Goal: Transaction & Acquisition: Purchase product/service

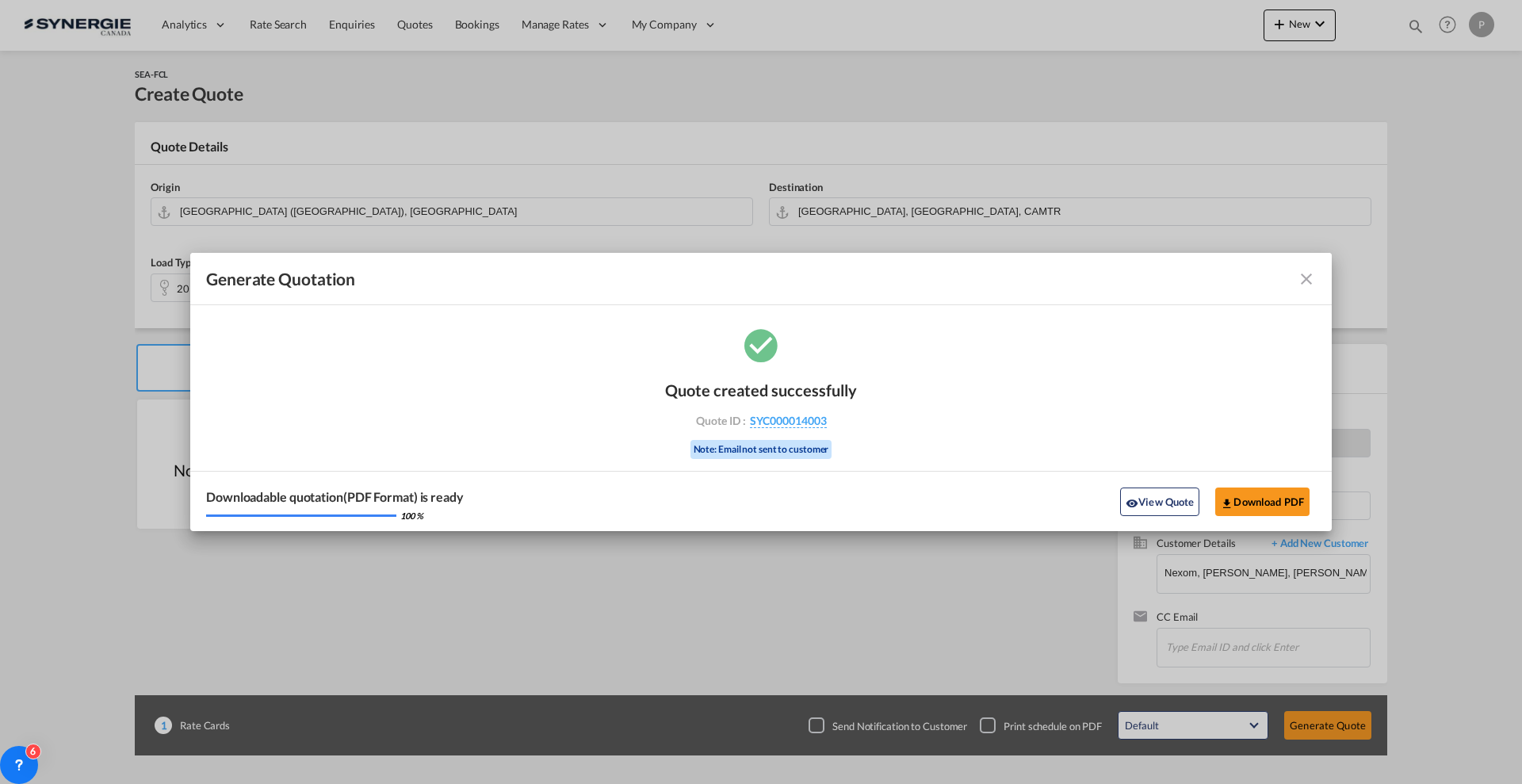
select select "Quotes"
click at [1303, 280] on md-icon "icon-close fg-AAA8AD cursor m-0" at bounding box center [1307, 279] width 19 height 19
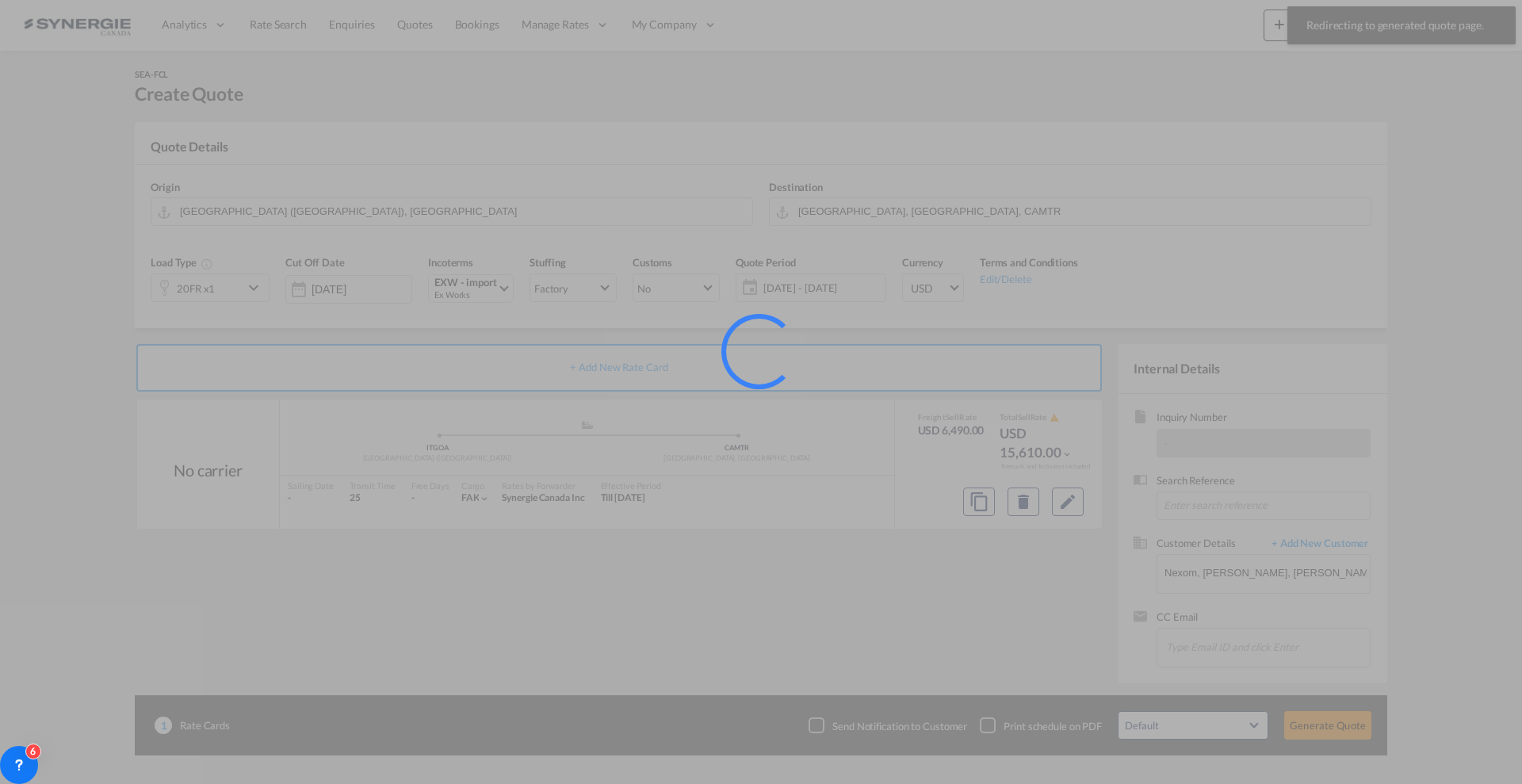
click at [1423, 27] on div at bounding box center [761, 392] width 1522 height 784
click at [1400, 125] on div at bounding box center [761, 392] width 1522 height 784
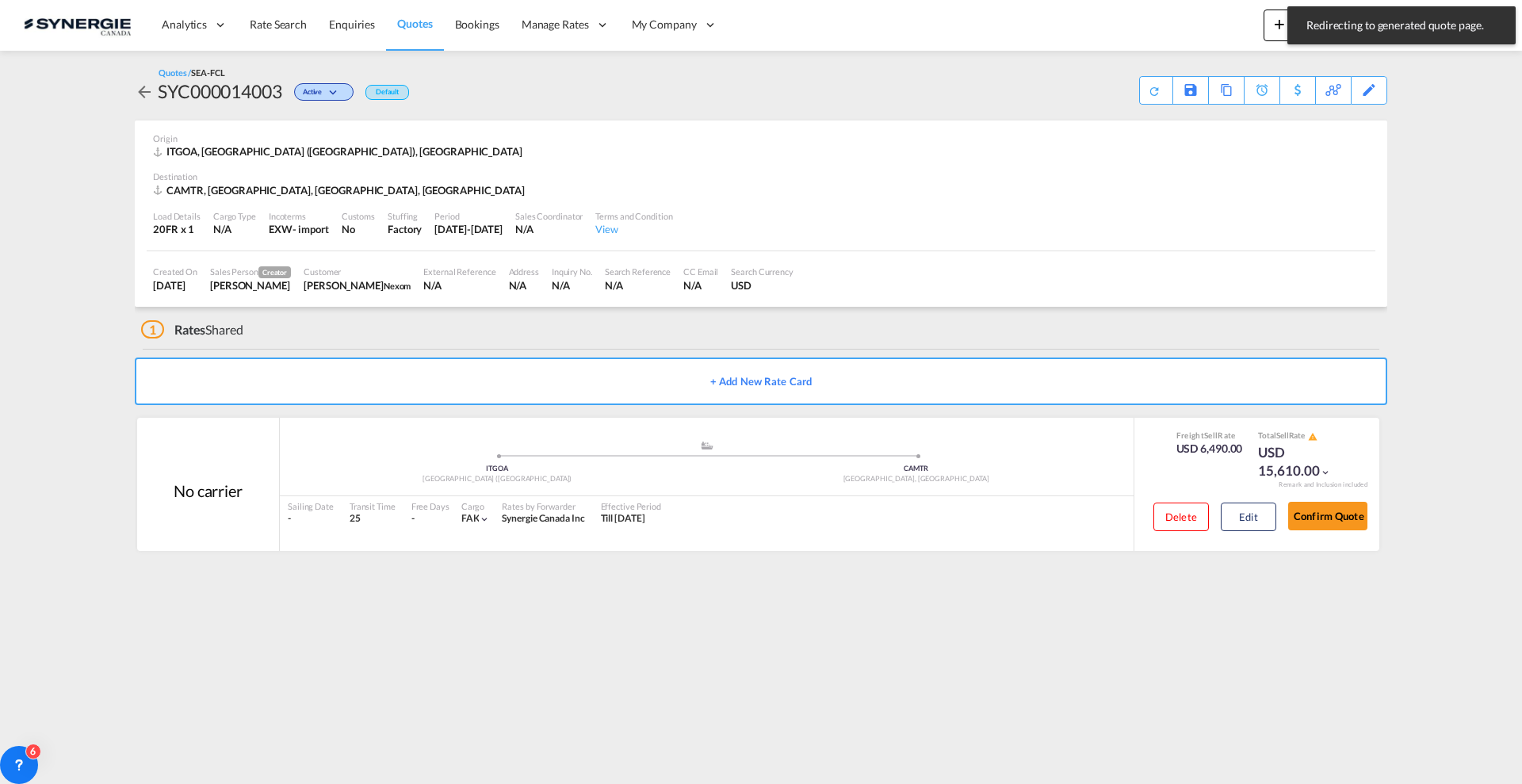
click at [1397, 72] on md-content "Analytics Reports Dashboard Rate Search Enquiries Quotes Bookings" at bounding box center [761, 392] width 1522 height 784
click at [1411, 25] on md-icon "icon-magnify" at bounding box center [1415, 26] width 17 height 17
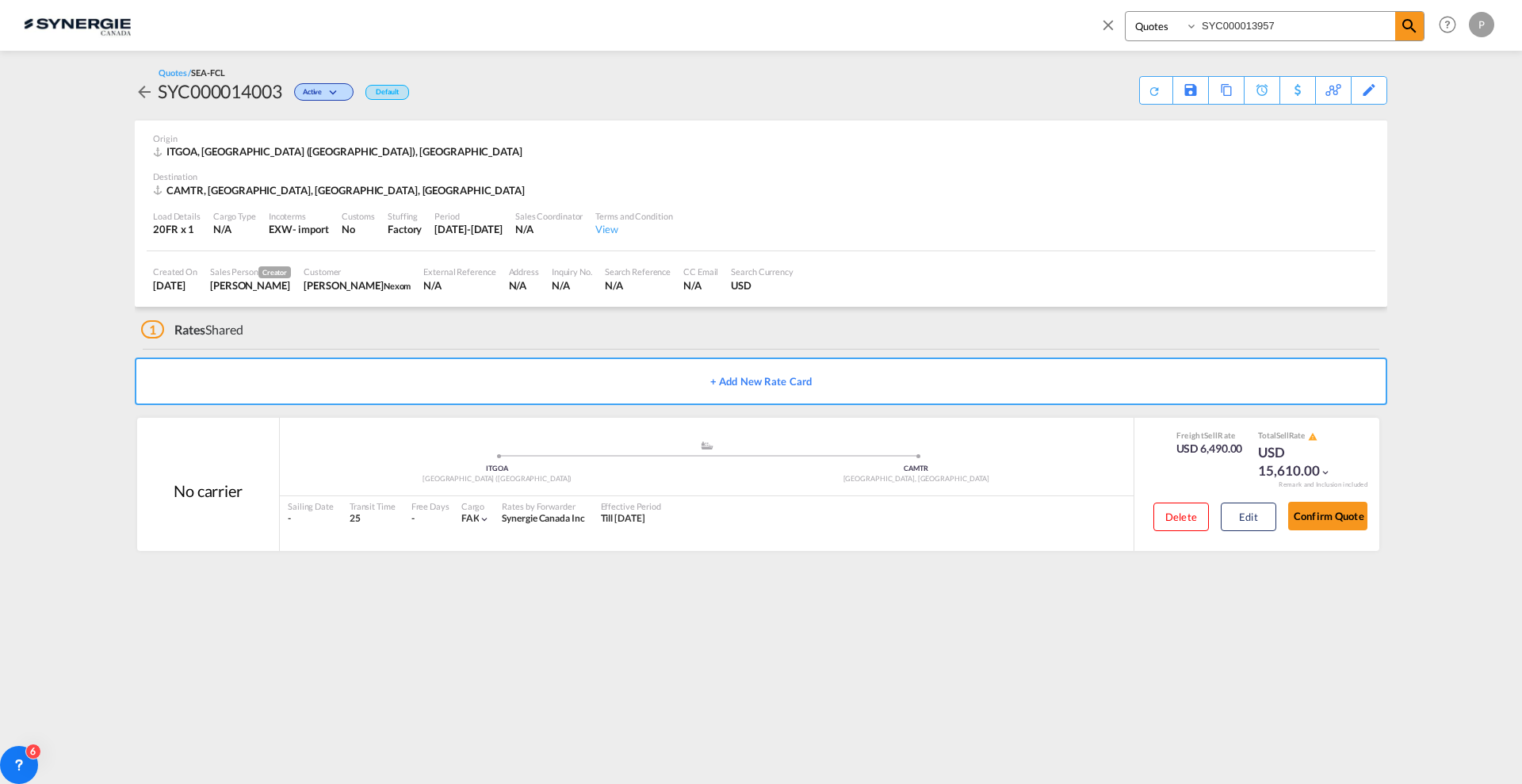
click at [1237, 27] on input "SYC000013957" at bounding box center [1296, 25] width 197 height 28
paste input "9"
type input "SYC000013997"
click at [1399, 27] on span at bounding box center [1409, 26] width 29 height 29
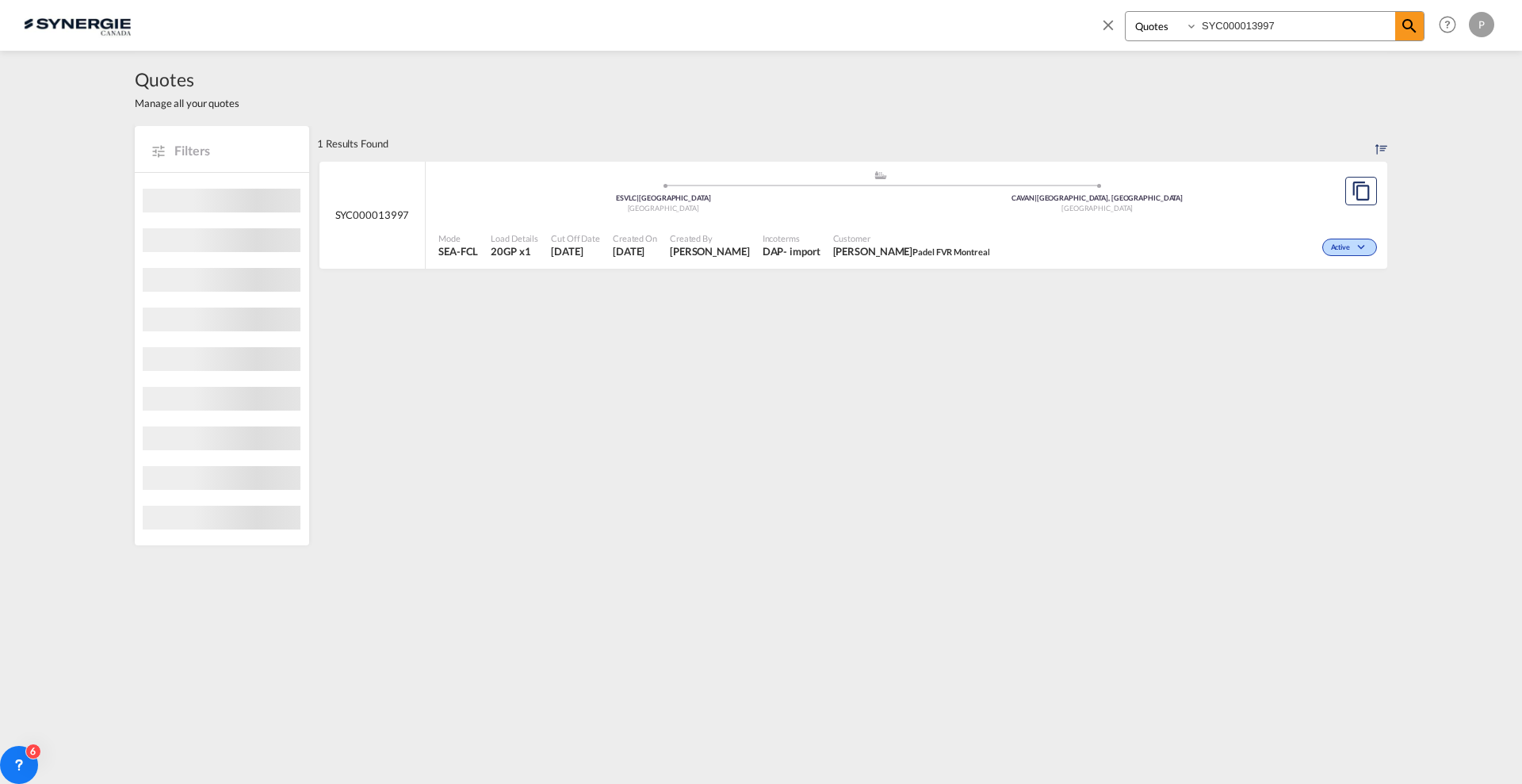
click at [1235, 246] on div "Active" at bounding box center [1188, 246] width 385 height 40
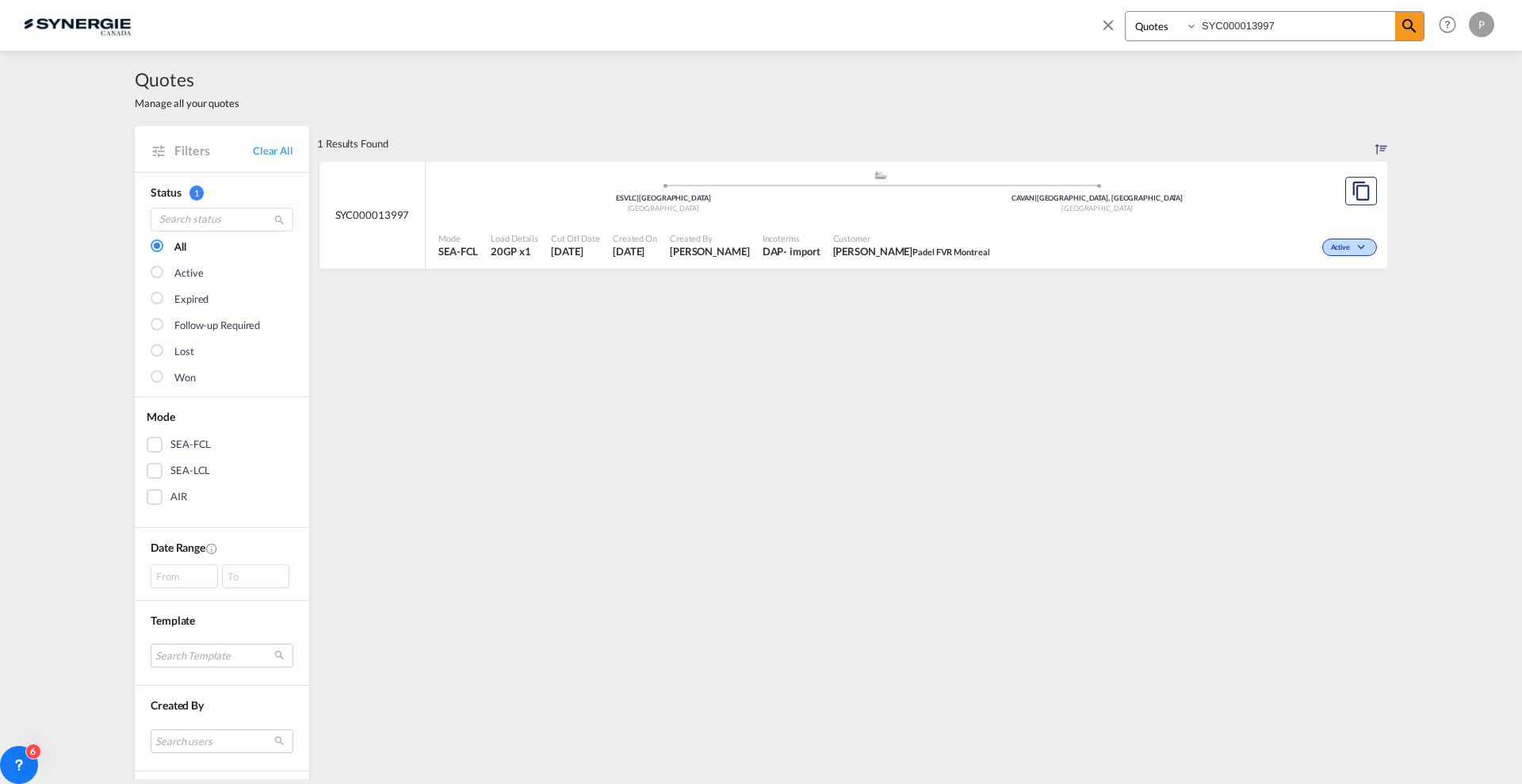
click at [271, 139] on div "Filters Clear All" at bounding box center [221, 148] width 174 height 45
click at [276, 154] on link "Clear All" at bounding box center [273, 150] width 41 height 14
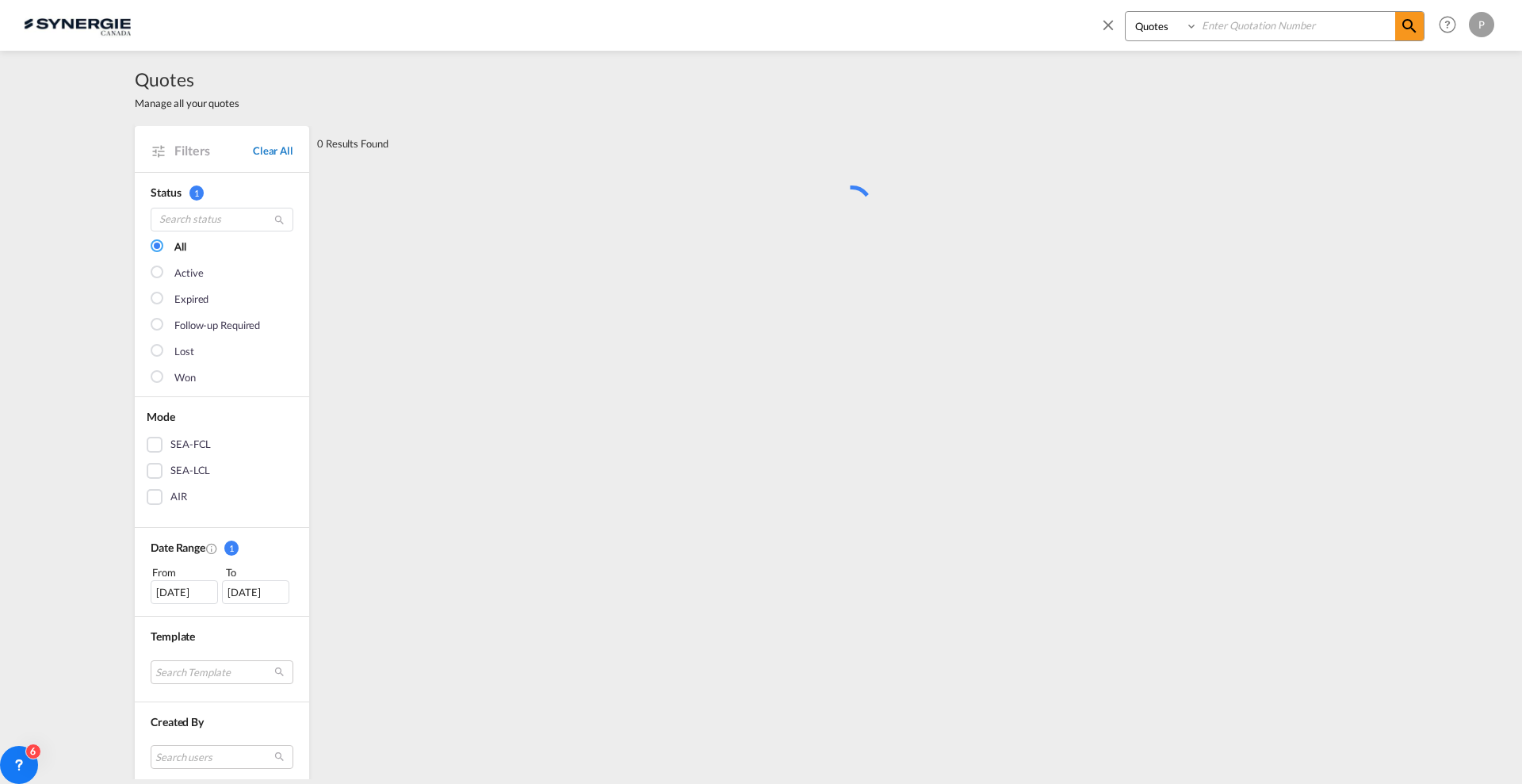
click at [271, 144] on link "Clear All" at bounding box center [273, 150] width 41 height 14
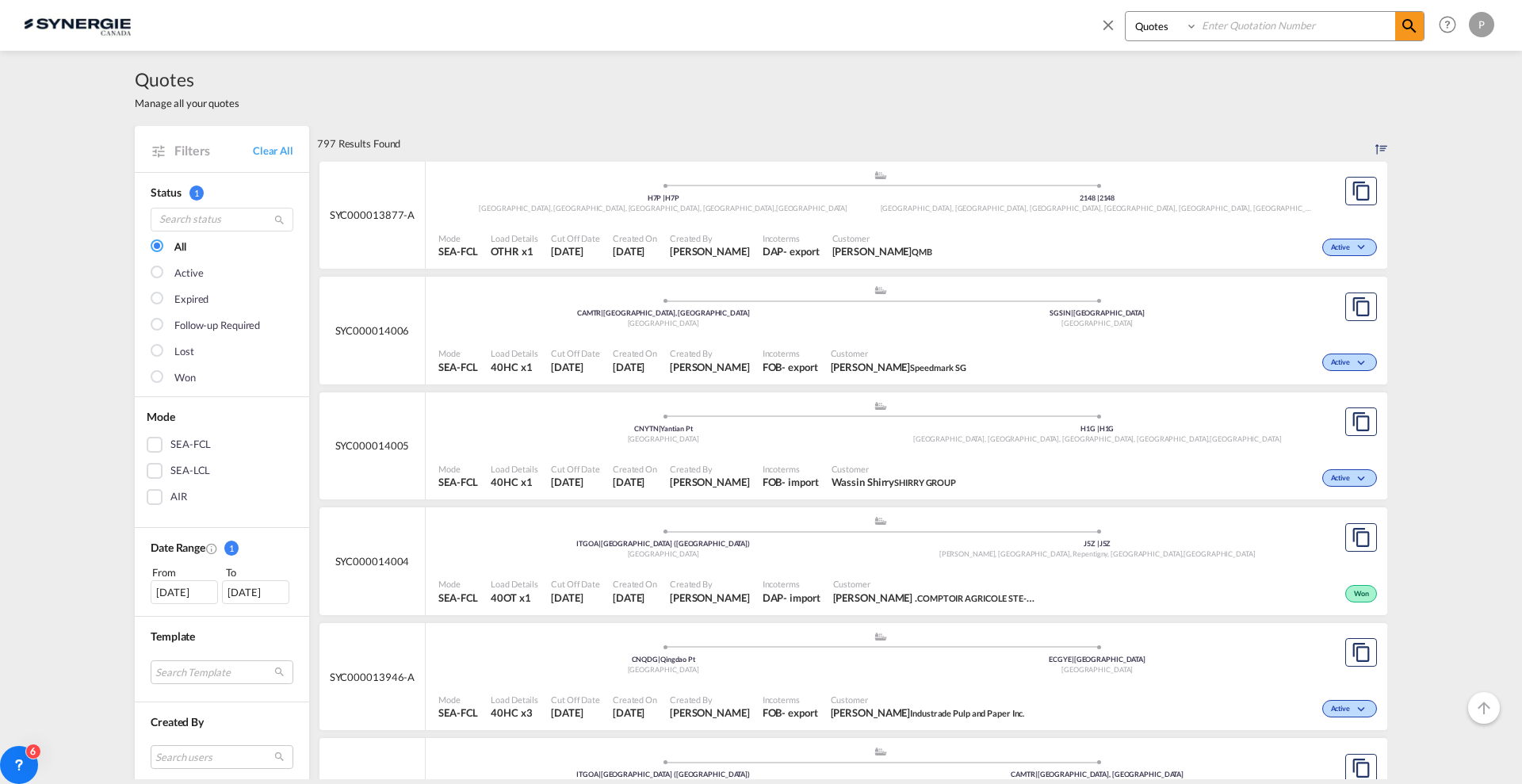
scroll to position [793, 0]
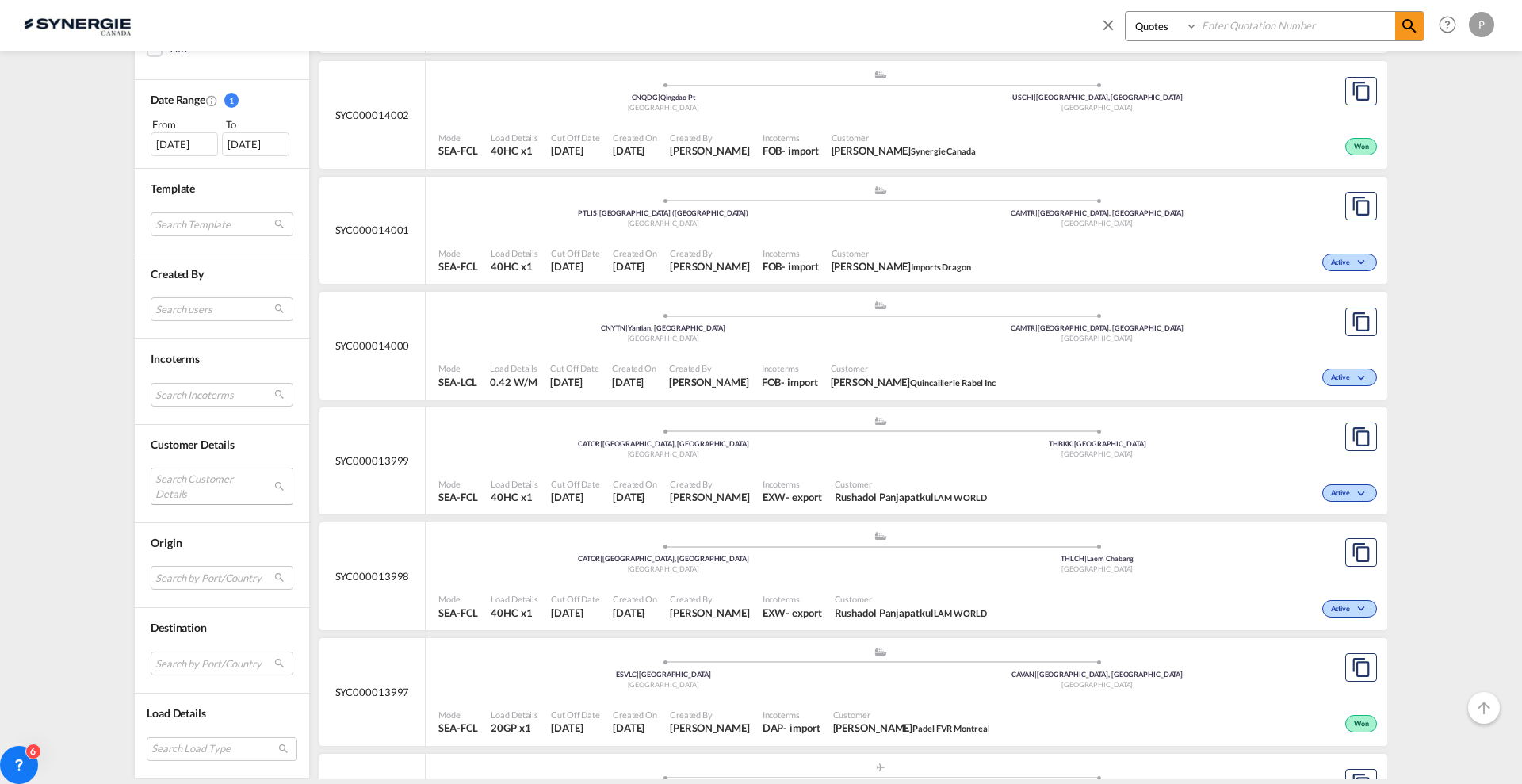
click at [208, 473] on md-select "Search Customer Details user name user miguel guénette . achats@comptoiragricol…" at bounding box center [221, 487] width 142 height 37
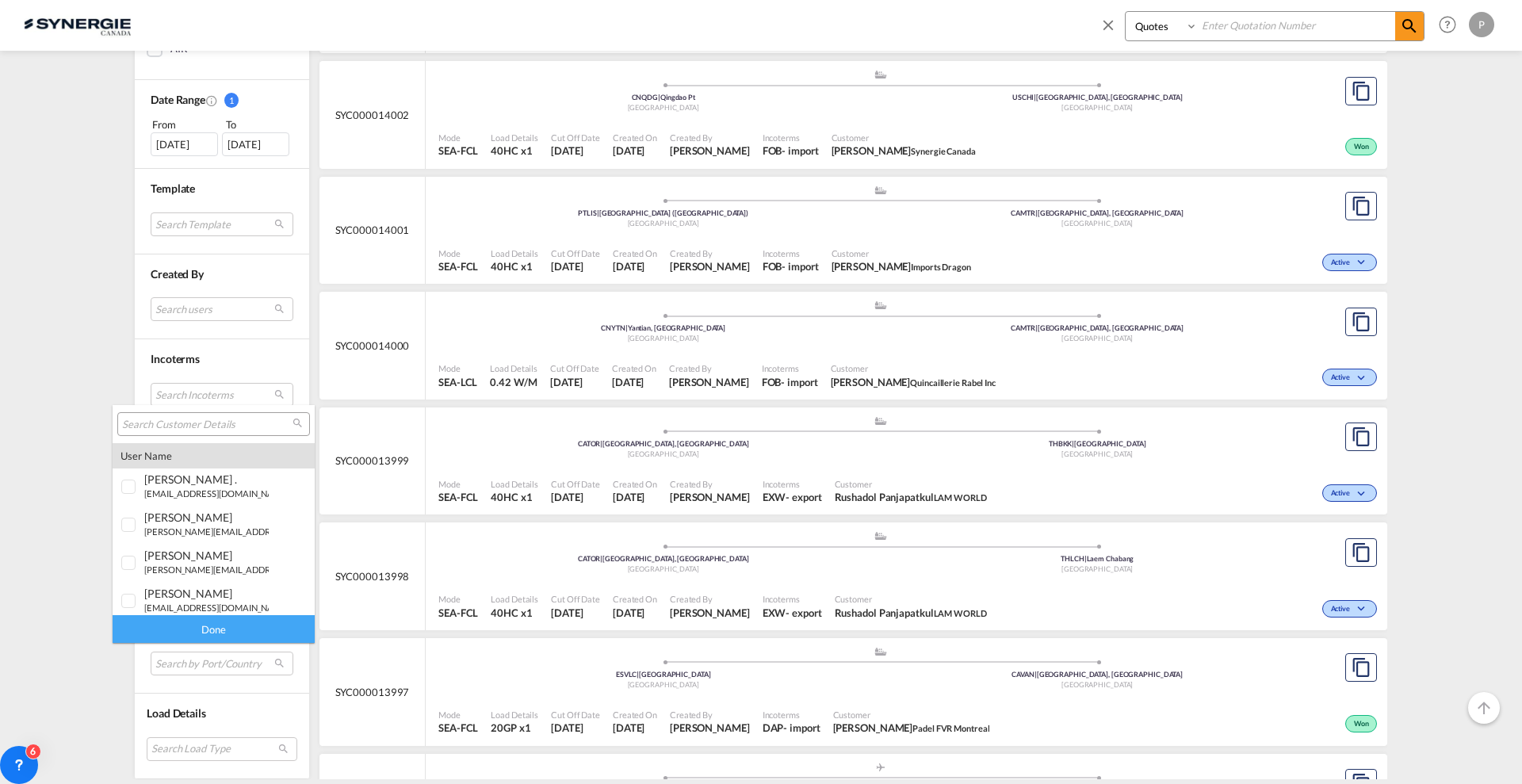
click at [210, 423] on input "search" at bounding box center [208, 425] width 170 height 14
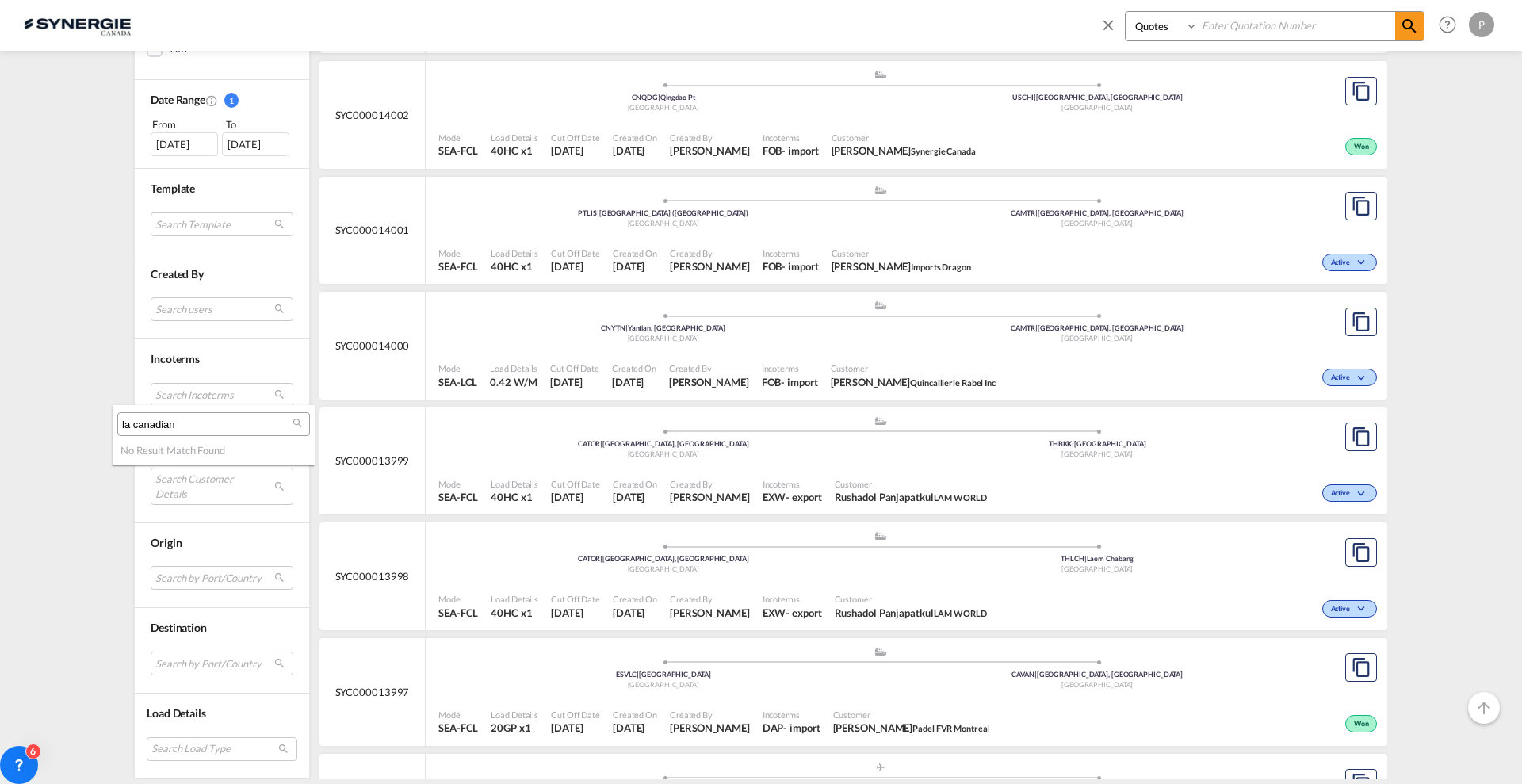
drag, startPoint x: 186, startPoint y: 427, endPoint x: 74, endPoint y: 406, distance: 114.0
click at [74, 406] on body "Analytics Reports Dashboard Rate Search Enquiries Quotes Bookings" at bounding box center [761, 392] width 1522 height 784
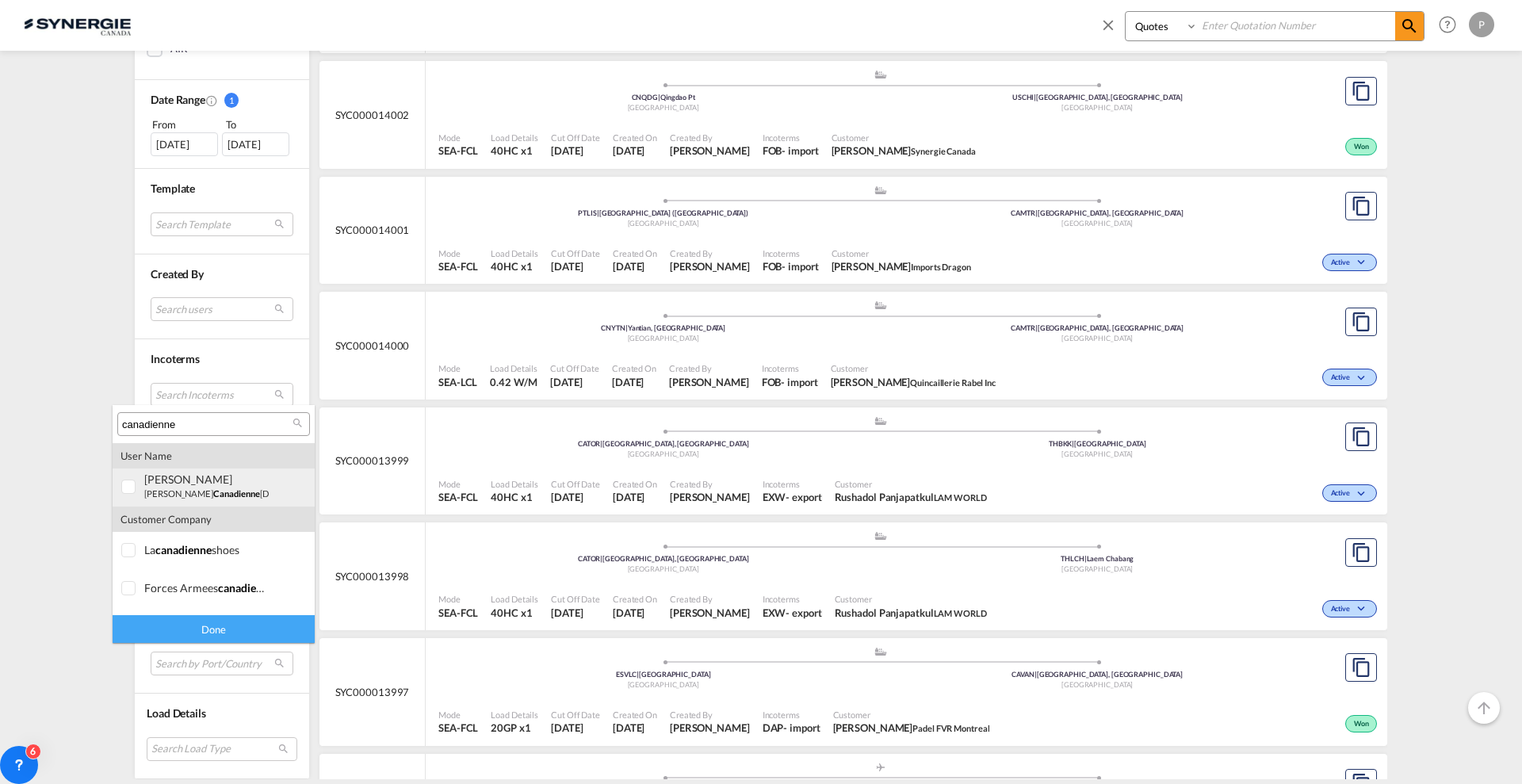
type input "canadienne"
click at [213, 492] on span "canadienne" at bounding box center [236, 493] width 47 height 10
click at [191, 624] on div "Done" at bounding box center [214, 629] width 202 height 28
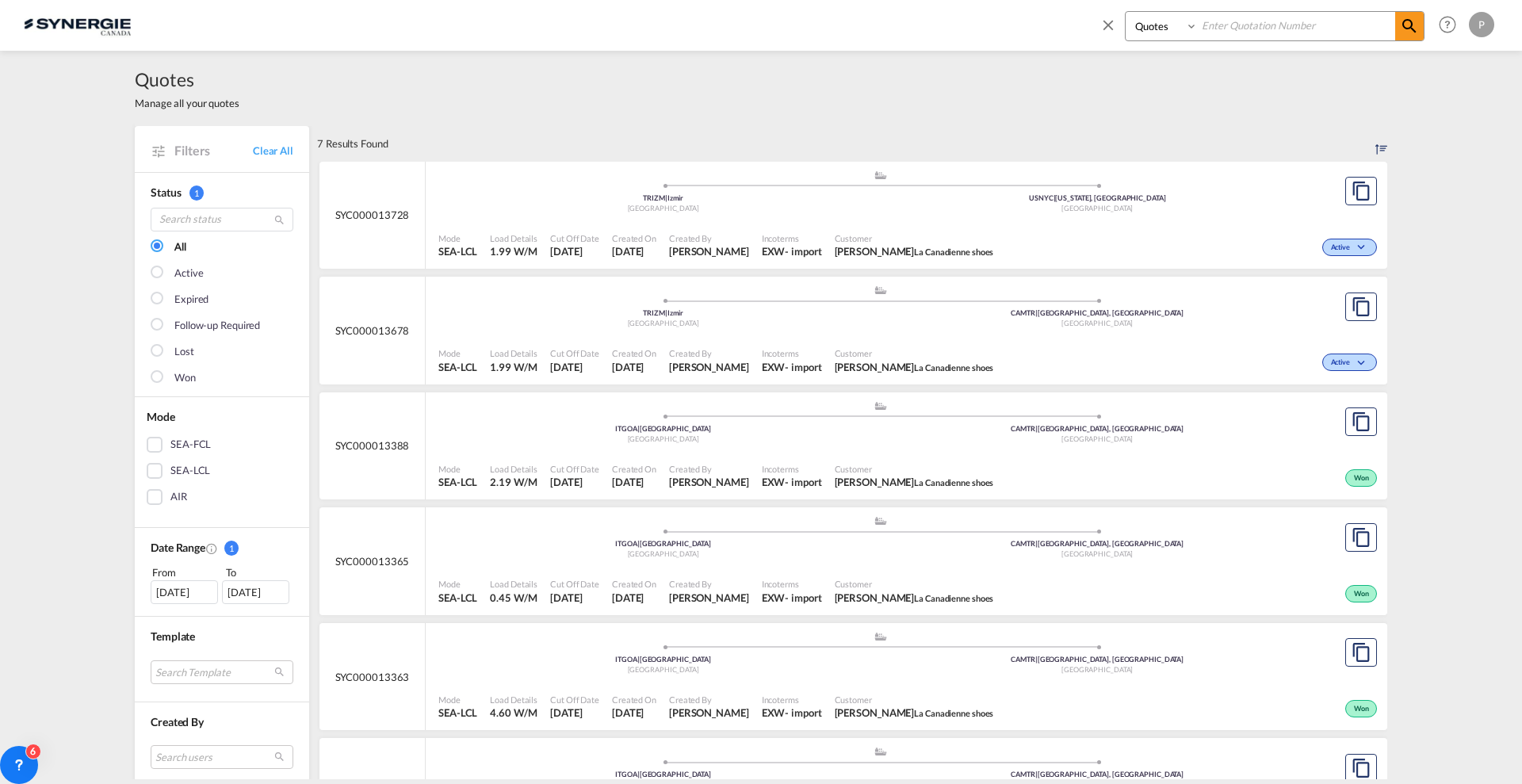
click at [1023, 226] on div "Active" at bounding box center [1190, 246] width 381 height 40
click at [858, 452] on div "Mode SEA-LCL Load Details 2.19 W/M Cut Off Date 18 Jul 2025 Created On 18 Jul 2…" at bounding box center [906, 476] width 961 height 48
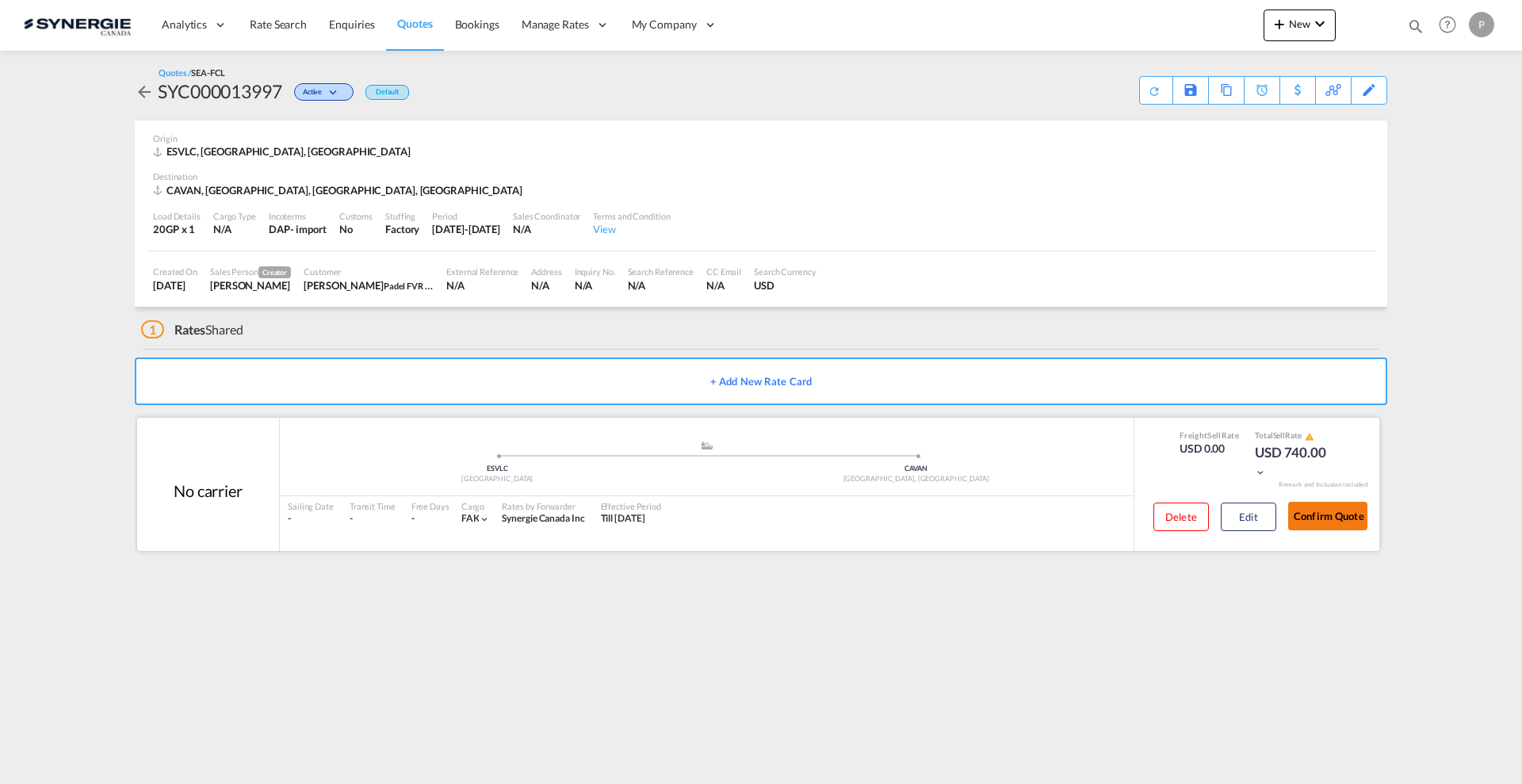
click at [1362, 511] on button "Confirm Quote" at bounding box center [1328, 516] width 80 height 29
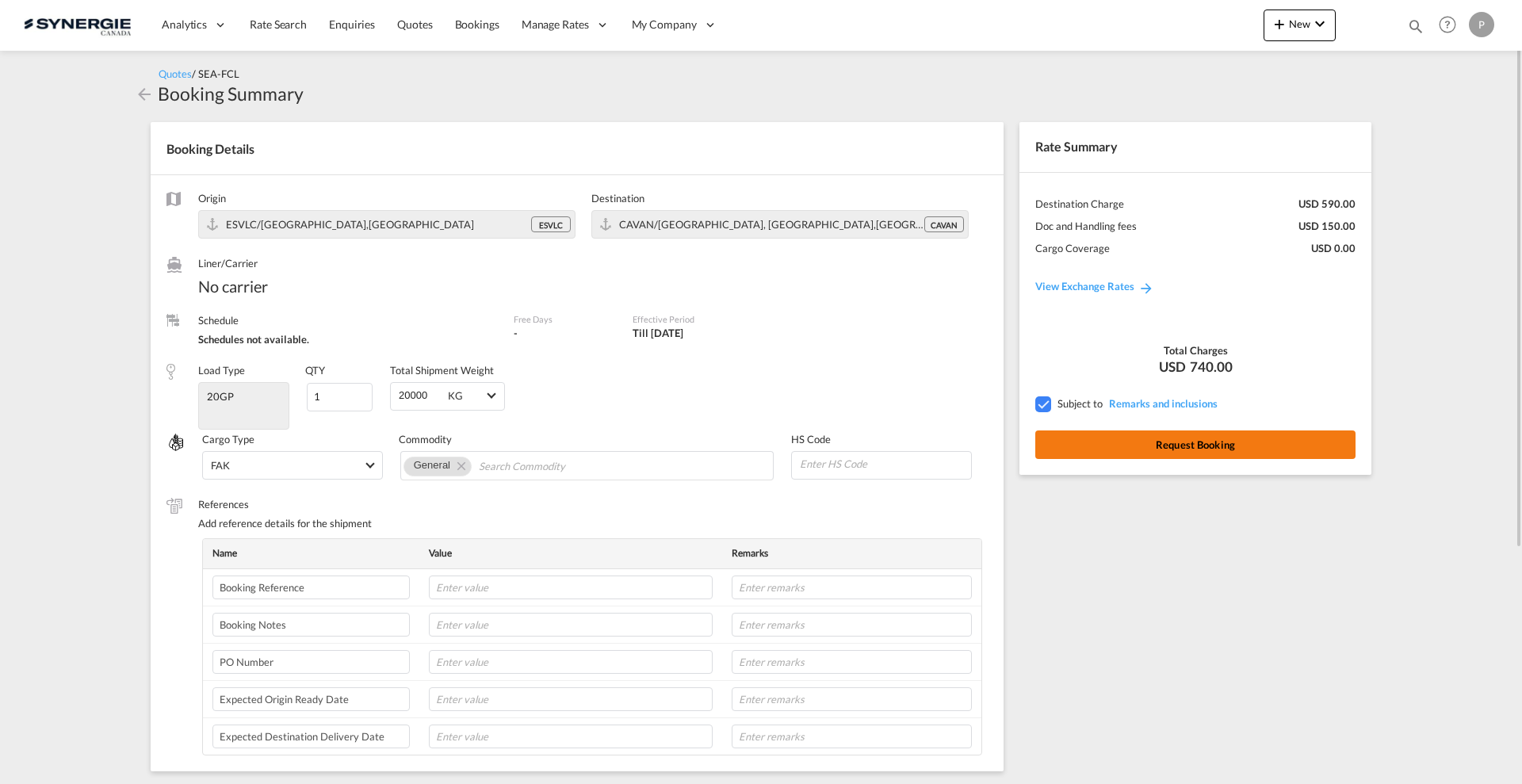
click at [1186, 446] on button "Request Booking" at bounding box center [1195, 444] width 320 height 29
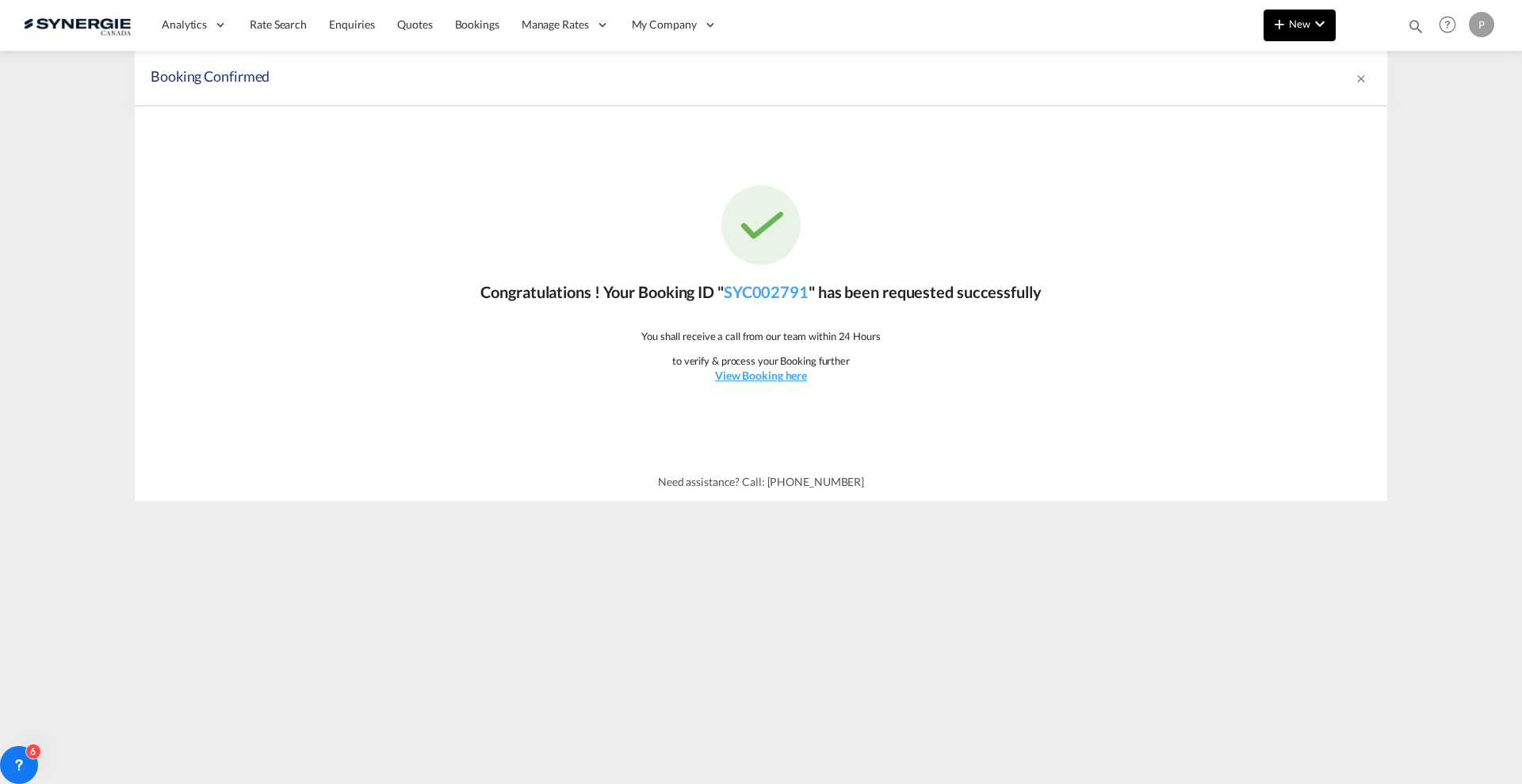
click at [1291, 12] on button "New" at bounding box center [1299, 25] width 72 height 32
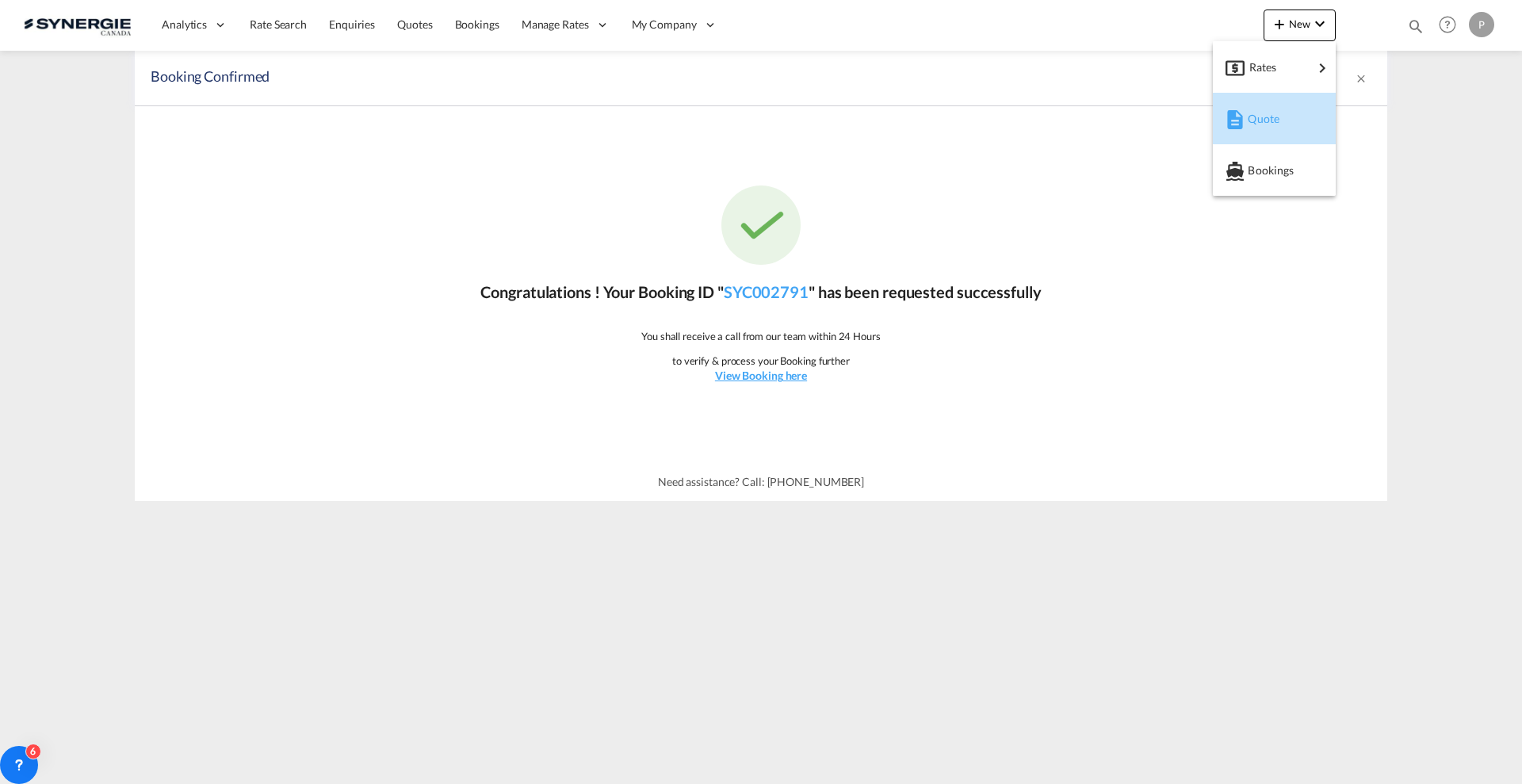
click at [1256, 114] on span "Quote" at bounding box center [1256, 119] width 17 height 32
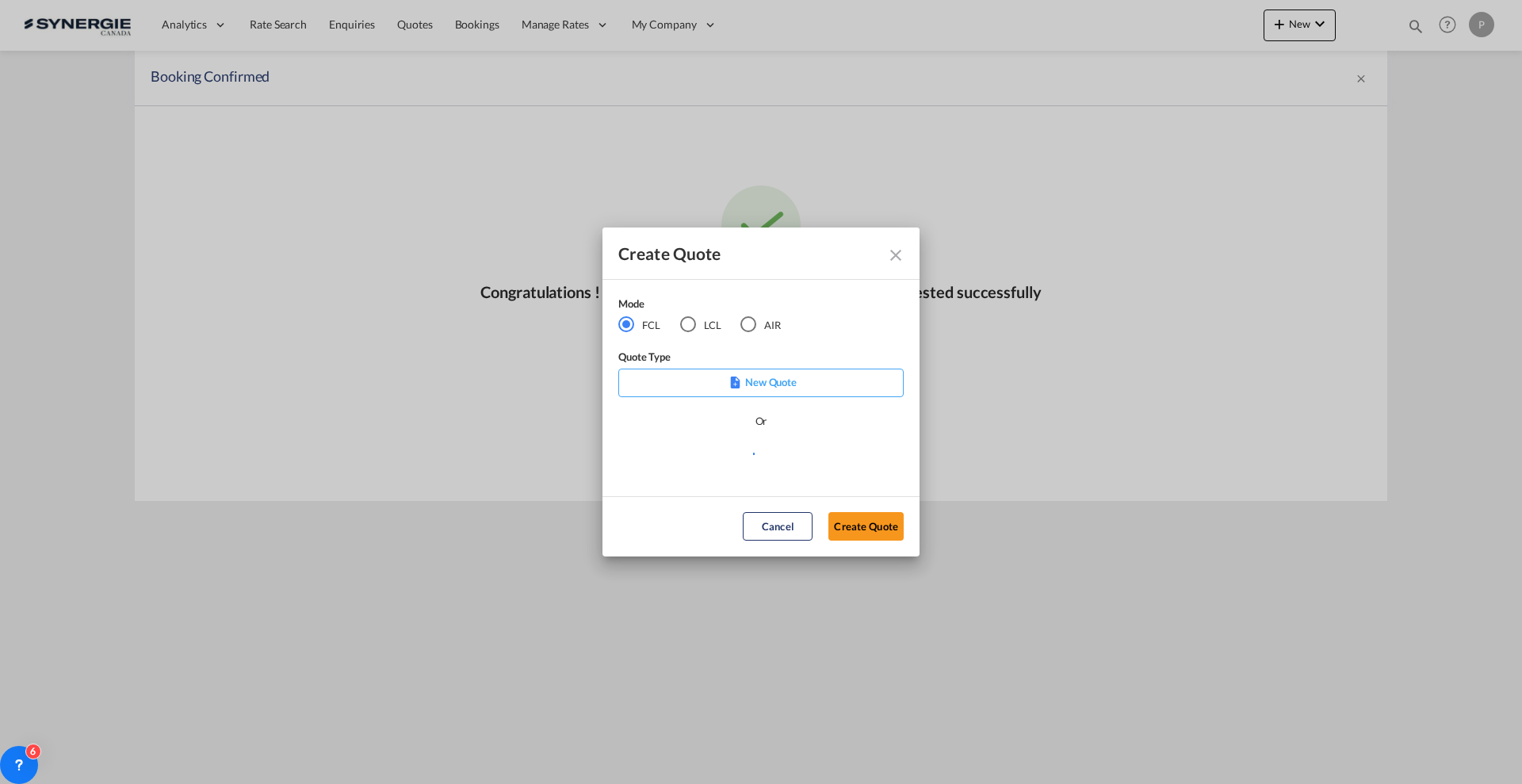
click at [689, 320] on div "LCL" at bounding box center [688, 324] width 16 height 16
click at [704, 457] on md-select "Select template New DAP Import LCL Karen Mercier | 09 Jul 2025 BRAZIL LCL EXPOR…" at bounding box center [761, 460] width 285 height 32
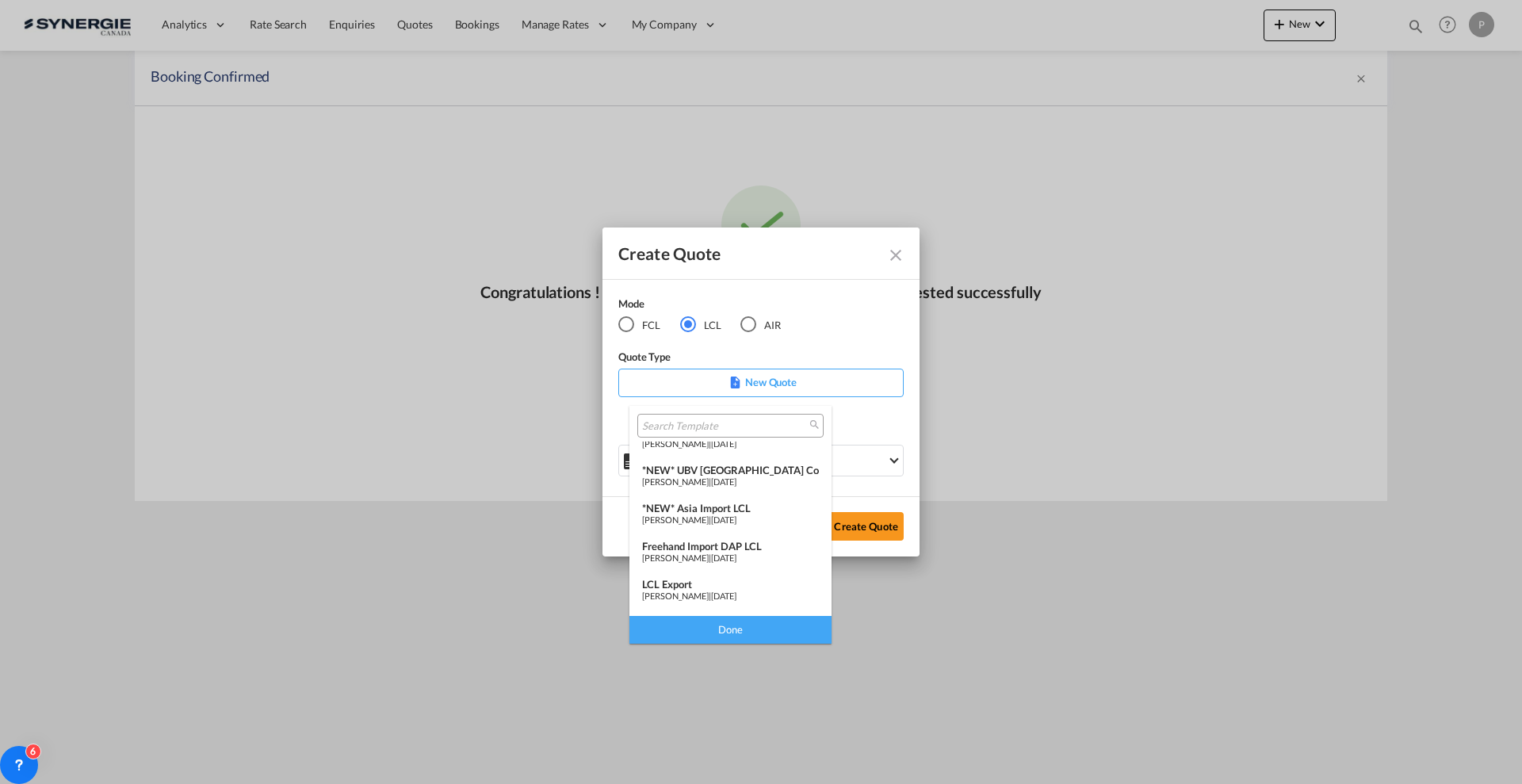
scroll to position [206, 0]
click at [737, 598] on div "Pablo Gomez Saldarriaga | 16 Jul 2024" at bounding box center [730, 602] width 177 height 10
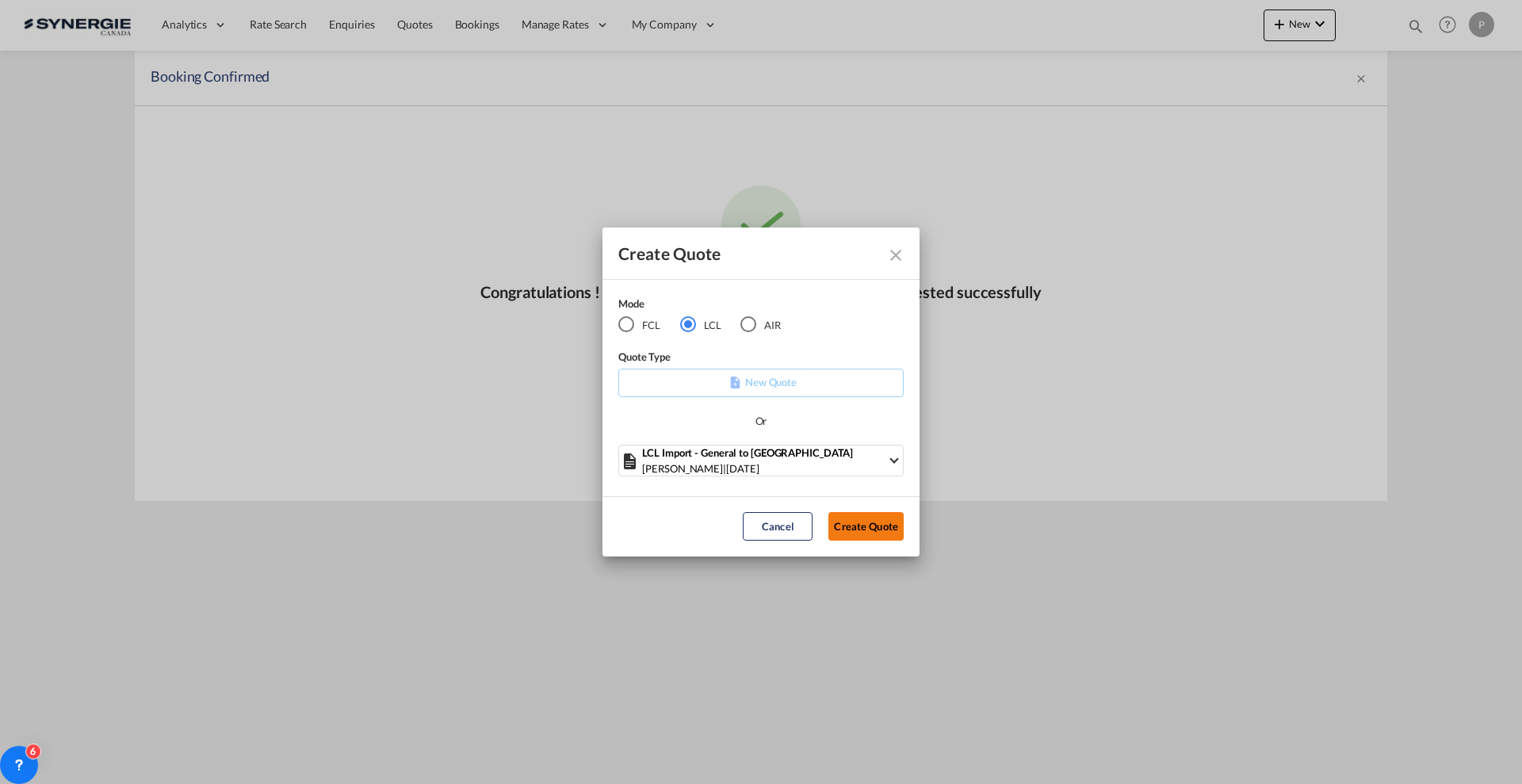
click at [858, 529] on button "Create Quote" at bounding box center [866, 526] width 76 height 29
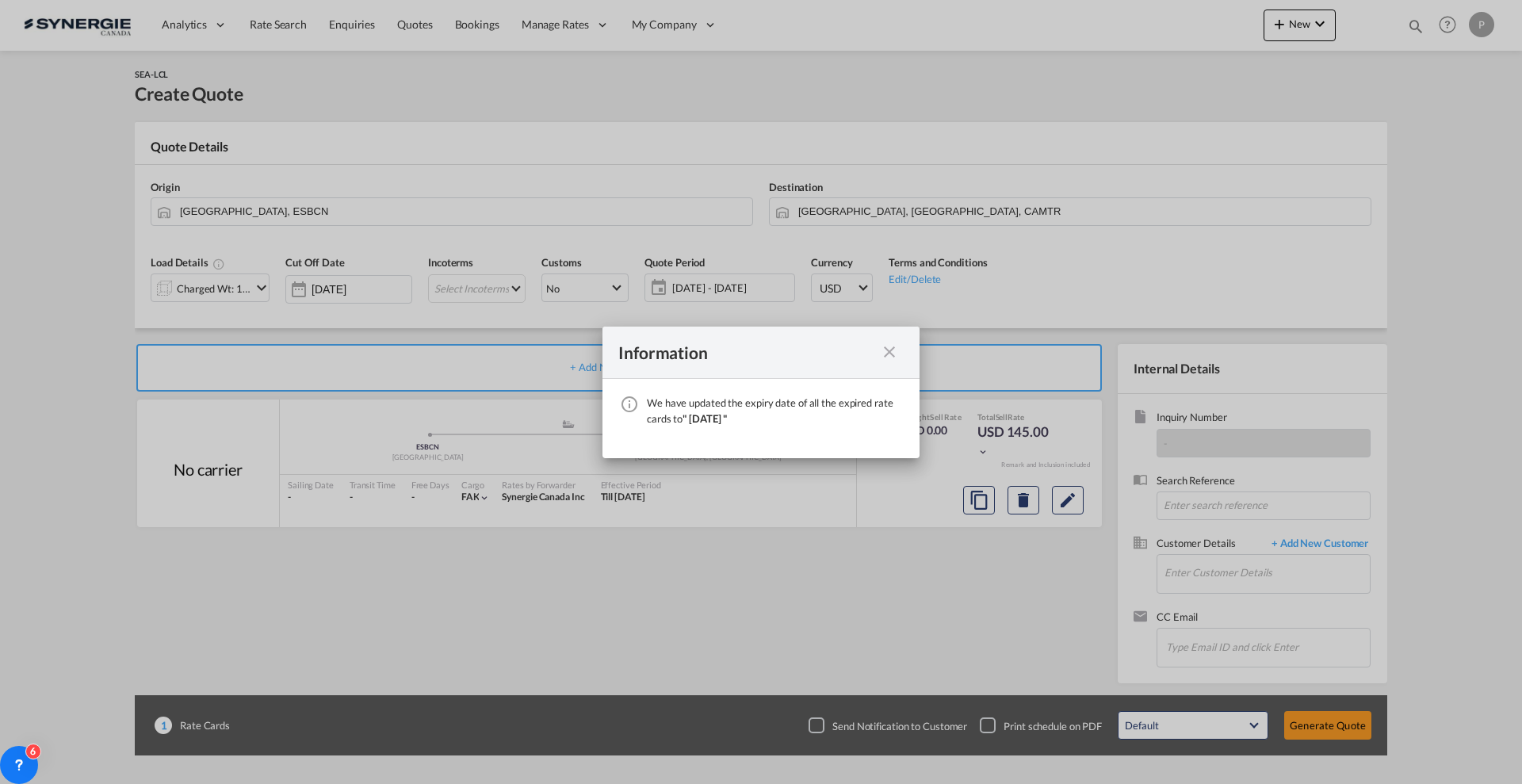
click at [891, 349] on md-icon "icon-close fg-AAA8AD cursor" at bounding box center [889, 352] width 19 height 19
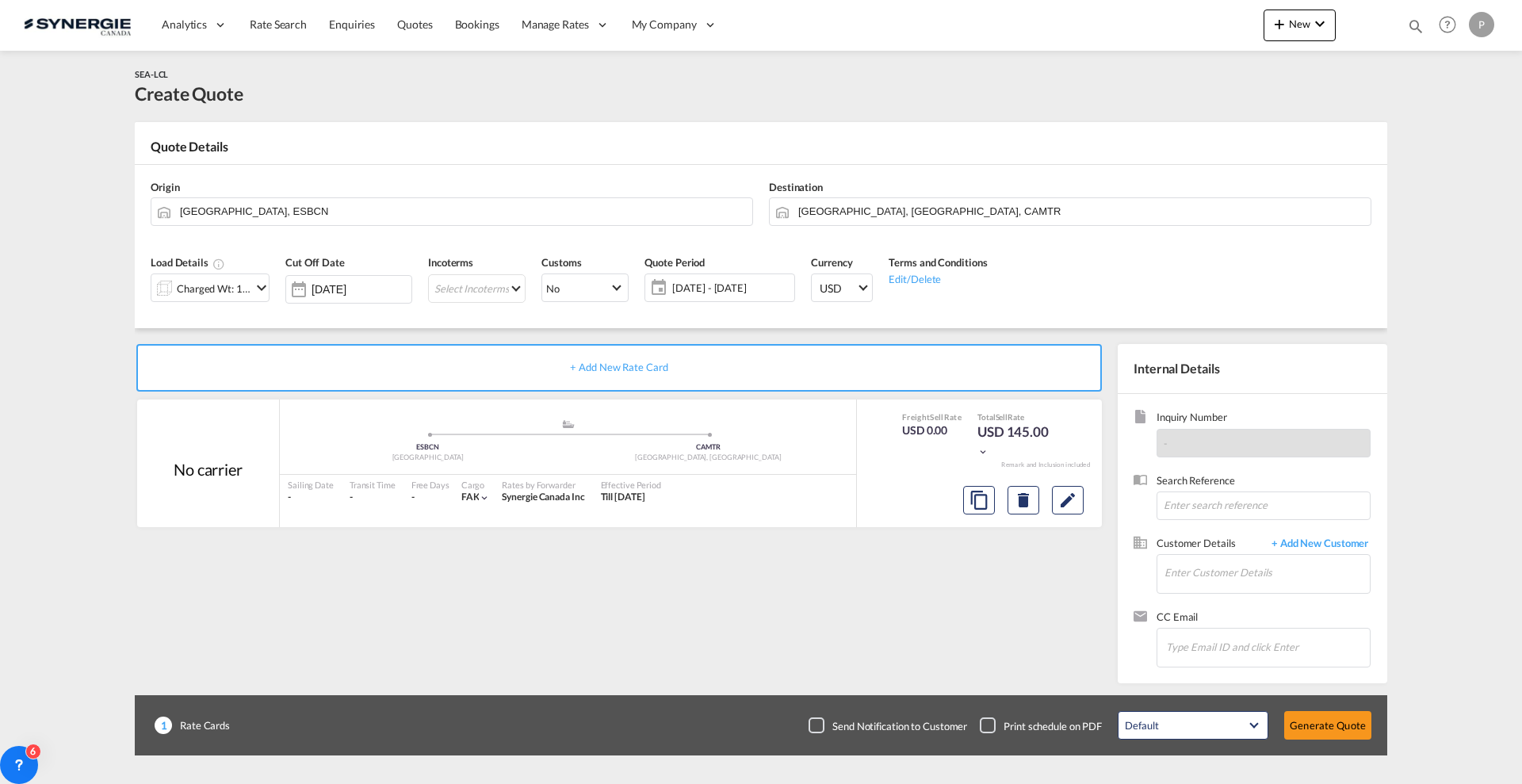
click at [252, 285] on md-icon "icon-chevron-down" at bounding box center [262, 288] width 19 height 19
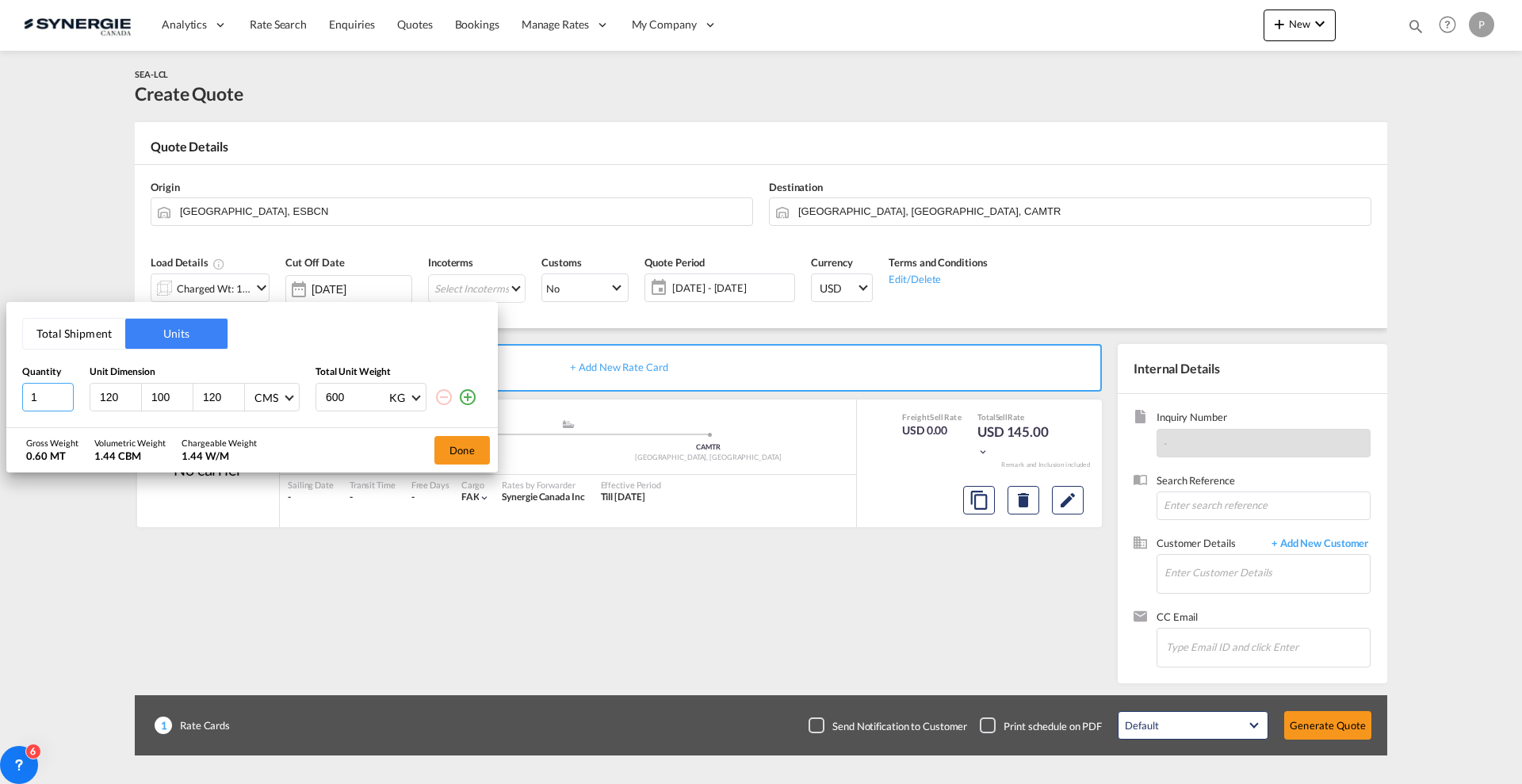
click at [38, 390] on input "1" at bounding box center [48, 397] width 52 height 29
type input "16"
type input "110"
type input "50"
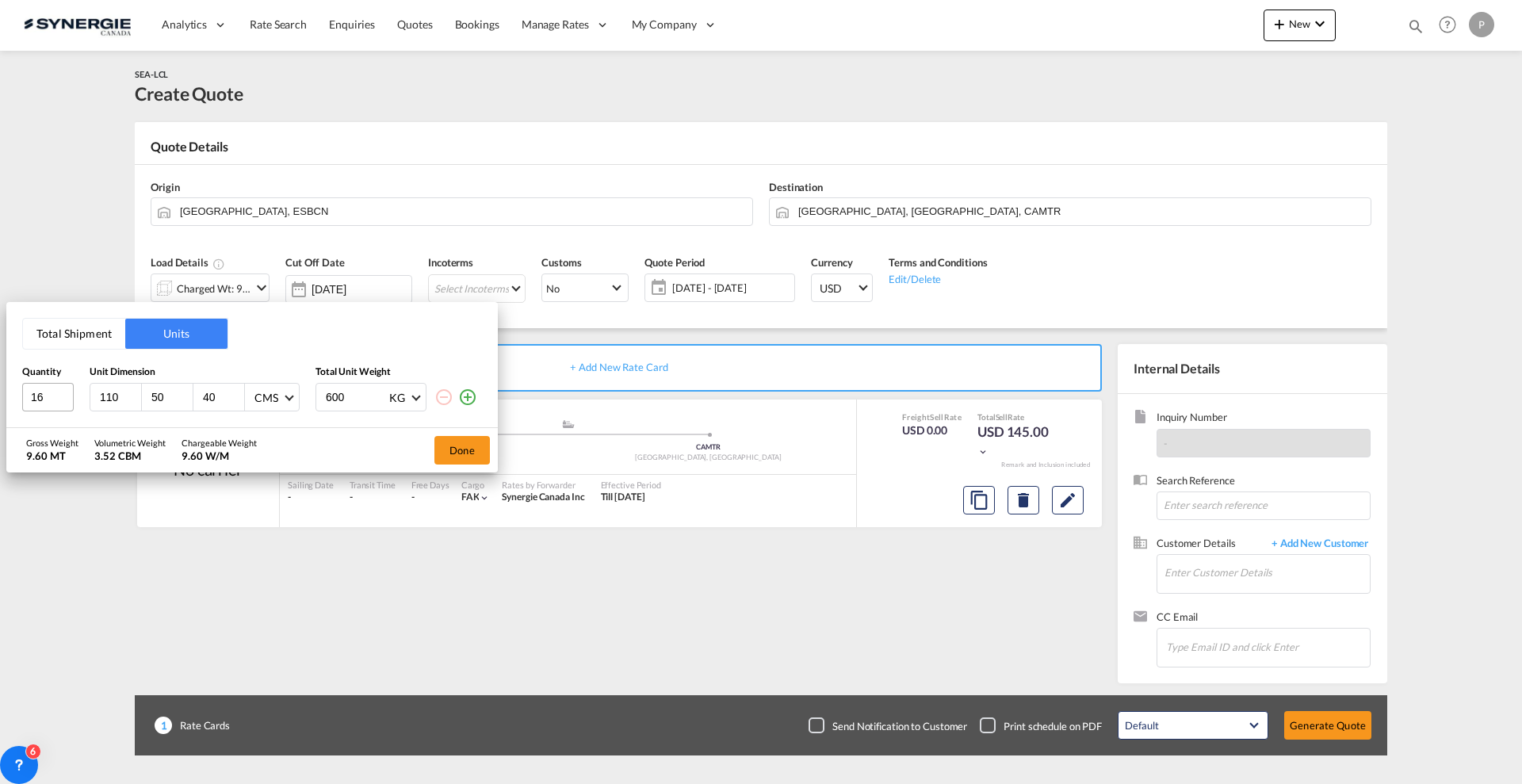
type input "40"
click at [332, 396] on input "600" at bounding box center [356, 397] width 64 height 27
click at [332, 395] on input "600" at bounding box center [356, 397] width 64 height 27
type input "0"
type input "18"
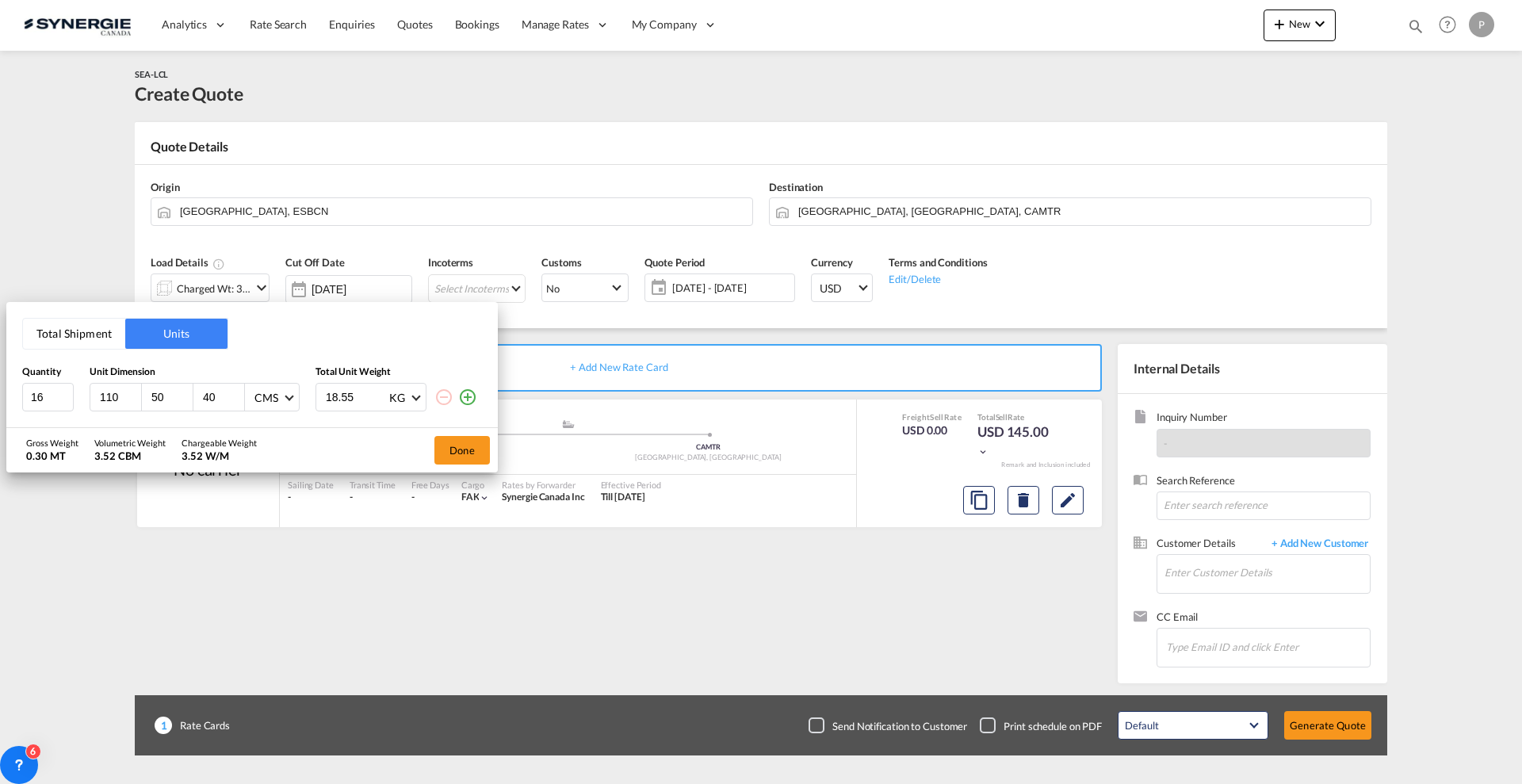
type input "18.55"
drag, startPoint x: 467, startPoint y: 397, endPoint x: 454, endPoint y: 395, distance: 13.2
click at [468, 397] on md-icon "icon-plus-circle-outline" at bounding box center [468, 397] width 19 height 19
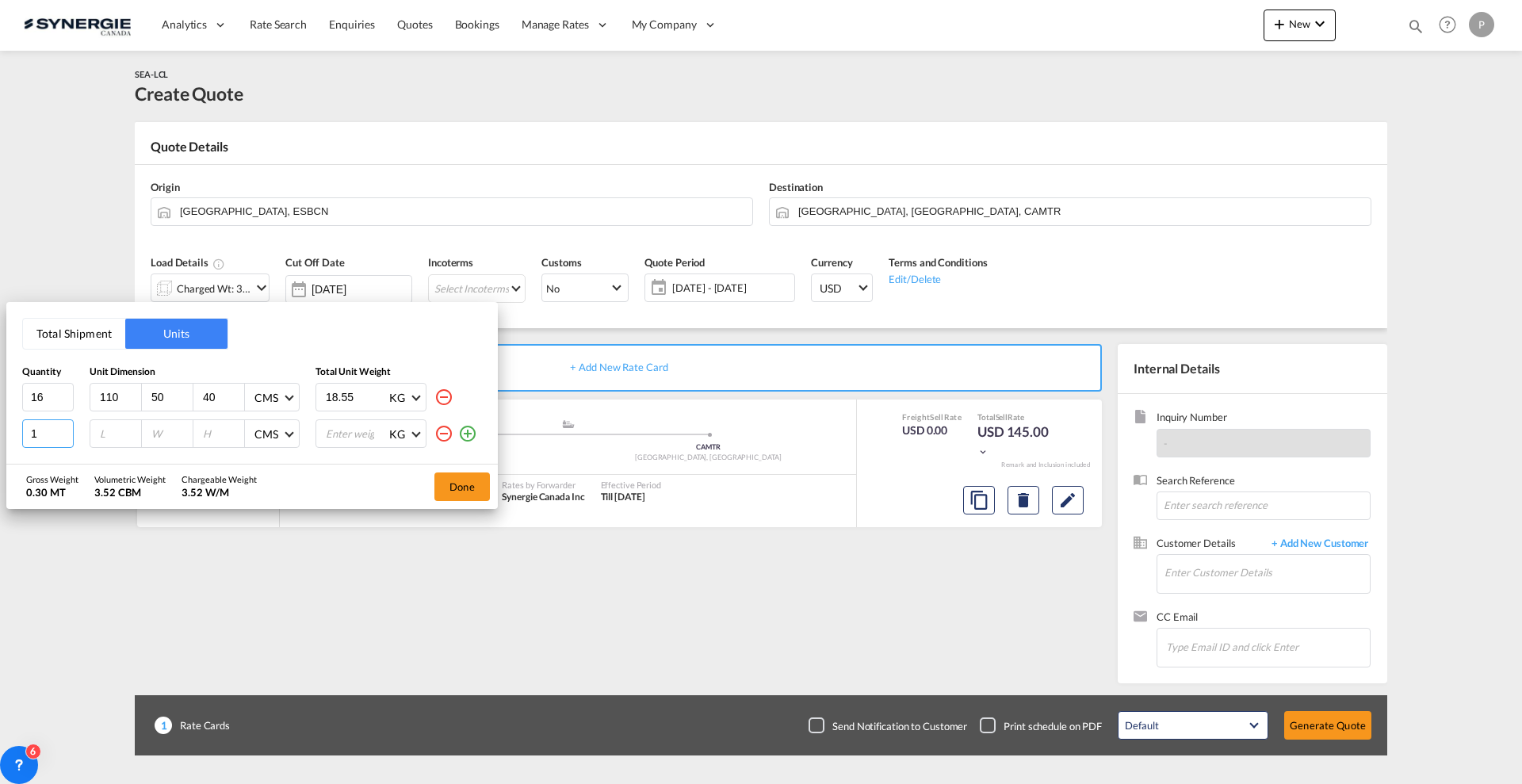
click at [48, 434] on input "1" at bounding box center [48, 433] width 52 height 29
type input "4"
type input "110"
type input "50"
type input "55"
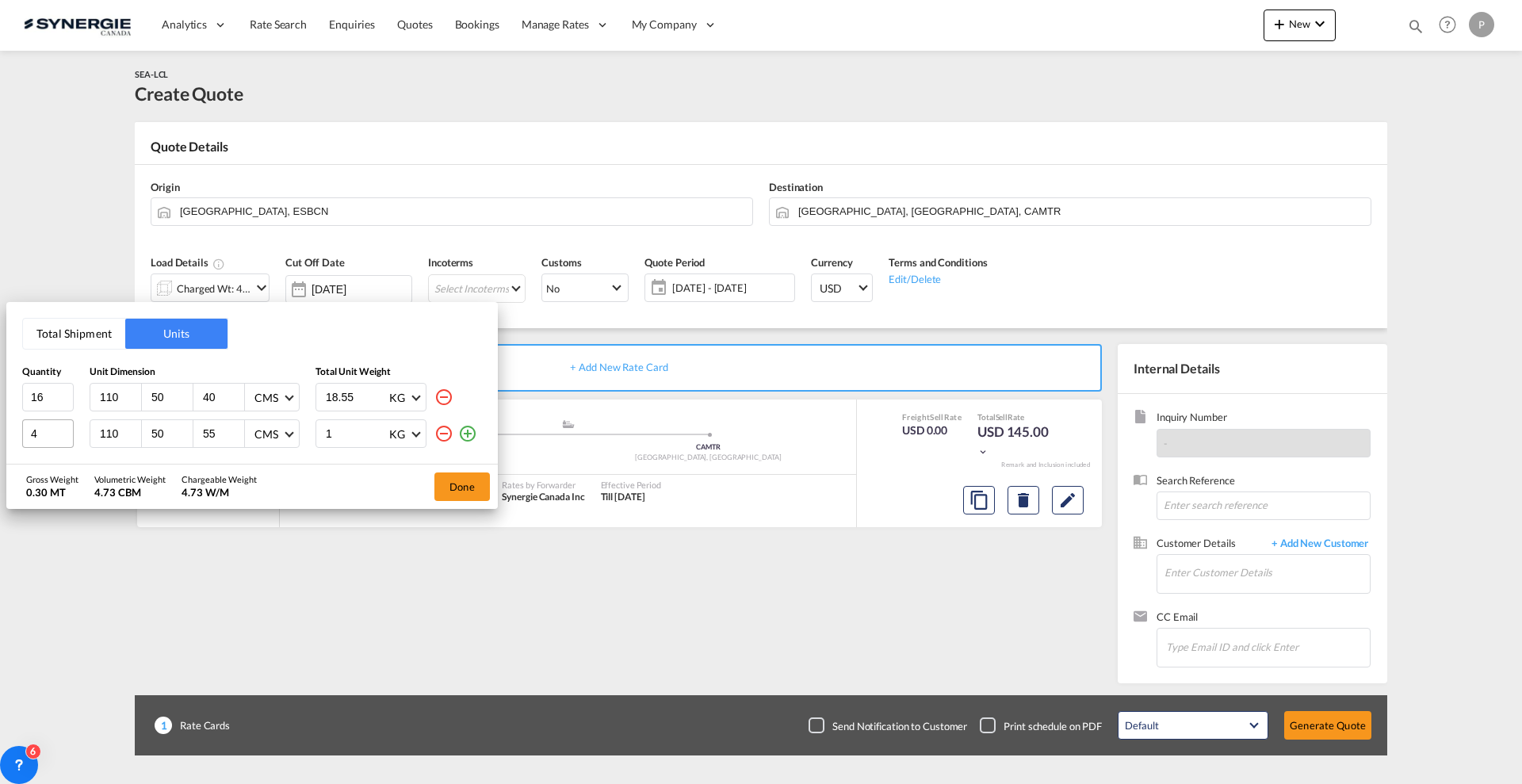
type input "18"
type input "18.55"
click at [143, 487] on div "4.73 CBM" at bounding box center [130, 492] width 72 height 14
click at [464, 485] on button "Done" at bounding box center [462, 487] width 56 height 29
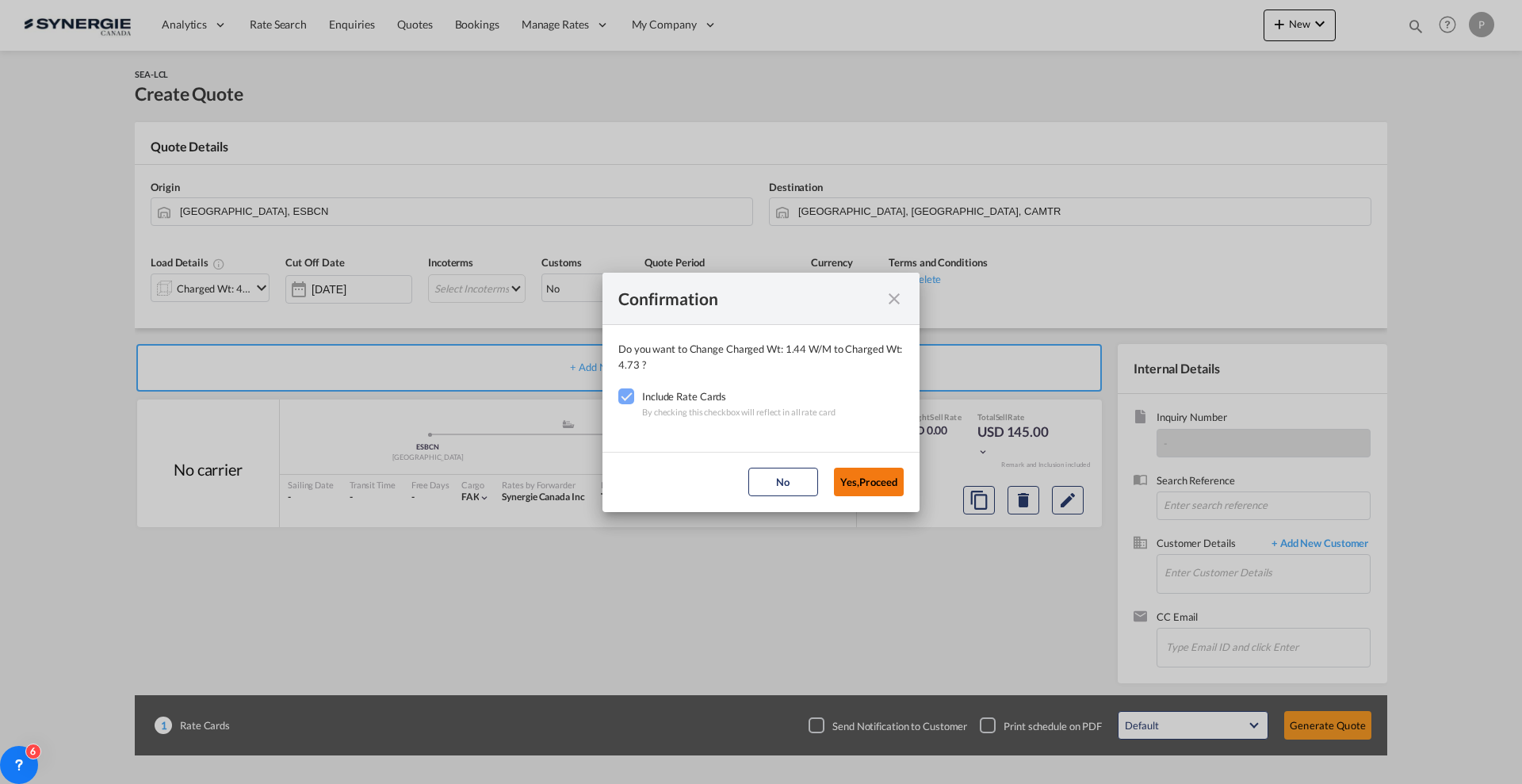
click at [876, 484] on button "Yes,Proceed" at bounding box center [869, 482] width 70 height 29
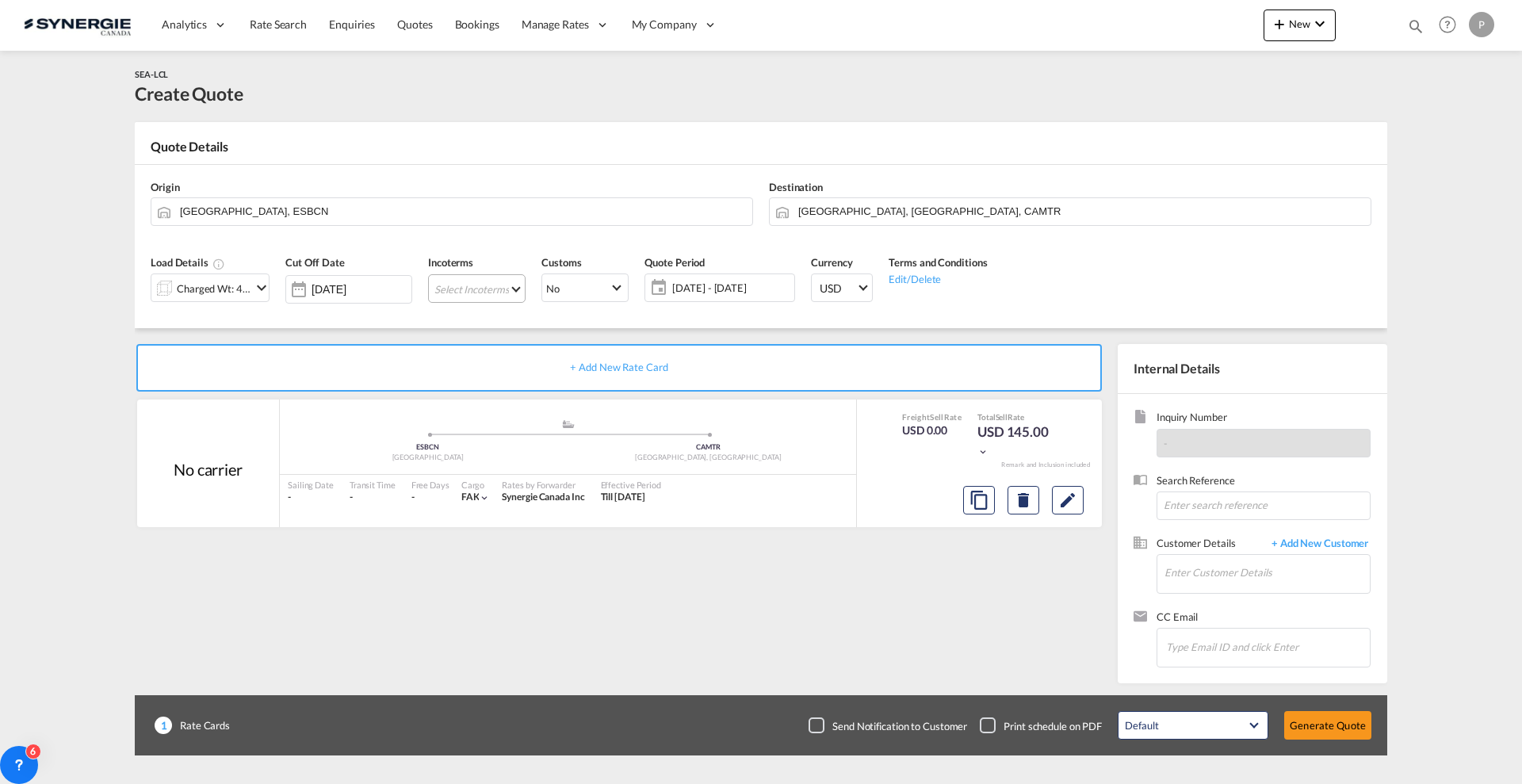
click at [514, 283] on md-select "Select Incoterms DAP - export Delivered at Place FAS - import Free Alongside Sh…" at bounding box center [476, 289] width 98 height 29
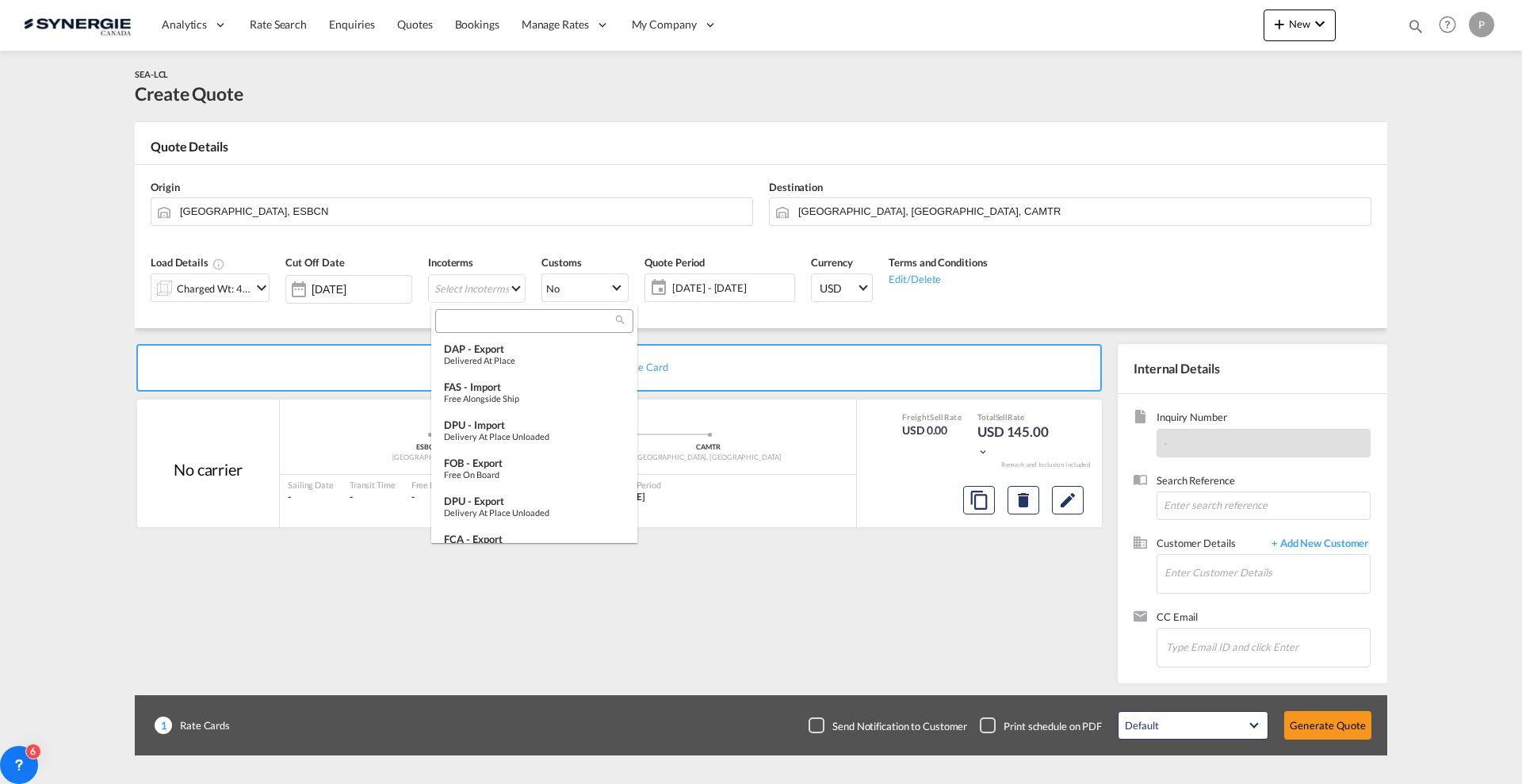
click at [492, 321] on input "search" at bounding box center [527, 321] width 176 height 14
click at [565, 318] on input "search" at bounding box center [527, 321] width 176 height 14
type input "w"
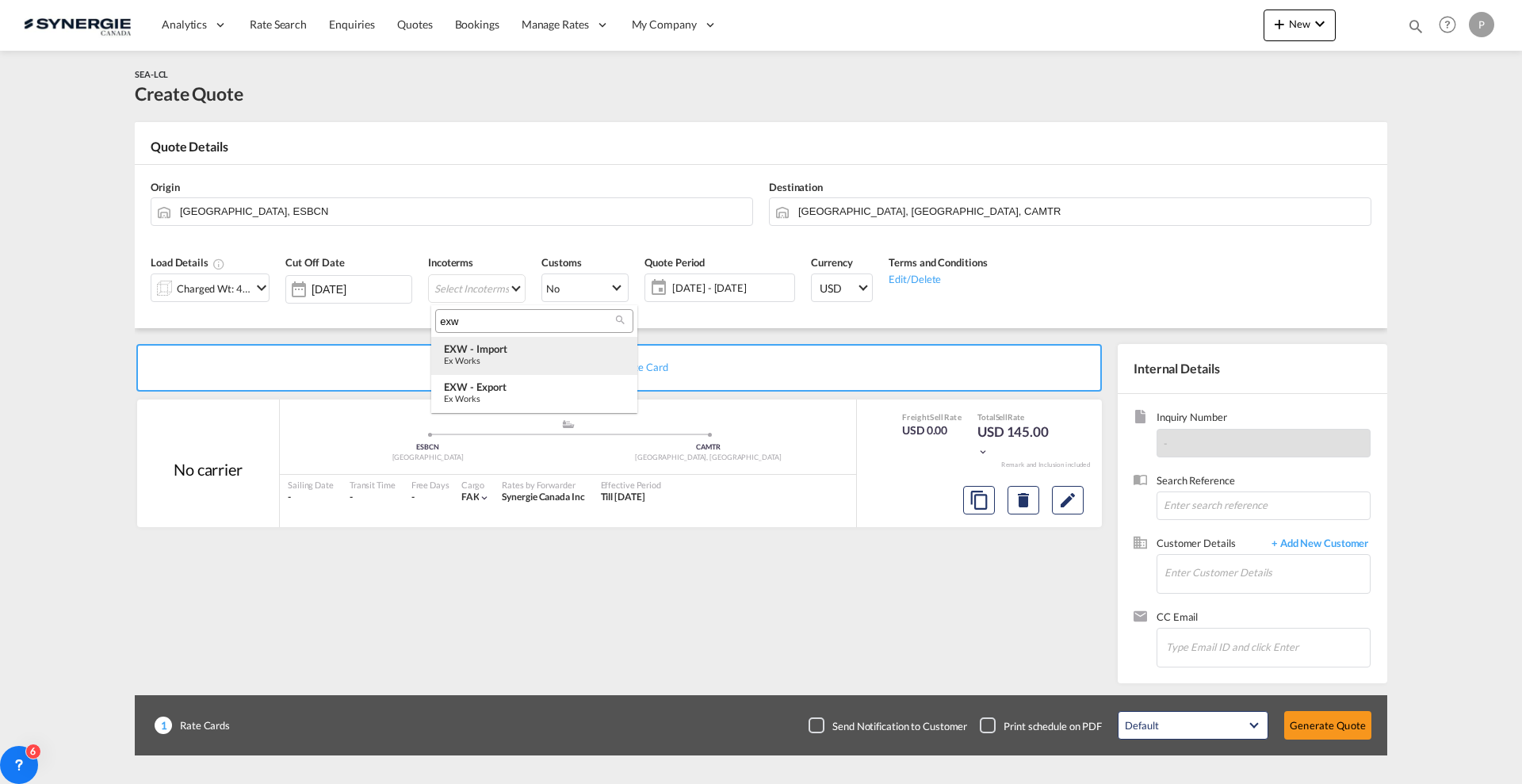
type input "exw"
click at [530, 346] on div "EXW - import" at bounding box center [534, 349] width 181 height 13
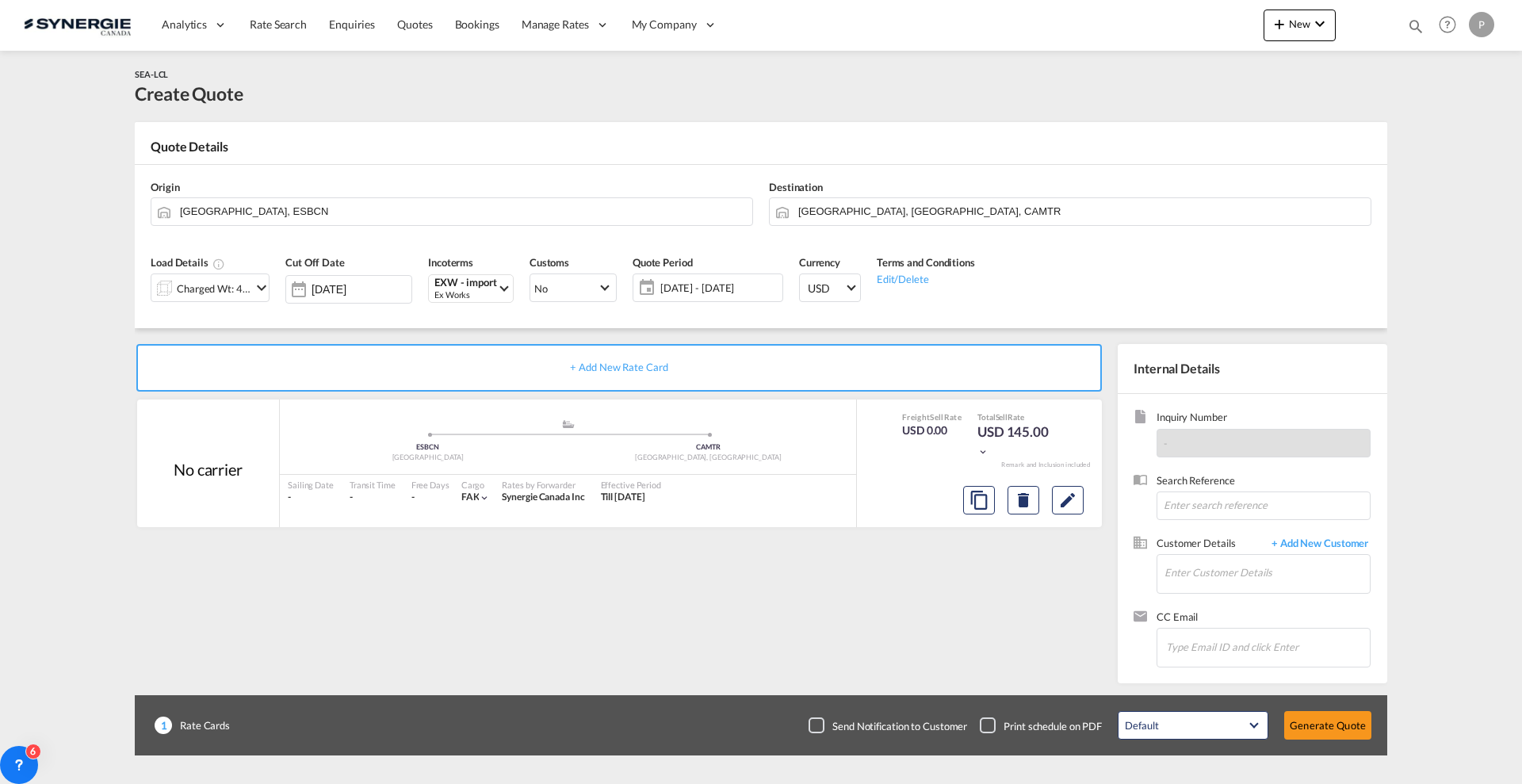
click at [740, 281] on span "12 Aug - 11 Sep 2025" at bounding box center [719, 288] width 118 height 14
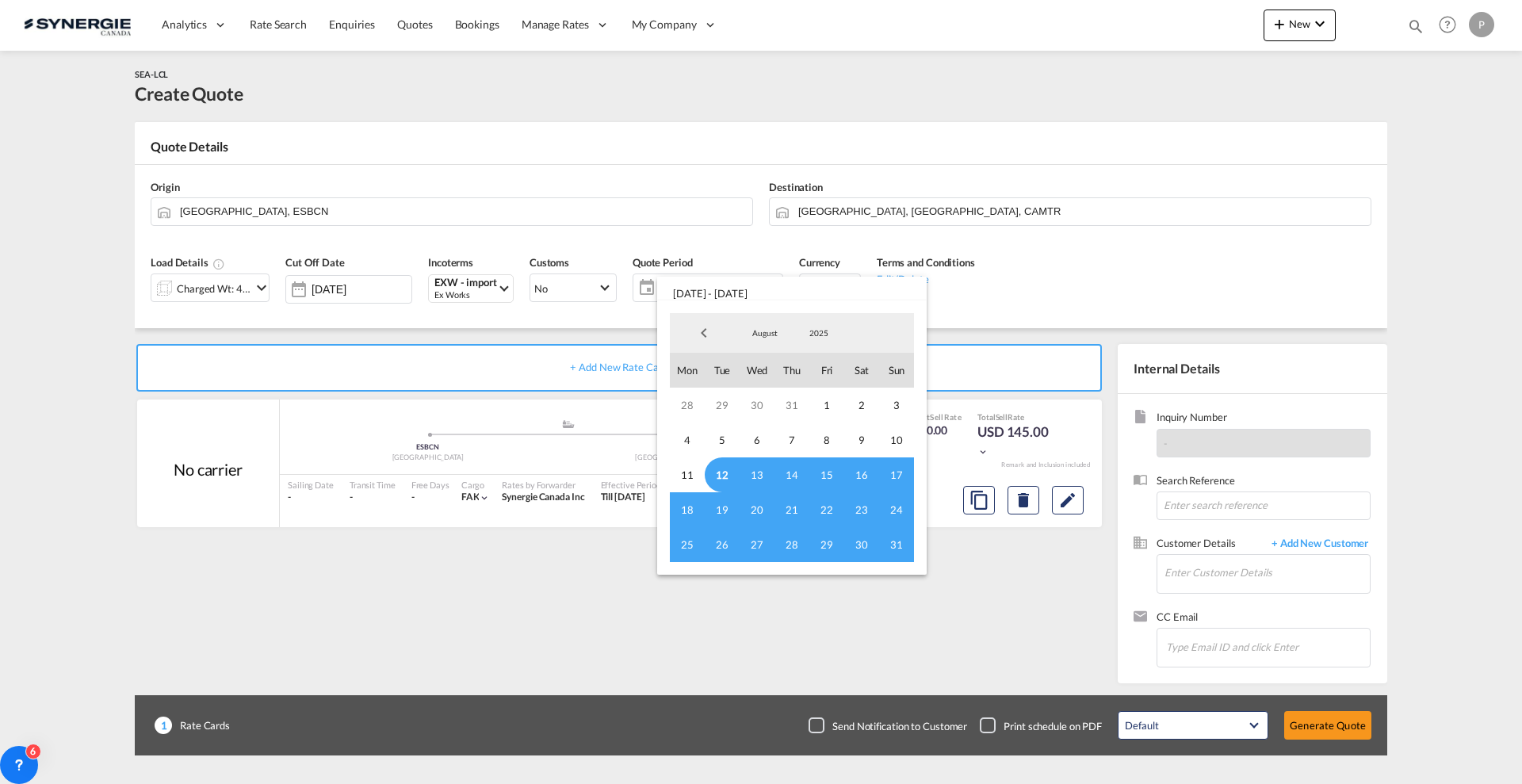
click at [724, 471] on span "12" at bounding box center [722, 475] width 35 height 35
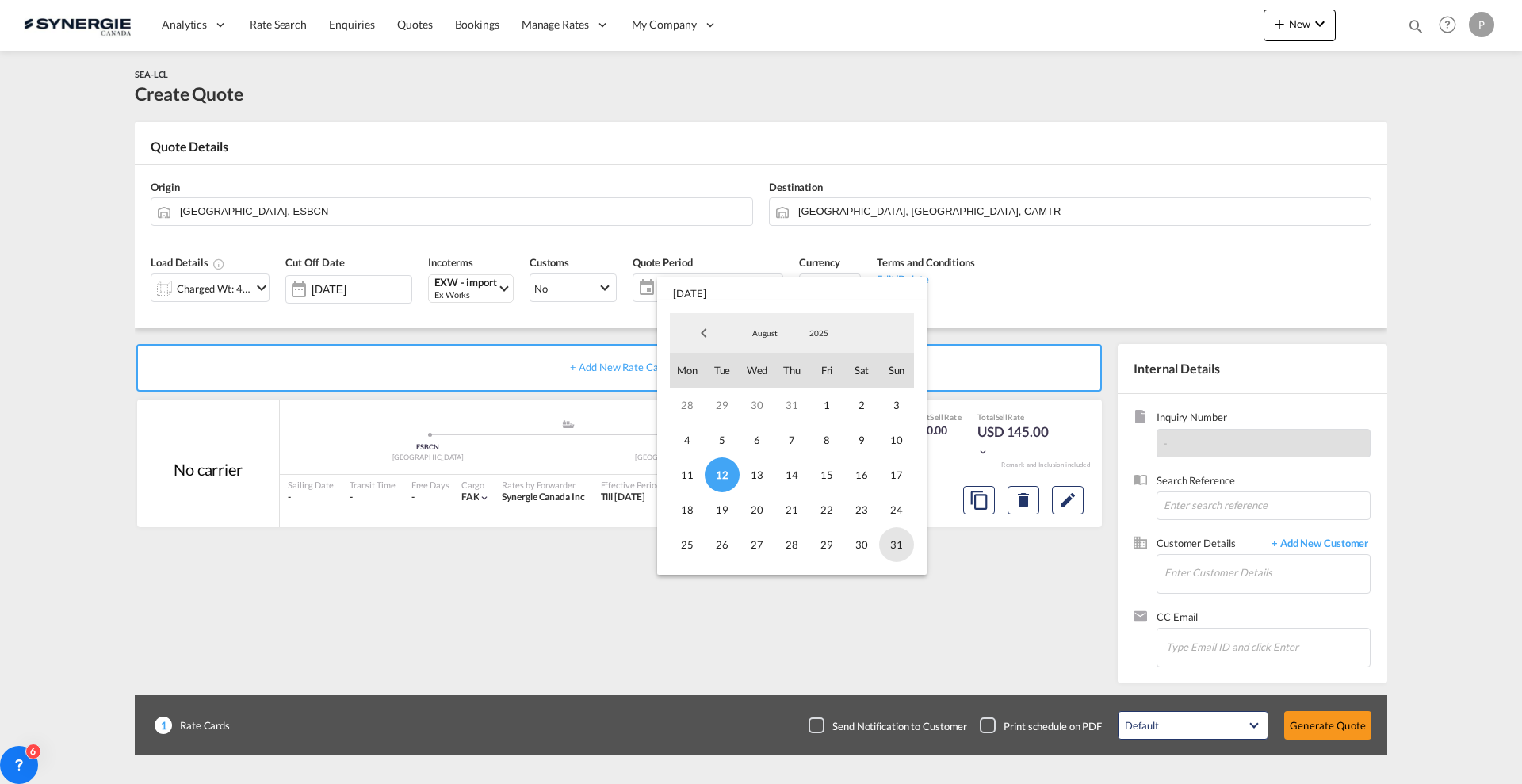
click at [887, 540] on span "31" at bounding box center [896, 545] width 35 height 35
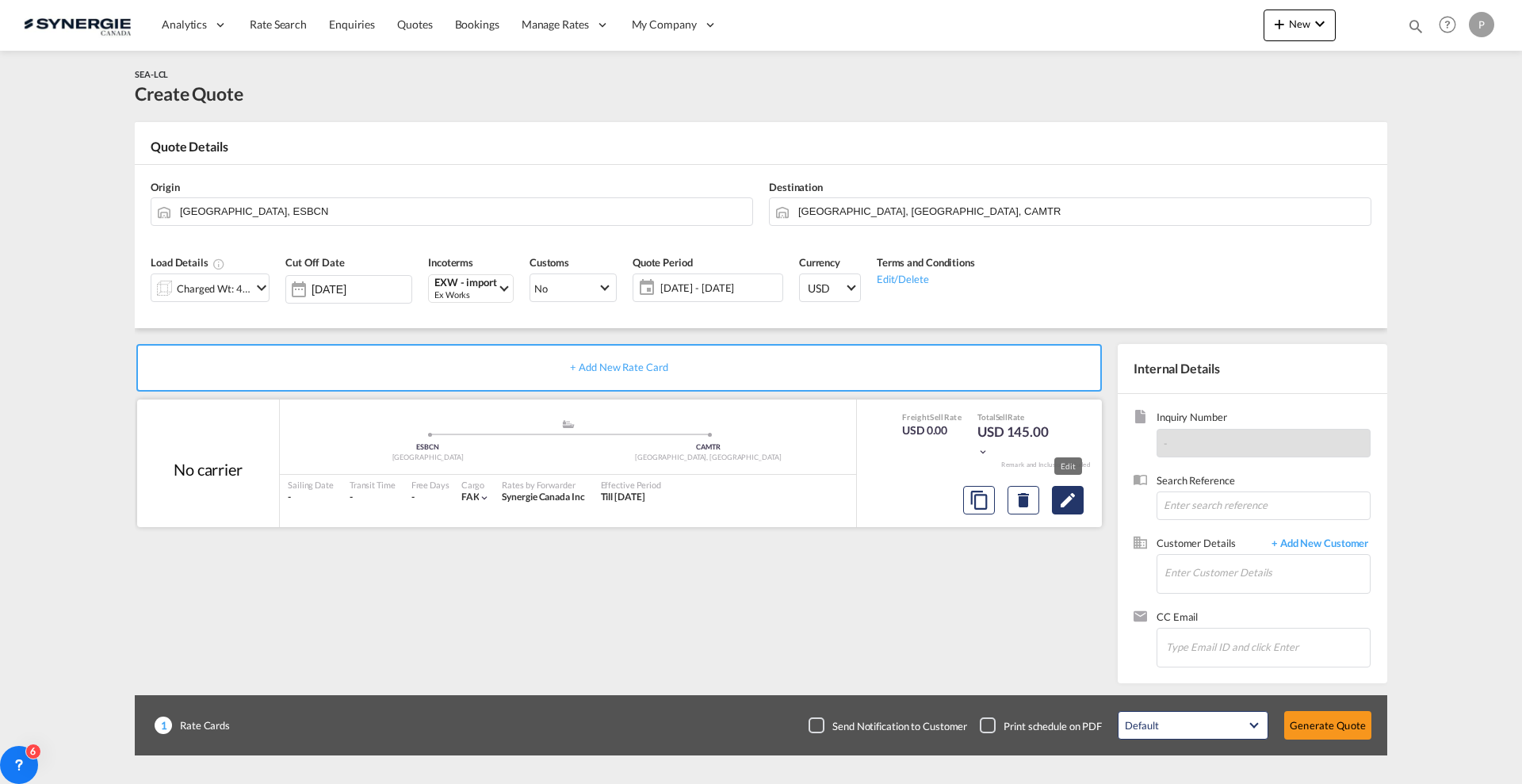
click at [1079, 497] on button "Edit" at bounding box center [1068, 500] width 32 height 29
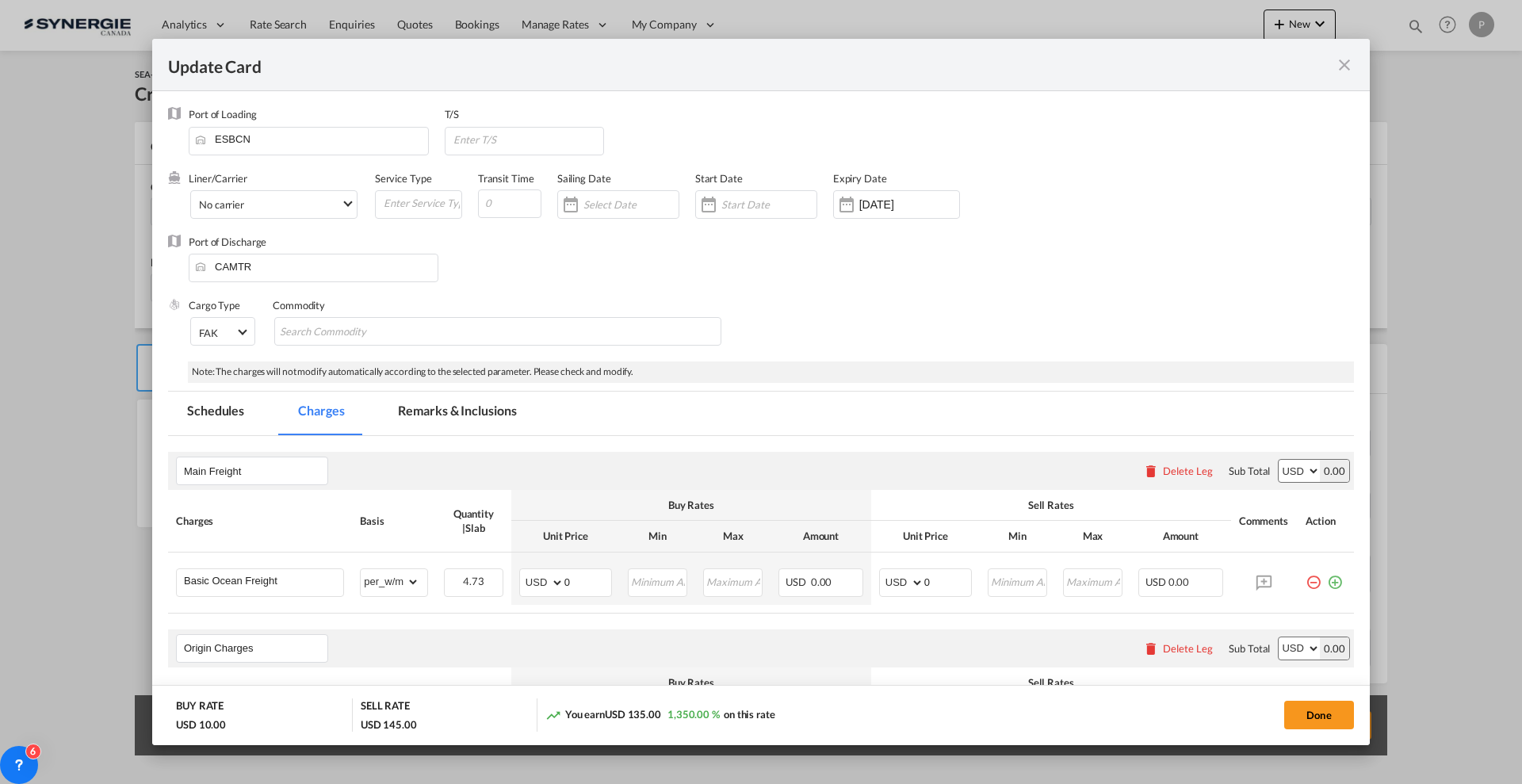
scroll to position [198, 0]
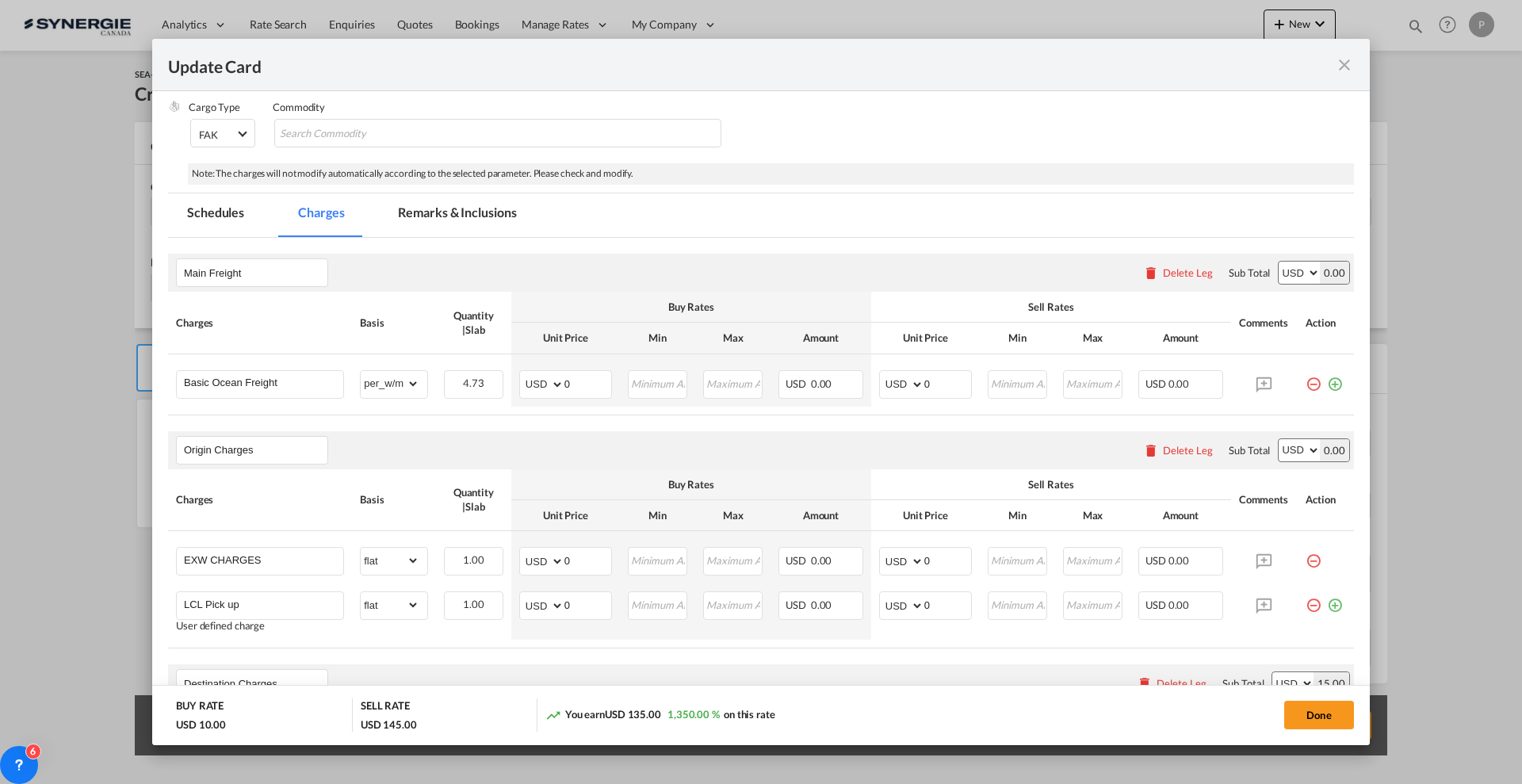
select select "per_w/m"
select select "flat"
select select "per_hbl"
select select "per_w/m"
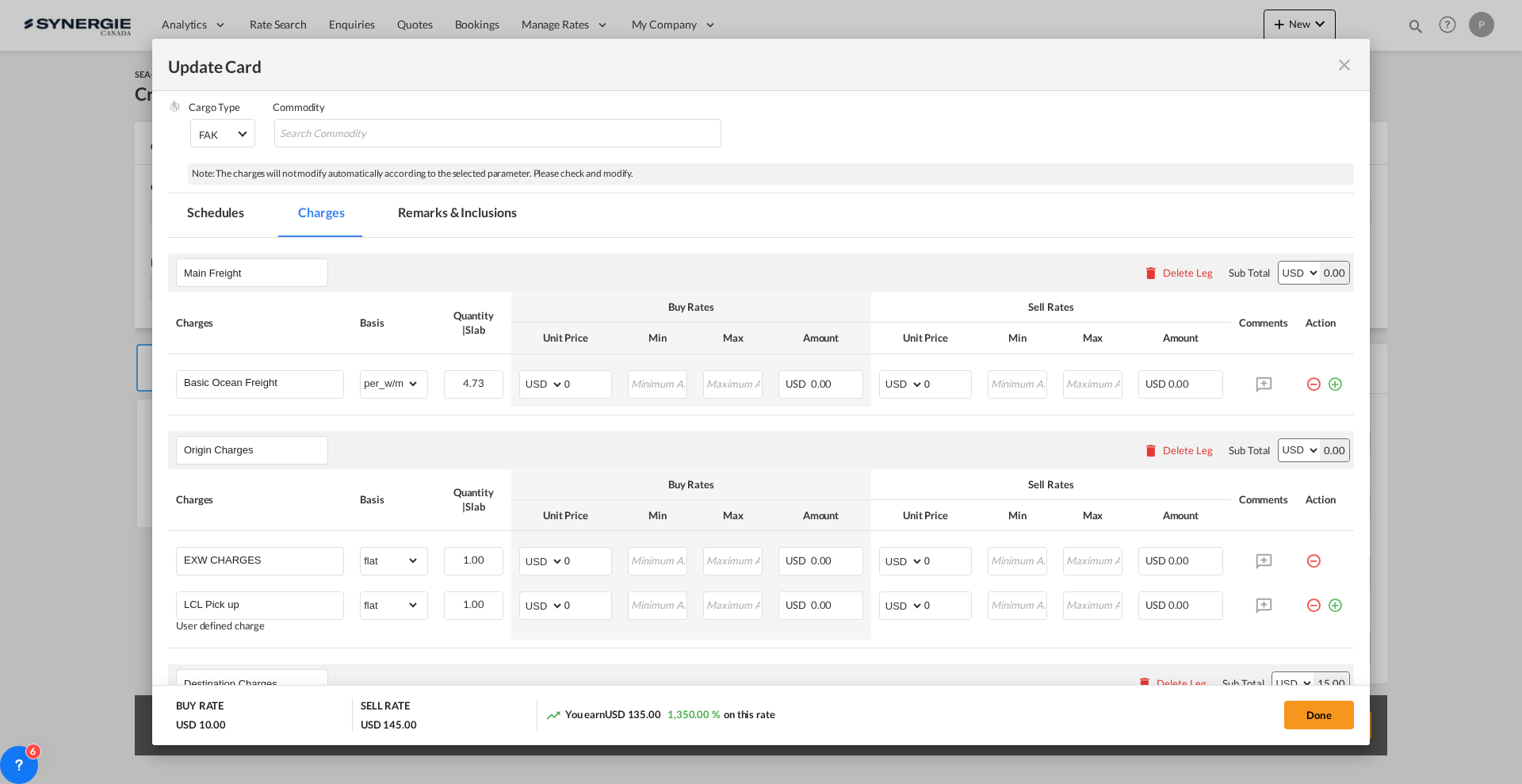
select select "per_bl"
select select "flat"
select select "per_bl"
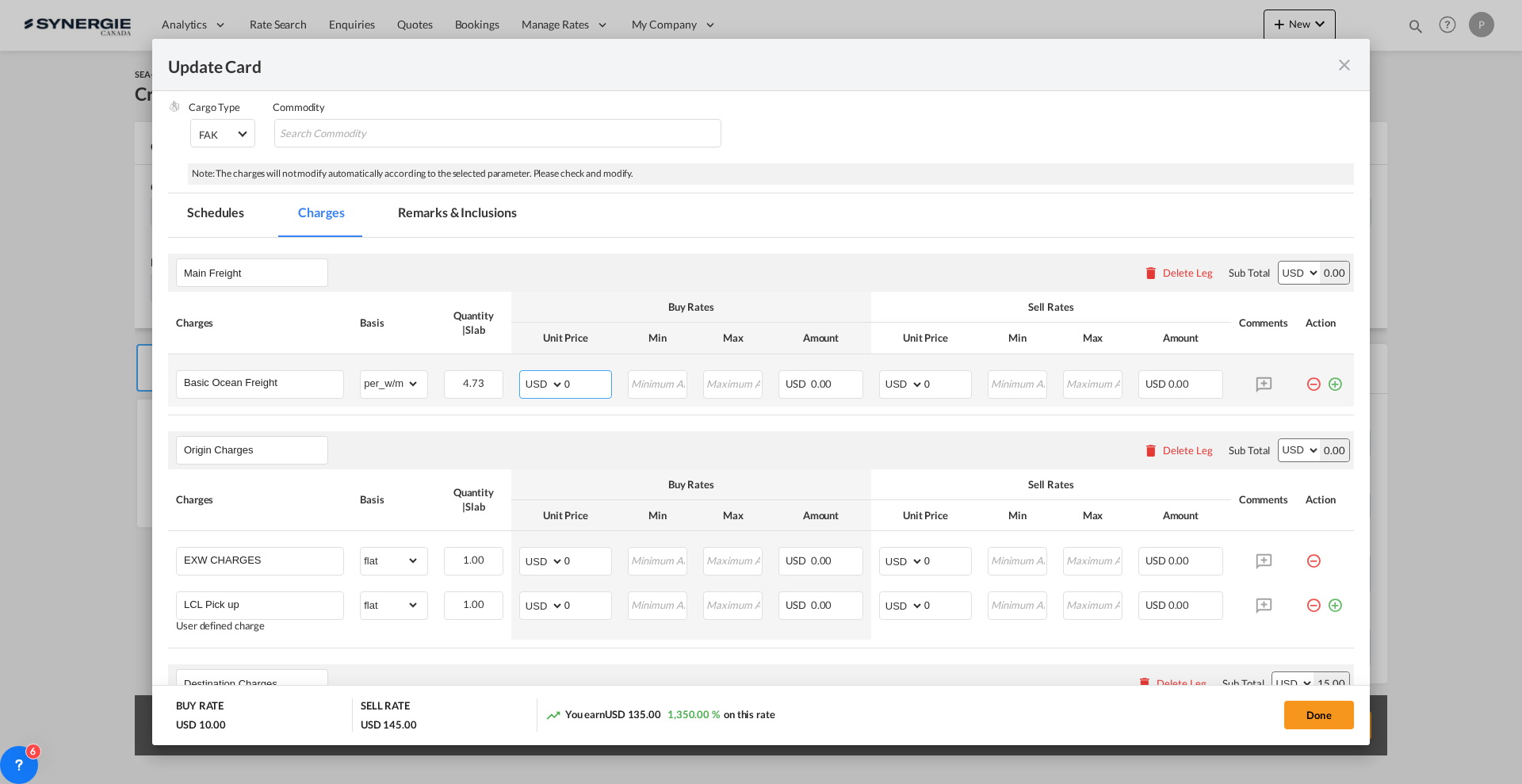
click at [584, 382] on input "0" at bounding box center [588, 383] width 47 height 24
click at [585, 383] on input "0" at bounding box center [588, 383] width 47 height 24
type input "95"
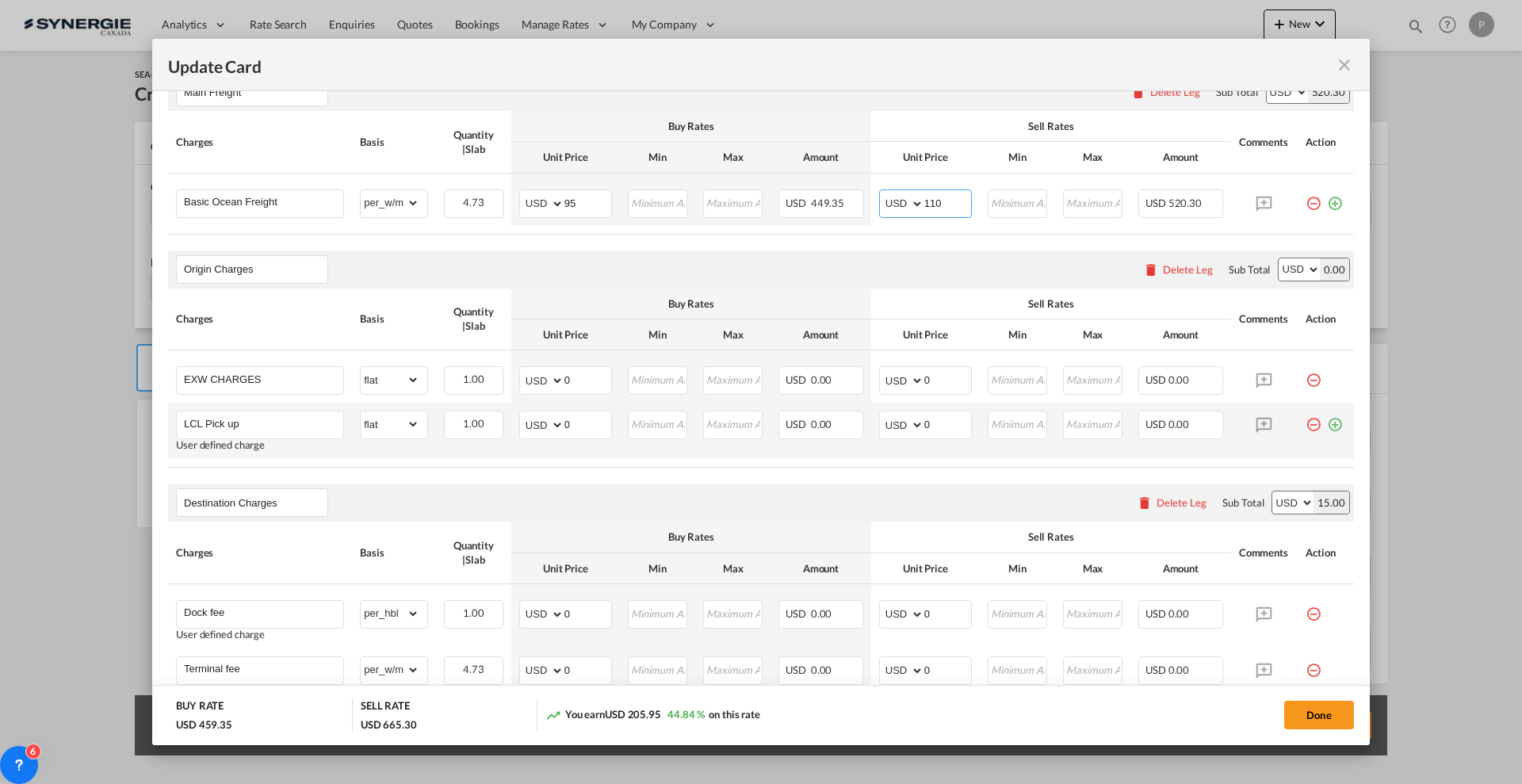
scroll to position [396, 0]
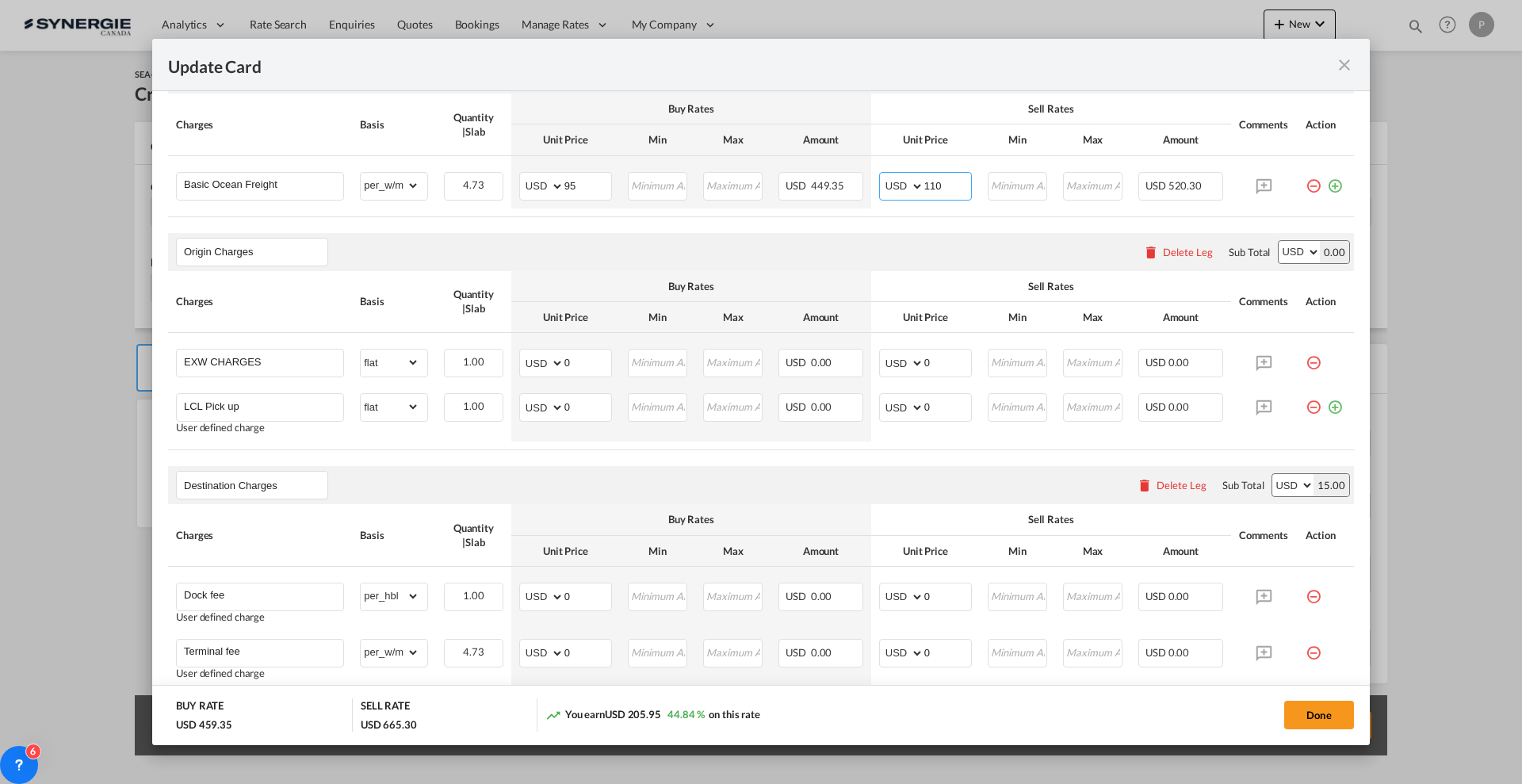
type input "110"
click at [575, 356] on input "0" at bounding box center [588, 362] width 47 height 24
type input "200"
type input "220"
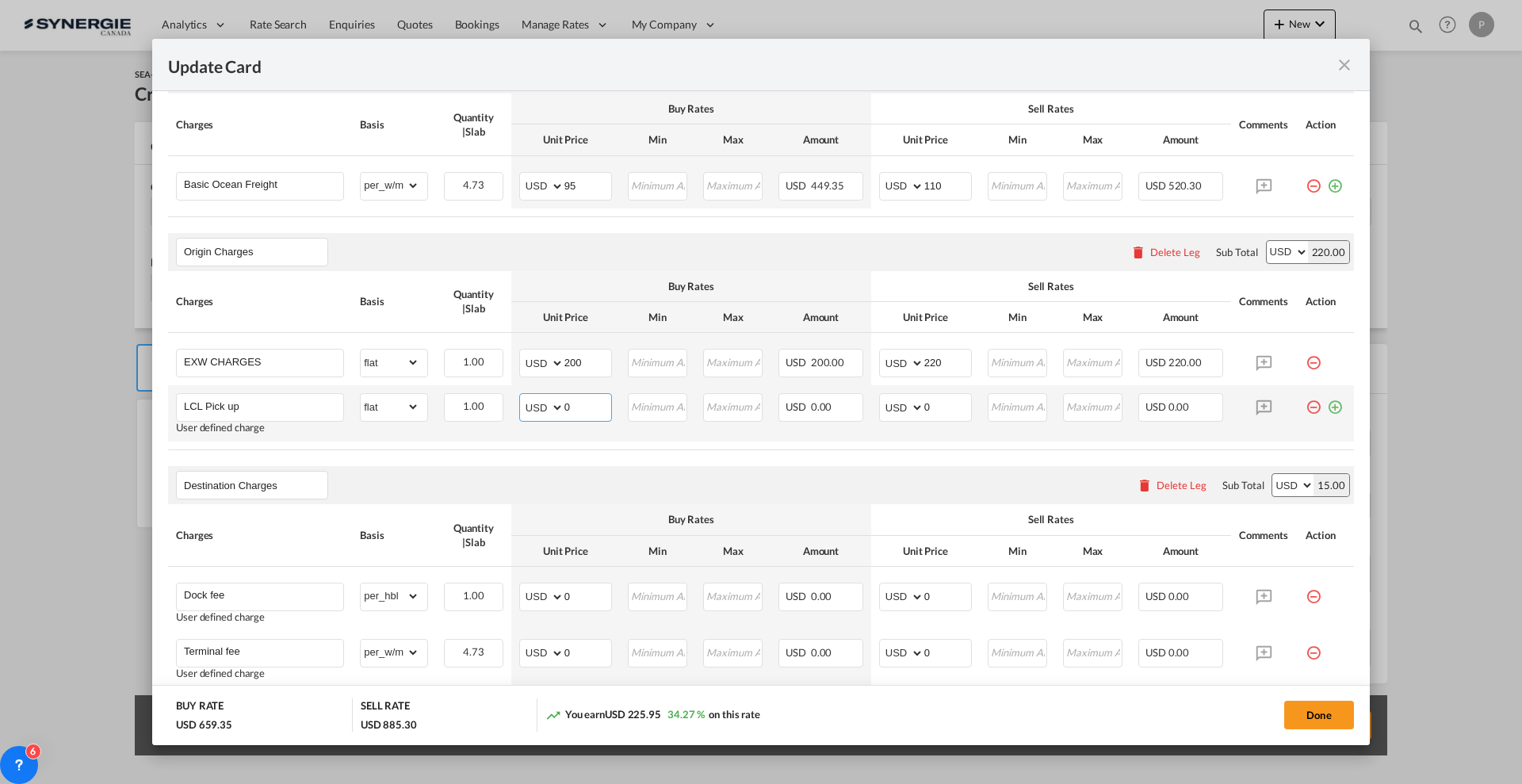
click at [579, 399] on input "0" at bounding box center [588, 406] width 47 height 24
type input "150"
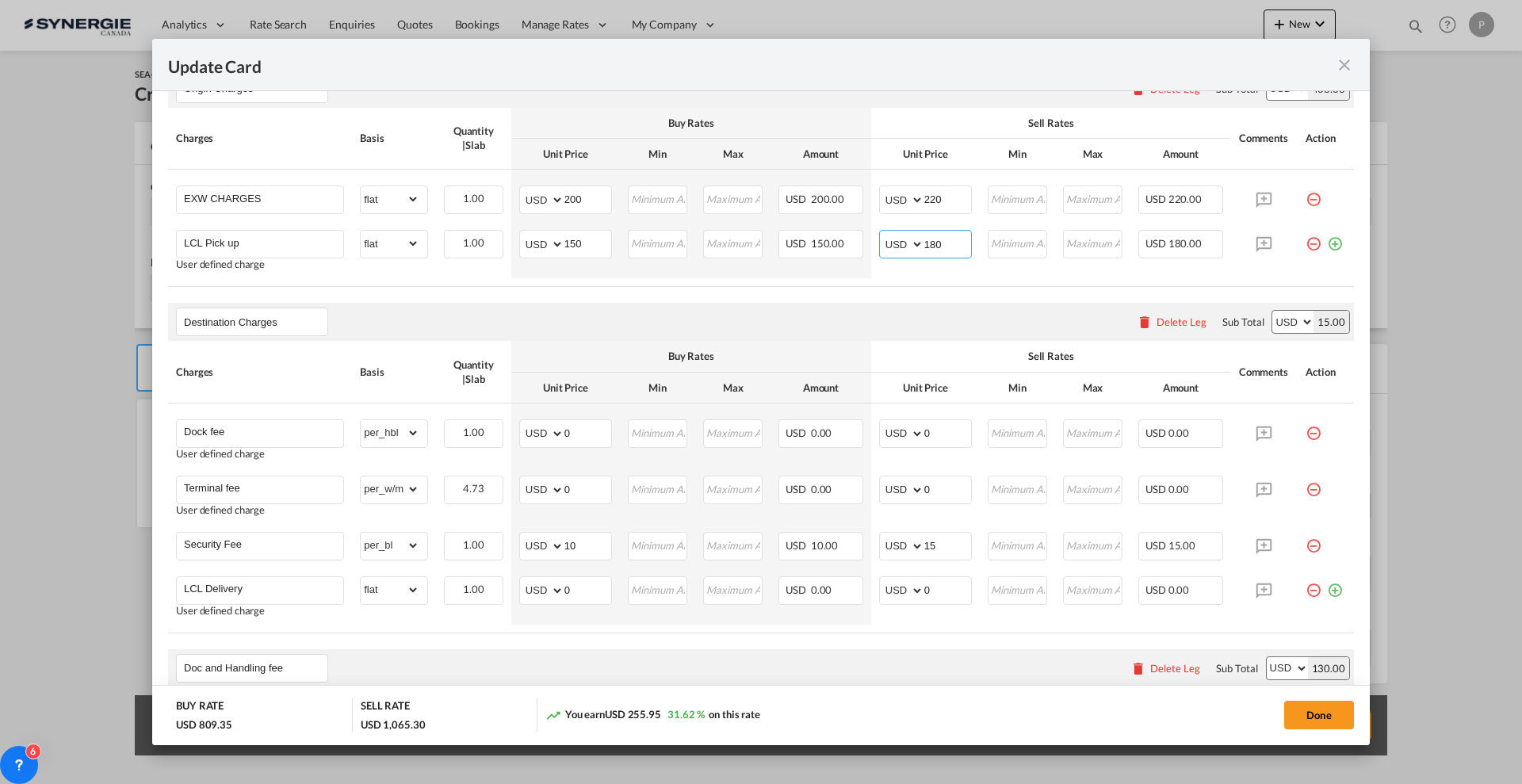
scroll to position [595, 0]
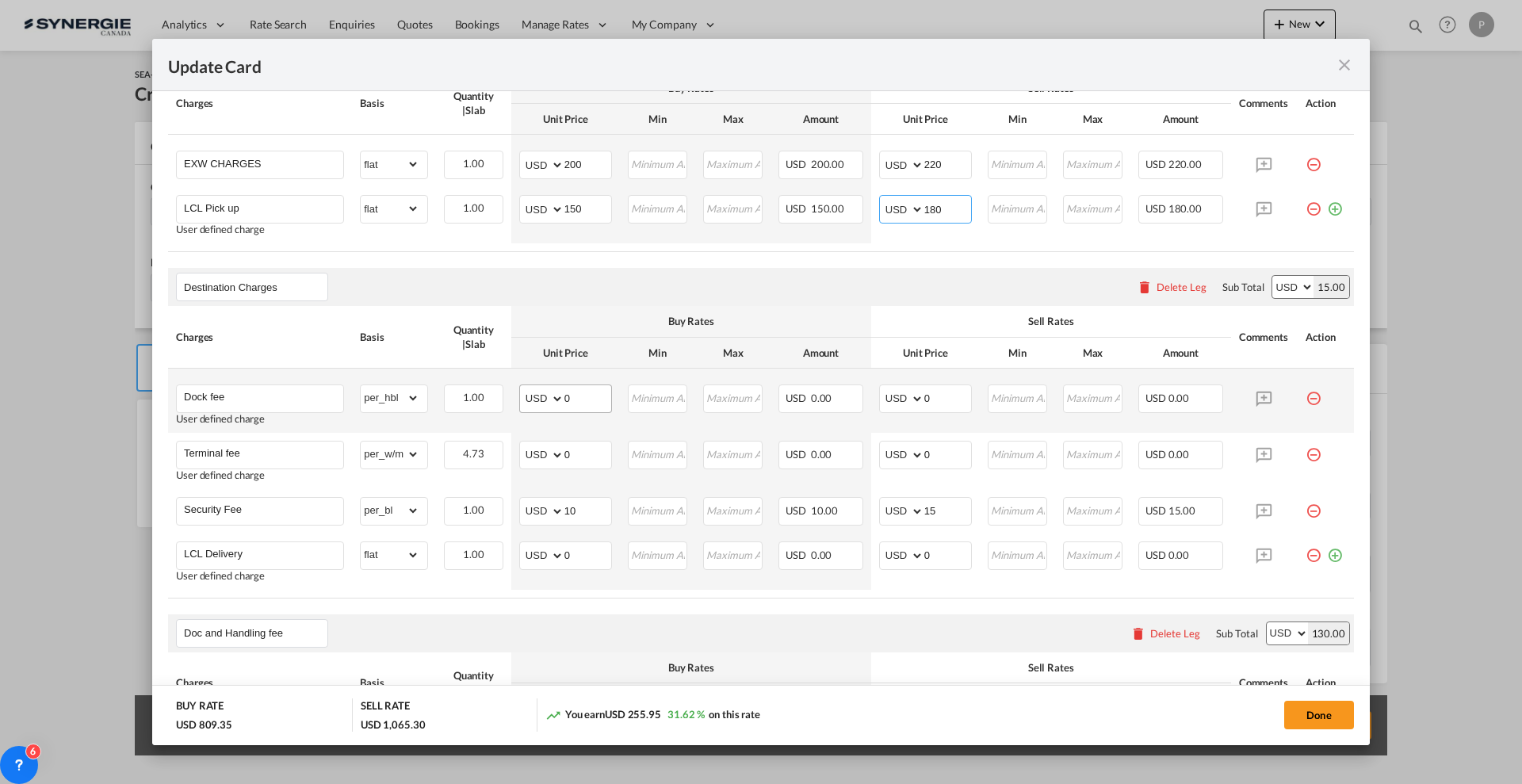
type input "180"
click at [581, 391] on input "0" at bounding box center [588, 397] width 47 height 24
type input "30"
type input "60"
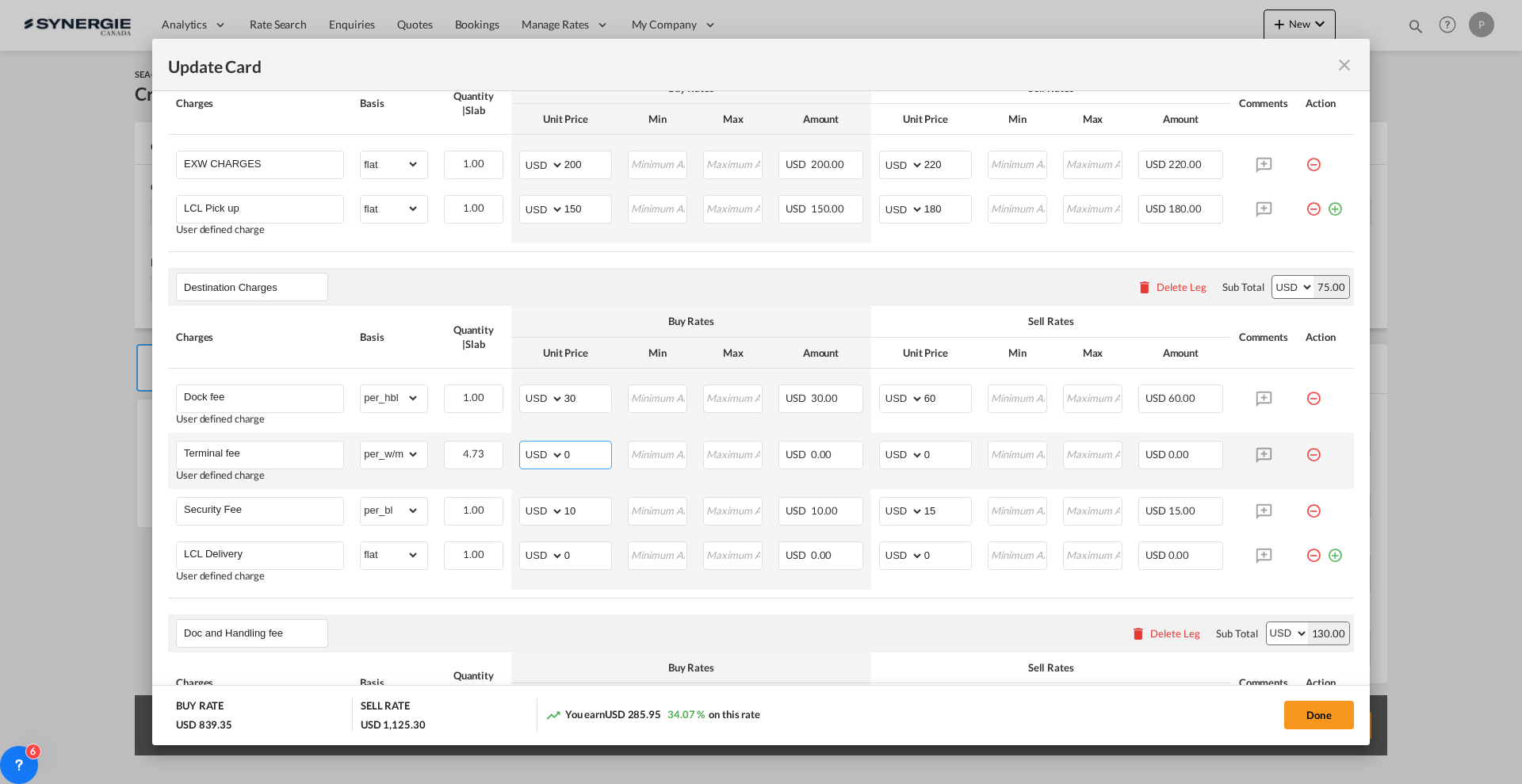
click at [577, 452] on input "0" at bounding box center [588, 453] width 47 height 24
type input "28"
type input "30"
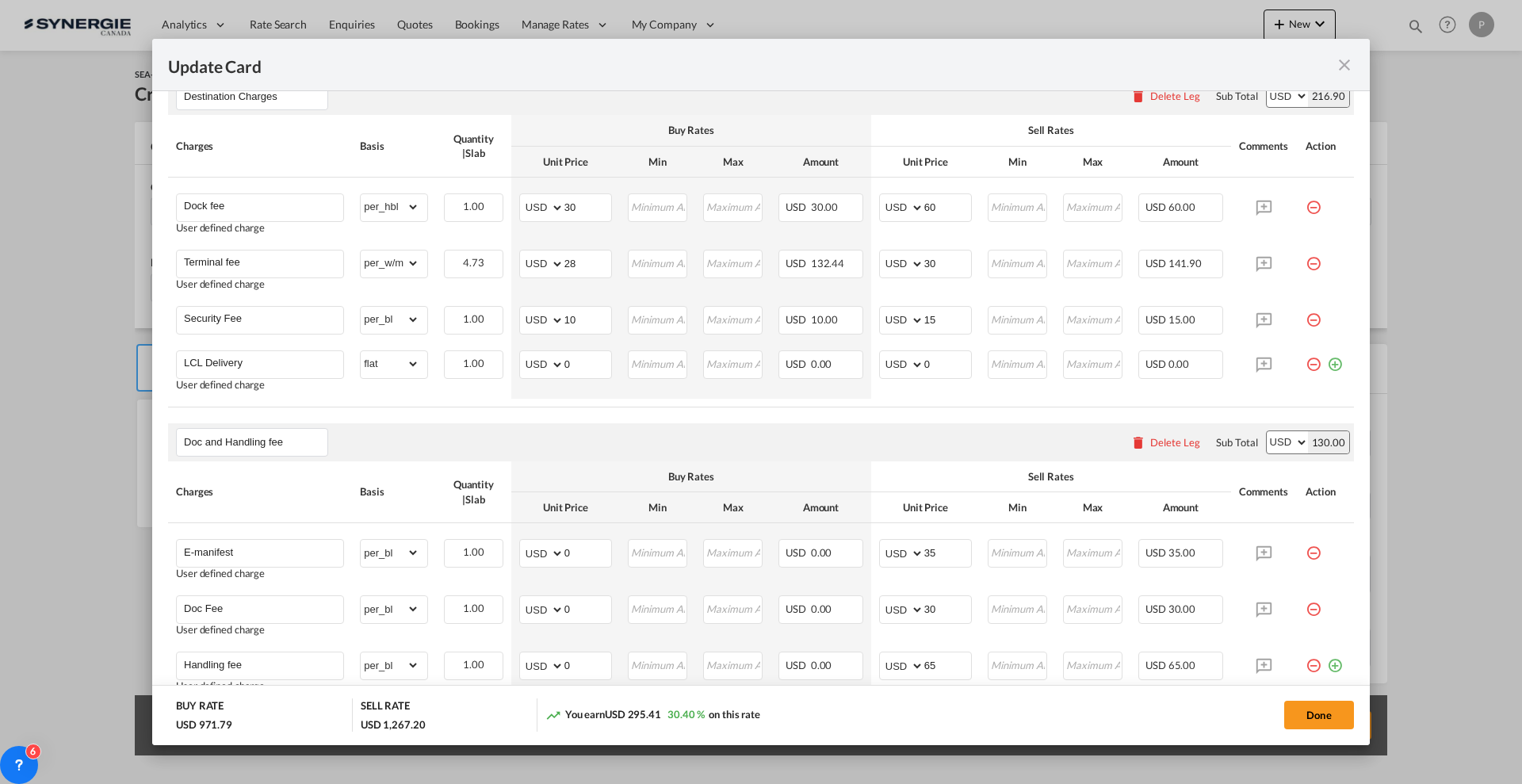
scroll to position [915, 0]
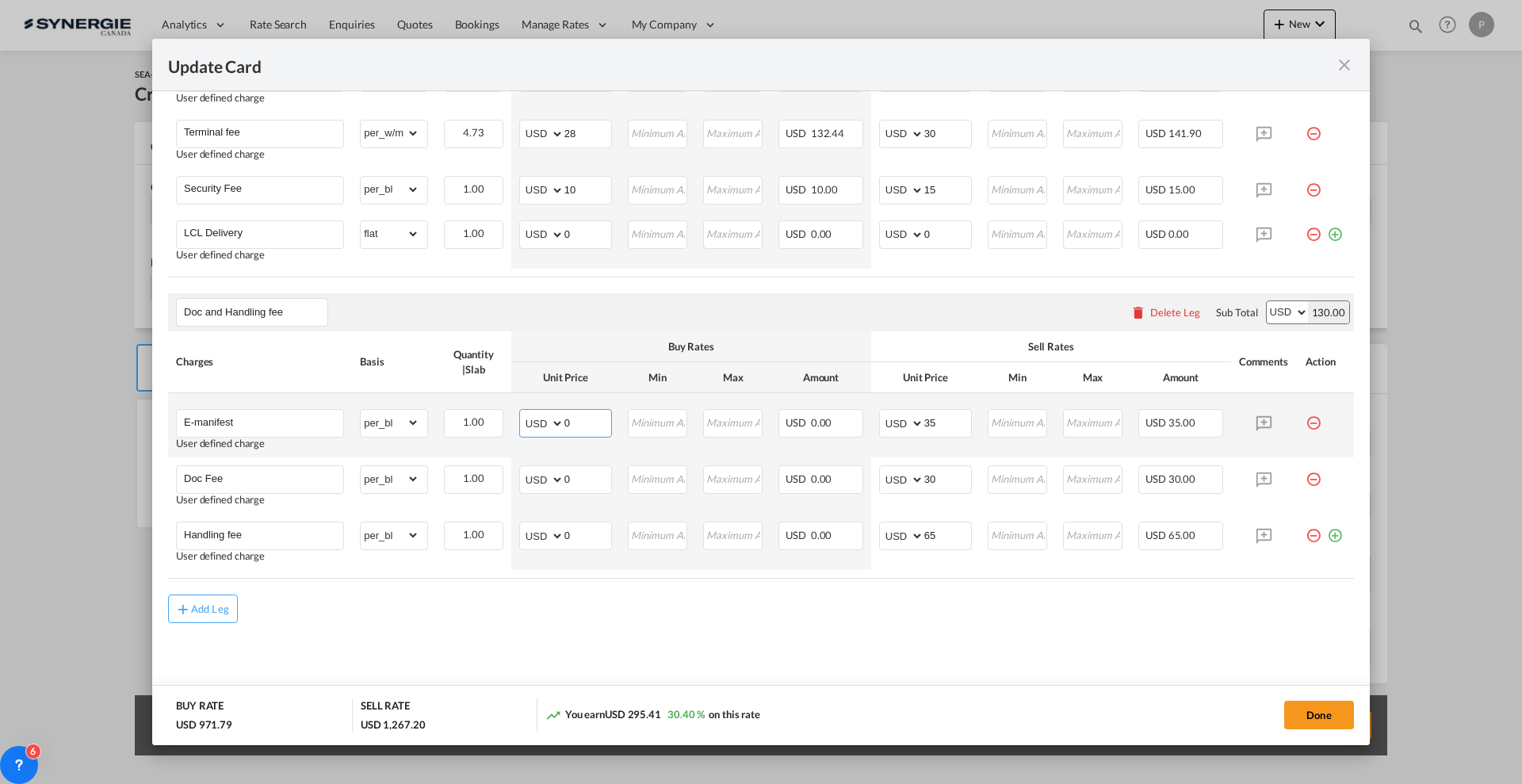
click at [580, 419] on input "0" at bounding box center [588, 421] width 47 height 24
click at [580, 418] on input "0" at bounding box center [588, 421] width 47 height 24
click at [586, 523] on input "0" at bounding box center [588, 534] width 47 height 24
type input "40"
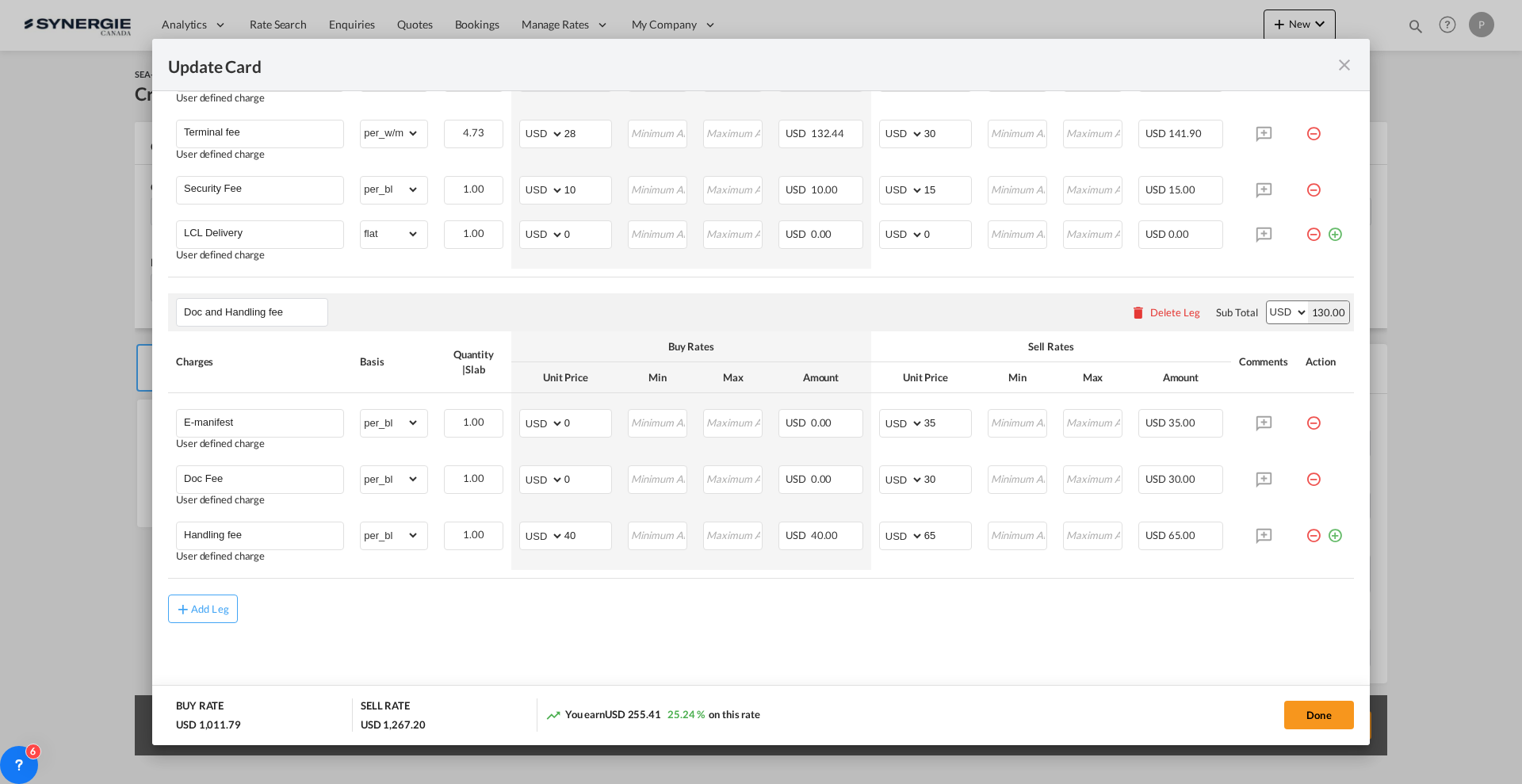
click at [631, 607] on div "Add Leg" at bounding box center [760, 609] width 1186 height 29
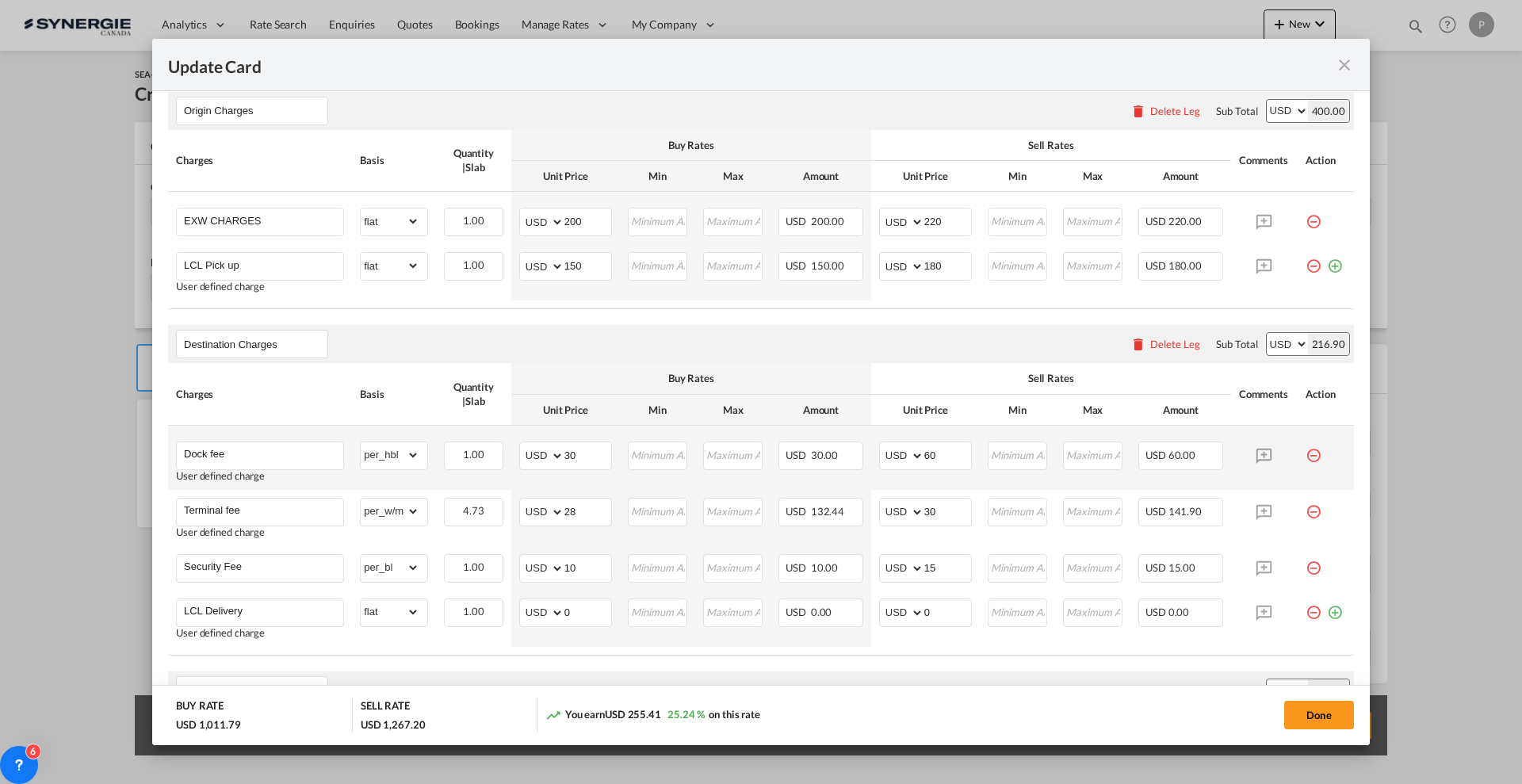
scroll to position [619, 0]
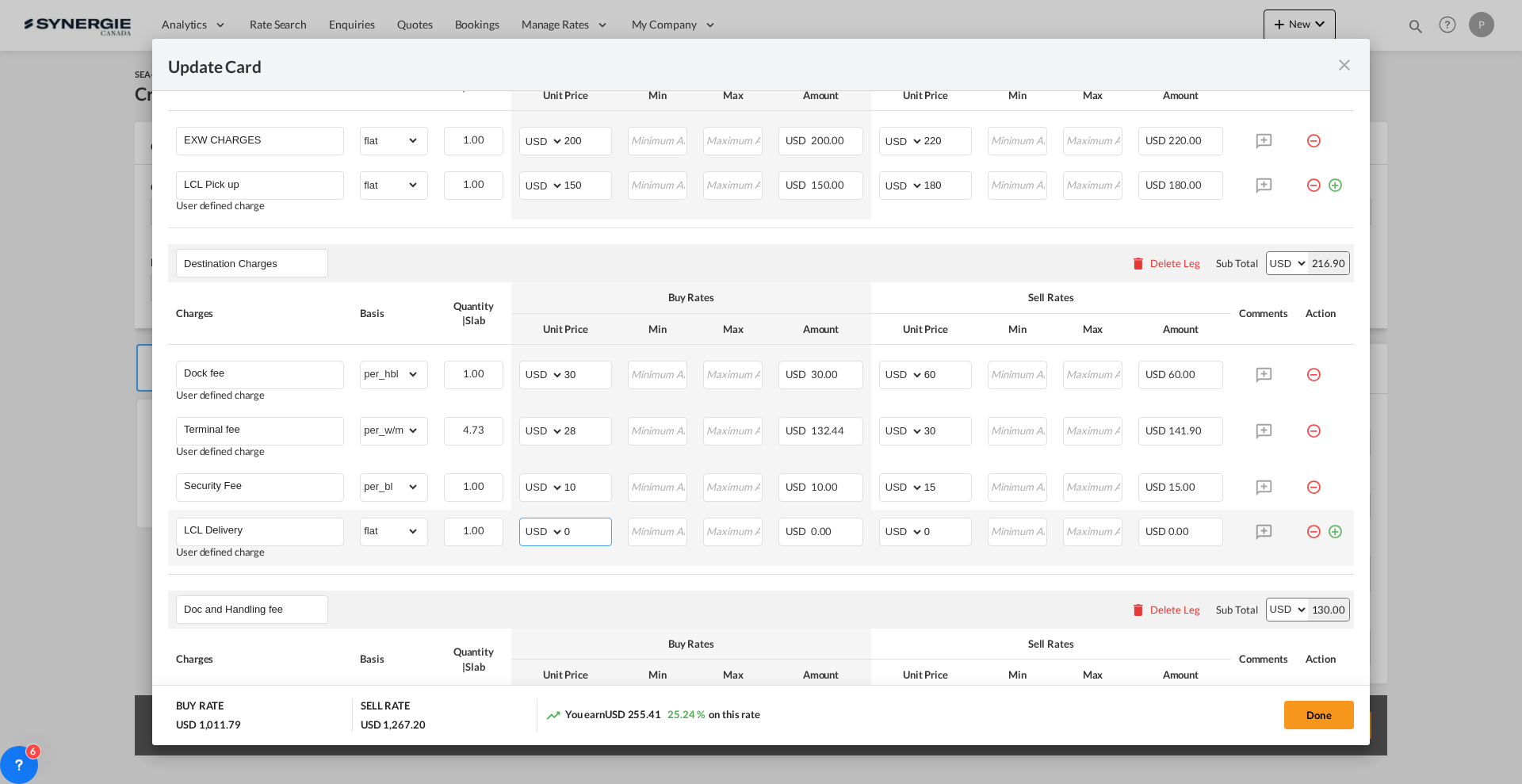
click at [590, 526] on input "0" at bounding box center [588, 530] width 47 height 24
type input "55"
click at [926, 527] on input "0" at bounding box center [947, 530] width 47 height 24
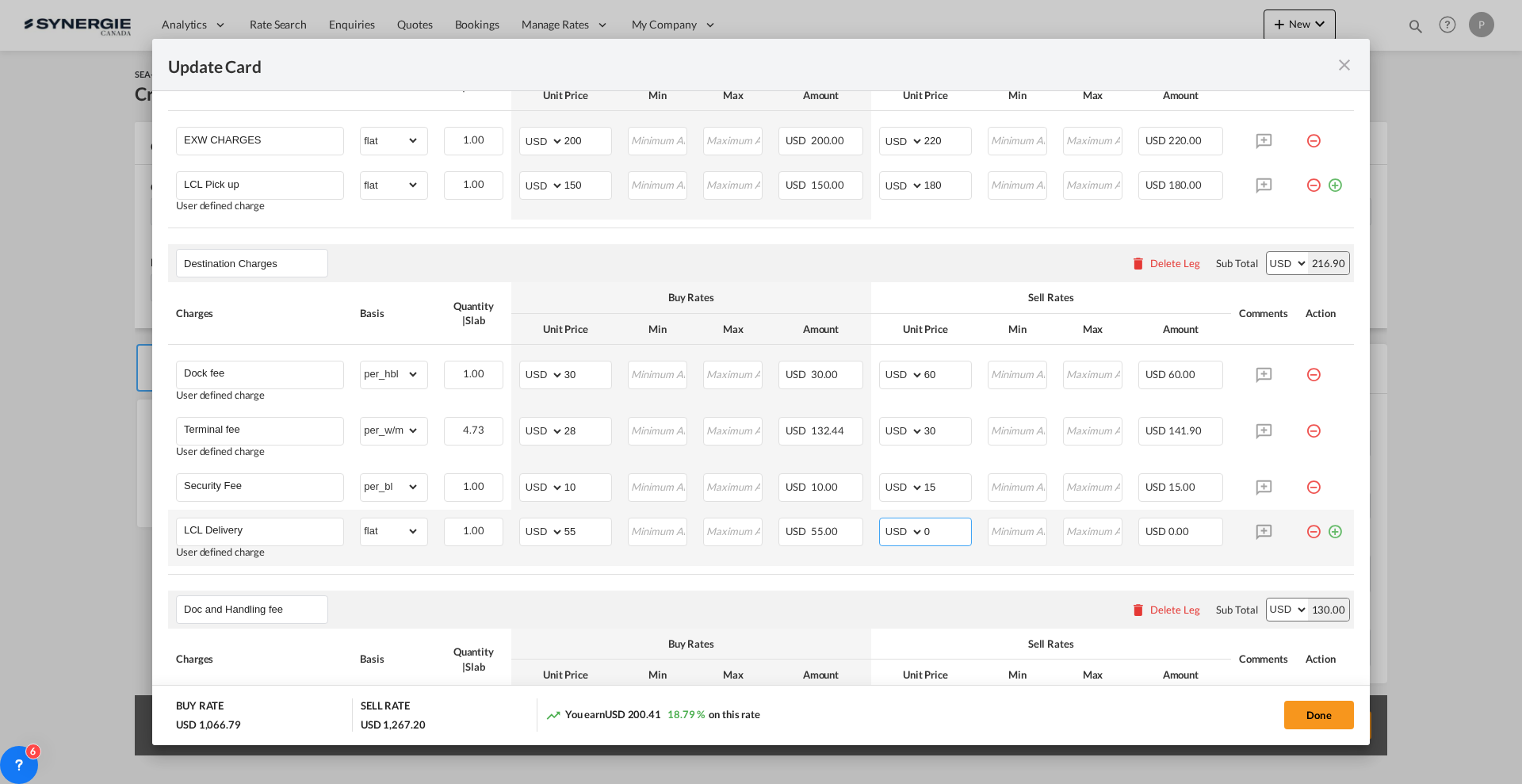
click at [926, 528] on input "0" at bounding box center [947, 530] width 47 height 24
type input "80"
click at [1338, 722] on button "Done" at bounding box center [1319, 715] width 70 height 29
type input "10 Sep 2025"
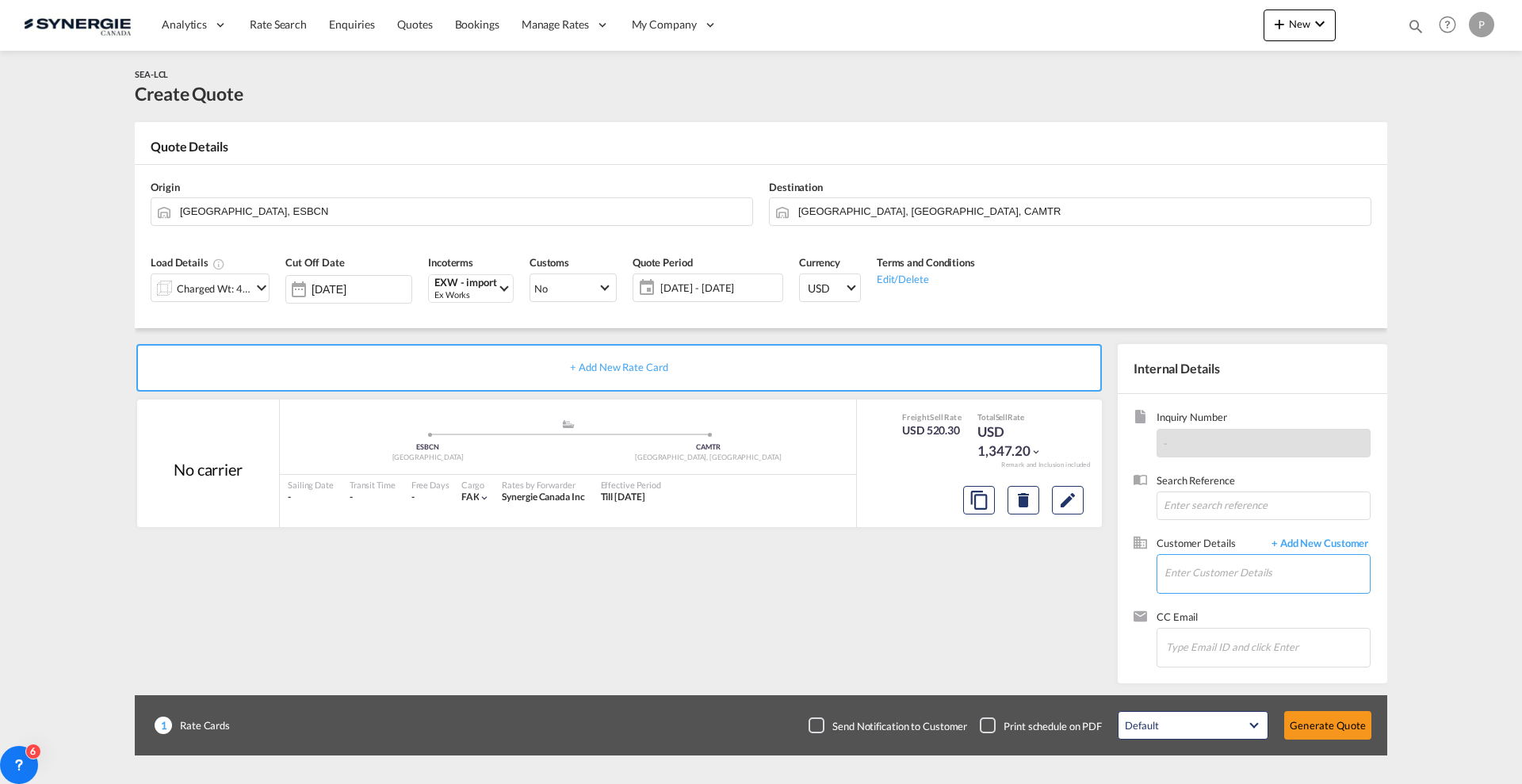
click at [1230, 578] on input "Enter Customer Details" at bounding box center [1267, 572] width 205 height 36
click at [1231, 575] on input "Enter Customer Details" at bounding box center [1267, 572] width 205 height 36
click at [1250, 592] on div "Ingrid Muroff ingrid@lacanadienneshoes.com | La Canadie nne shoes" at bounding box center [1266, 600] width 206 height 43
type input "La Canadienne shoes, Ingrid Muroff, ingrid@lacanadienneshoes.com"
click at [1345, 728] on button "Generate Quote" at bounding box center [1328, 725] width 87 height 29
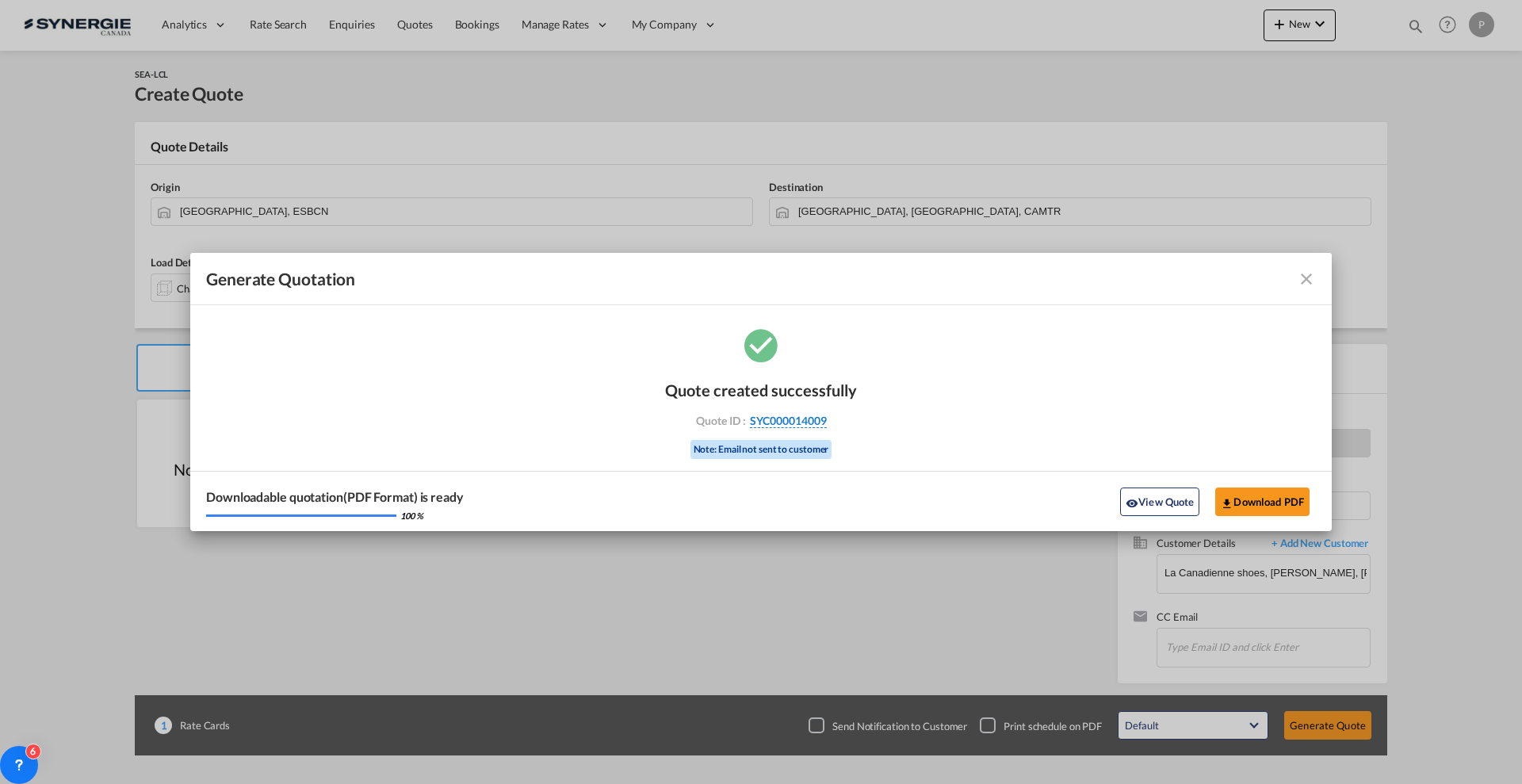
drag, startPoint x: 834, startPoint y: 417, endPoint x: 826, endPoint y: 421, distance: 8.9
click at [826, 421] on div "Quote ID : SYC000014009" at bounding box center [760, 421] width 184 height 14
copy div "SYC000014009"
click at [1270, 509] on button "Download PDF" at bounding box center [1262, 502] width 95 height 29
click at [1160, 485] on div "Downloadable quotation(PDF Format) is ready 100 % View Quote Download PDF" at bounding box center [760, 501] width 1141 height 60
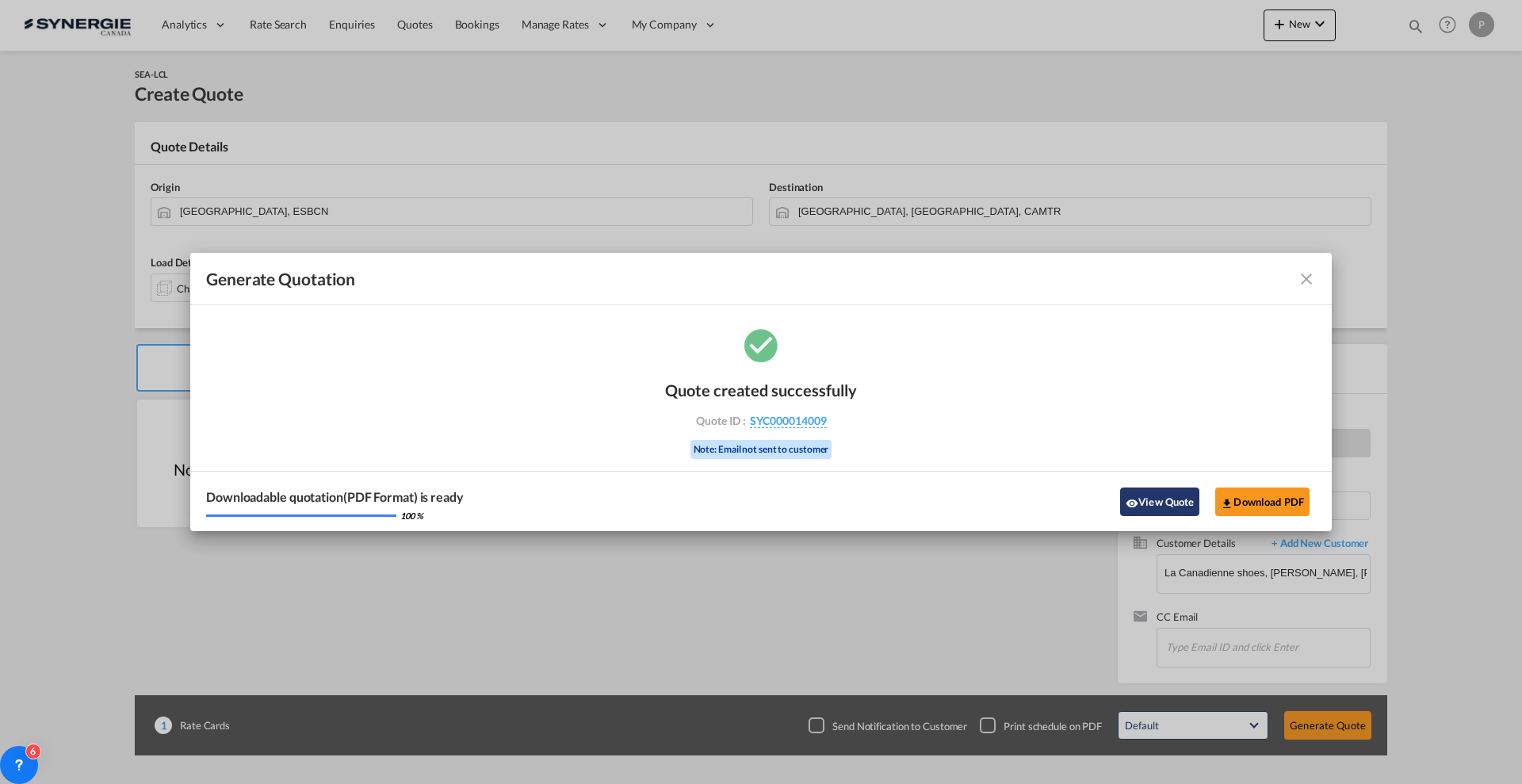
click at [1131, 504] on md-icon "icon-eye" at bounding box center [1132, 503] width 13 height 13
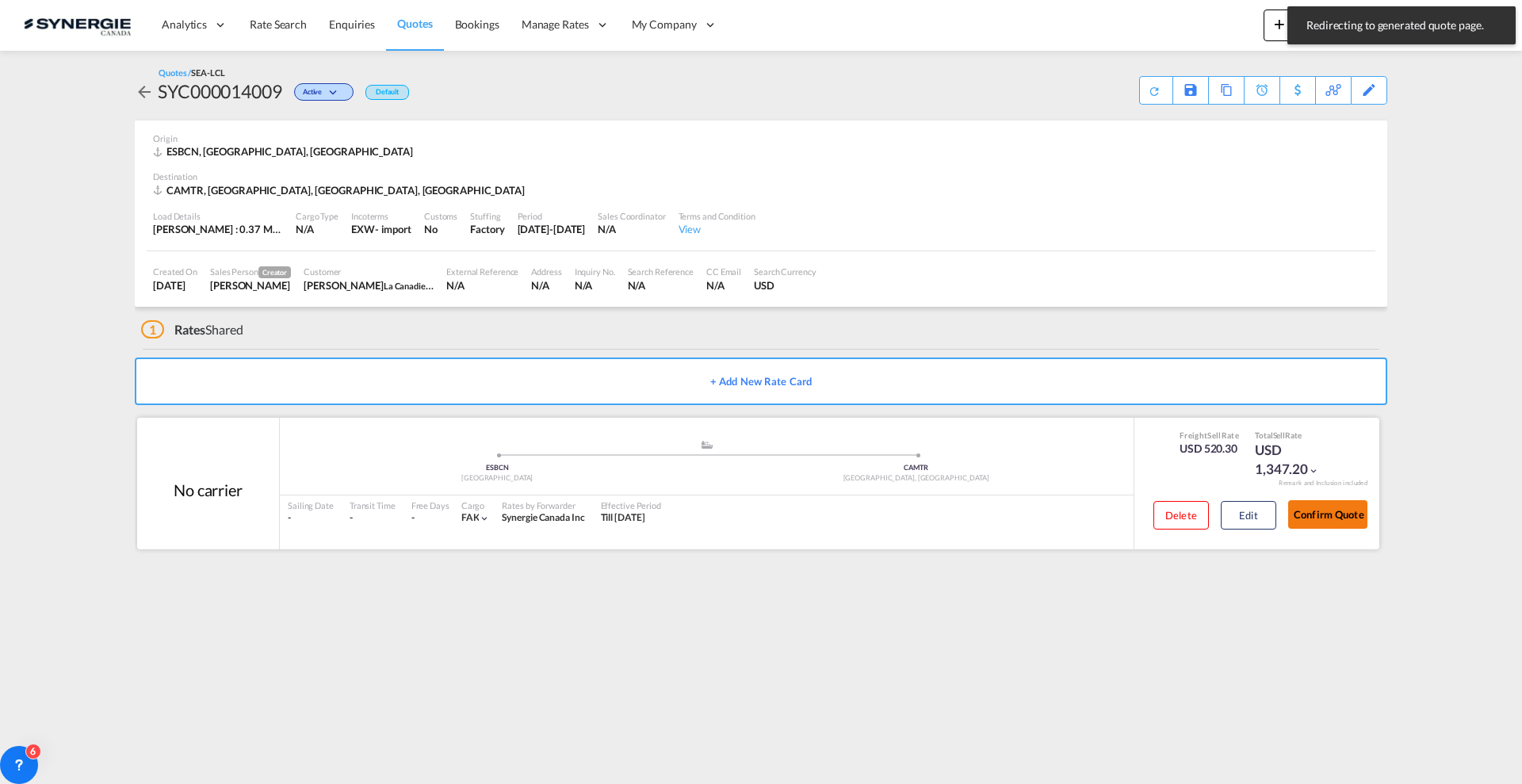
click at [1357, 515] on button "Confirm Quote" at bounding box center [1328, 514] width 80 height 29
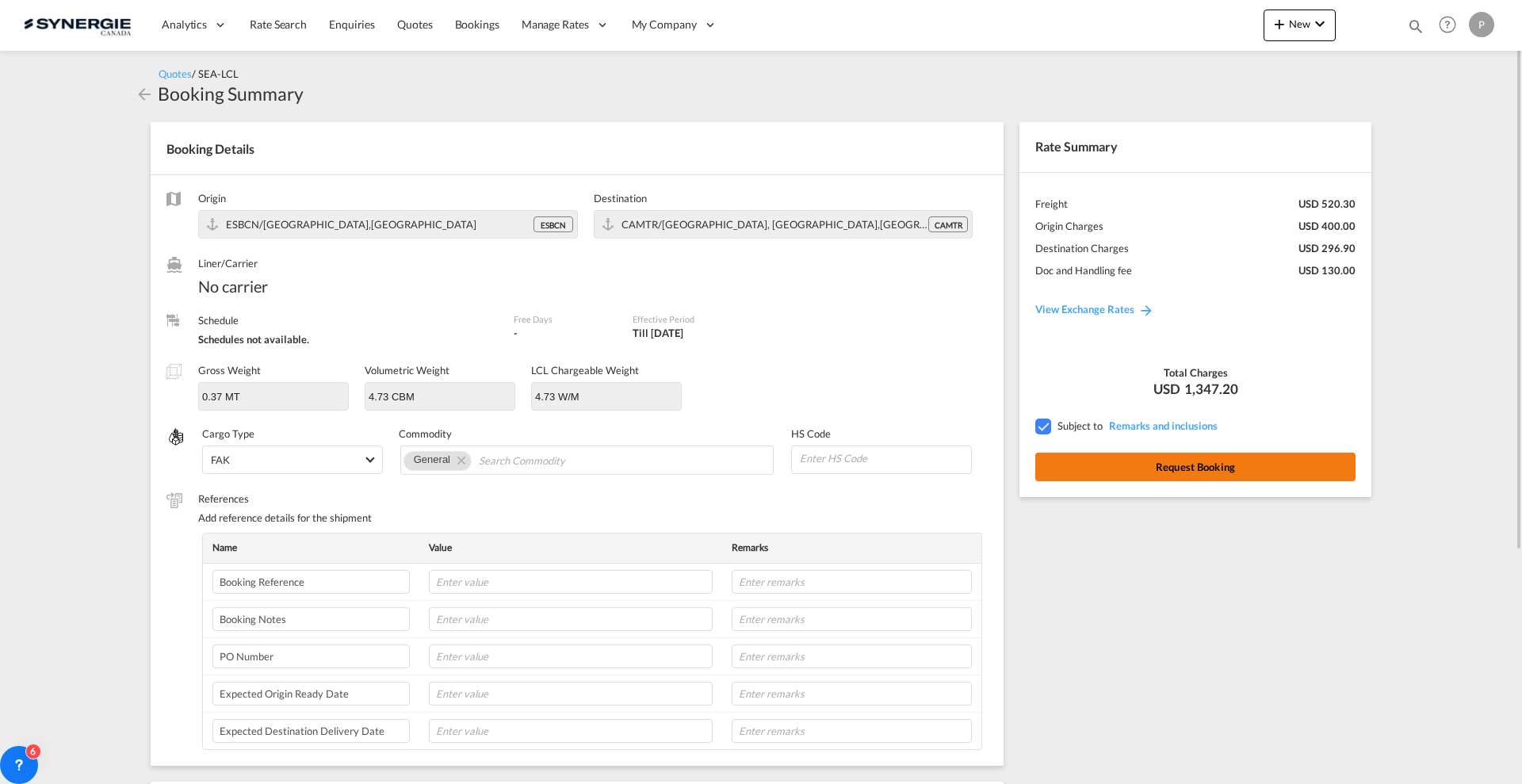
click at [1270, 468] on button "Request Booking" at bounding box center [1195, 467] width 320 height 29
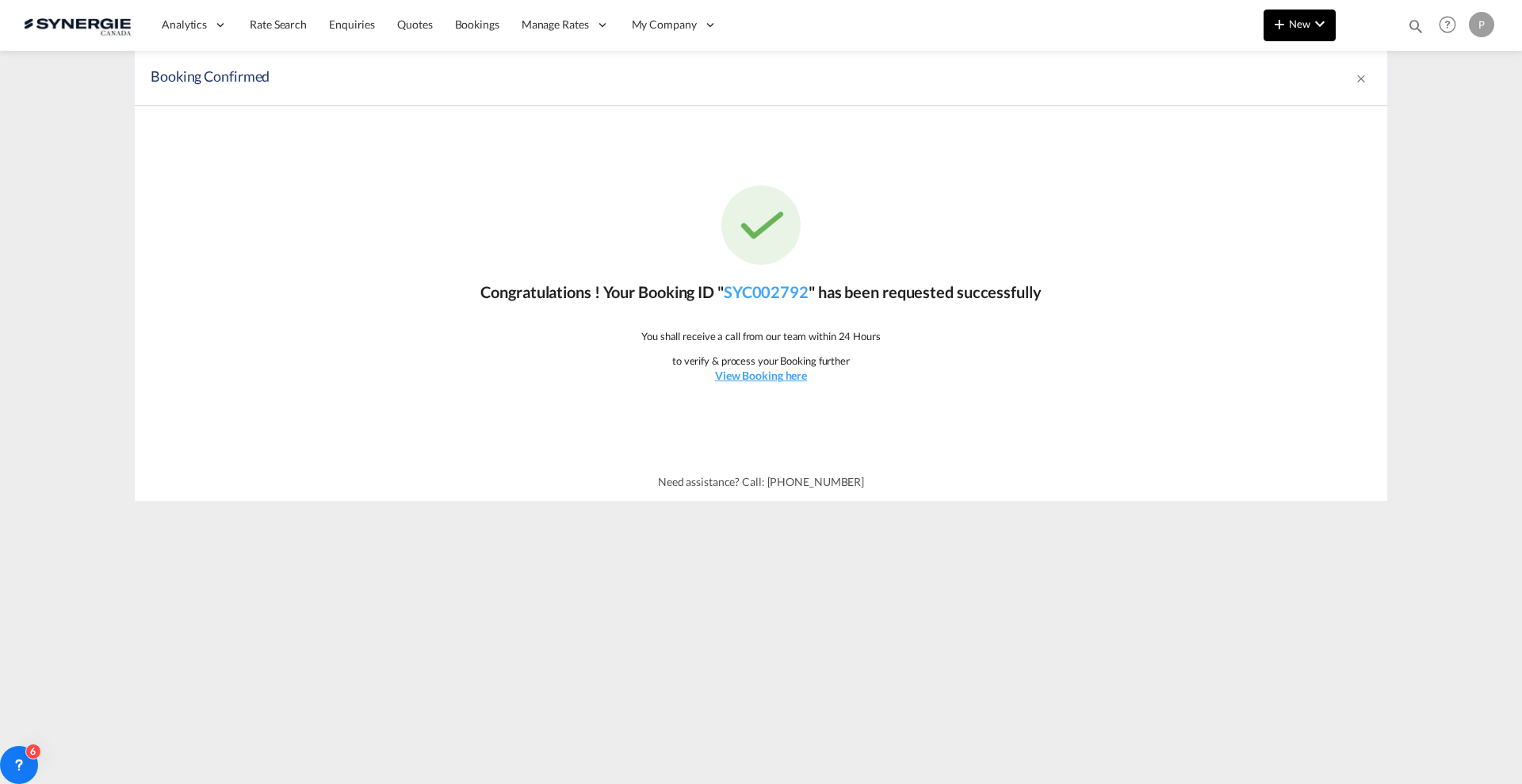
click at [1299, 29] on span "New" at bounding box center [1299, 24] width 60 height 13
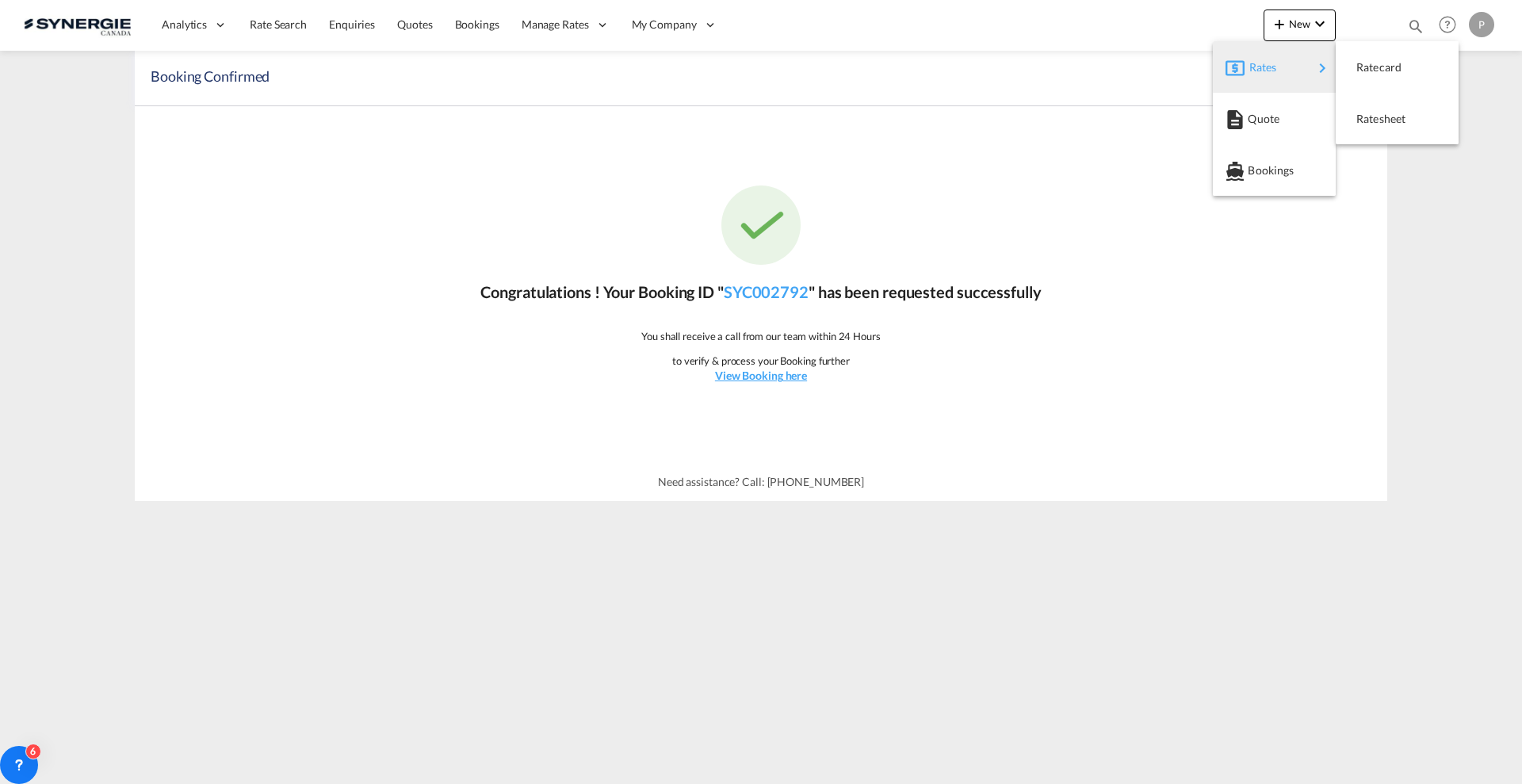
click at [1423, 30] on md-backdrop at bounding box center [761, 392] width 1522 height 784
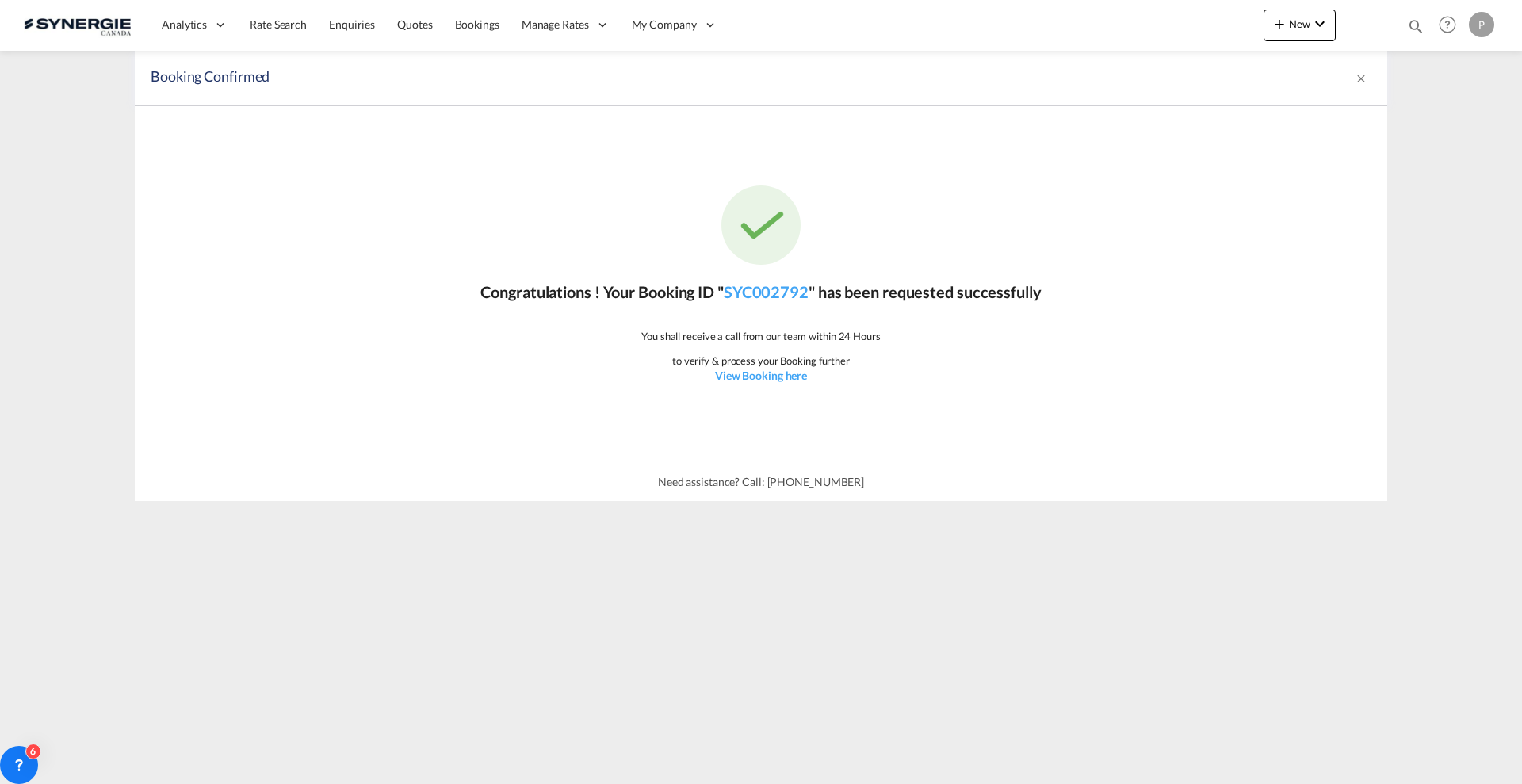
click at [1420, 28] on md-icon "icon-magnify" at bounding box center [1415, 26] width 17 height 17
click at [1150, 30] on select "Bookings Quotes Enquiries" at bounding box center [1163, 26] width 76 height 29
select select "Quotes"
click at [1125, 12] on select "Bookings Quotes Enquiries" at bounding box center [1163, 26] width 76 height 29
click at [1228, 16] on input at bounding box center [1296, 25] width 197 height 28
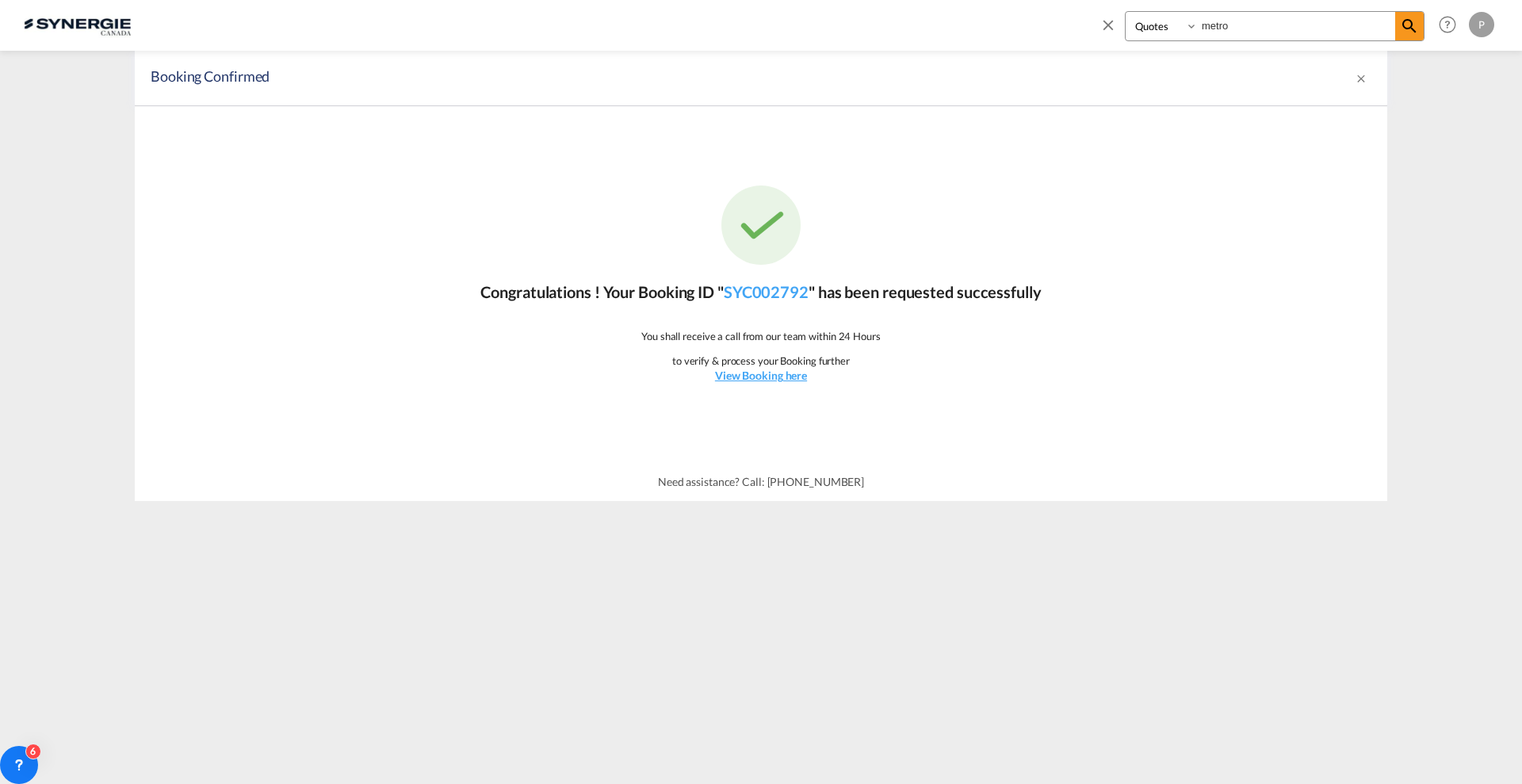
type input "metro"
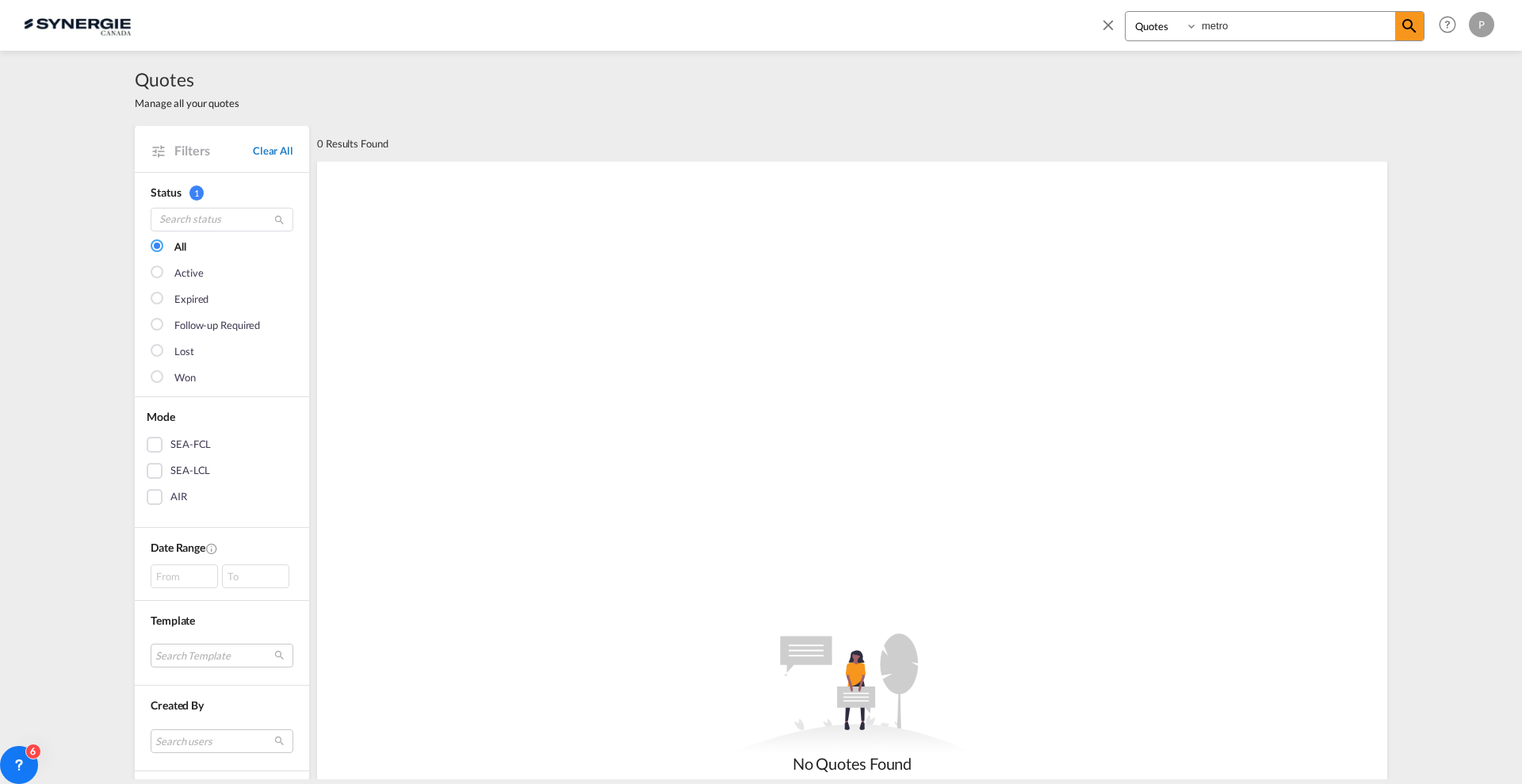
click at [276, 152] on link "Clear All" at bounding box center [273, 150] width 41 height 14
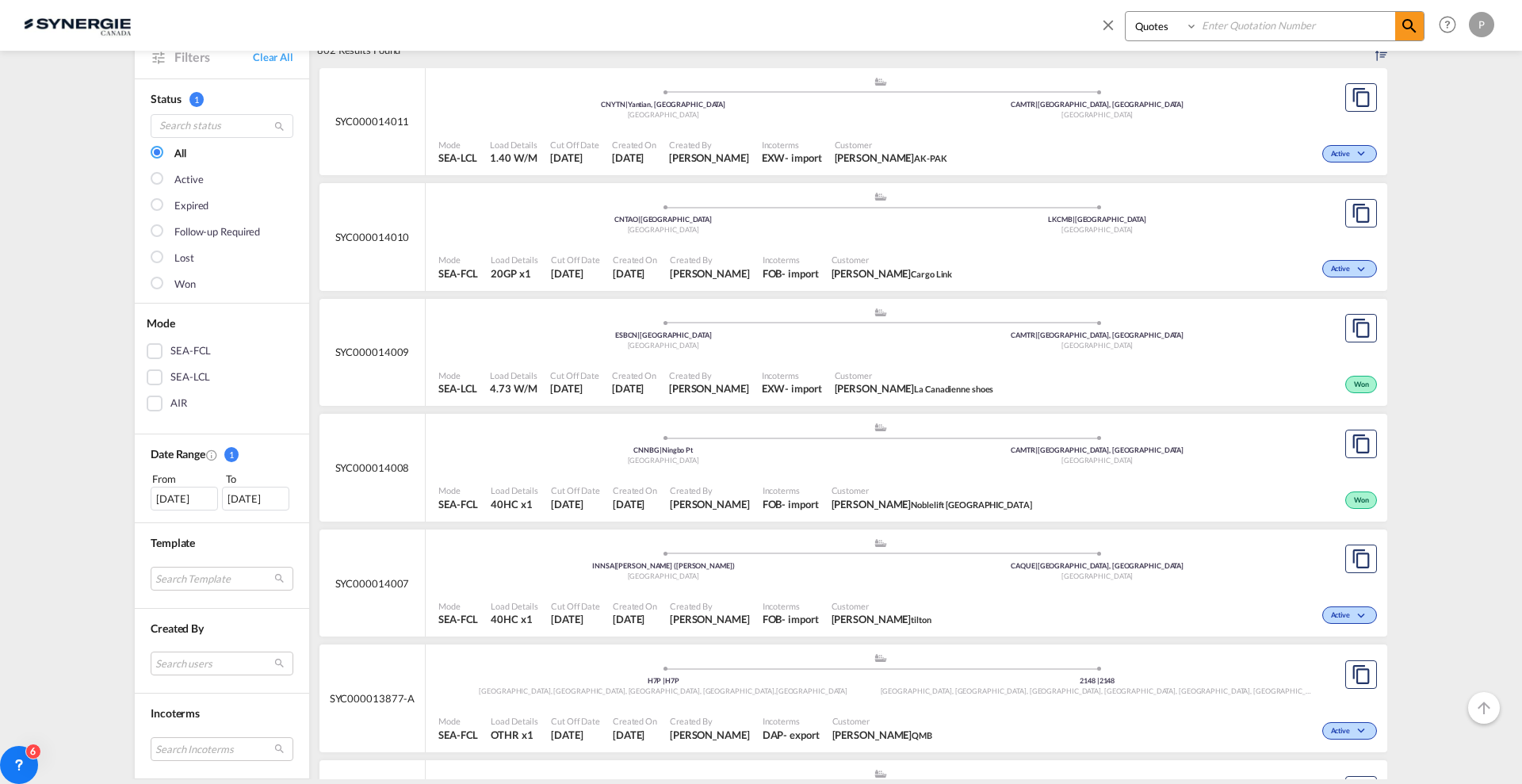
scroll to position [198, 0]
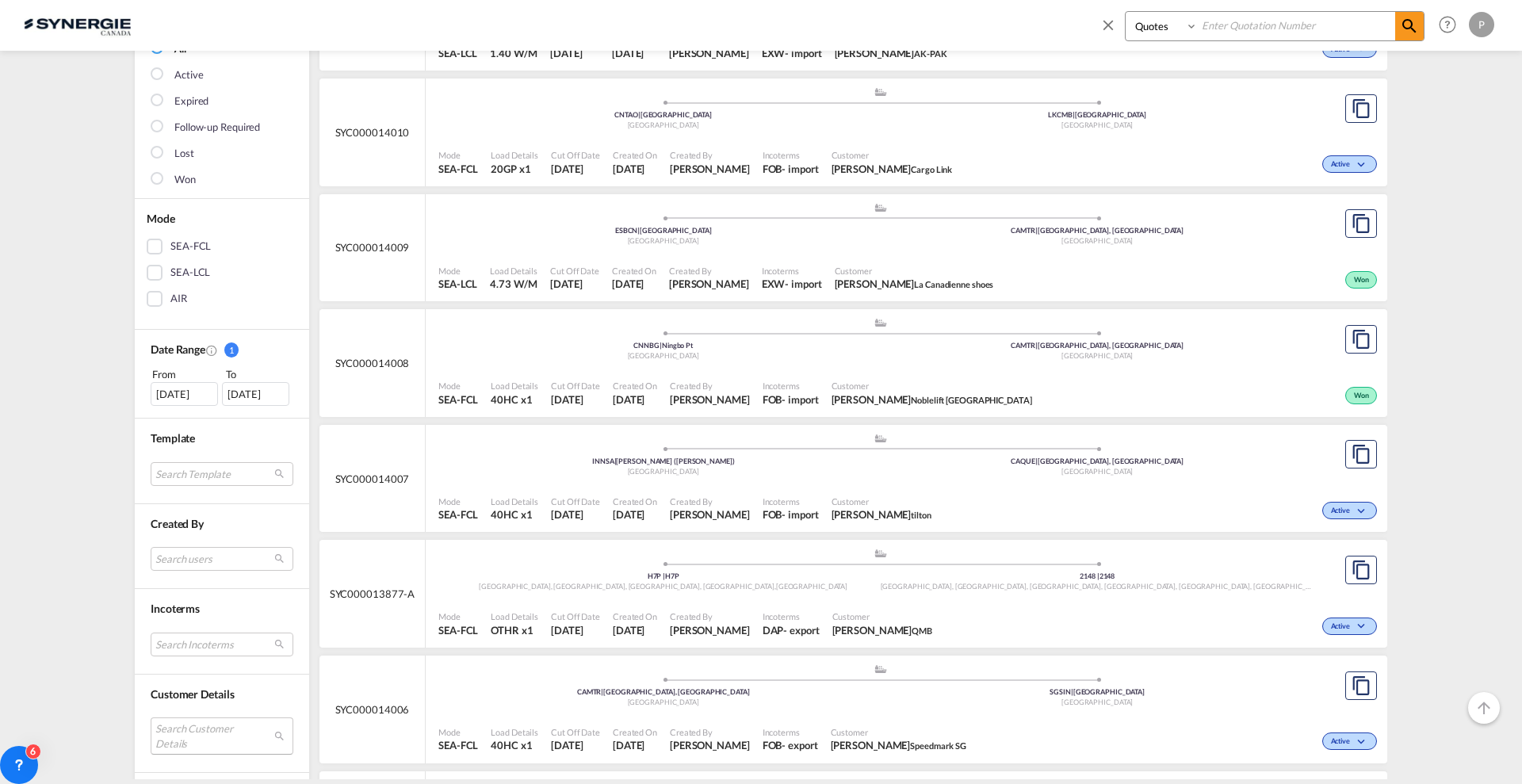
click at [230, 721] on md-select "Search Customer Details user name user thisara BANUKA sales02cli@sltnet.lk | ca…" at bounding box center [221, 735] width 142 height 37
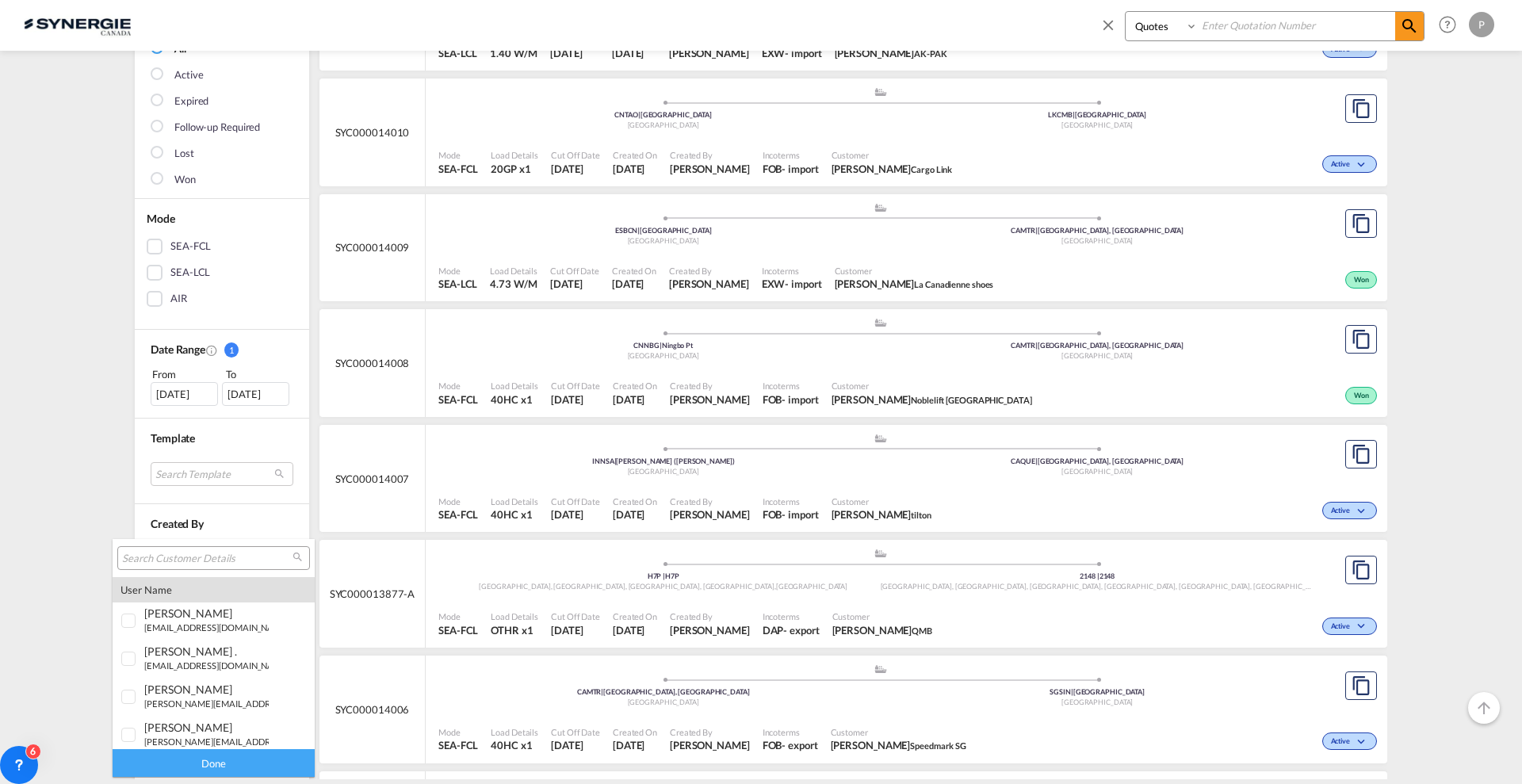
click at [208, 553] on input "search" at bounding box center [208, 559] width 170 height 14
type input "metro"
click at [225, 742] on md-option "company metro" at bounding box center [214, 730] width 202 height 38
click at [212, 761] on div "Done" at bounding box center [214, 763] width 202 height 28
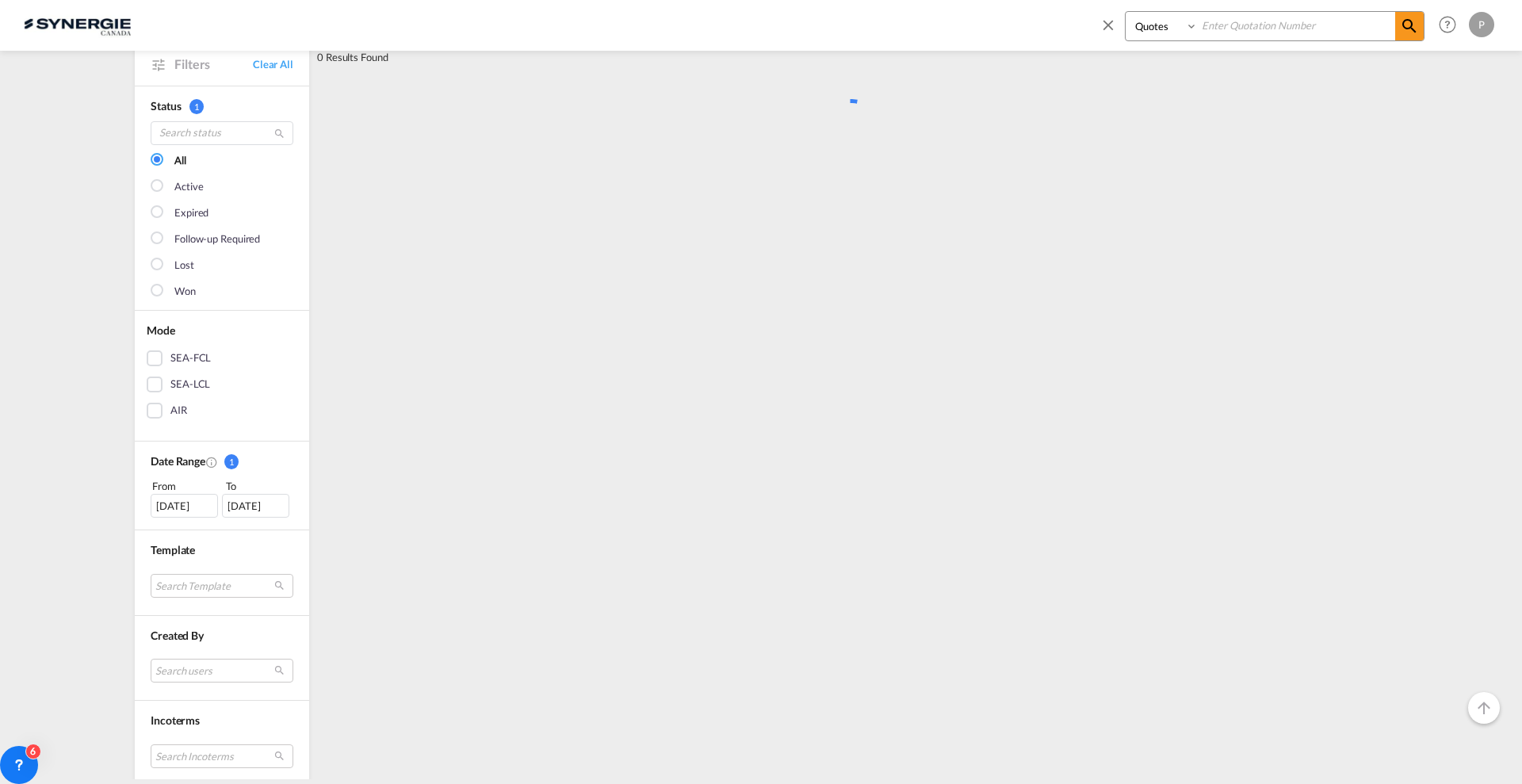
scroll to position [0, 0]
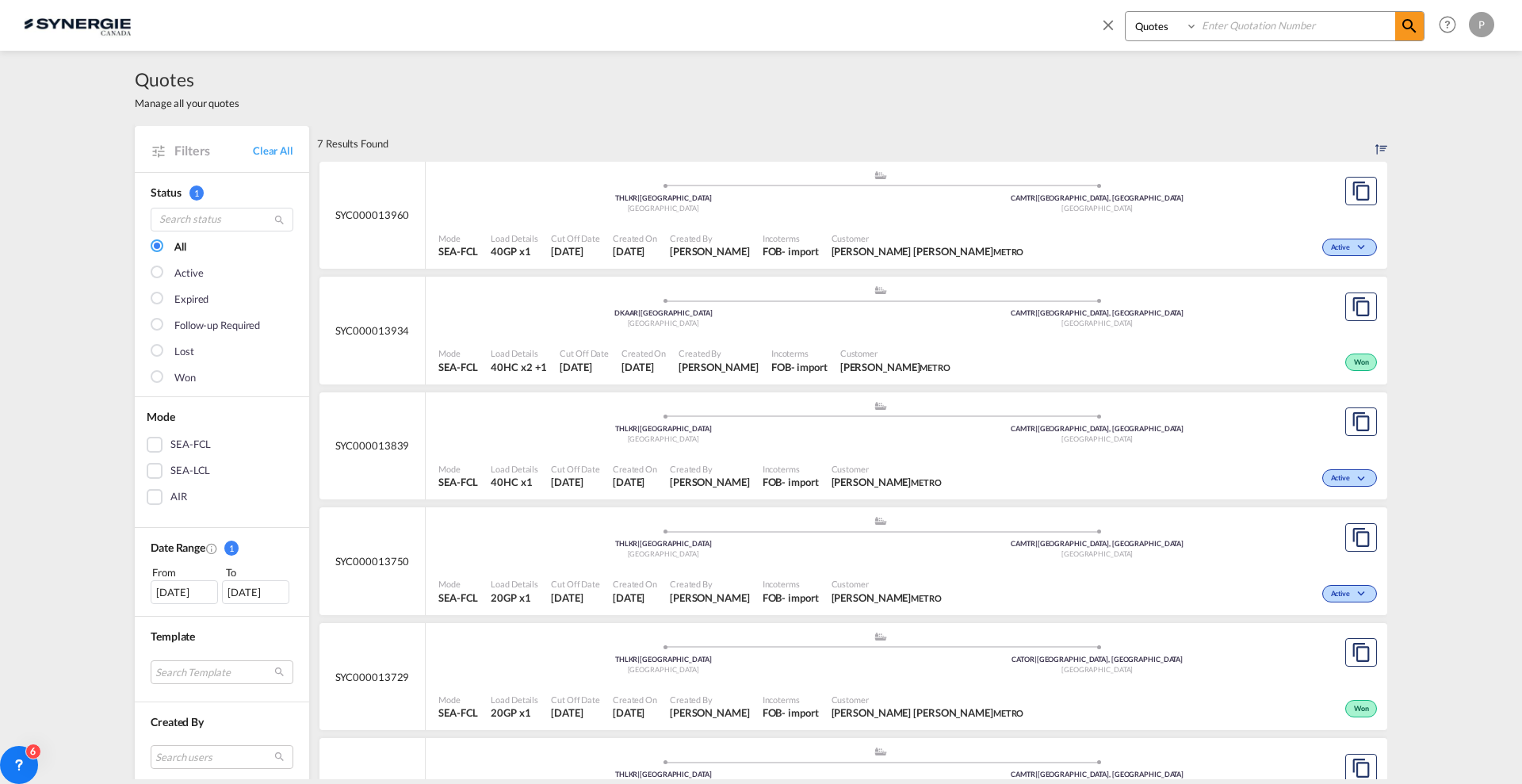
click at [968, 218] on div ".a{fill:#aaa8ad;} .a{fill:#aaa8ad;} THLKR | Lat Krabang Thailand CAMTR | Montre…" at bounding box center [879, 195] width 883 height 52
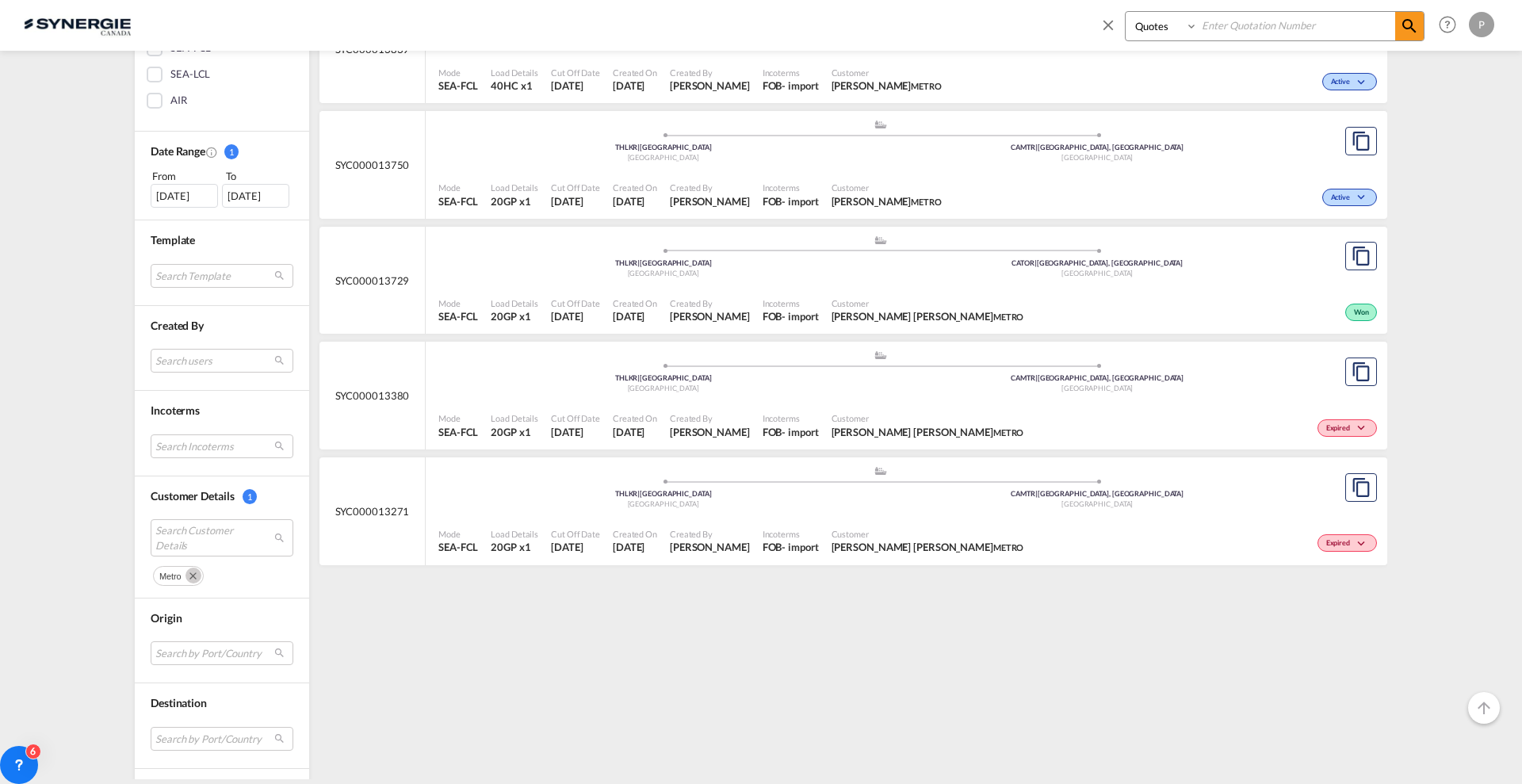
scroll to position [472, 0]
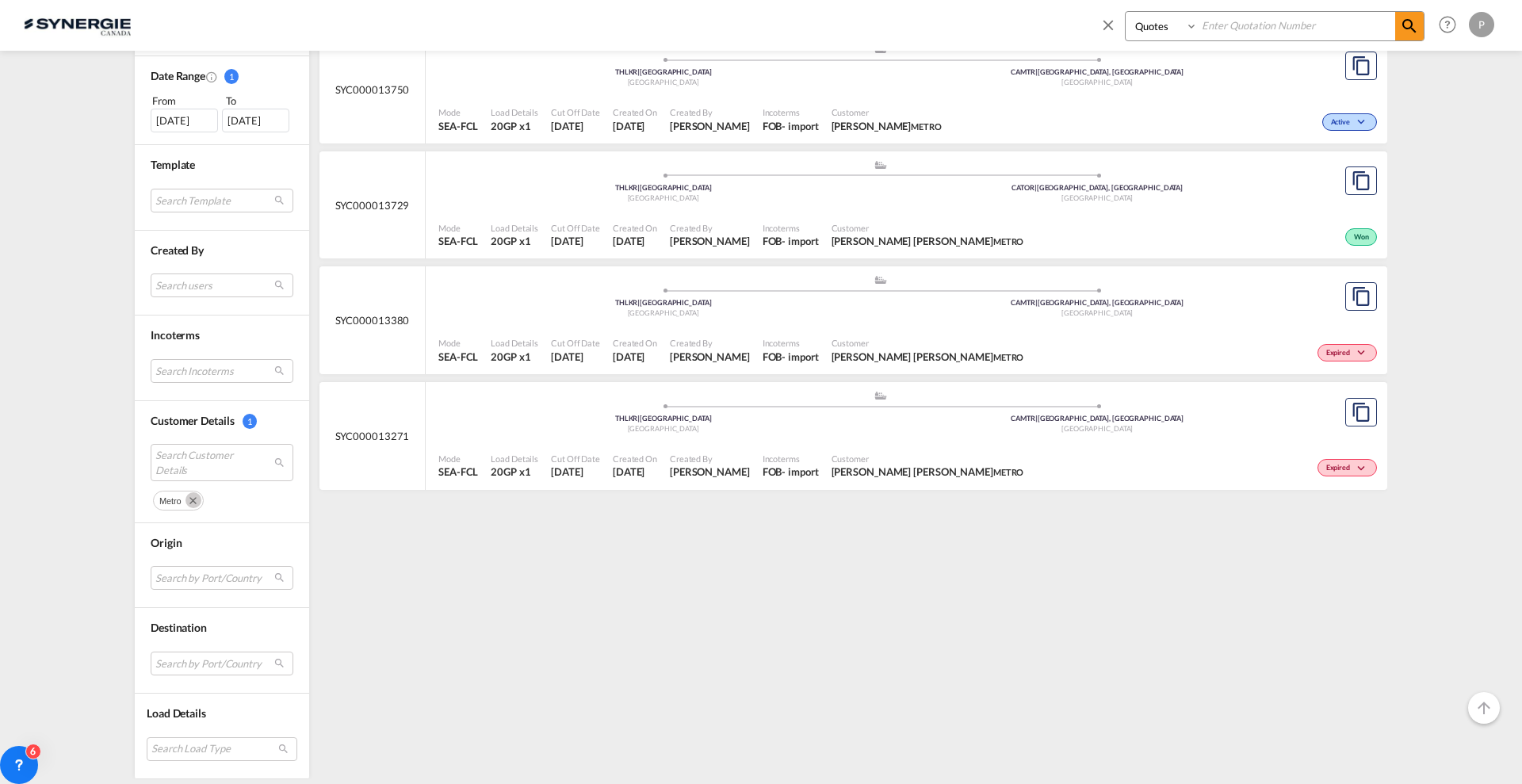
click at [192, 499] on md-icon "Remove" at bounding box center [193, 500] width 16 height 16
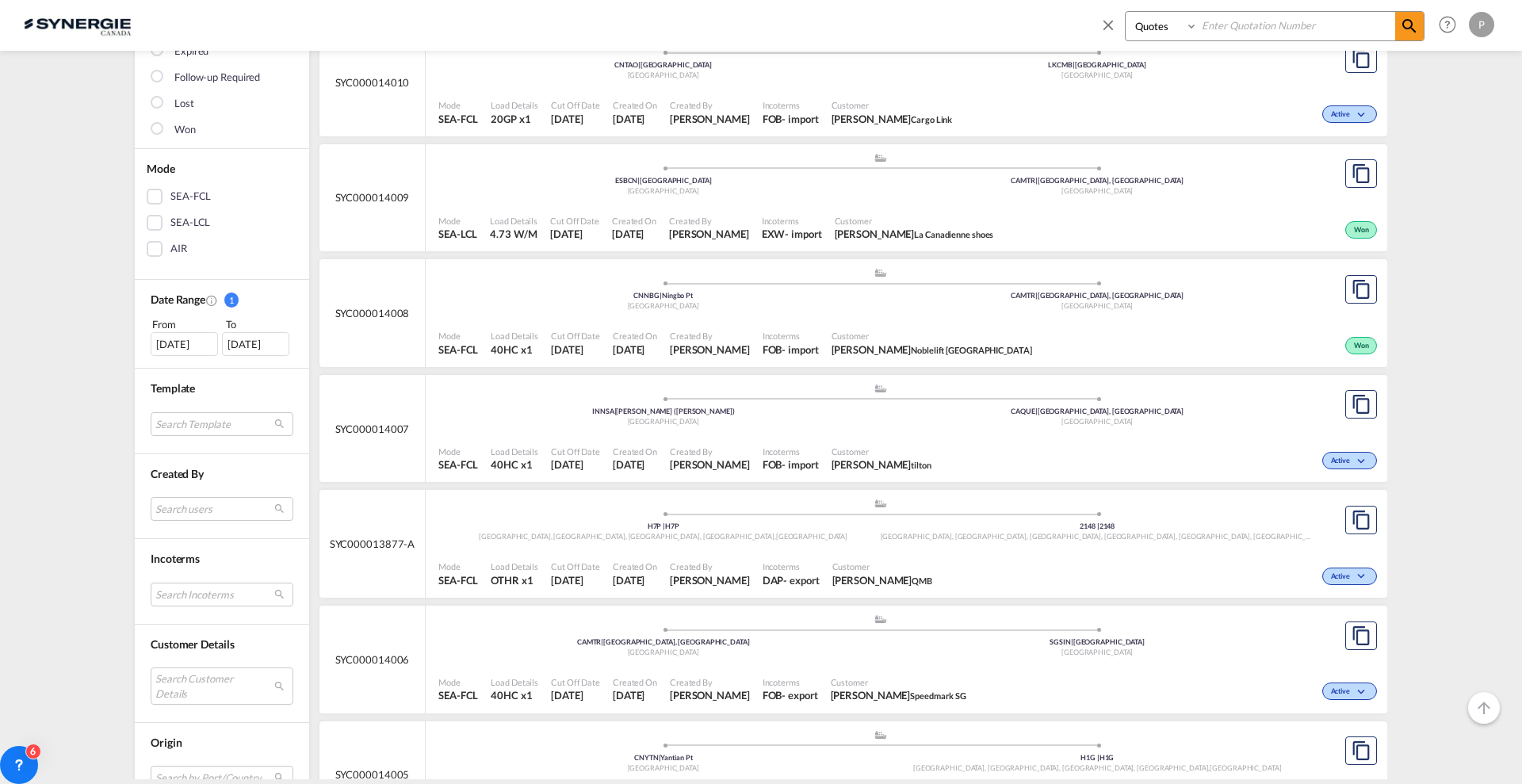
scroll to position [396, 0]
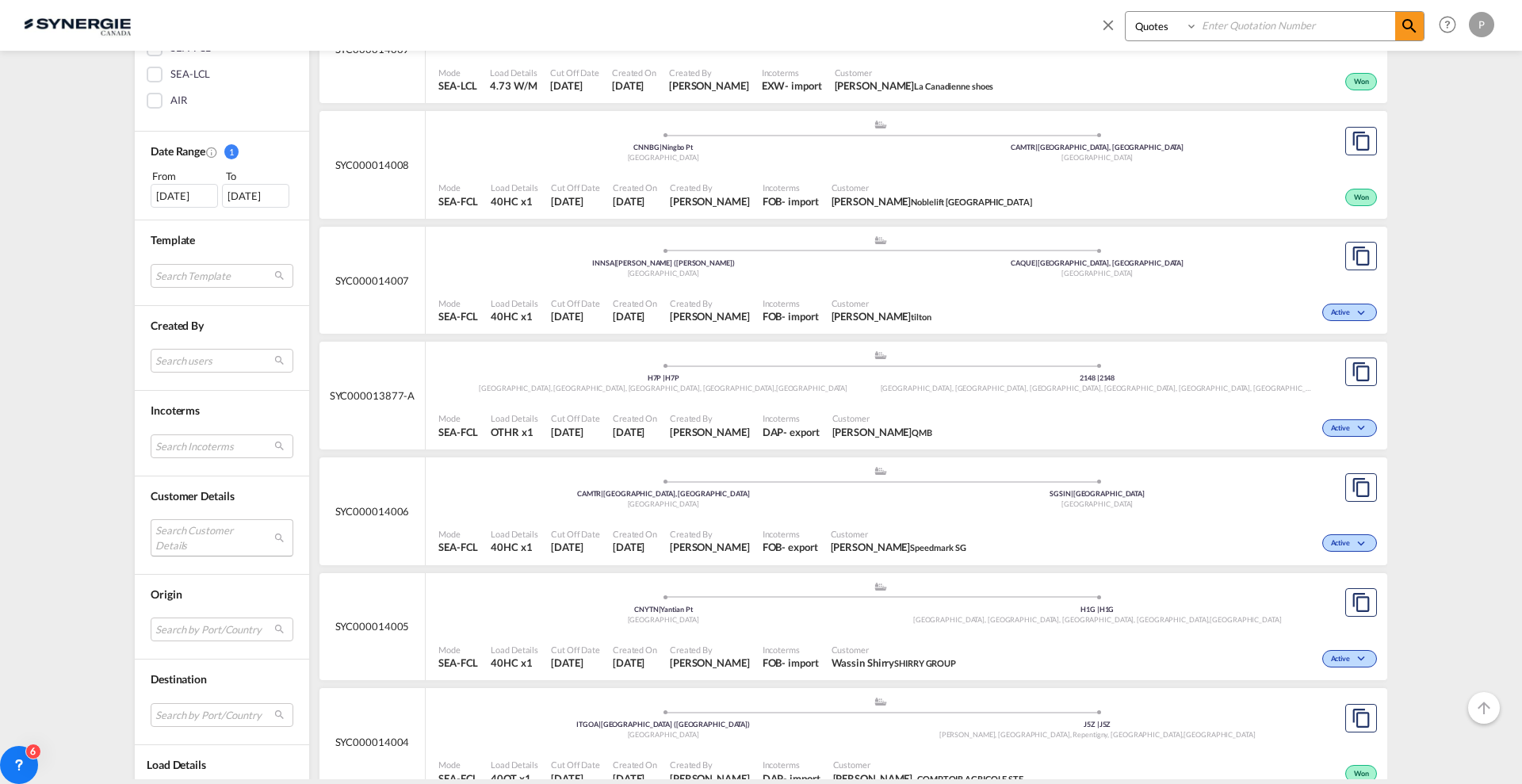
drag, startPoint x: 227, startPoint y: 518, endPoint x: 234, endPoint y: 538, distance: 21.2
click at [228, 519] on md-select "Search Customer Details" at bounding box center [221, 538] width 142 height 37
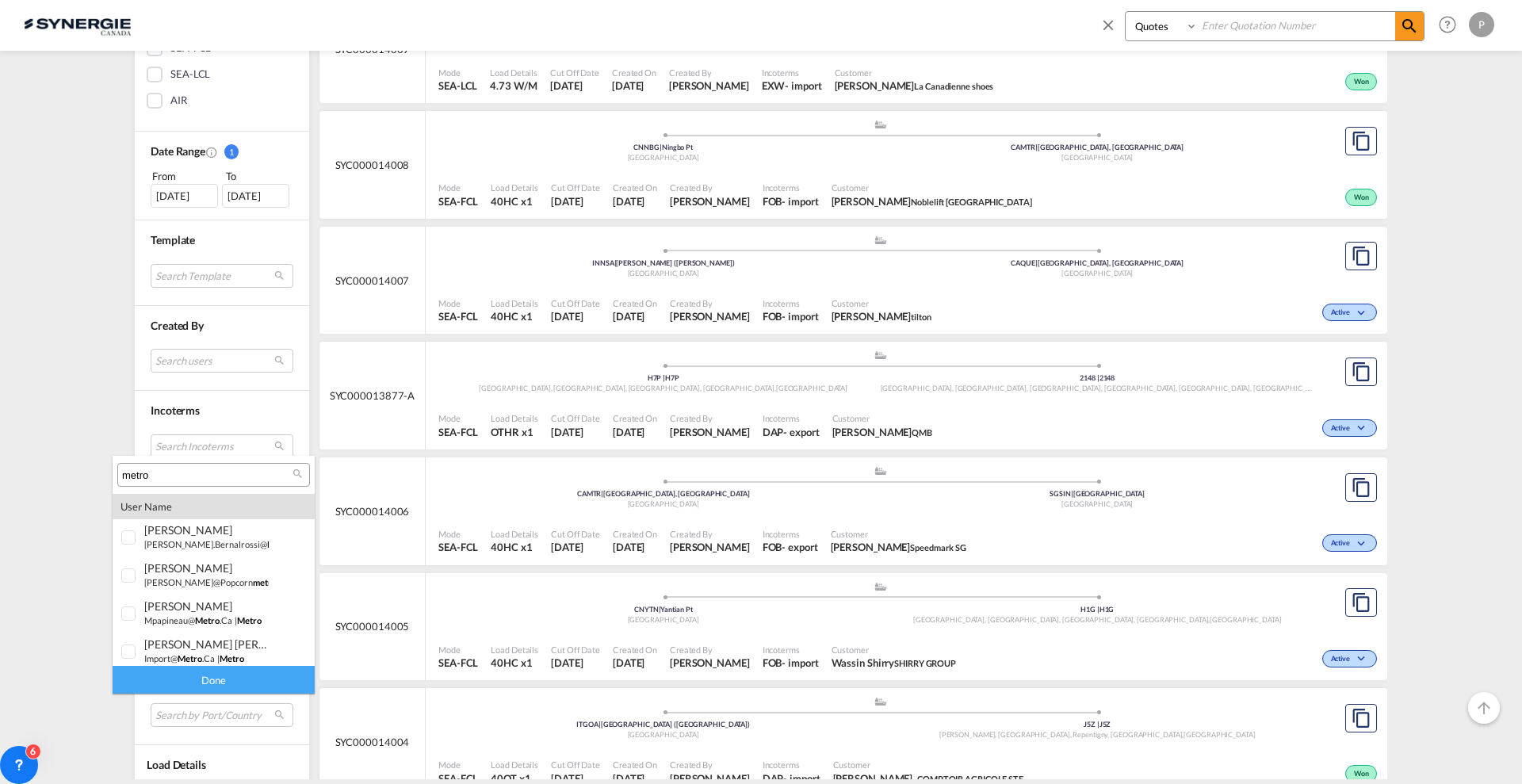
click at [223, 477] on input "metro" at bounding box center [208, 475] width 170 height 14
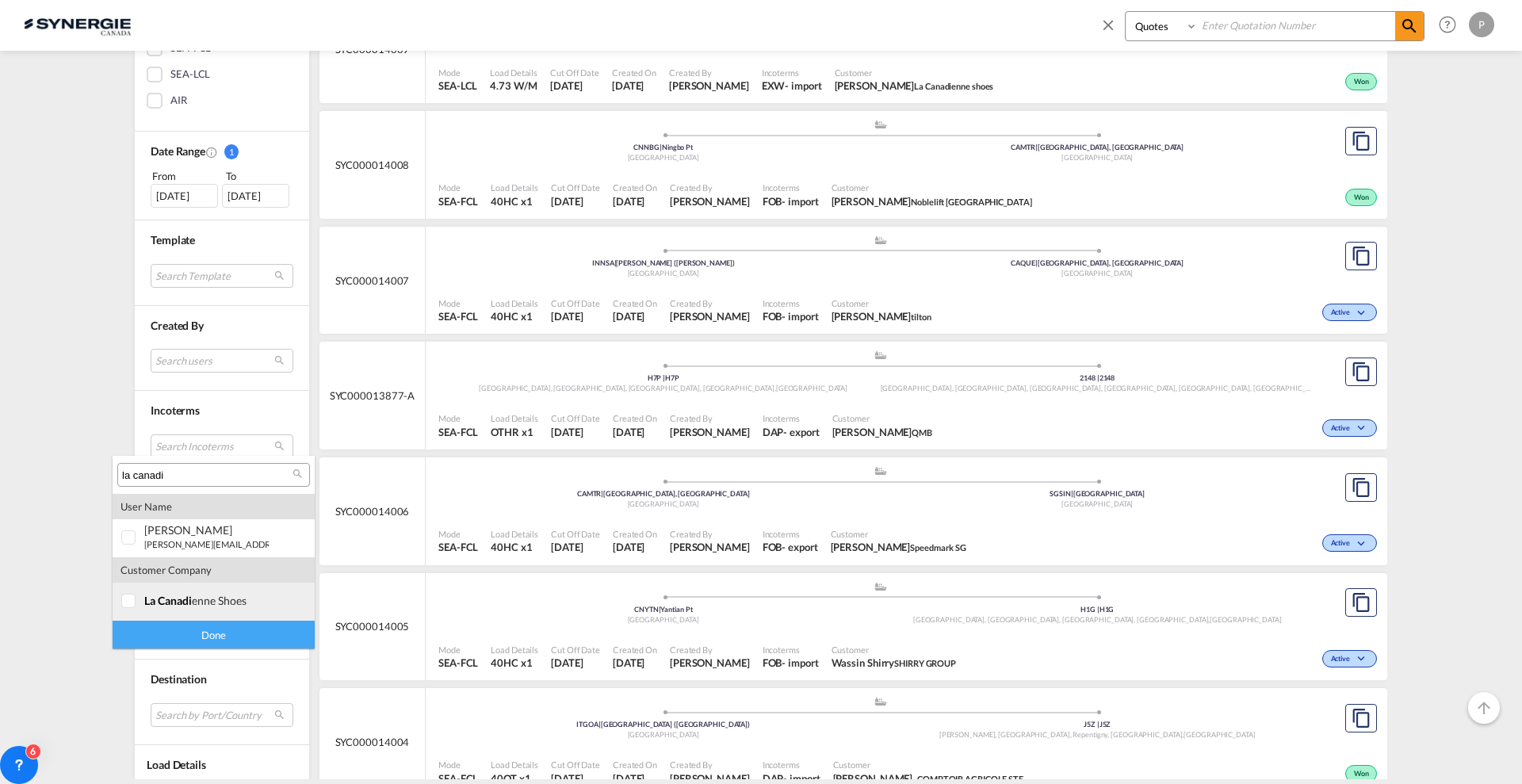
type input "la canadi"
click at [199, 600] on div "la canadi enne shoes" at bounding box center [206, 600] width 125 height 14
click at [199, 637] on div "Done" at bounding box center [214, 635] width 202 height 28
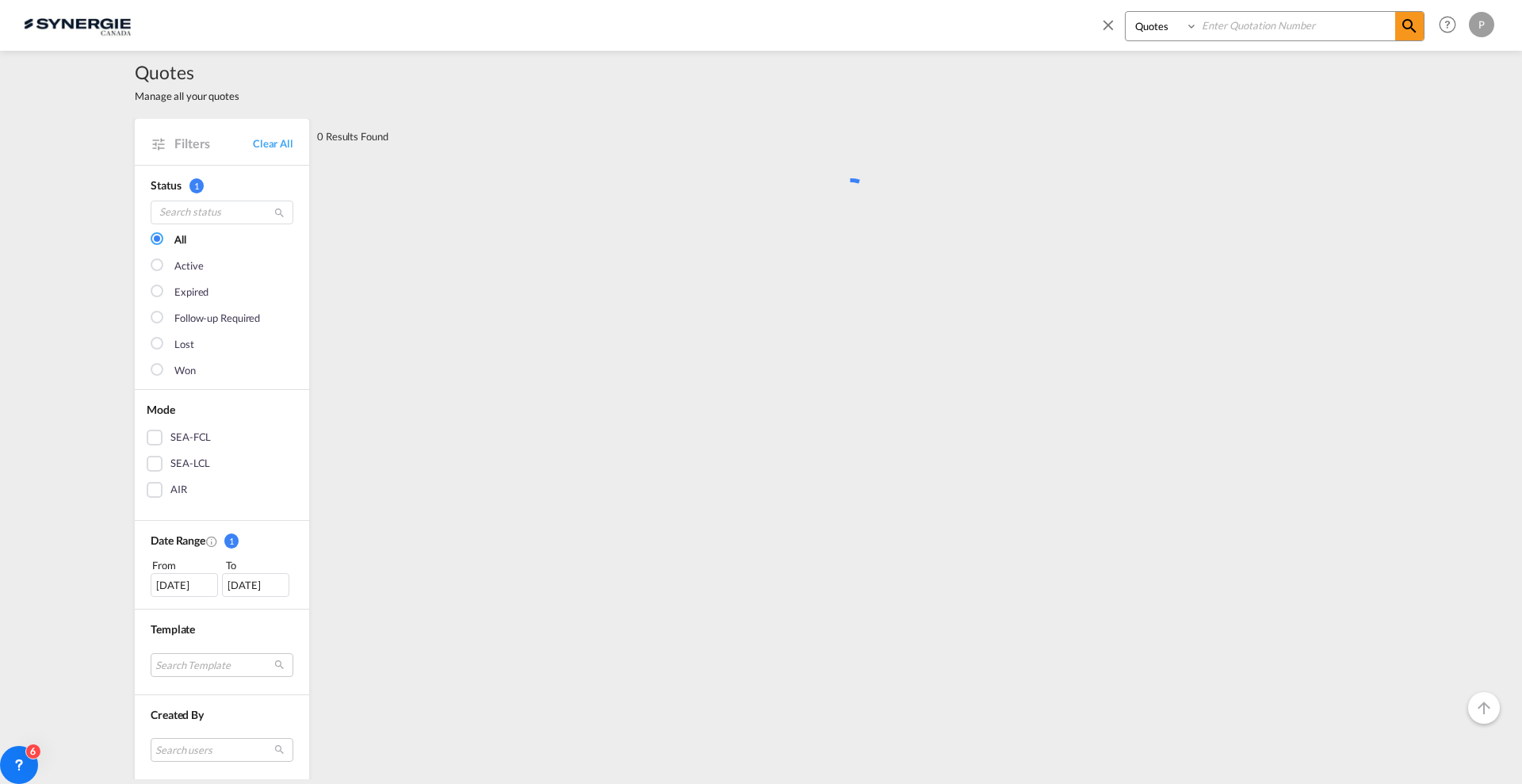
scroll to position [0, 0]
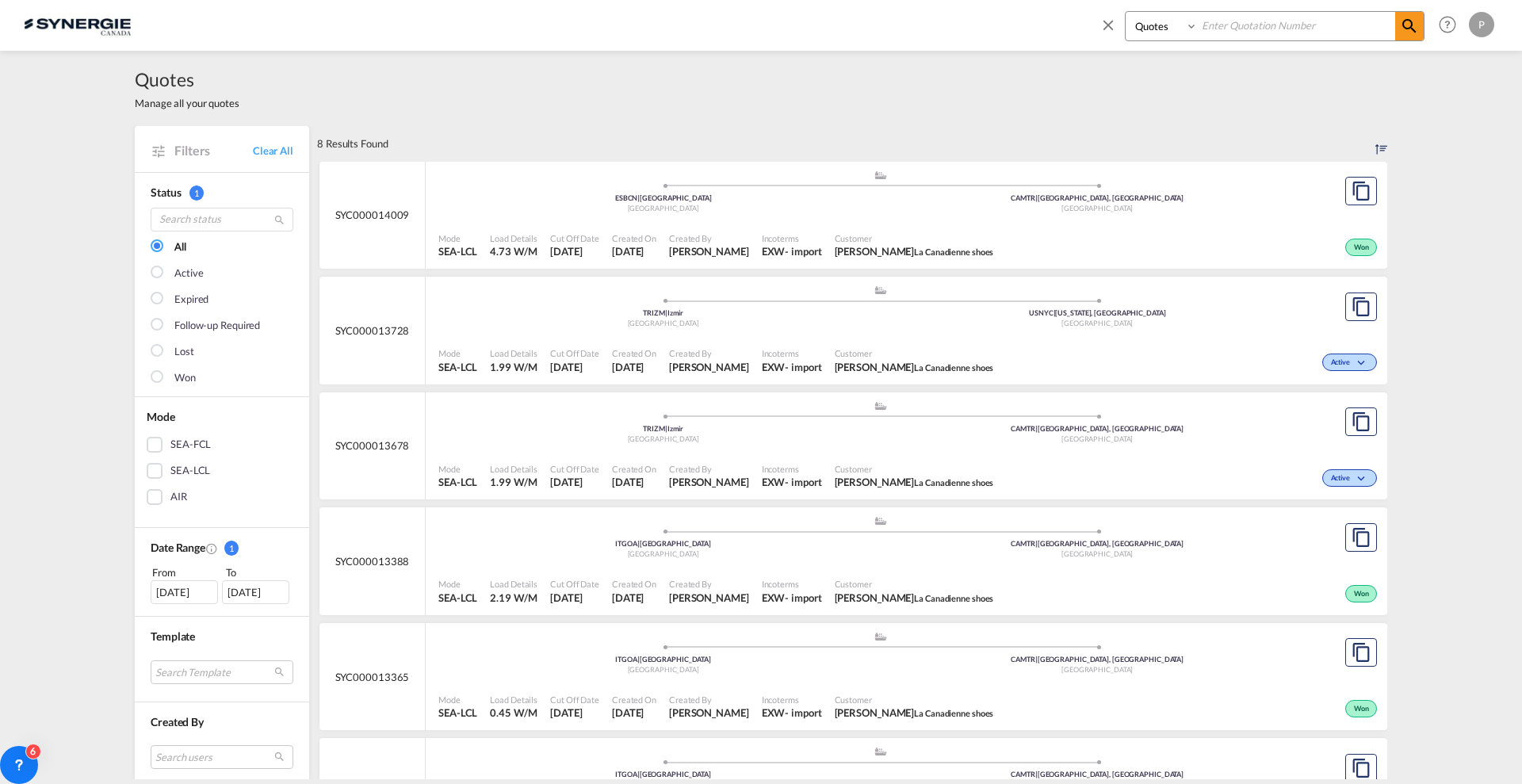
click at [876, 217] on div ".a{fill:#aaa8ad;} .a{fill:#aaa8ad;} ITGOA | Genova Italy CAMTR | Montreal, QC C…" at bounding box center [879, 193] width 883 height 48
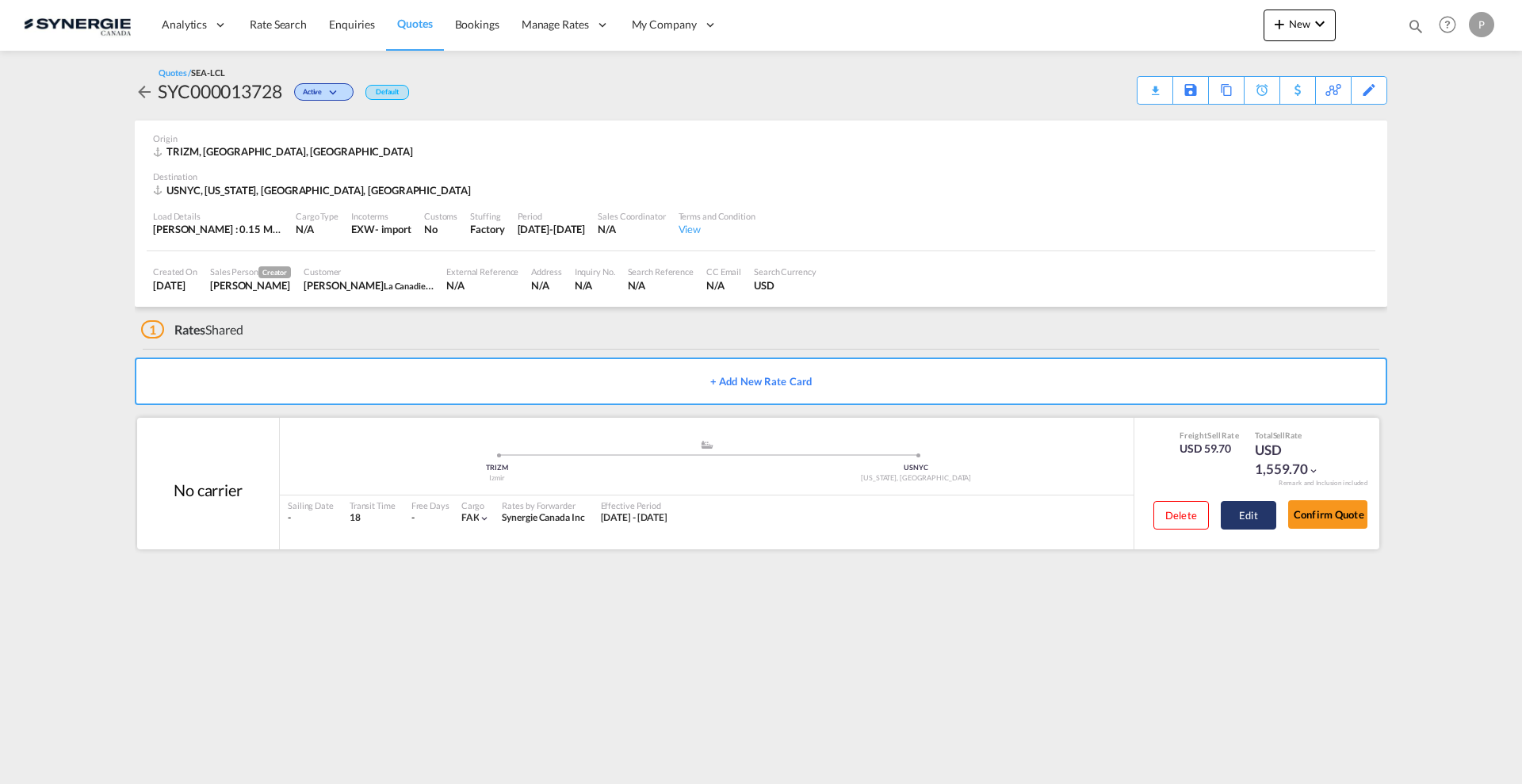
click at [1268, 519] on button "Edit" at bounding box center [1248, 515] width 56 height 29
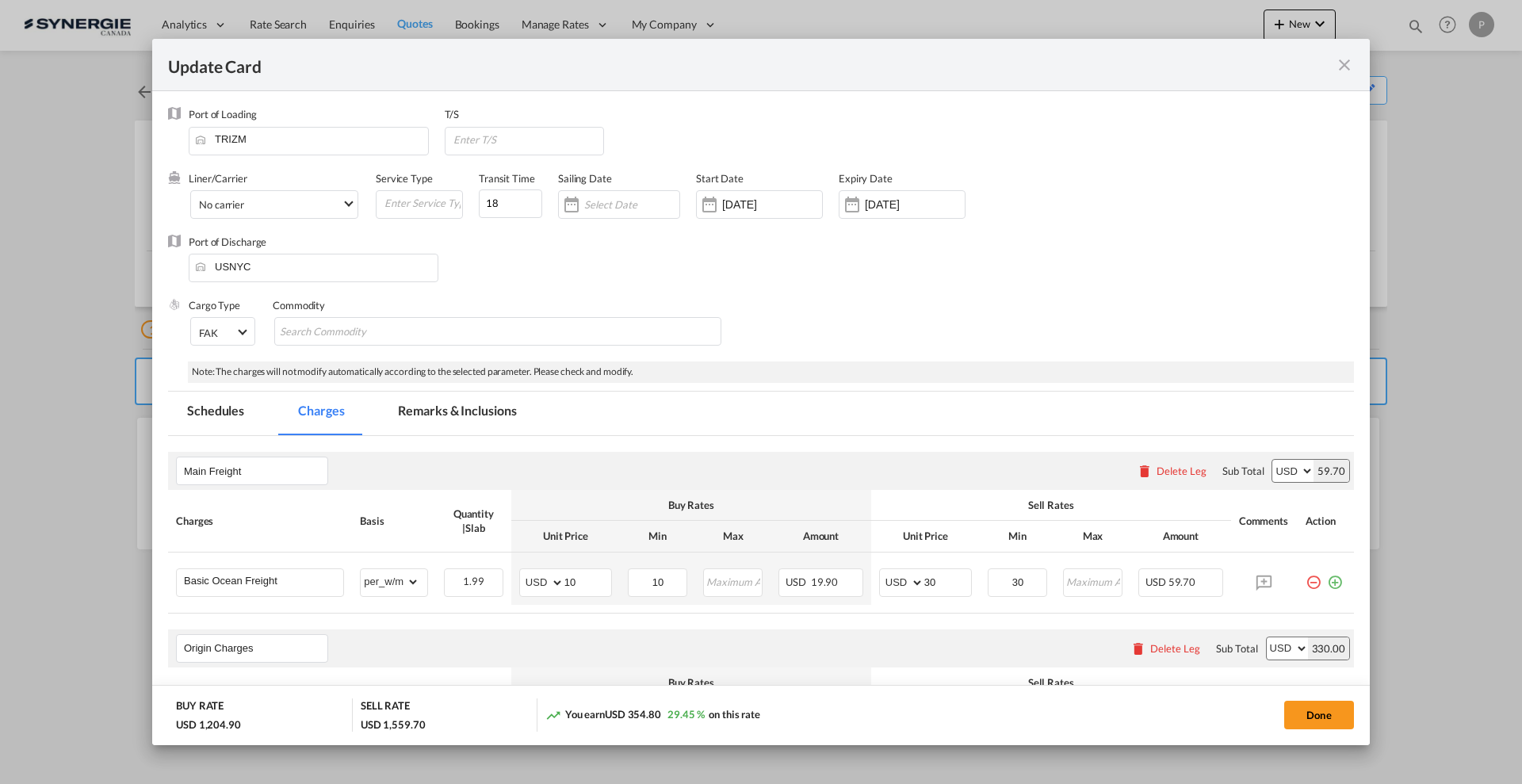
select select "per_w/m"
select select "per_shipment"
select select "flat"
select select "per_bl"
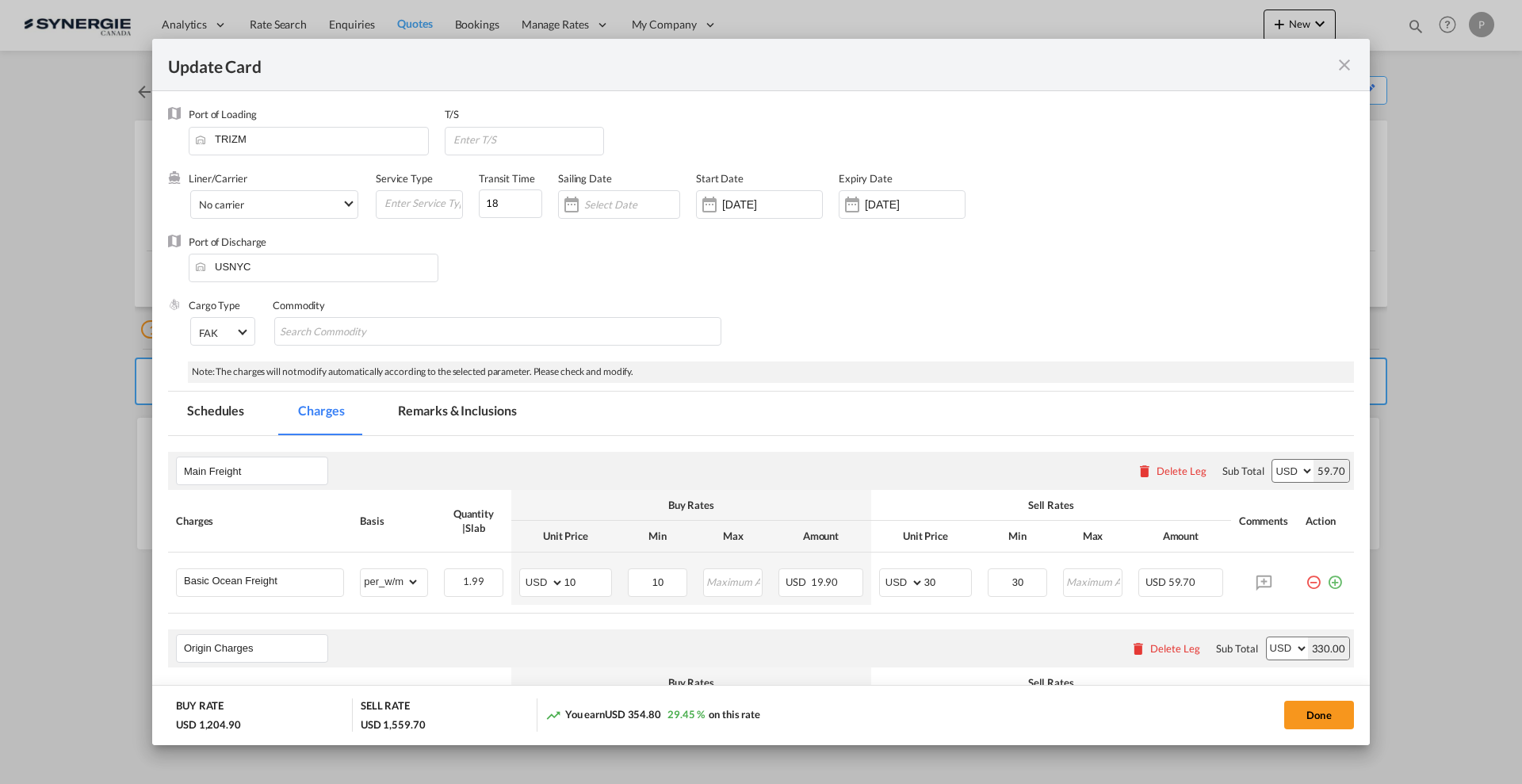
select select "per_bl"
select select "per_shipment"
click at [1347, 61] on md-icon "icon-close fg-AAA8AD m-0 pointer" at bounding box center [1345, 65] width 19 height 19
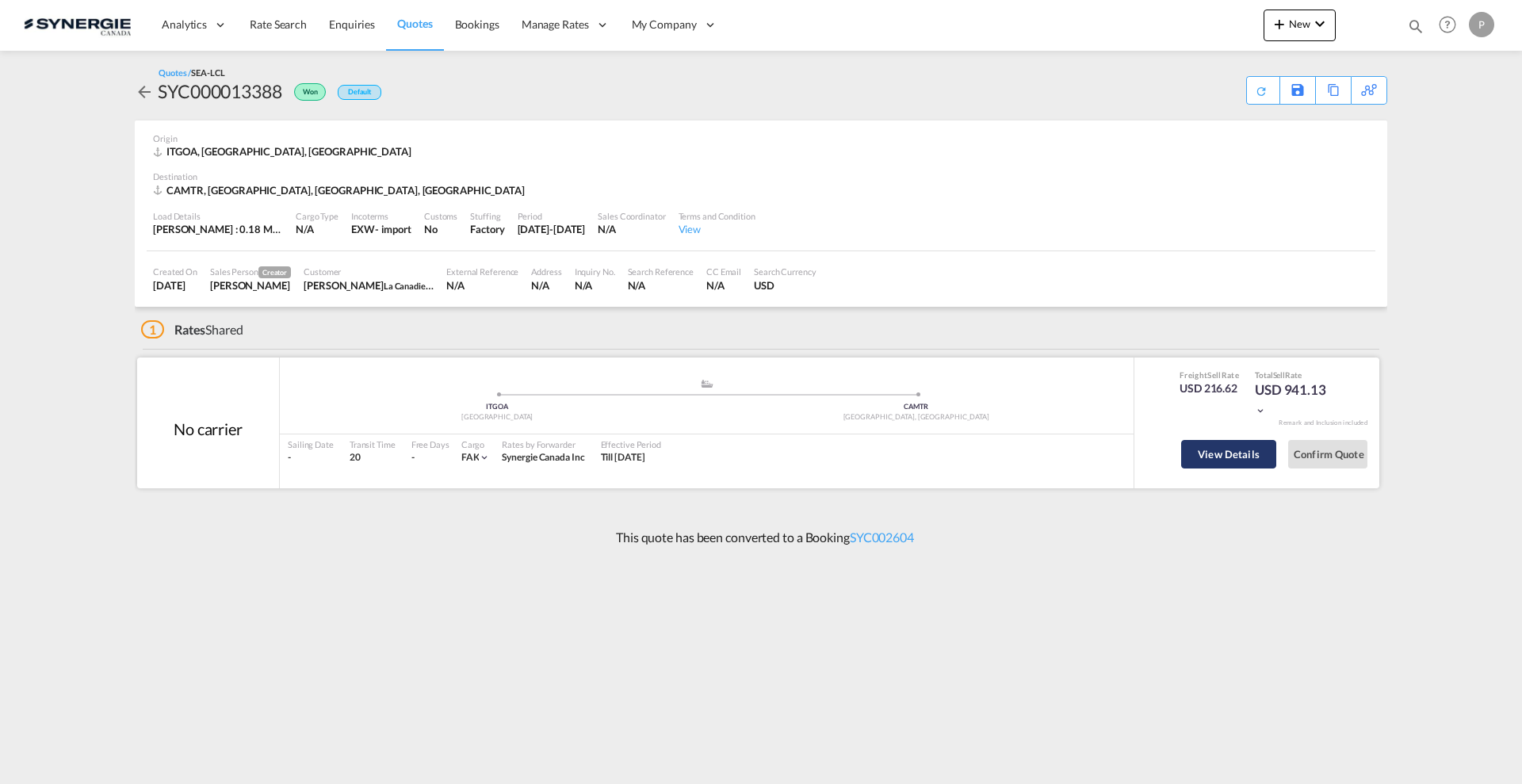
click at [1225, 457] on button "View Details" at bounding box center [1229, 454] width 95 height 29
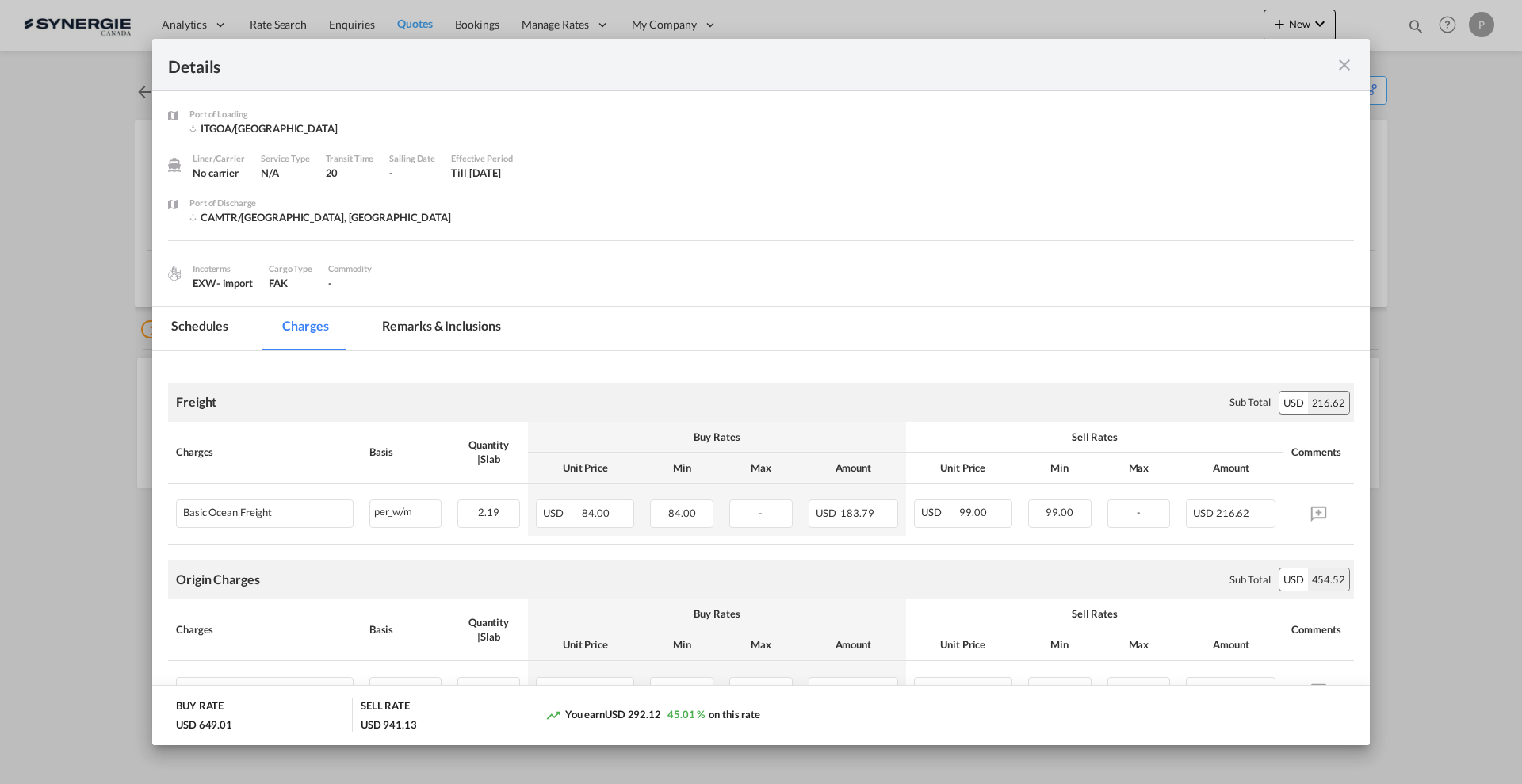
click at [485, 316] on md-tab-item "Remarks & Inclusions" at bounding box center [441, 328] width 156 height 44
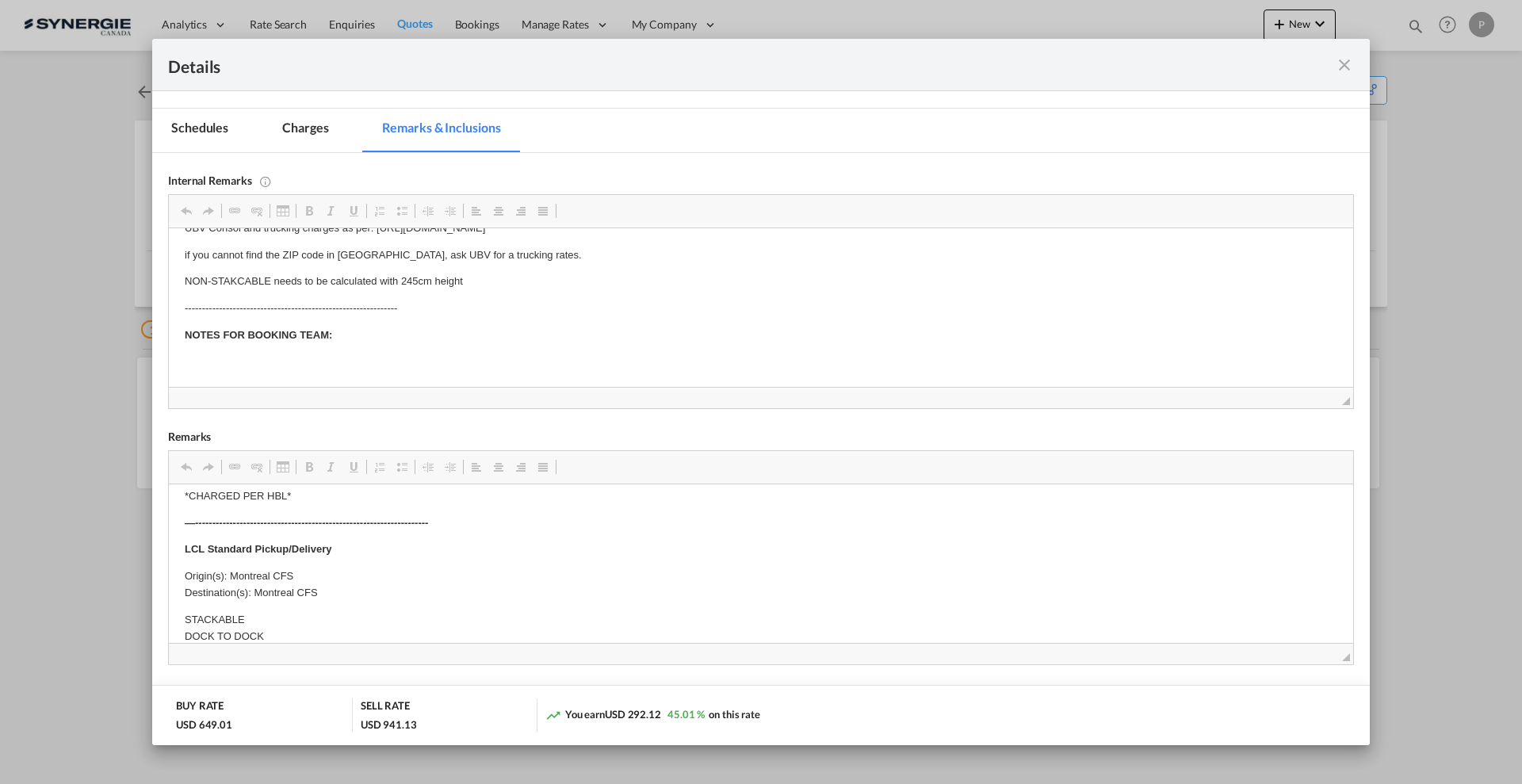
scroll to position [396, 0]
click at [321, 153] on div "Internal Remarks Rich Text Editor, editor6 Editor toolbars Clipboard/Undo Undo …" at bounding box center [760, 281] width 1186 height 256
click at [314, 120] on md-tab-item "Charges" at bounding box center [305, 130] width 84 height 44
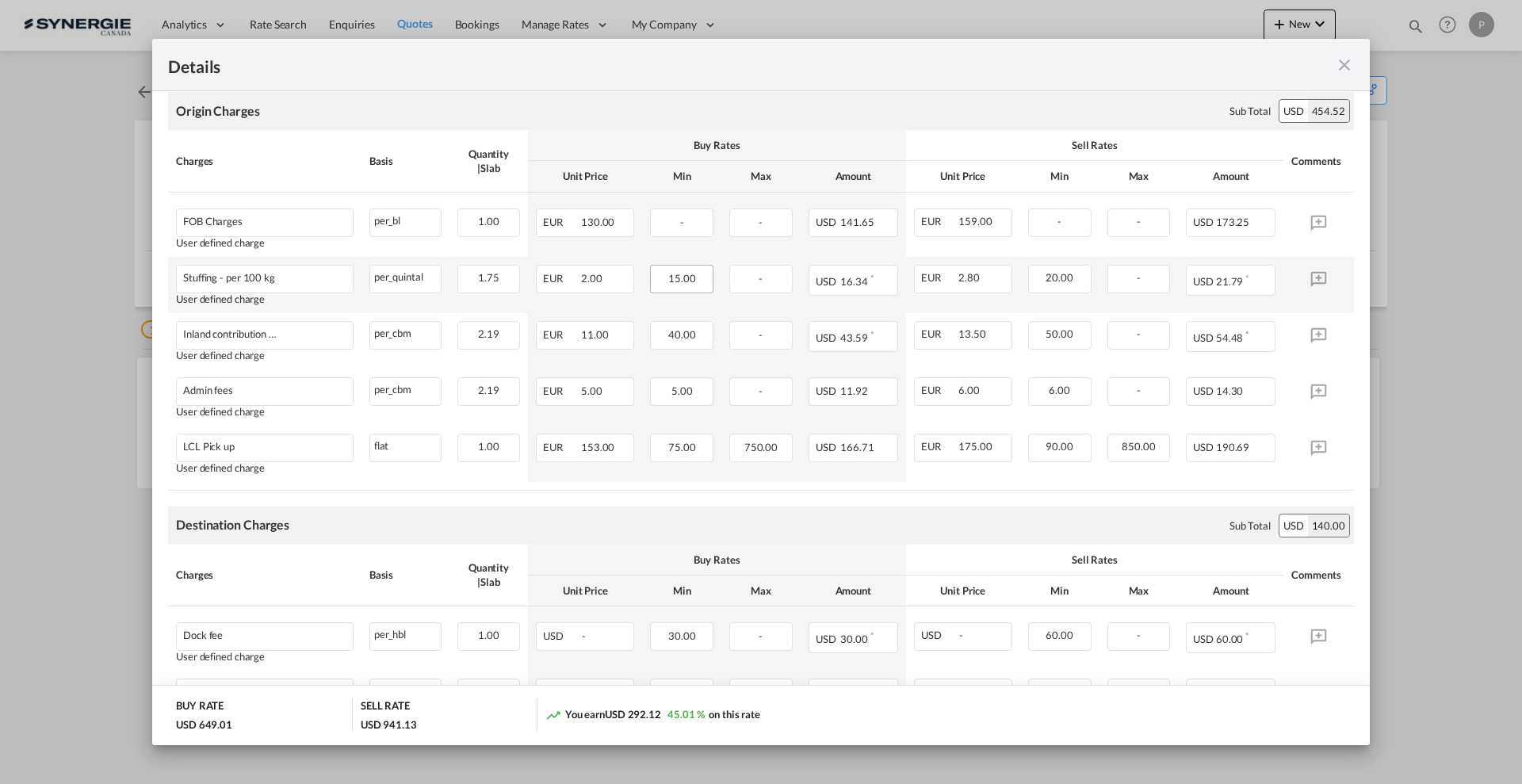
scroll to position [495, 0]
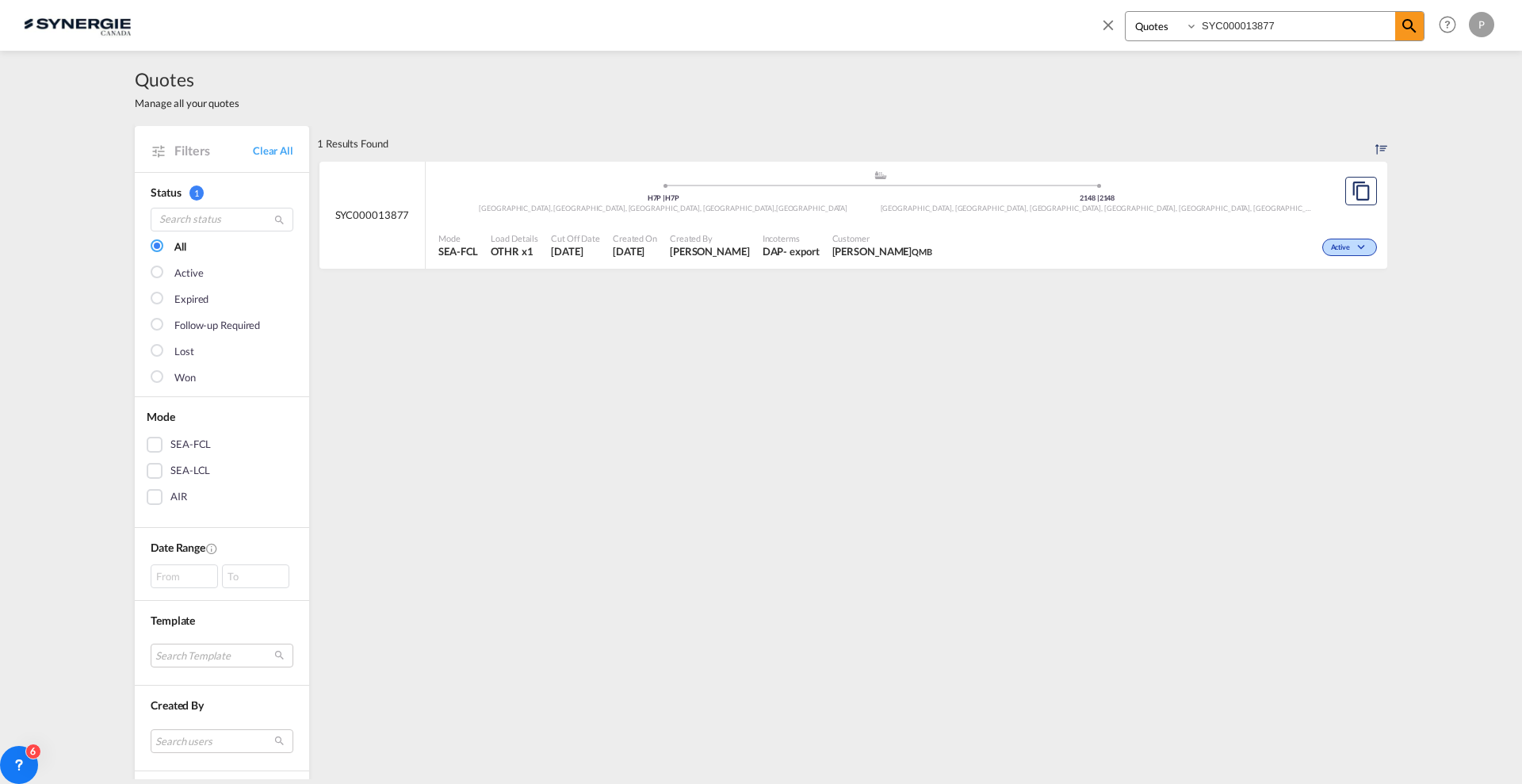
select select "Quotes"
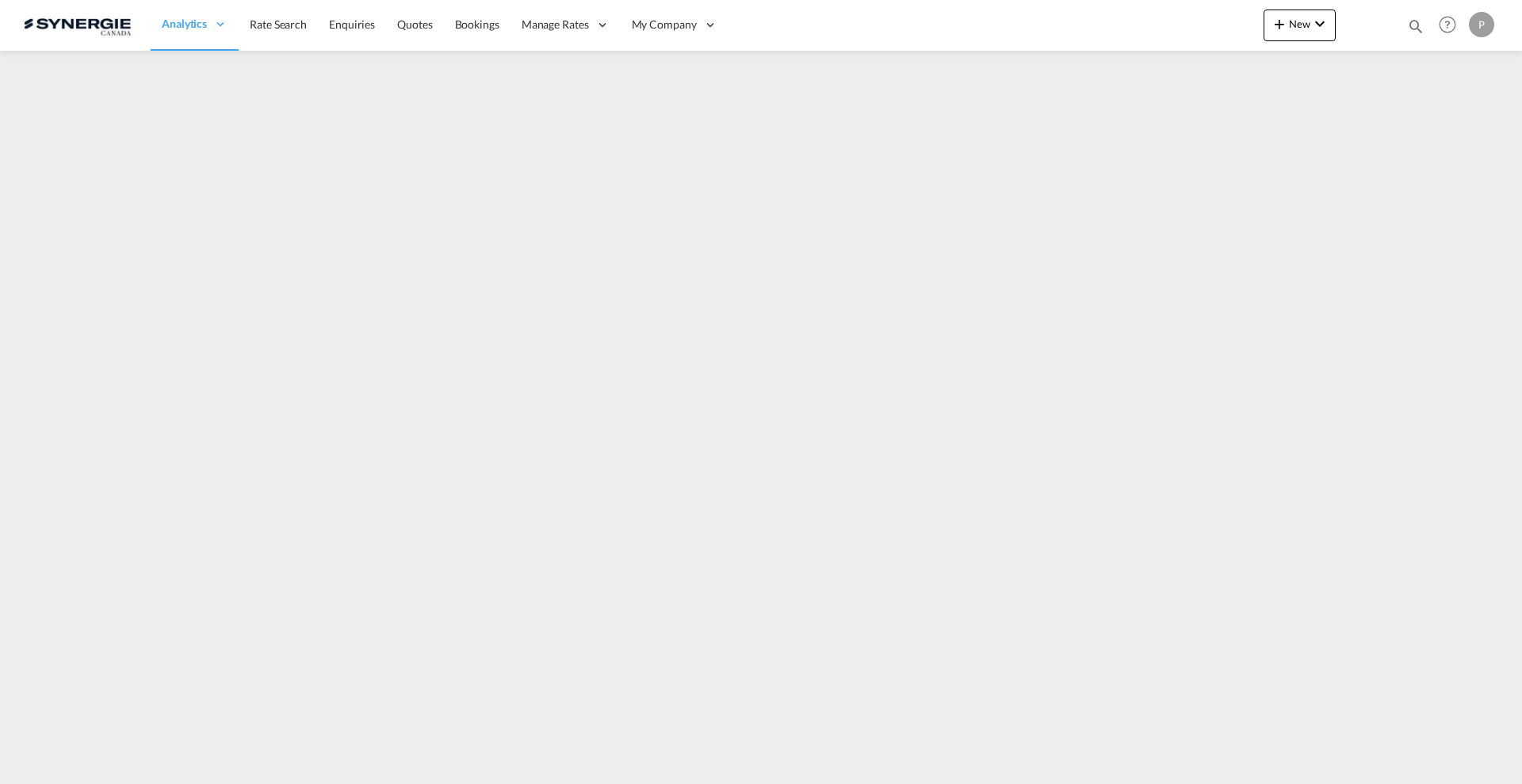
click at [1404, 28] on div "Bookings Quotes Enquiries Help Resources Product Release P My Profile Logout" at bounding box center [1447, 25] width 101 height 49
click at [1415, 26] on md-icon "icon-magnify" at bounding box center [1415, 26] width 17 height 17
click at [1156, 25] on select "Bookings Quotes Enquiries" at bounding box center [1163, 26] width 76 height 29
select select "Quotes"
click at [1125, 12] on select "Bookings Quotes Enquiries" at bounding box center [1163, 26] width 76 height 29
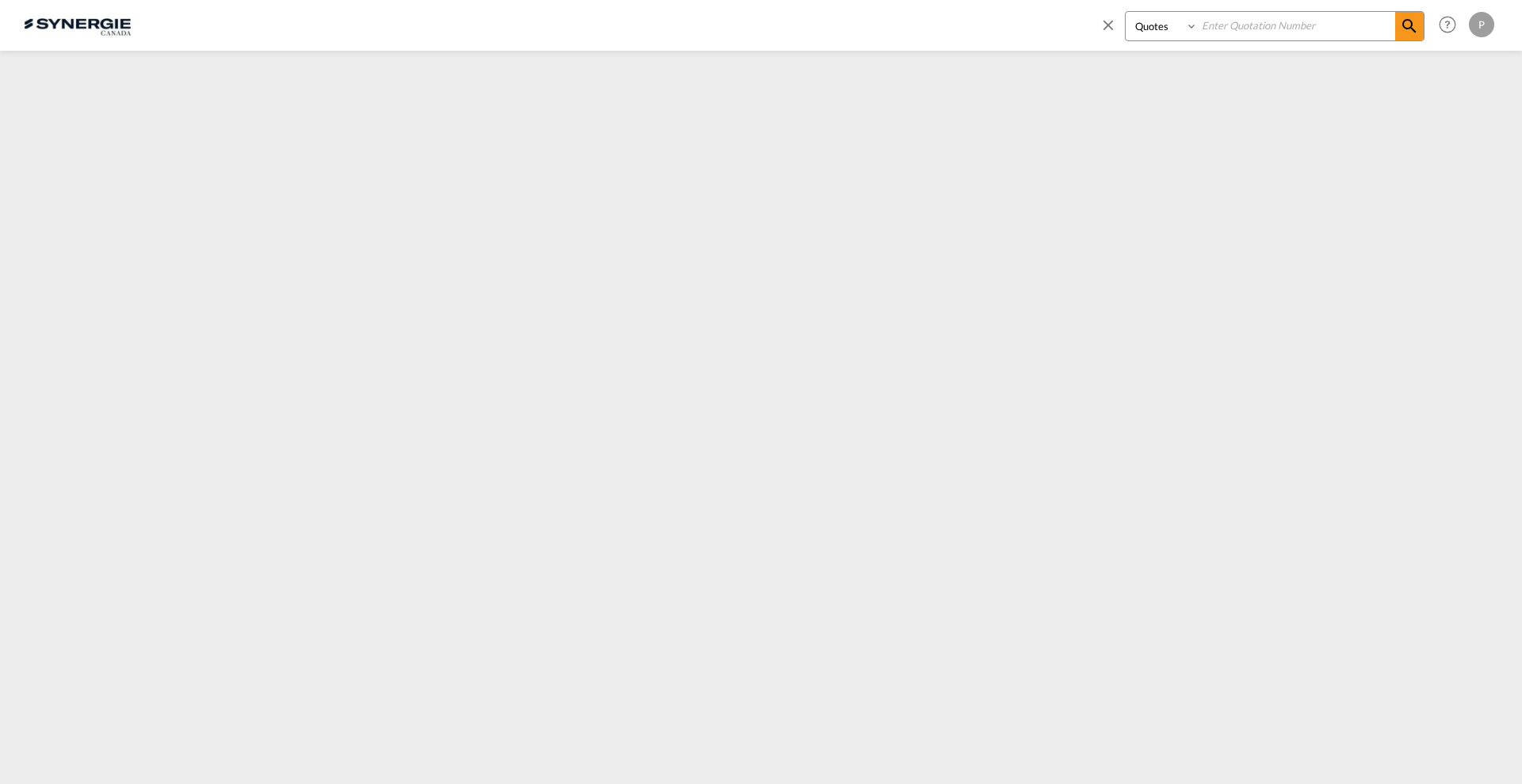
click at [1264, 31] on input at bounding box center [1296, 25] width 197 height 28
paste input "SYC000013733"
click at [1410, 21] on md-icon "icon-magnify" at bounding box center [1409, 26] width 19 height 19
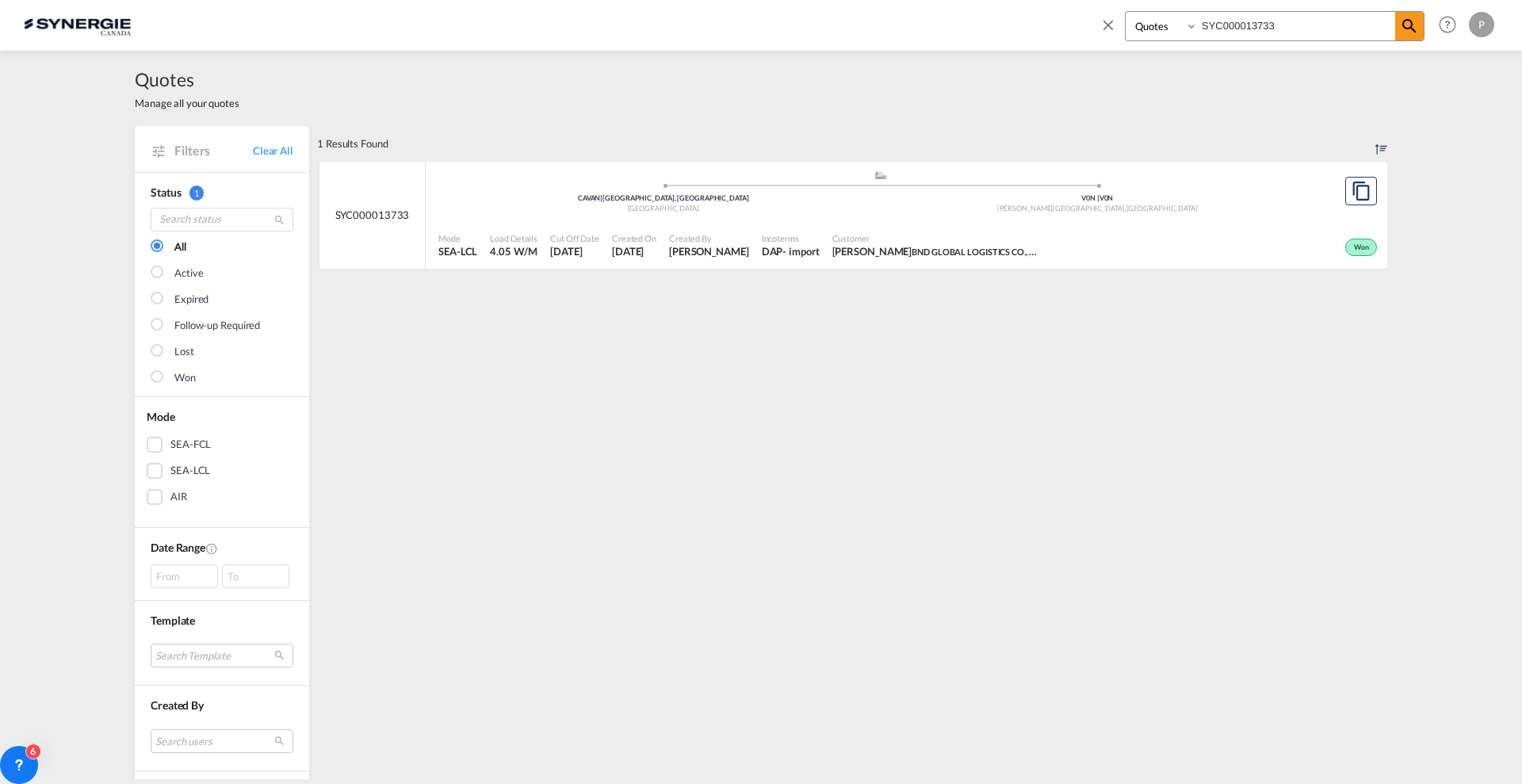
click at [1248, 14] on input "SYC000013733" at bounding box center [1296, 25] width 197 height 28
paste input "4009"
type input "SYC000014009"
click at [1402, 26] on md-icon "icon-magnify" at bounding box center [1409, 26] width 19 height 19
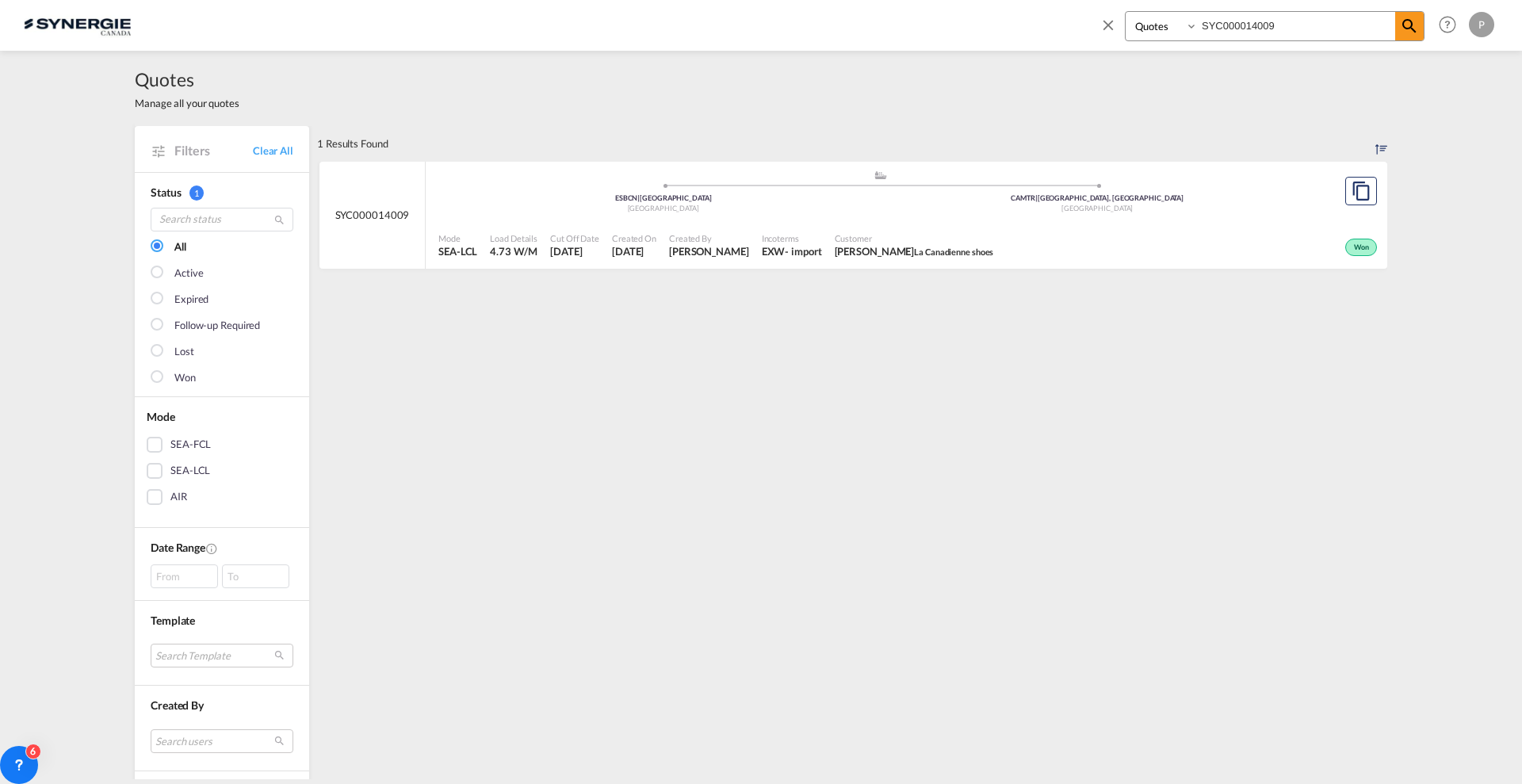
click at [1072, 229] on div "Won" at bounding box center [1190, 246] width 381 height 40
click at [970, 208] on div "Canada" at bounding box center [1097, 208] width 434 height 10
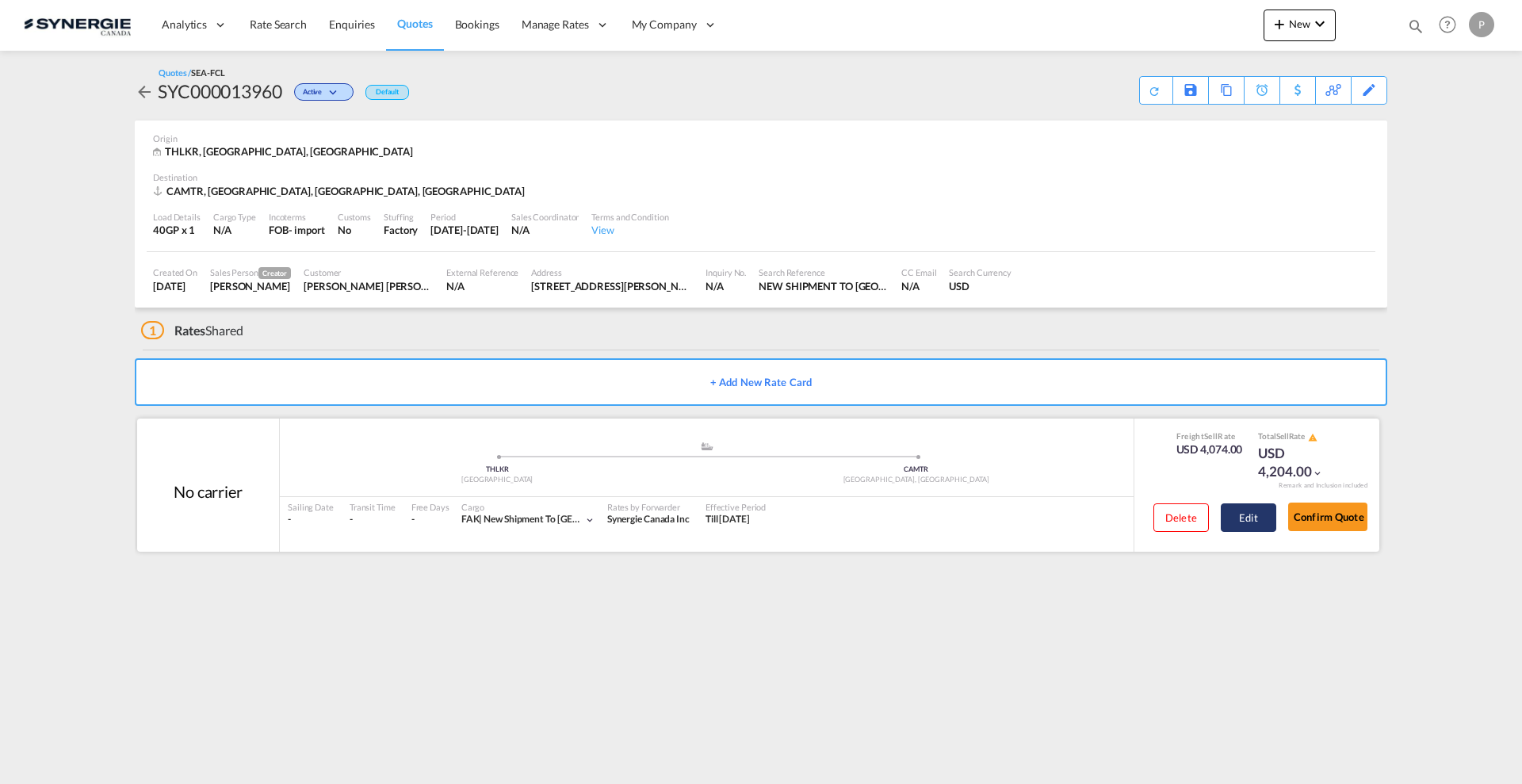
click at [1245, 514] on button "Edit" at bounding box center [1248, 518] width 56 height 29
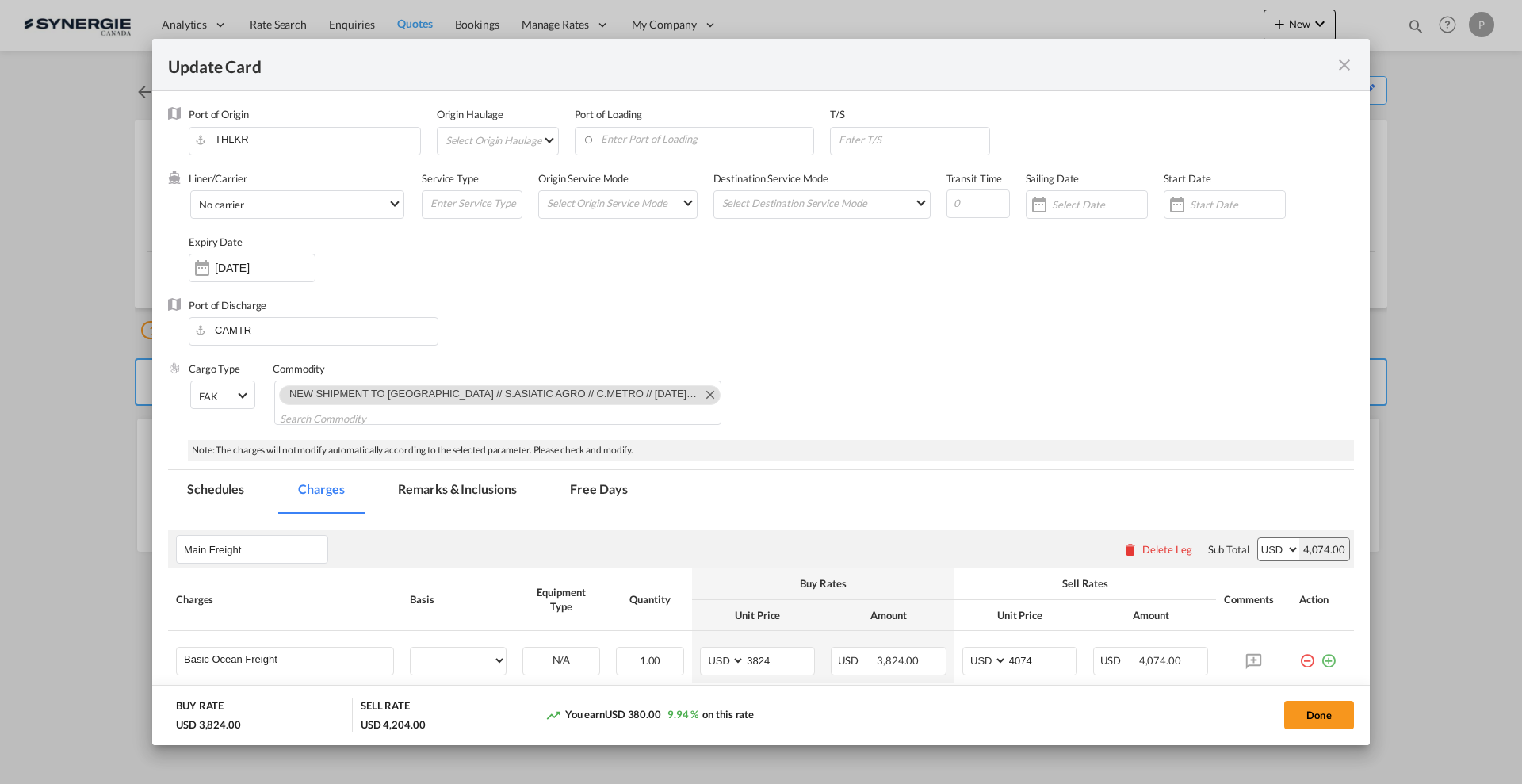
select select "per container"
select select "per B/L"
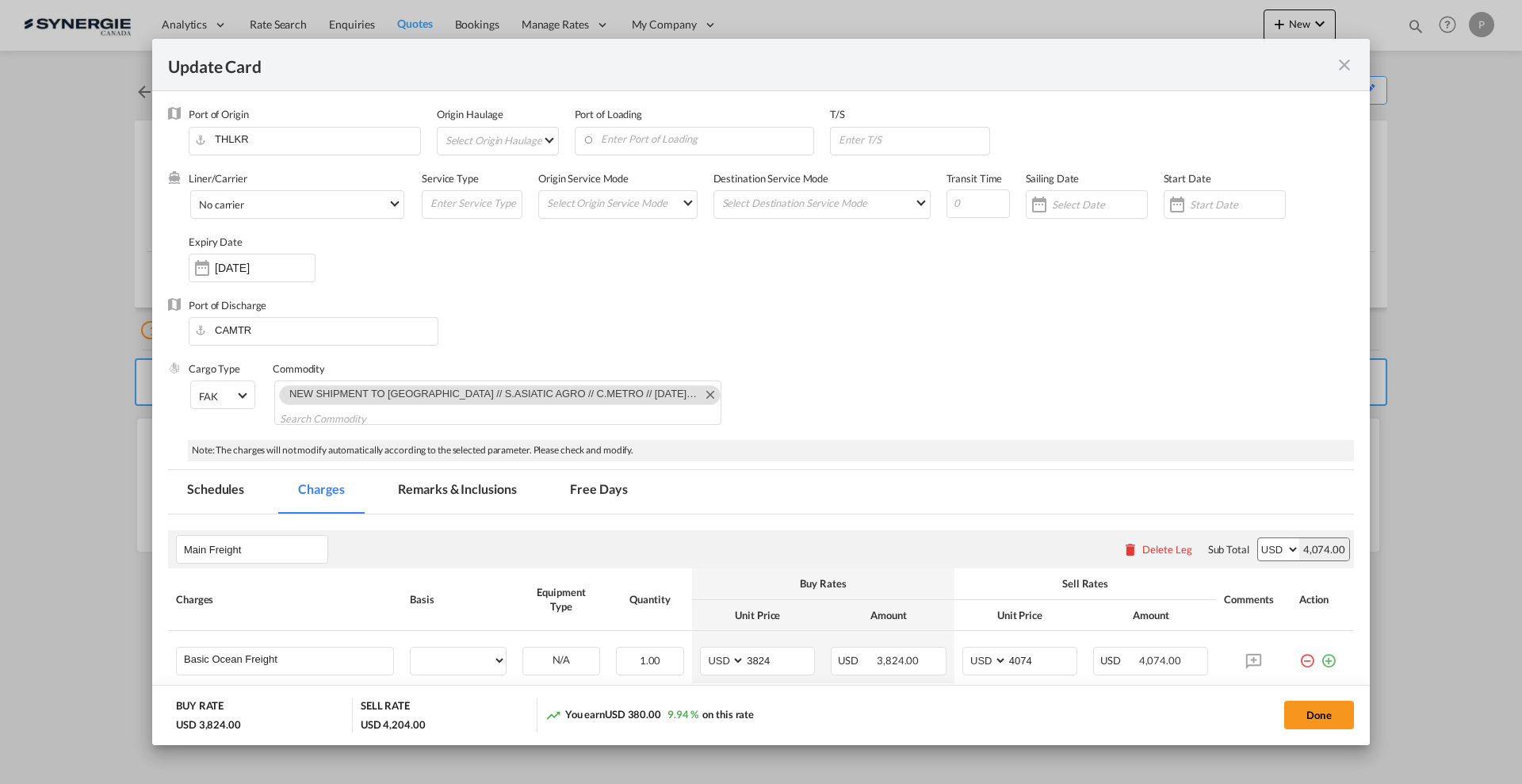
select select "per shipment"
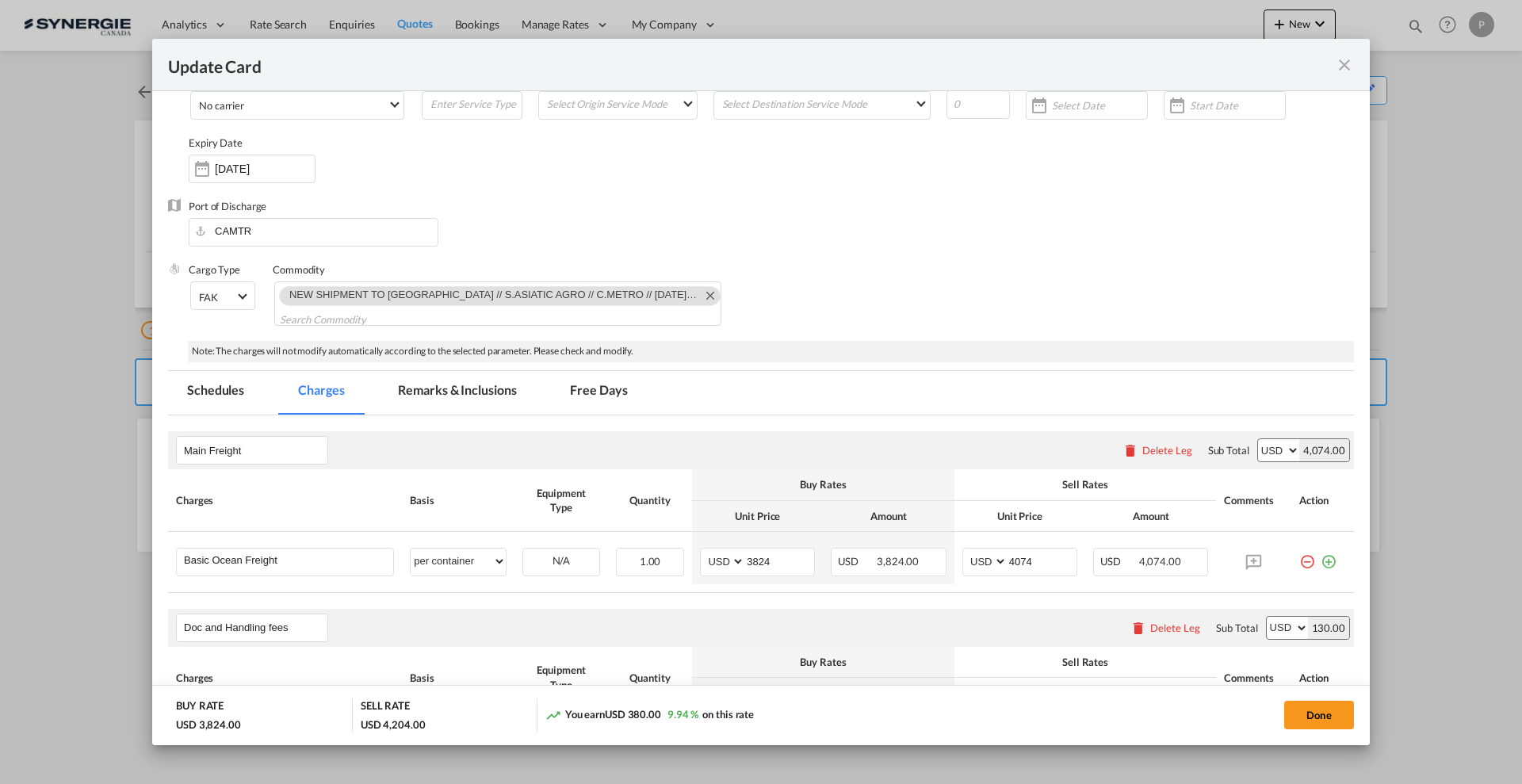
click at [464, 397] on md-tab-item "Remarks & Inclusions" at bounding box center [456, 393] width 156 height 44
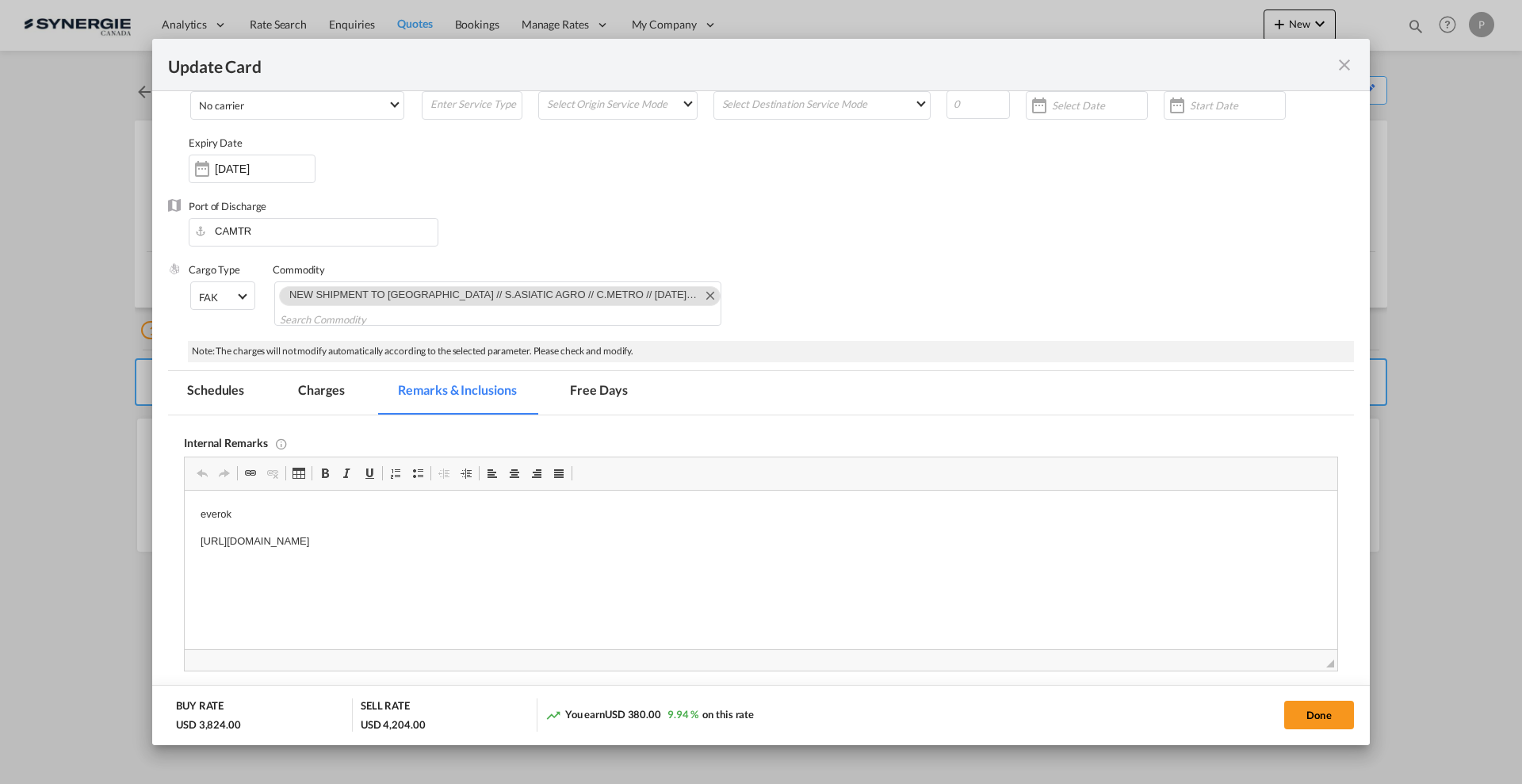
scroll to position [0, 0]
drag, startPoint x: 694, startPoint y: 547, endPoint x: 243, endPoint y: 524, distance: 451.6
click at [242, 540] on p "https://app.frontapp.com/open/msg_1gzotvdb?key=D8TLfqZcUfASP-efWrdTjNBOidb-sWI8" at bounding box center [761, 541] width 1121 height 17
click at [243, 540] on p "https://app.frontapp.com/open/msg_1gzotvdb?key=D8TLfqZcUfASP-efWrdTjNBOidb-sWI8" at bounding box center [761, 541] width 1121 height 17
click at [243, 540] on p "[URL][DOMAIN_NAME]" at bounding box center [761, 541] width 1121 height 17
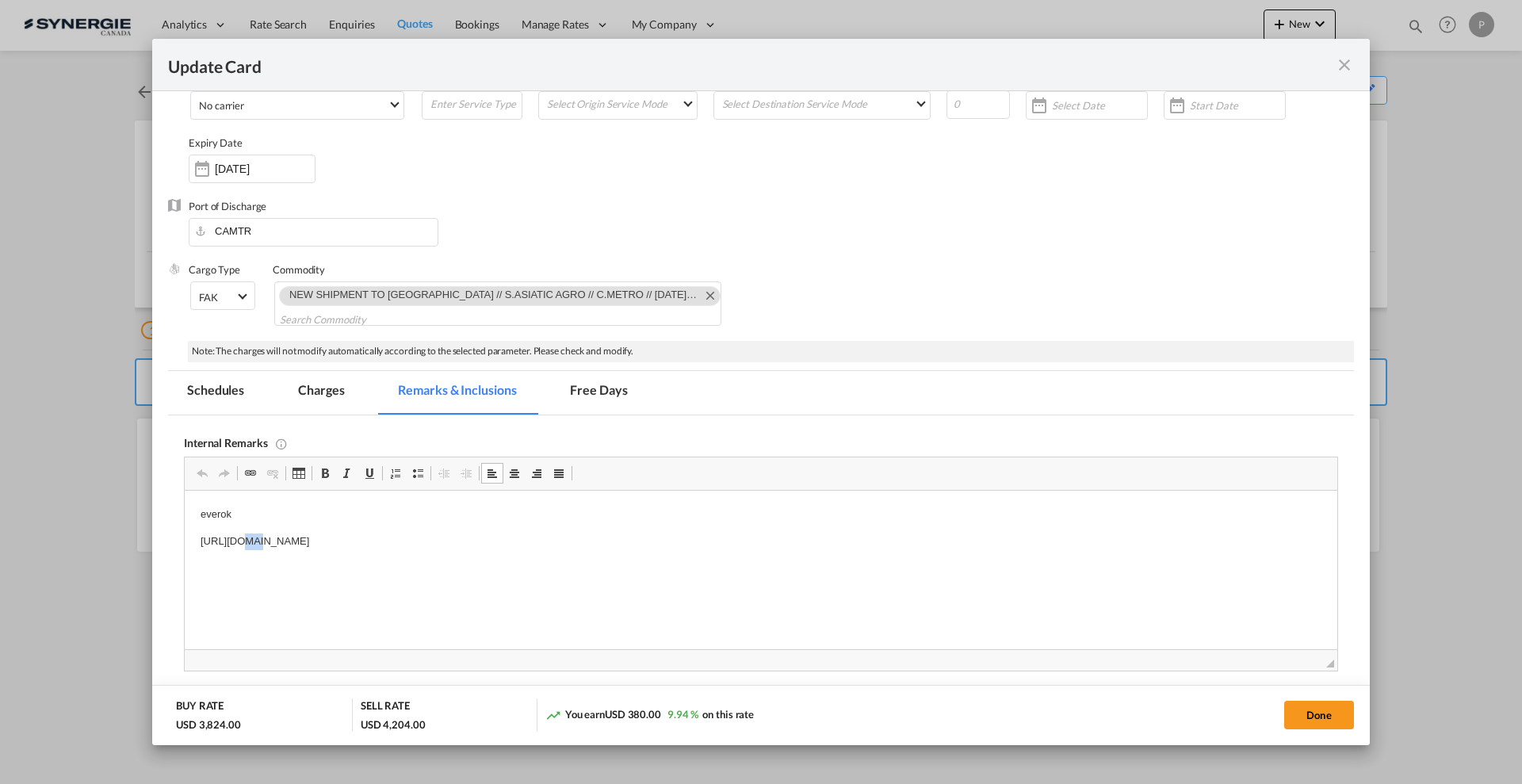
copy p "[URL][DOMAIN_NAME]"
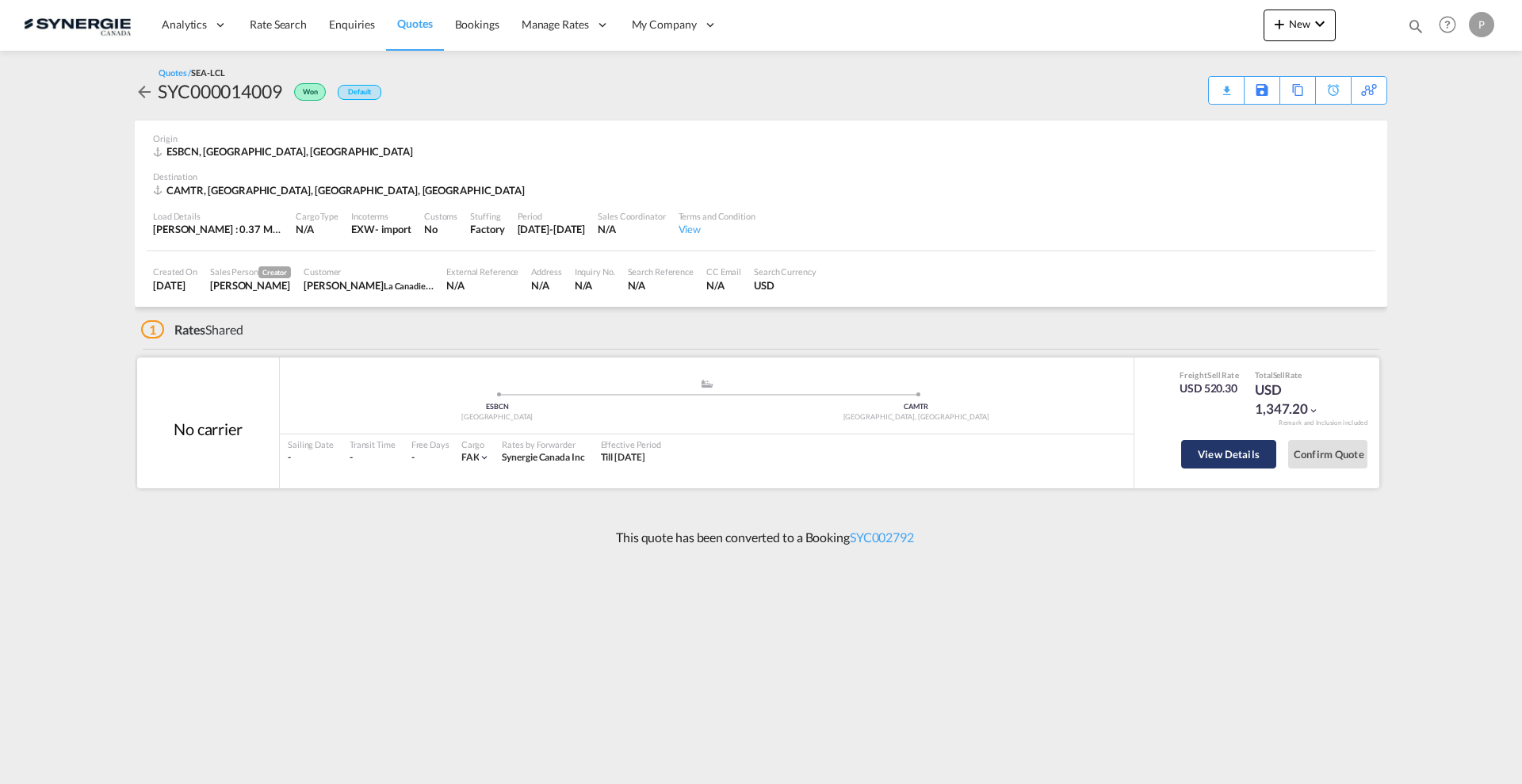
click at [1239, 458] on button "View Details" at bounding box center [1229, 454] width 95 height 29
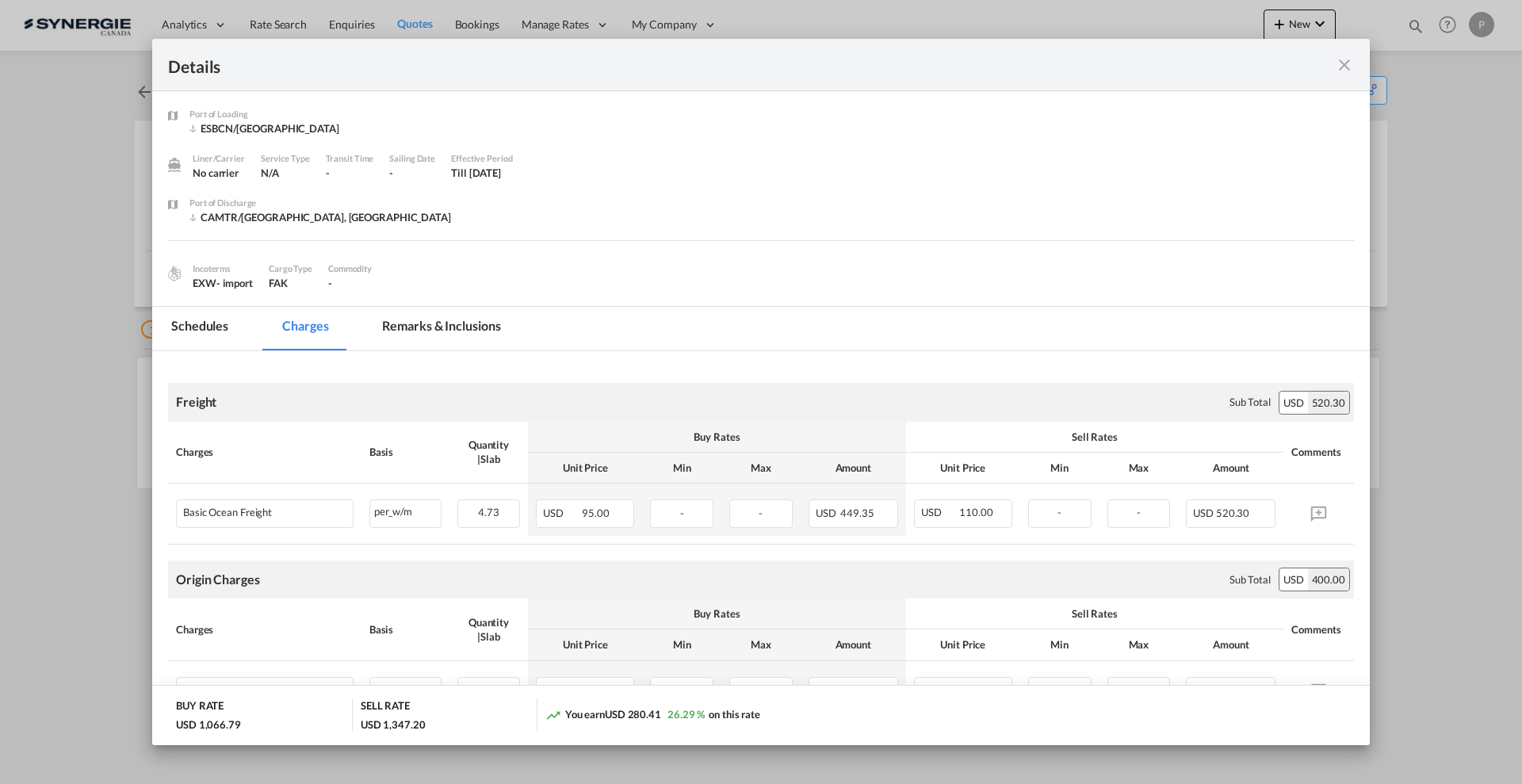
click at [1347, 62] on md-icon "icon-close fg-AAA8AD m-0 cursor" at bounding box center [1345, 65] width 19 height 19
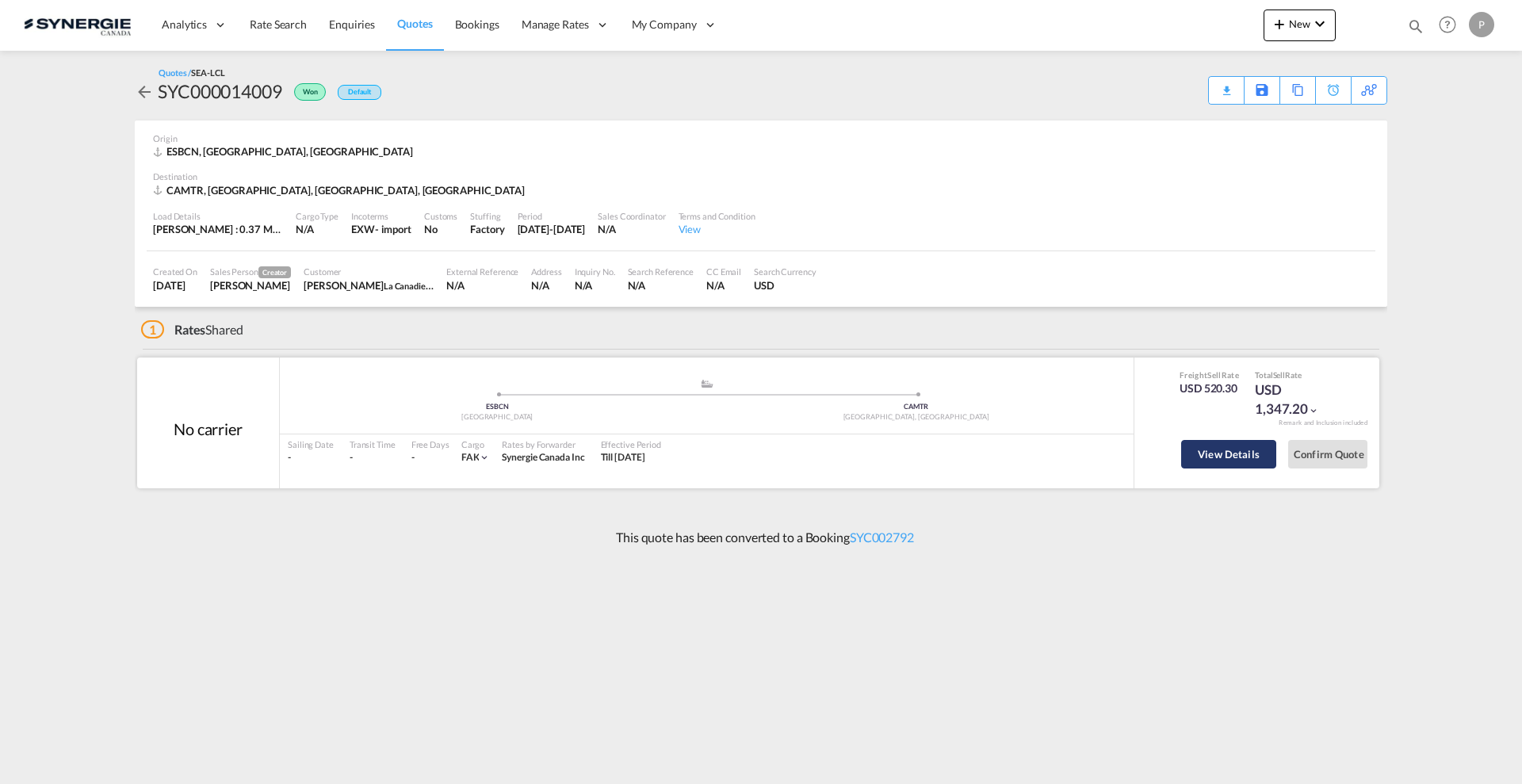
click at [1238, 459] on button "View Details" at bounding box center [1229, 454] width 95 height 29
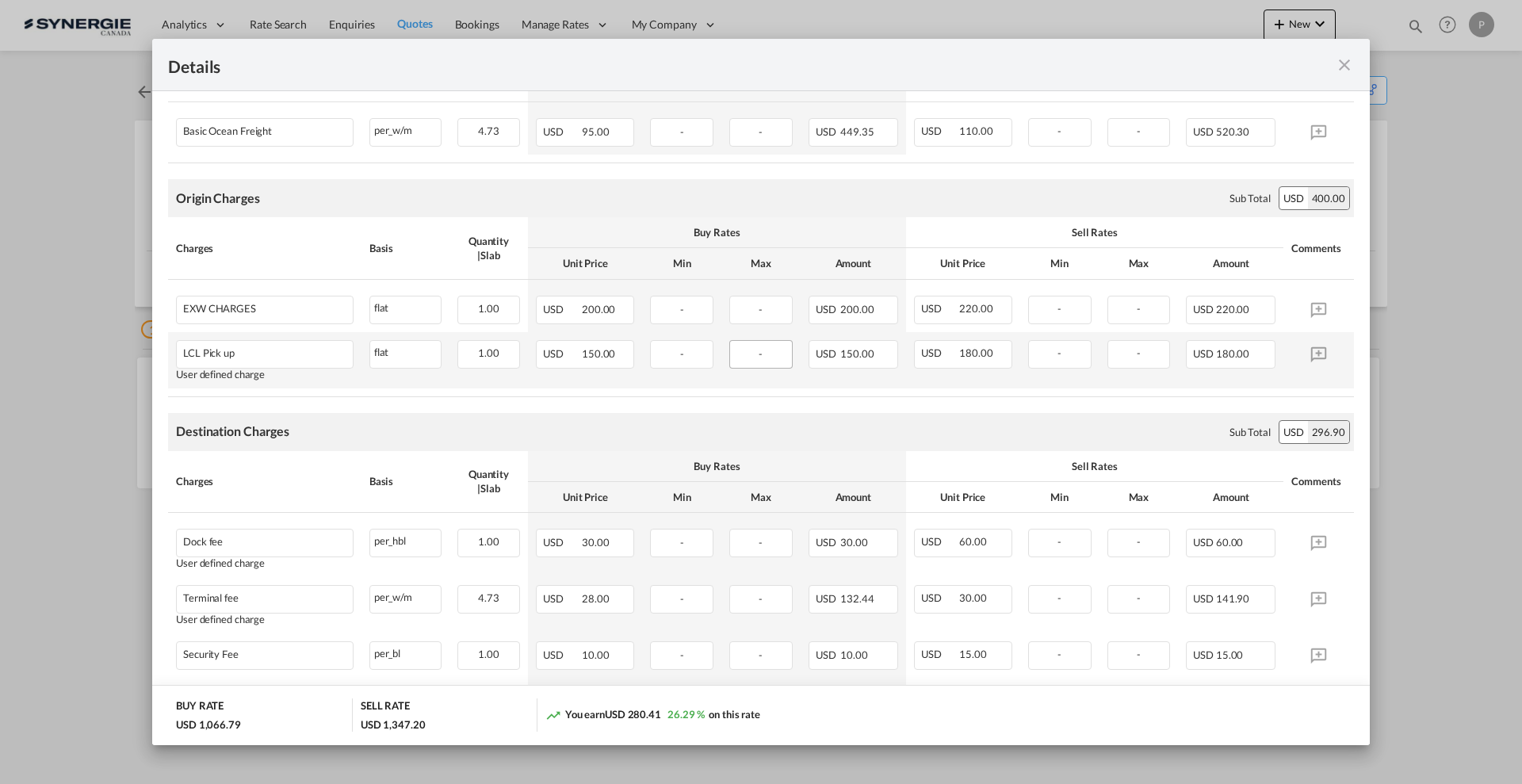
scroll to position [297, 0]
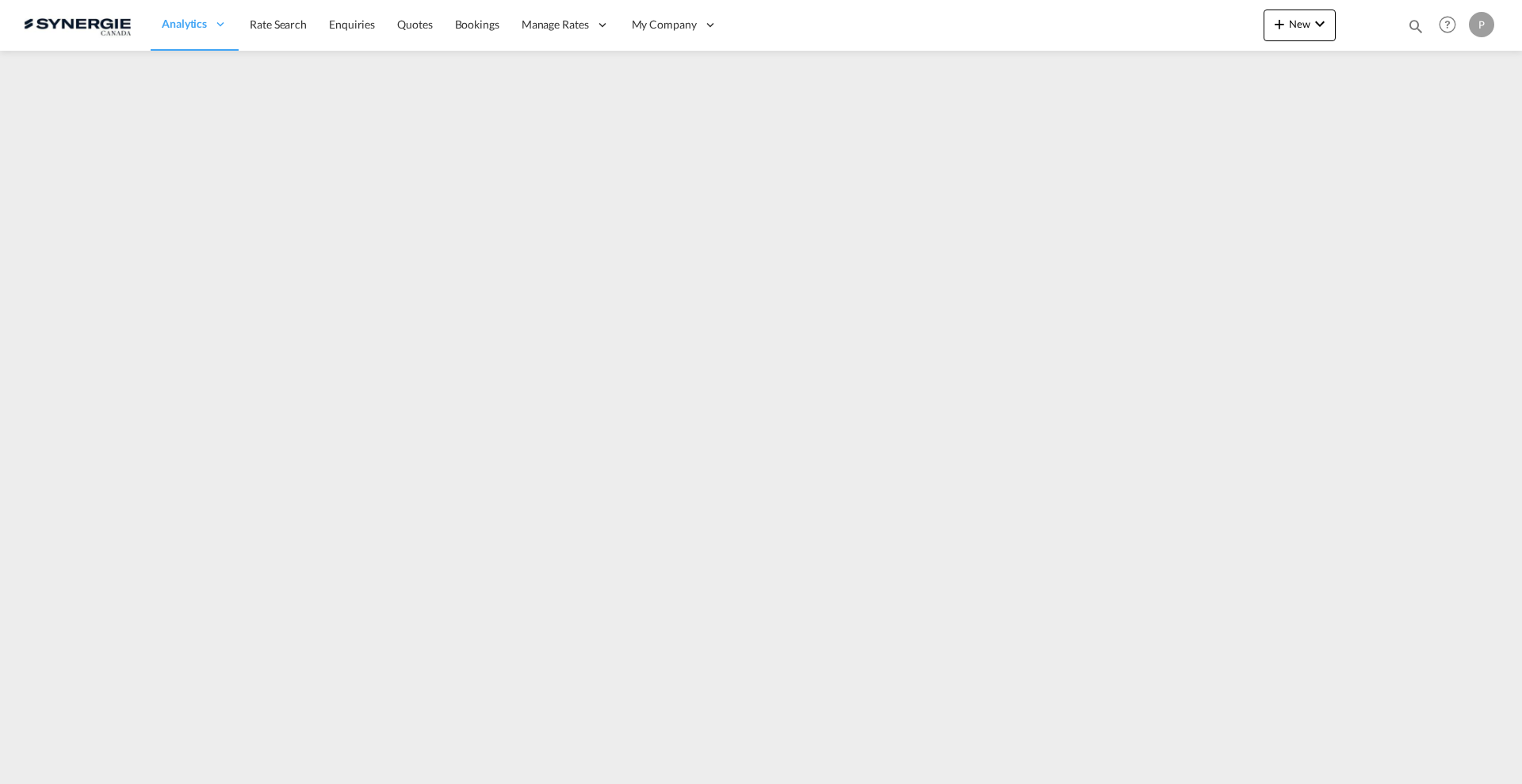
click at [1217, 18] on div at bounding box center [1367, 25] width 62 height 48
click at [1217, 31] on button "New" at bounding box center [1299, 25] width 72 height 32
click at [1217, 119] on div "Quote" at bounding box center [1277, 119] width 59 height 40
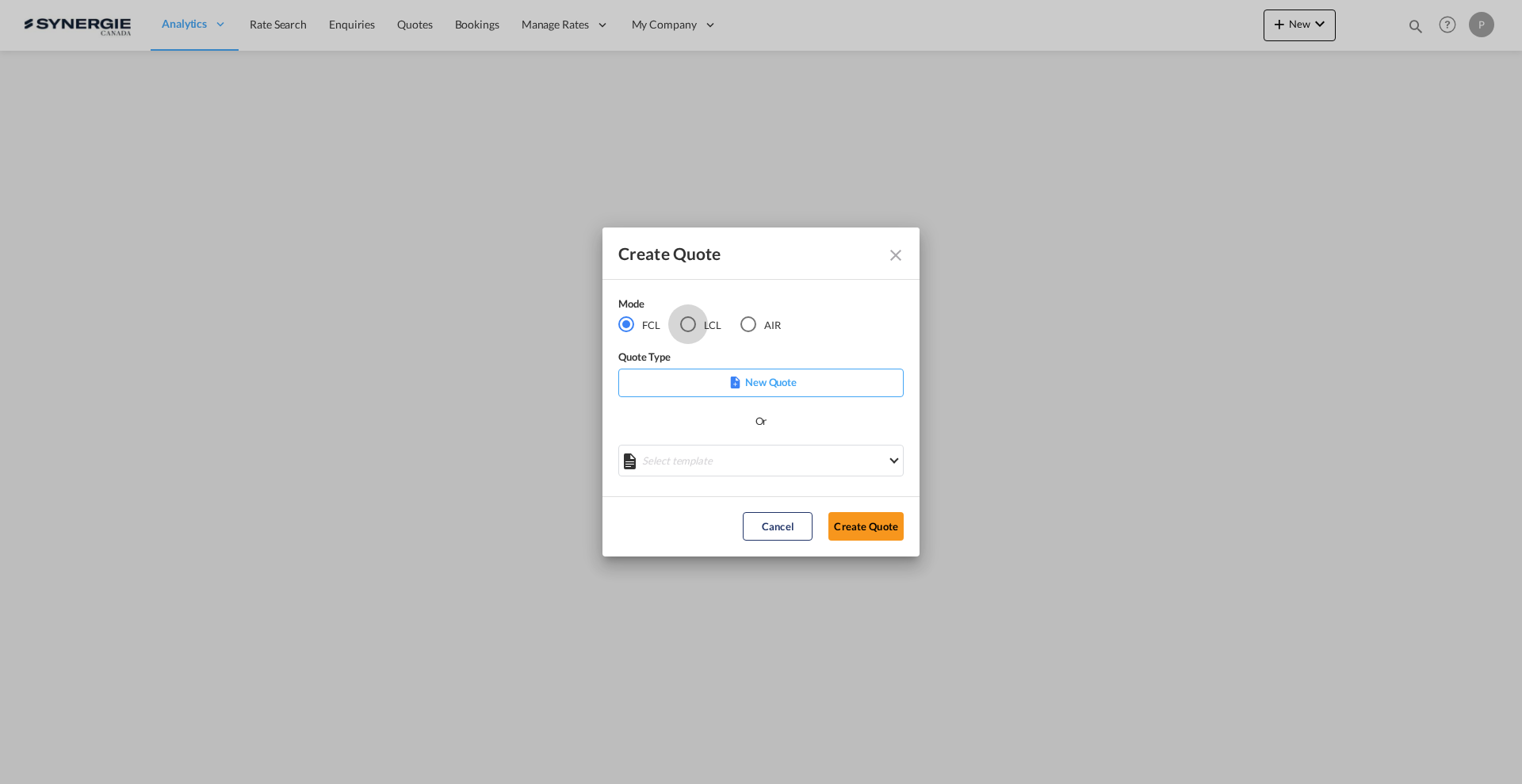
click at [690, 327] on div "LCL" at bounding box center [688, 324] width 16 height 16
click at [709, 465] on md-select "Select template New DAP Import LCL Karen Mercier | 09 Jul 2025 BRAZIL LCL EXPOR…" at bounding box center [761, 460] width 285 height 32
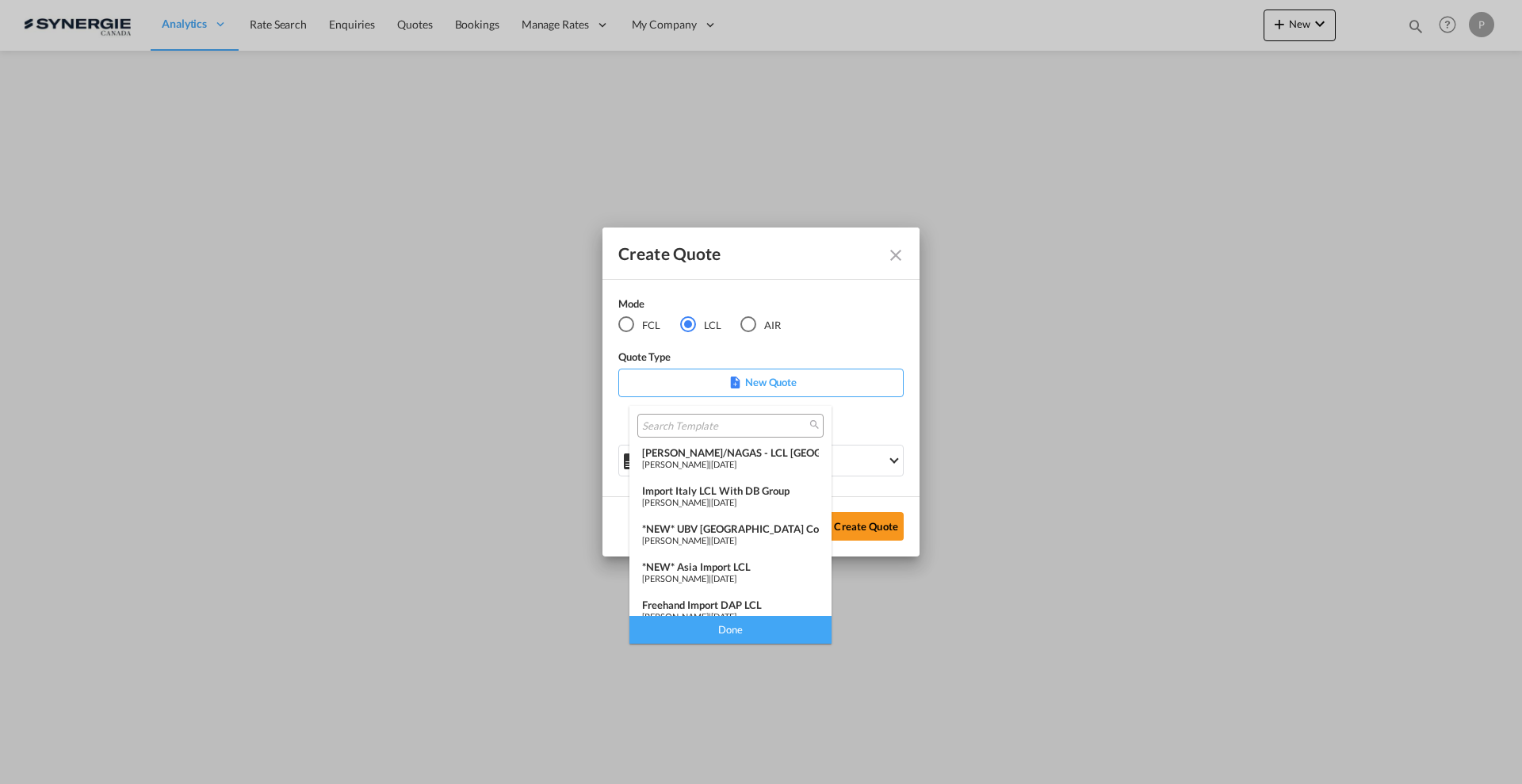
scroll to position [118, 0]
click at [757, 524] on div "*NEW* UBV Italy consol LCL" at bounding box center [730, 526] width 177 height 13
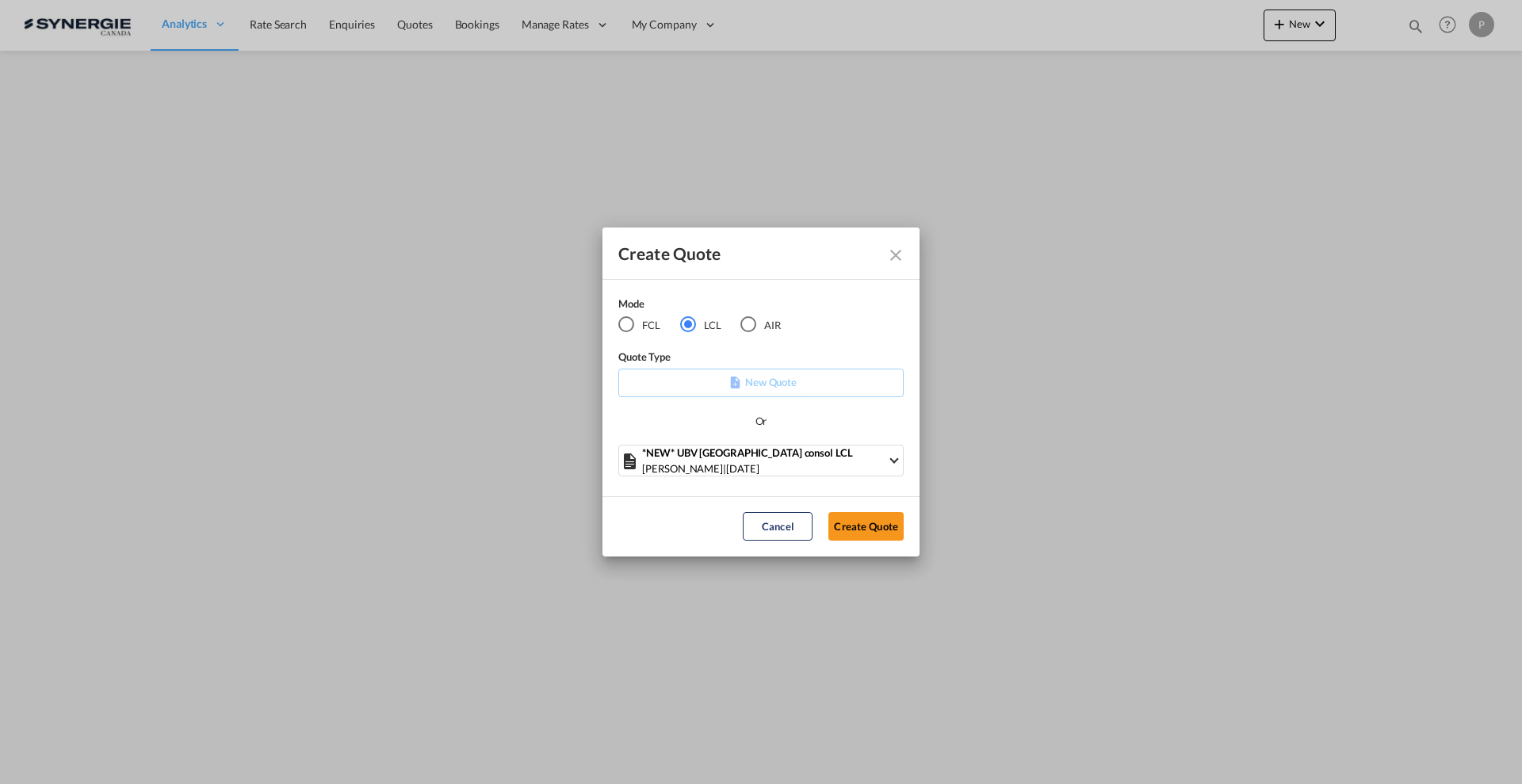
drag, startPoint x: 868, startPoint y: 526, endPoint x: 868, endPoint y: 540, distance: 14.0
click at [869, 525] on button "Create Quote" at bounding box center [866, 526] width 76 height 29
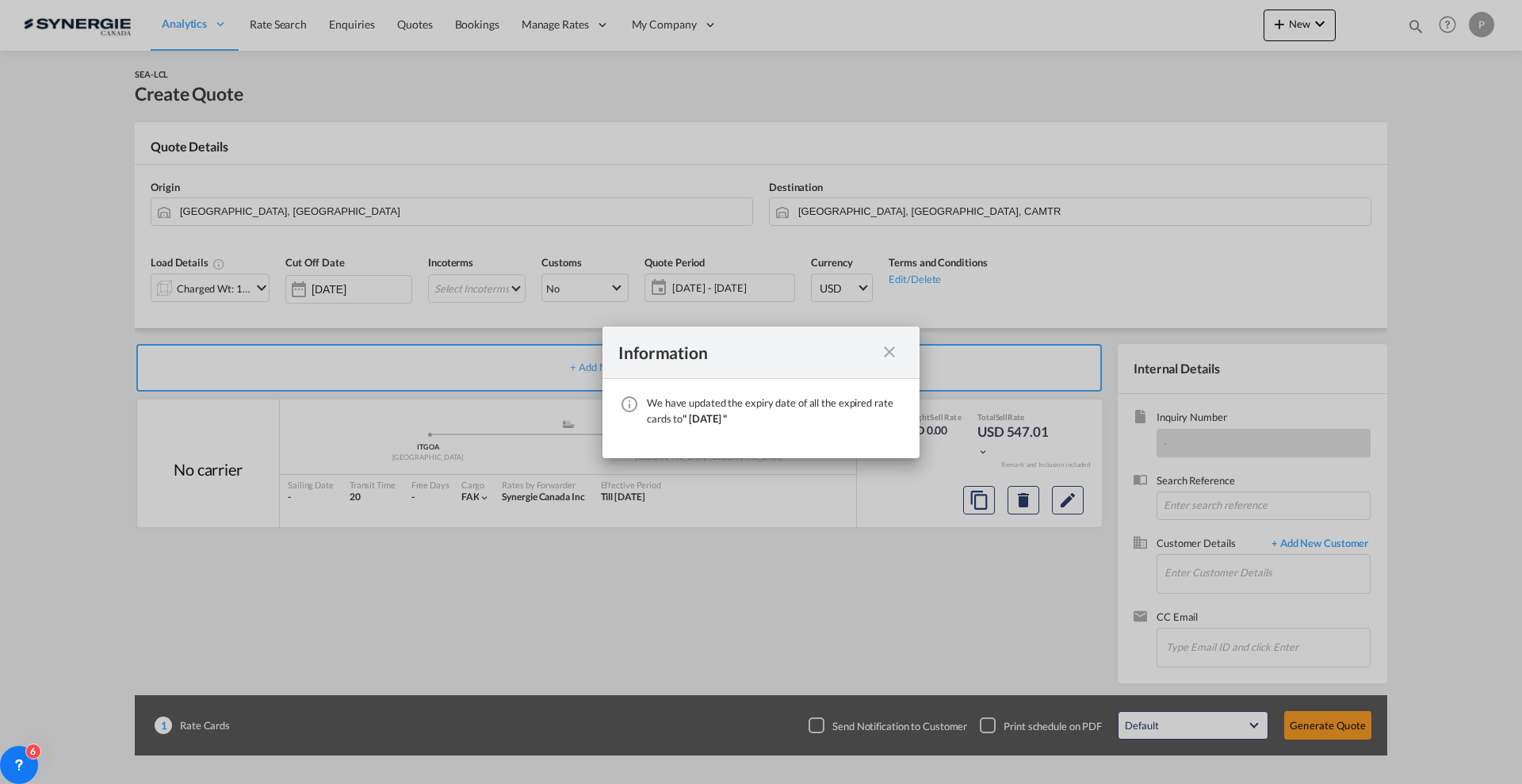
click at [891, 351] on md-icon "icon-close fg-AAA8AD cursor" at bounding box center [889, 352] width 19 height 19
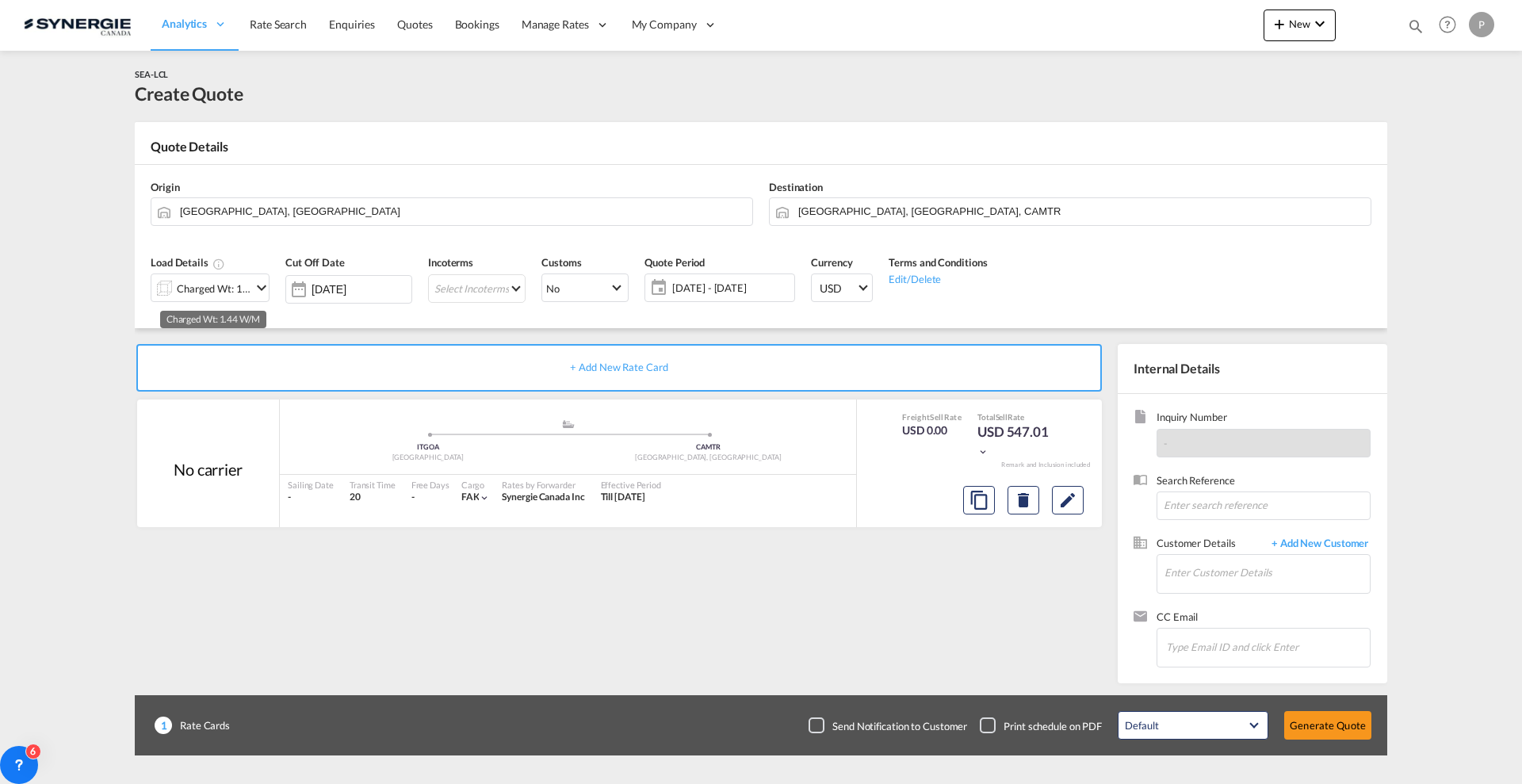
click at [225, 278] on div "Charged Wt: 1.44 W/M" at bounding box center [214, 289] width 75 height 22
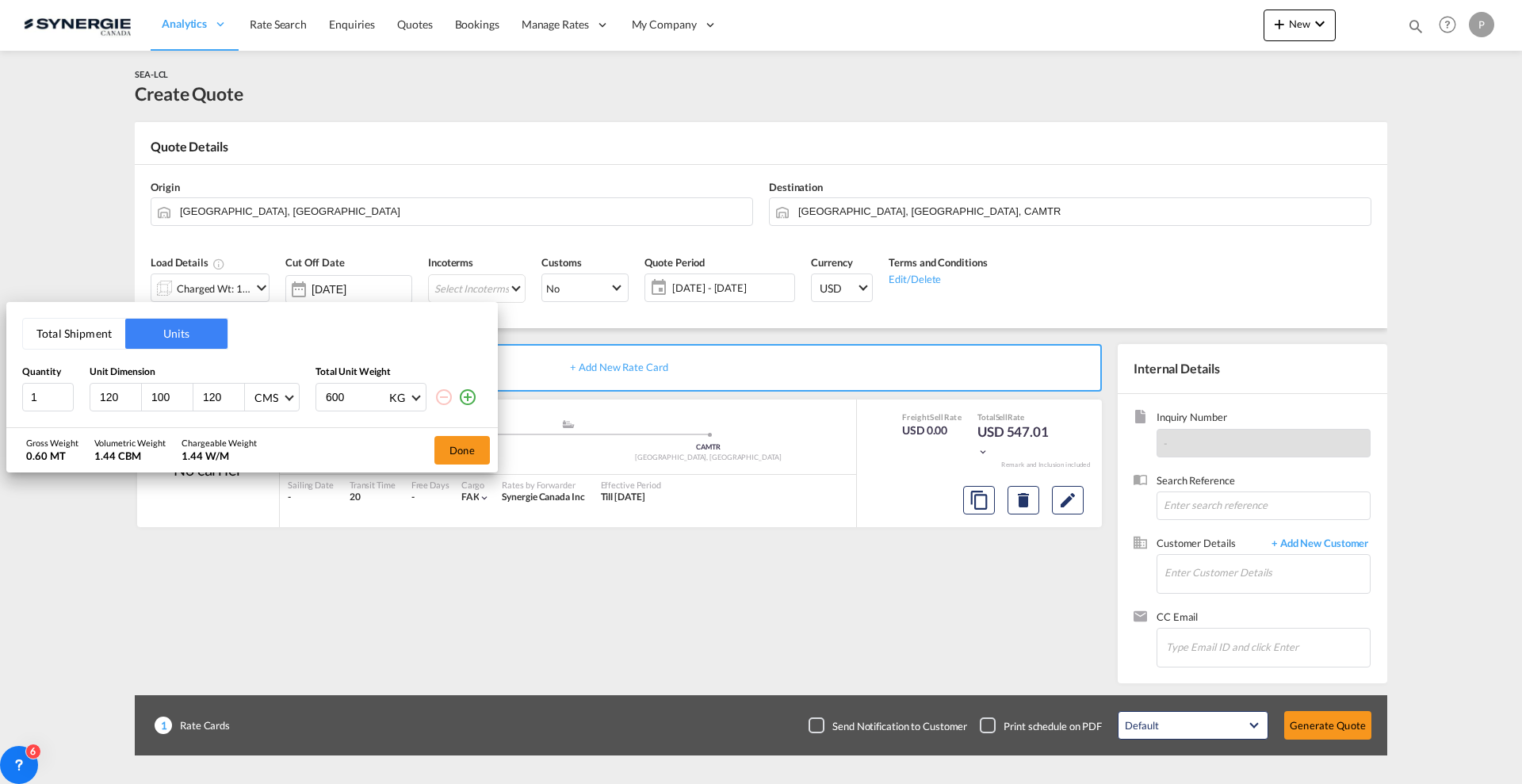
click at [79, 332] on button "Total Shipment" at bounding box center [74, 334] width 103 height 30
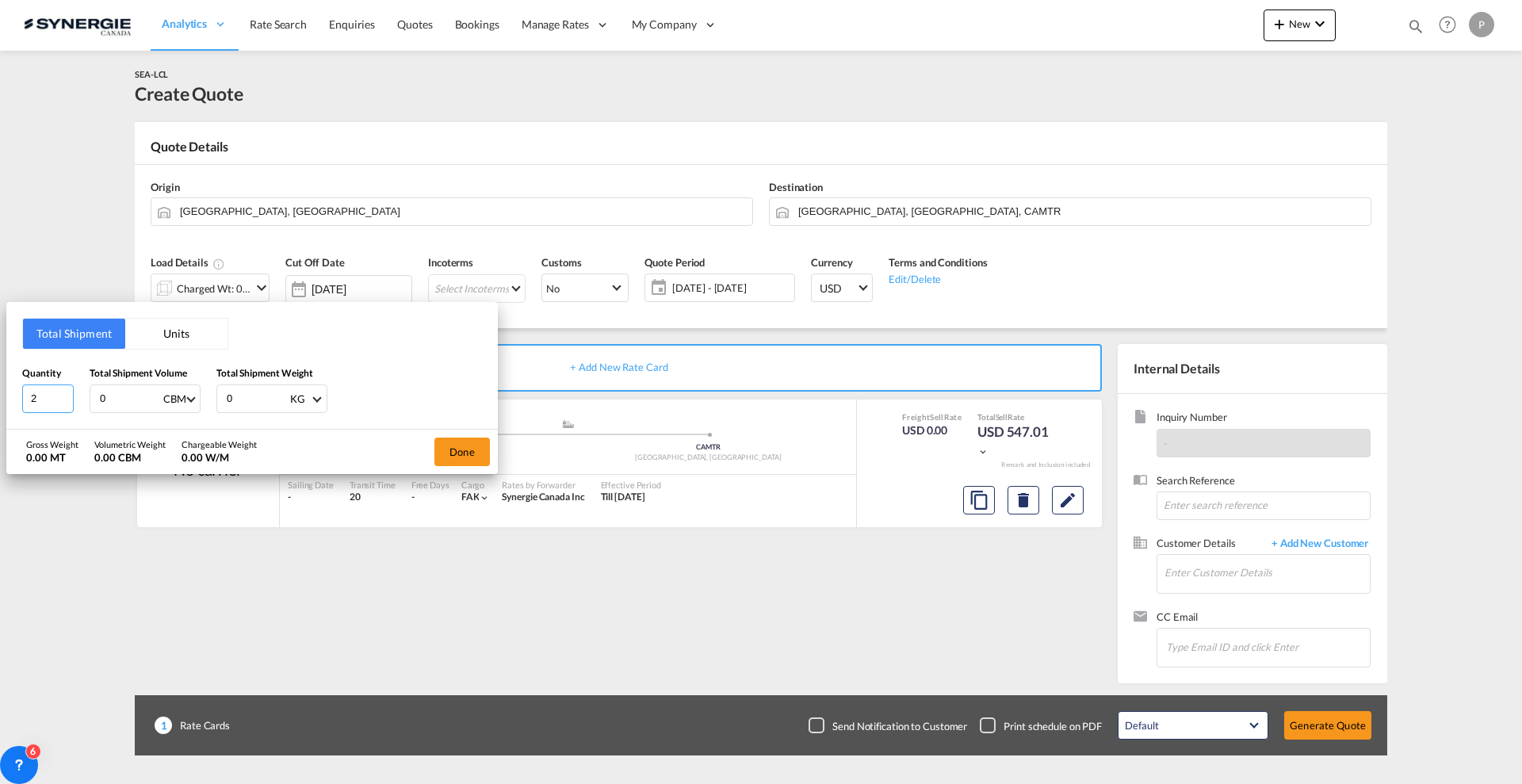
click at [66, 393] on input "2" at bounding box center [48, 398] width 52 height 29
click at [66, 393] on input "3" at bounding box center [48, 398] width 52 height 29
click at [66, 393] on input "4" at bounding box center [48, 398] width 52 height 29
click at [66, 393] on input "5" at bounding box center [48, 398] width 52 height 29
click at [66, 393] on input "6" at bounding box center [48, 398] width 52 height 29
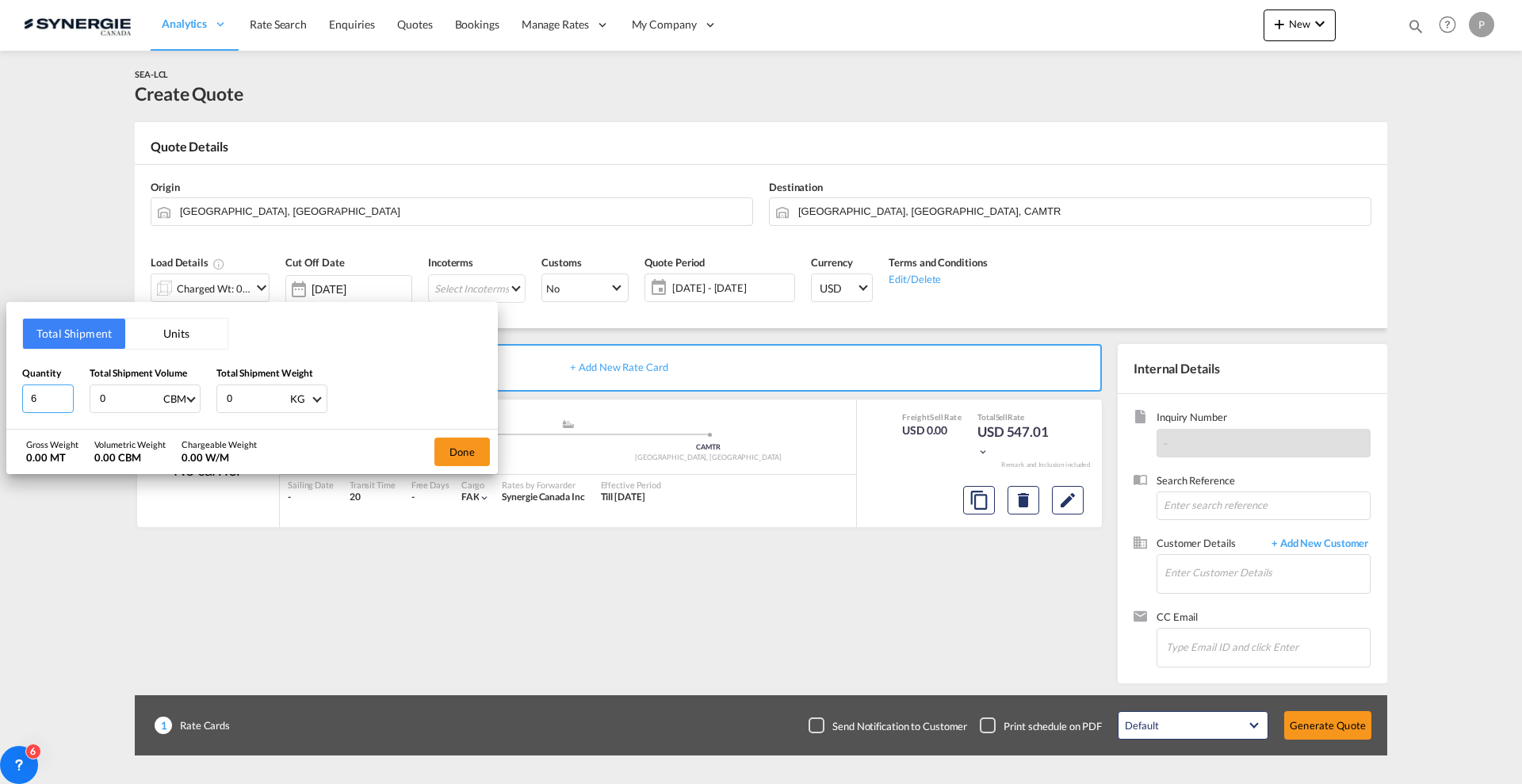
click at [52, 402] on input "6" at bounding box center [48, 398] width 52 height 29
type input "16"
type input "110"
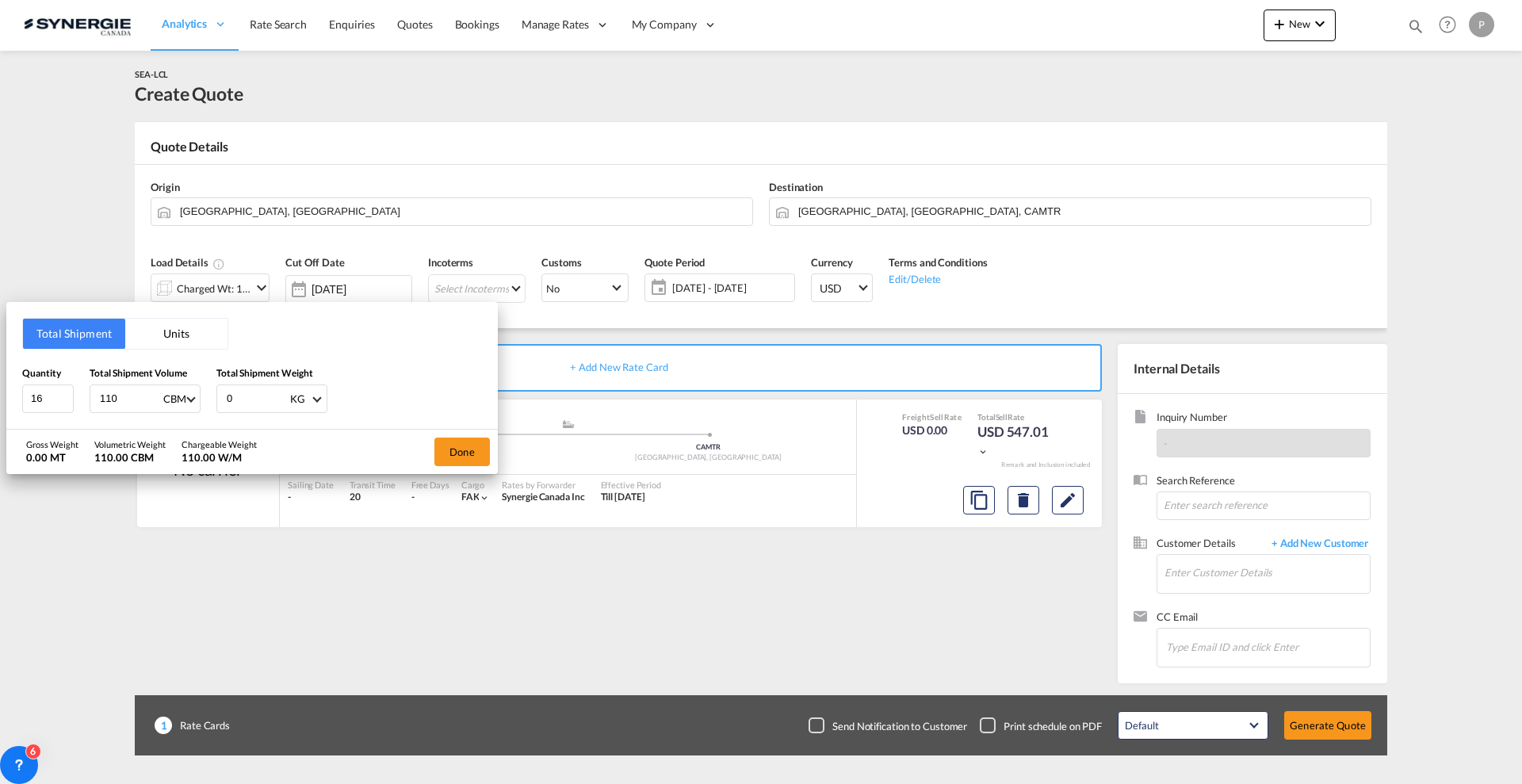
click at [196, 339] on button "Units" at bounding box center [176, 334] width 103 height 30
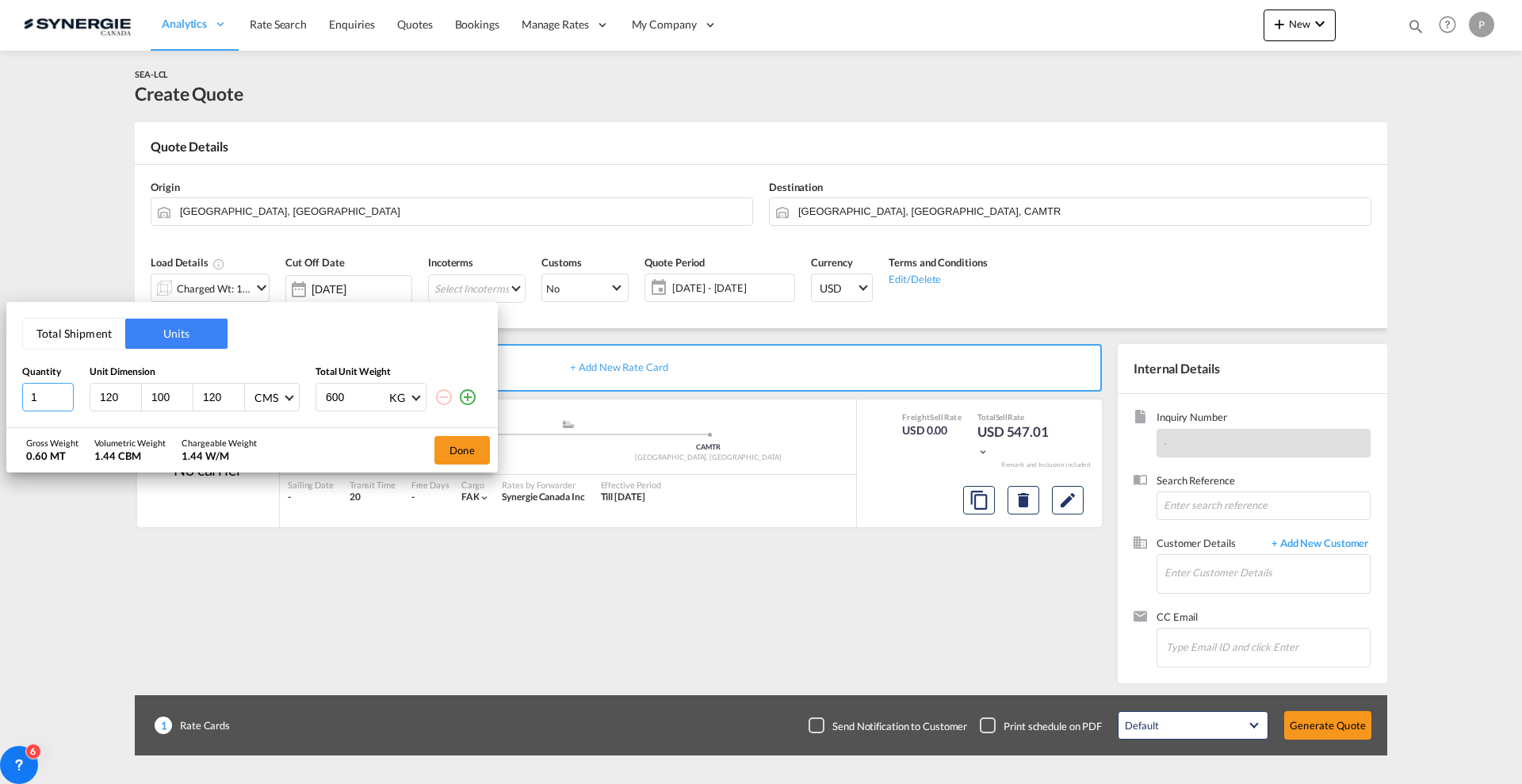
click at [37, 395] on input "1" at bounding box center [48, 397] width 52 height 29
type input "16"
type input "110"
type input "50"
type input "40"
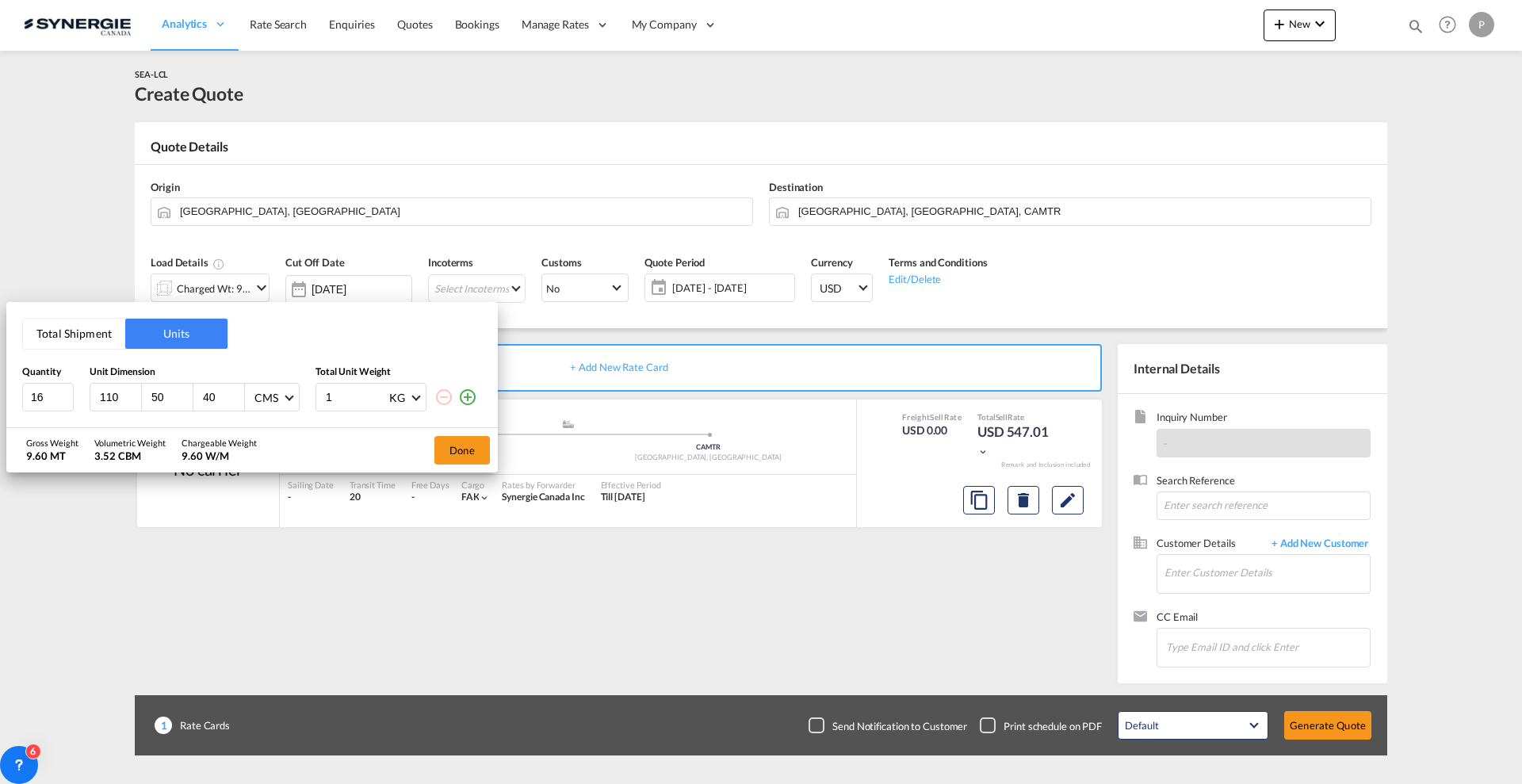
type input "18"
type input "18.55"
click at [472, 398] on md-icon "icon-plus-circle-outline" at bounding box center [468, 397] width 19 height 19
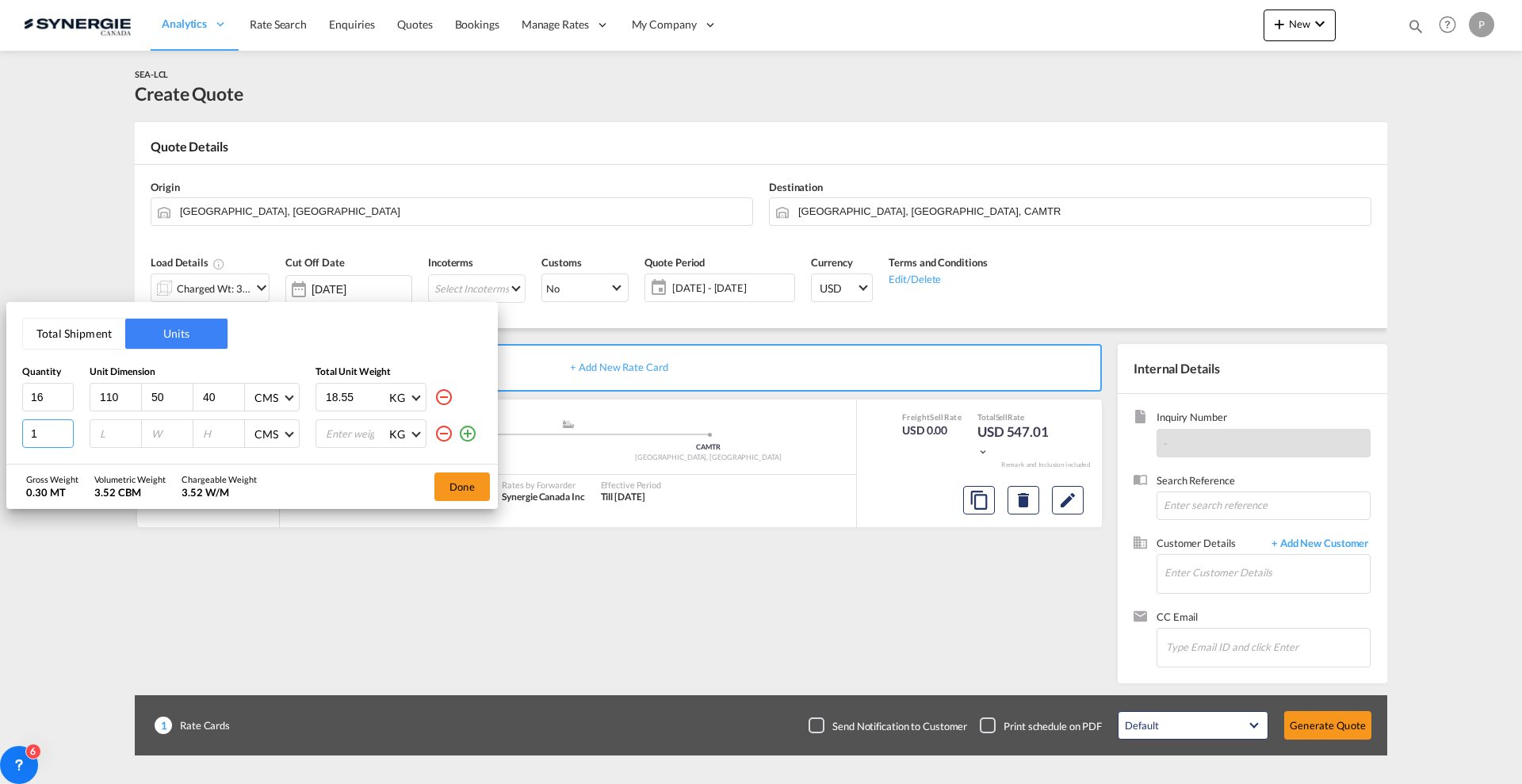
click at [49, 424] on input "1" at bounding box center [48, 433] width 52 height 29
click at [49, 425] on input "1" at bounding box center [48, 433] width 52 height 29
type input "4"
type input "110"
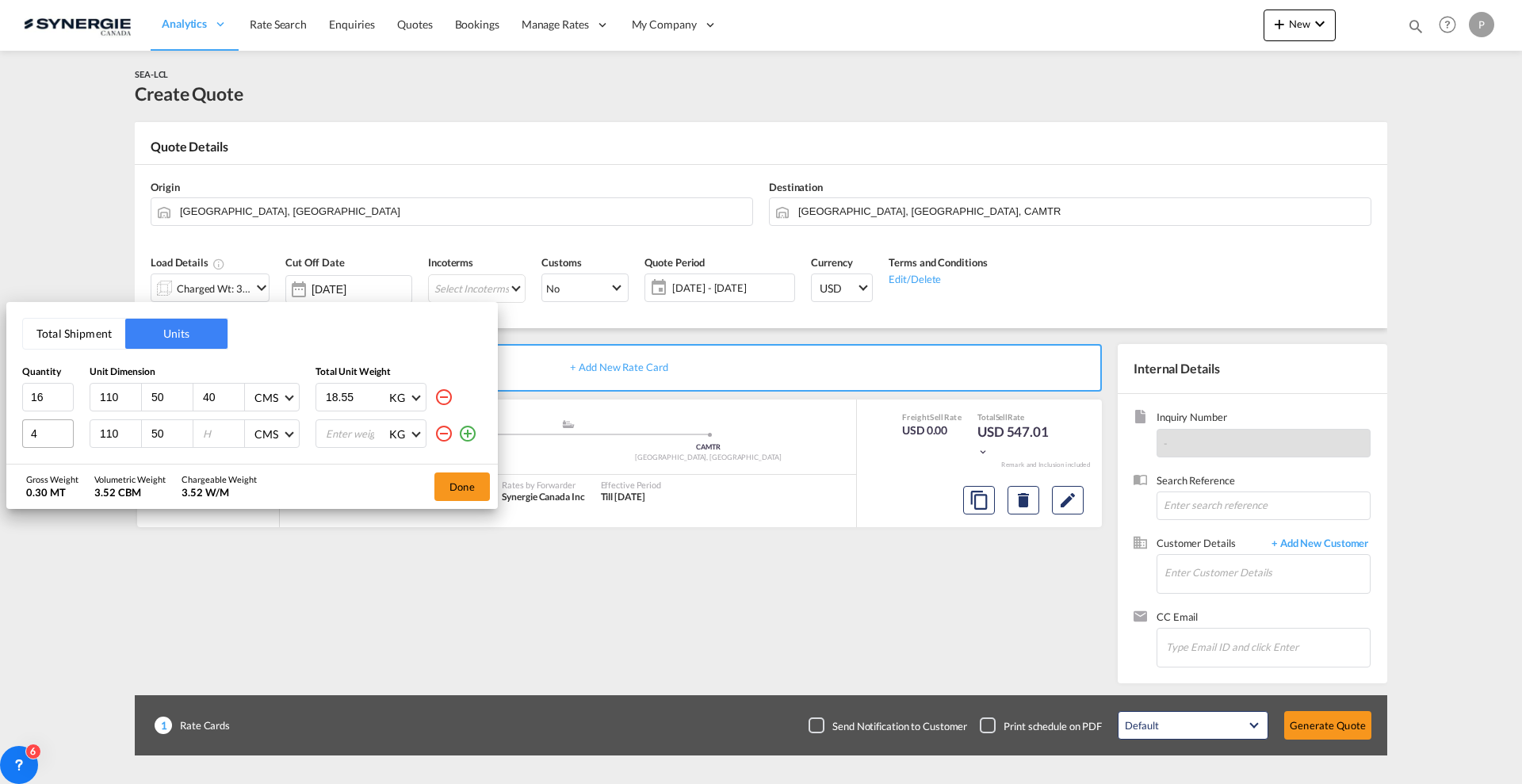
type input "50"
type input "55"
type input "18"
type input "18.55"
click at [474, 483] on button "Done" at bounding box center [462, 487] width 56 height 29
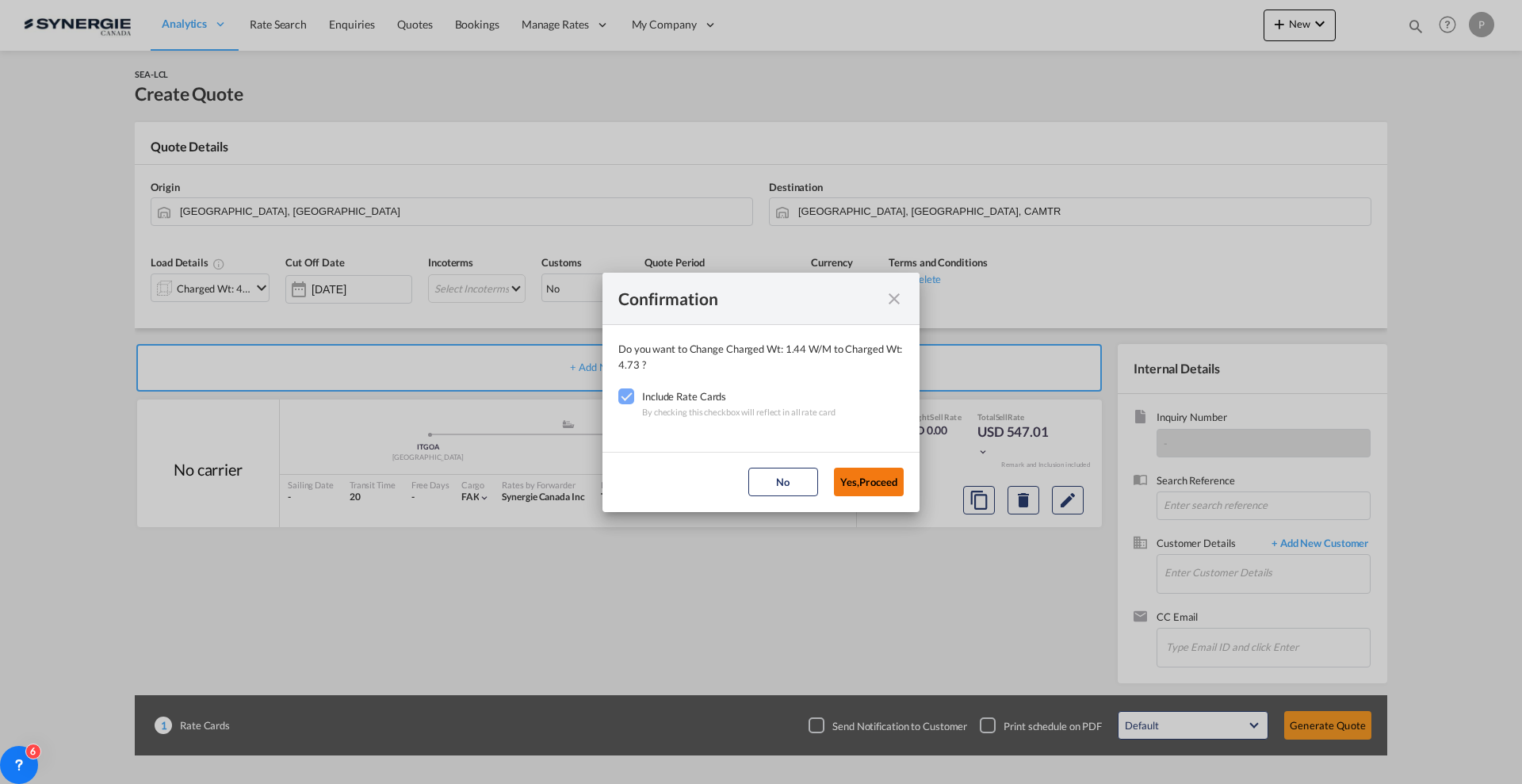
click at [860, 470] on button "Yes,Proceed" at bounding box center [869, 482] width 70 height 29
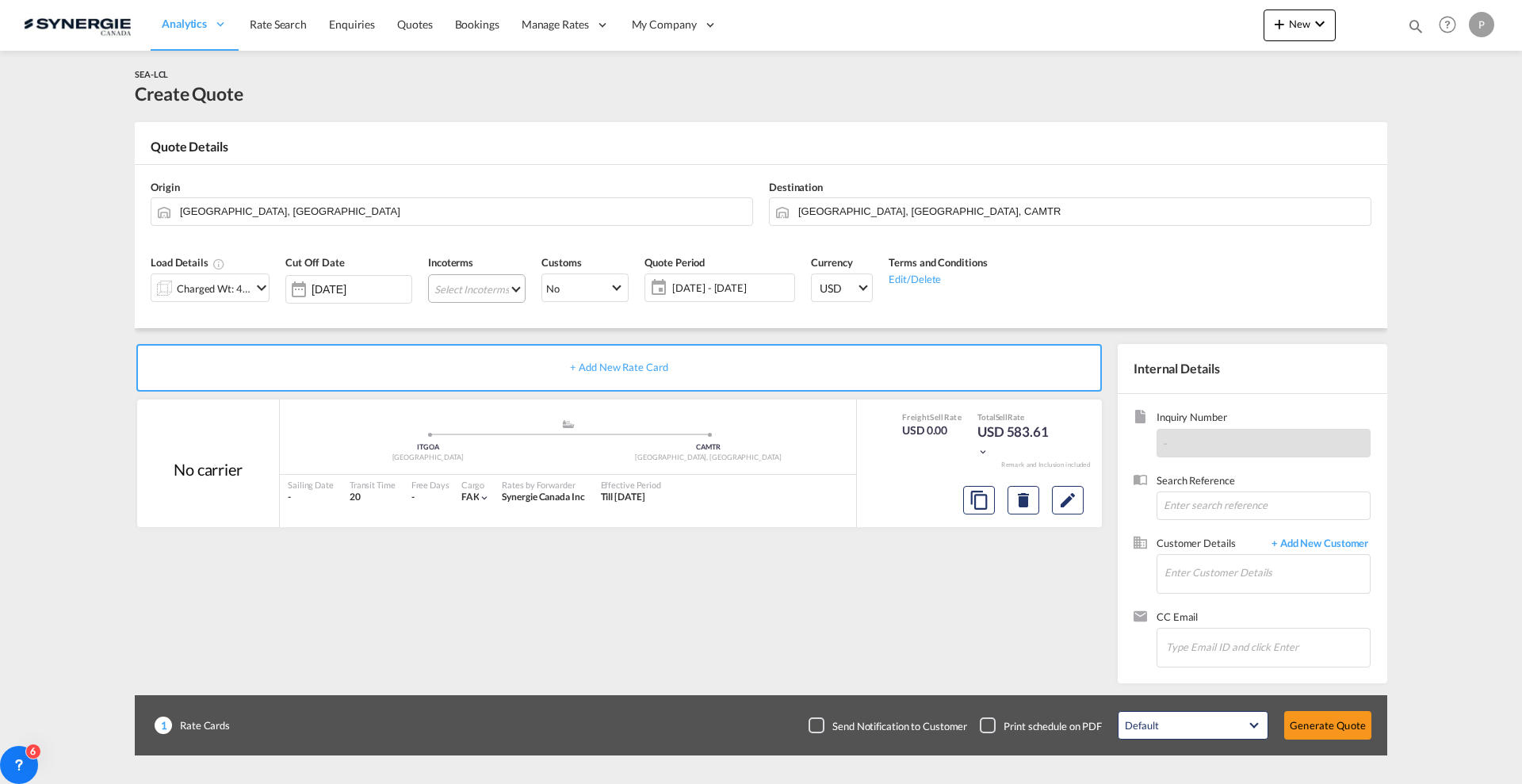
click at [472, 289] on md-select "Select Incoterms CIF - import Cost,Insurance and Freight CIP - export Carriage …" at bounding box center [476, 289] width 98 height 29
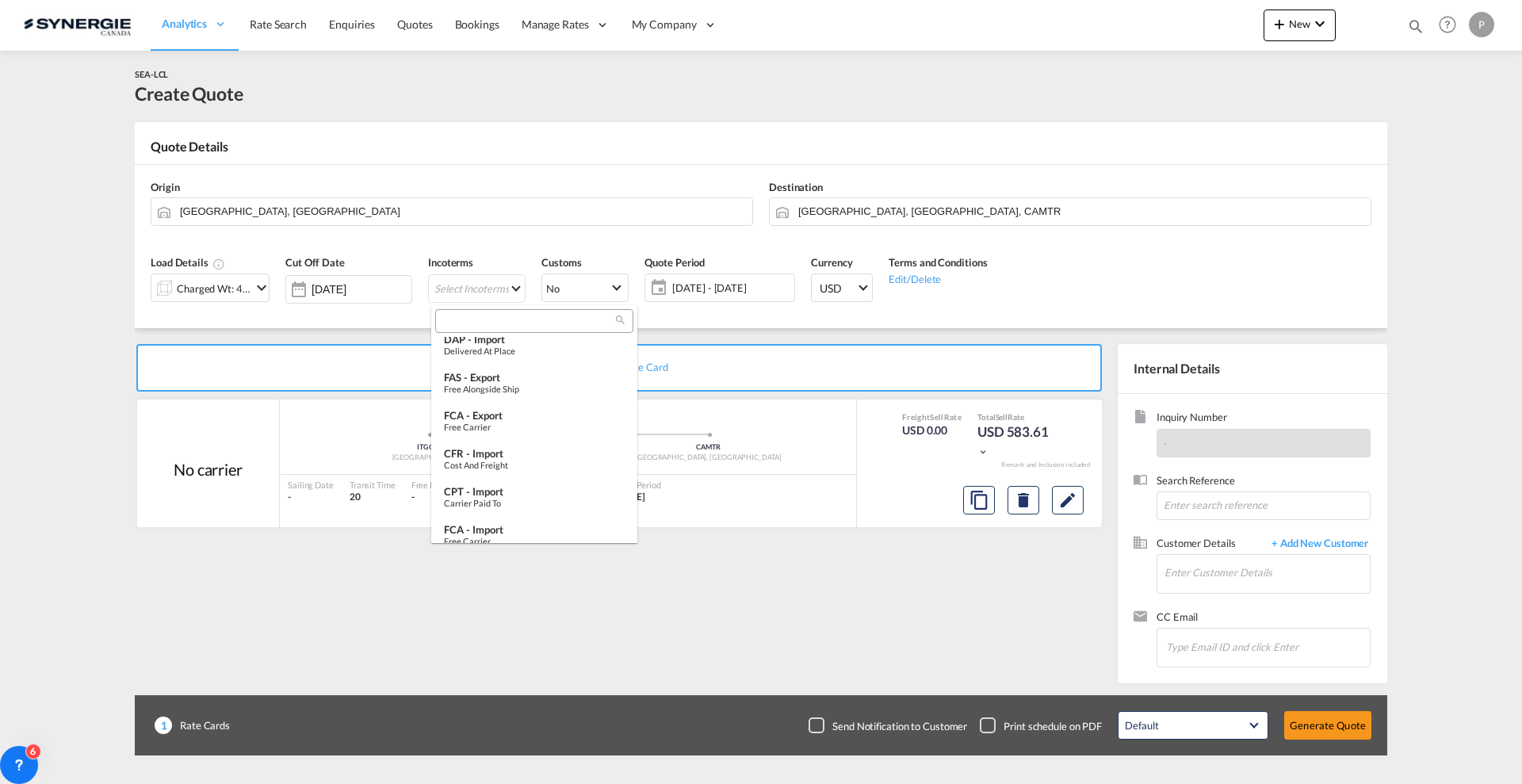
scroll to position [93, 0]
click at [558, 422] on div "Free Carrier" at bounding box center [534, 419] width 181 height 10
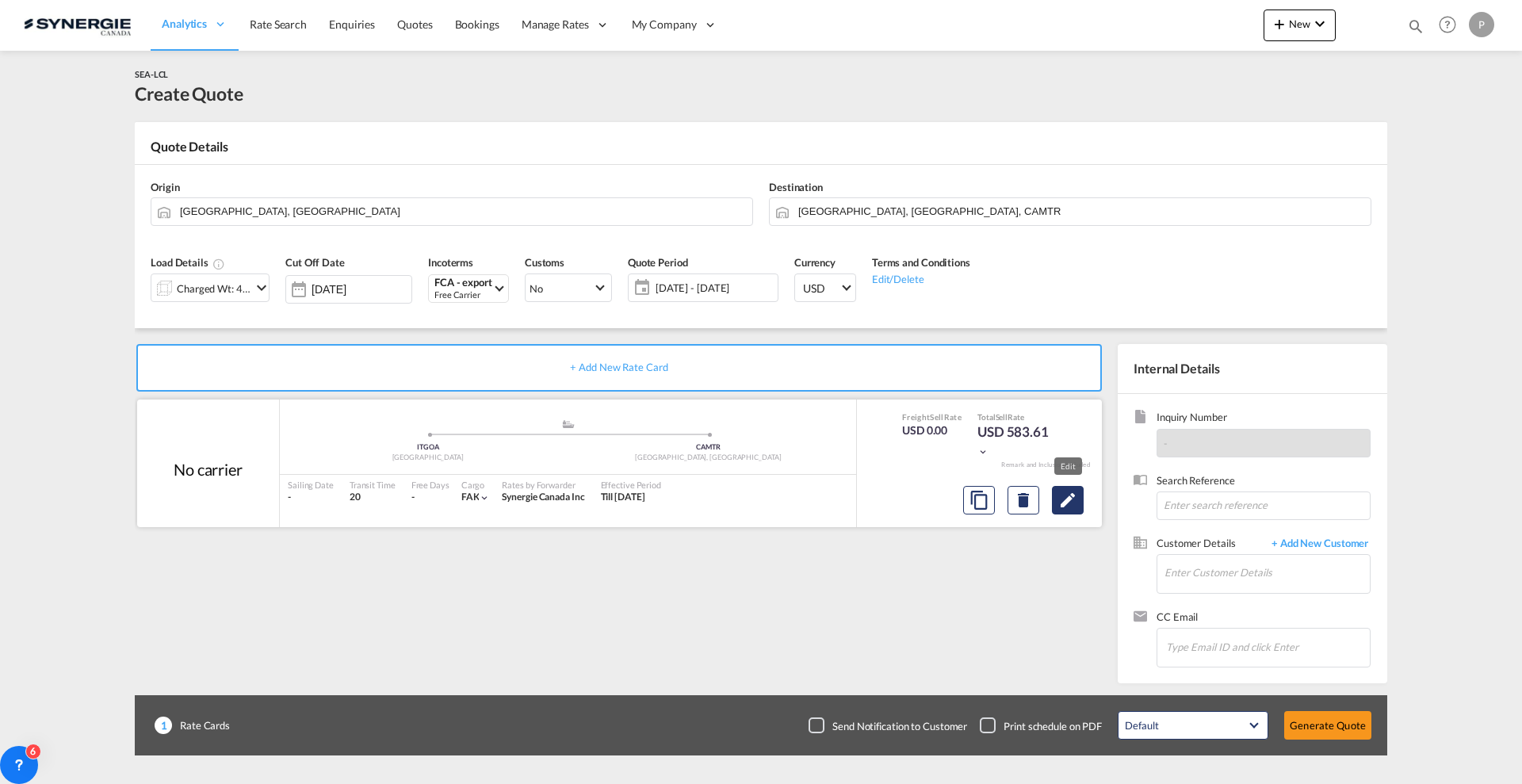
click at [1075, 508] on button "Edit" at bounding box center [1068, 500] width 32 height 29
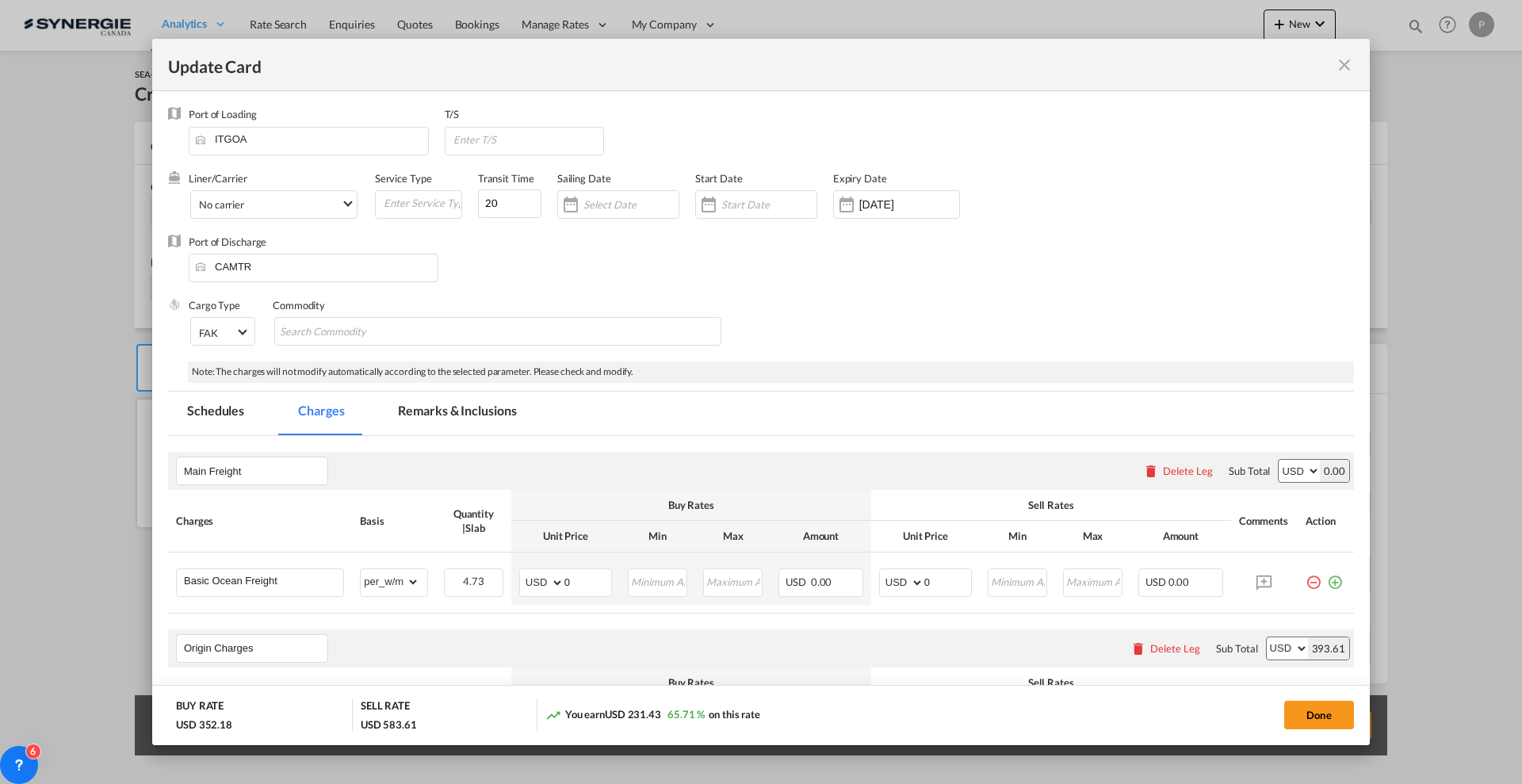
select select "per_w/m"
select select "per_bl"
select select "per_quintal"
select select "per_cbm"
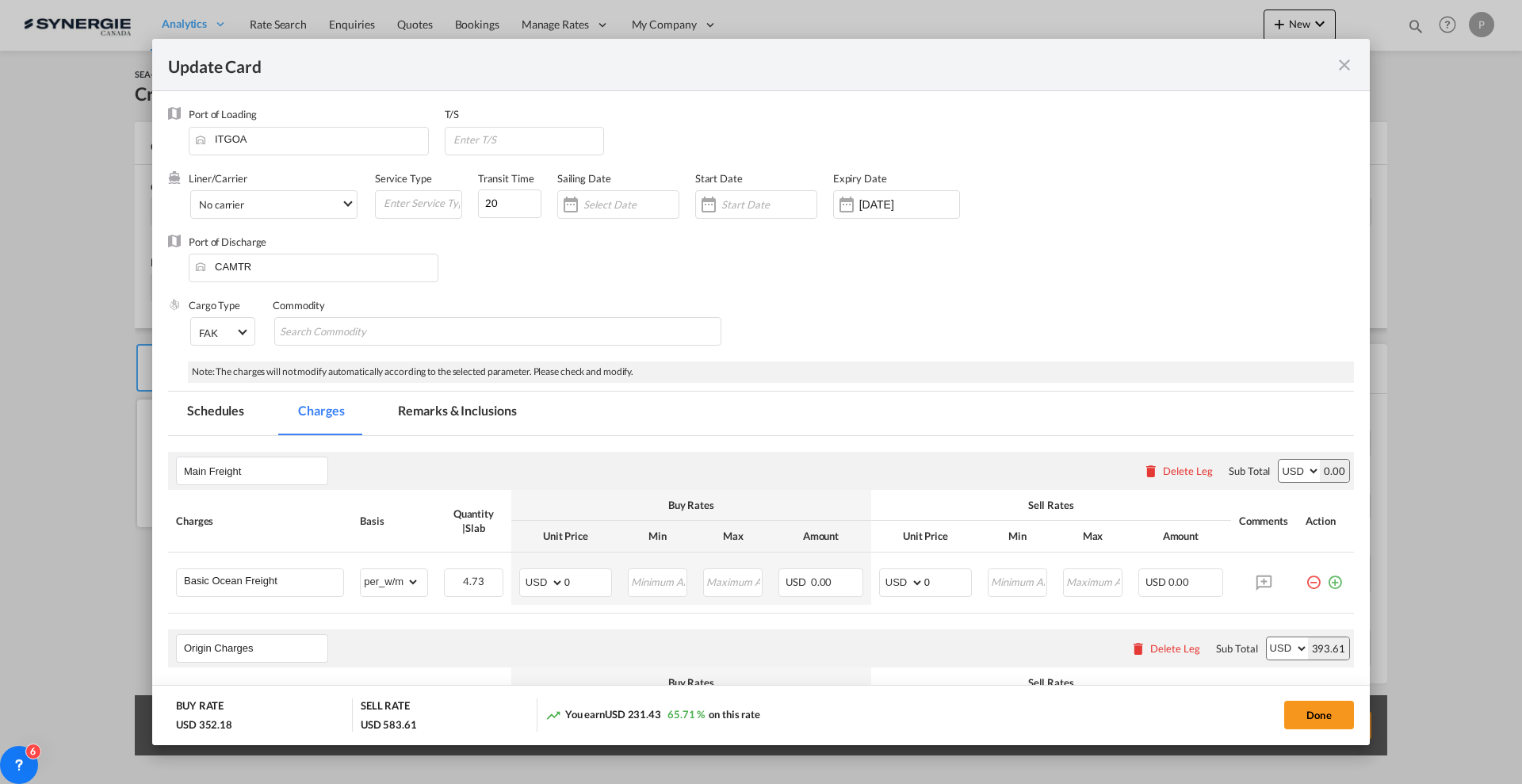
select select "flat"
select select "per_hbl"
select select "flat"
select select "per_bl"
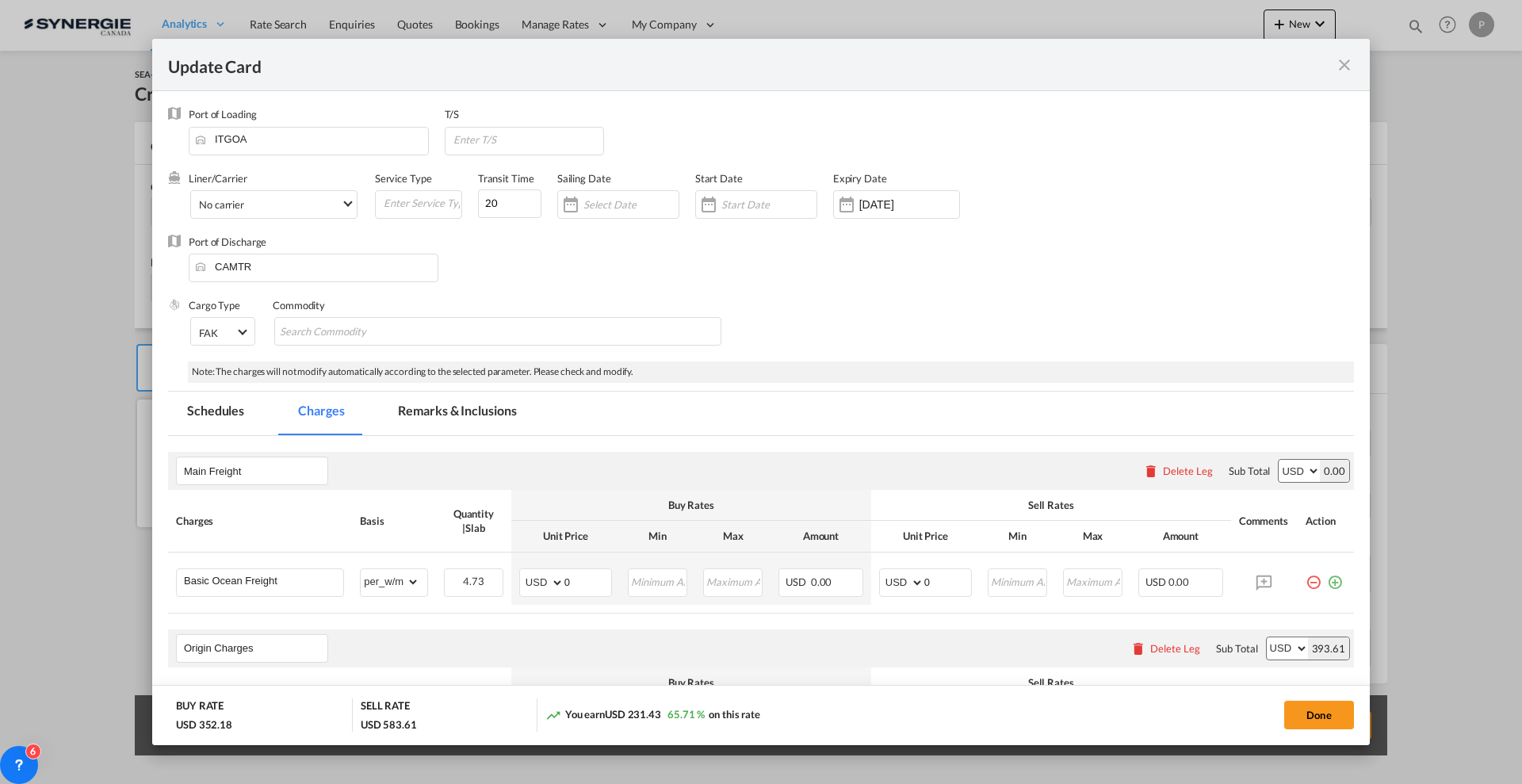
select select "per_bl"
select select "per_shipment"
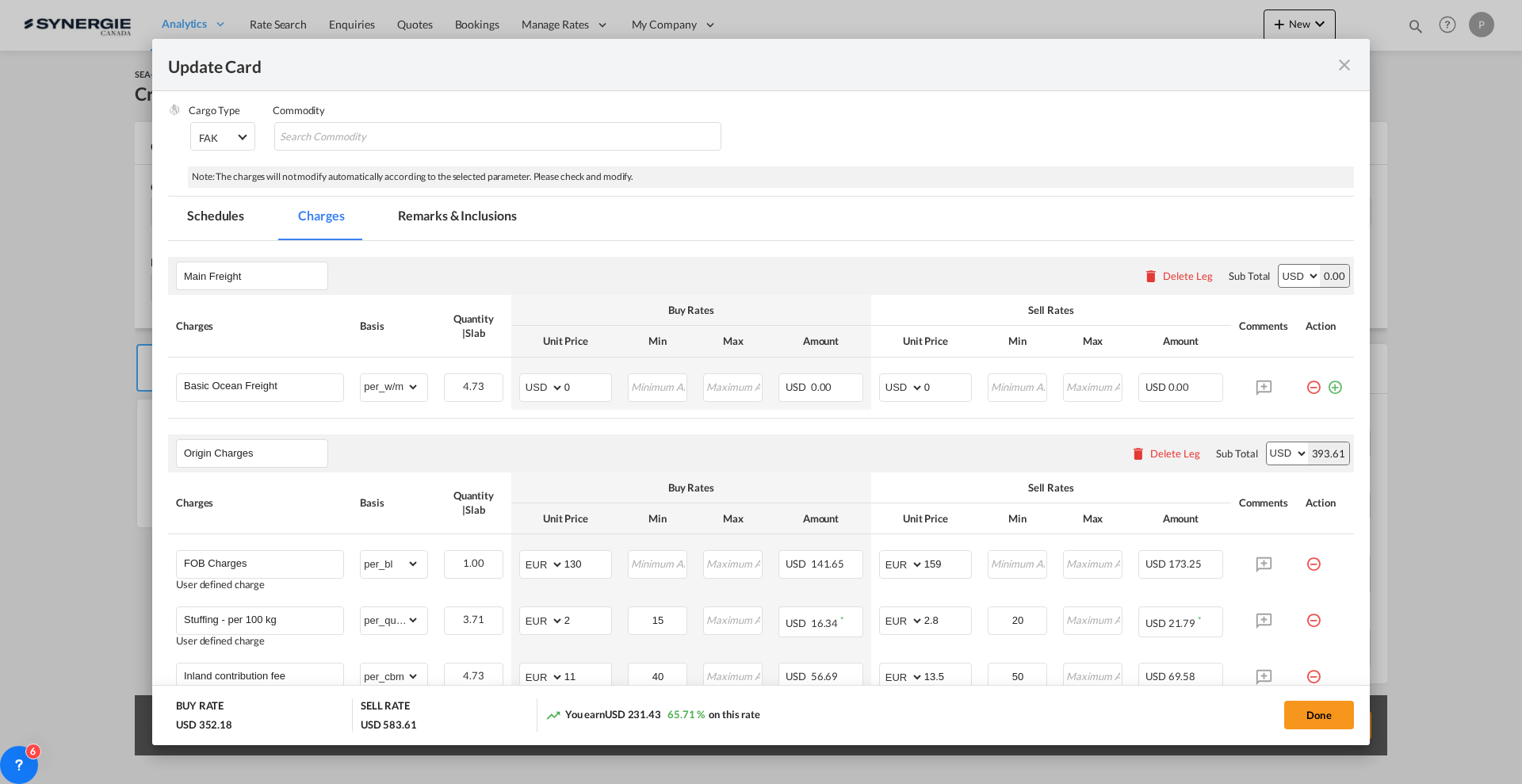
scroll to position [198, 0]
click at [573, 387] on input "0" at bounding box center [588, 383] width 47 height 24
type input "86"
click at [936, 386] on input "0" at bounding box center [947, 383] width 47 height 24
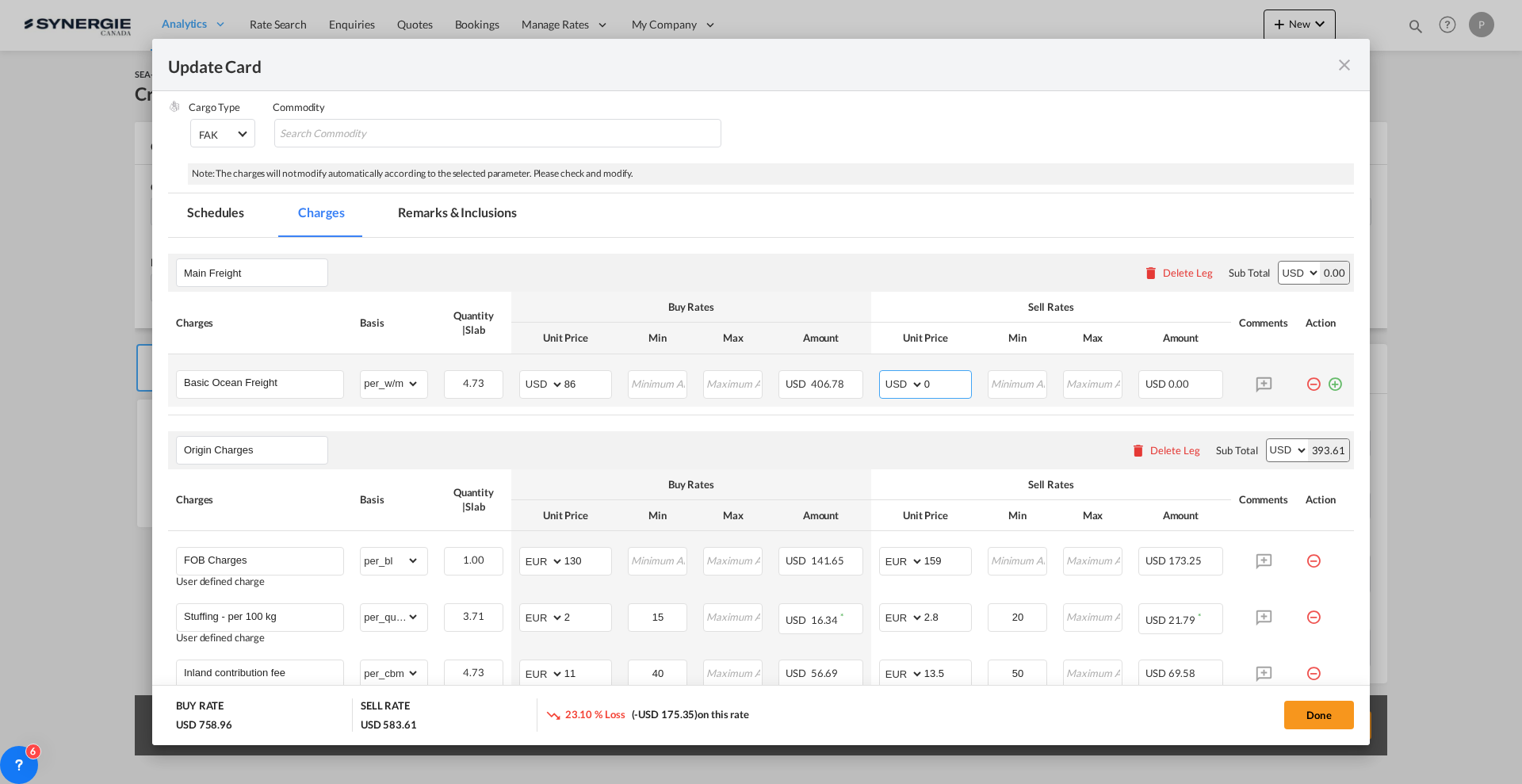
click at [937, 386] on input "0" at bounding box center [947, 383] width 47 height 24
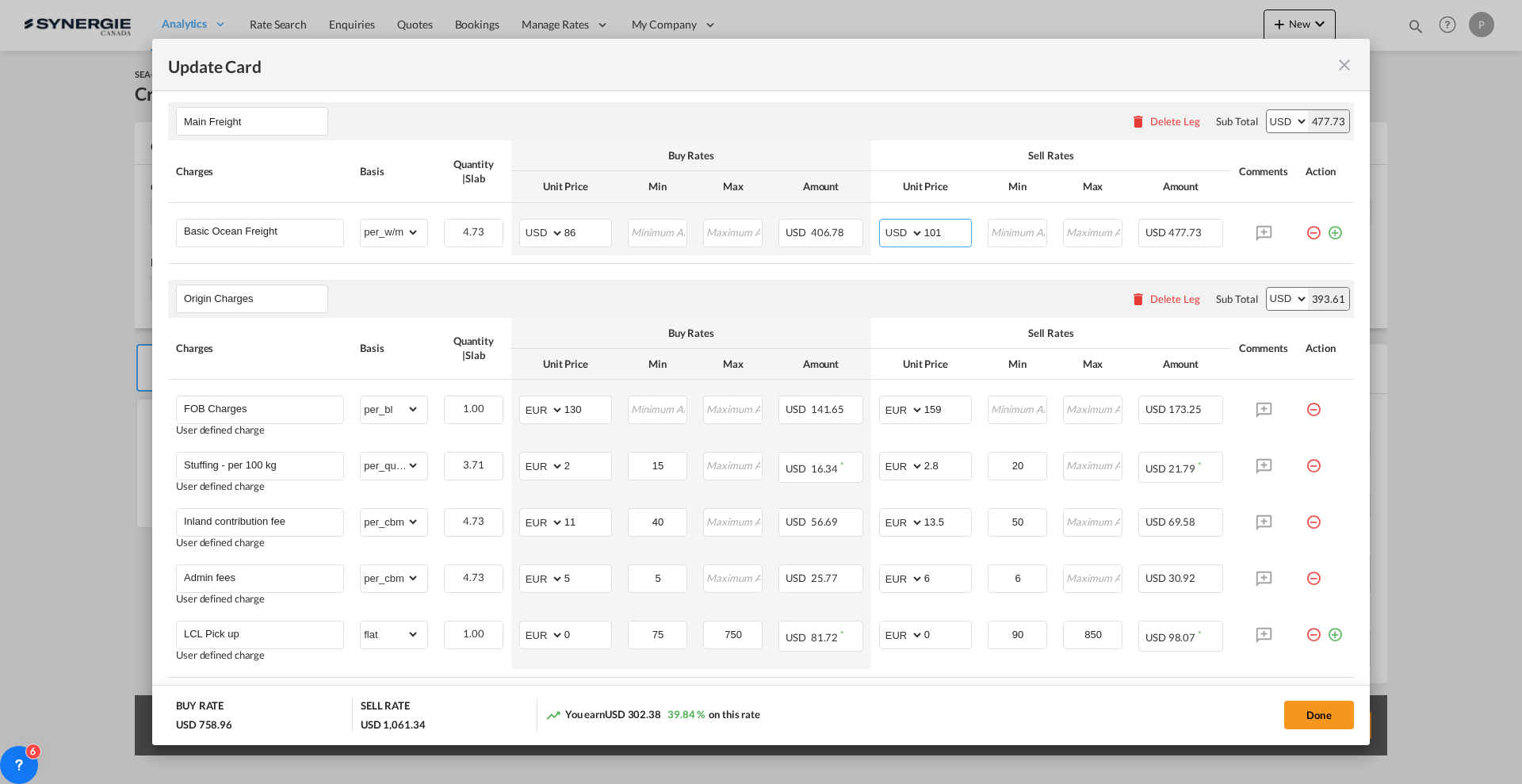
scroll to position [396, 0]
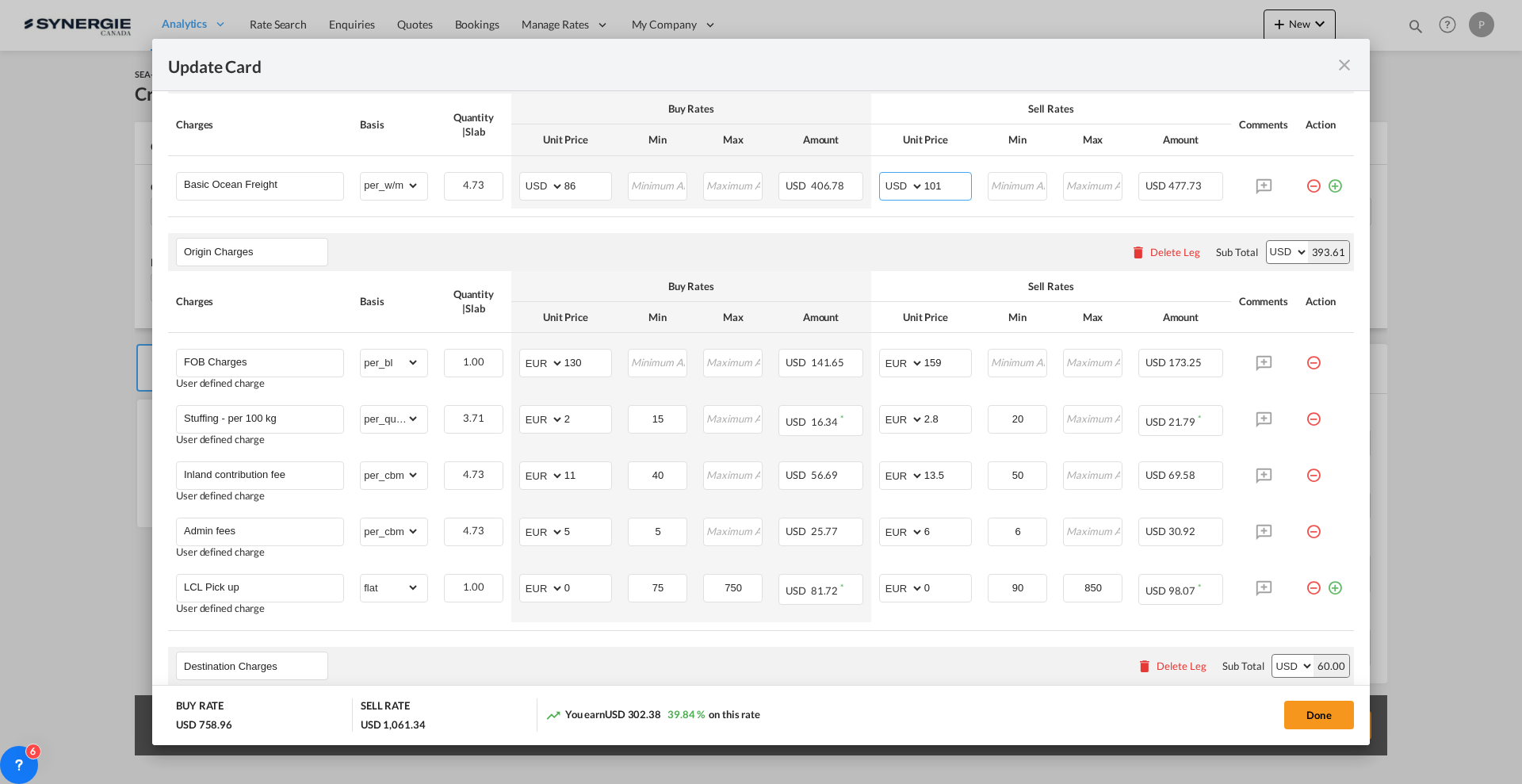
type input "101"
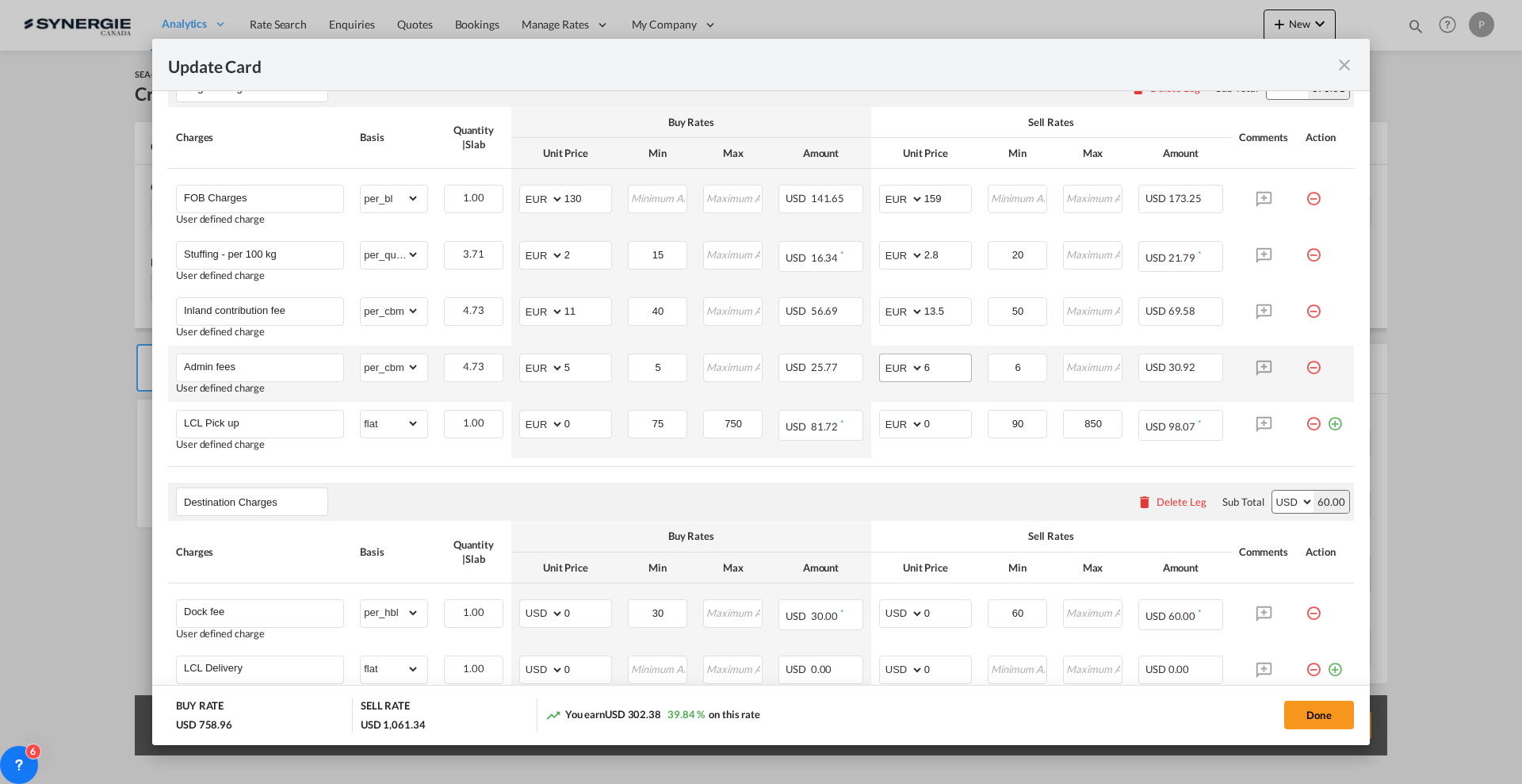
scroll to position [595, 0]
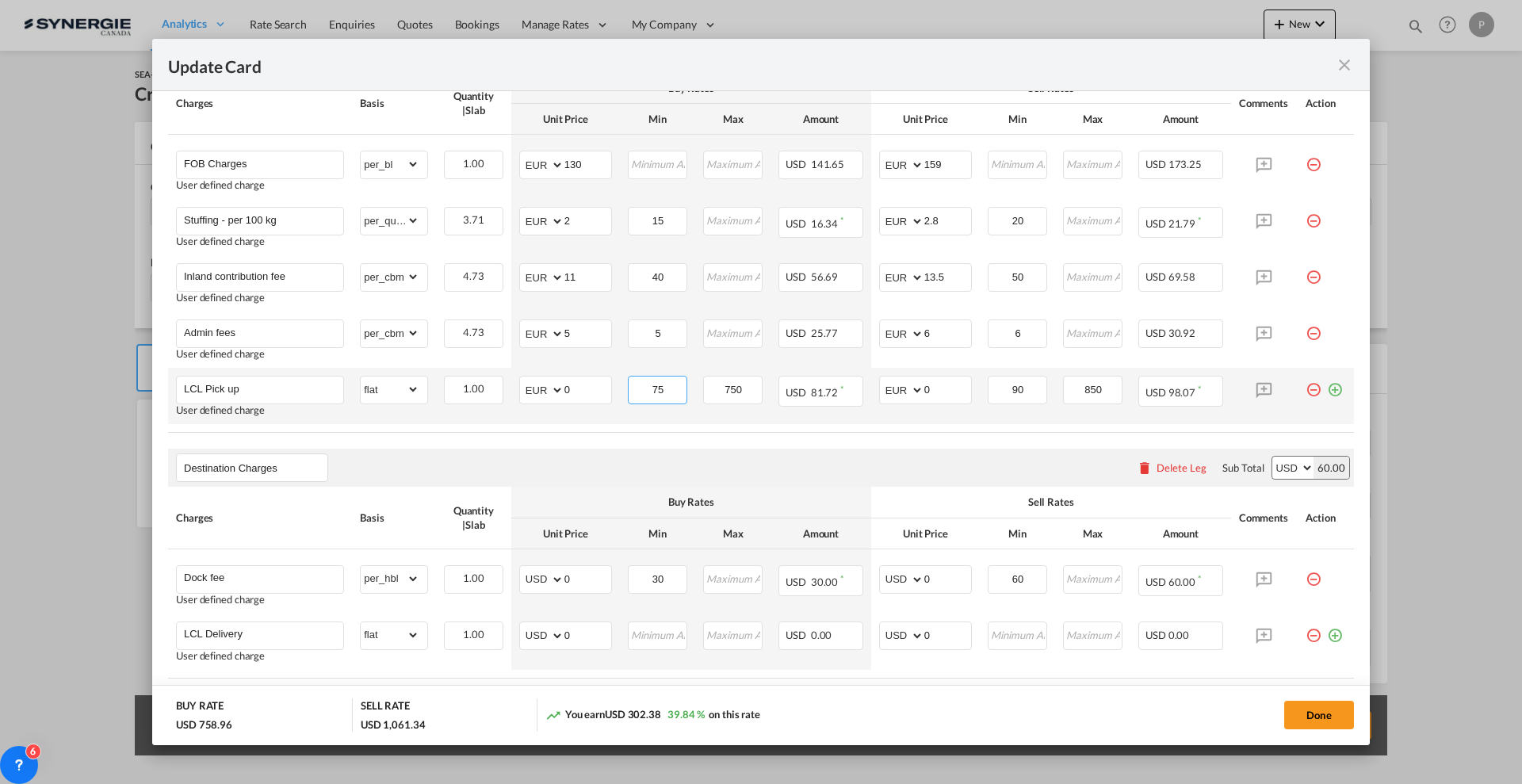
click at [659, 388] on input "75" at bounding box center [658, 388] width 57 height 24
click at [659, 387] on input "75" at bounding box center [658, 388] width 57 height 24
type input "0"
click at [1017, 384] on input "90" at bounding box center [1018, 388] width 57 height 24
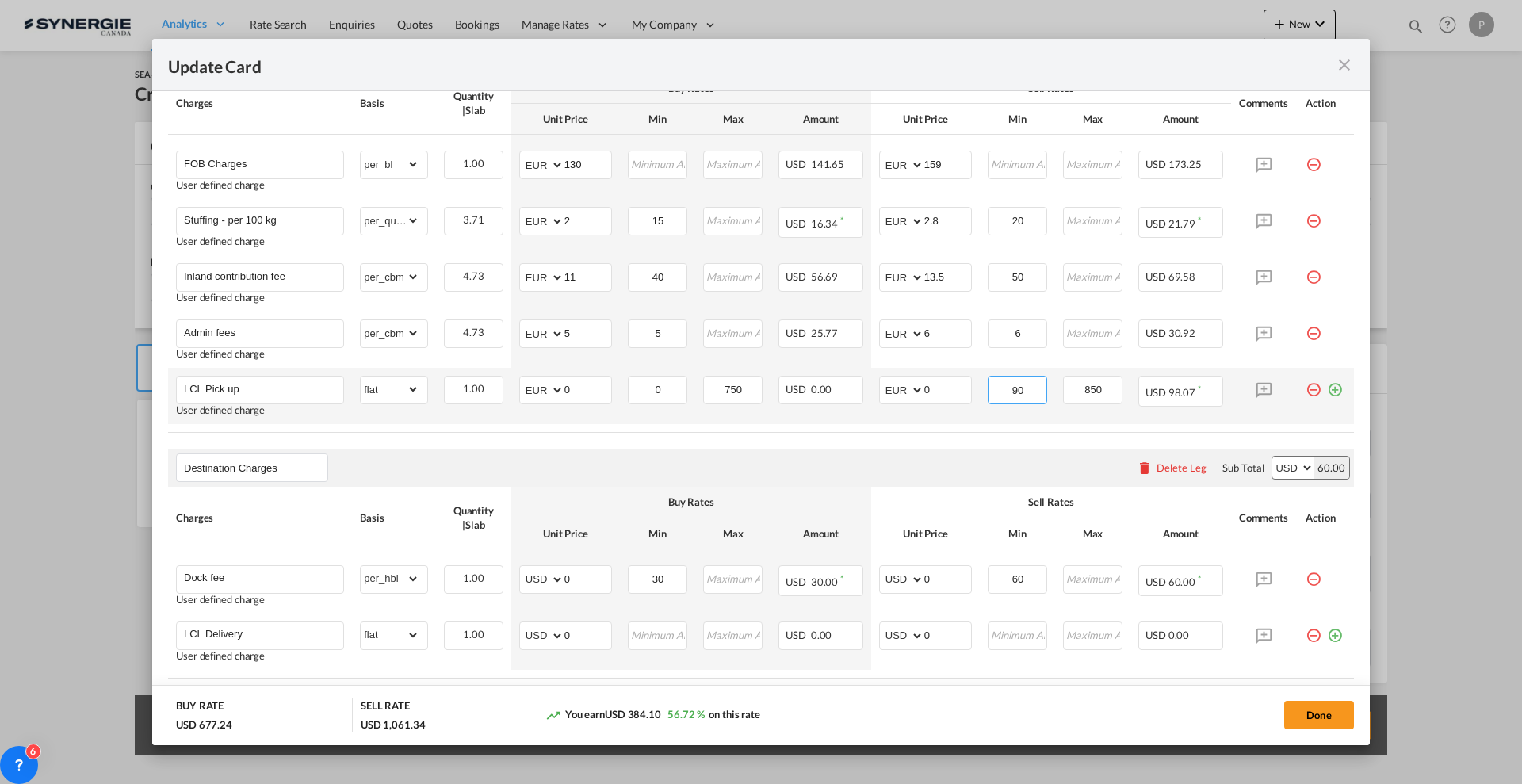
click at [1017, 384] on input "90" at bounding box center [1018, 388] width 57 height 24
type input "0"
click at [297, 391] on input "LCL Pick up" at bounding box center [263, 388] width 159 height 24
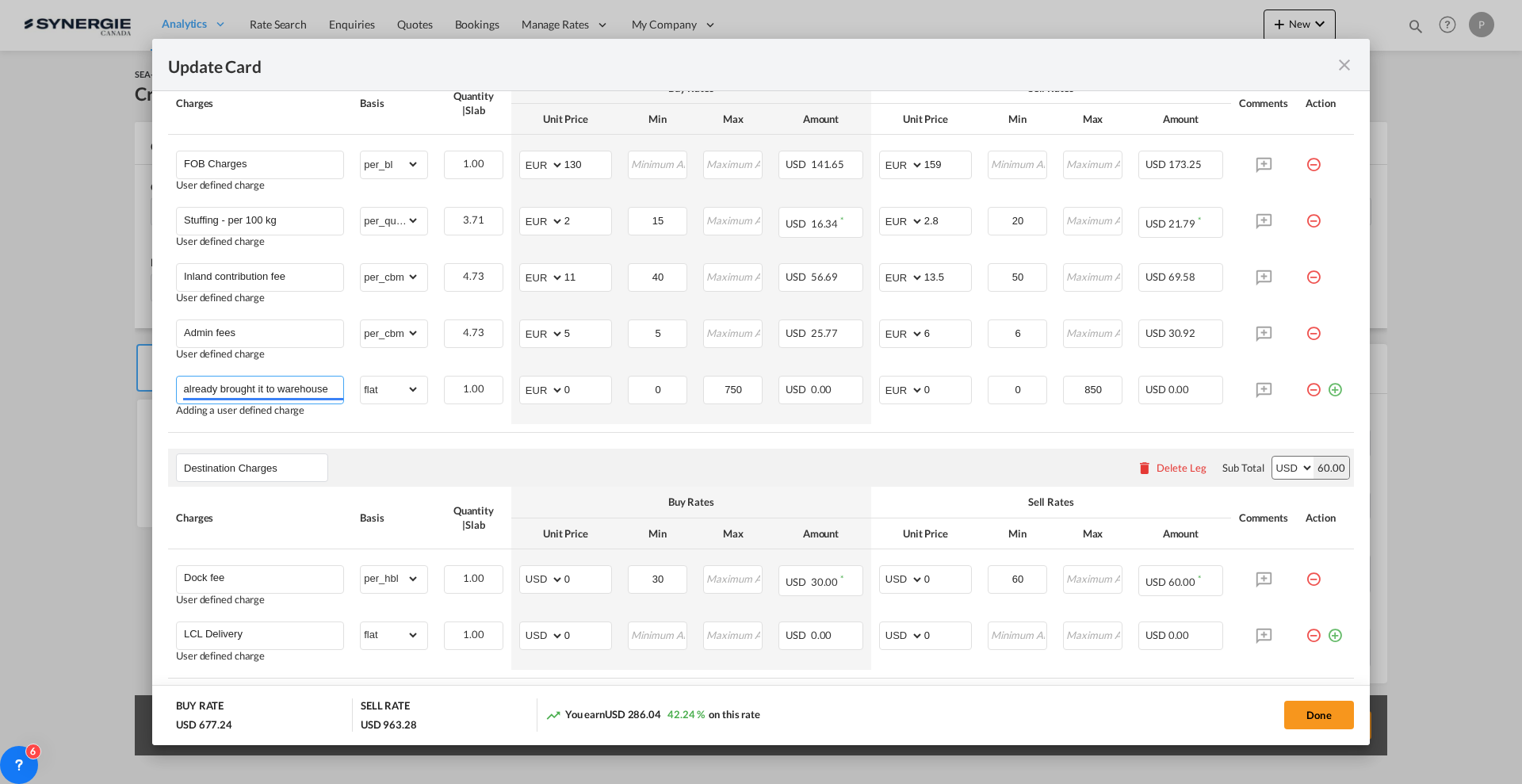
type input "LCL Pick up - Shipper already brought it to warehouse"
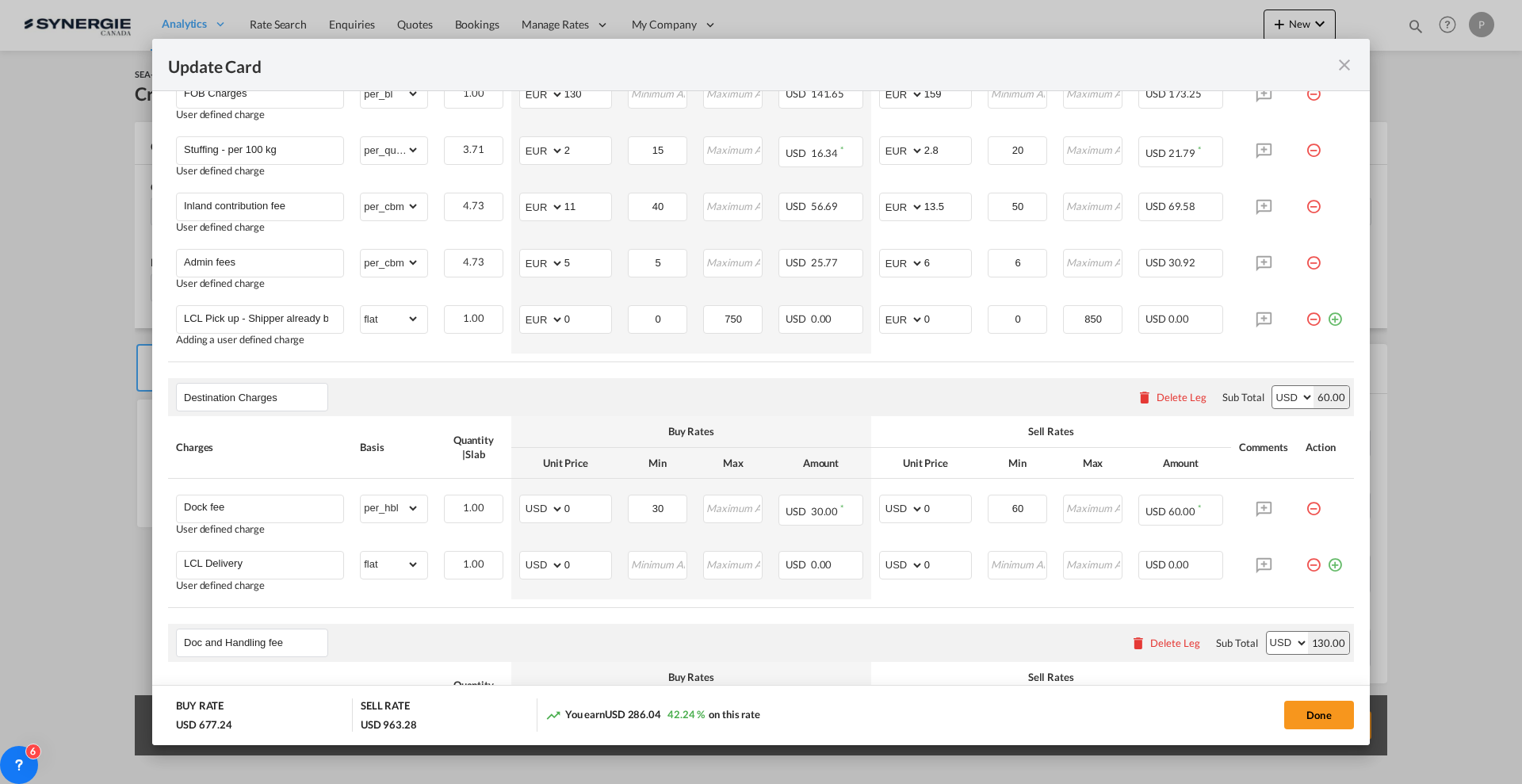
scroll to position [693, 0]
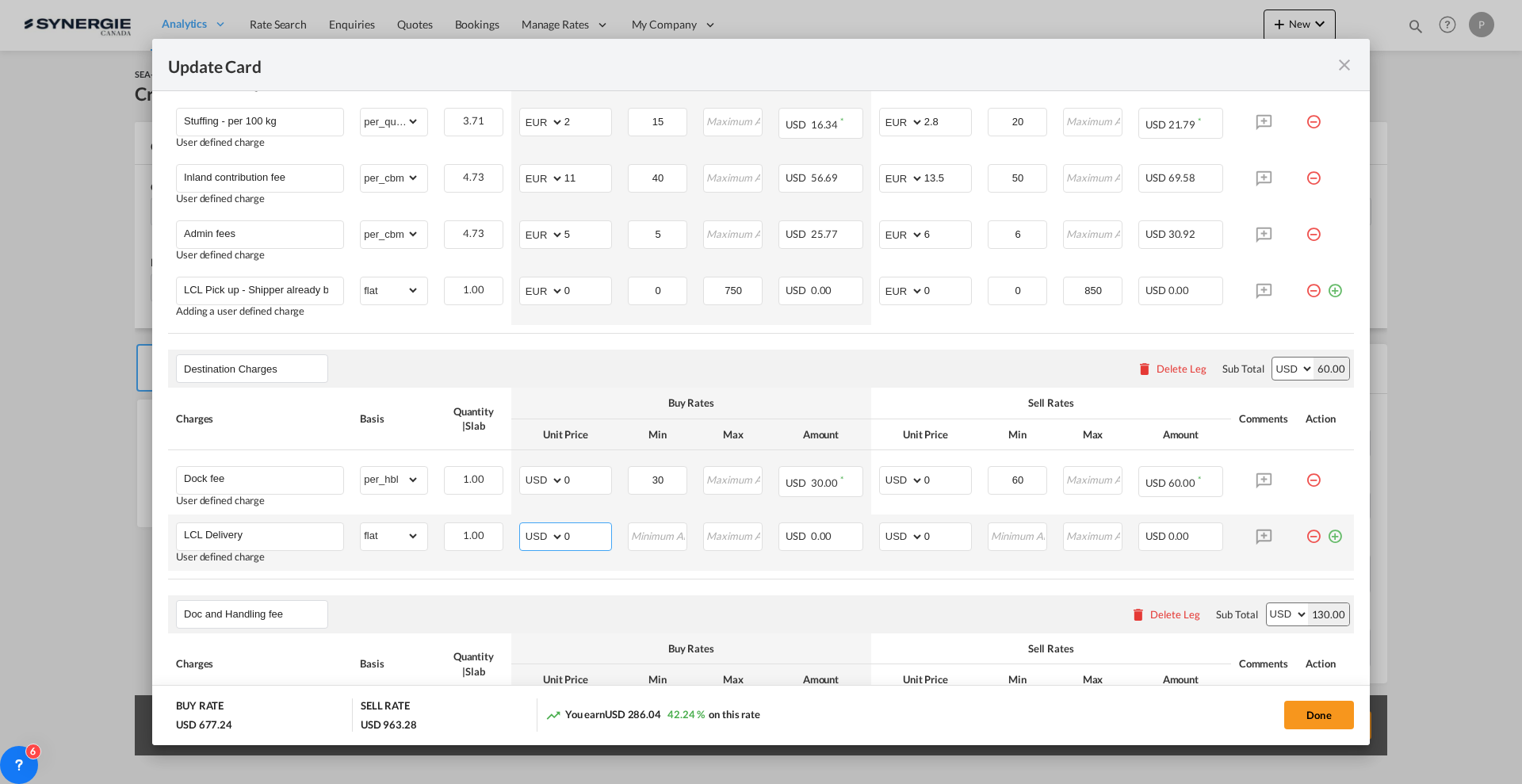
click at [567, 534] on input "0" at bounding box center [588, 535] width 47 height 24
type input "55"
click at [934, 530] on input "0" at bounding box center [947, 535] width 47 height 24
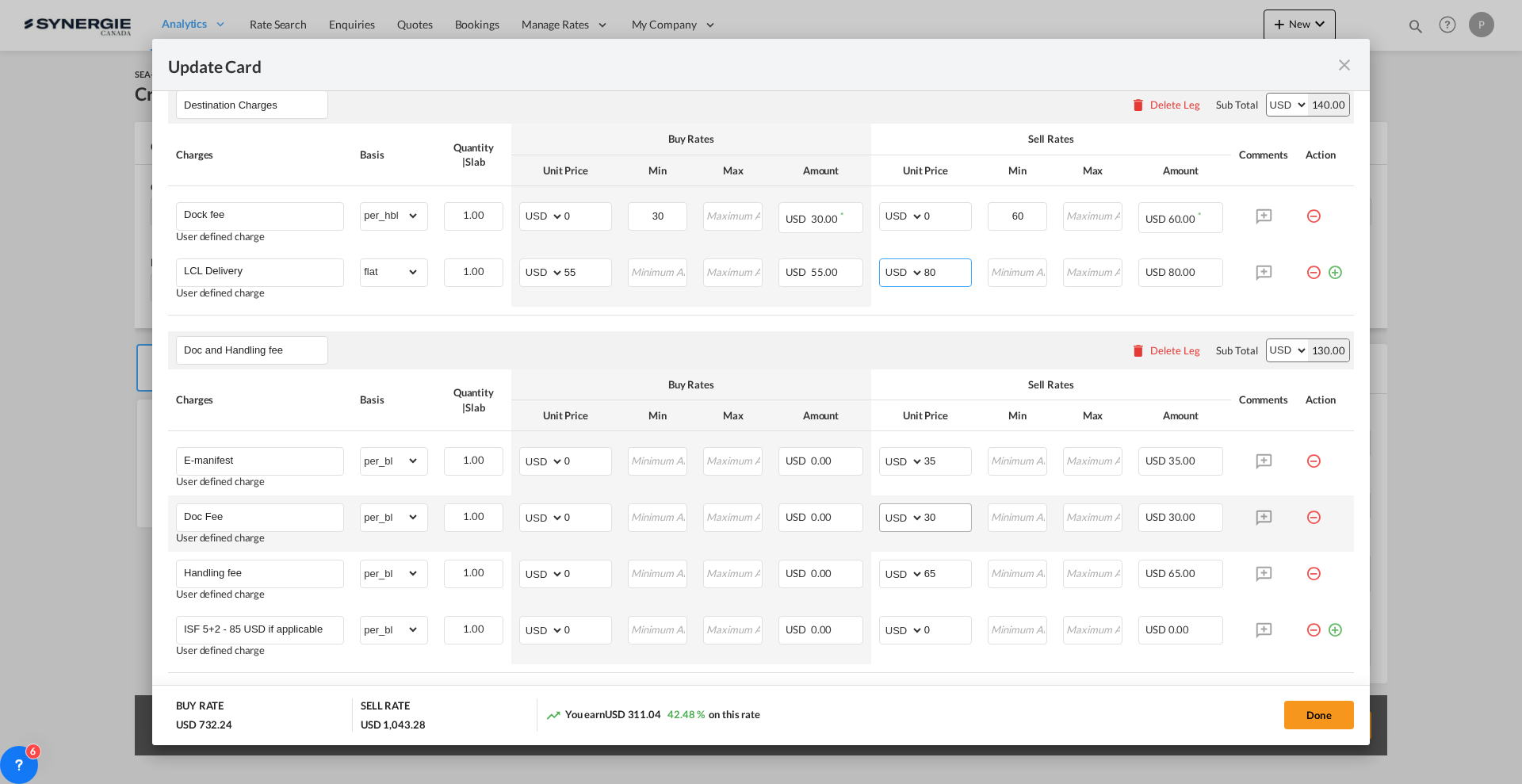
scroll to position [991, 0]
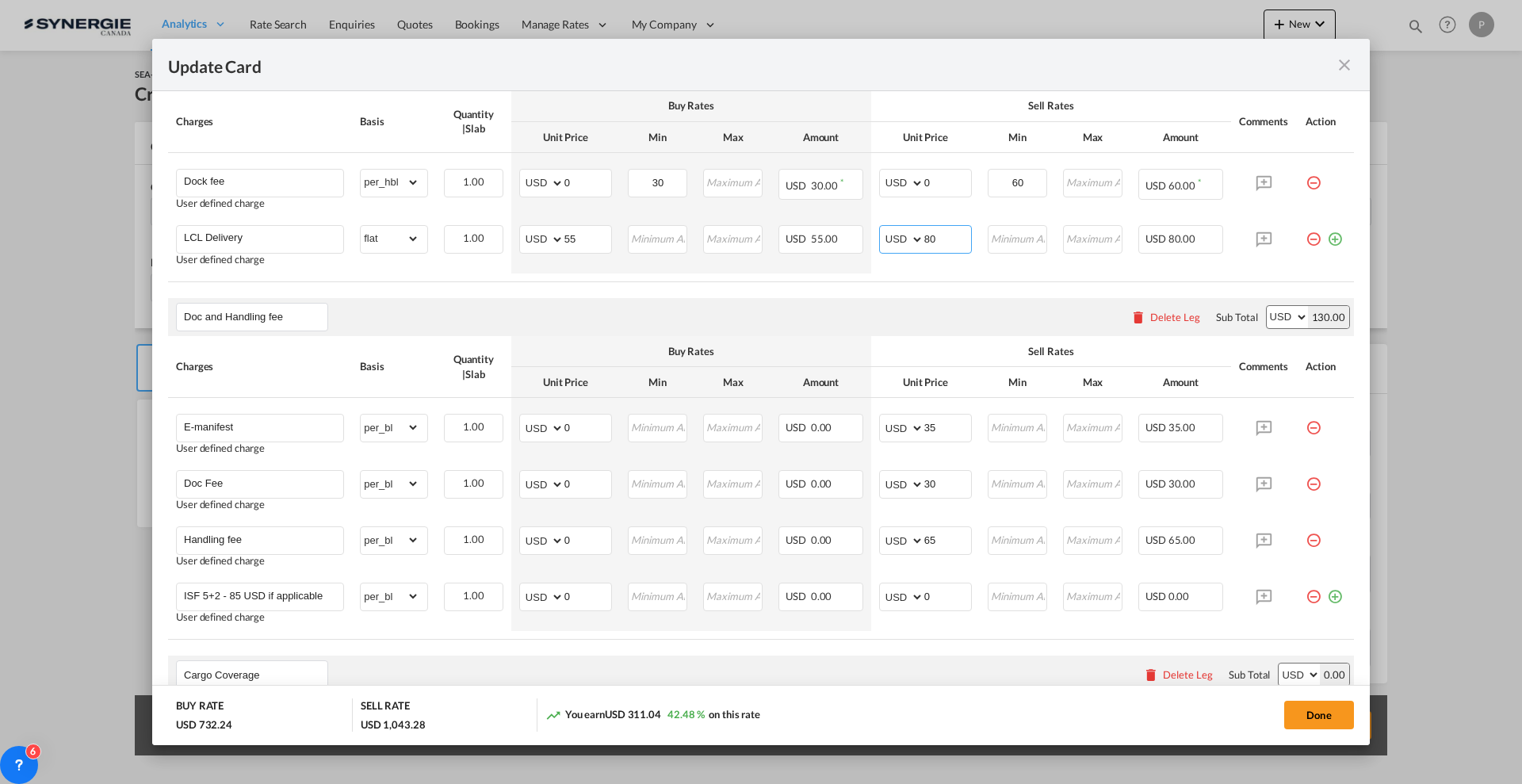
type input "80"
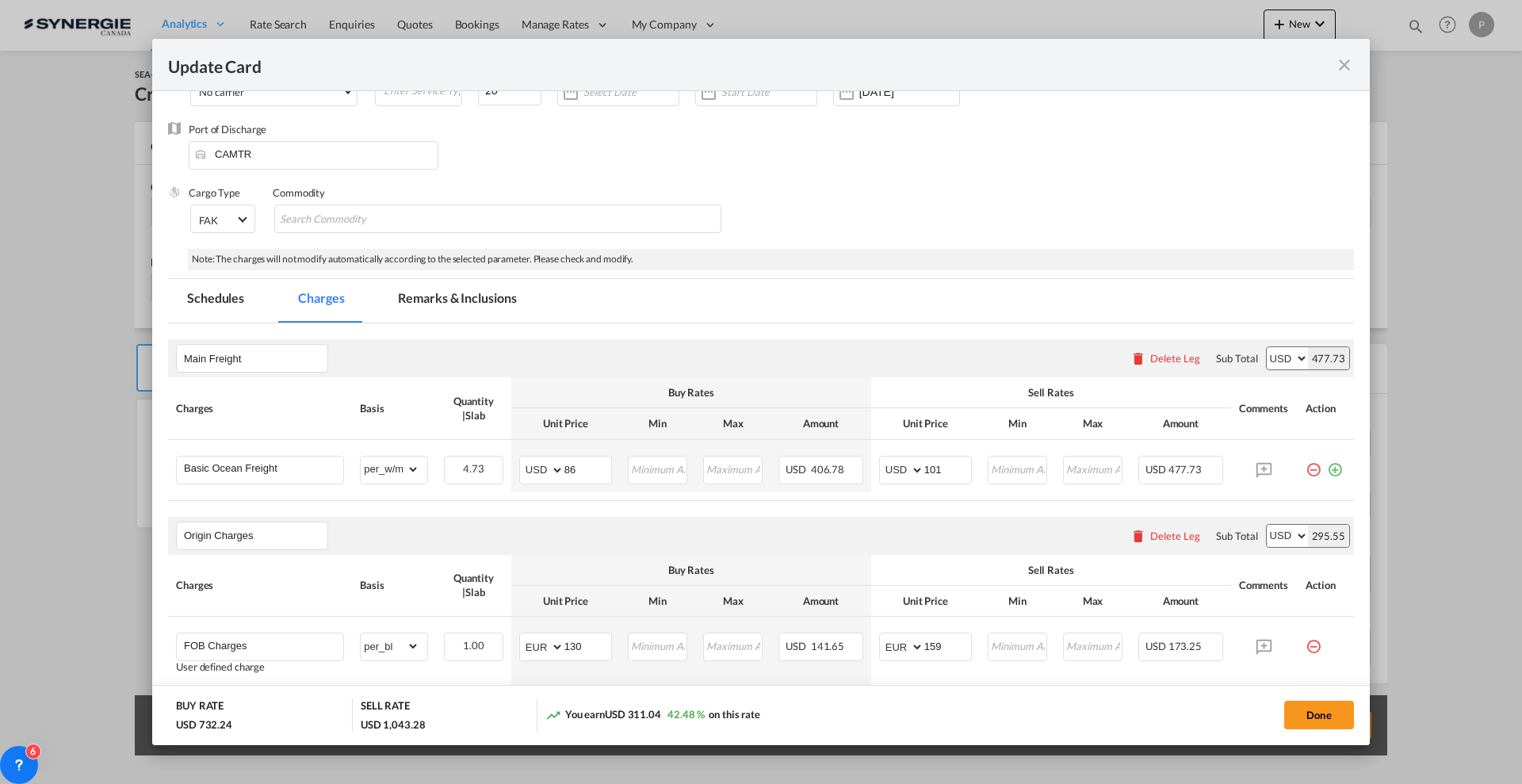
scroll to position [0, 0]
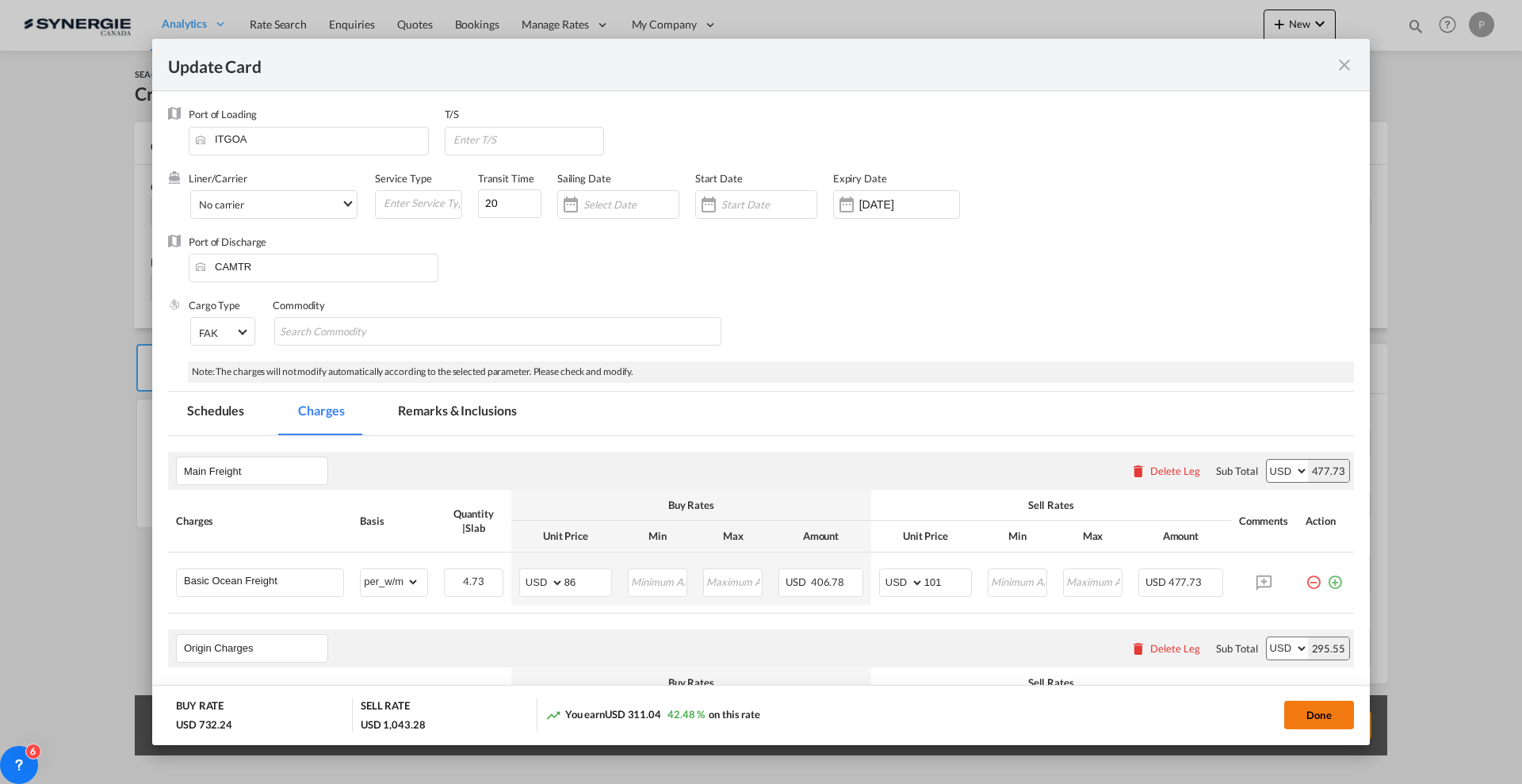
click at [1217, 626] on button "Done" at bounding box center [1319, 715] width 70 height 29
type input "10 Sep 2025"
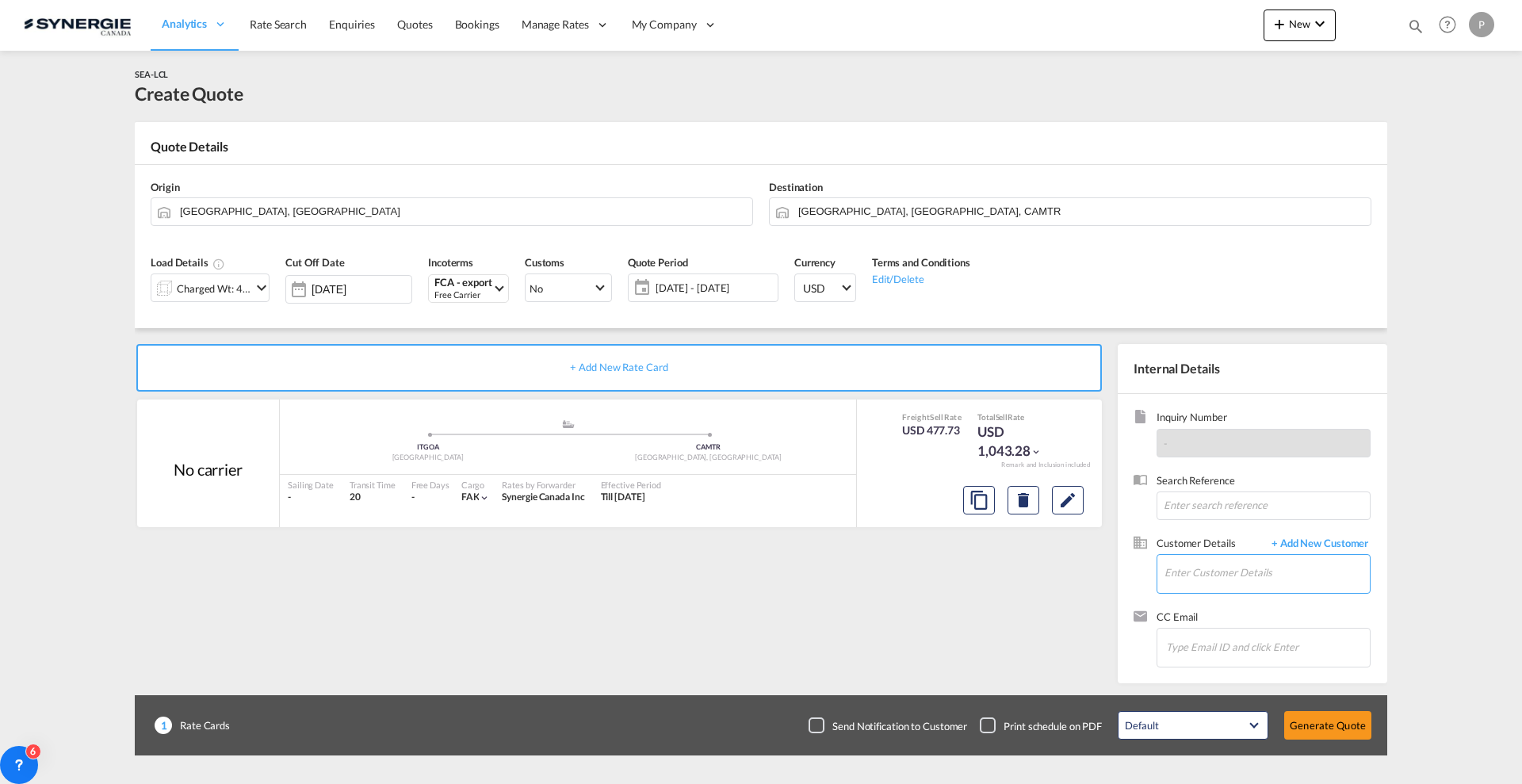
click at [1217, 567] on input "Enter Customer Details" at bounding box center [1267, 572] width 205 height 36
click at [1217, 571] on input "ingird muroff" at bounding box center [1267, 572] width 205 height 36
type input "i"
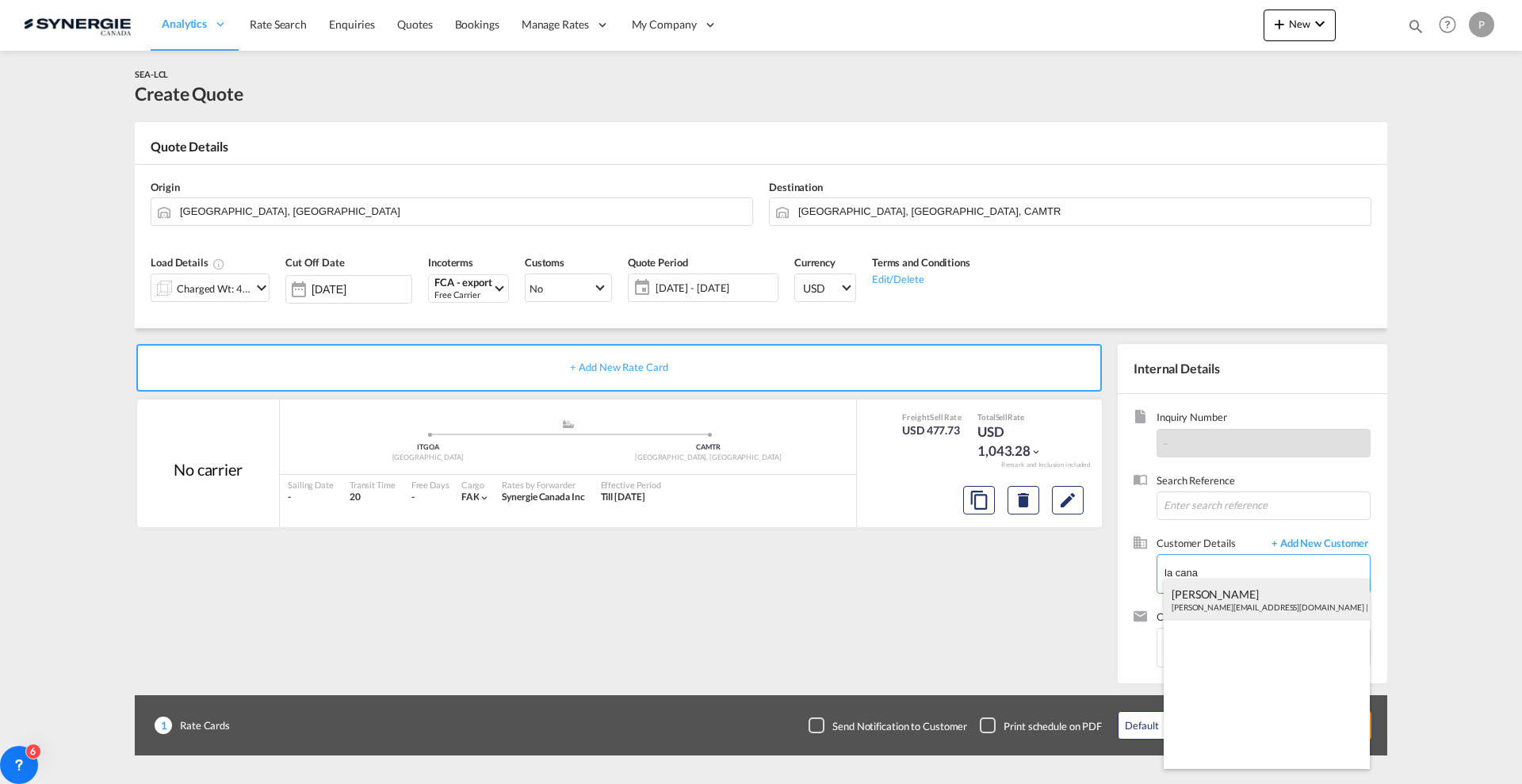
click at [1217, 606] on div "Ingrid Muroff ingrid@lacanadienneshoes.com | La Cana dienne shoes" at bounding box center [1266, 600] width 206 height 43
type input "La Canadienne shoes, Ingrid Muroff, ingrid@lacanadienneshoes.com"
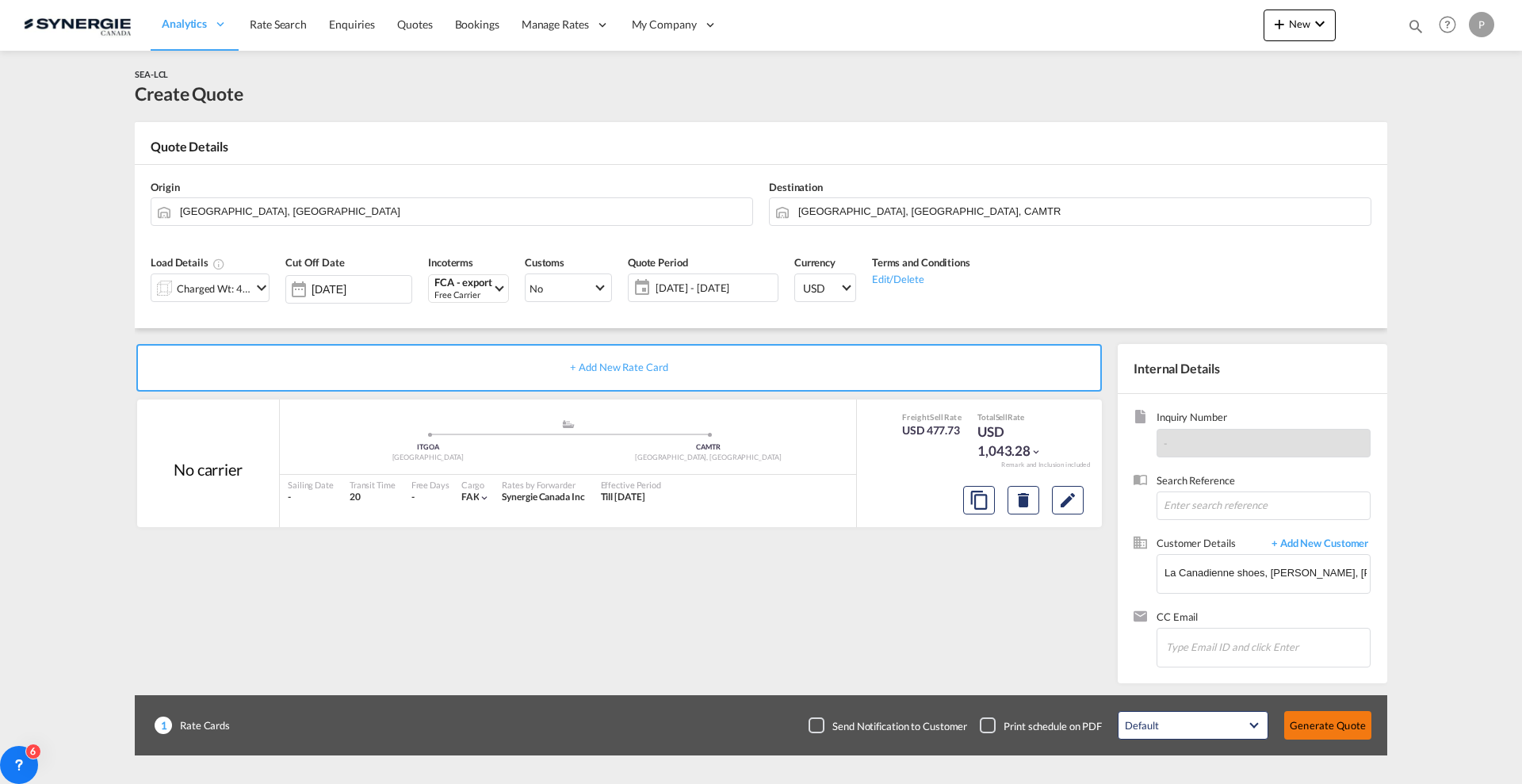
click at [1217, 626] on button "Generate Quote" at bounding box center [1328, 725] width 87 height 29
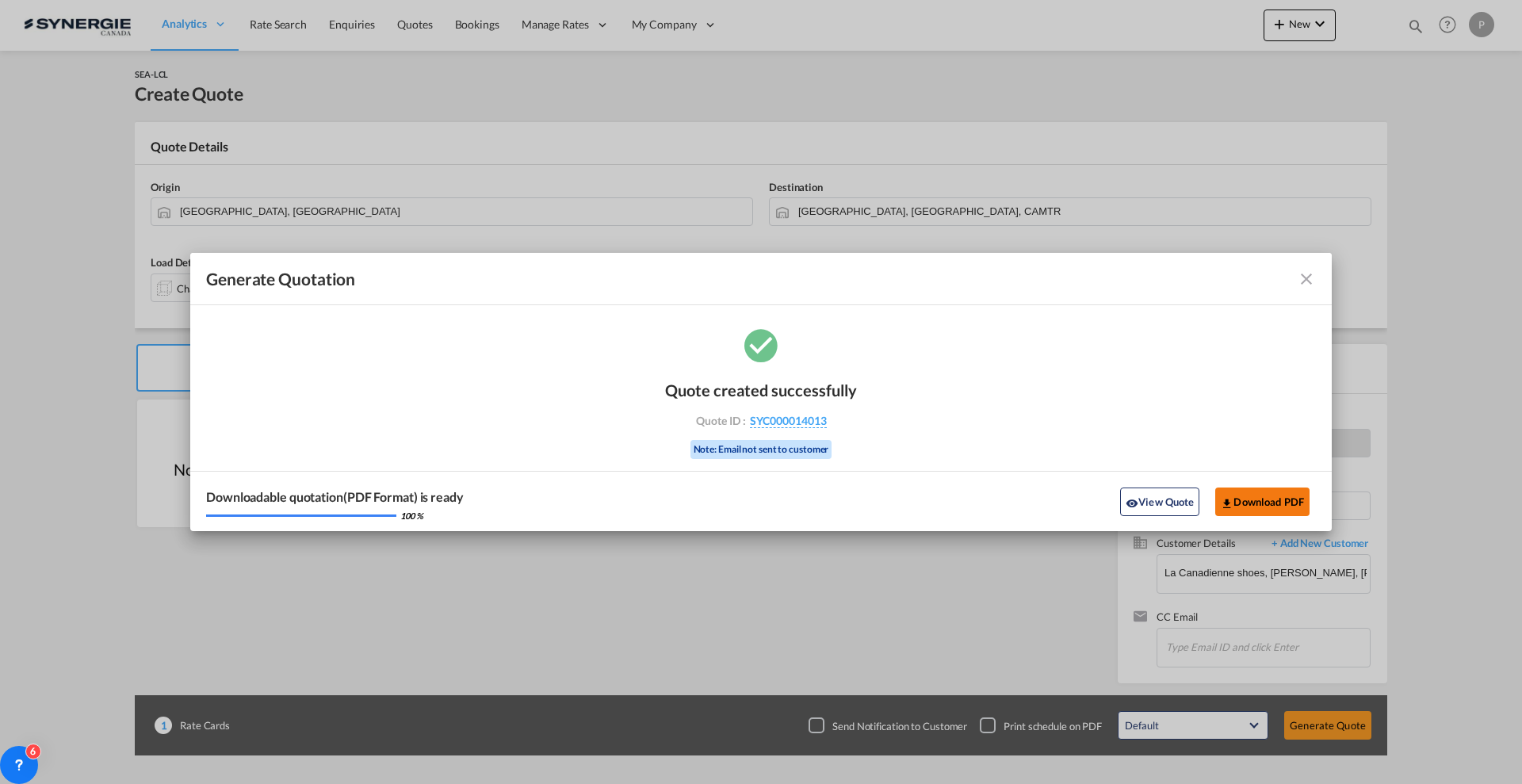
click at [1217, 504] on button "Download PDF" at bounding box center [1262, 502] width 95 height 29
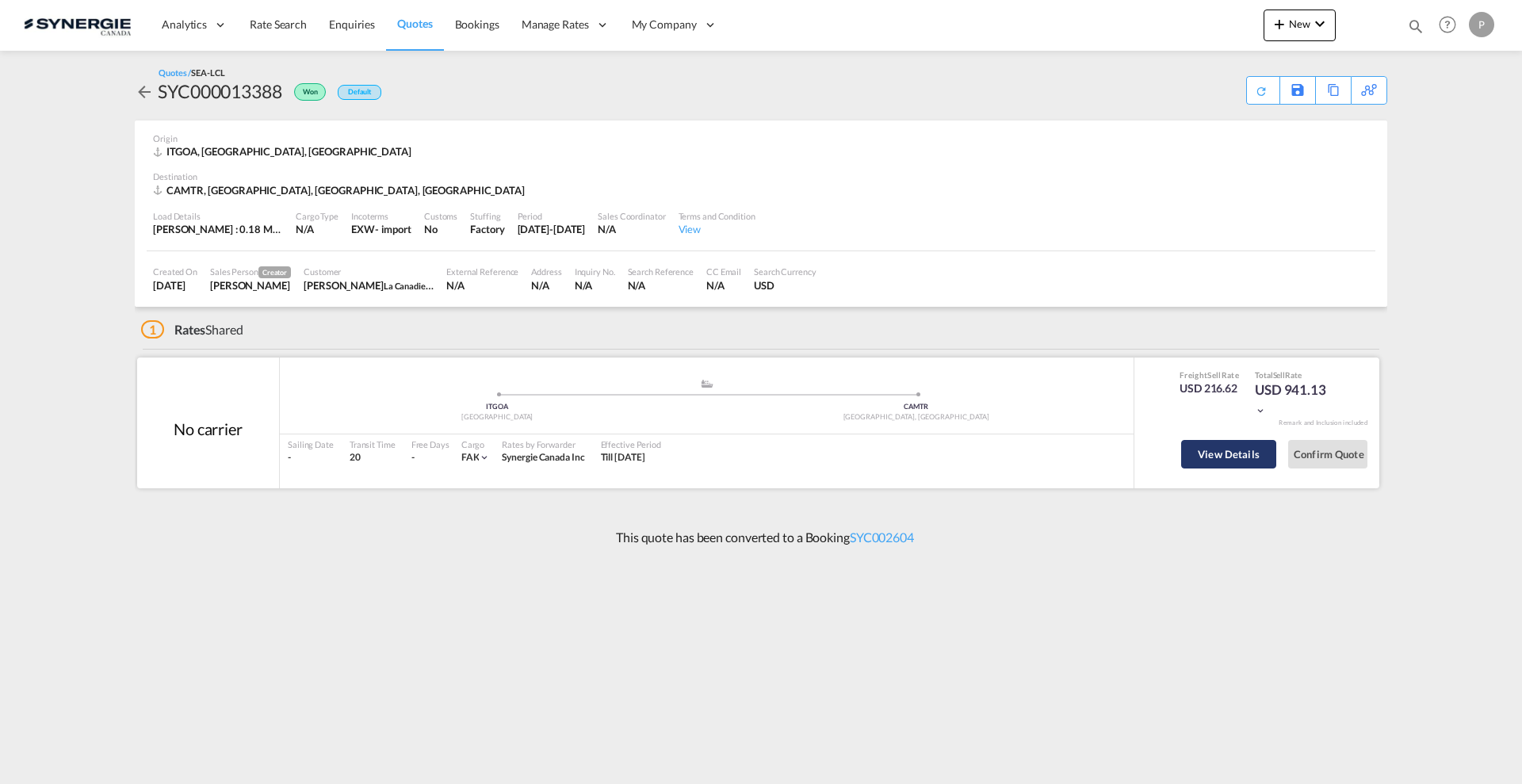
click at [1200, 449] on button "View Details" at bounding box center [1229, 454] width 95 height 29
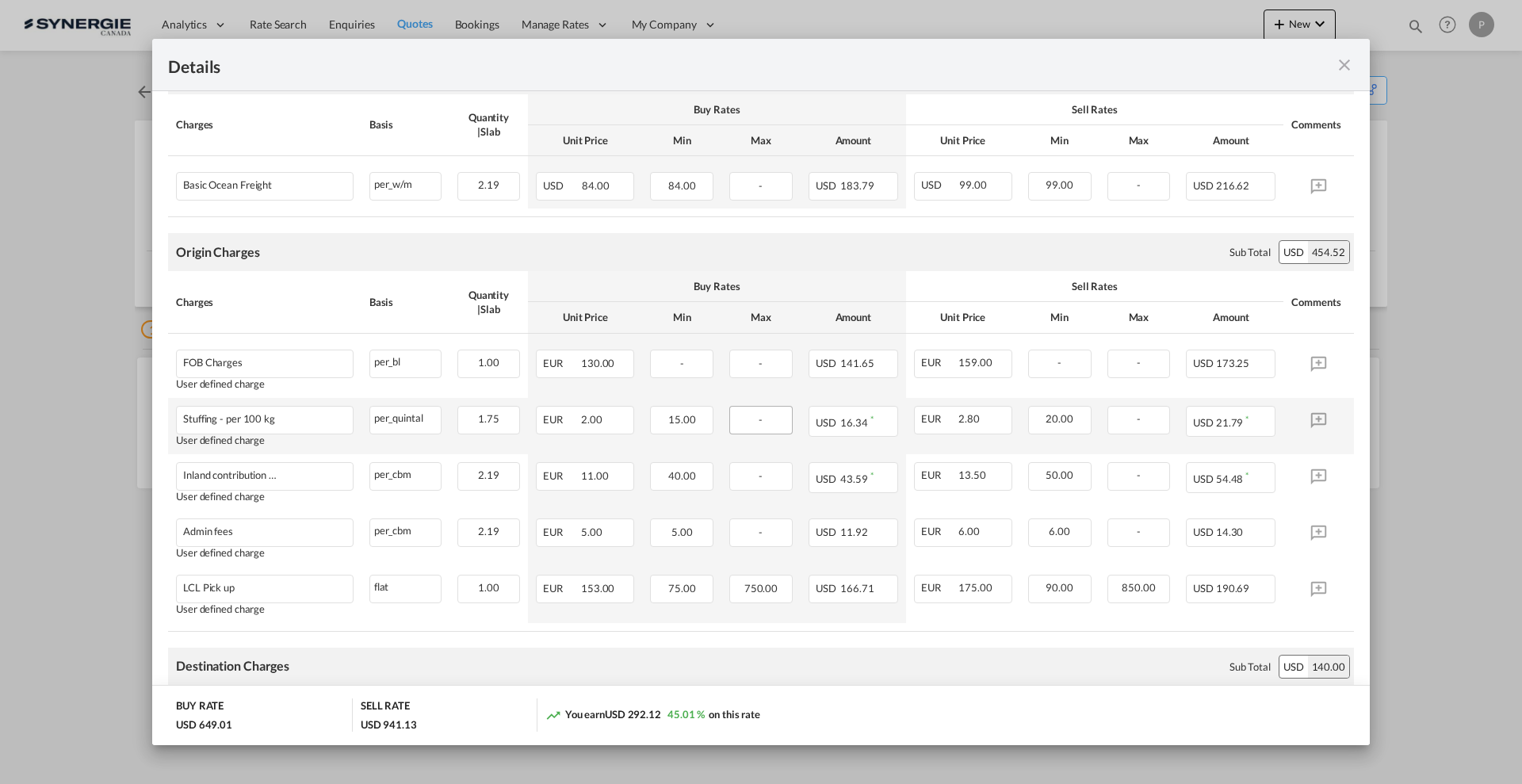
scroll to position [297, 0]
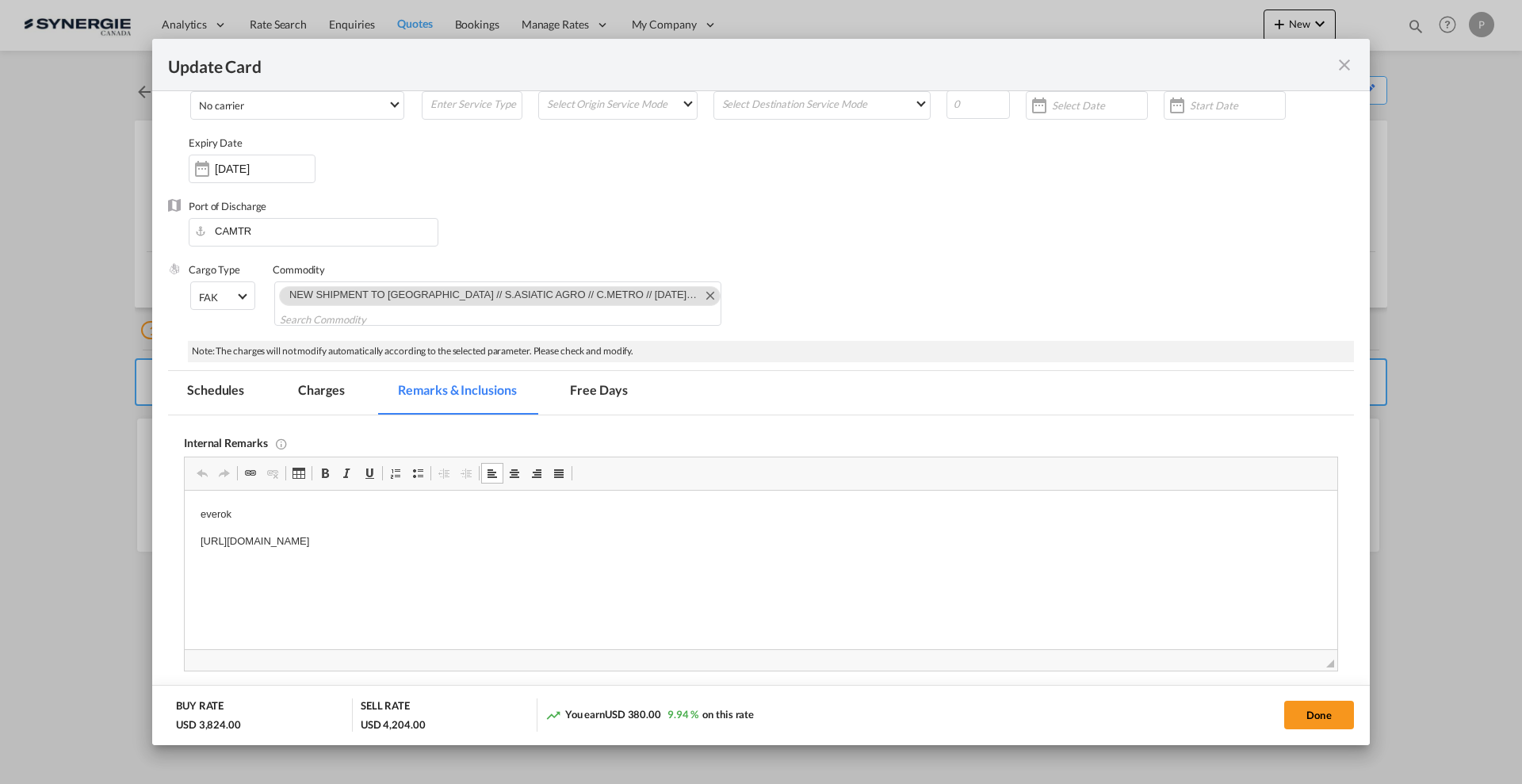
click at [1339, 58] on md-icon "icon-close fg-AAA8AD m-0 pointer" at bounding box center [1345, 65] width 19 height 19
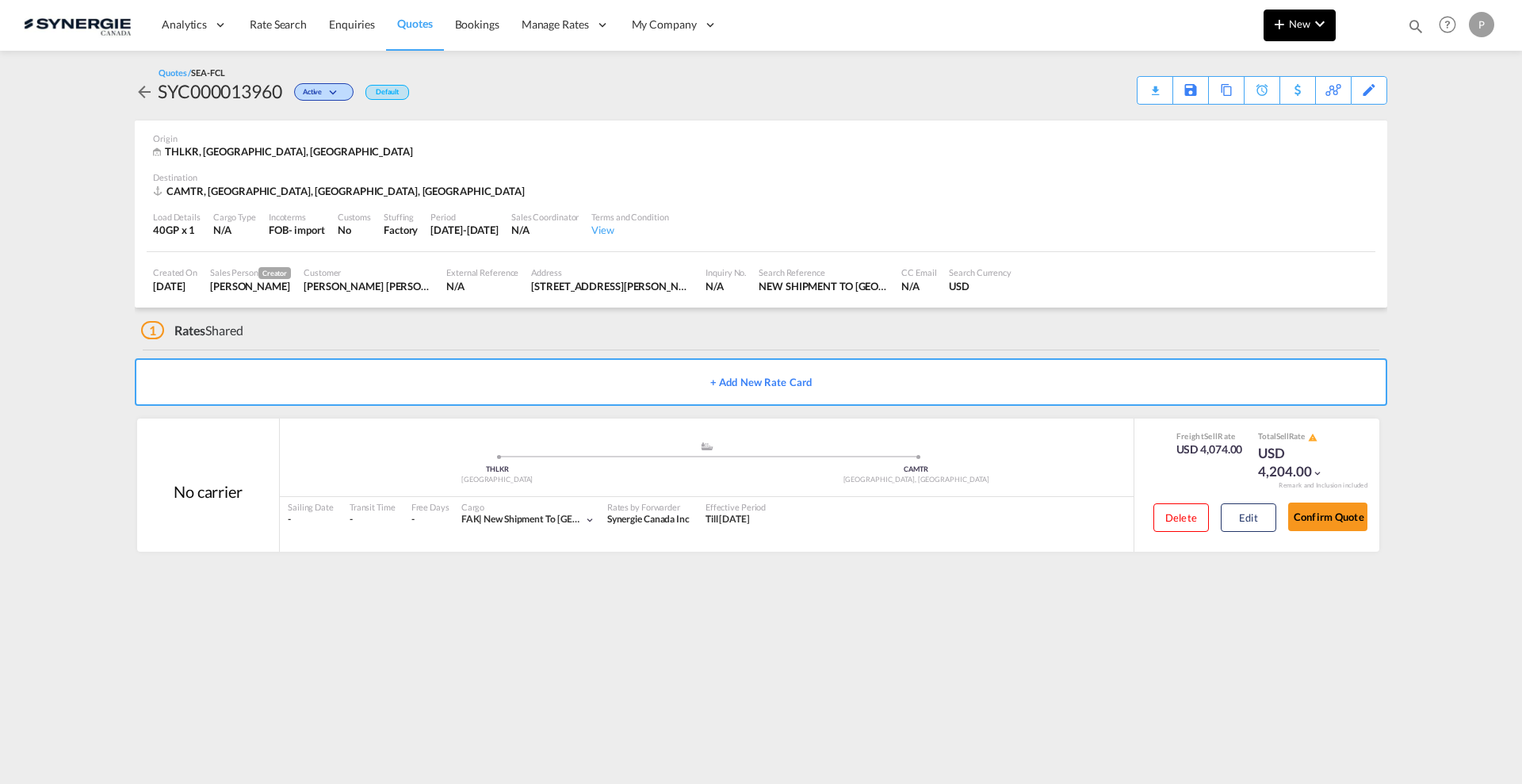
click at [1296, 24] on span "New" at bounding box center [1299, 24] width 60 height 13
click at [1259, 111] on span "Quote" at bounding box center [1256, 119] width 17 height 32
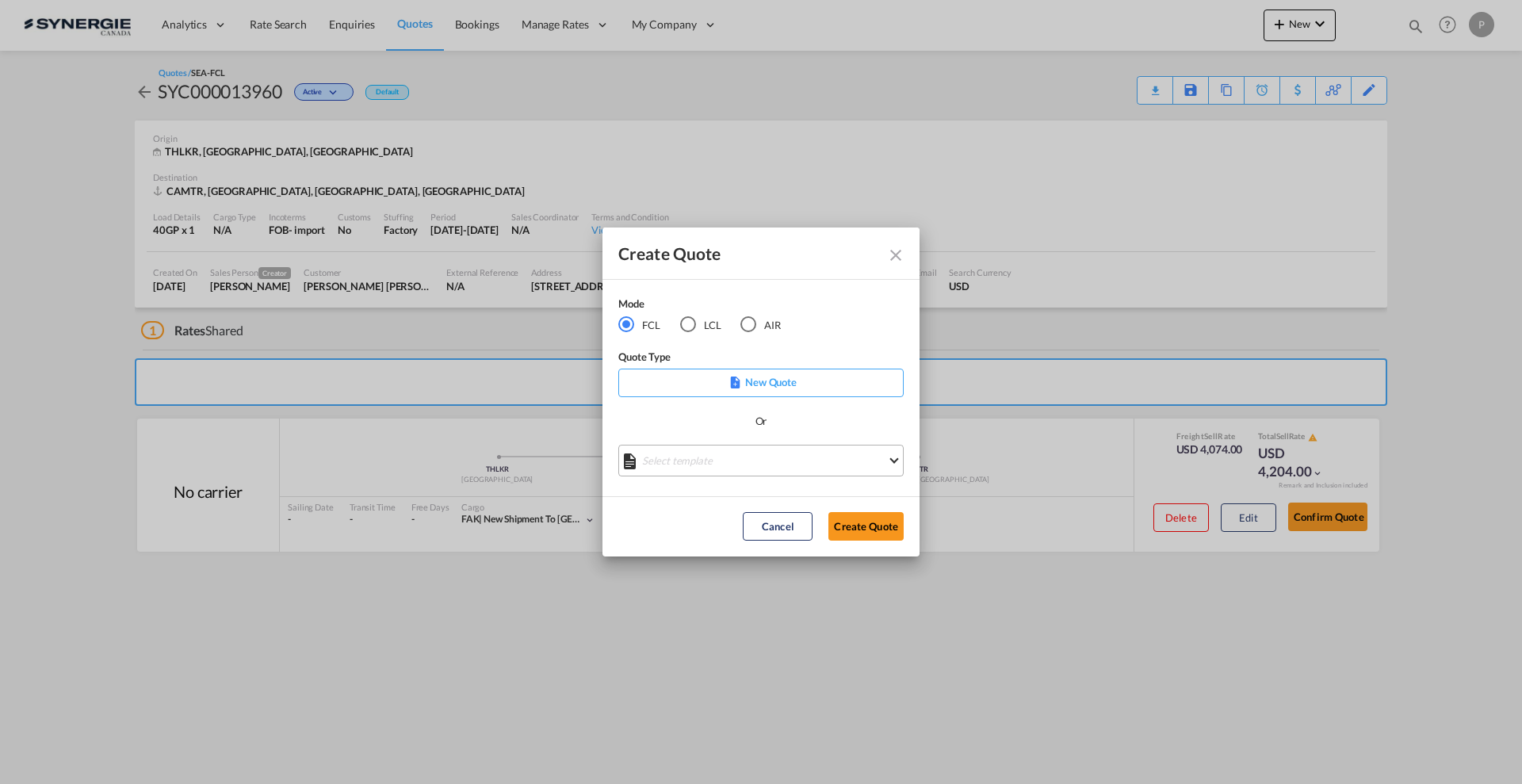
click at [715, 457] on md-select "Select template *NEW* FCL FREEHAND / DAP [PERSON_NAME] | [DATE] *NEW* Import FC…" at bounding box center [761, 460] width 285 height 32
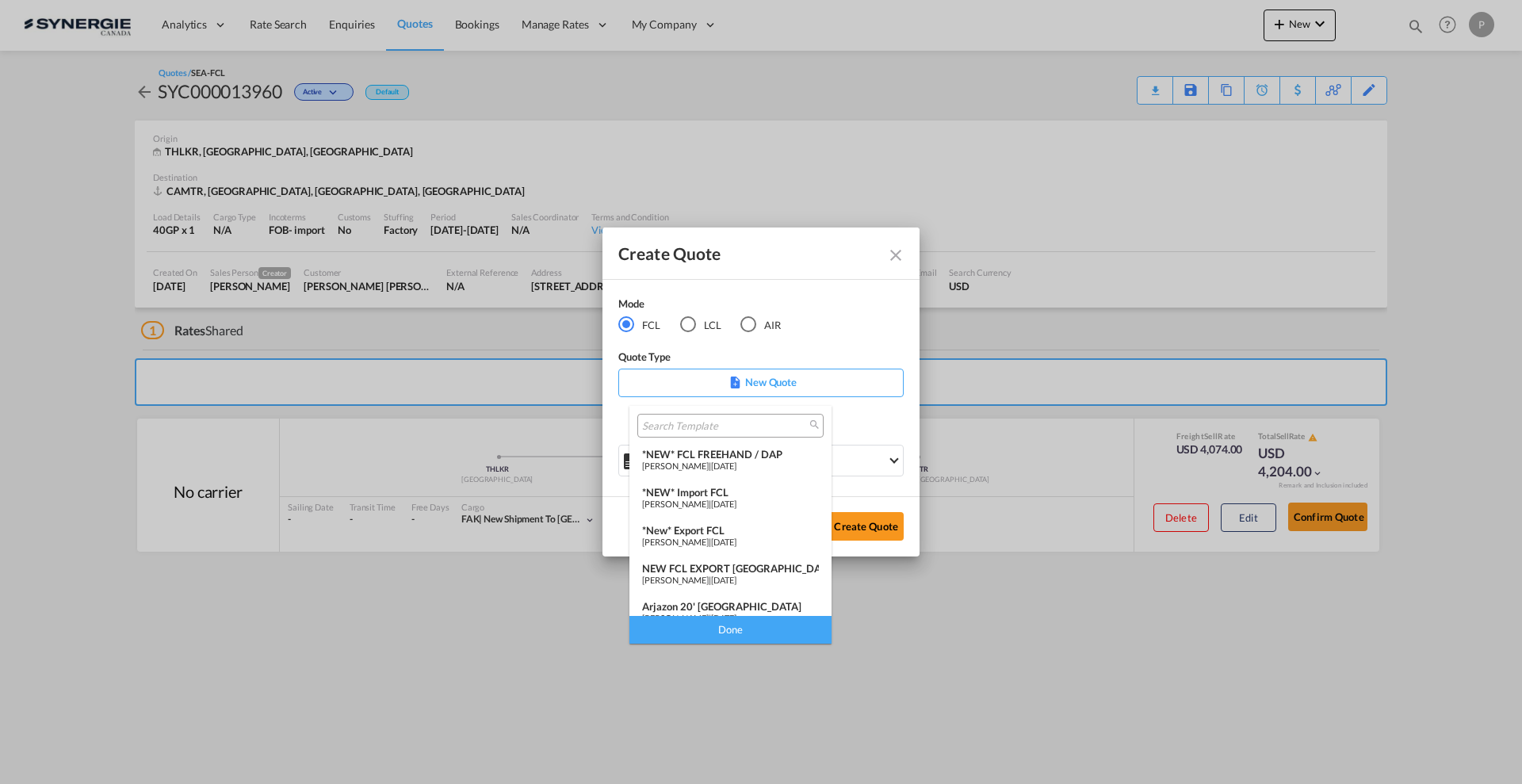
click at [709, 502] on span "[PERSON_NAME]" at bounding box center [675, 503] width 67 height 10
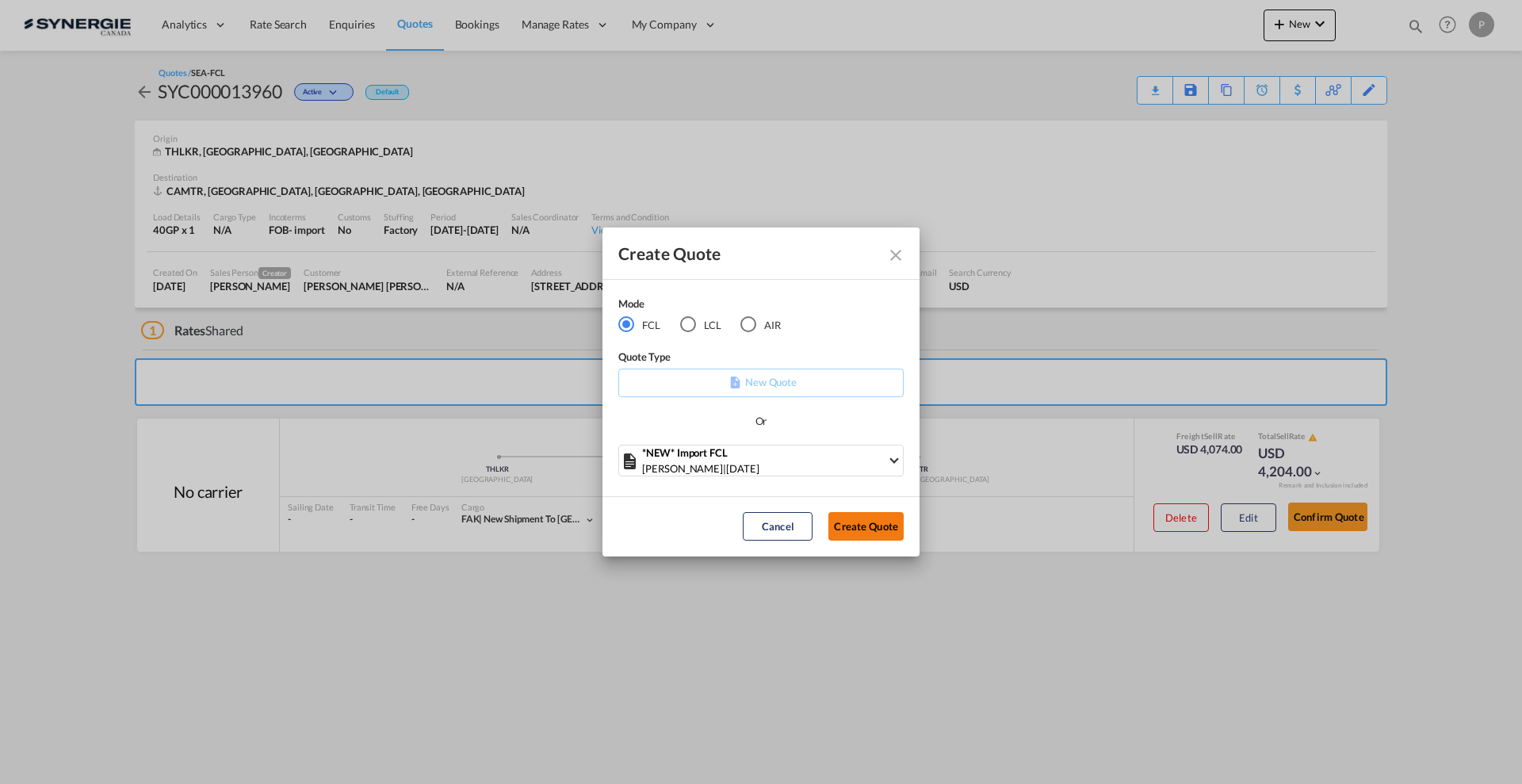
click at [898, 526] on button "Create Quote" at bounding box center [866, 526] width 76 height 29
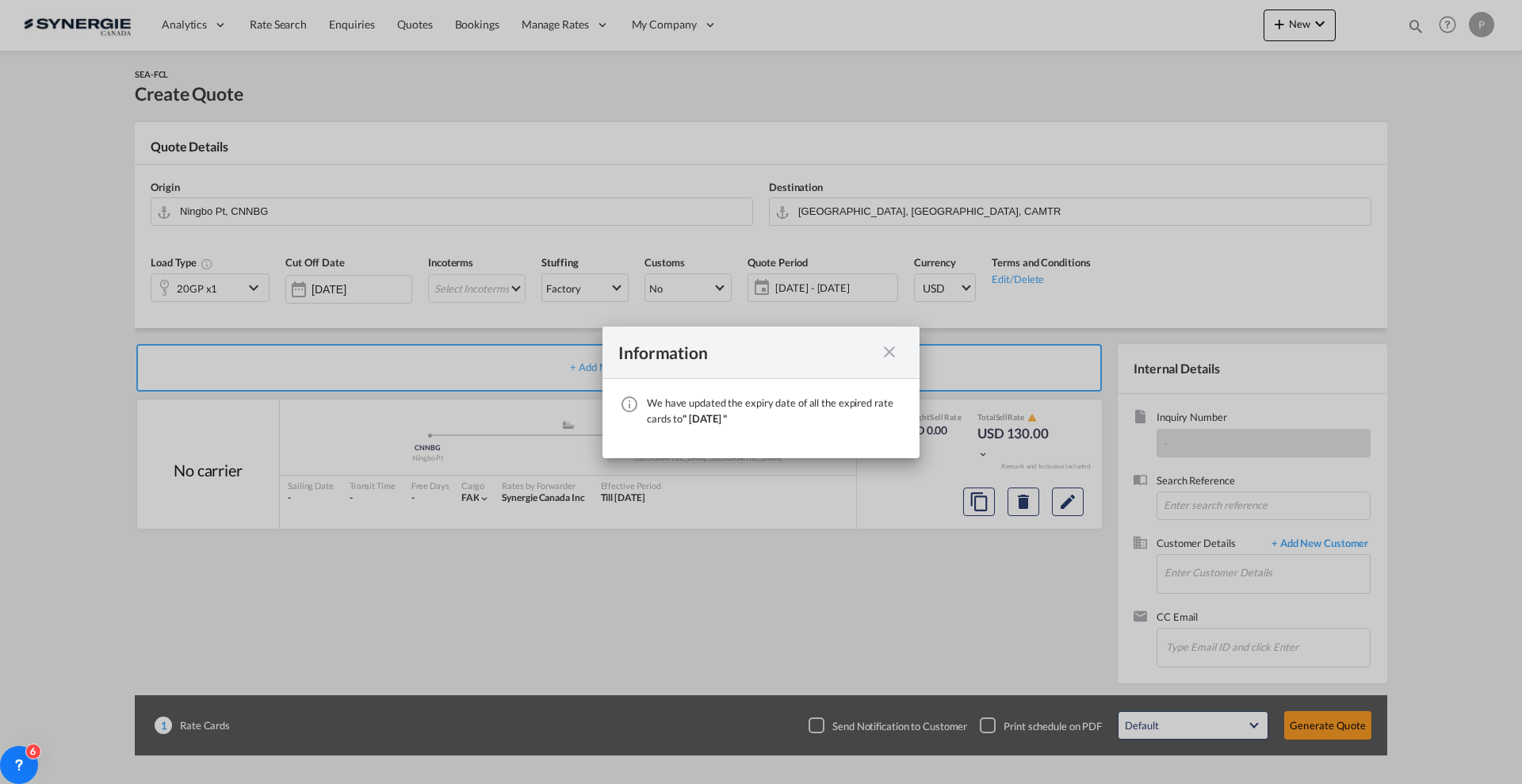
click at [893, 347] on md-icon "icon-close fg-AAA8AD cursor" at bounding box center [889, 352] width 19 height 19
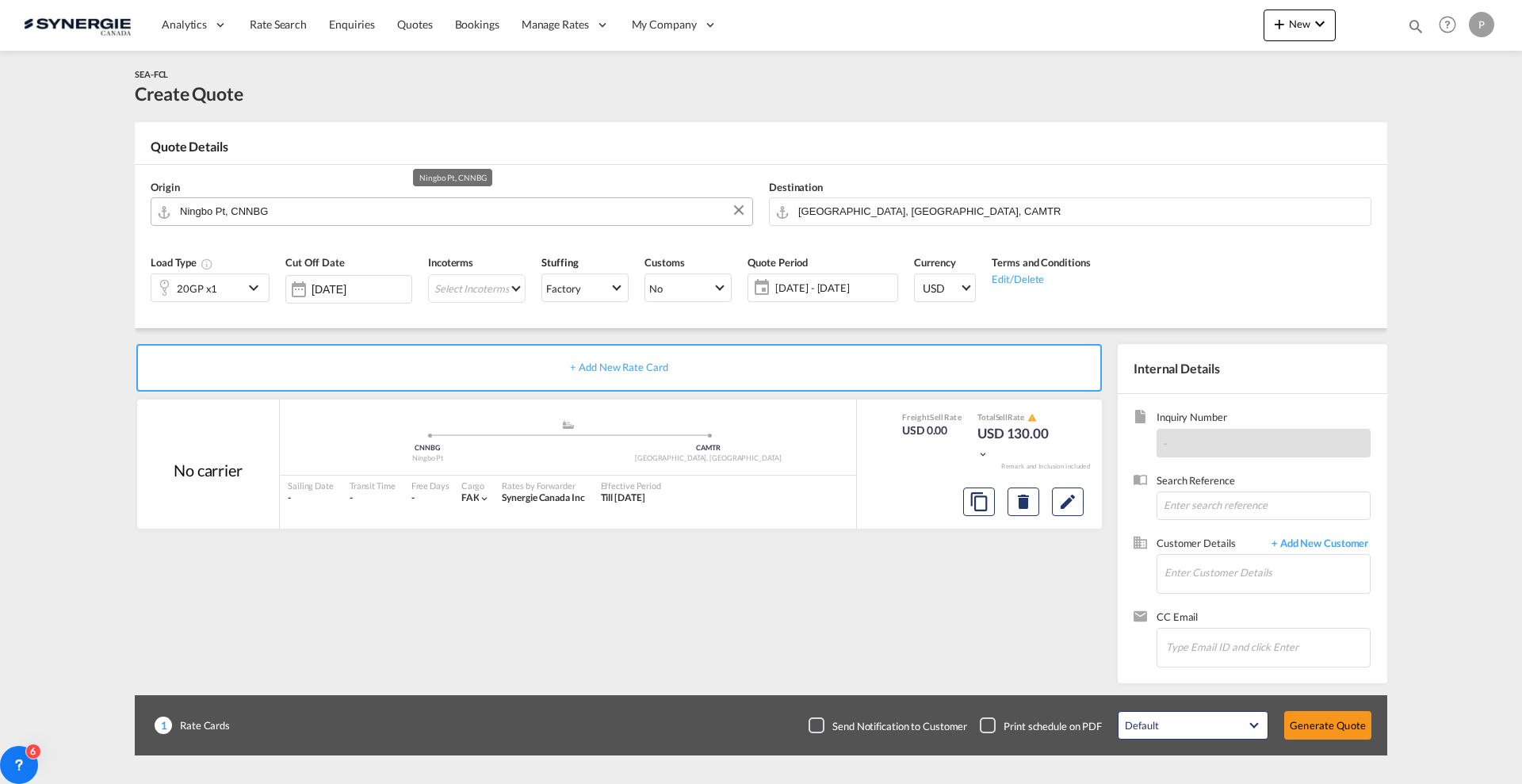
click at [249, 205] on input "Ningbo Pt, CNNBG" at bounding box center [462, 211] width 565 height 28
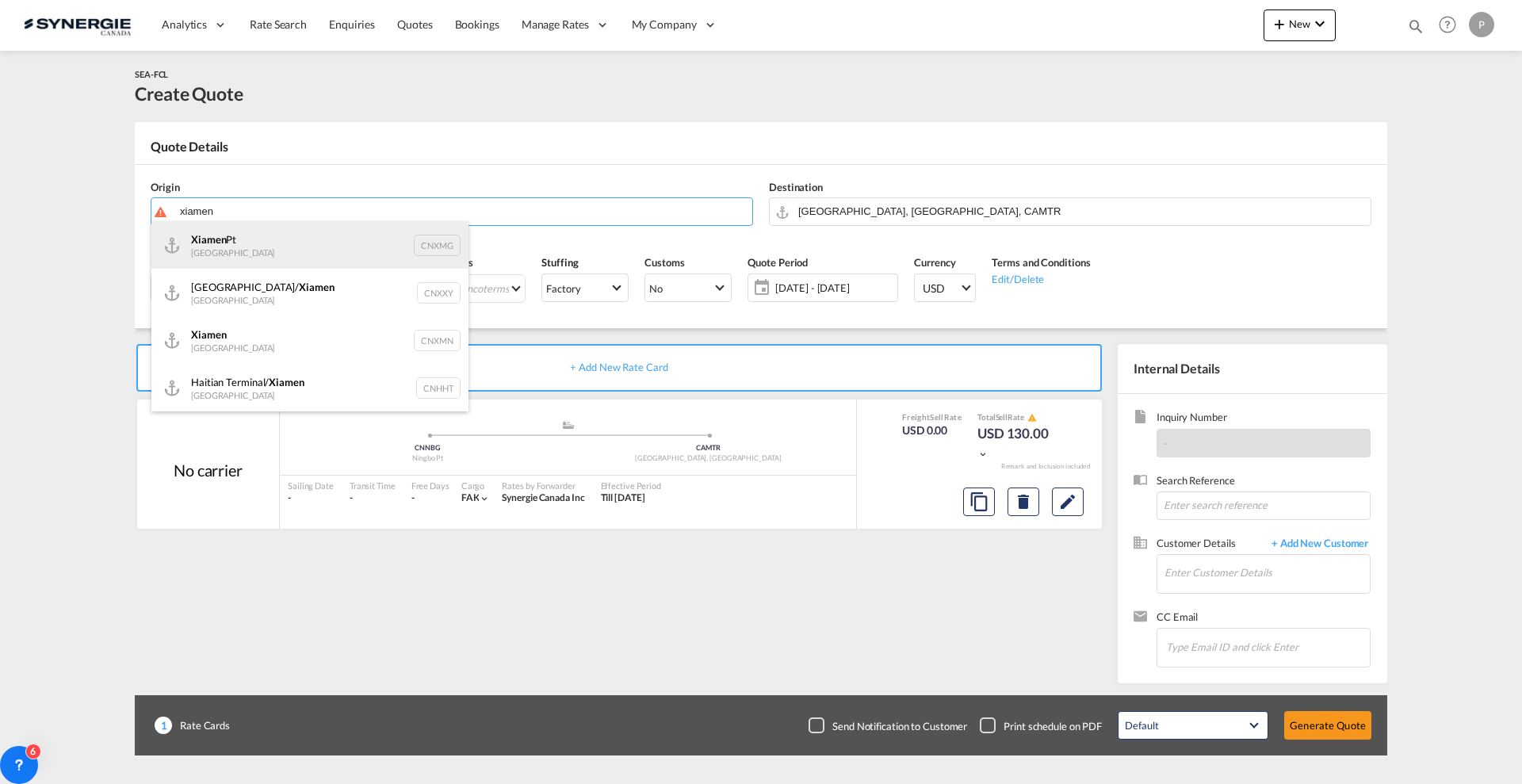
click at [278, 243] on div "Xiamen Pt China CNXMG" at bounding box center [309, 245] width 317 height 48
type input "Xiamen Pt, CNXMG"
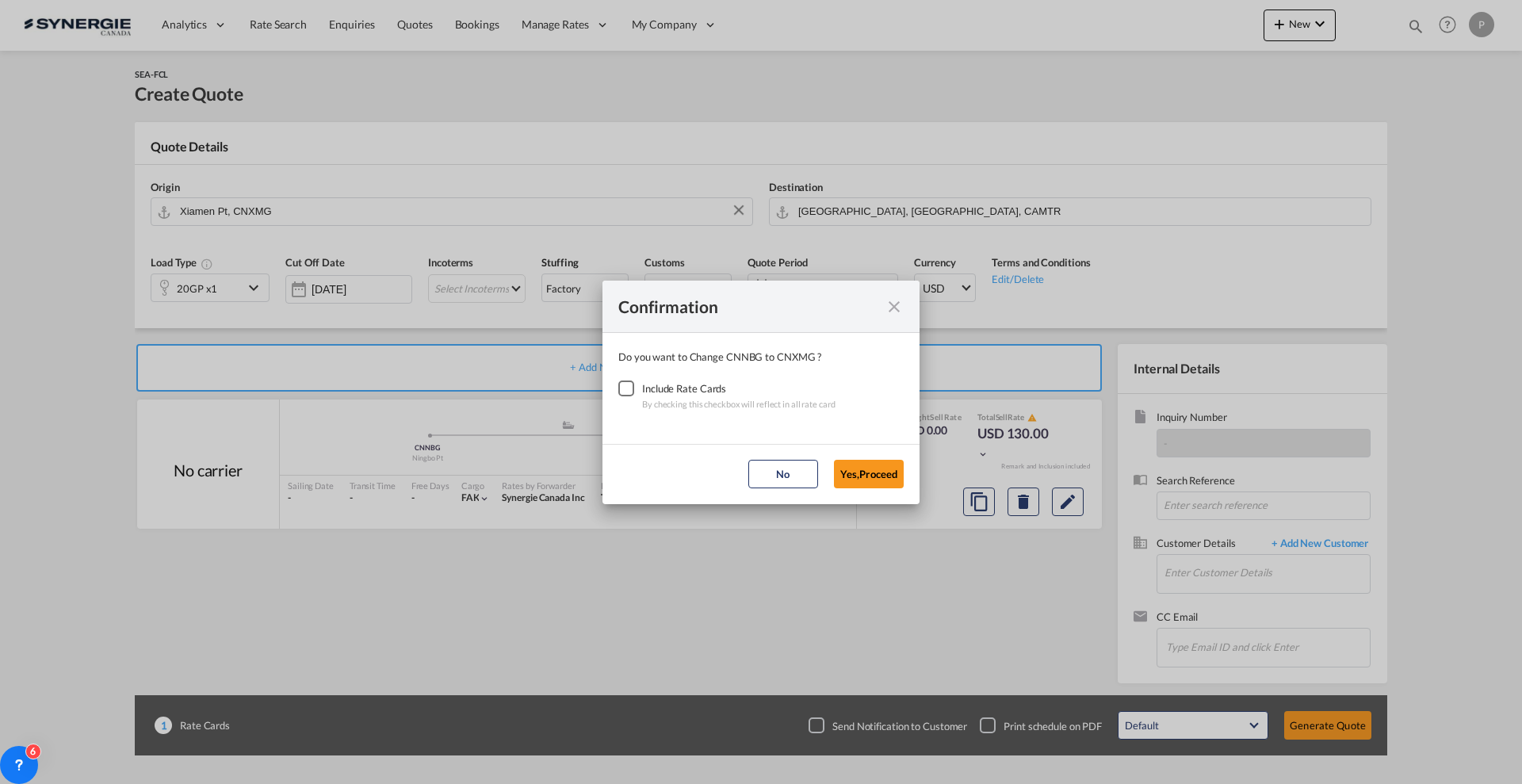
click at [633, 388] on div "Checkbox No Ink" at bounding box center [627, 388] width 16 height 16
click at [857, 472] on button "Yes,Proceed" at bounding box center [869, 474] width 70 height 29
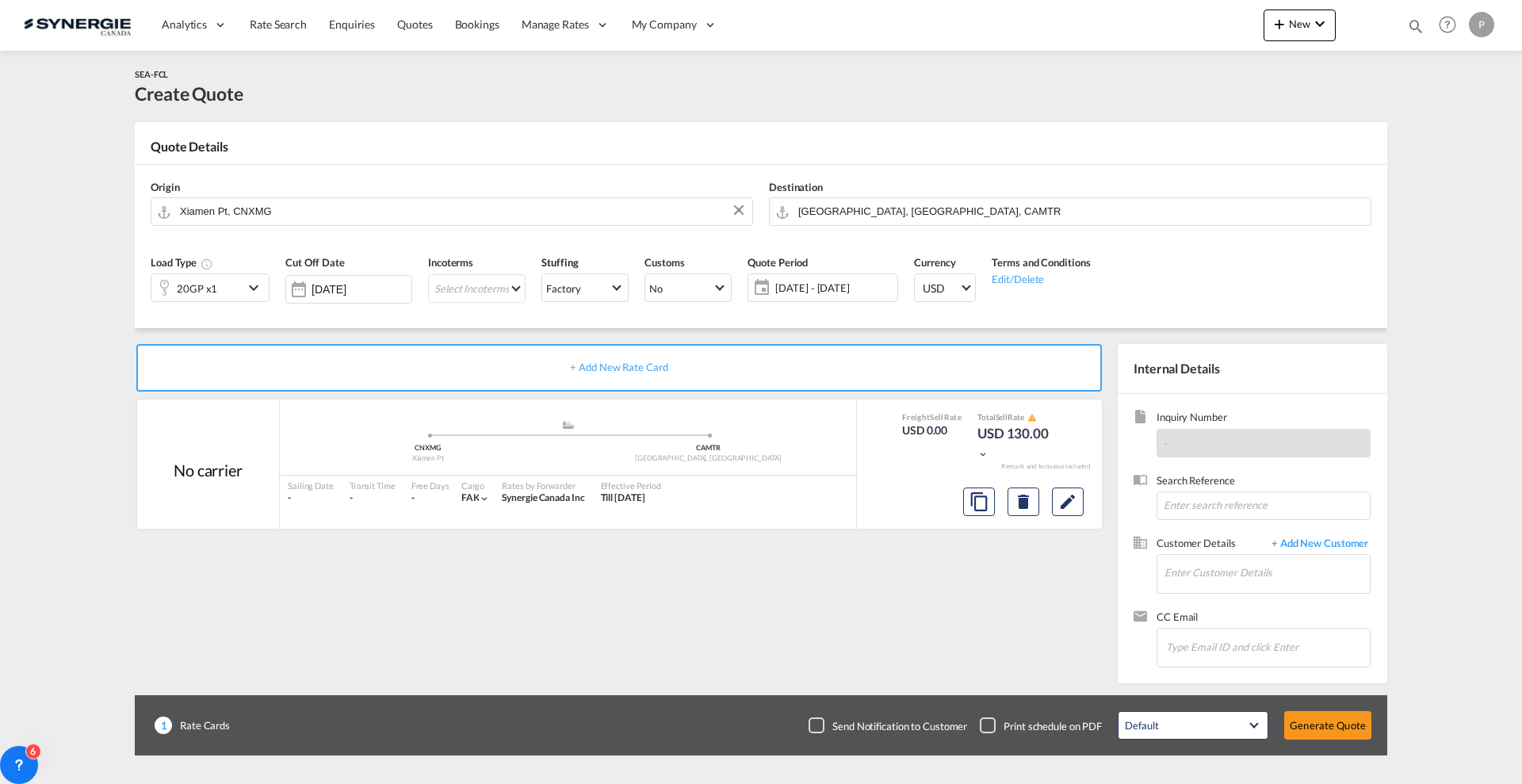
click at [226, 284] on div "20GP x1" at bounding box center [197, 288] width 92 height 27
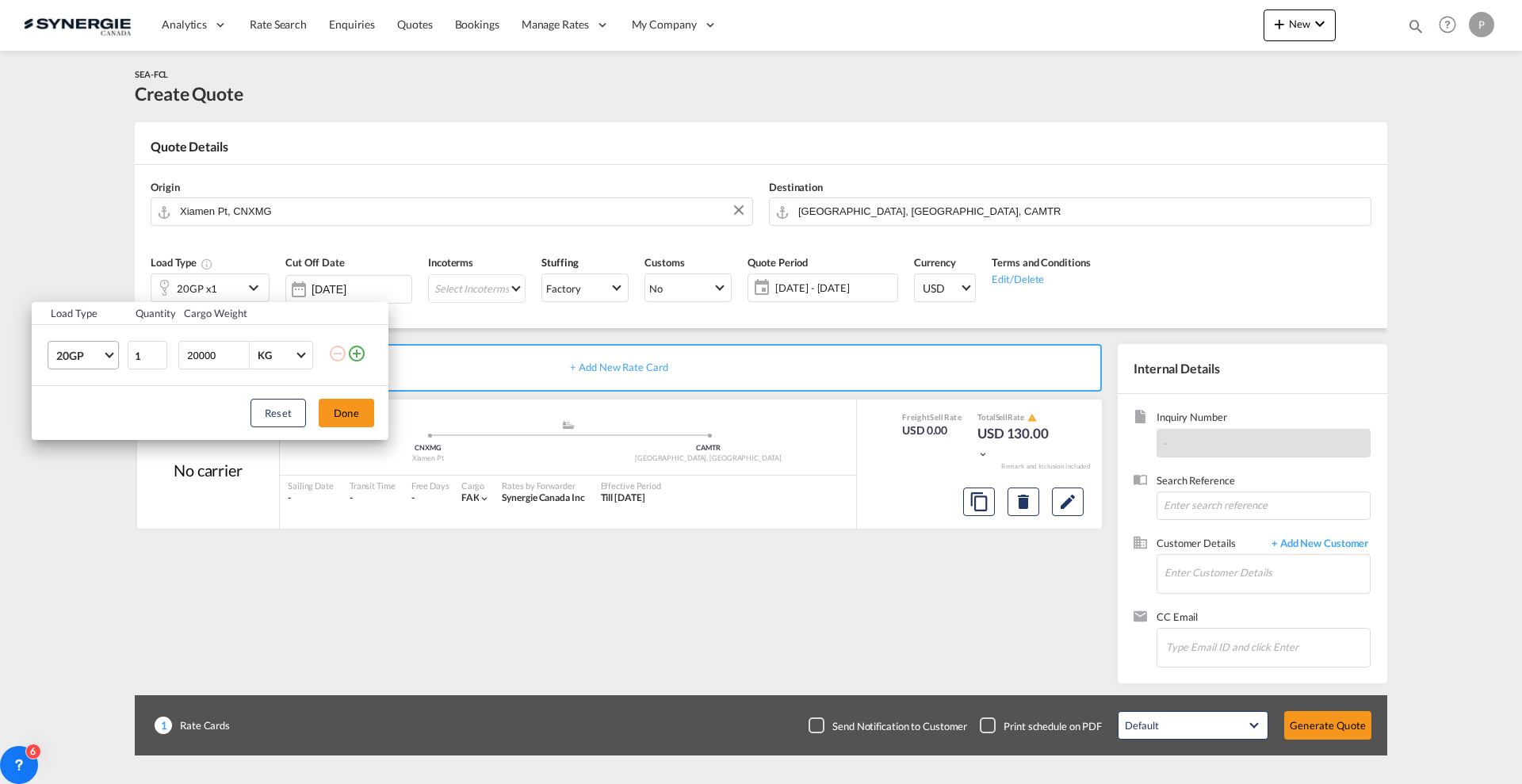
click at [60, 358] on span "20GP" at bounding box center [80, 356] width 46 height 16
click at [95, 423] on md-option "40HC" at bounding box center [98, 432] width 108 height 38
click at [350, 411] on button "Done" at bounding box center [347, 413] width 56 height 29
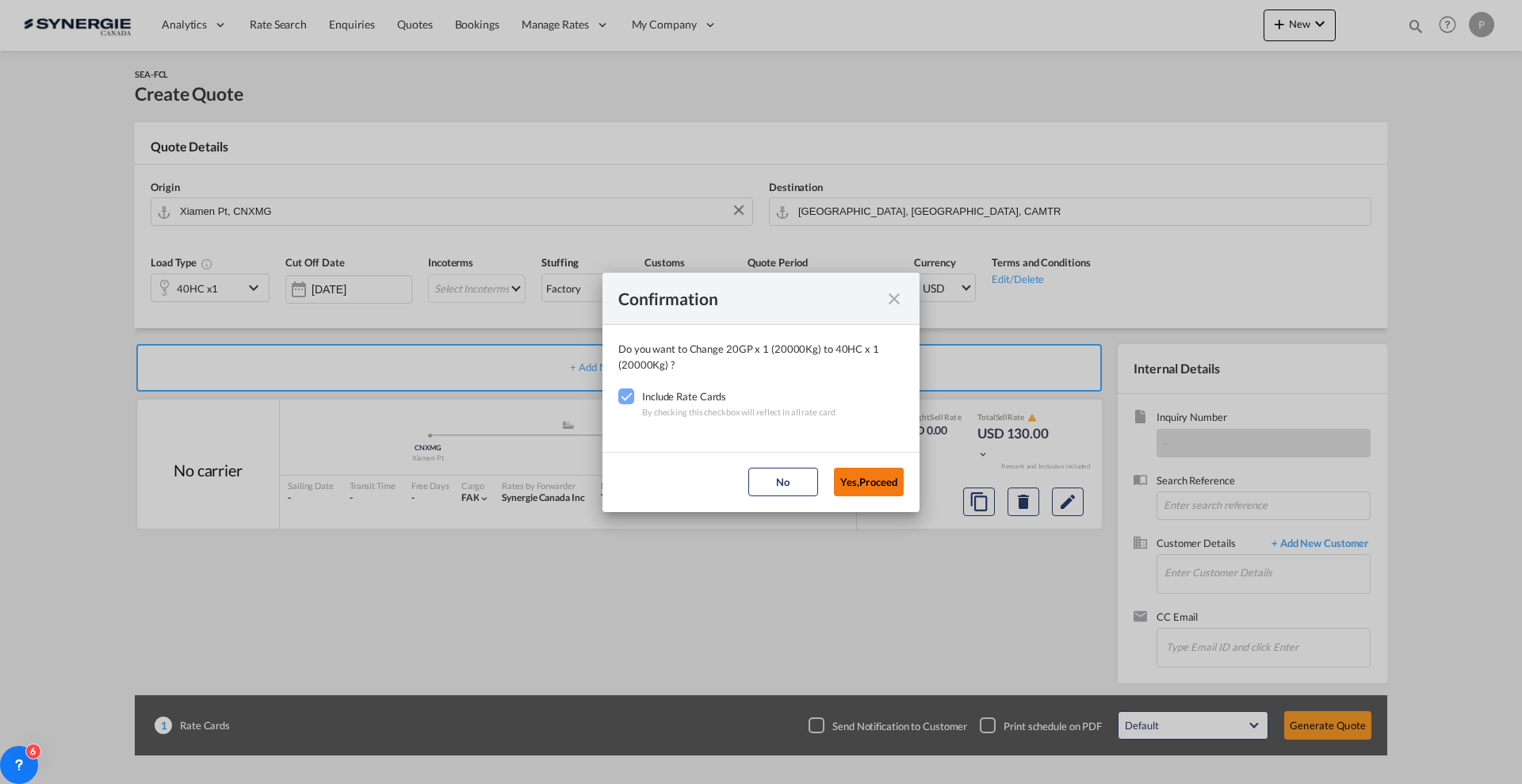
click at [872, 484] on button "Yes,Proceed" at bounding box center [869, 482] width 70 height 29
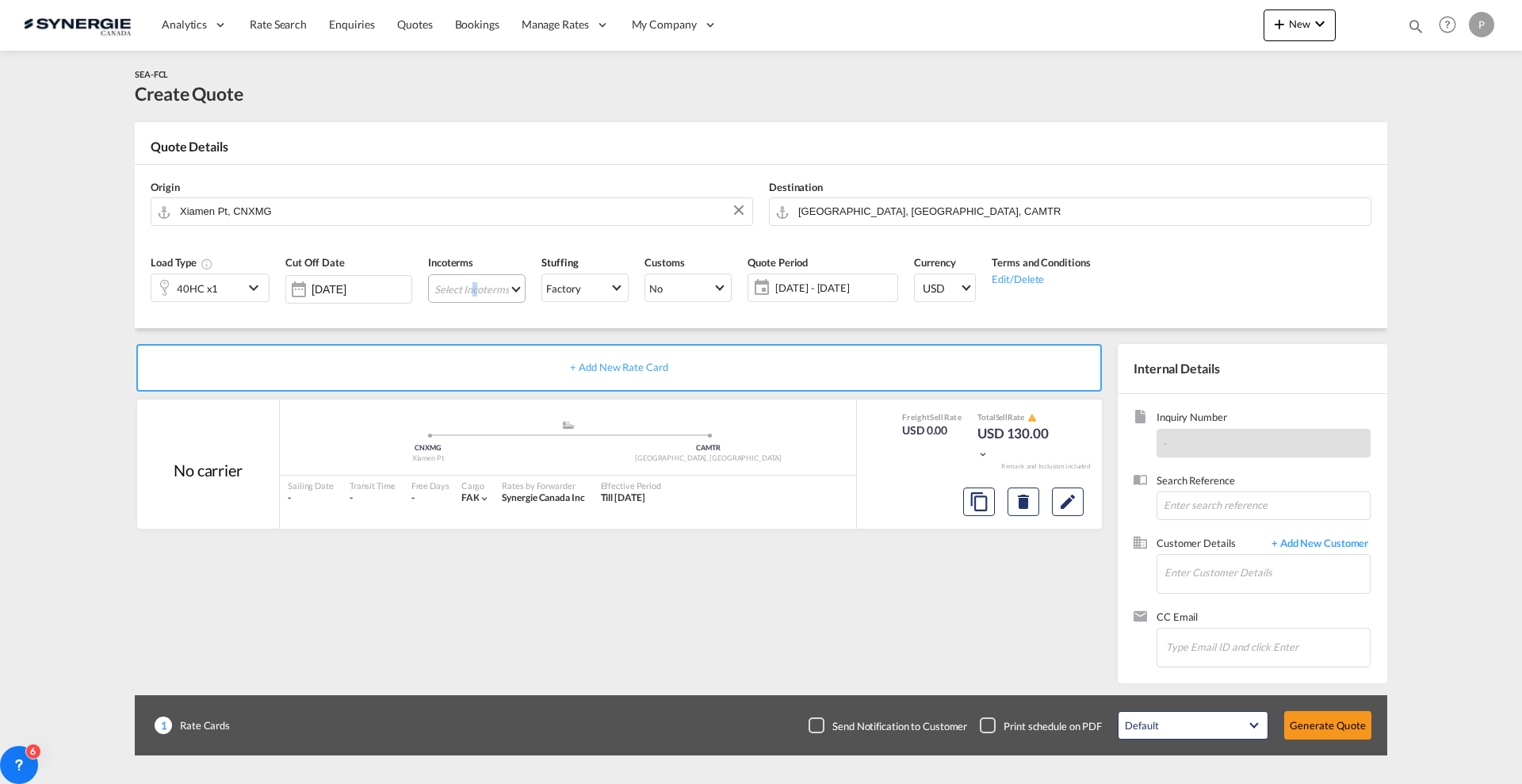
click at [477, 289] on md-select "Select Incoterms DDP - export Delivery Duty Paid DPU - import Delivery at Place…" at bounding box center [476, 289] width 98 height 29
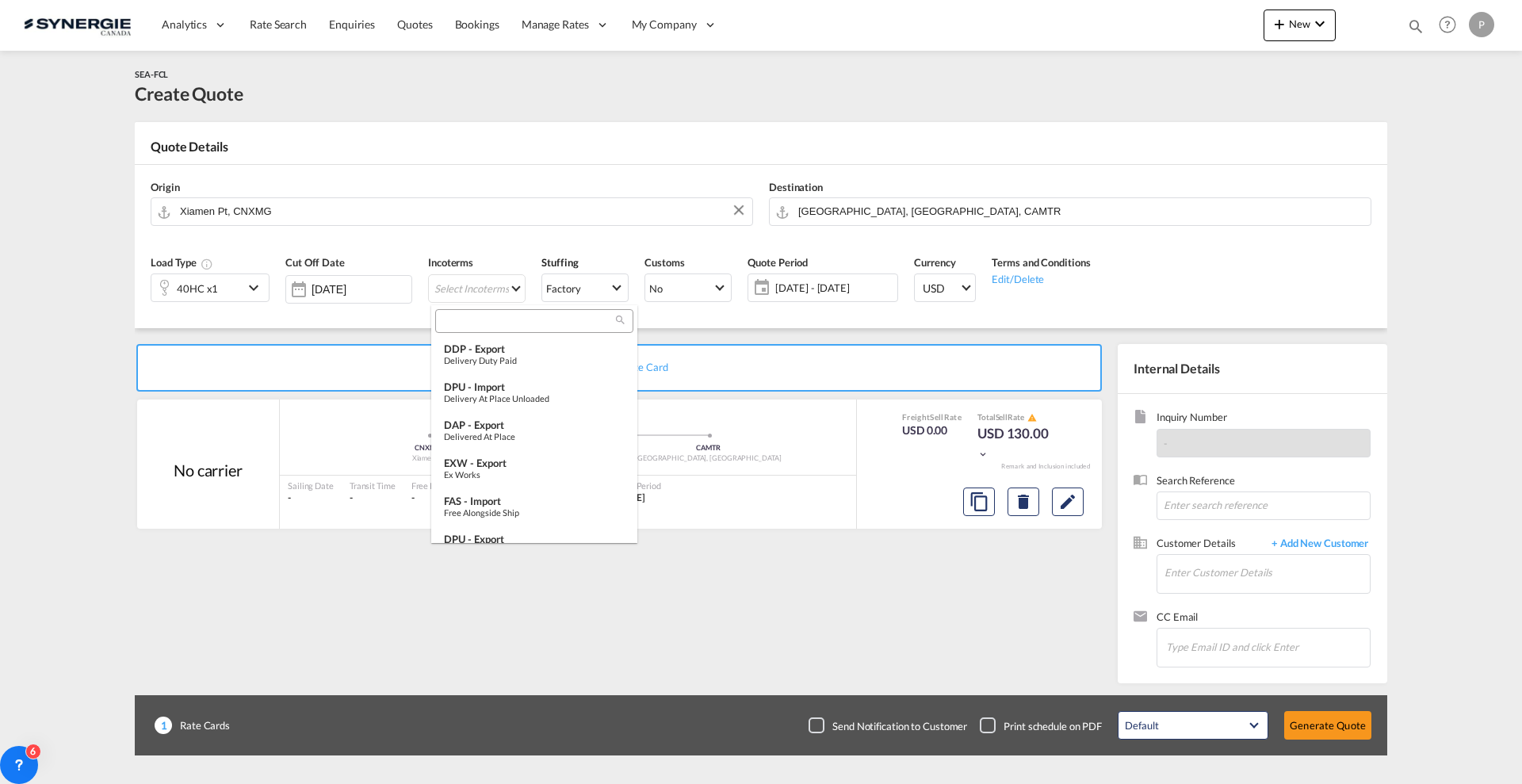
click at [494, 325] on input "search" at bounding box center [527, 321] width 176 height 14
type input "fob"
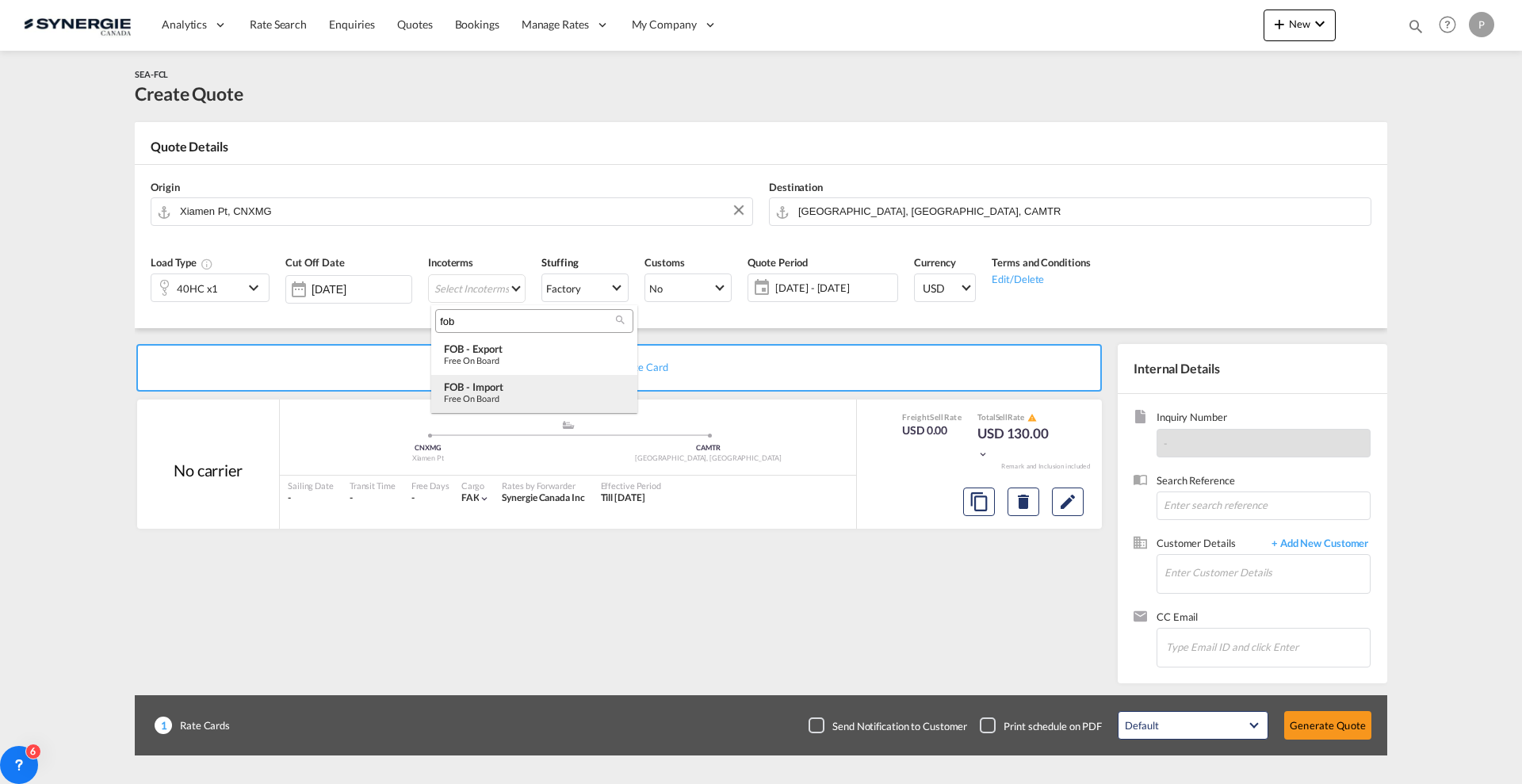
click at [519, 380] on div "FOB - import" at bounding box center [534, 386] width 181 height 13
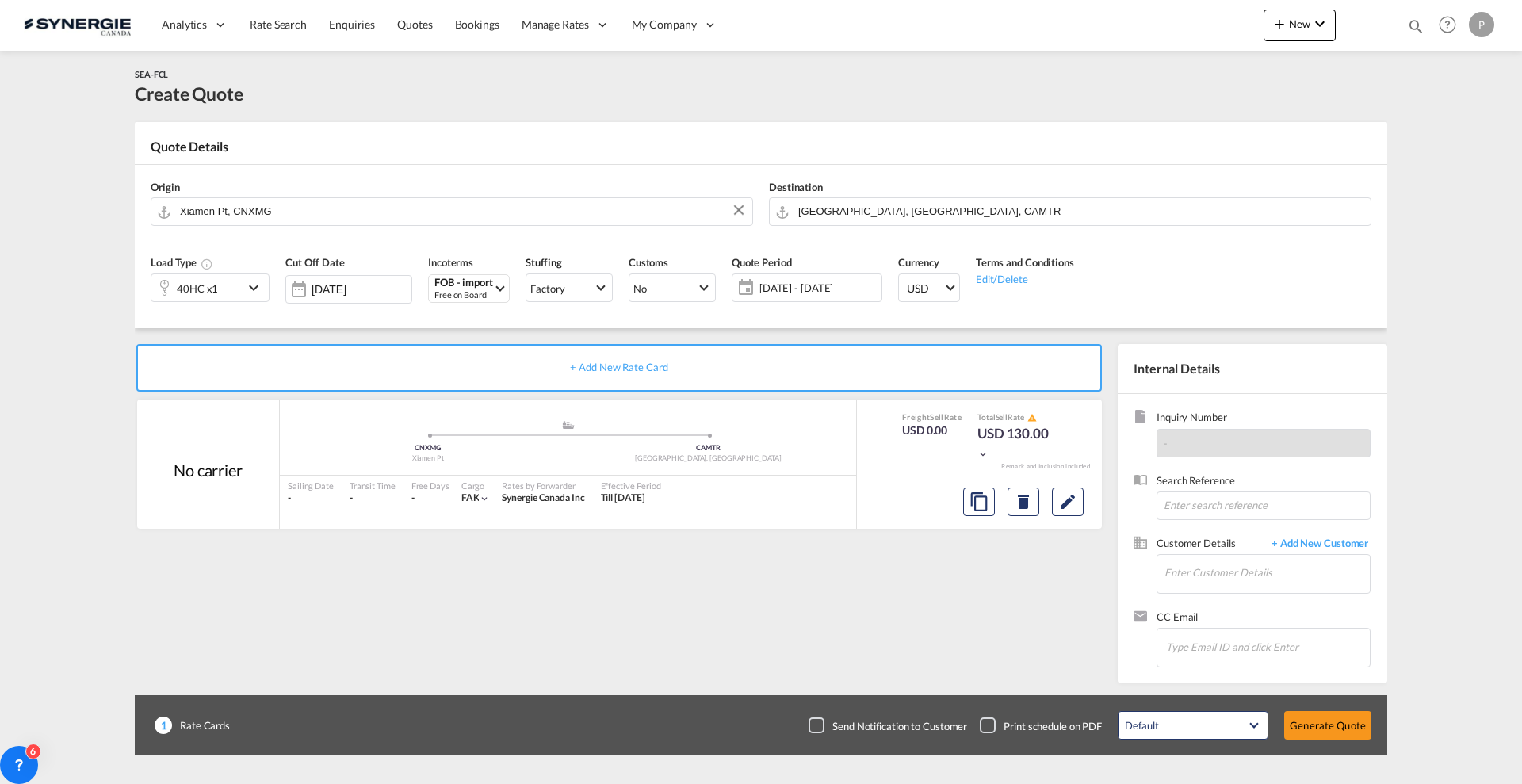
click at [777, 296] on span "12 Aug - 11 Sep 2025" at bounding box center [818, 288] width 126 height 22
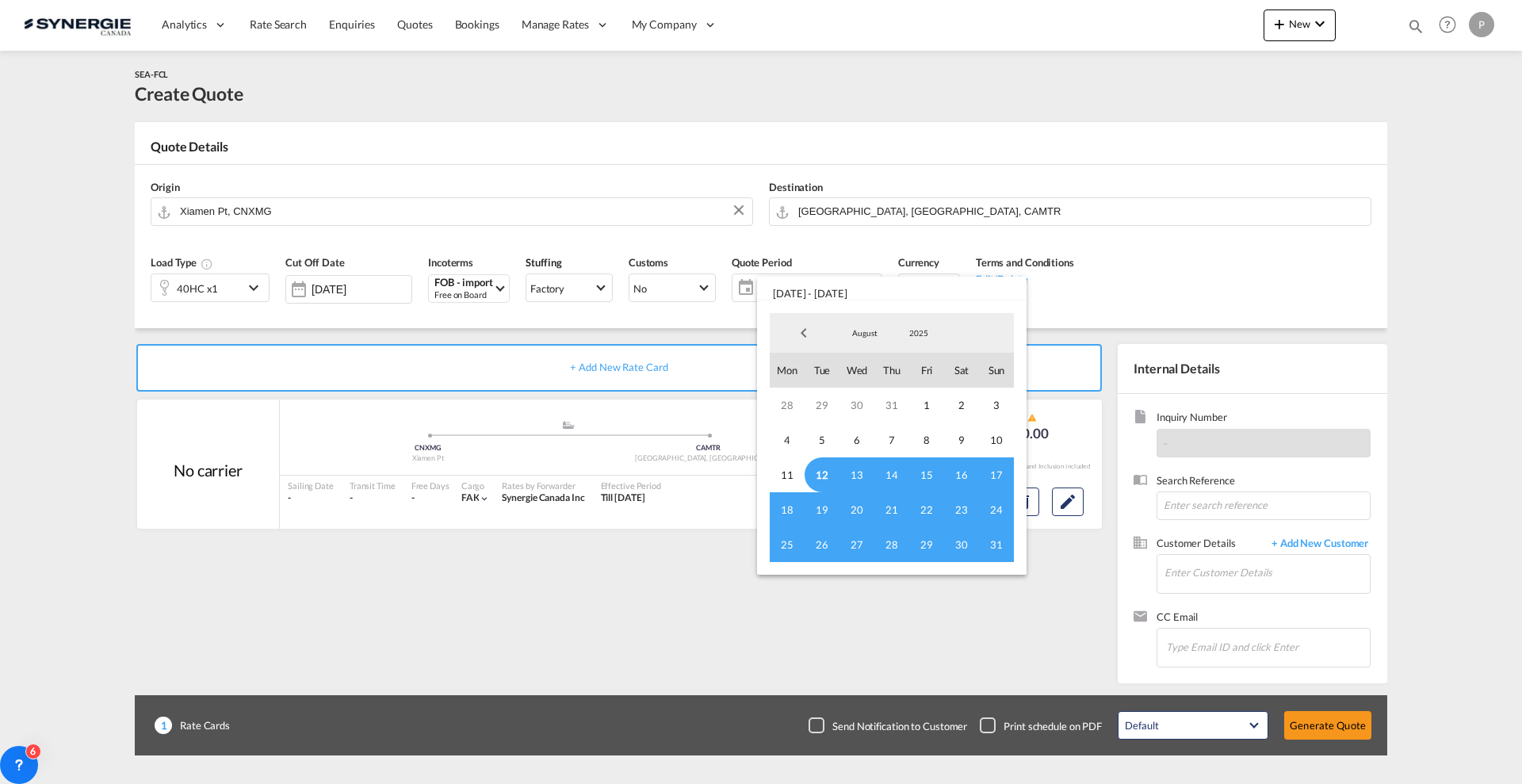
click at [821, 480] on span "12" at bounding box center [822, 475] width 35 height 35
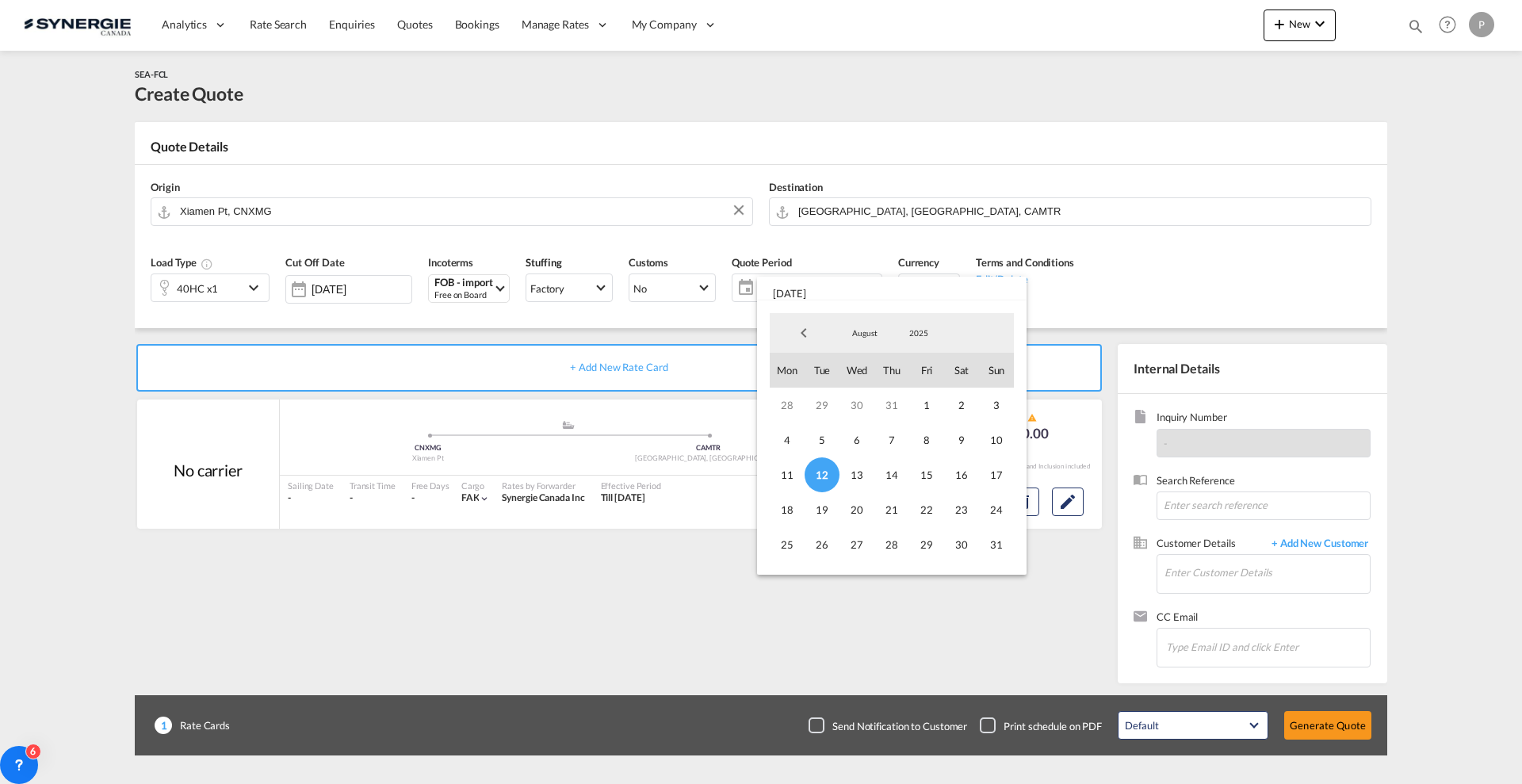
click at [1015, 547] on div "August January February March April May June July August September October Nove…" at bounding box center [891, 437] width 257 height 262
click at [998, 547] on span "31" at bounding box center [996, 545] width 35 height 35
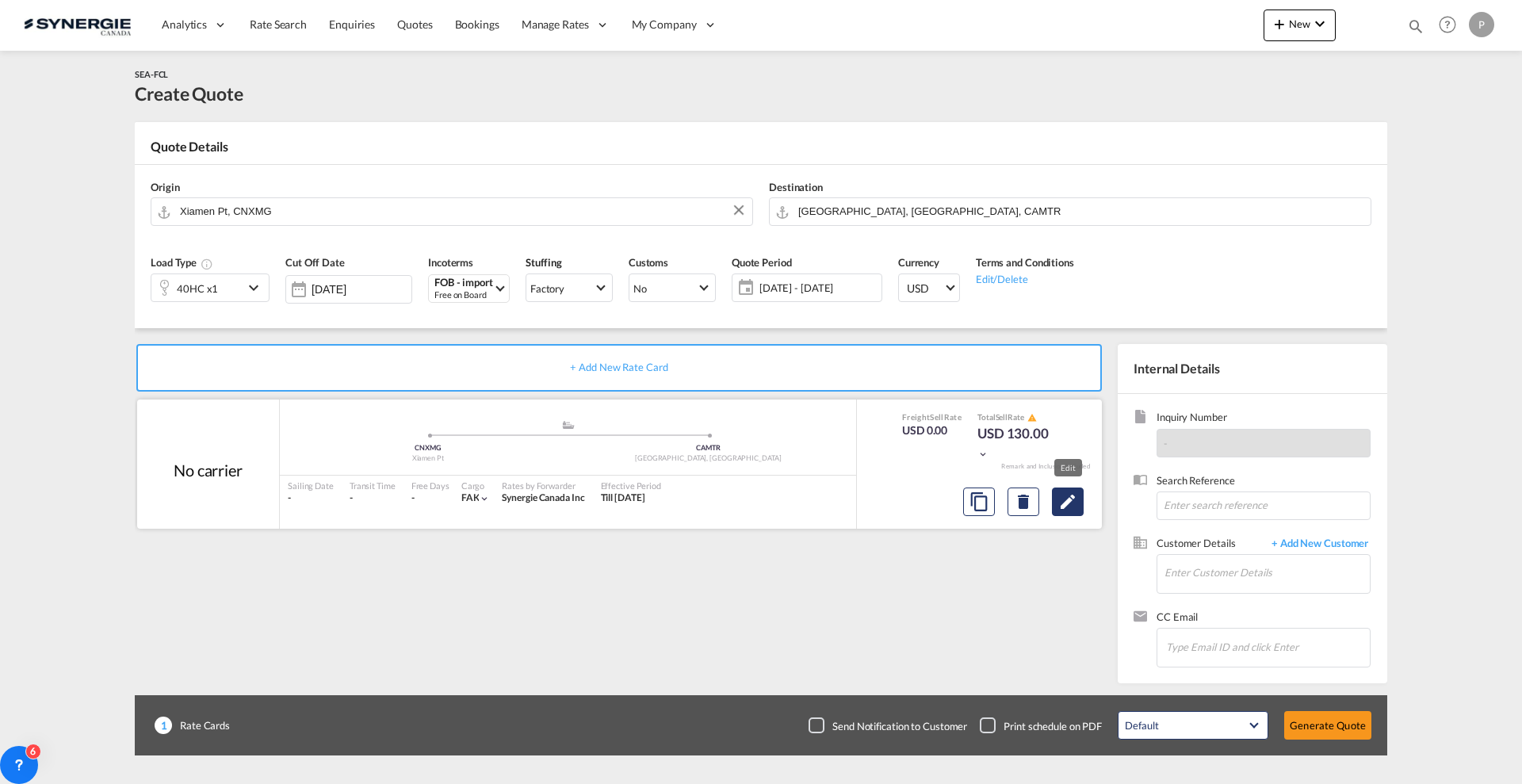
click at [1078, 497] on button "Edit" at bounding box center [1068, 502] width 32 height 29
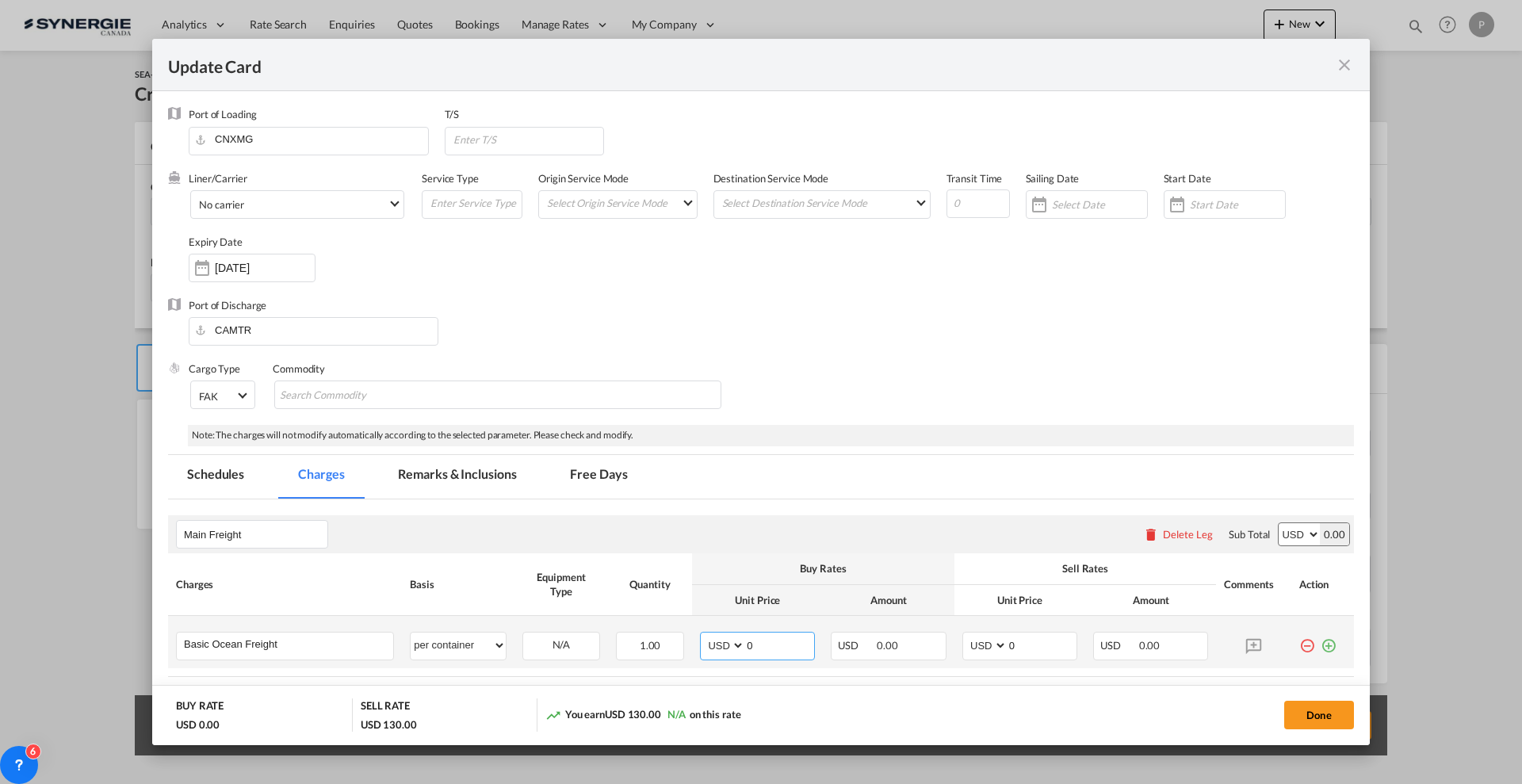
click at [745, 641] on input "0" at bounding box center [779, 644] width 69 height 24
click at [754, 647] on input "0" at bounding box center [779, 644] width 69 height 24
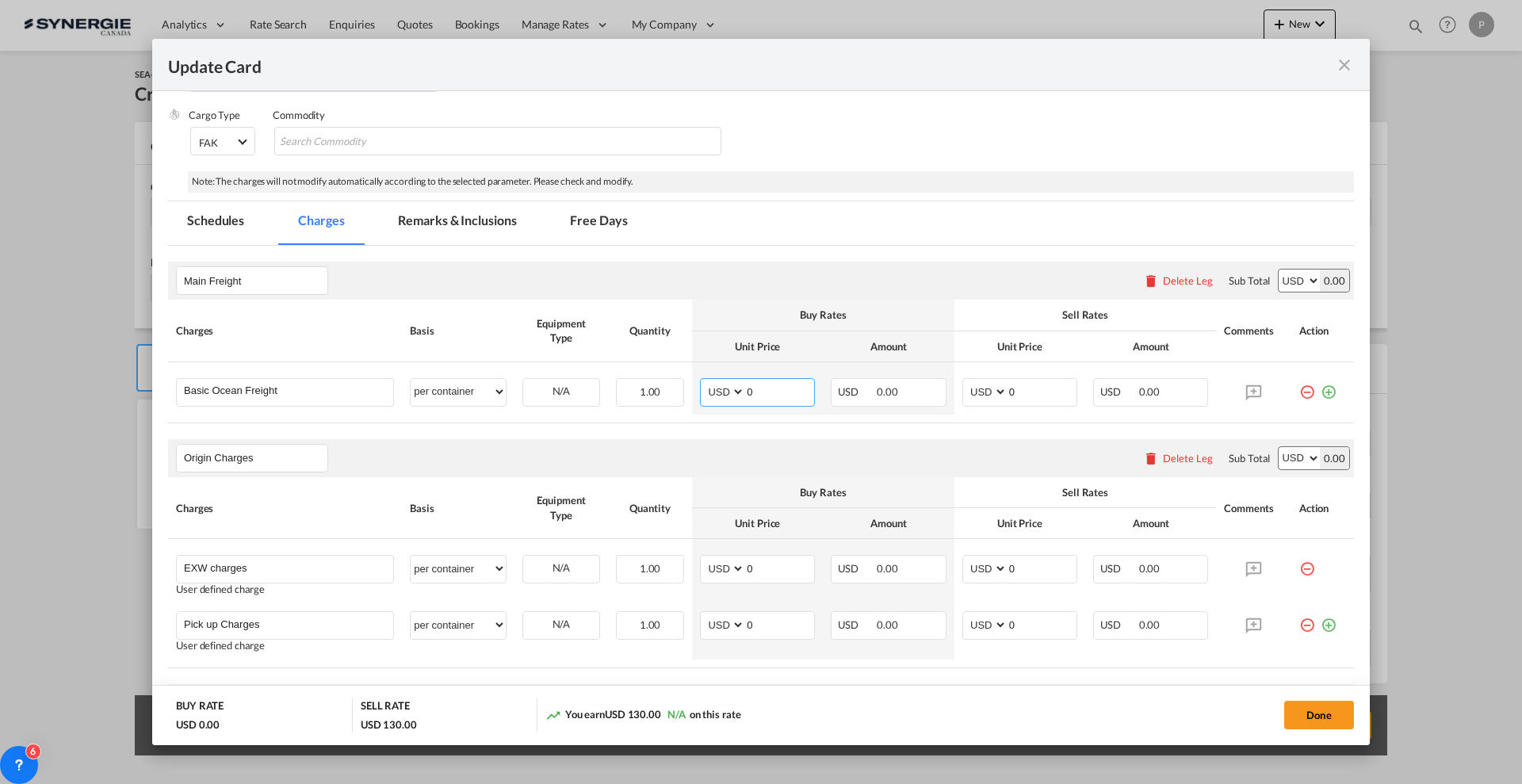
scroll to position [297, 0]
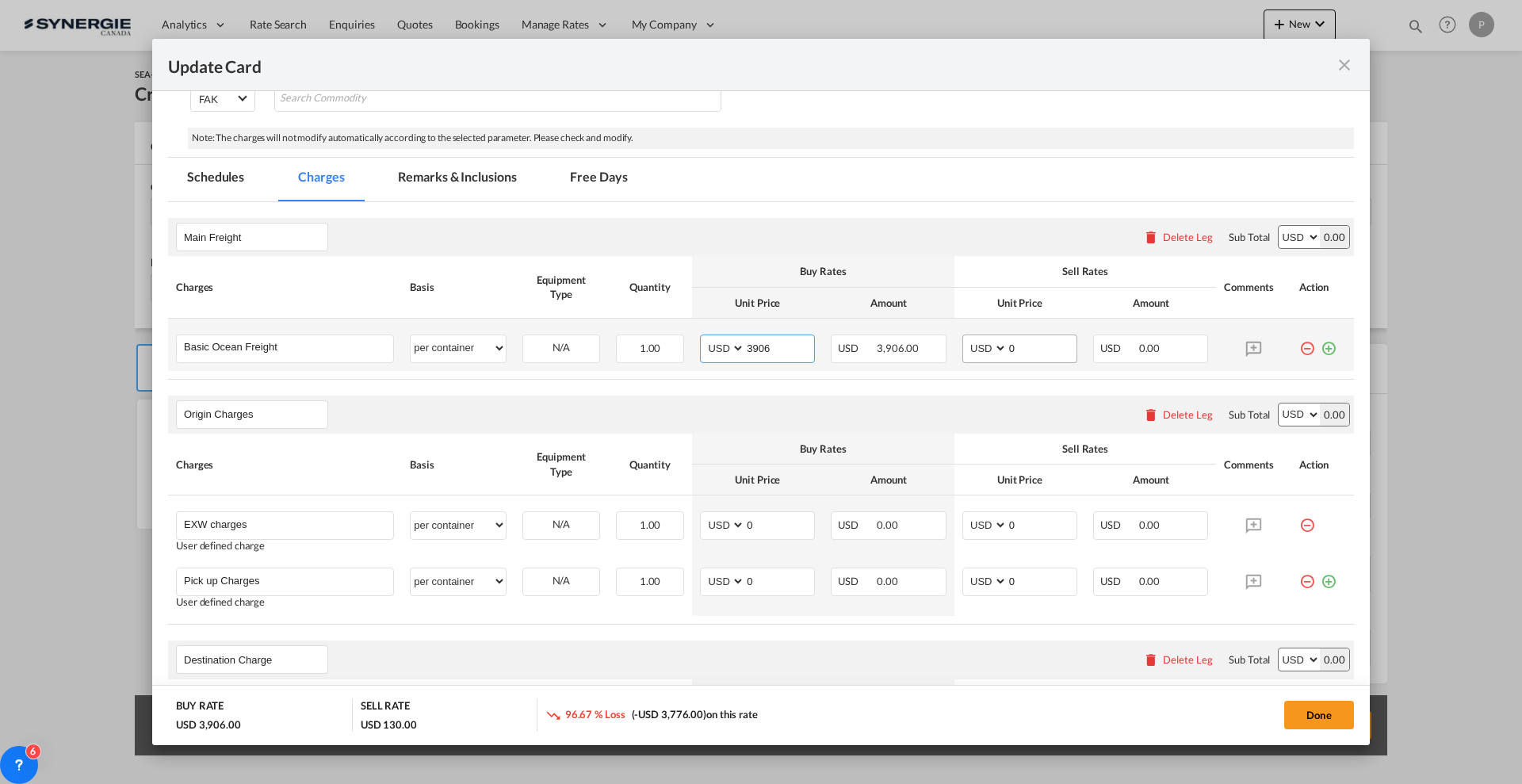
type input "3906"
click at [1008, 345] on input "0" at bounding box center [1042, 347] width 69 height 24
type input "4250"
click at [937, 289] on th "Amount" at bounding box center [888, 303] width 130 height 31
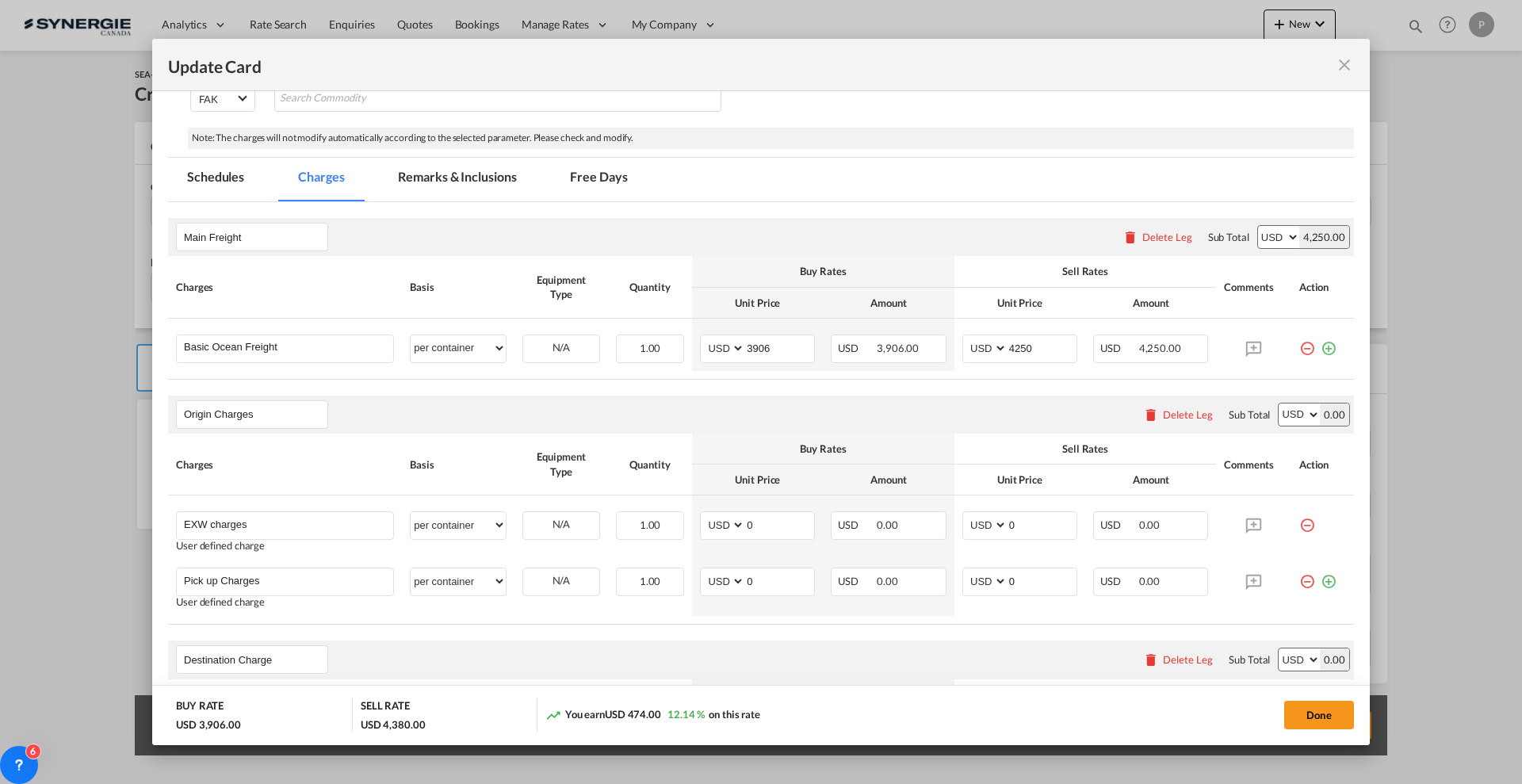
scroll to position [396, 0]
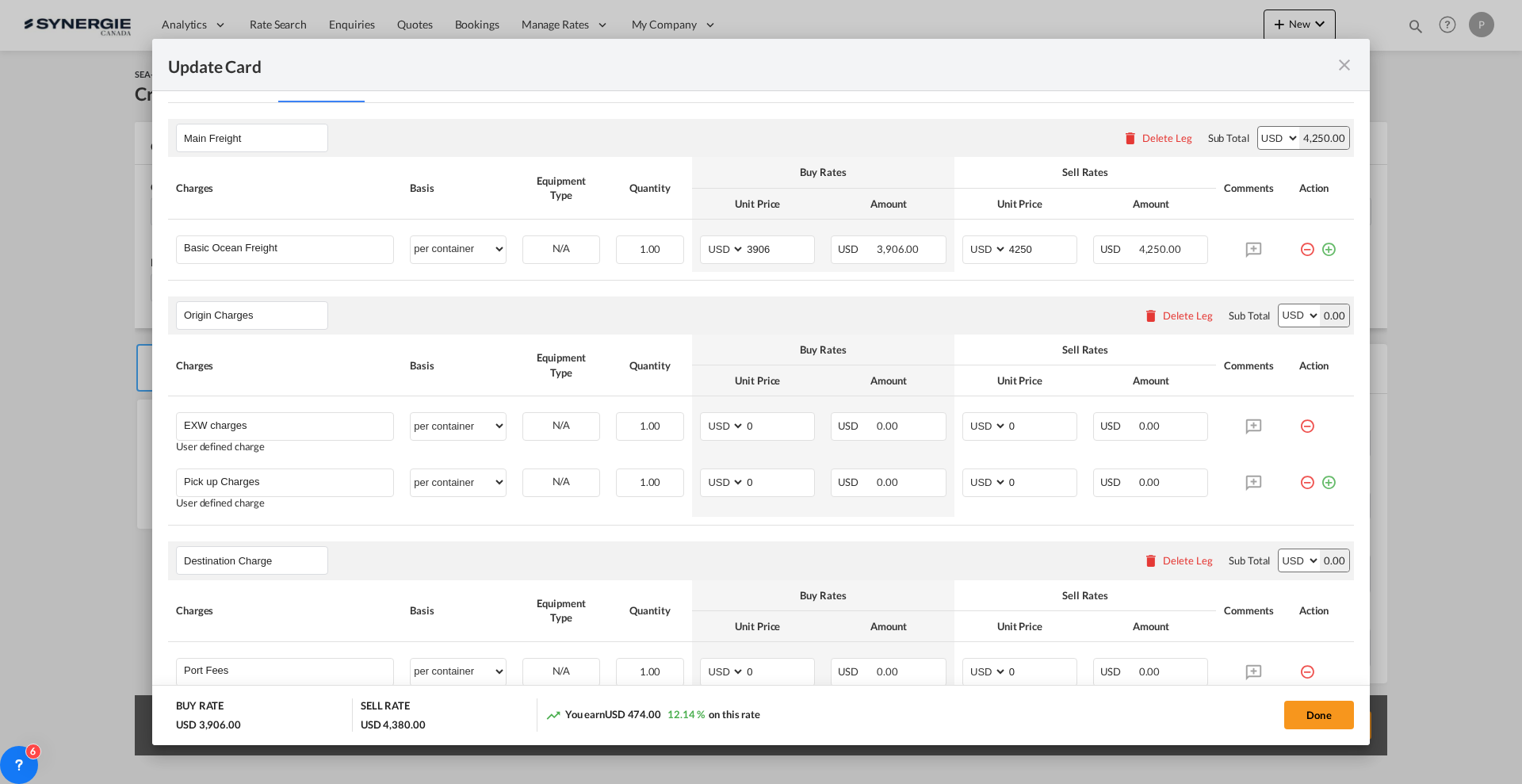
click at [1163, 313] on div "Delete Leg" at bounding box center [1187, 316] width 50 height 13
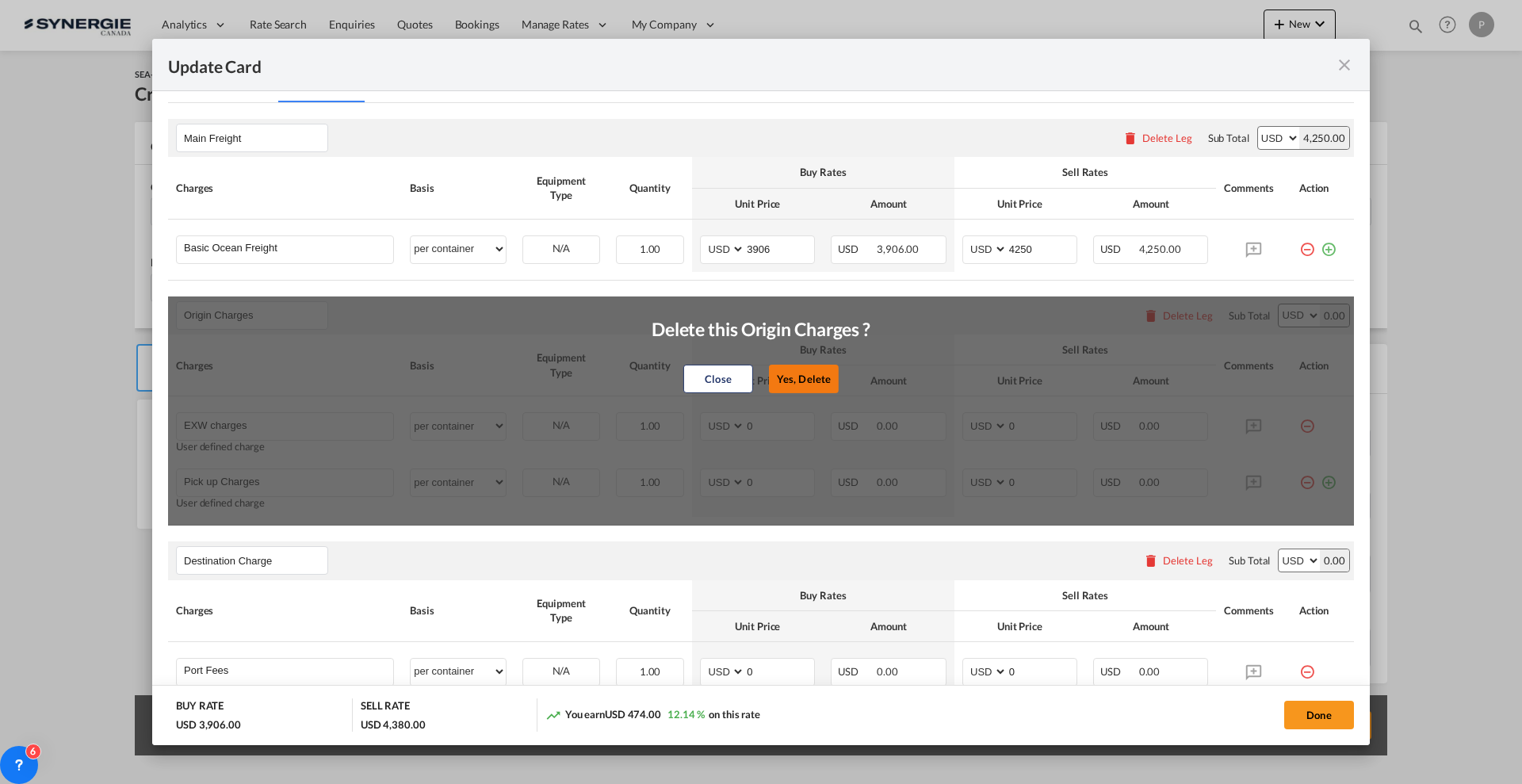
click at [778, 375] on button "Yes, Delete" at bounding box center [804, 379] width 70 height 29
type input "Destination Charge"
type input "Port Fees"
type input "Drayage"
type input "Doc and Handling fees"
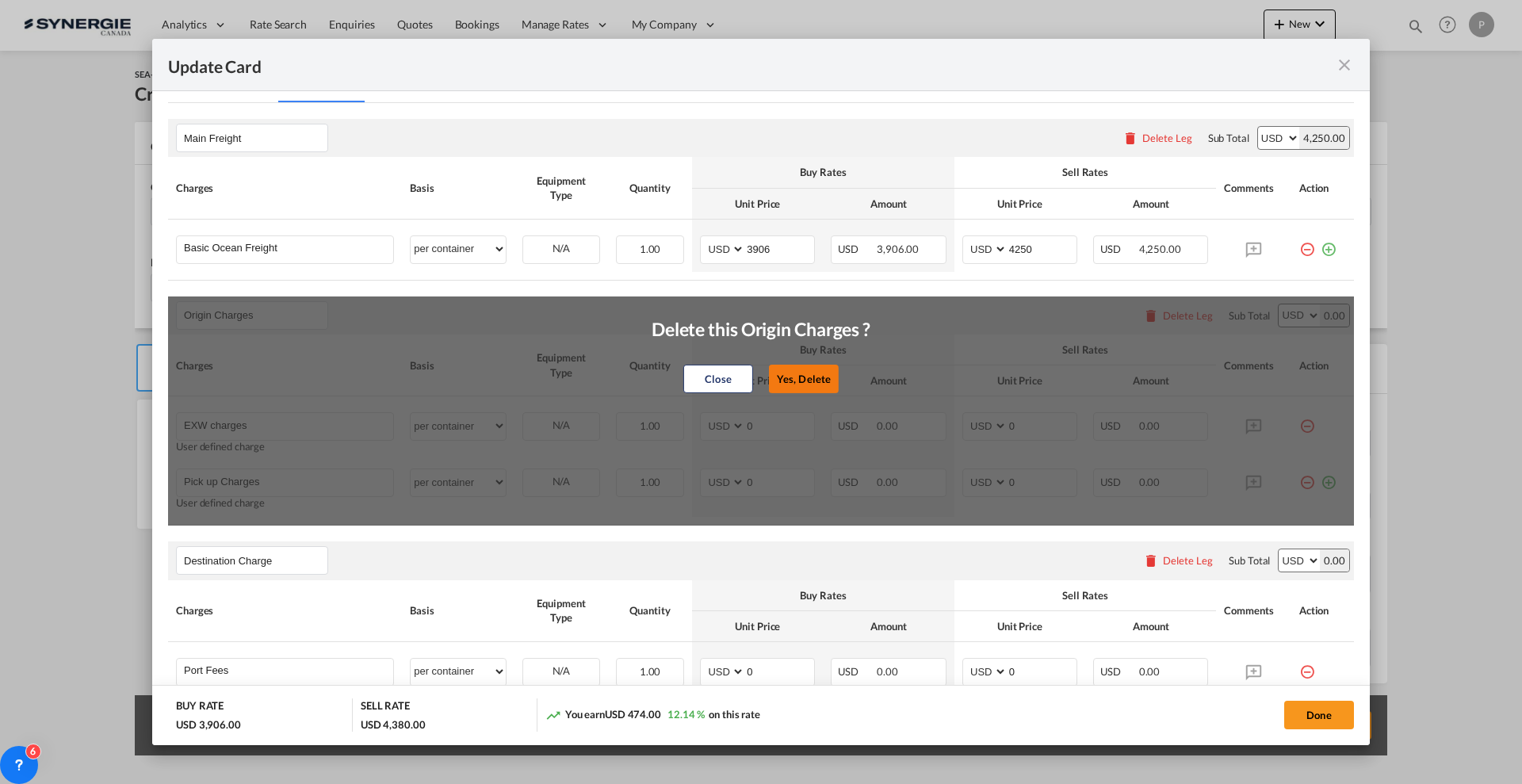
type input "E-manifest"
select select "per B/L"
type input "35"
type input "Doc fee"
select select "per B/L"
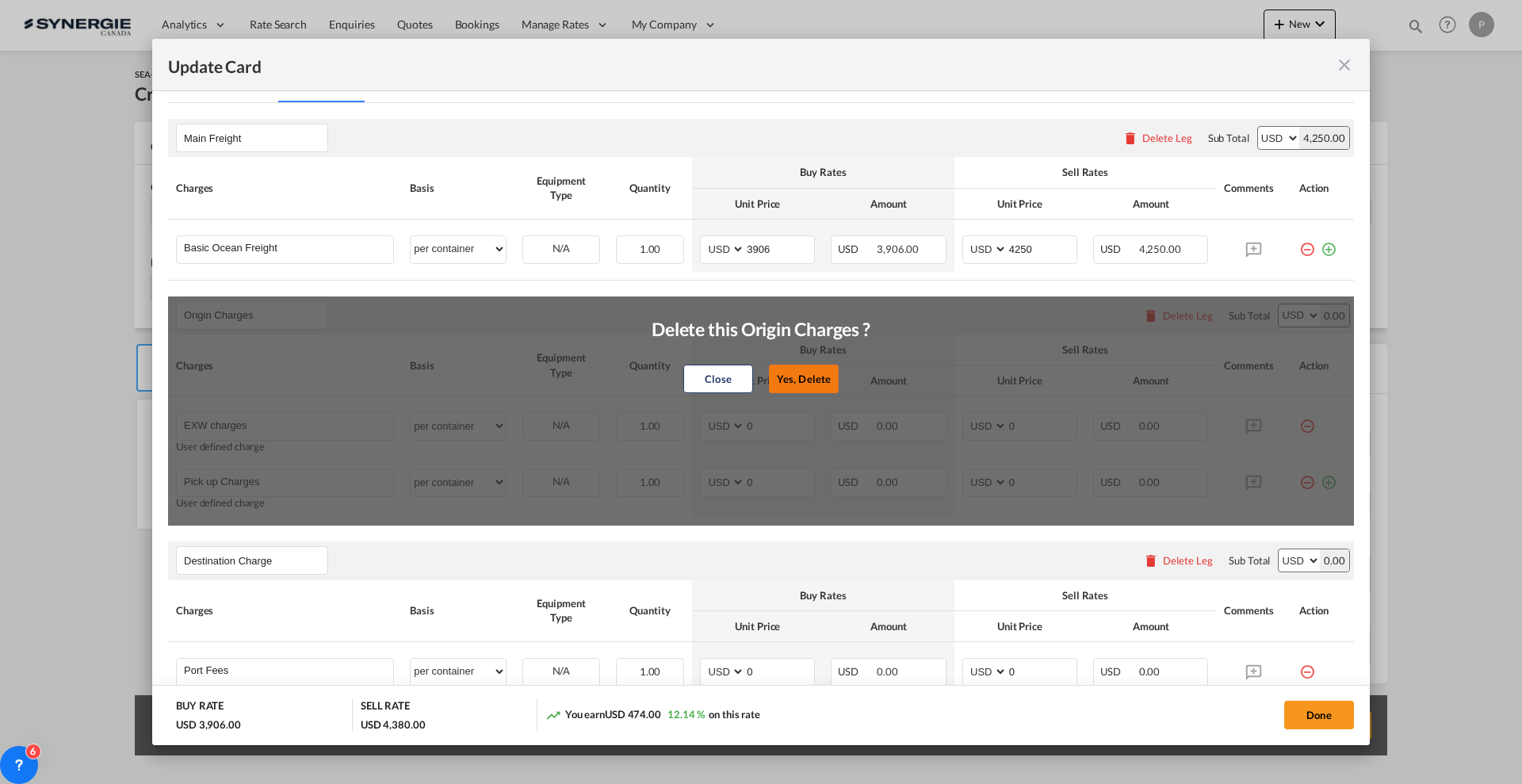
type input "30"
type input "Handling fee"
select select "per B/L"
type input "65"
type input "Cargo Coverage"
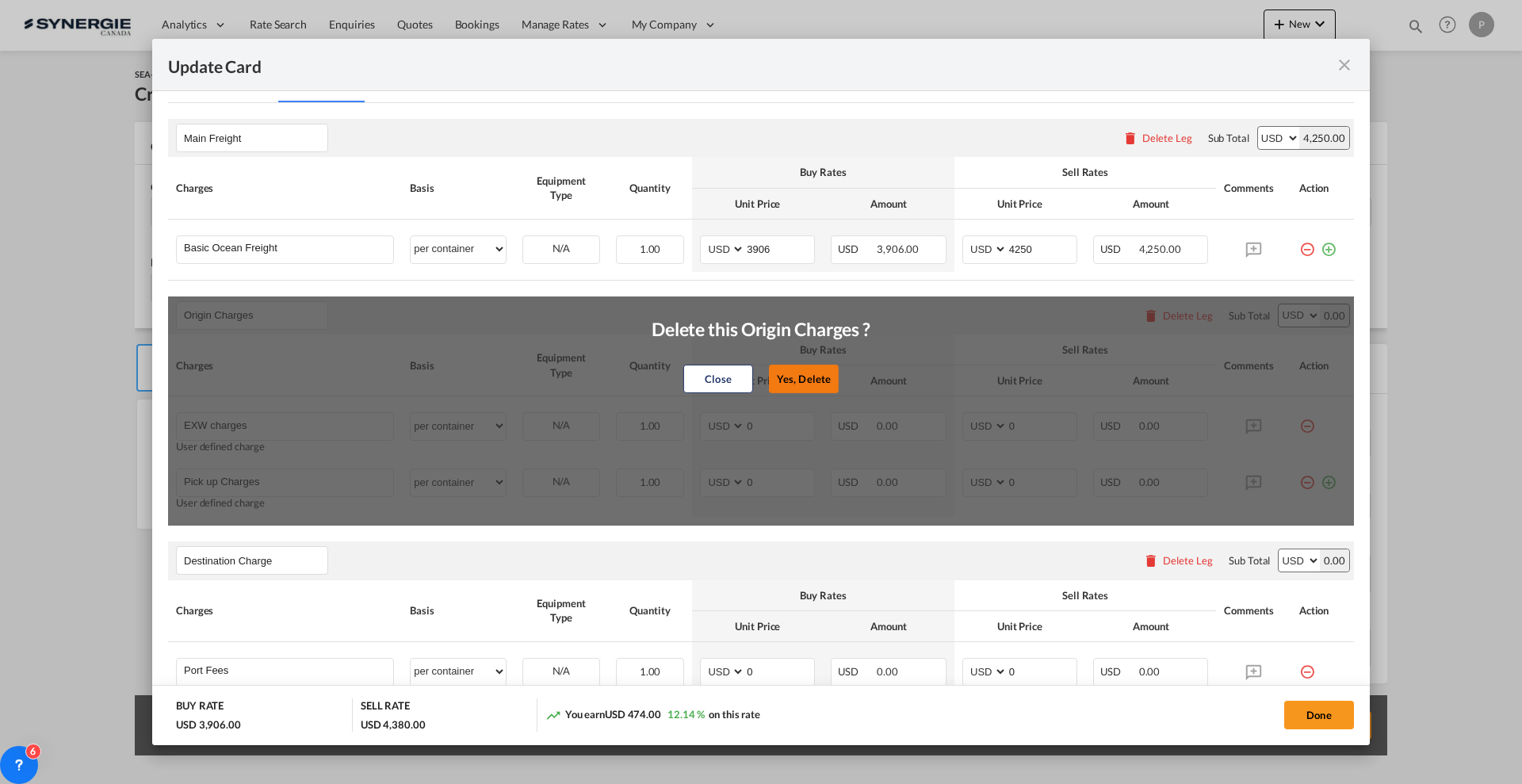
type input "Cargo Coverage - Rate to be confirmed depending on commodity and value Min 50 U…"
select select "per shipment"
type input "0"
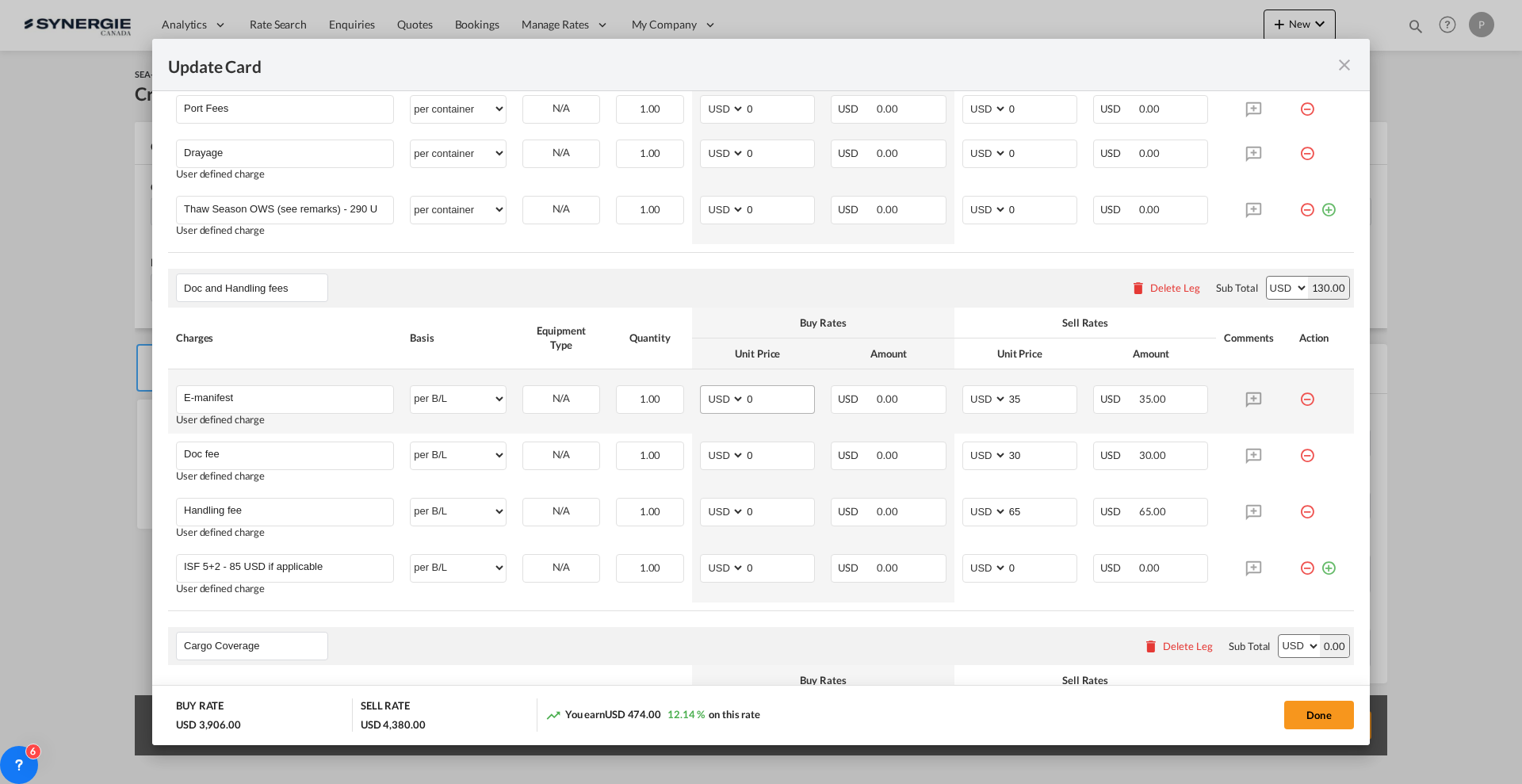
scroll to position [595, 0]
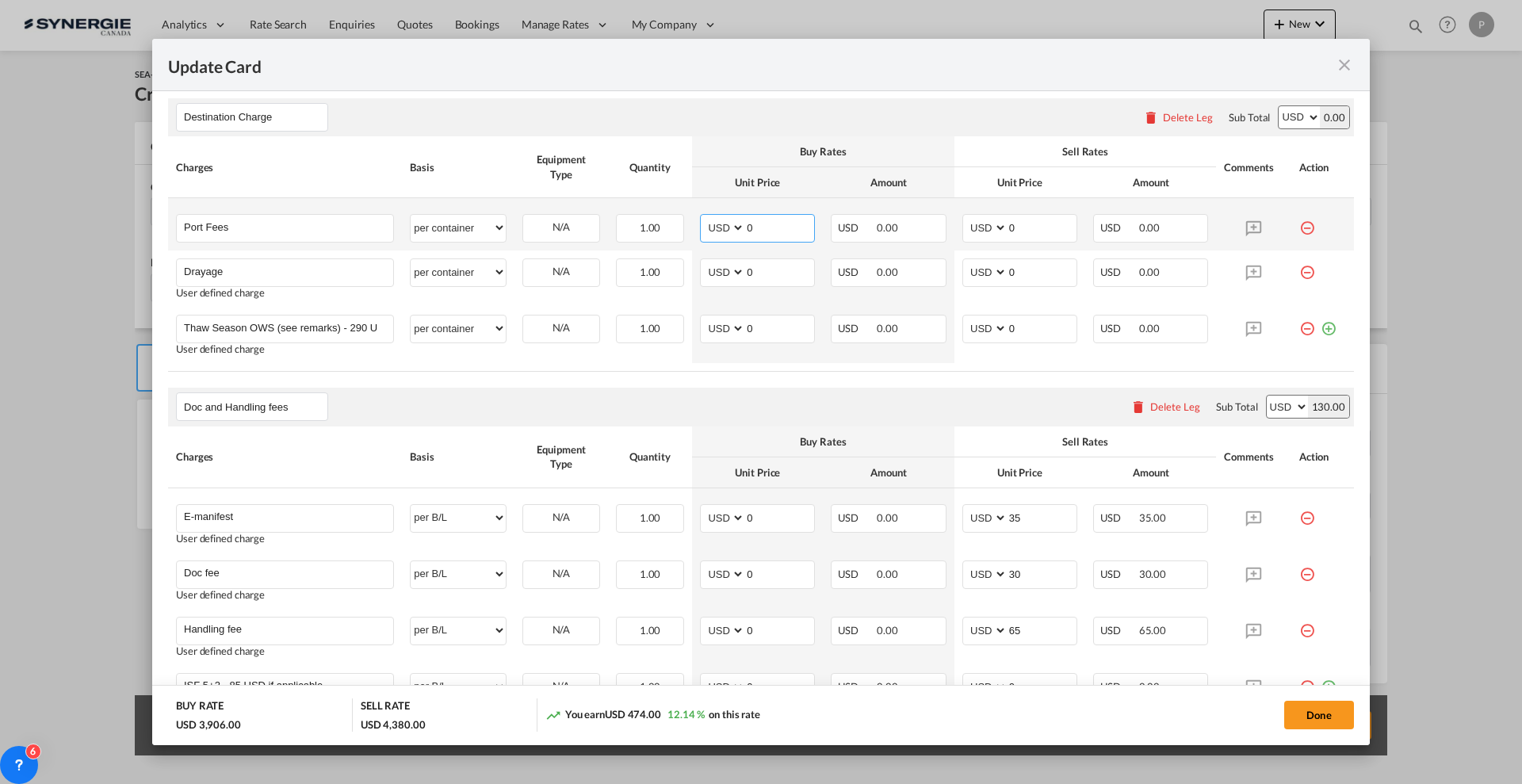
click at [771, 228] on input "0" at bounding box center [779, 227] width 69 height 24
type input "50"
type input "65"
click at [786, 265] on input "0" at bounding box center [779, 271] width 69 height 24
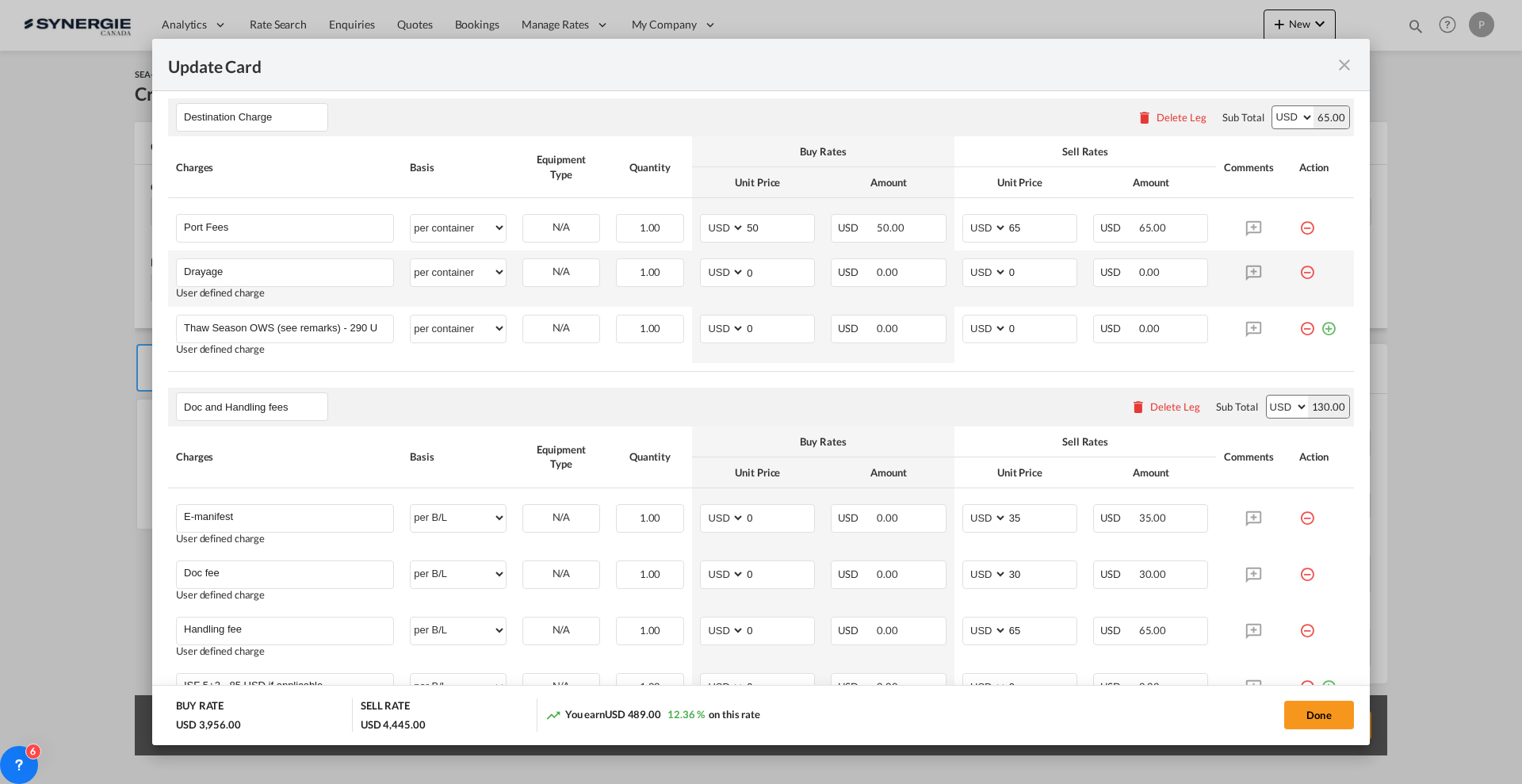
click at [749, 252] on td "AED AFN ALL AMD ANG AOA ARS AUD AWG AZN BAM BBD BDT BGN BHD BIF BMD BND BOB BRL…" at bounding box center [757, 278] width 130 height 56
click at [785, 286] on md-input-container "AED AFN ALL AMD ANG AOA ARS AUD AWG AZN BAM BBD BDT BGN BHD BIF BMD BND BOB BRL…" at bounding box center [757, 273] width 115 height 29
click at [784, 270] on input "0" at bounding box center [779, 271] width 69 height 24
type input "335"
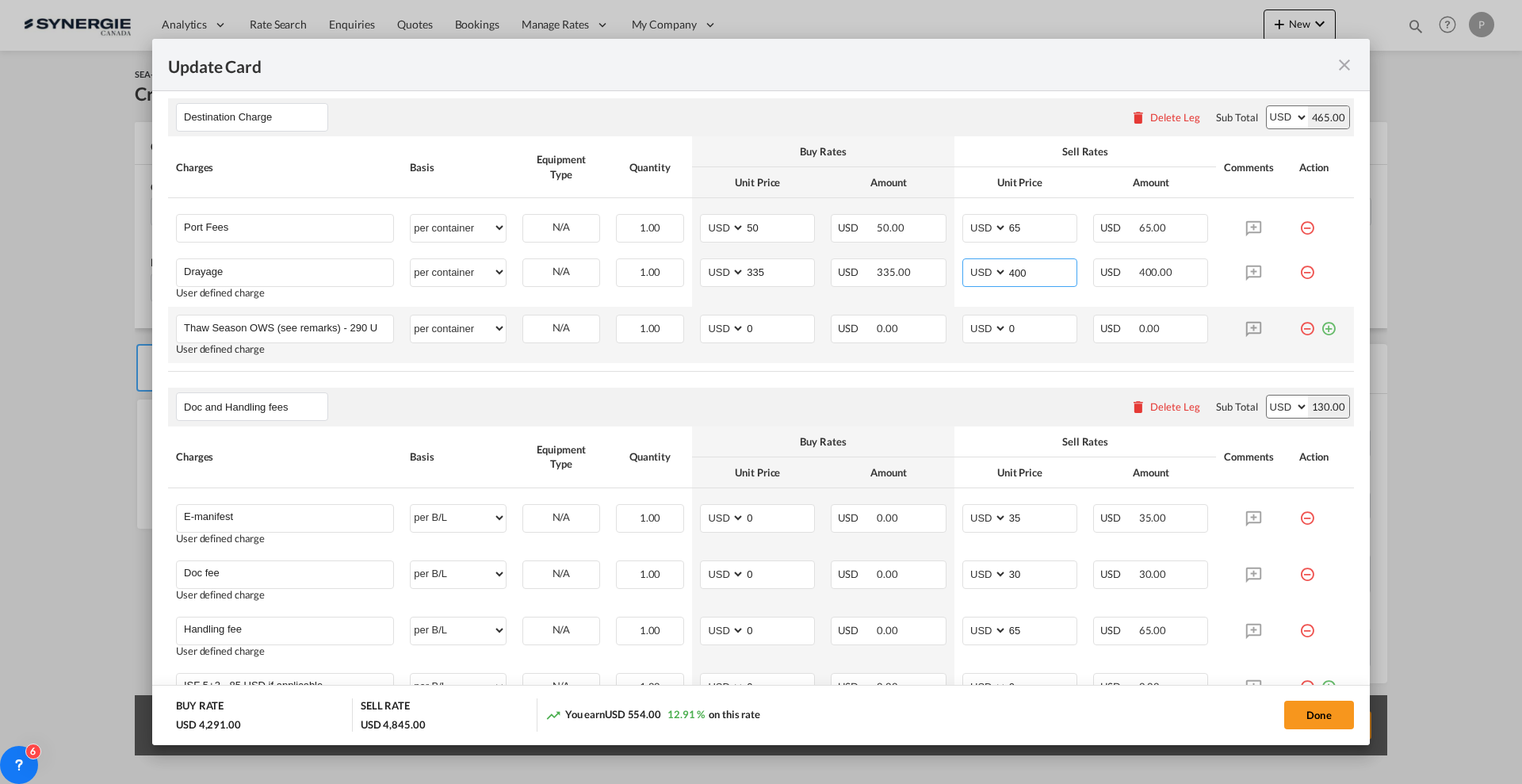
type input "400"
click at [1299, 327] on md-icon "icon-minus-circle-outline red-400-fg" at bounding box center [1307, 323] width 16 height 16
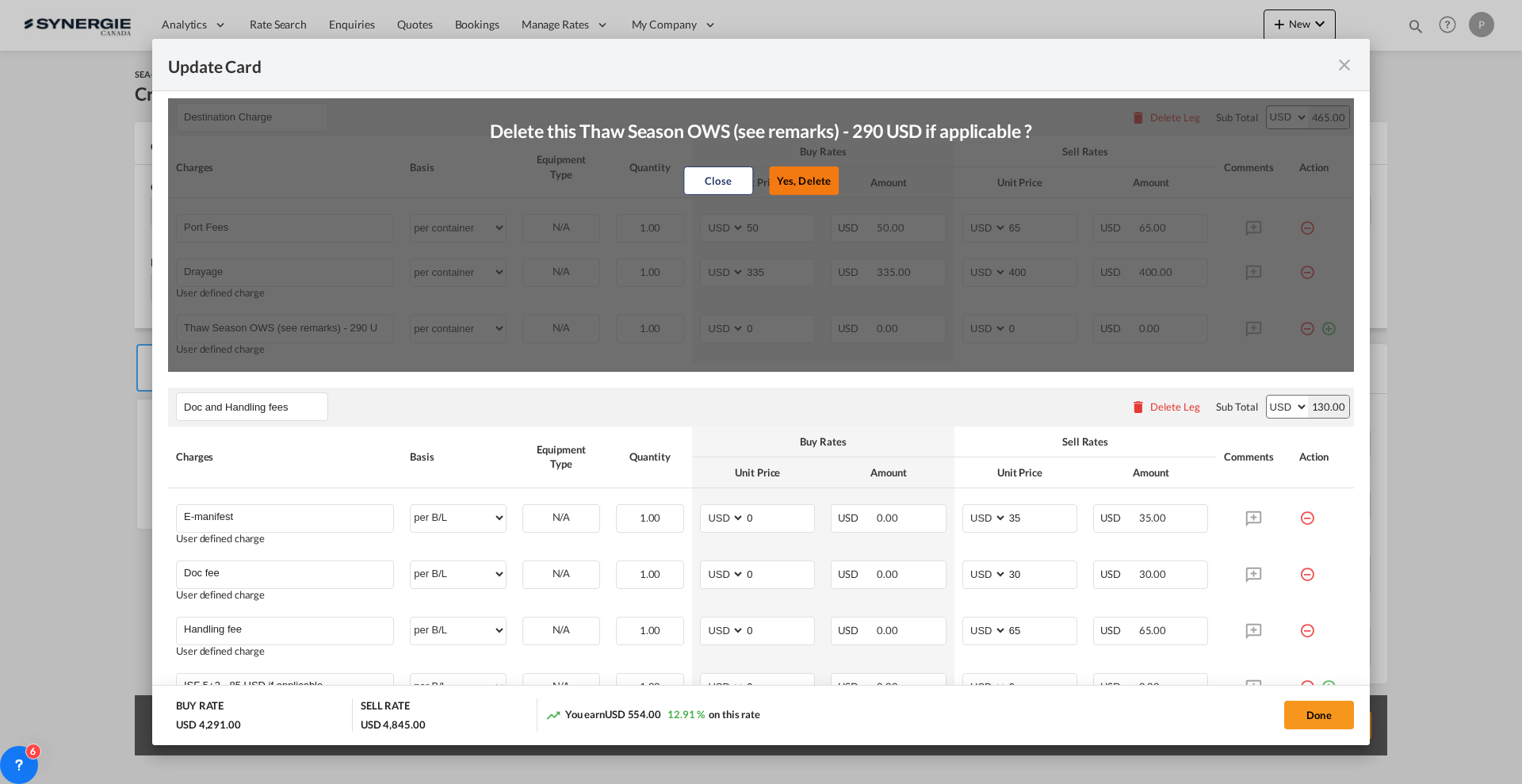
click at [806, 183] on button "Yes, Delete" at bounding box center [804, 180] width 70 height 29
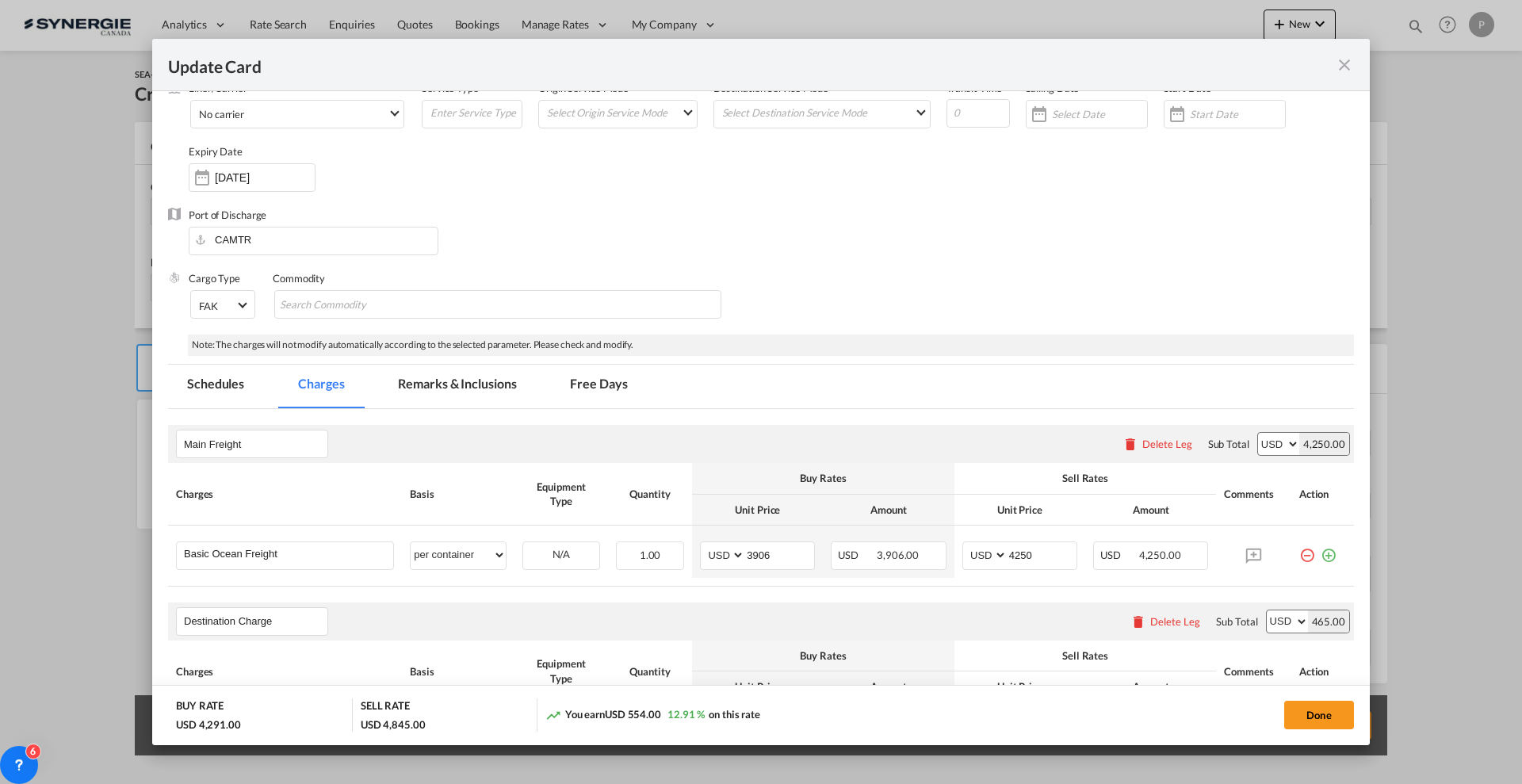
scroll to position [0, 0]
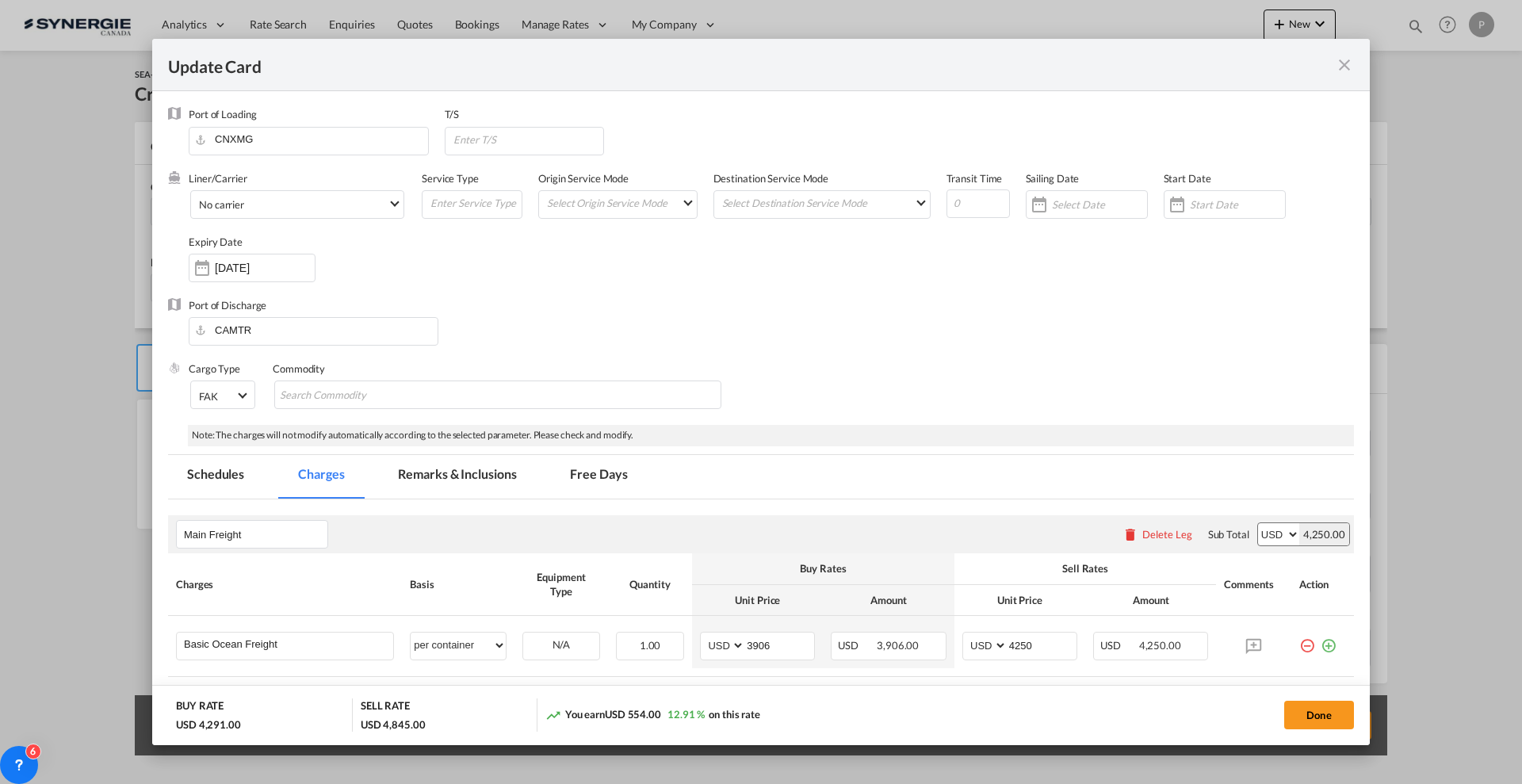
click at [448, 479] on md-tab-item "Remarks & Inclusions" at bounding box center [456, 476] width 156 height 44
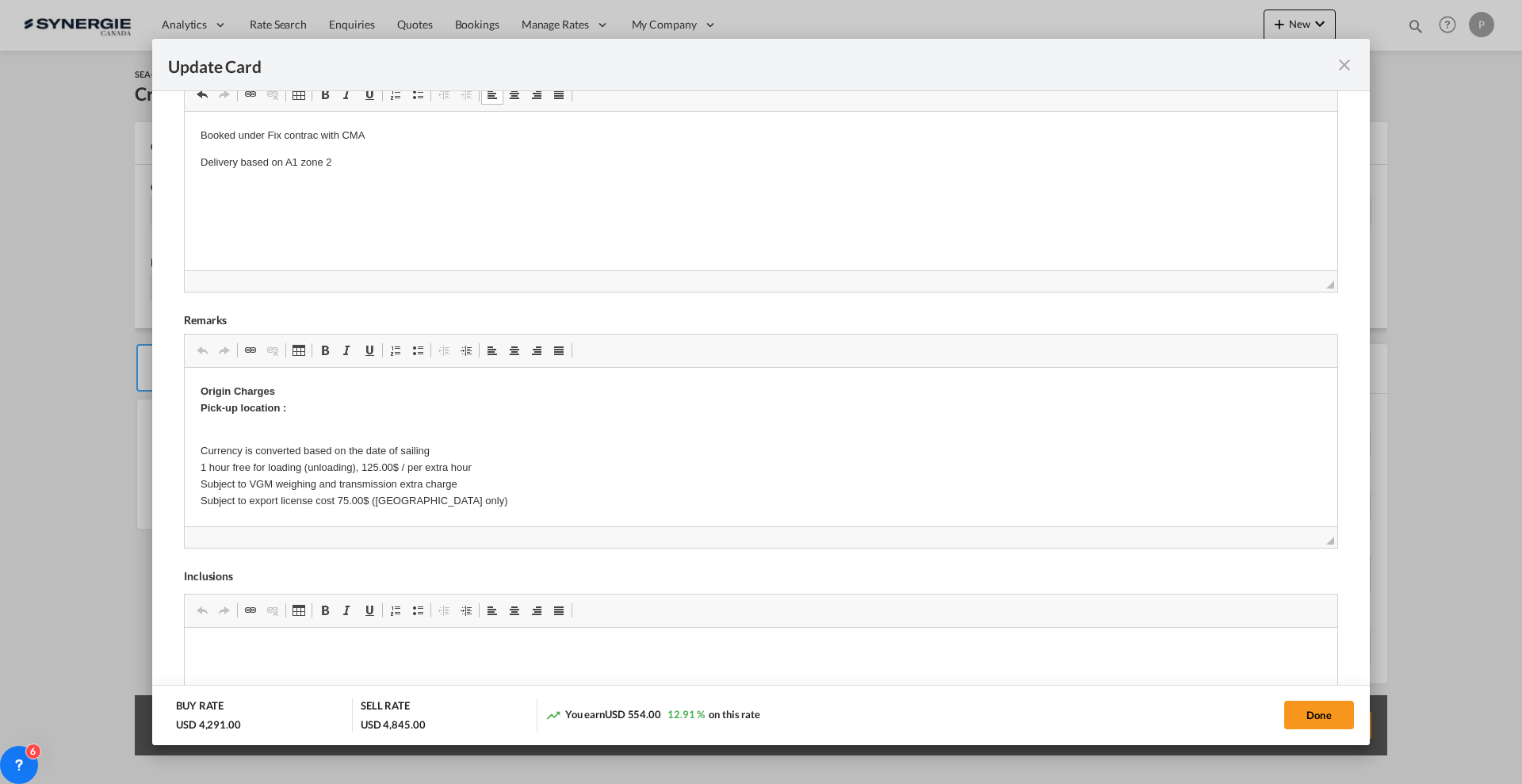
scroll to position [495, 0]
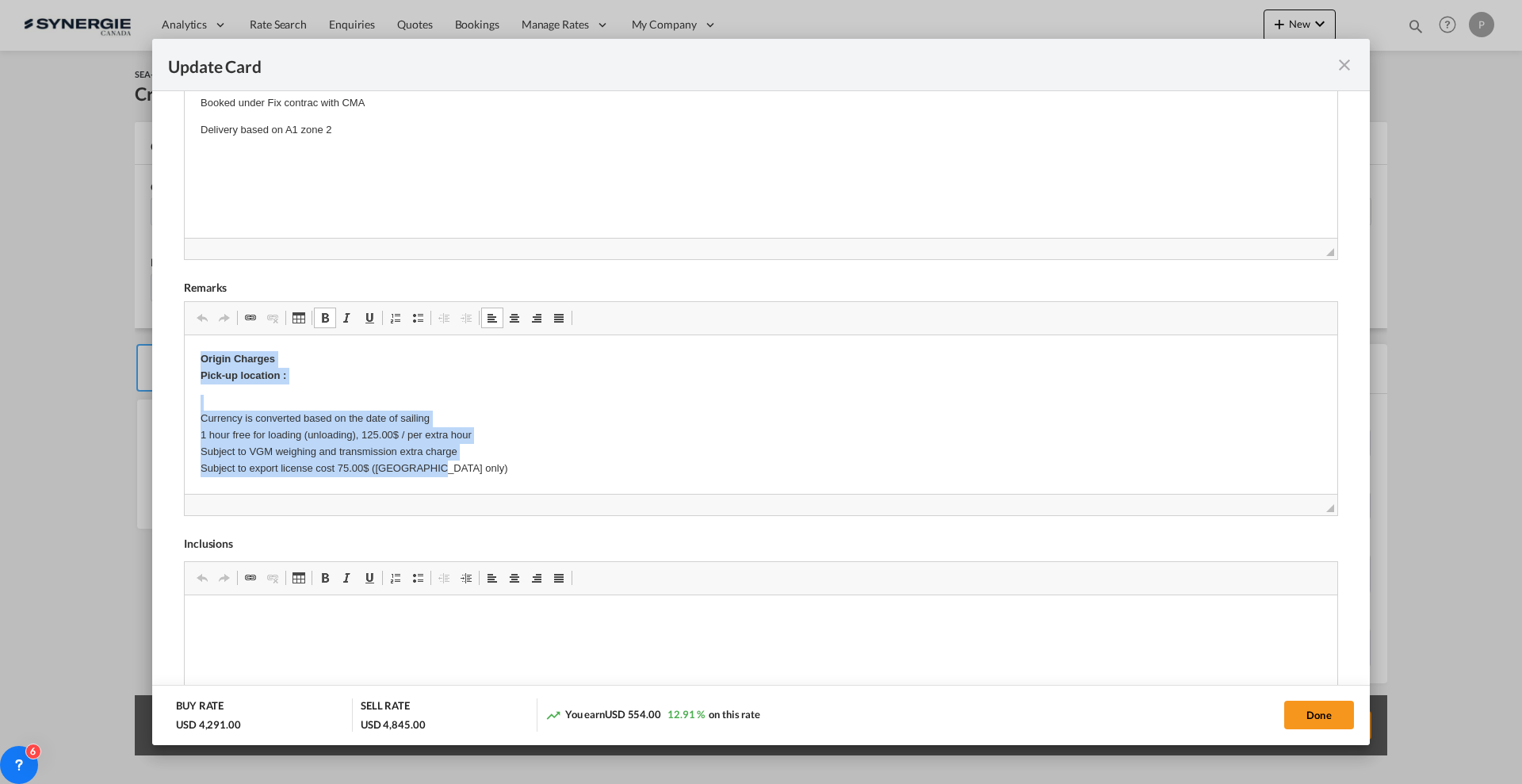
drag, startPoint x: 123, startPoint y: 382, endPoint x: 184, endPoint y: 631, distance: 256.4
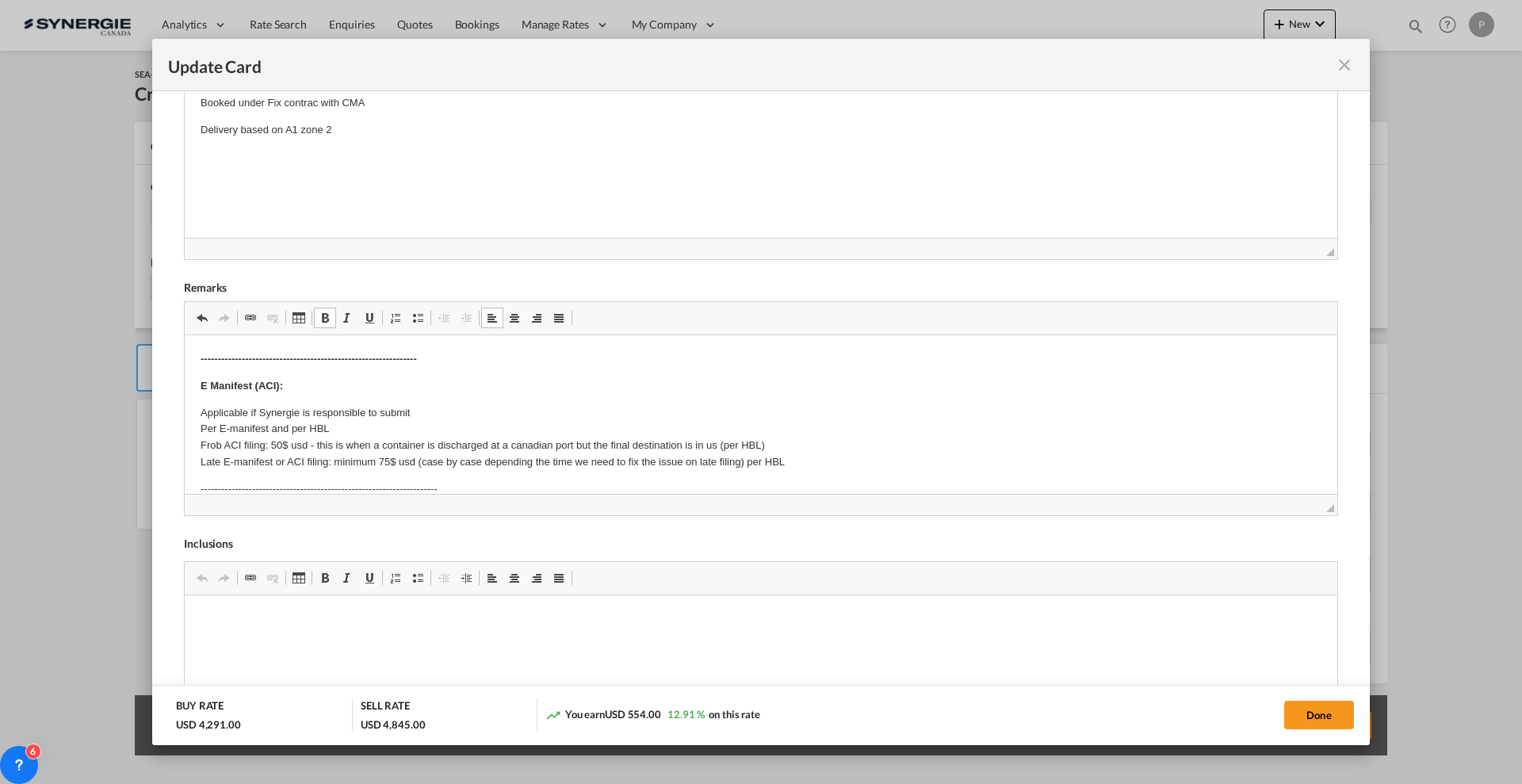
click strong "---------------------------------------------------------------"
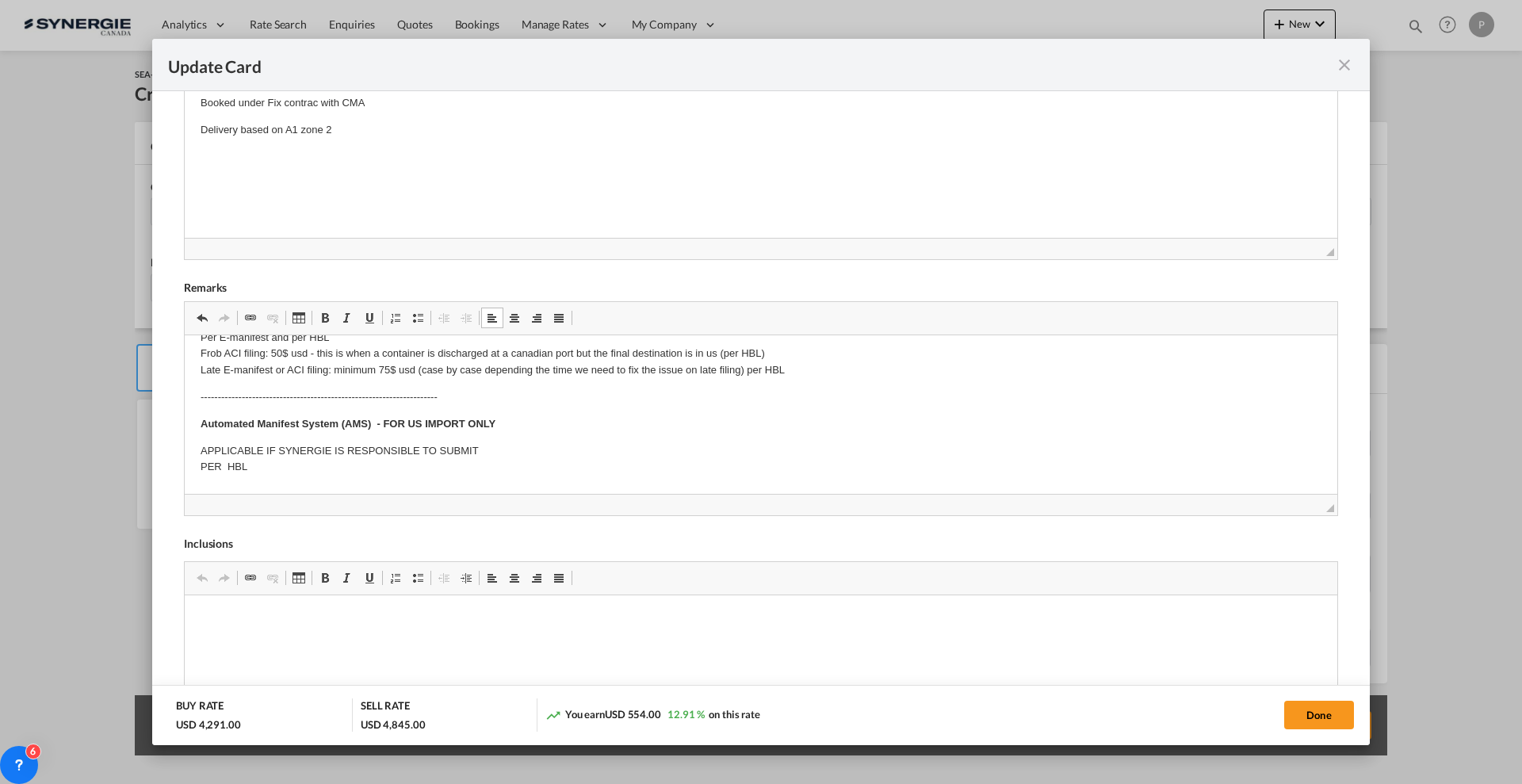
scroll to position [99, 0]
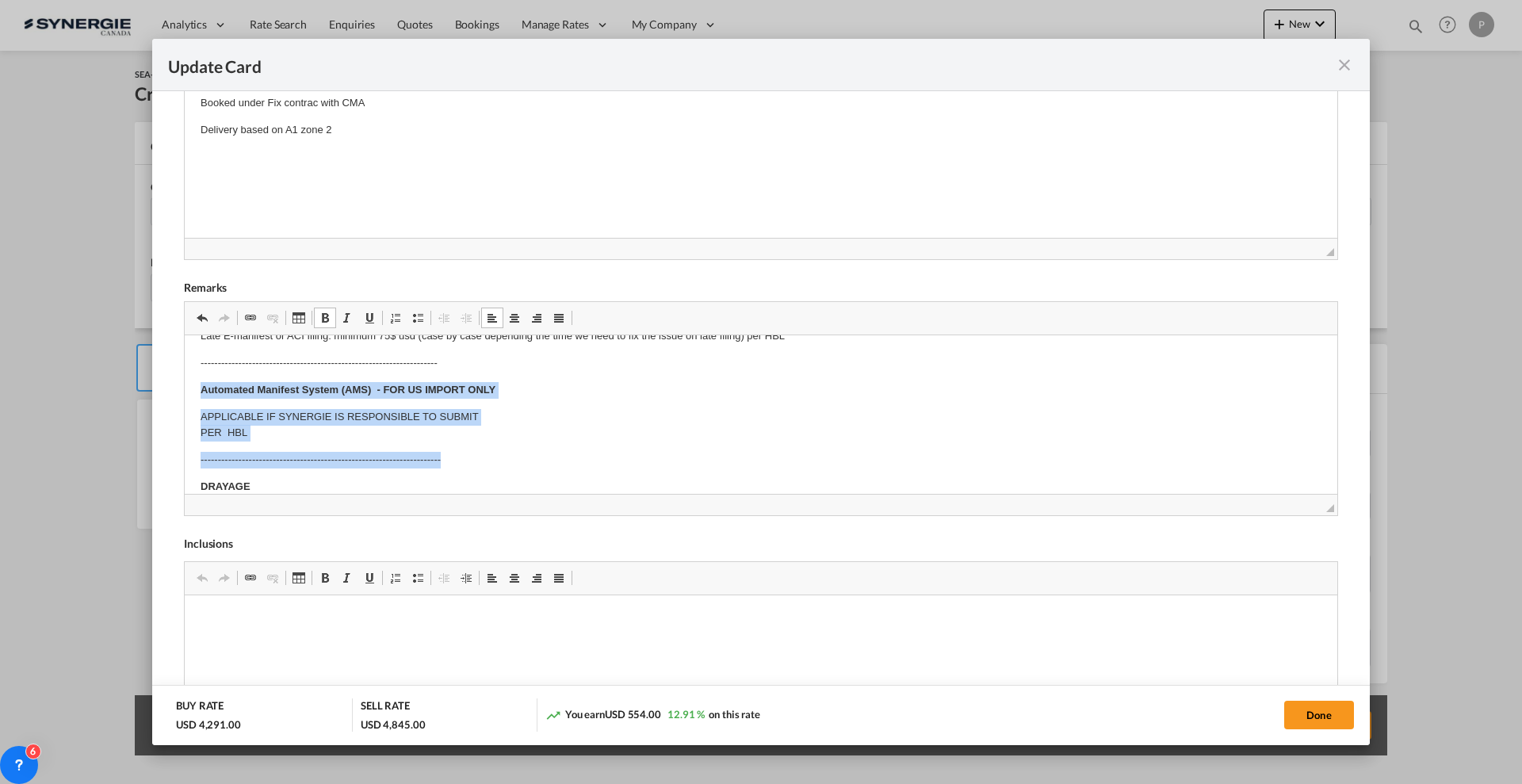
drag, startPoint x: 250, startPoint y: 406, endPoint x: 542, endPoint y: 451, distance: 295.4
click at [542, 451] on html "​​​​​​​ E Manifest (ACI): Applicable if Synergie is responsible to submit Per E…" at bounding box center [760, 733] width 1152 height 994
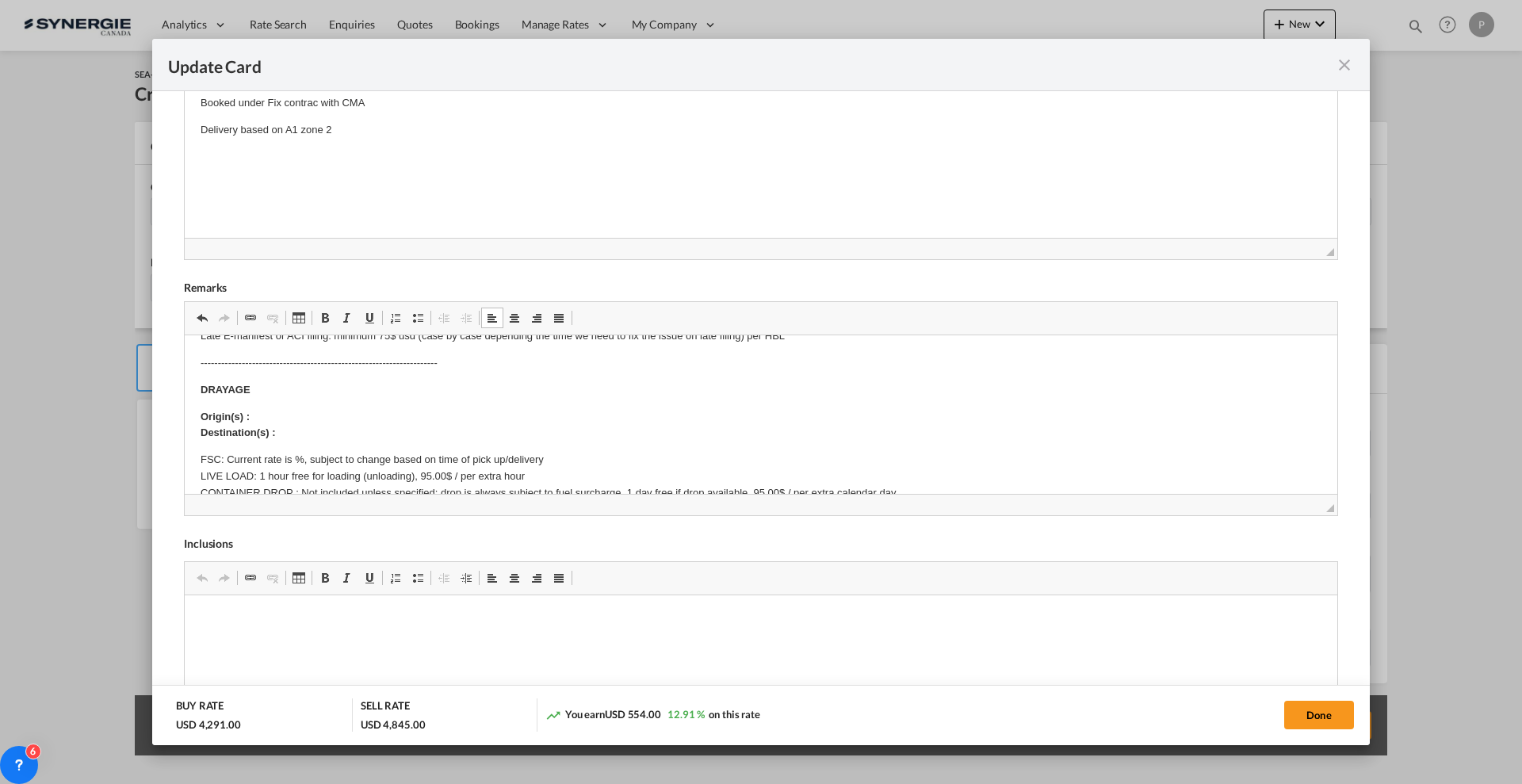
click at [328, 421] on p "Origin(s) : Destination(s) :" at bounding box center [761, 425] width 1121 height 33
click at [353, 437] on p "Origin(s) : Montreal CY Destination(s) :" at bounding box center [761, 425] width 1121 height 33
click at [301, 456] on p "FSC: Current rate is %, subject to change based on time of pick up/delivery LIV…" at bounding box center [761, 501] width 1121 height 99
click at [296, 456] on p "FSC: Current rate is %, subject to change based on time of pick up/delivery LIV…" at bounding box center [761, 501] width 1121 height 99
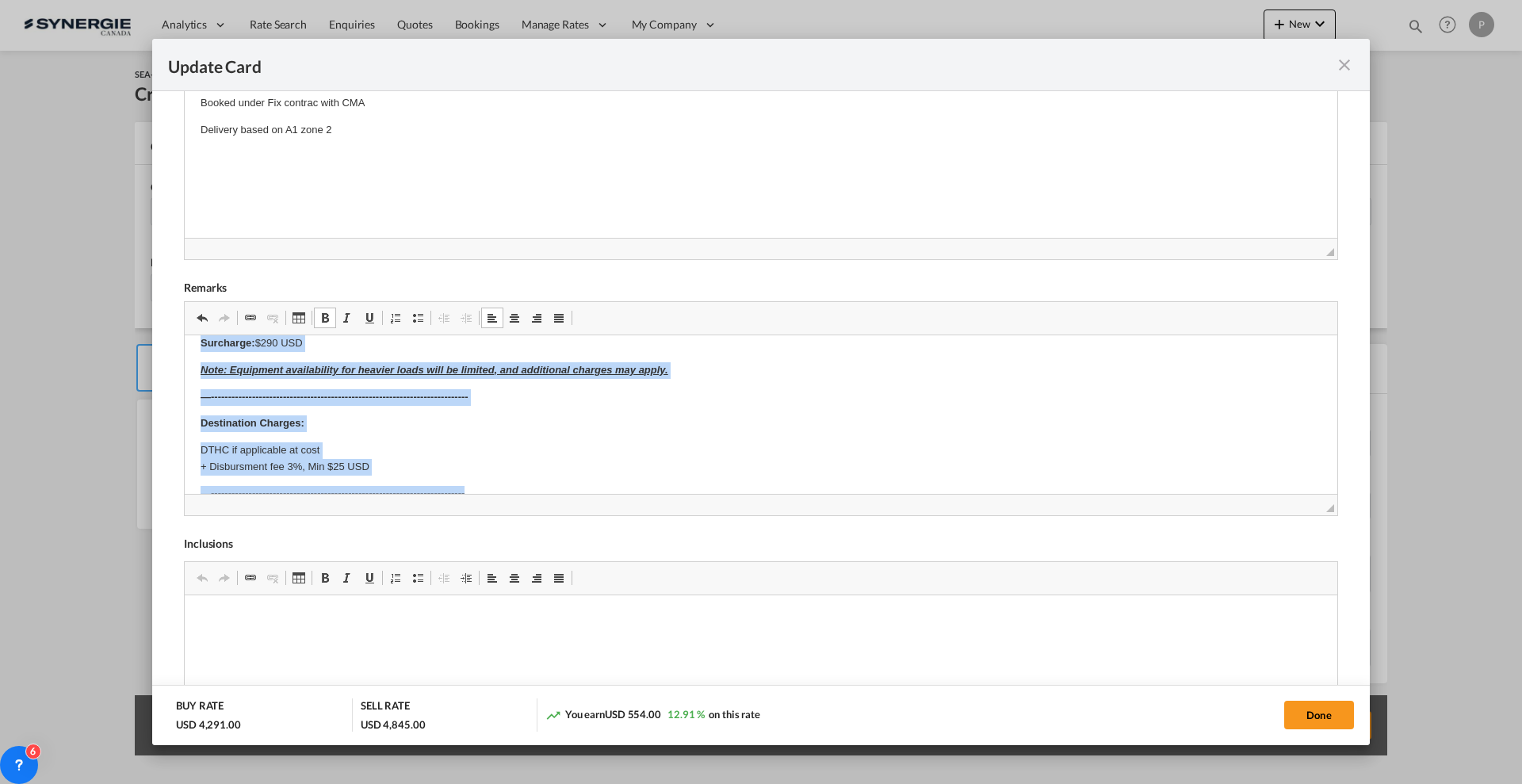
scroll to position [612, 0]
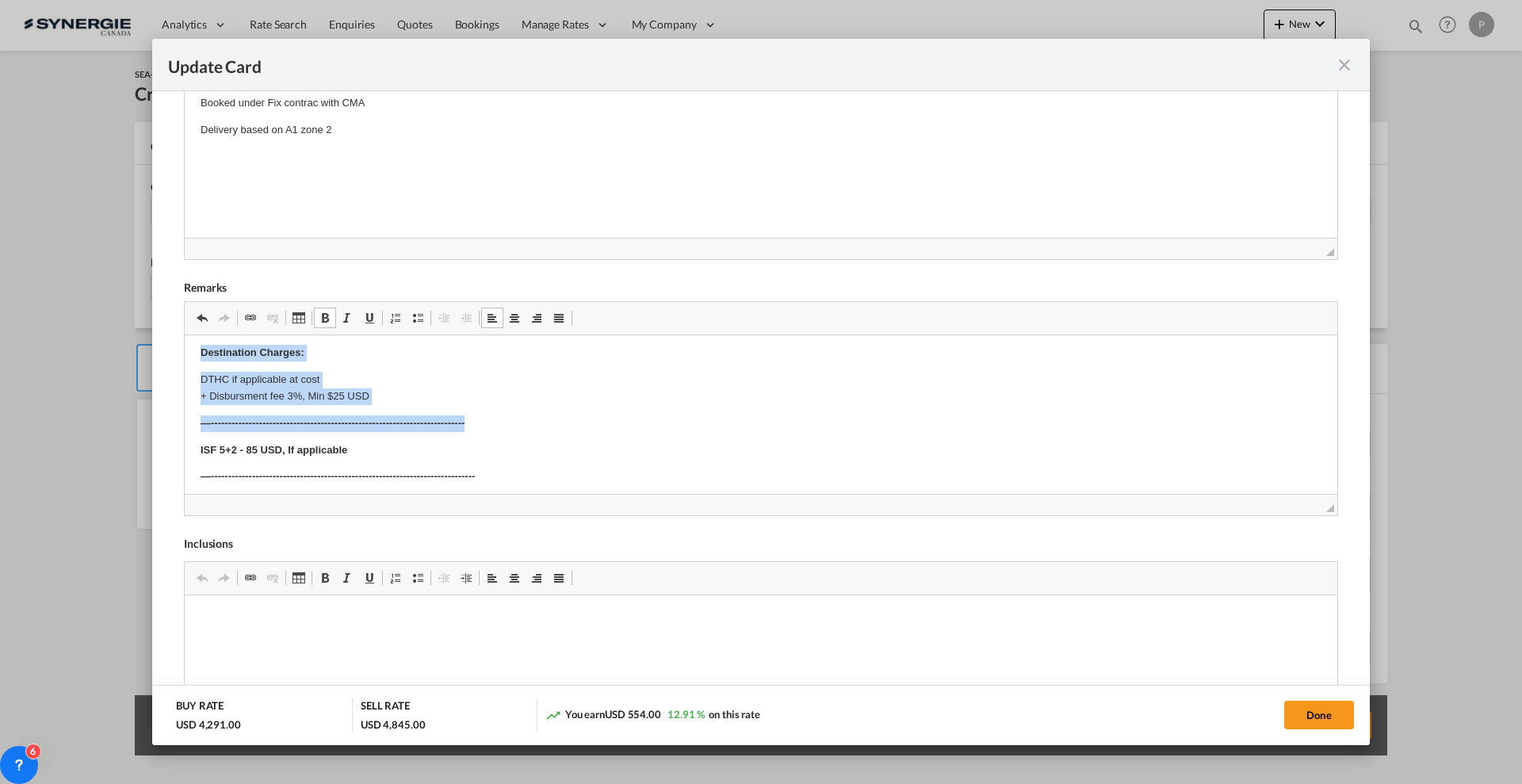
drag, startPoint x: 199, startPoint y: 400, endPoint x: 670, endPoint y: 408, distance: 471.1
click at [670, 408] on html "E Manifest (ACI): Applicable if Synergie is responsible to submit Per E-manifes…" at bounding box center [760, 172] width 1152 height 897
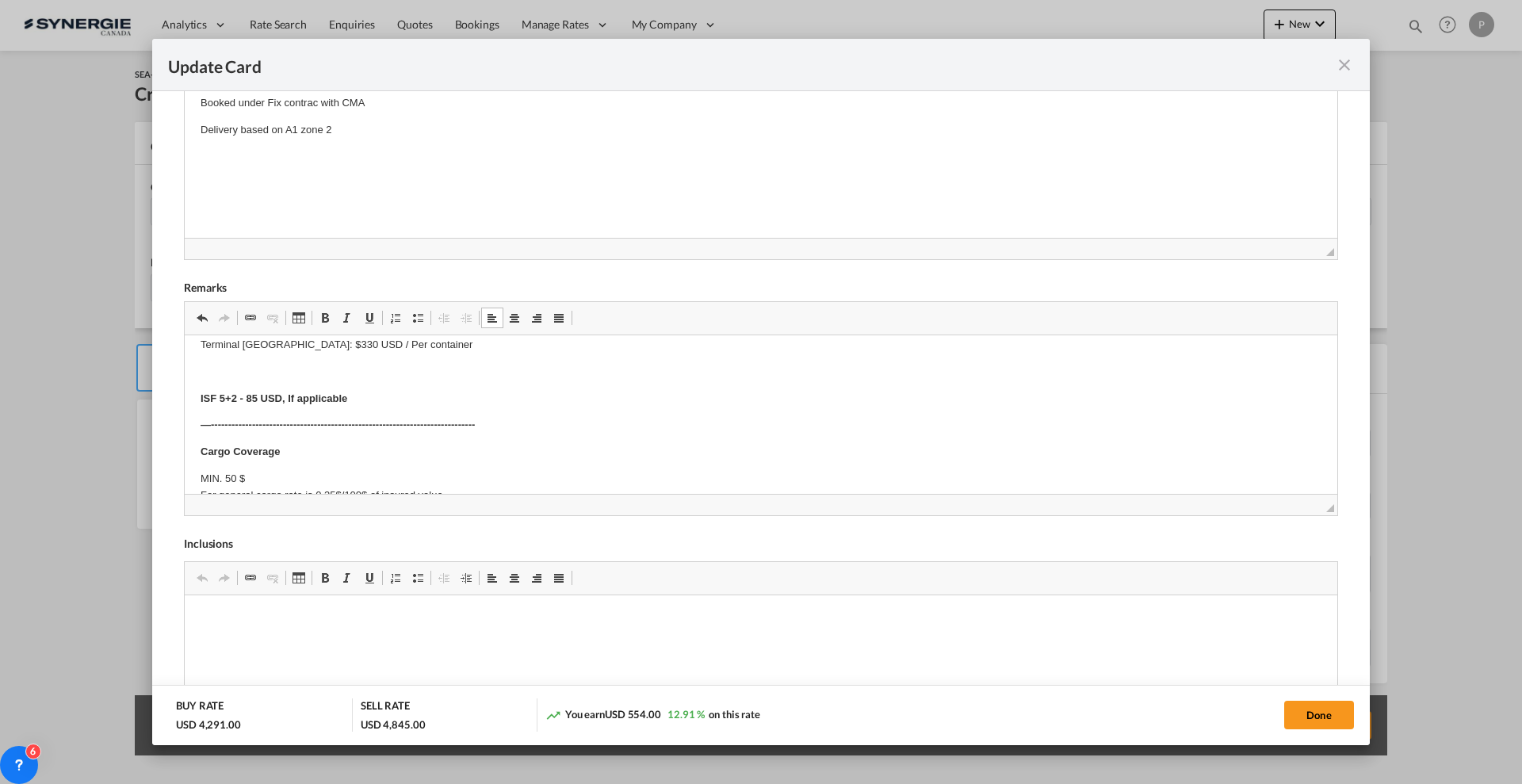
scroll to position [456, 0]
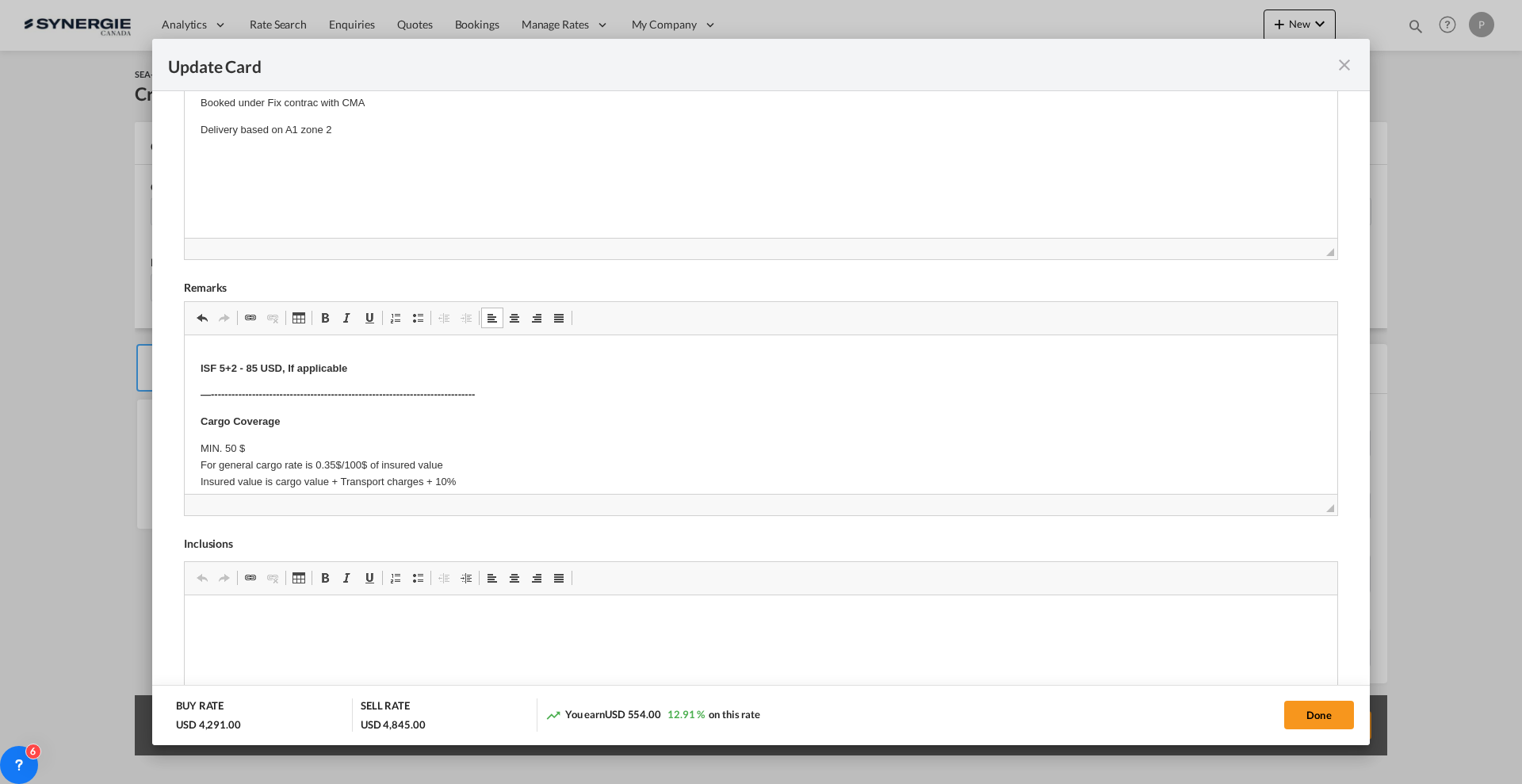
click at [381, 396] on strong "—-----------------------------------------------------------------------------" at bounding box center [337, 394] width 274 height 12
click at [327, 351] on body "E Manifest (ACI): Applicable if Synergie is responsible to submit Per E-manifes…" at bounding box center [761, 208] width 1121 height 628
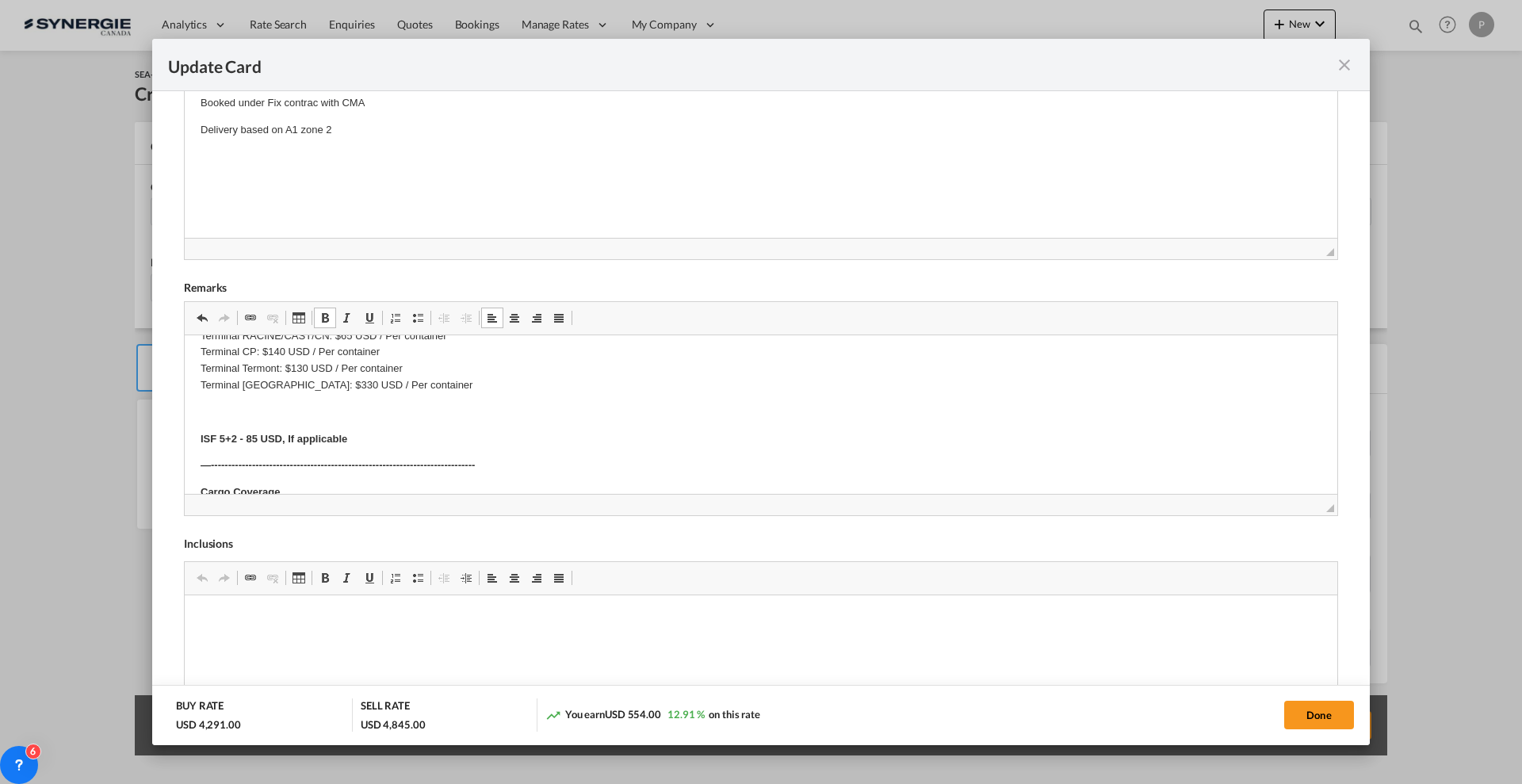
scroll to position [358, 0]
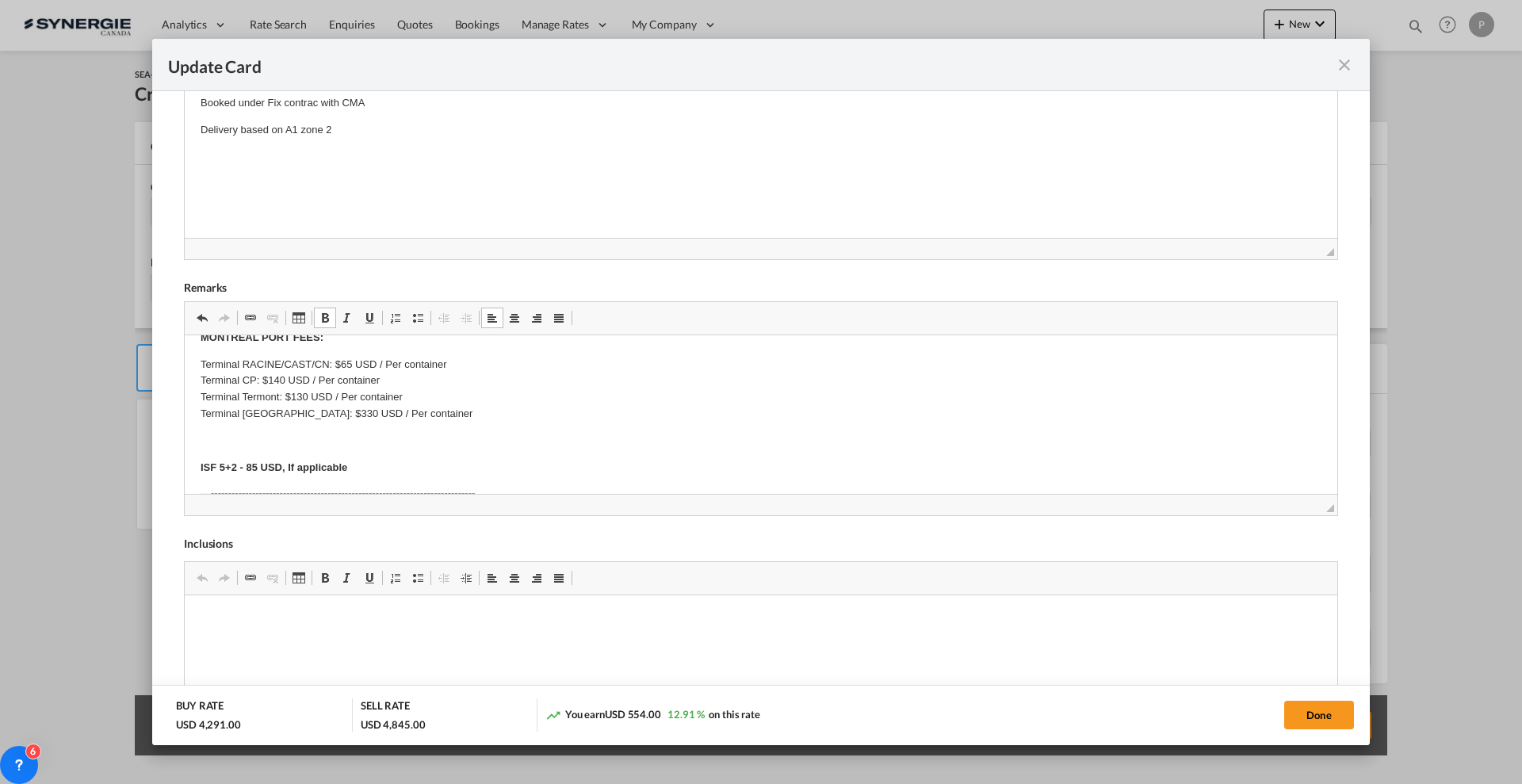
click at [378, 418] on p "Terminal RACINE/CAST/CN: $65 USD / Per container Terminal CP: $140 USD / Per co…" at bounding box center [761, 390] width 1121 height 66
click at [379, 435] on p "Editor, editor11" at bounding box center [761, 441] width 1121 height 17
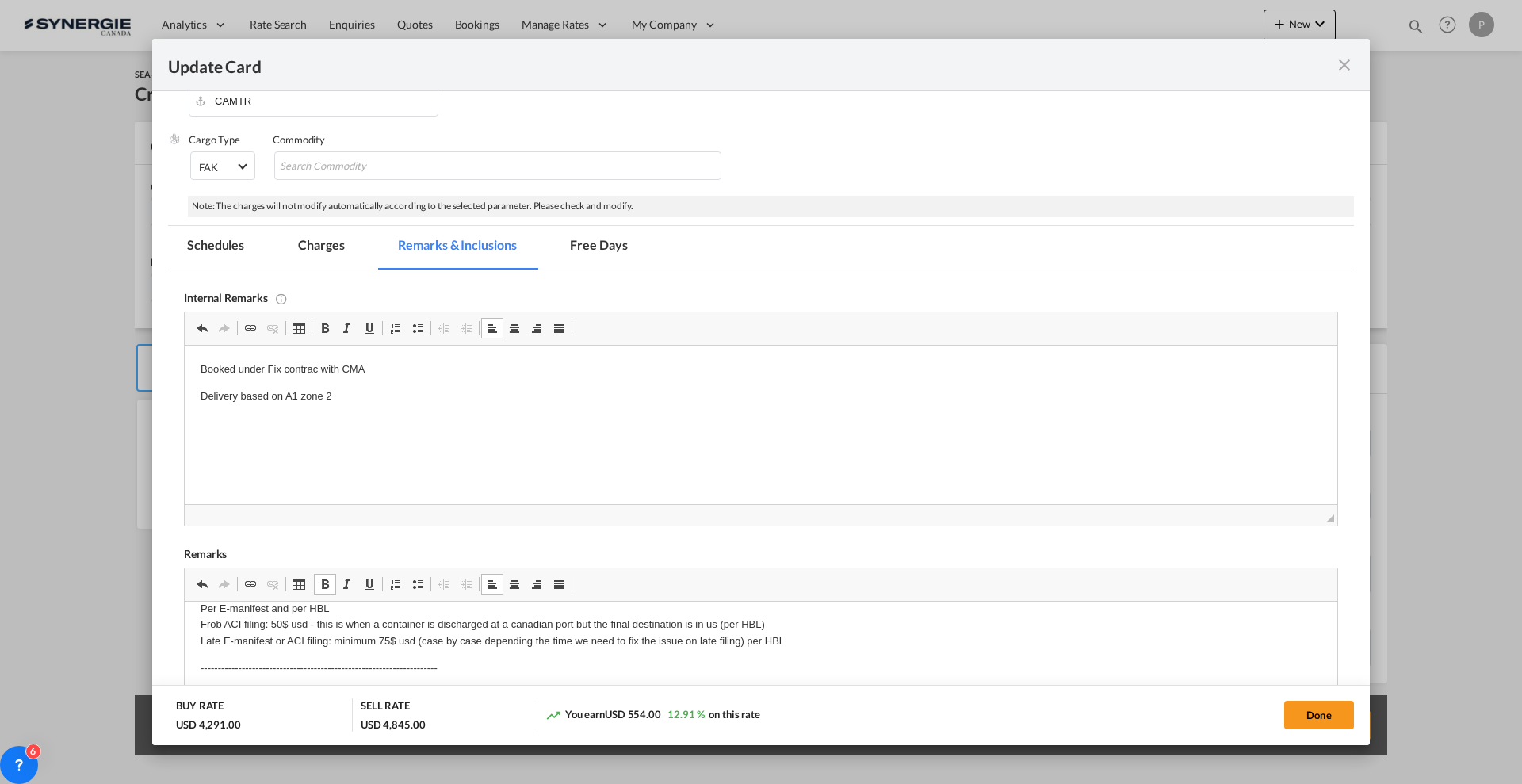
scroll to position [0, 0]
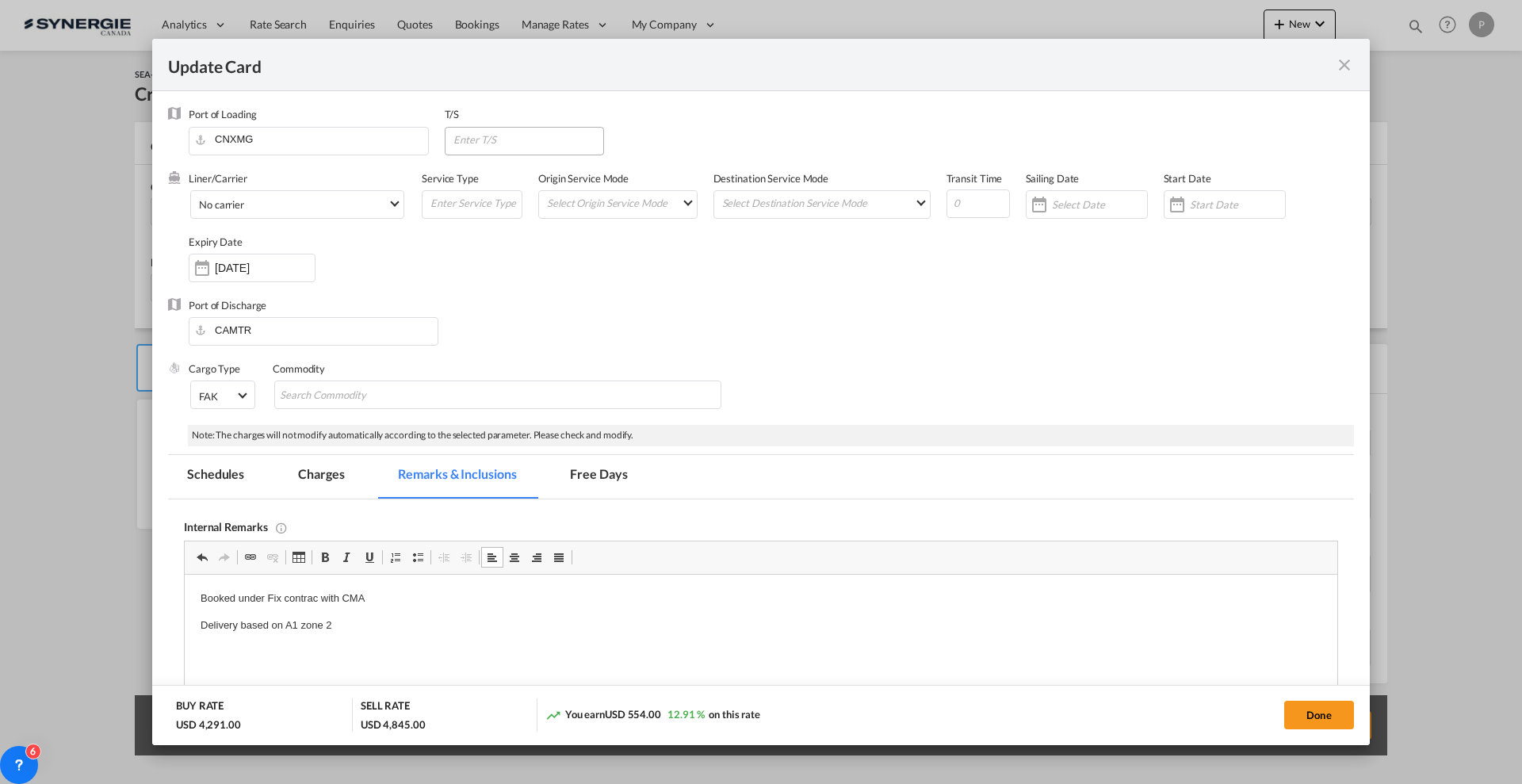
click at [491, 148] on input "Update Card Port ..." at bounding box center [527, 139] width 152 height 24
type input "CAVAN"
type input "35"
click at [1314, 707] on button "Done" at bounding box center [1319, 715] width 70 height 29
type input "10 Sep 2025"
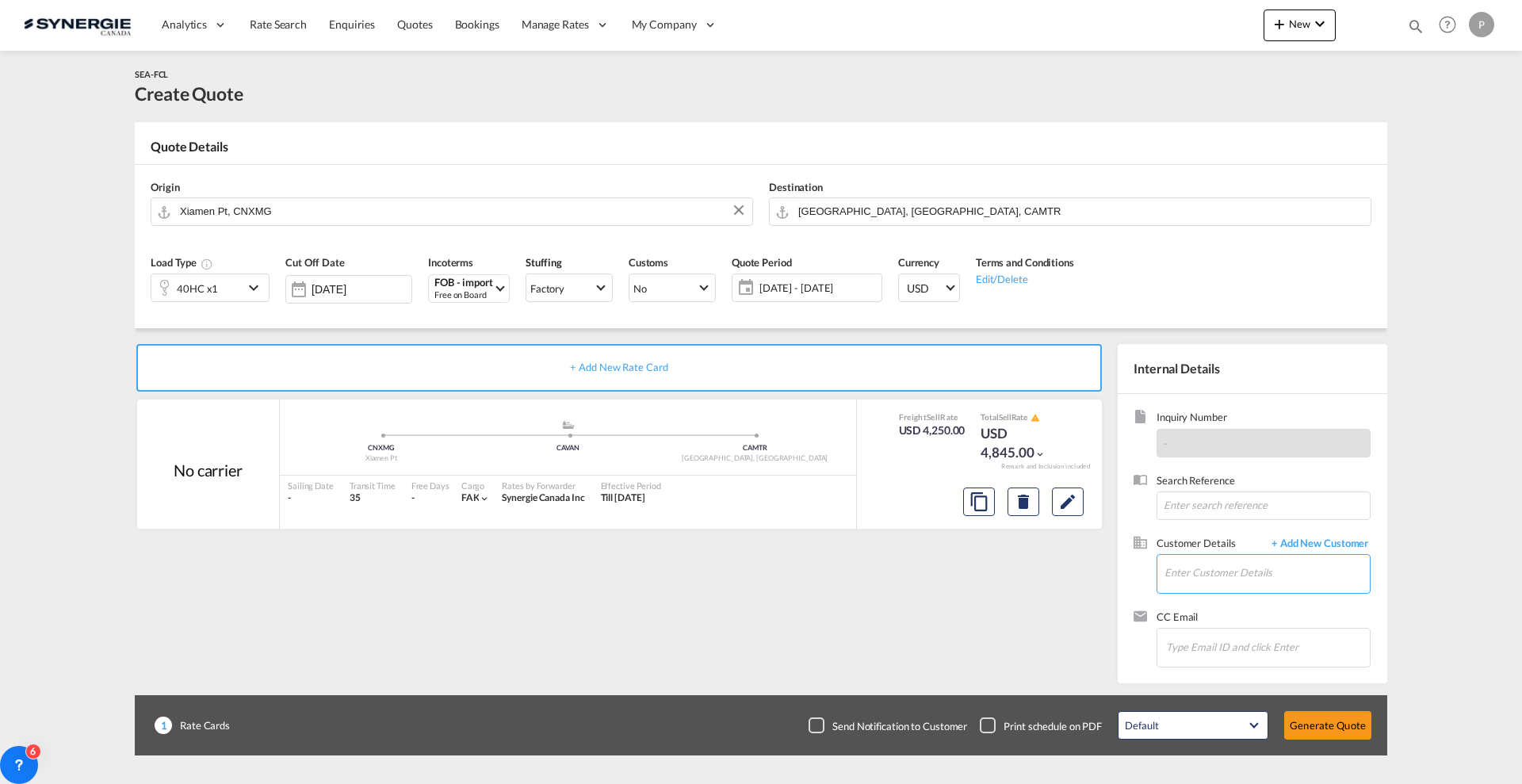
click at [1249, 584] on input "Enter Customer Details" at bounding box center [1267, 572] width 205 height 36
paste input "summumfitness@outlook.com"
click at [1232, 602] on div "Summum Fitness summumfitness@outlook.com | Summum Fitnes" at bounding box center [1322, 600] width 317 height 43
type input "Summum Fitnes, Summum Fitness, summumfitness@outlook.com"
click at [1342, 715] on button "Generate Quote" at bounding box center [1328, 725] width 87 height 29
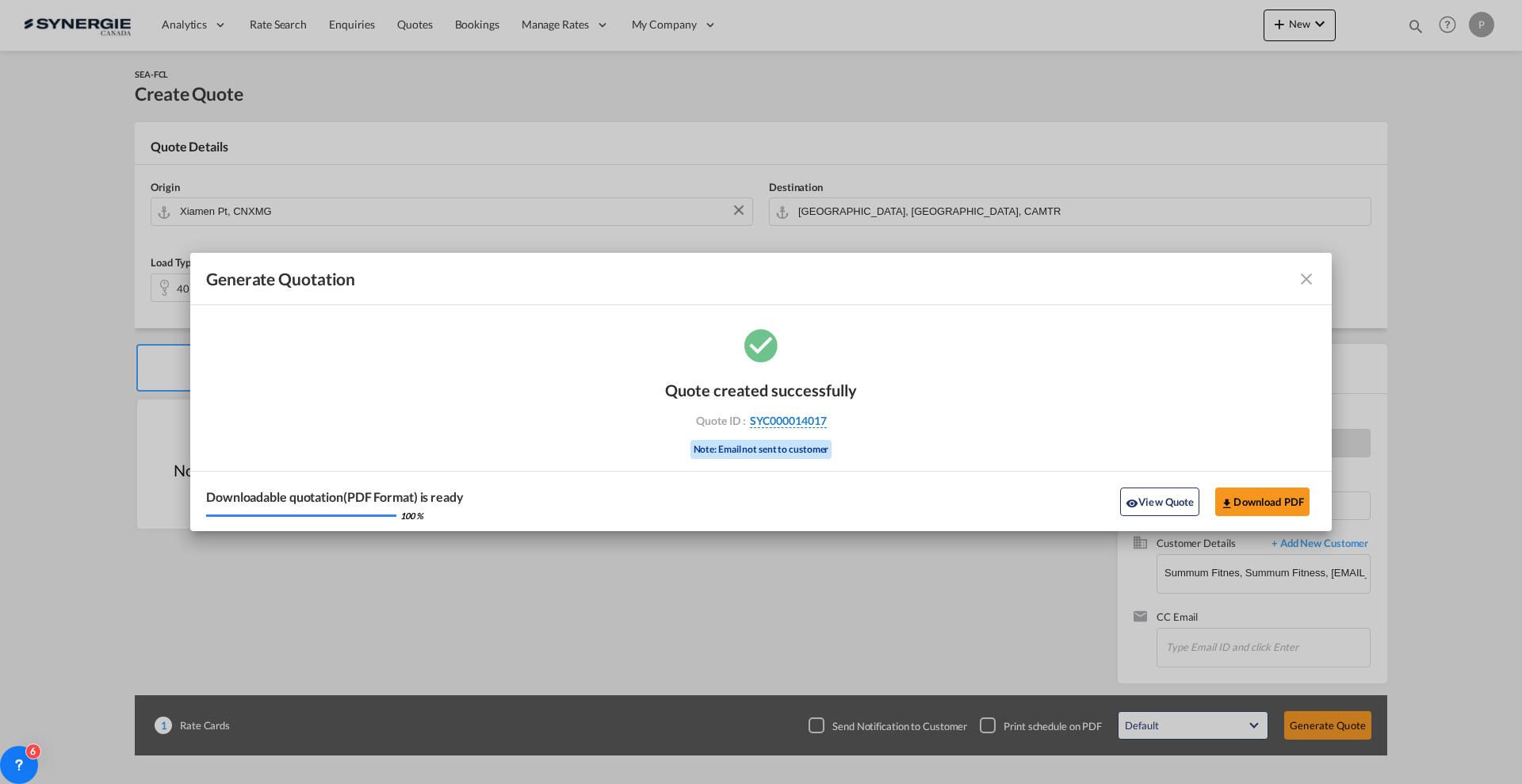
drag, startPoint x: 837, startPoint y: 421, endPoint x: 825, endPoint y: 423, distance: 12.2
click at [825, 423] on div "Quote ID : SYC000014017" at bounding box center [760, 421] width 184 height 14
copy div "SYC000014017"
click at [1263, 486] on div "Downloadable quotation(PDF Format) is ready 100 % View Quote Download PDF" at bounding box center [760, 501] width 1141 height 60
click at [1262, 495] on button "Download PDF" at bounding box center [1262, 502] width 95 height 29
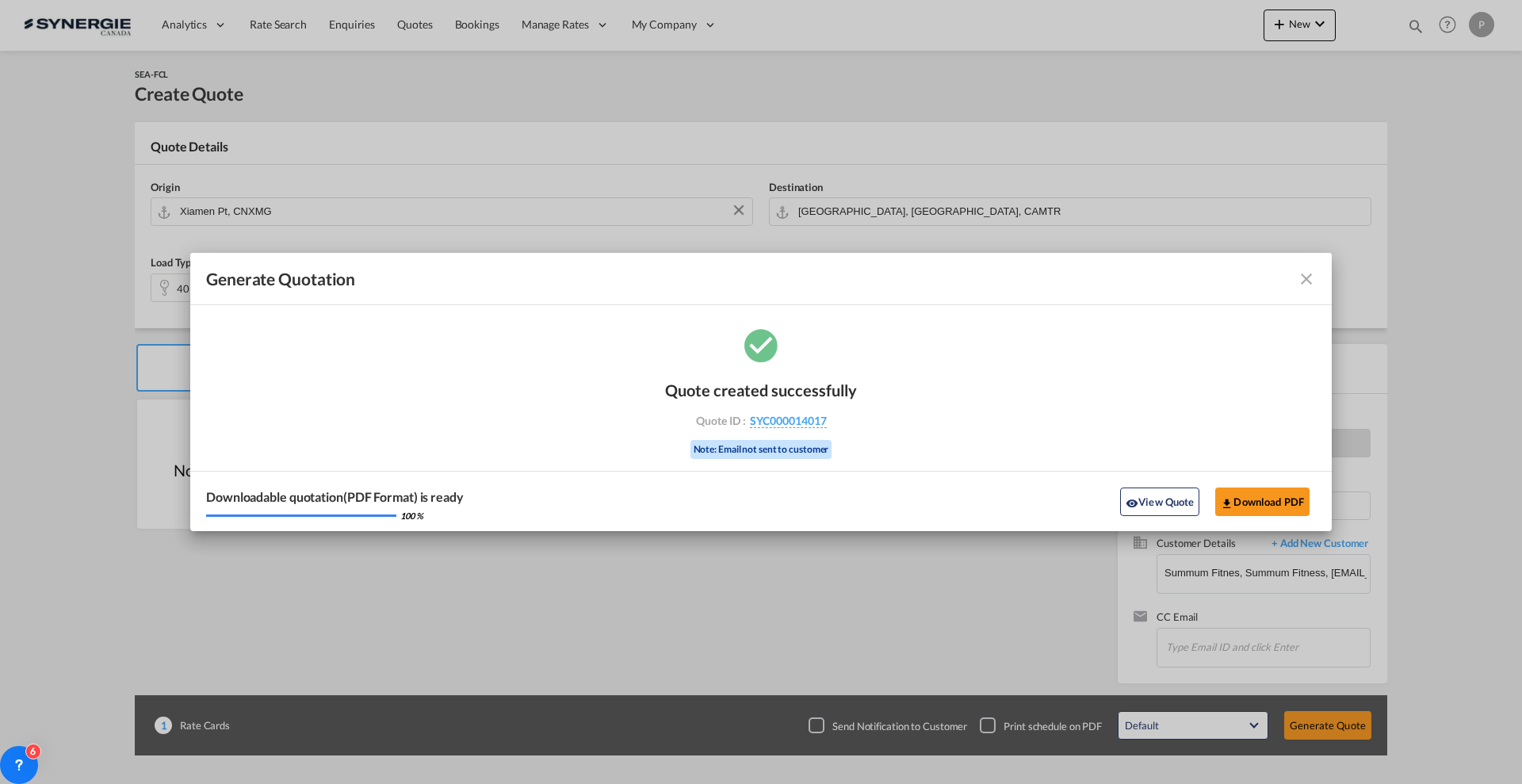
click at [1305, 278] on md-icon "icon-close fg-AAA8AD cursor m-0" at bounding box center [1307, 279] width 19 height 19
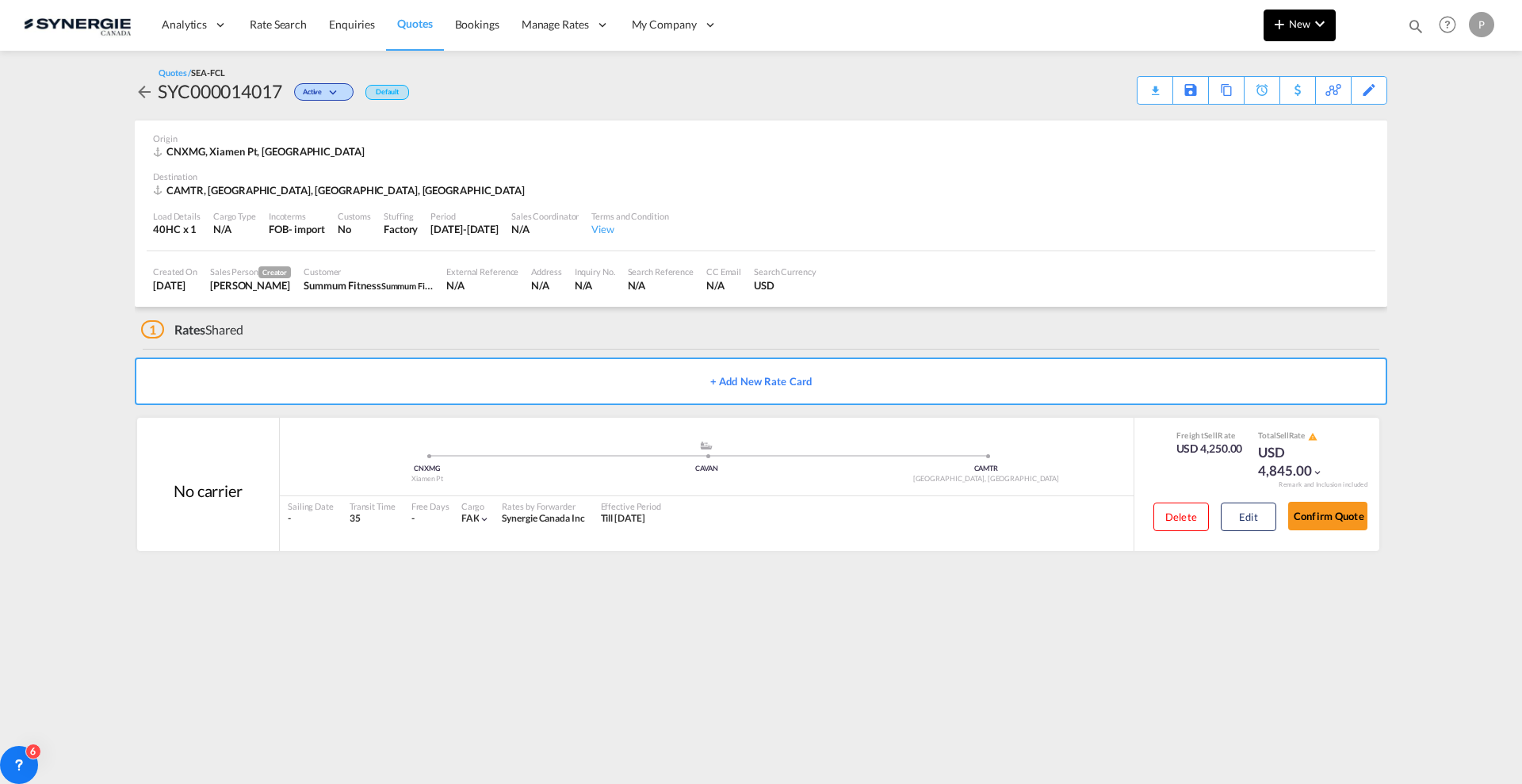
click at [1312, 40] on button "New" at bounding box center [1299, 25] width 72 height 32
click at [1275, 134] on div "Quote" at bounding box center [1277, 119] width 59 height 40
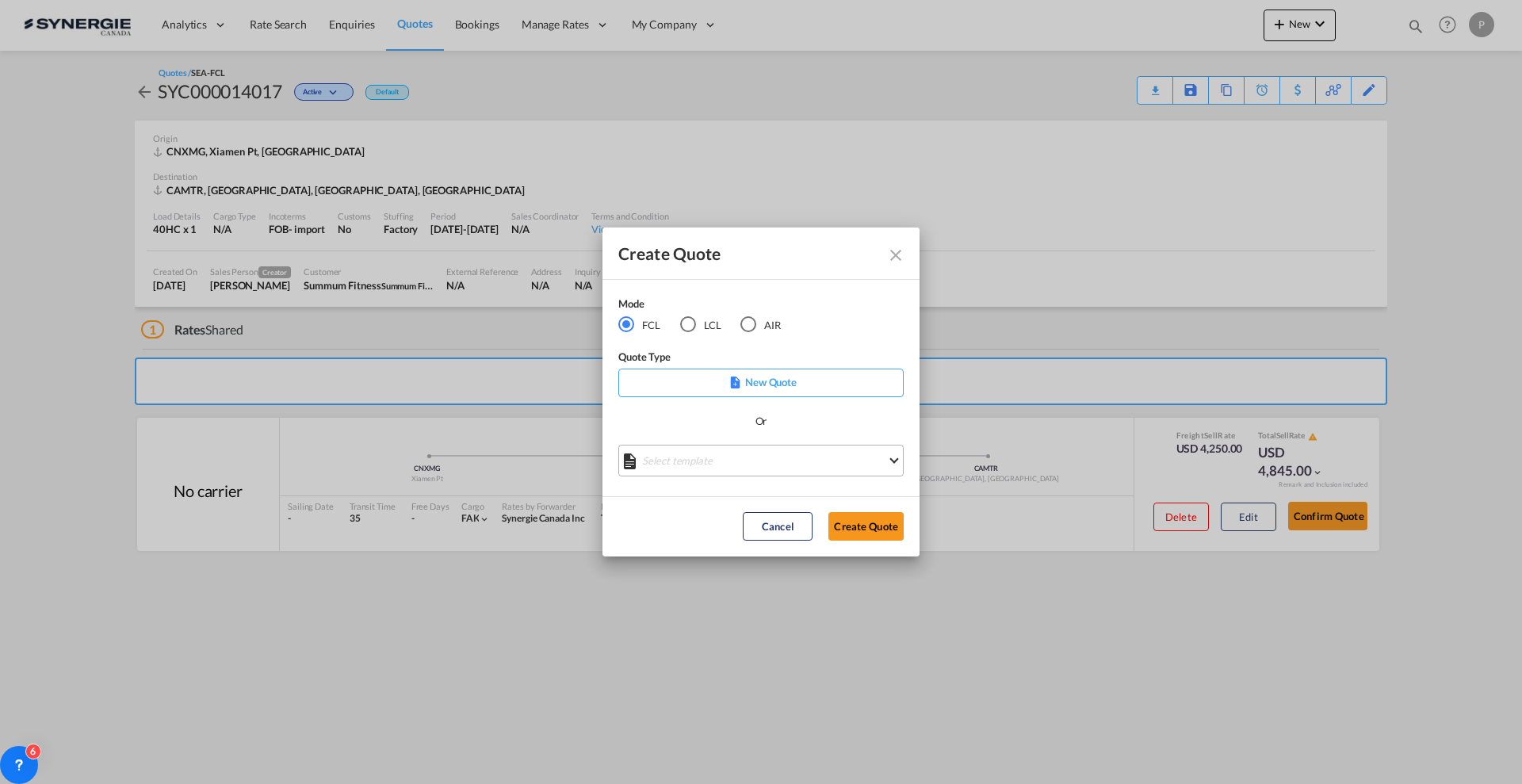
click at [720, 455] on md-select "Select template *NEW* FCL FREEHAND / DAP Pablo Gomez Saldarriaga | 10 Jul 2025 …" at bounding box center [761, 460] width 285 height 32
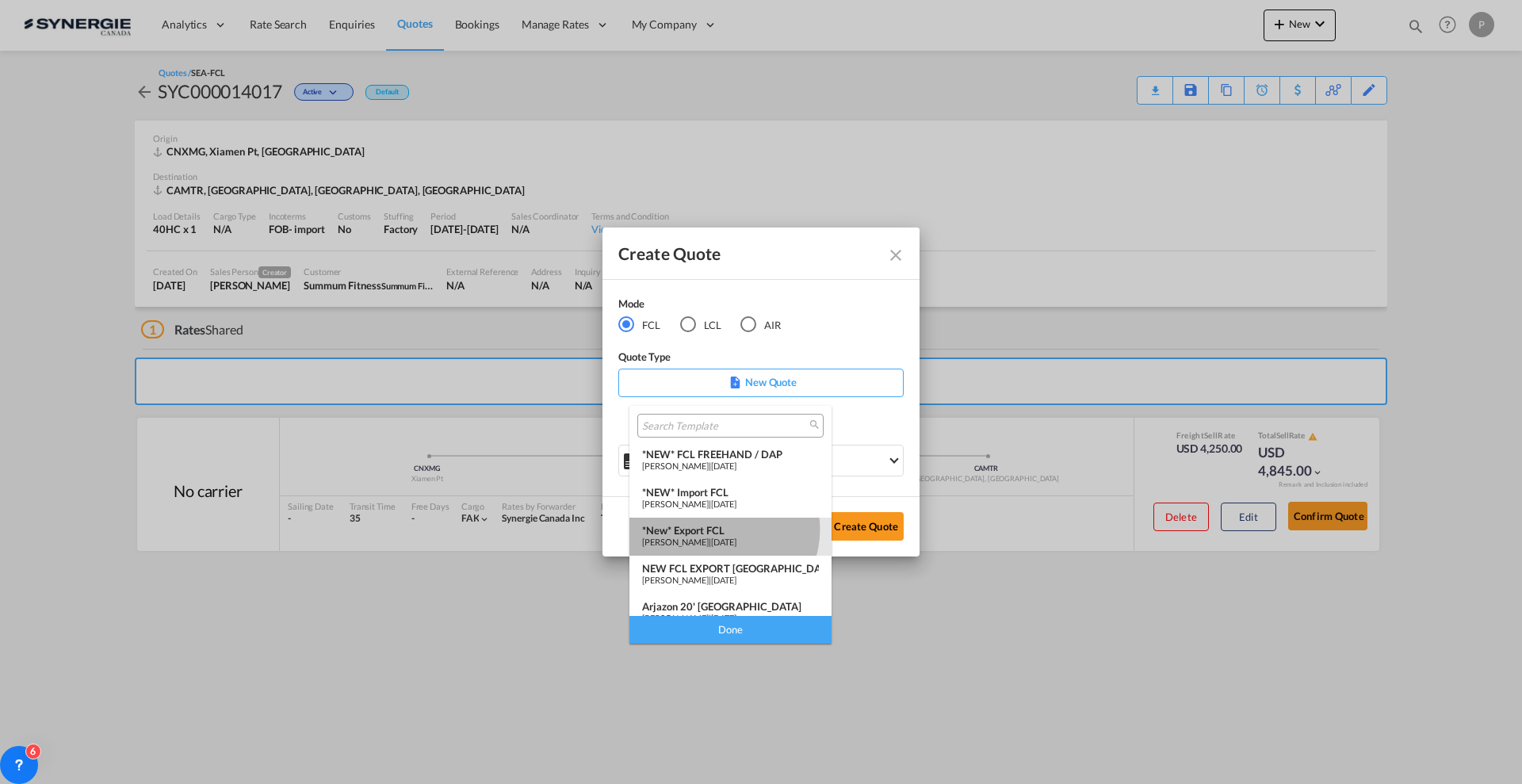
click at [723, 530] on div "*New* Export FCL" at bounding box center [730, 530] width 177 height 13
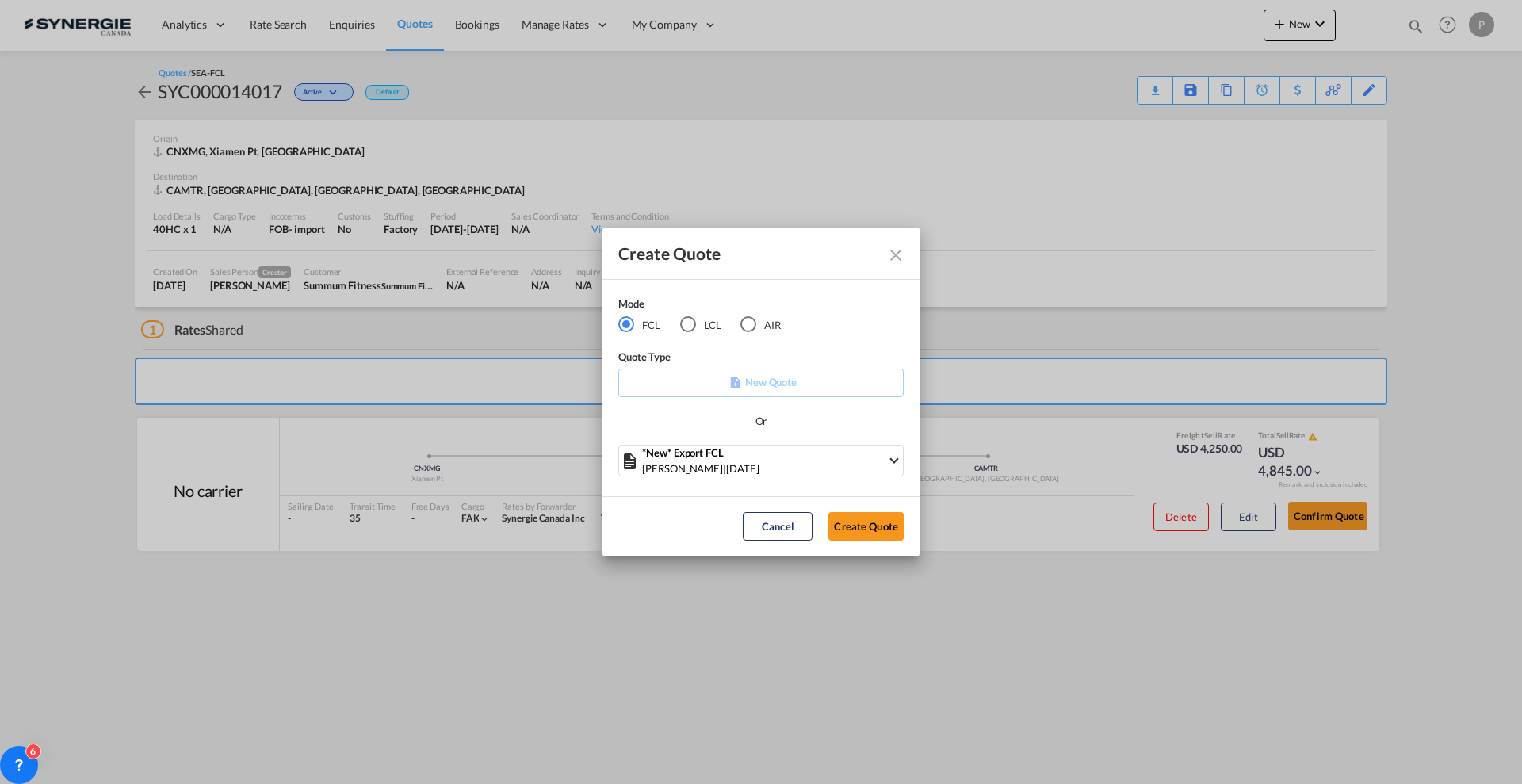
click at [869, 534] on button "Create Quote" at bounding box center [866, 526] width 76 height 29
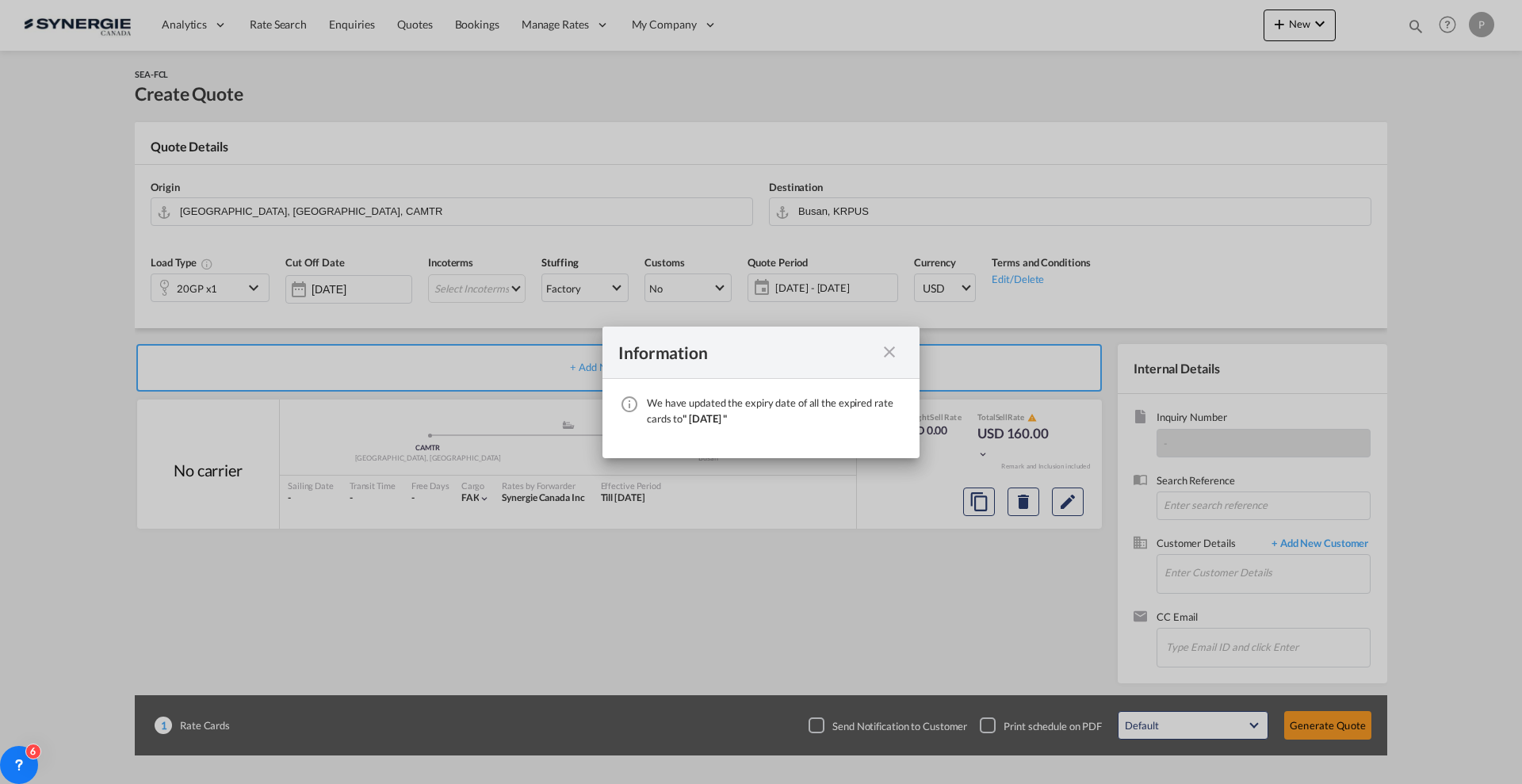
click at [887, 352] on md-icon "icon-close fg-AAA8AD cursor" at bounding box center [889, 352] width 19 height 19
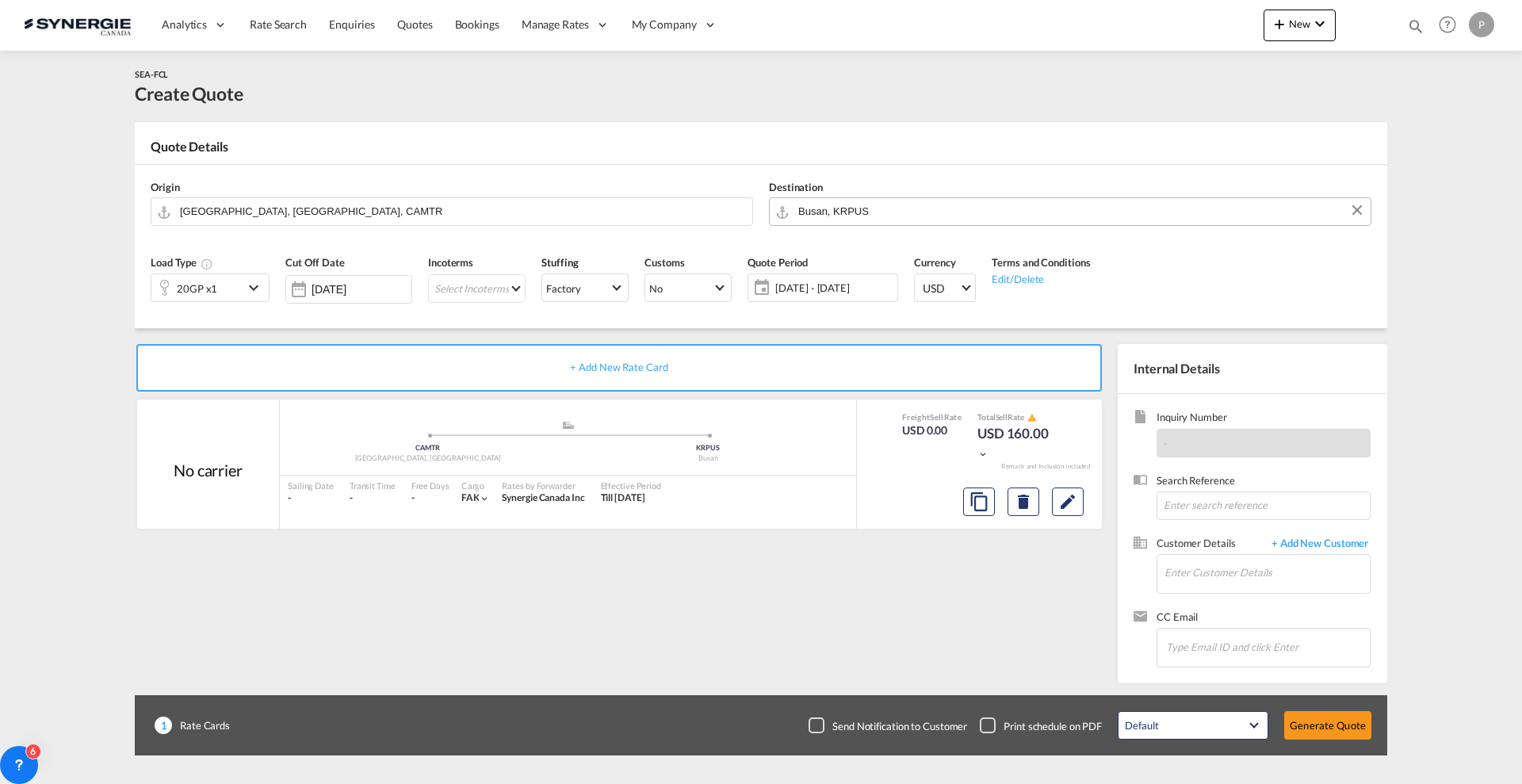
click at [834, 211] on input "Busan, KRPUS" at bounding box center [1081, 211] width 565 height 28
click at [857, 215] on input "Busan, KRPUS" at bounding box center [1081, 211] width 565 height 28
click at [857, 214] on input "Busan, KRPUS" at bounding box center [1081, 211] width 565 height 28
click at [857, 213] on input "Busan, KRPUS" at bounding box center [1081, 211] width 565 height 28
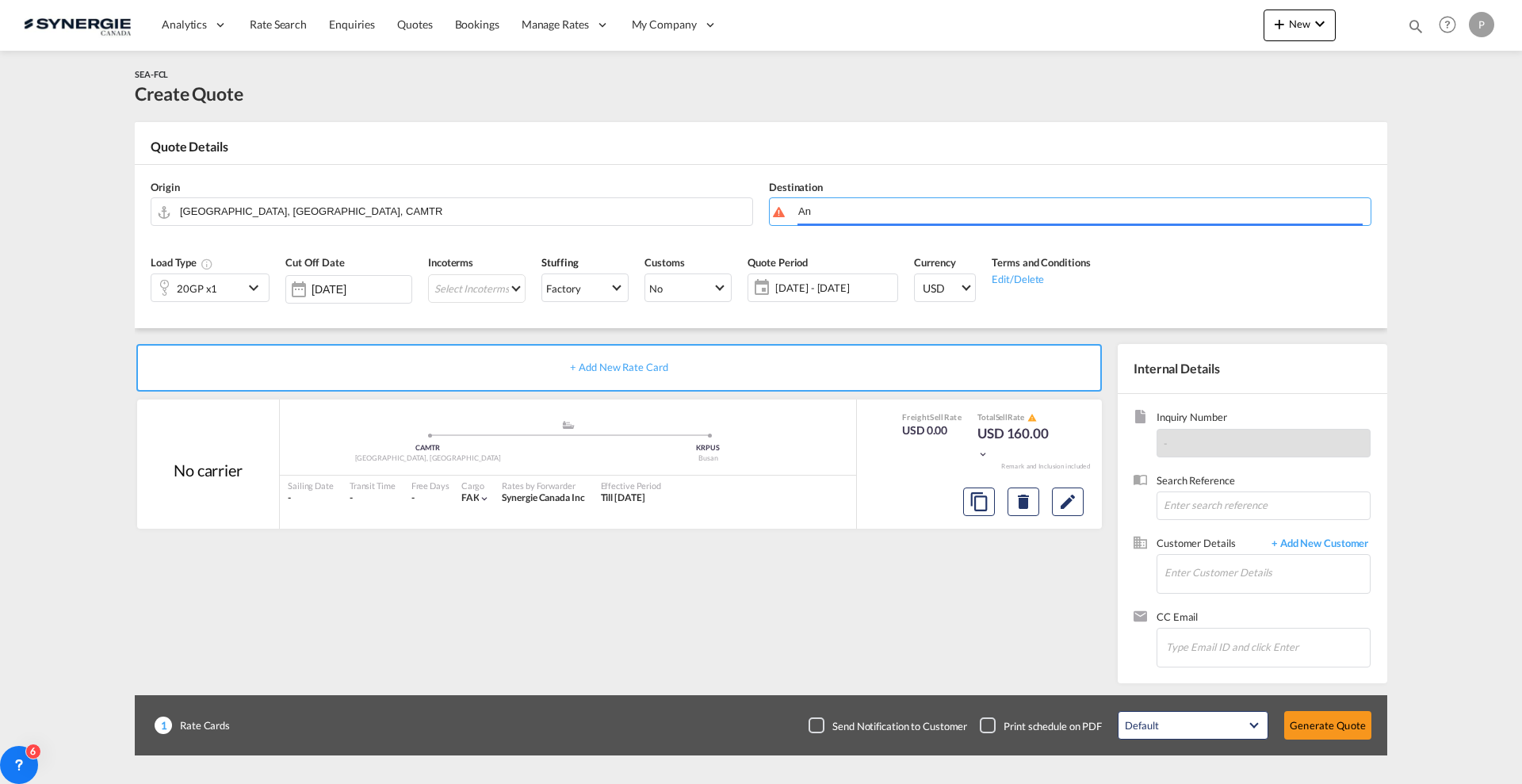
type input "A"
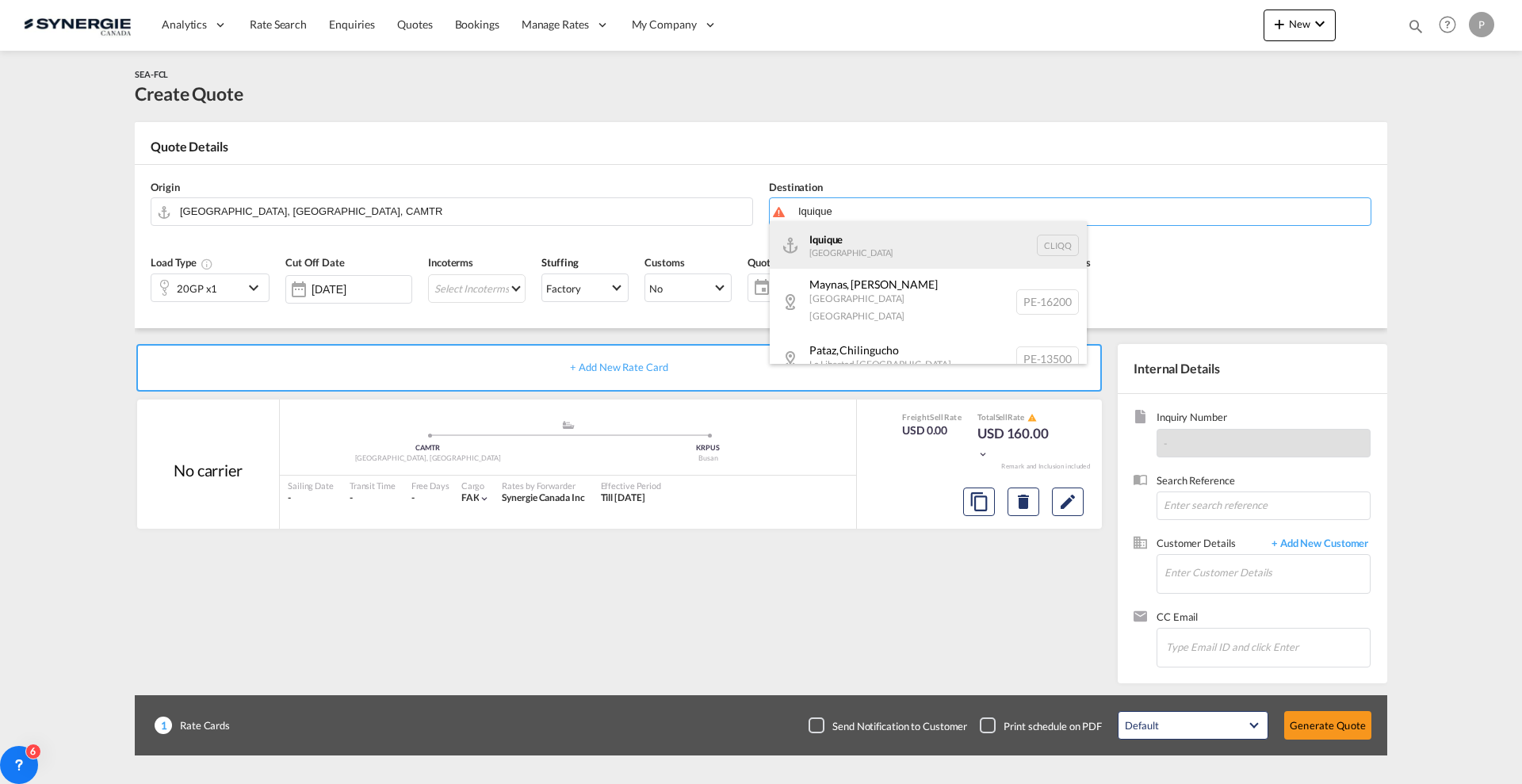
click at [857, 255] on div "Iquique Chile CLIQQ" at bounding box center [928, 245] width 317 height 48
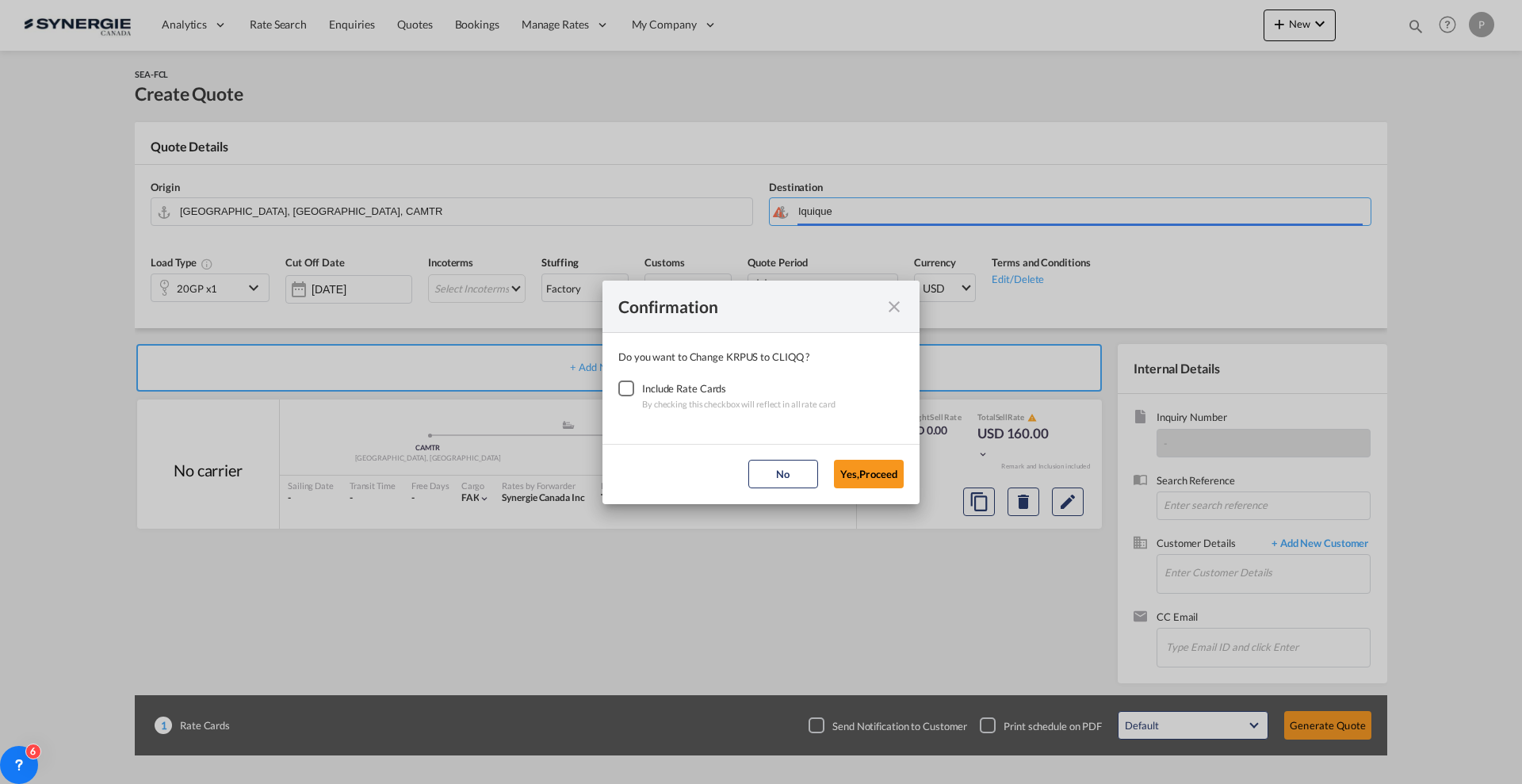
type input "Iquique, CLIQQ"
click at [621, 386] on div "Checkbox No Ink" at bounding box center [627, 388] width 16 height 16
click at [887, 473] on button "Yes,Proceed" at bounding box center [869, 474] width 70 height 29
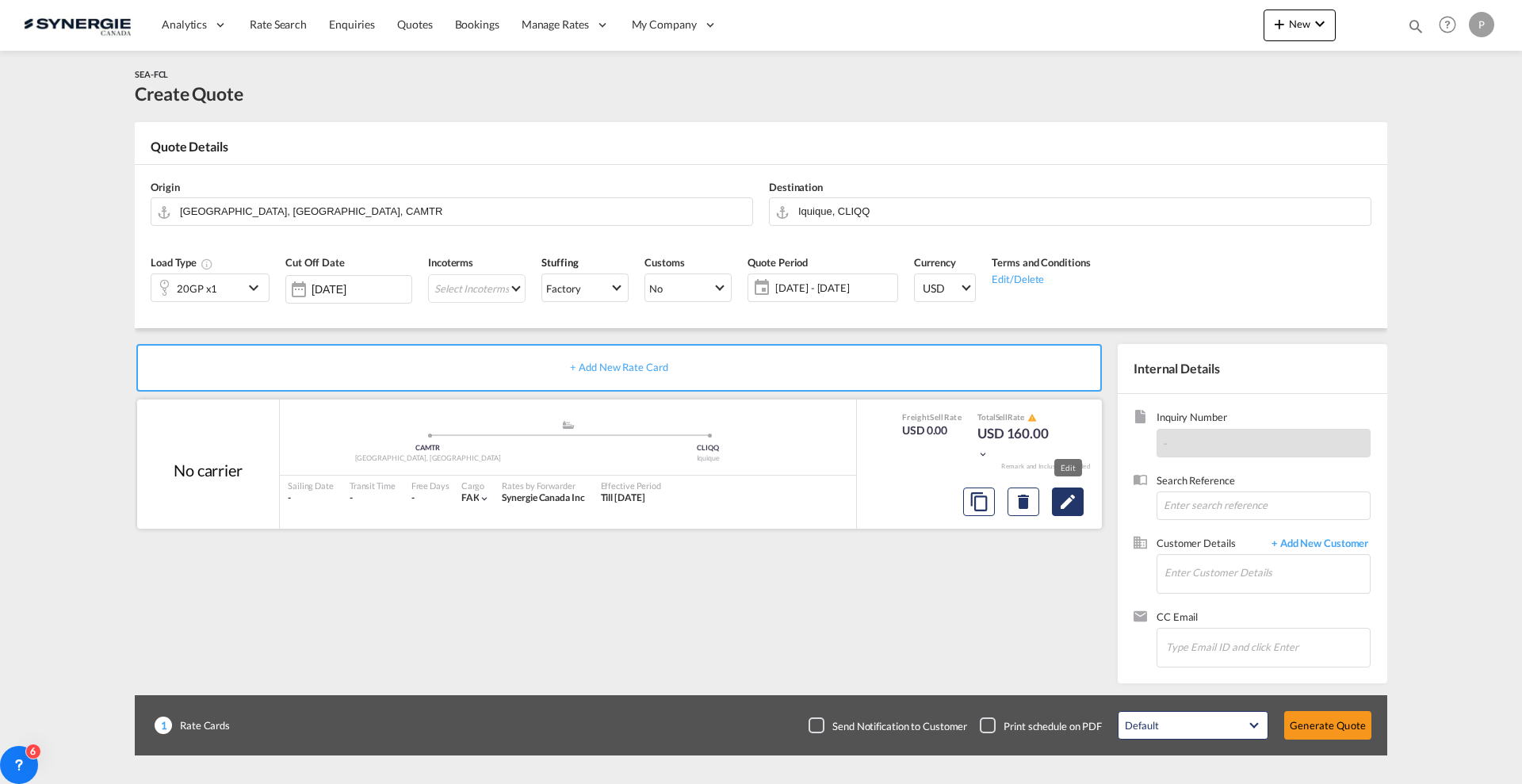
click at [1077, 503] on md-icon "Edit" at bounding box center [1068, 502] width 19 height 19
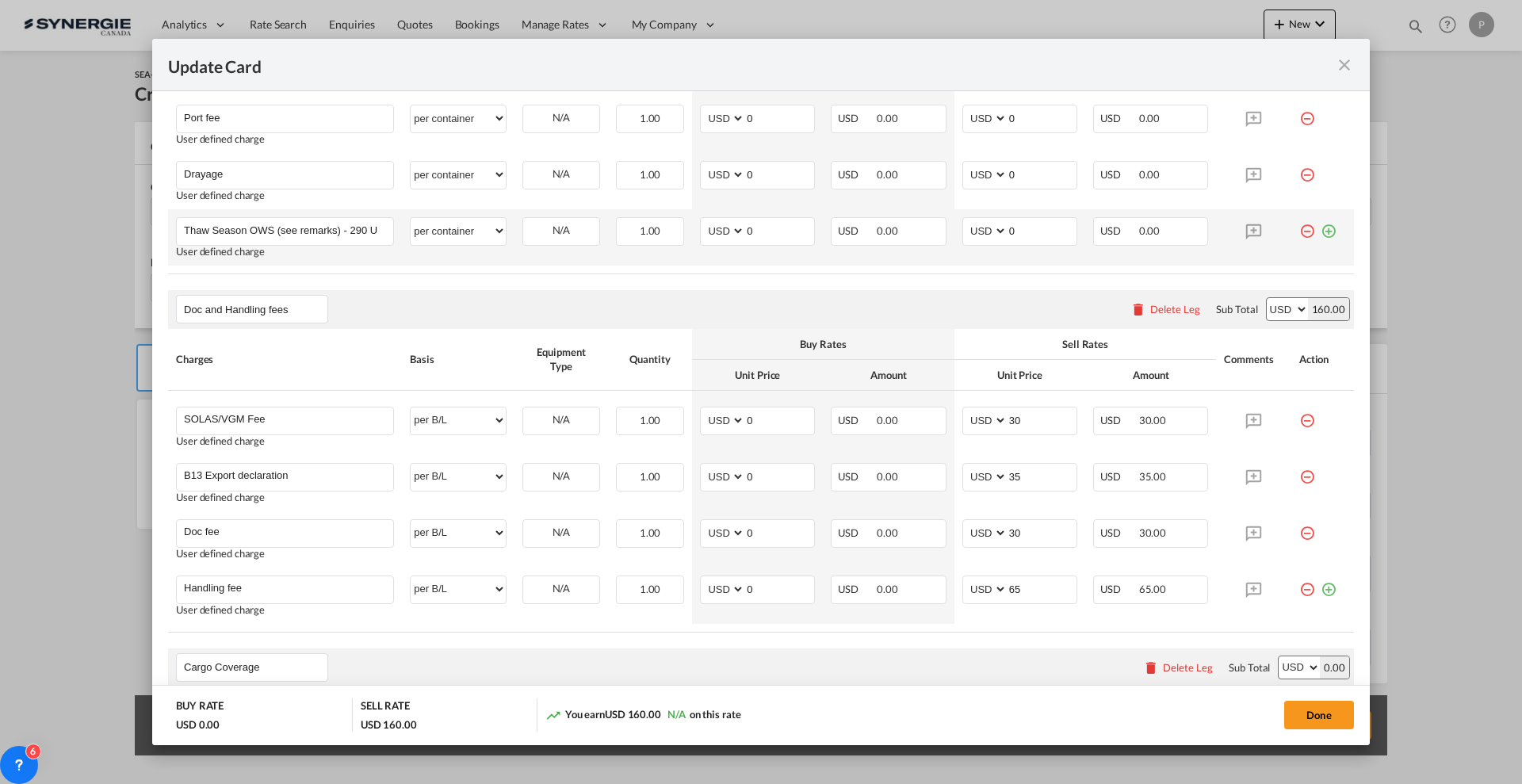
scroll to position [793, 0]
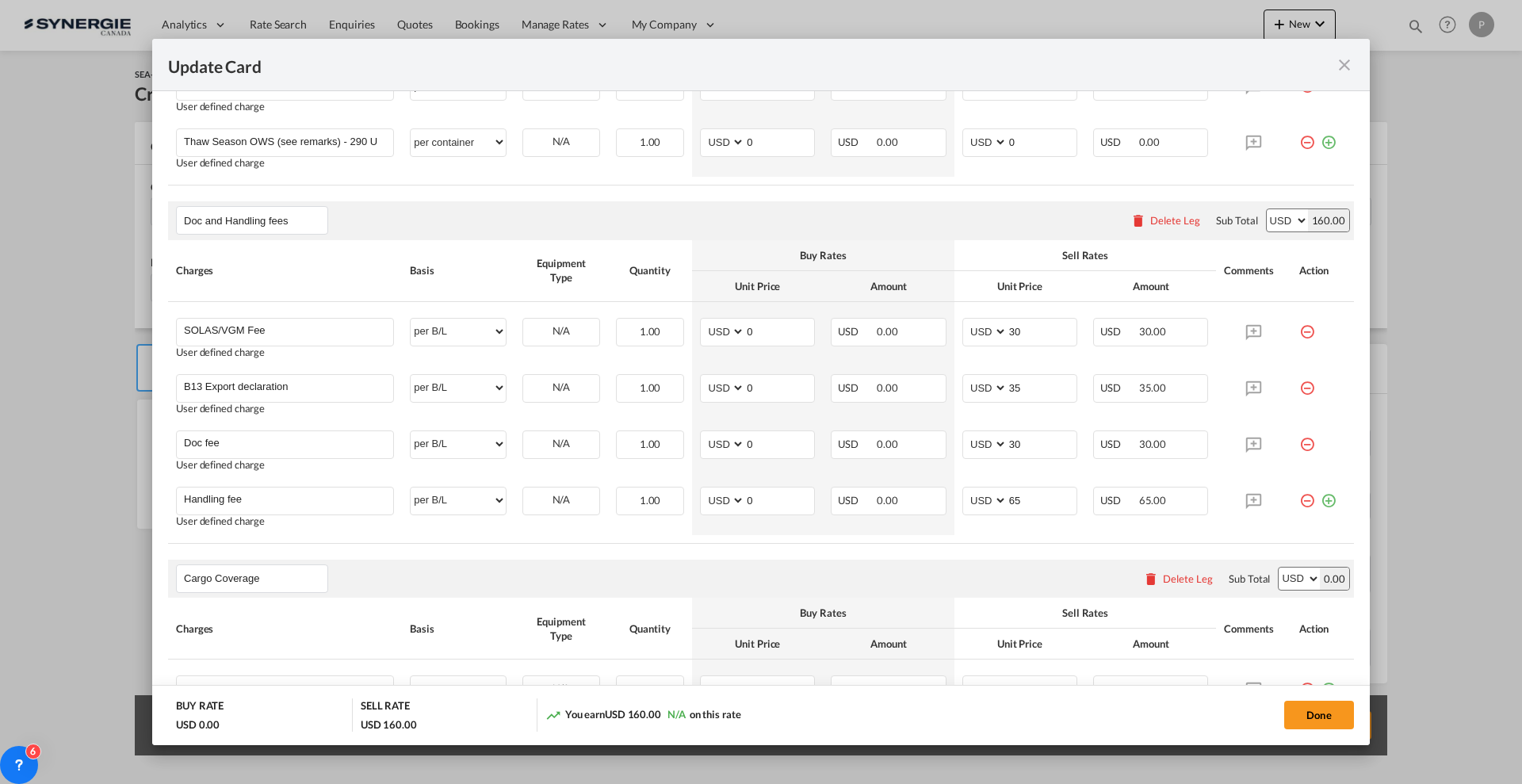
click at [1351, 61] on md-icon "icon-close fg-AAA8AD m-0 pointer" at bounding box center [1345, 65] width 19 height 19
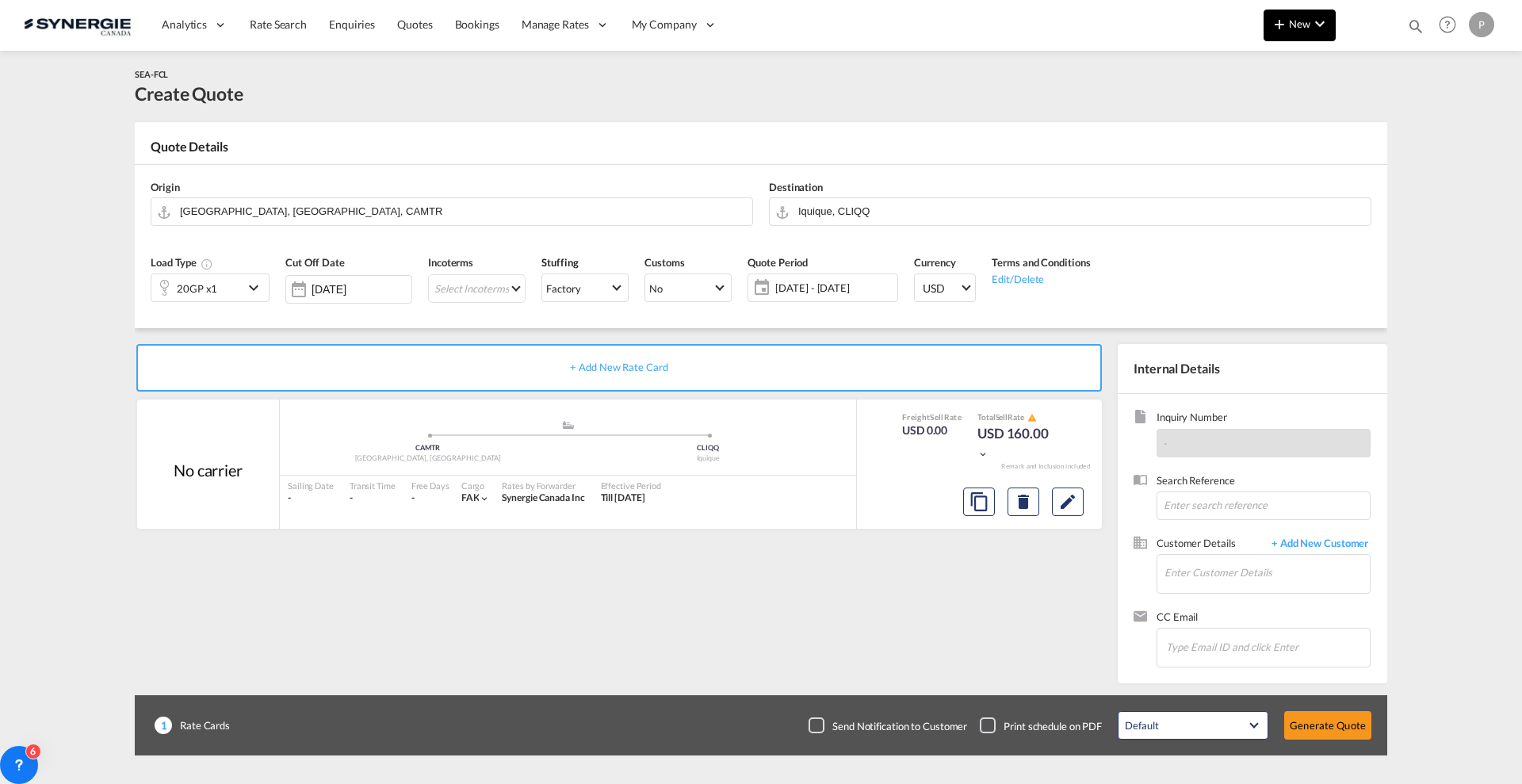
click at [1298, 27] on span "New" at bounding box center [1299, 24] width 60 height 13
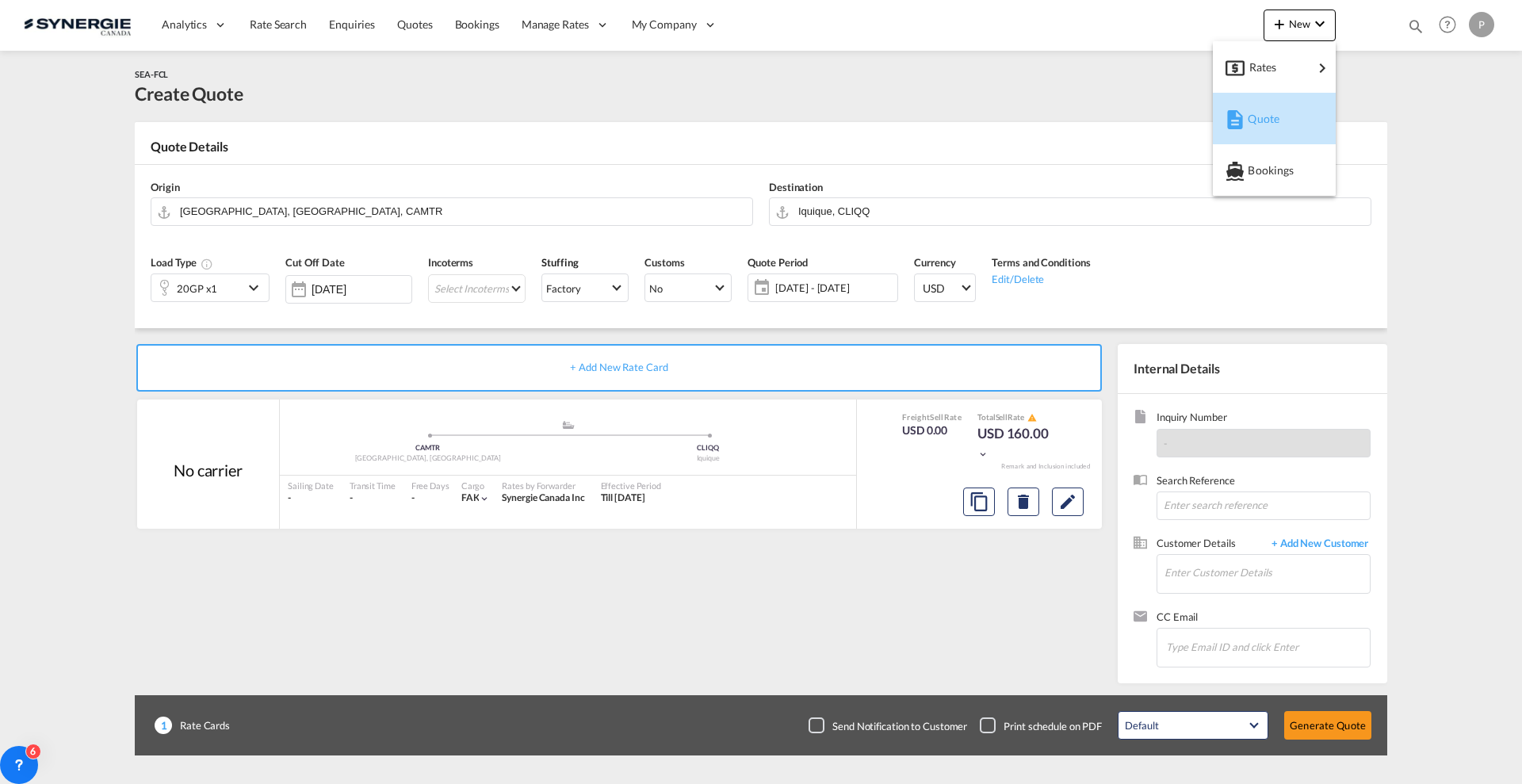
click at [1221, 125] on button "Quote" at bounding box center [1274, 118] width 123 height 52
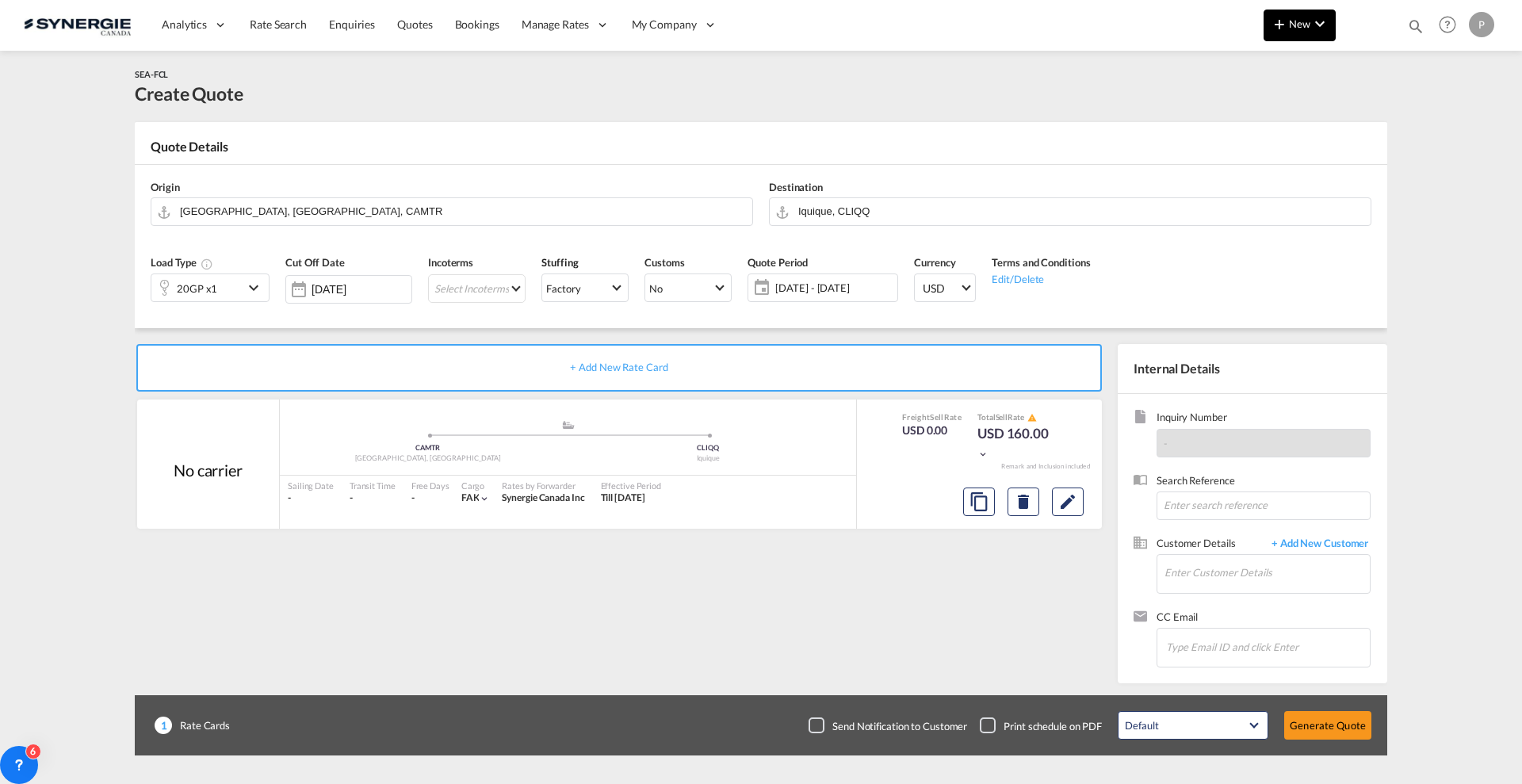
click at [1310, 28] on md-icon "icon-chevron-down" at bounding box center [1320, 24] width 19 height 19
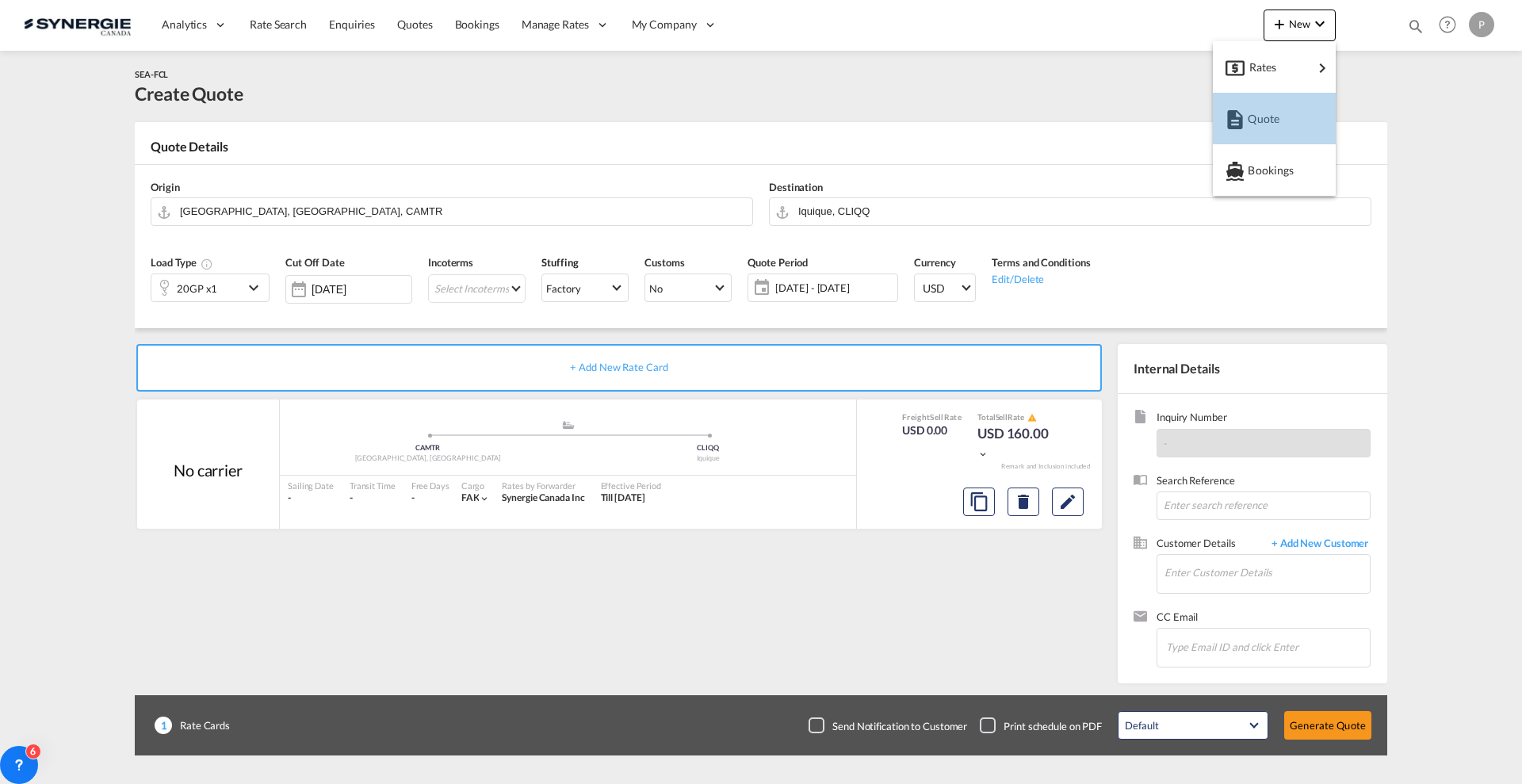
click at [1260, 138] on button "Quote" at bounding box center [1274, 118] width 123 height 52
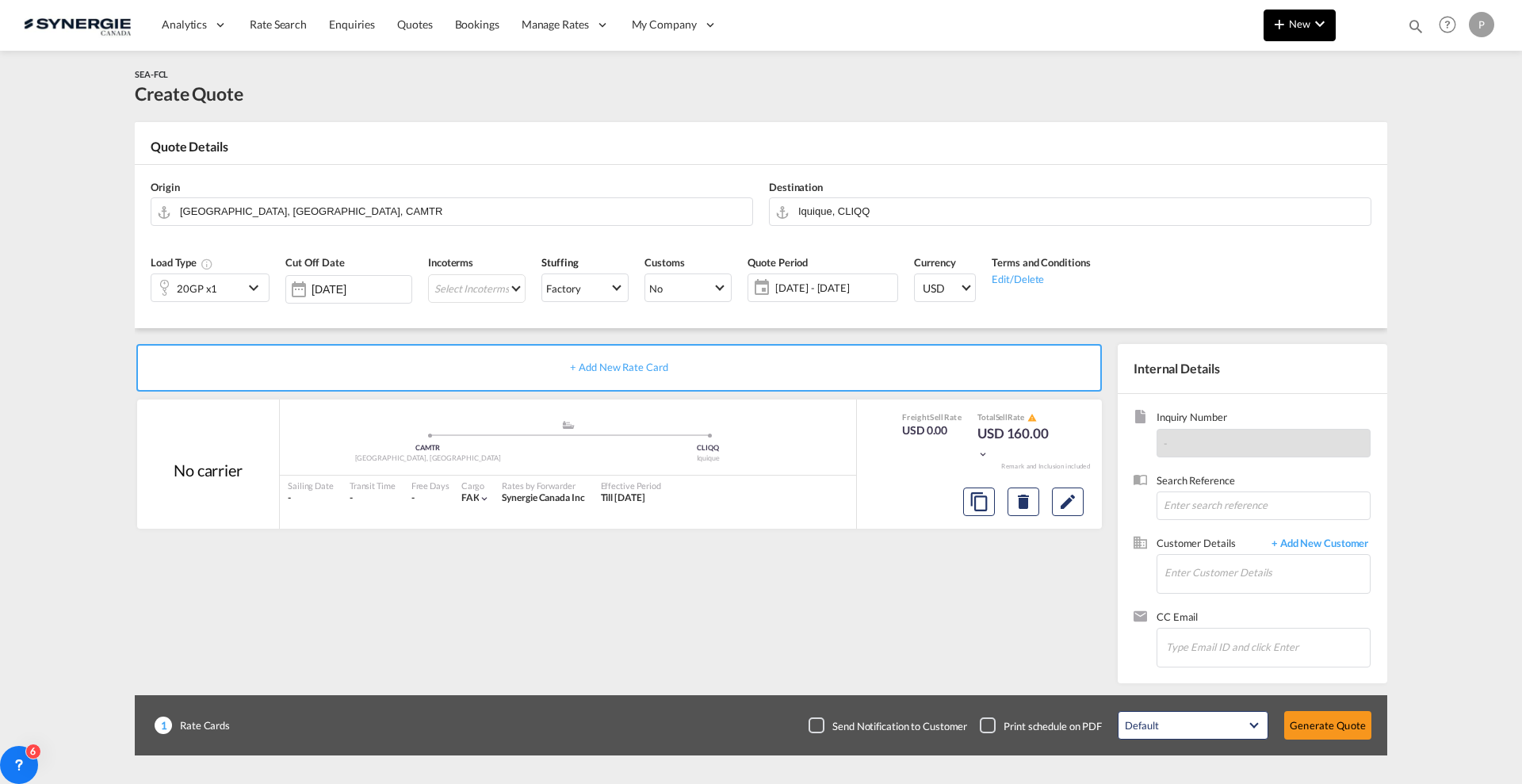
click at [1310, 19] on span "New" at bounding box center [1299, 24] width 60 height 13
click at [1256, 116] on span "Quote" at bounding box center [1256, 119] width 17 height 32
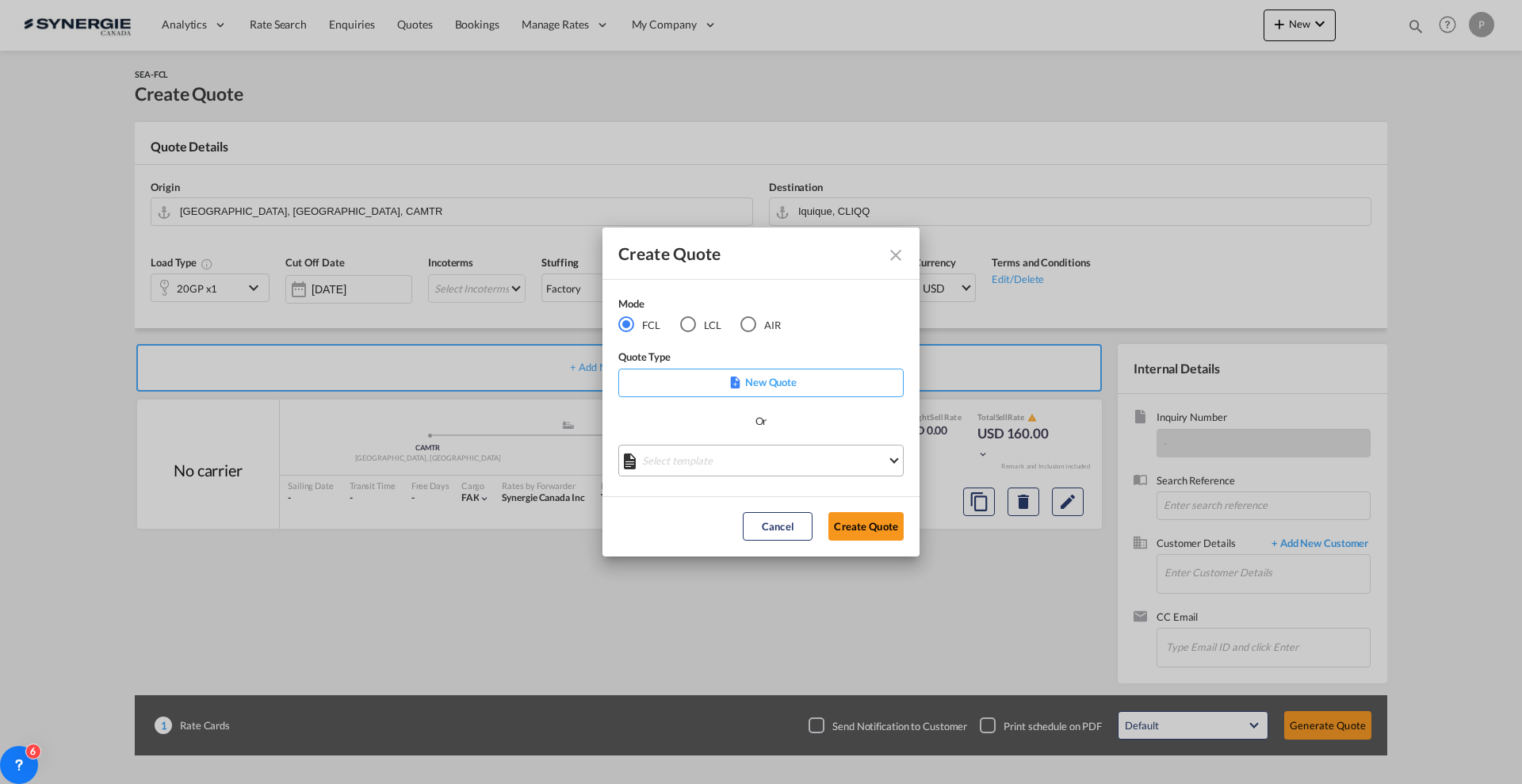
click at [718, 452] on md-select "Select template *NEW* FCL FREEHAND / DAP Pablo Gomez Saldarriaga | 10 Jul 2025 …" at bounding box center [761, 460] width 285 height 32
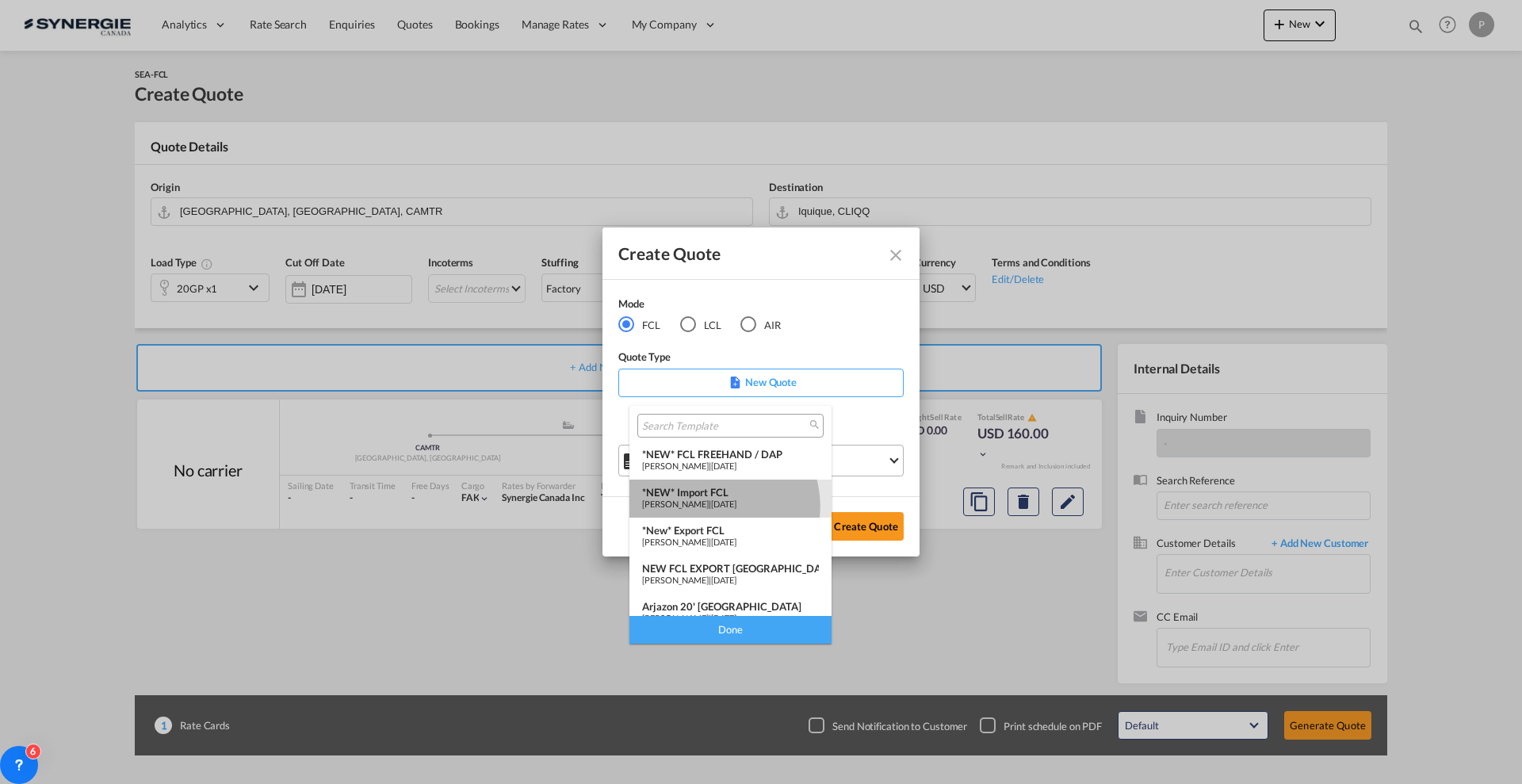
click at [709, 506] on span "Pablo Gomez Saldarriaga" at bounding box center [675, 503] width 67 height 10
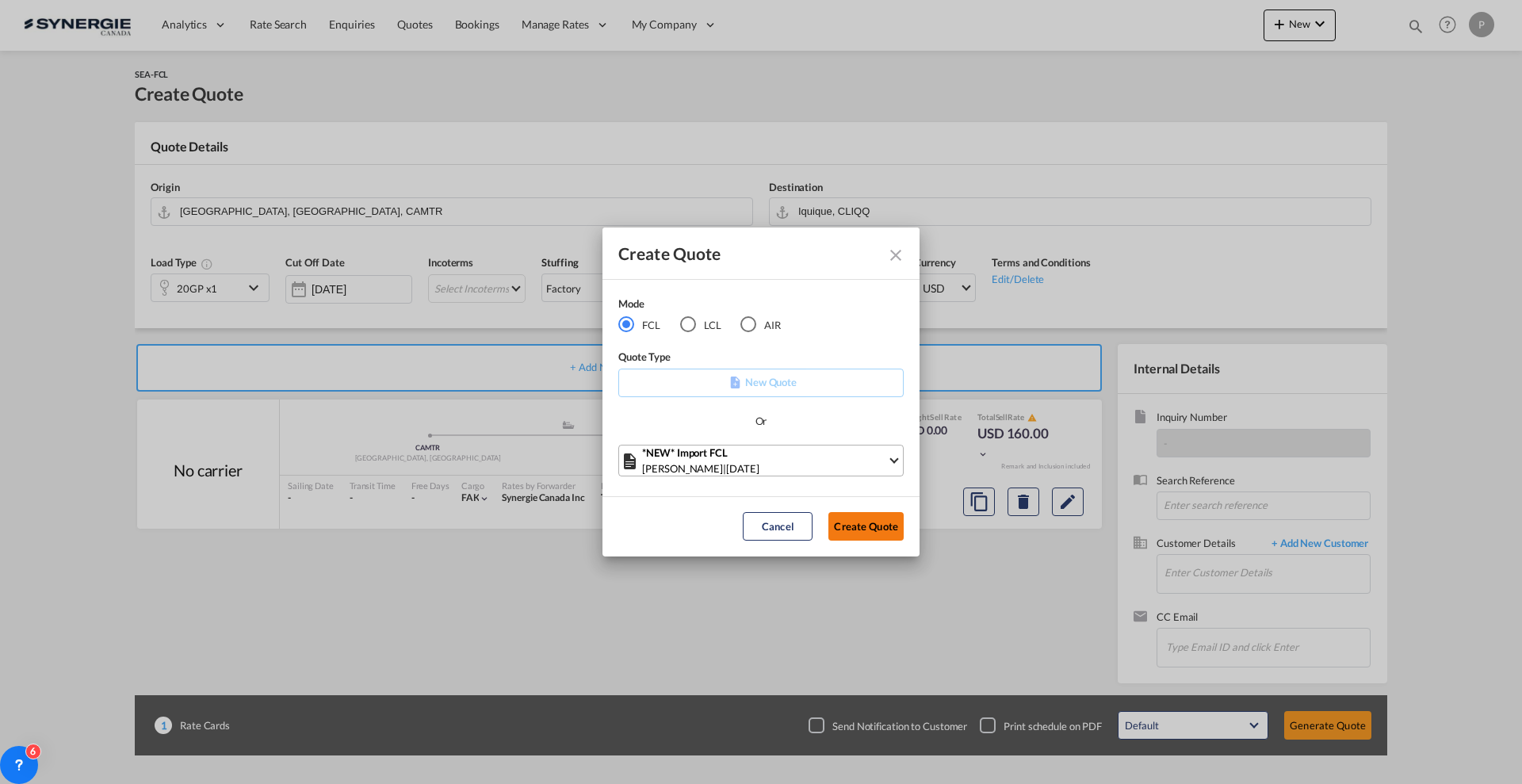
click at [862, 521] on button "Create Quote" at bounding box center [866, 526] width 76 height 29
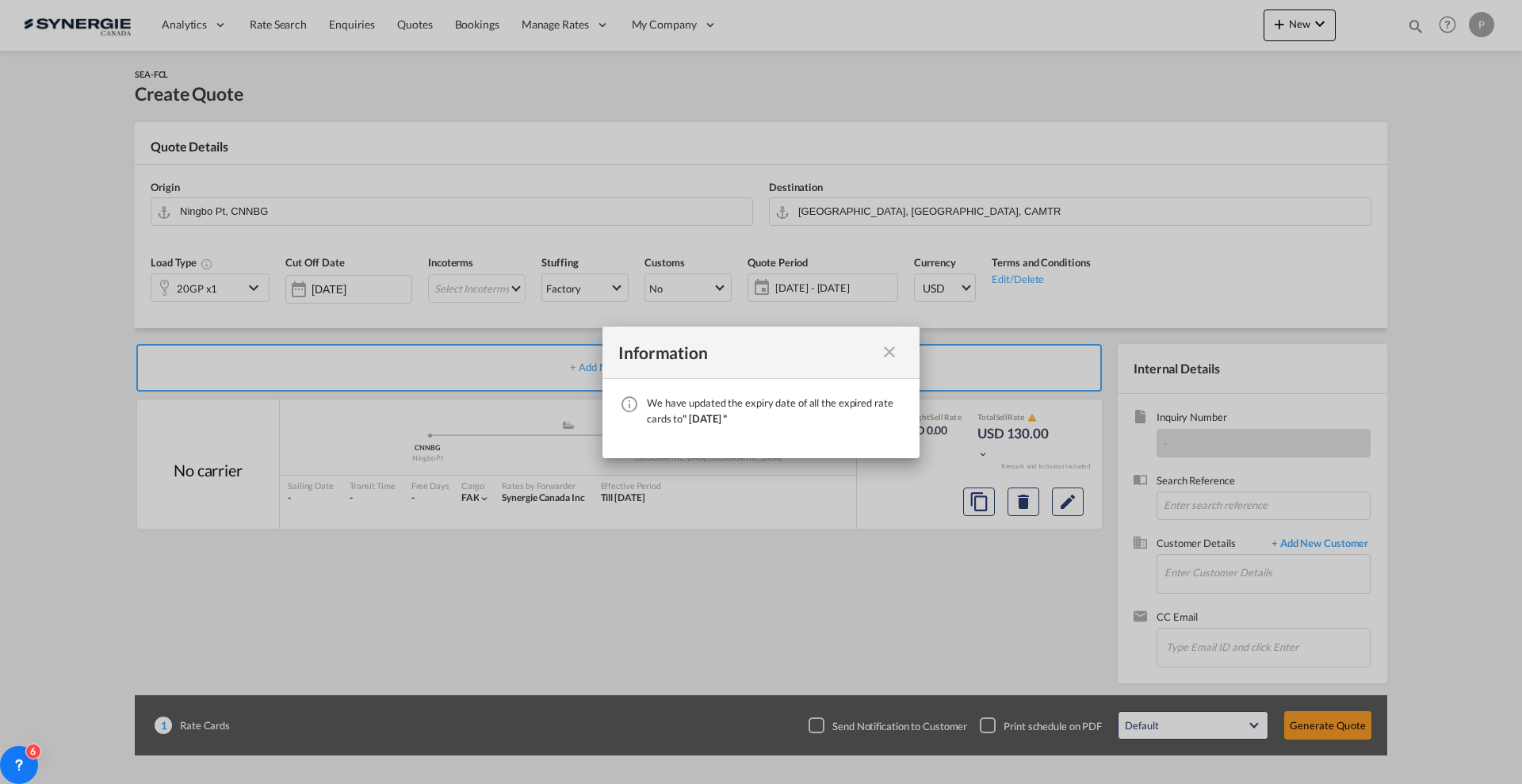
click at [895, 355] on md-icon "icon-close fg-AAA8AD cursor" at bounding box center [889, 352] width 19 height 19
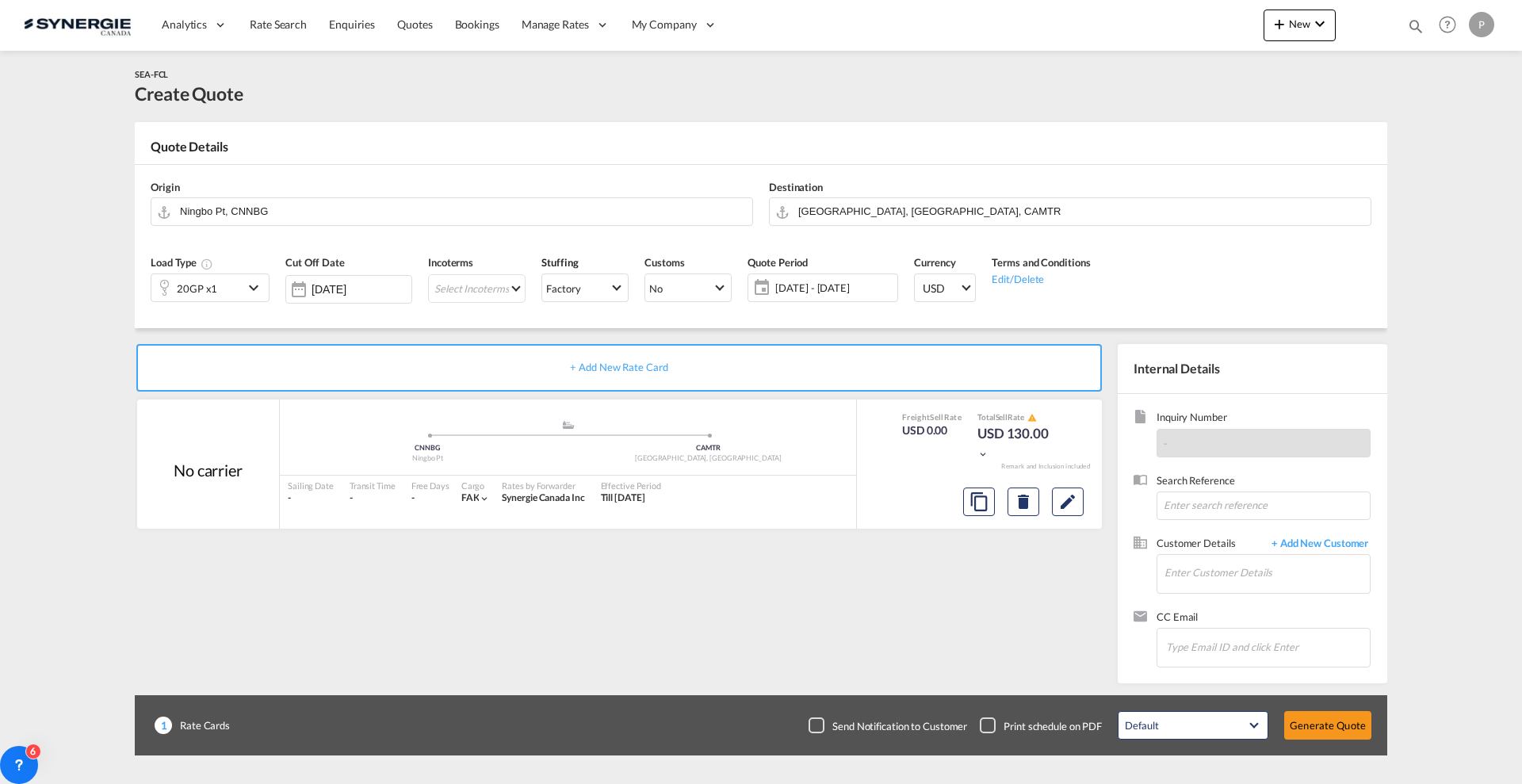
click at [403, 227] on div "Origin Ningbo Pt, CNNBG" at bounding box center [452, 203] width 619 height 64
click at [394, 213] on input "Ningbo Pt, CNNBG" at bounding box center [462, 211] width 565 height 28
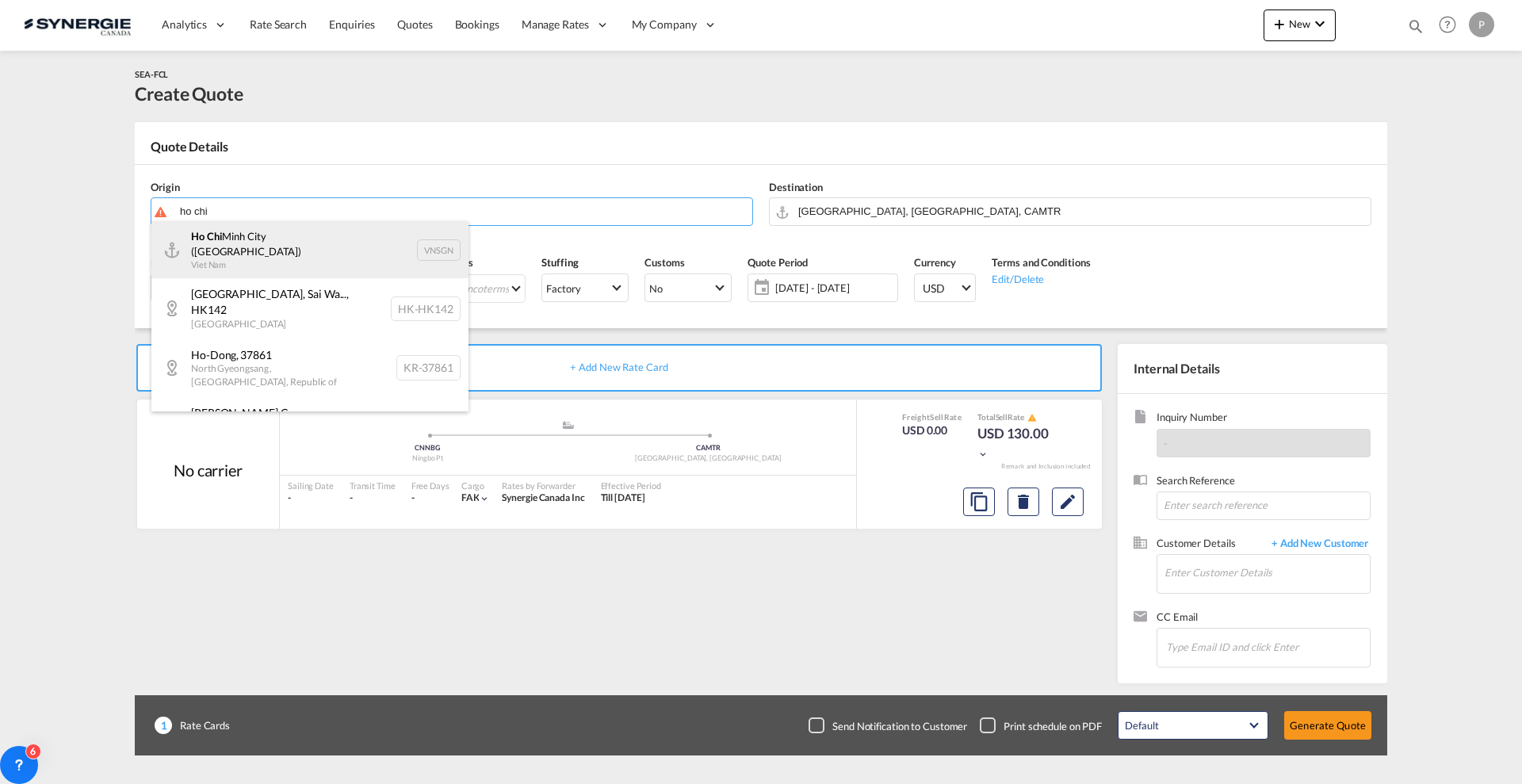
click at [375, 232] on div "Ho Chi Minh City (Saigon) Viet Nam VNSGN" at bounding box center [309, 250] width 317 height 57
type input "Ho Chi Minh City (Saigon), VNSGN"
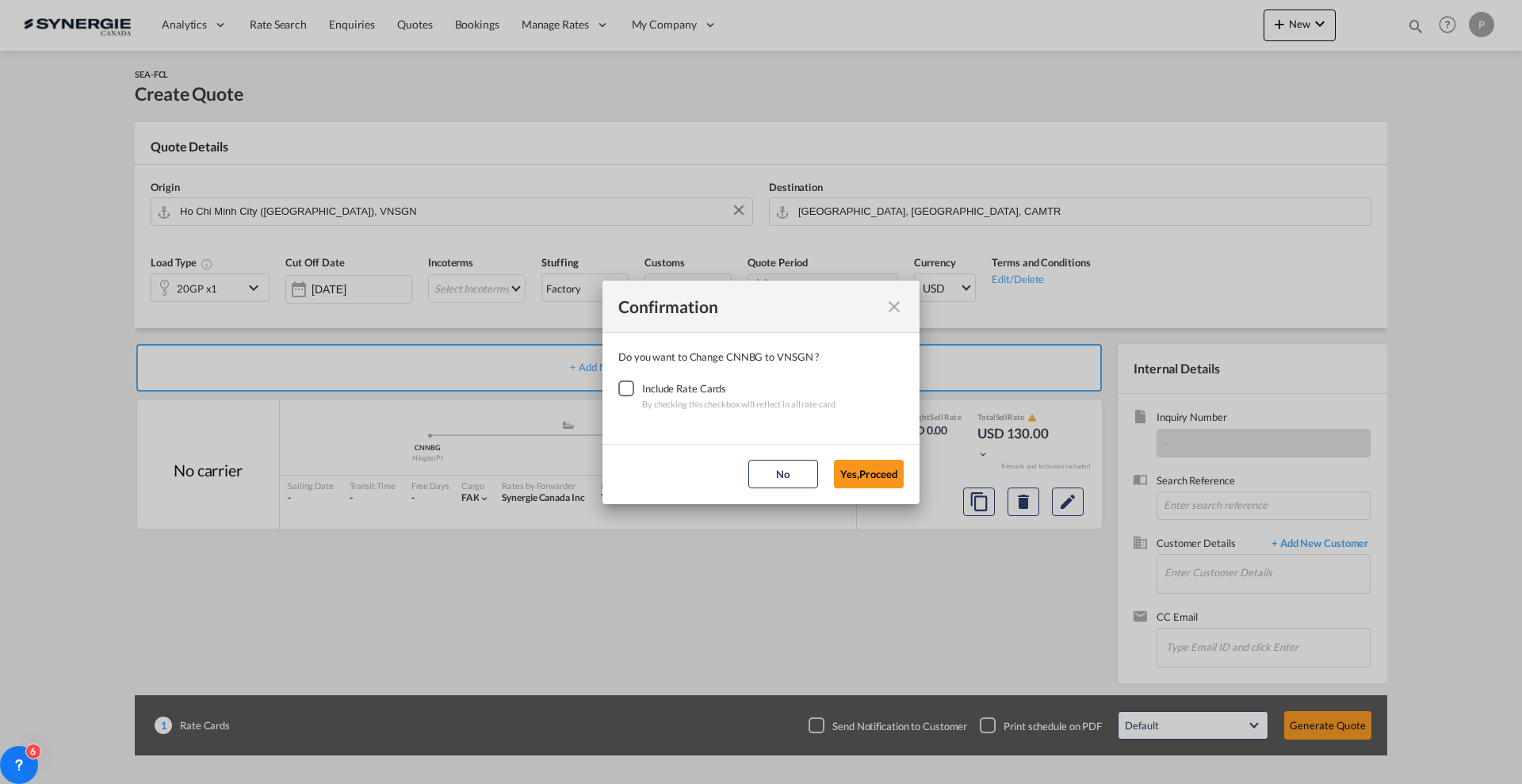
click at [631, 396] on div "Checkbox No Ink" at bounding box center [627, 388] width 16 height 16
click at [881, 470] on button "Yes,Proceed" at bounding box center [869, 474] width 70 height 29
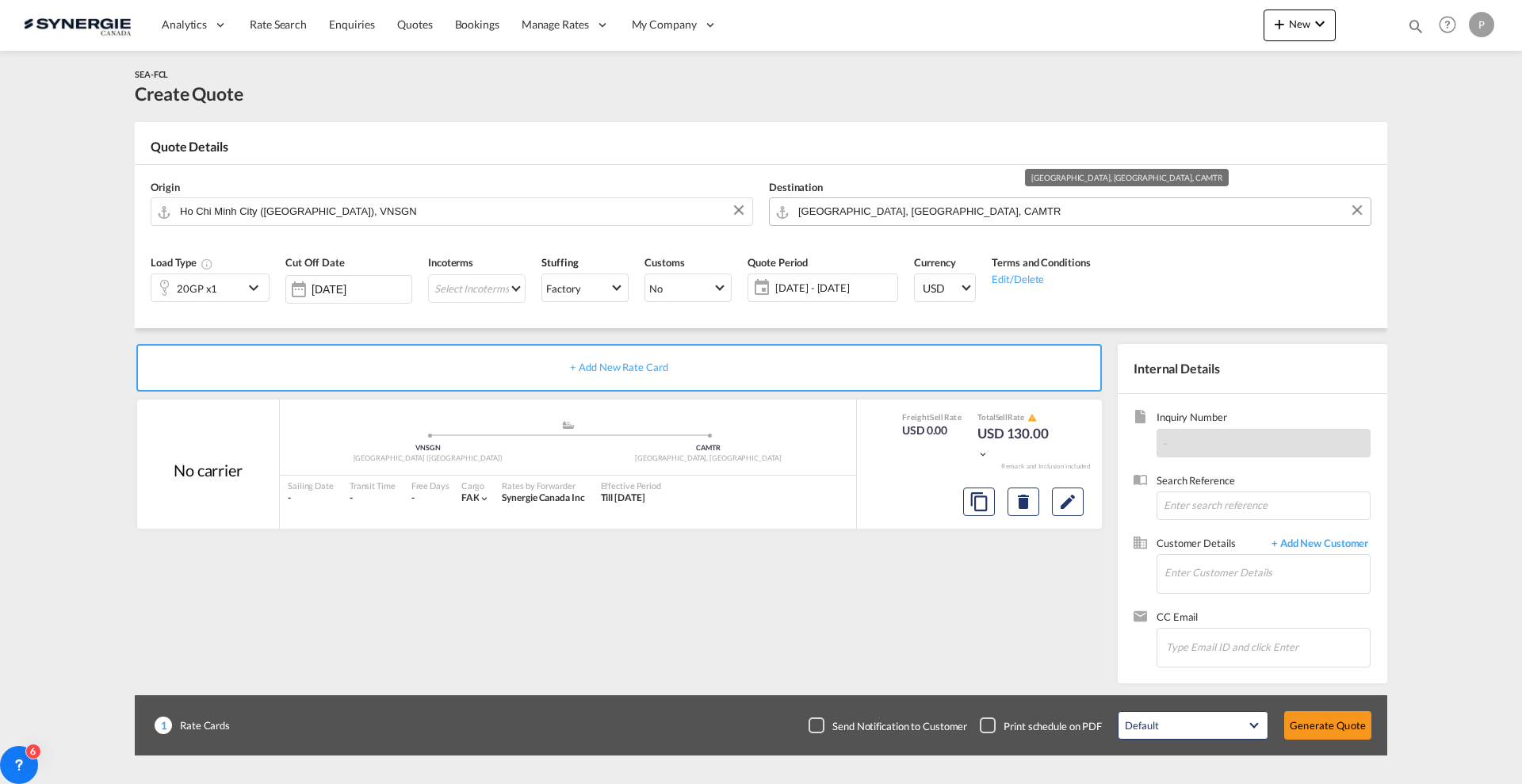
click at [876, 212] on input "Montreal, QC, CAMTR" at bounding box center [1081, 211] width 565 height 28
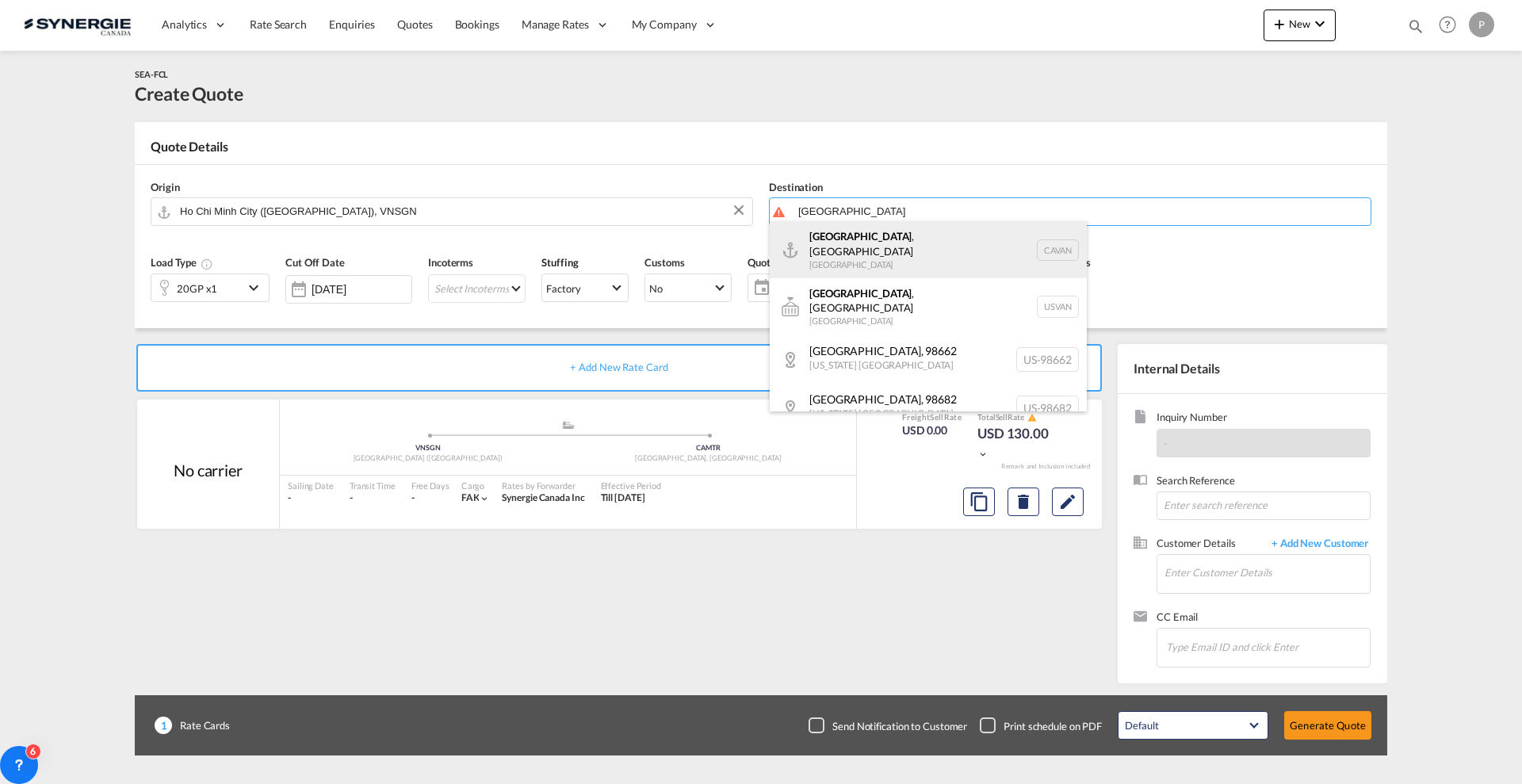
click at [857, 258] on div "Vancouver , BC Canada CAVAN" at bounding box center [928, 250] width 317 height 57
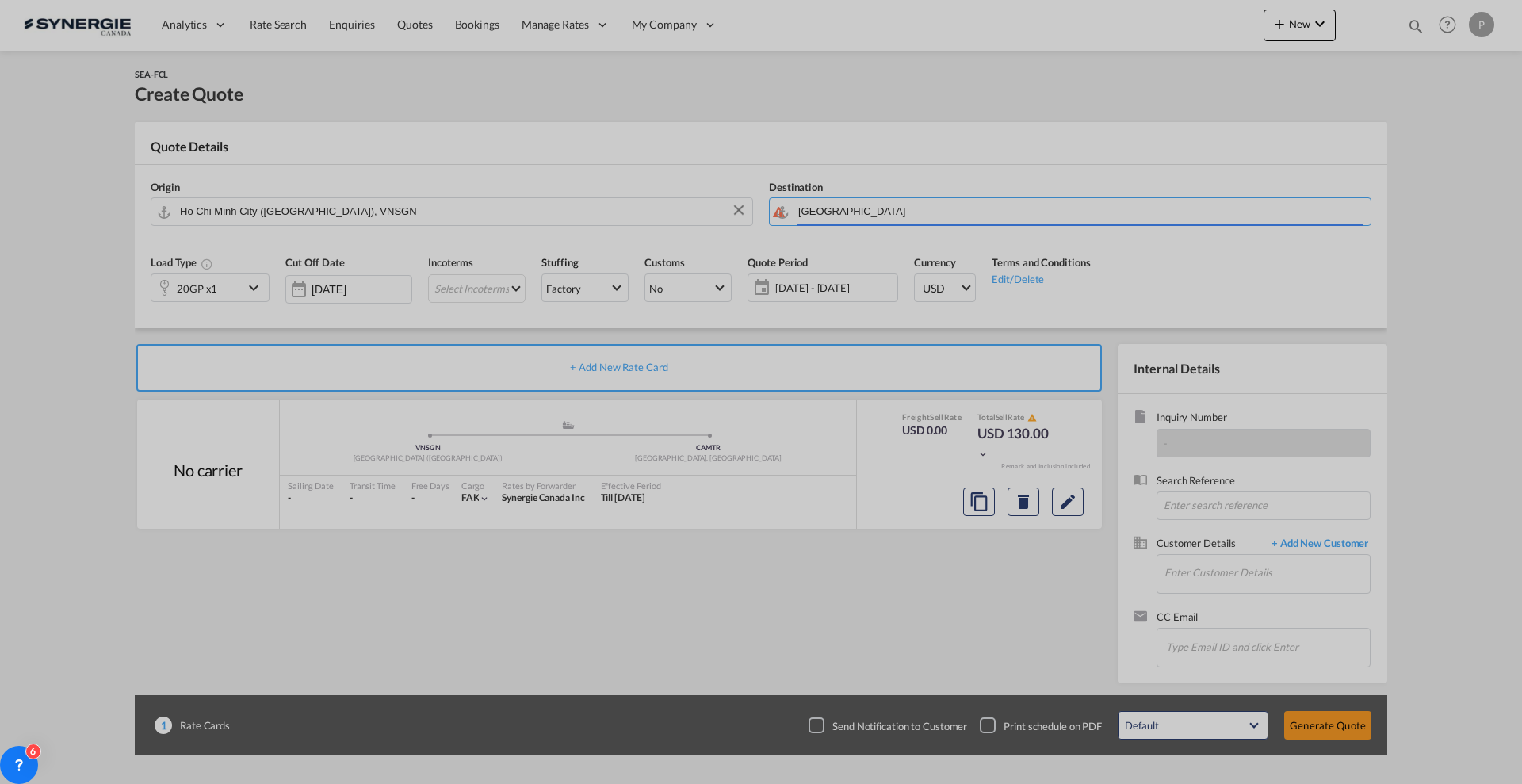
type input "Vancouver, BC, CAVAN"
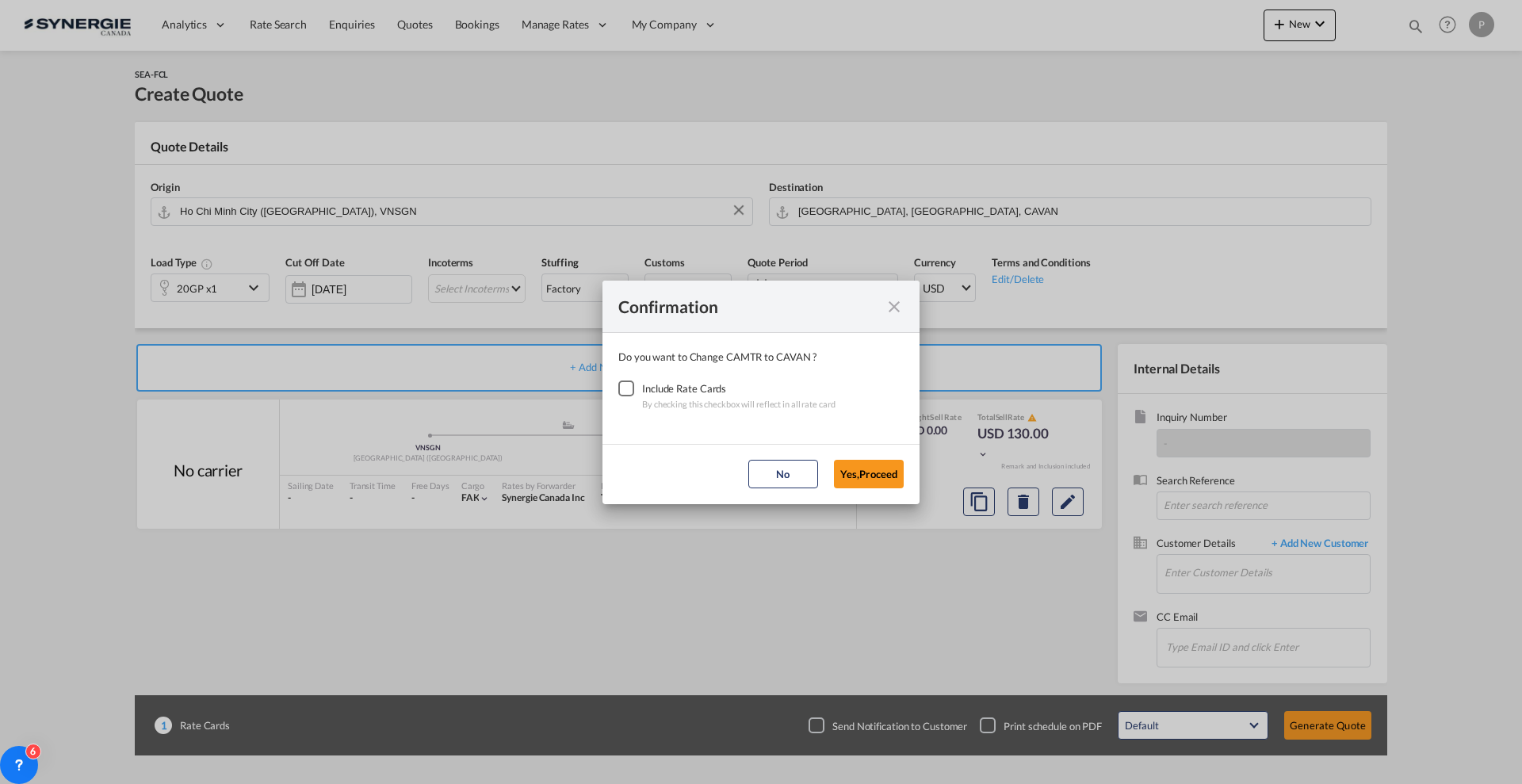
drag, startPoint x: 645, startPoint y: 382, endPoint x: 635, endPoint y: 394, distance: 15.6
click at [640, 386] on div "Include Rate Cards By checking this checkbox will reflect in all rate card" at bounding box center [761, 396] width 285 height 32
click at [631, 396] on div "Checkbox No Ink" at bounding box center [627, 388] width 16 height 16
click at [874, 471] on button "Yes,Proceed" at bounding box center [869, 474] width 70 height 29
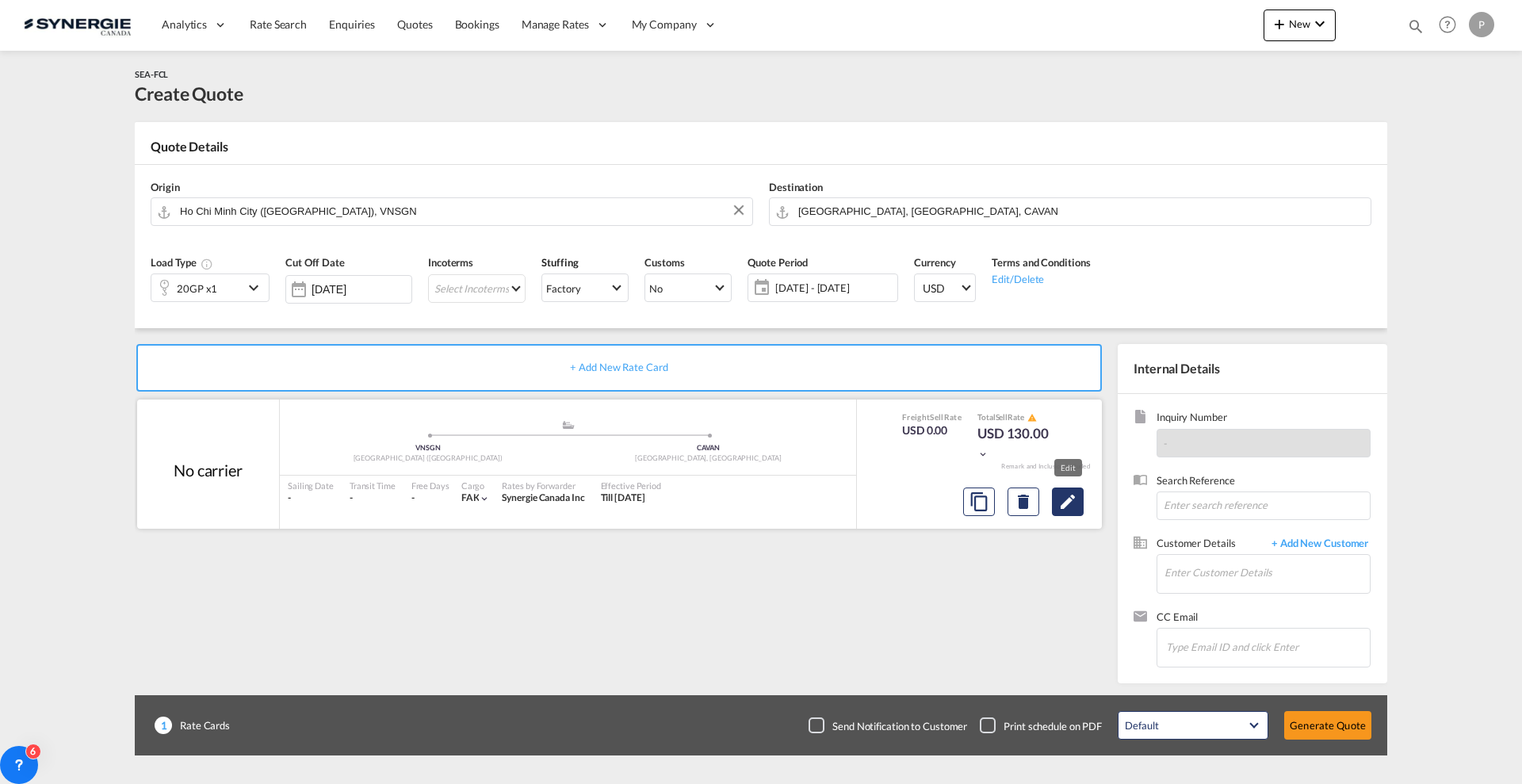
click at [1071, 506] on md-icon "Edit" at bounding box center [1068, 502] width 19 height 19
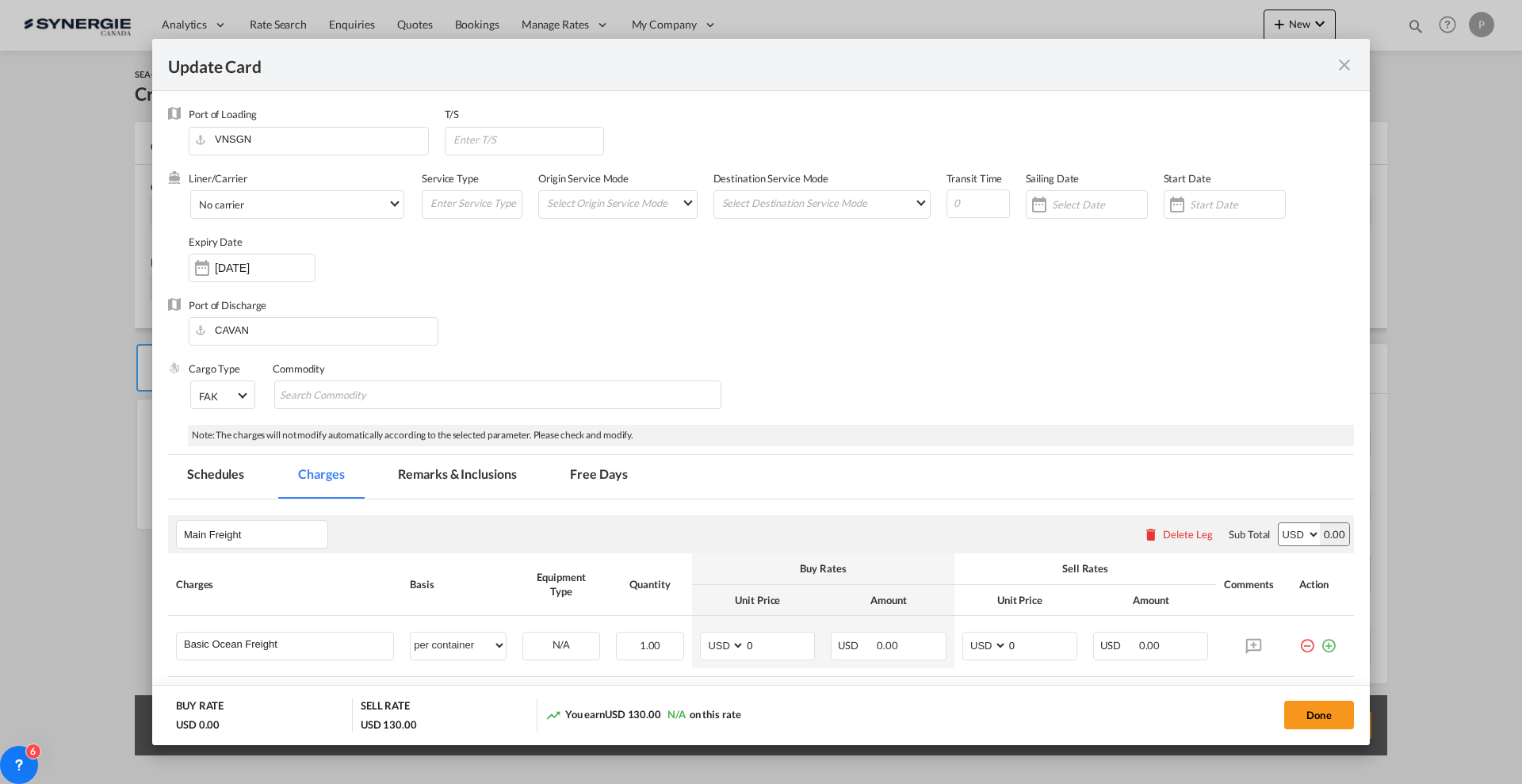
click at [1008, 367] on div "Update Card Port of Loading VNSGN T/S Liner/Carrier No carrier 2HM LOGISTICS D.…" at bounding box center [761, 392] width 1522 height 784
click at [786, 635] on div "Update Card Port of Loading VNSGN T/S Liner/Carrier No carrier 2HM LOGISTICS D.…" at bounding box center [761, 392] width 1522 height 784
click at [751, 638] on div "Update Card Port of Loading VNSGN T/S Liner/Carrier No carrier 2HM LOGISTICS D.…" at bounding box center [761, 392] width 1522 height 784
click at [744, 654] on div "Update Card Port of Loading VNSGN T/S Liner/Carrier No carrier 2HM LOGISTICS D.…" at bounding box center [761, 392] width 1522 height 784
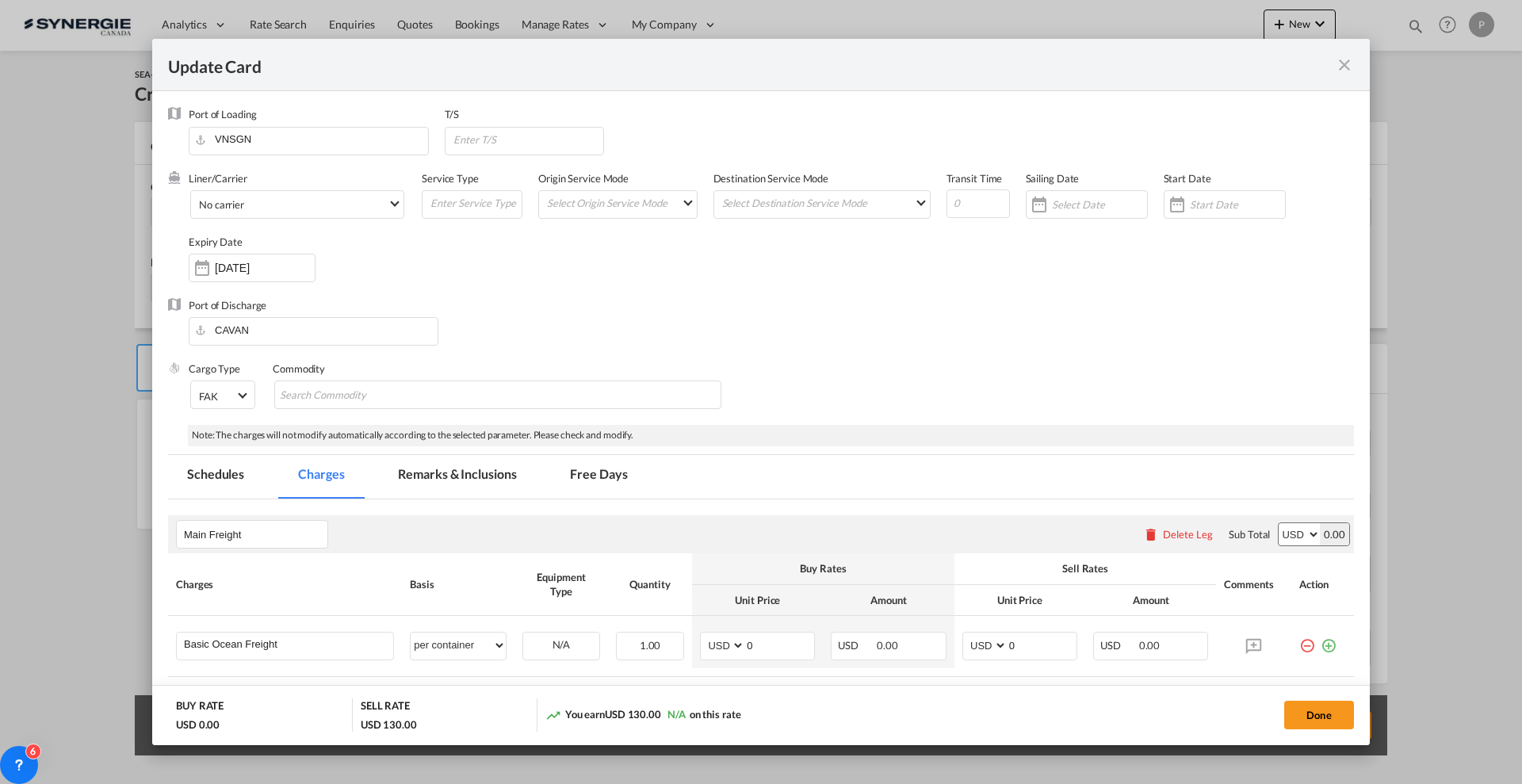
click at [754, 647] on div "Update Card Port of Loading VNSGN T/S Liner/Carrier No carrier 2HM LOGISTICS D.…" at bounding box center [761, 392] width 1522 height 784
click at [750, 641] on div "Update Card Port of Loading VNSGN T/S Liner/Carrier No carrier 2HM LOGISTICS D.…" at bounding box center [761, 392] width 1522 height 784
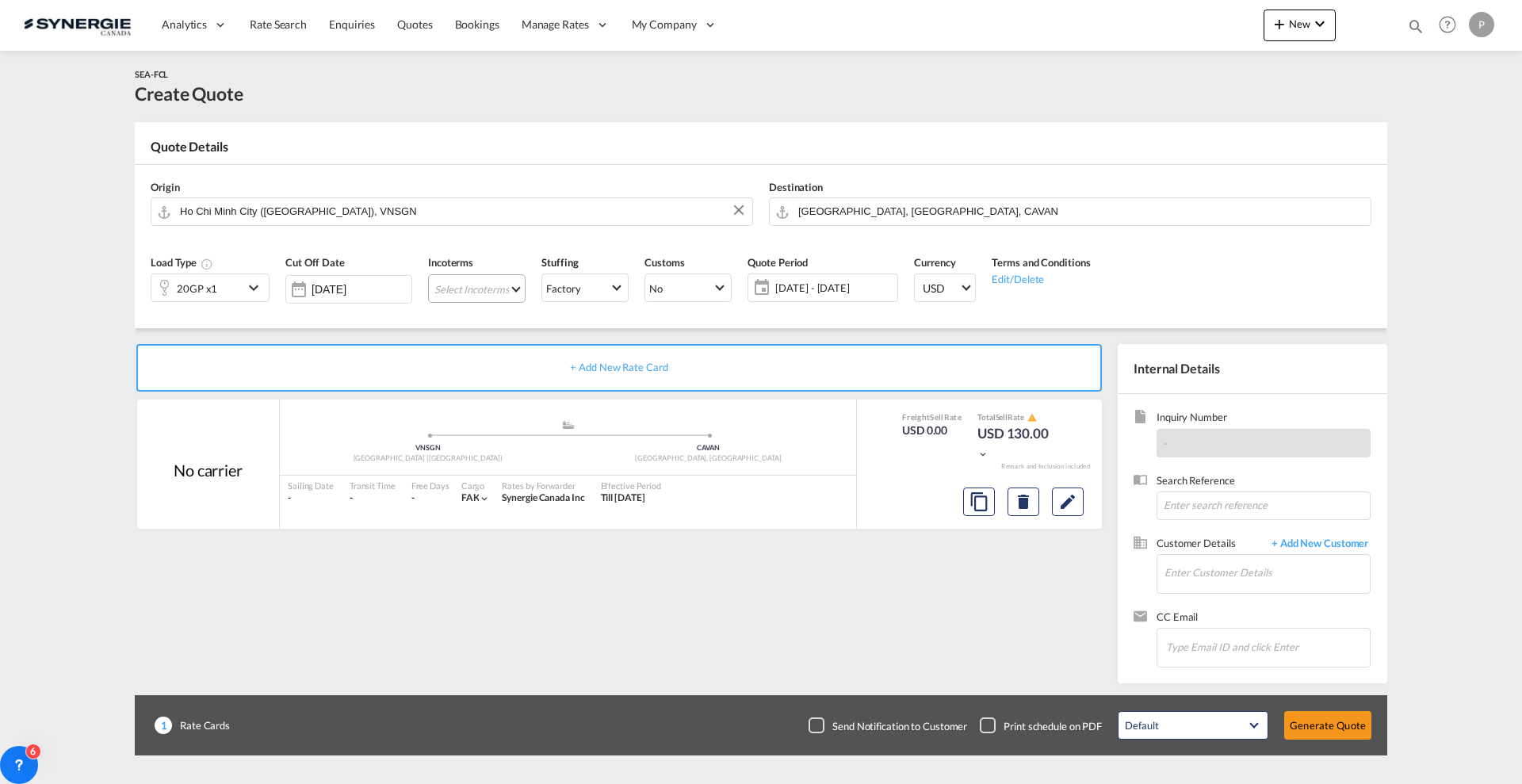
click at [518, 285] on md-select "Select Incoterms DDP - export Delivery Duty Paid DPU - import Delivery at Place…" at bounding box center [476, 289] width 98 height 29
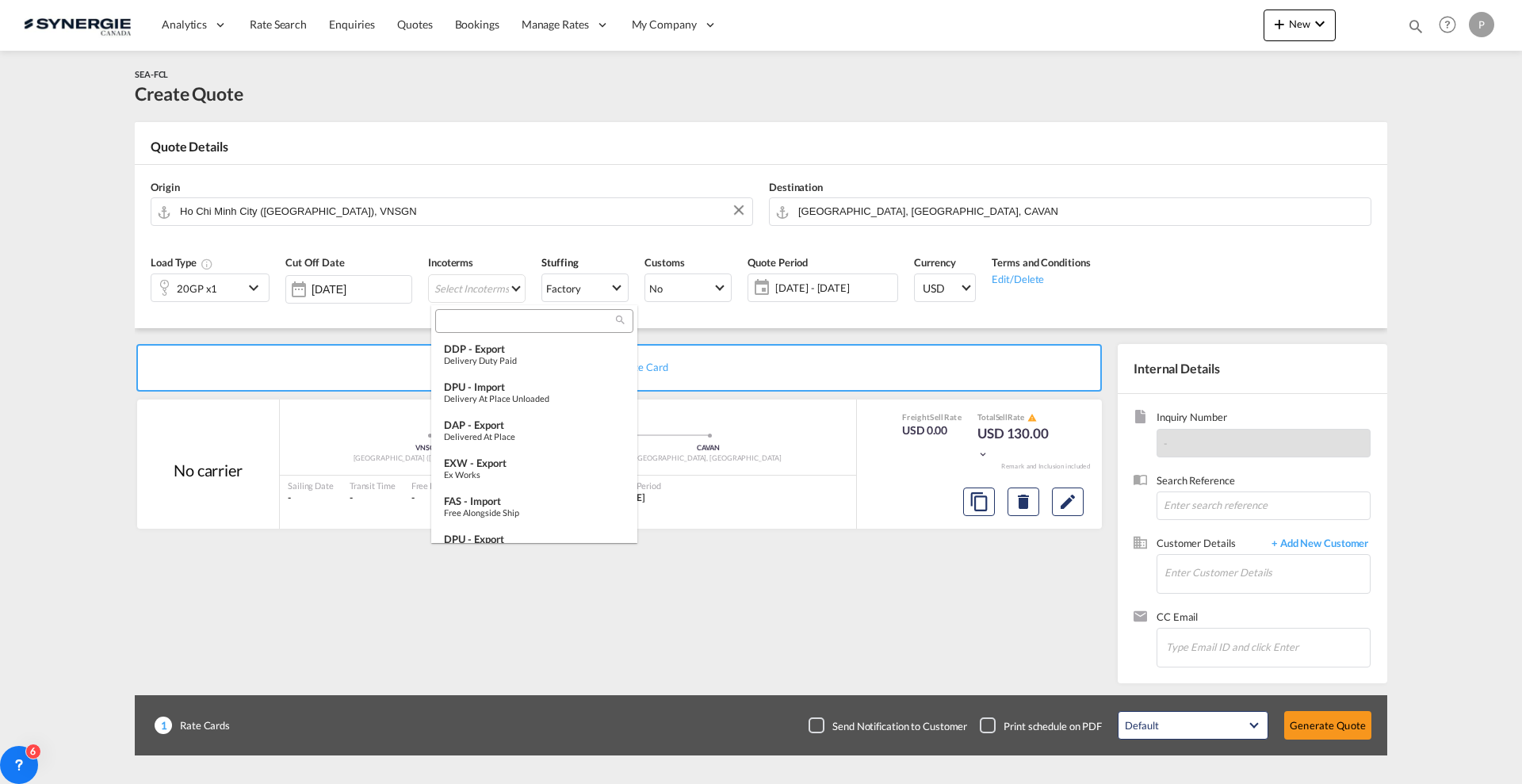
click at [506, 316] on input "search" at bounding box center [527, 321] width 176 height 14
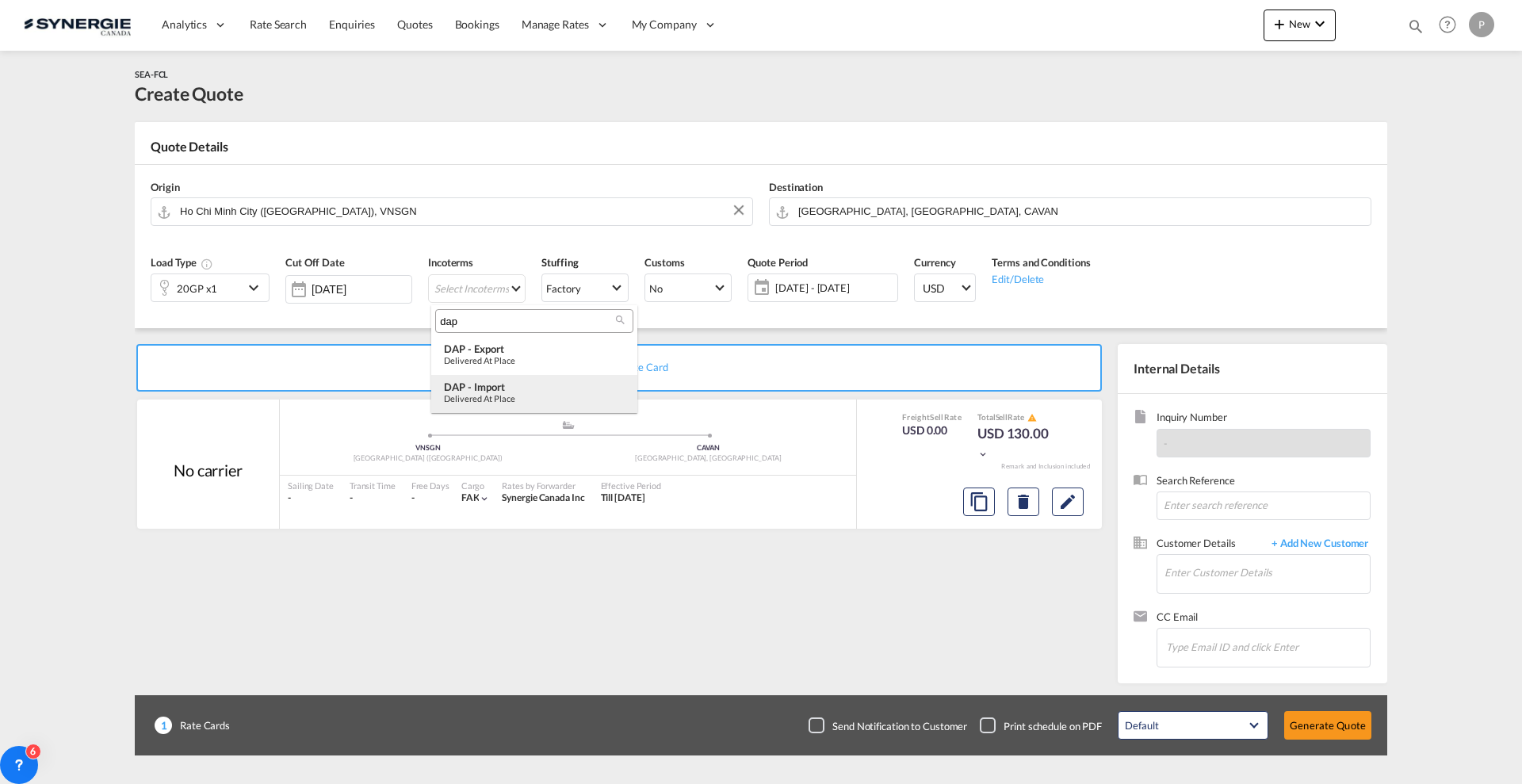
type input "dap"
click at [511, 389] on div "DAP - import" at bounding box center [534, 386] width 181 height 13
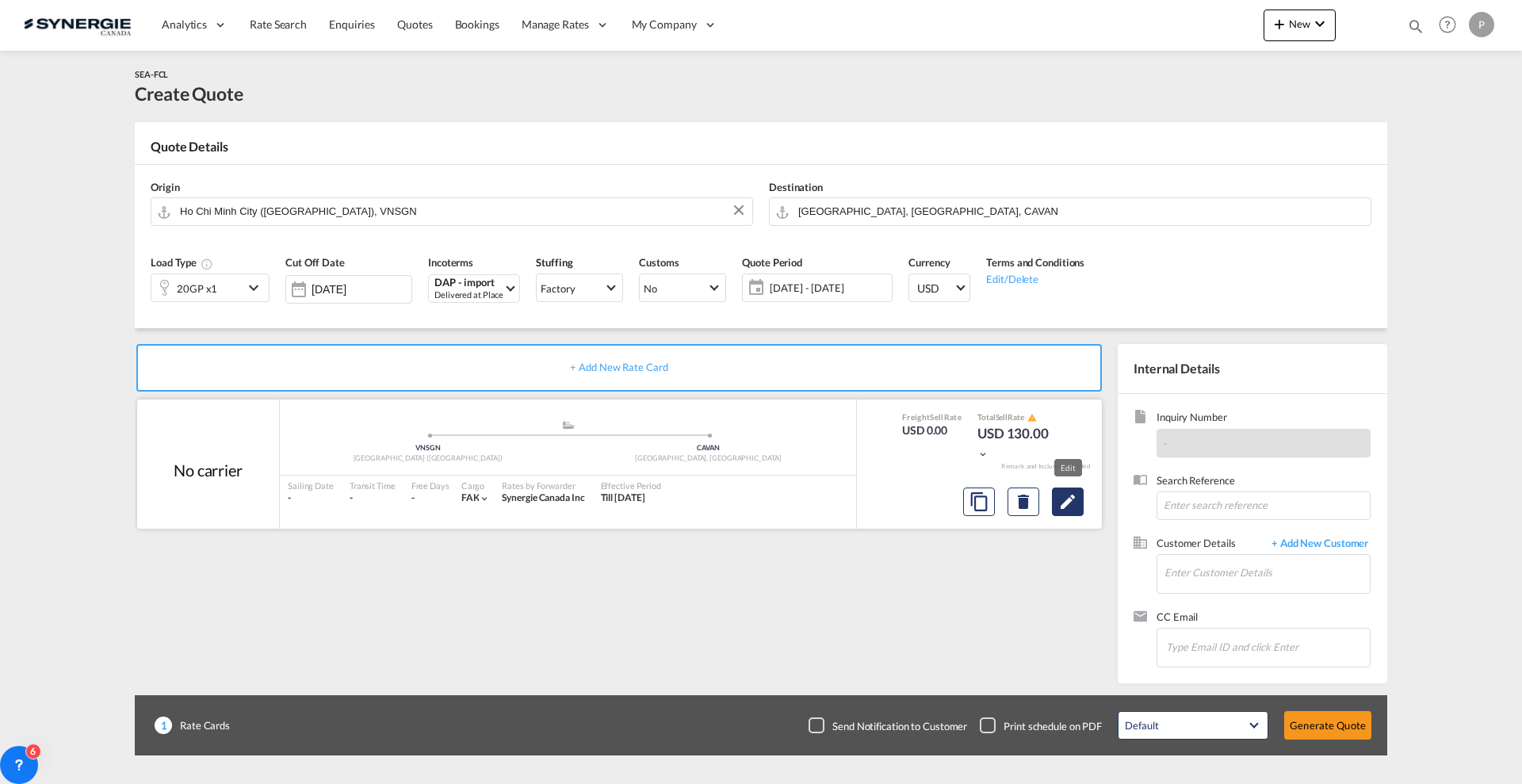
click at [1073, 504] on md-icon "Edit" at bounding box center [1068, 502] width 19 height 19
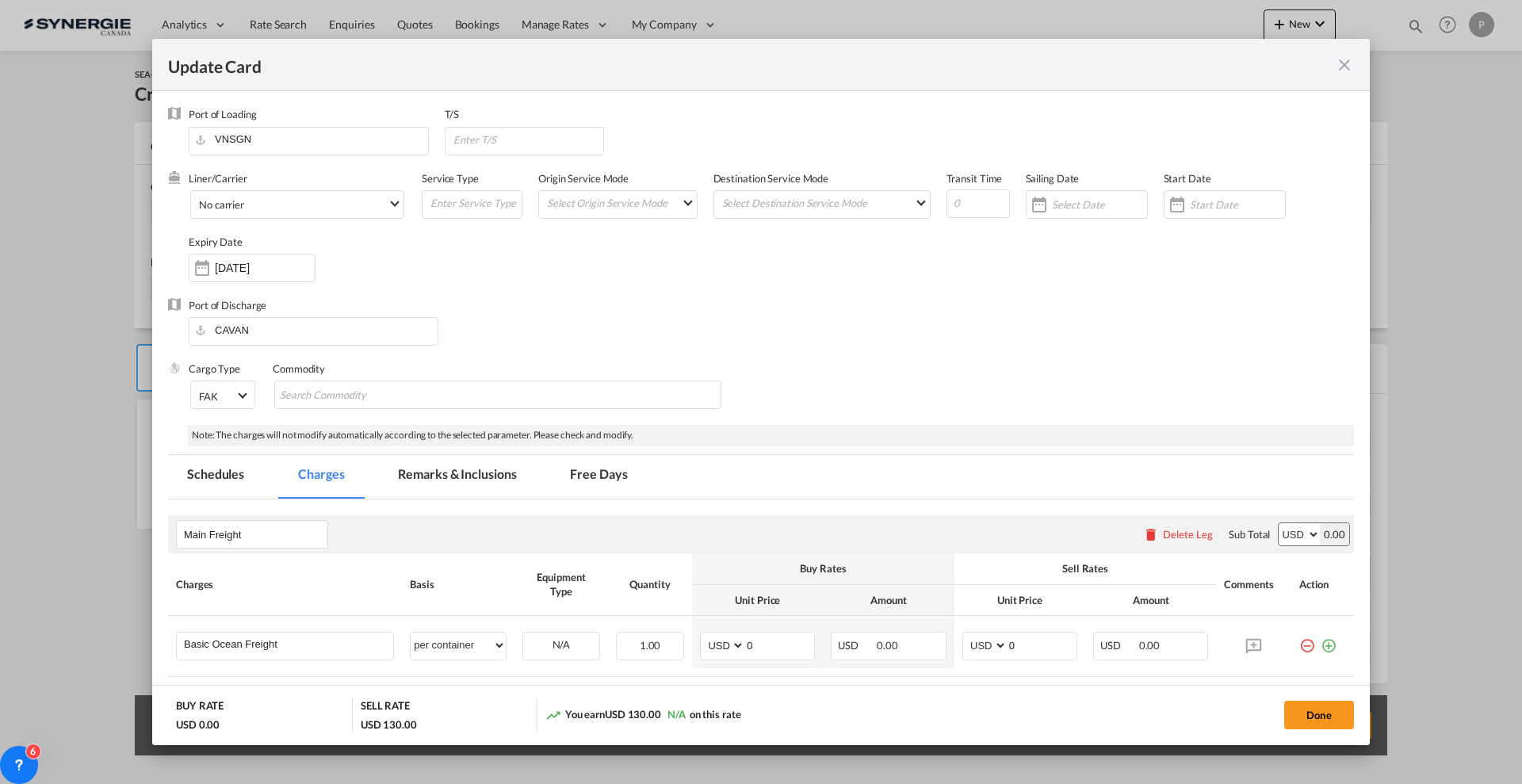
scroll to position [297, 0]
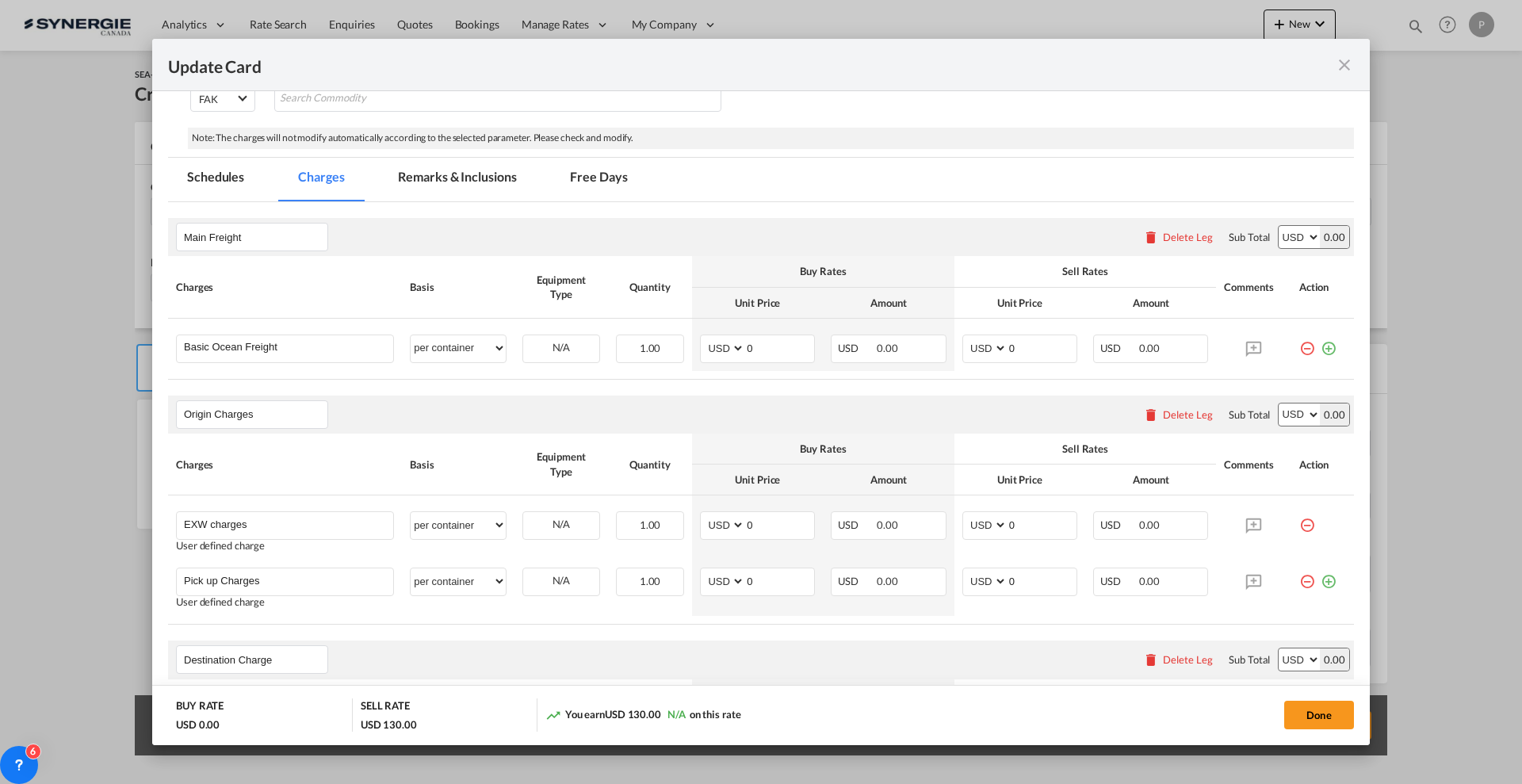
click at [1180, 235] on div "Delete Leg" at bounding box center [1187, 237] width 50 height 13
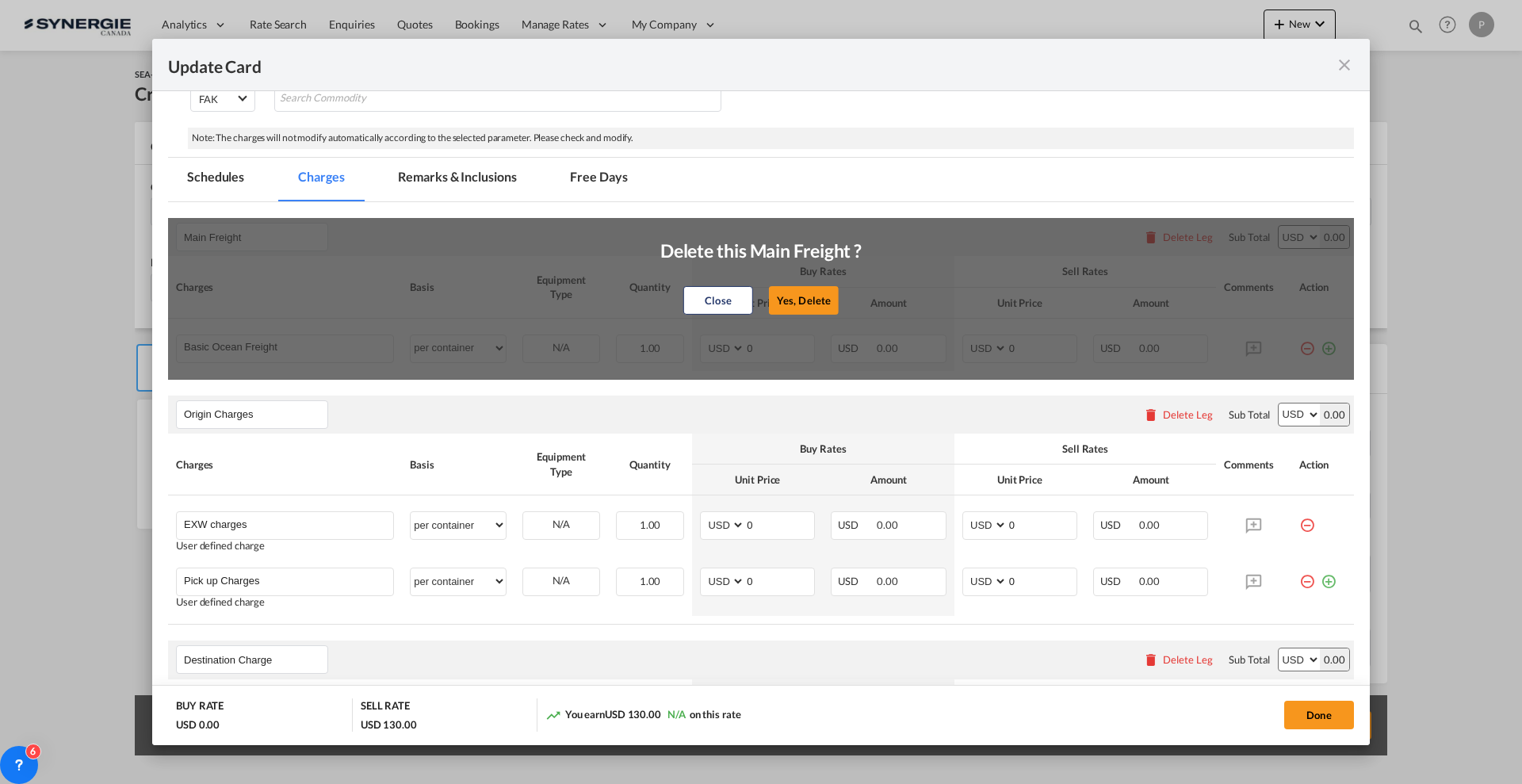
click at [806, 305] on button "Yes, Delete" at bounding box center [804, 301] width 70 height 29
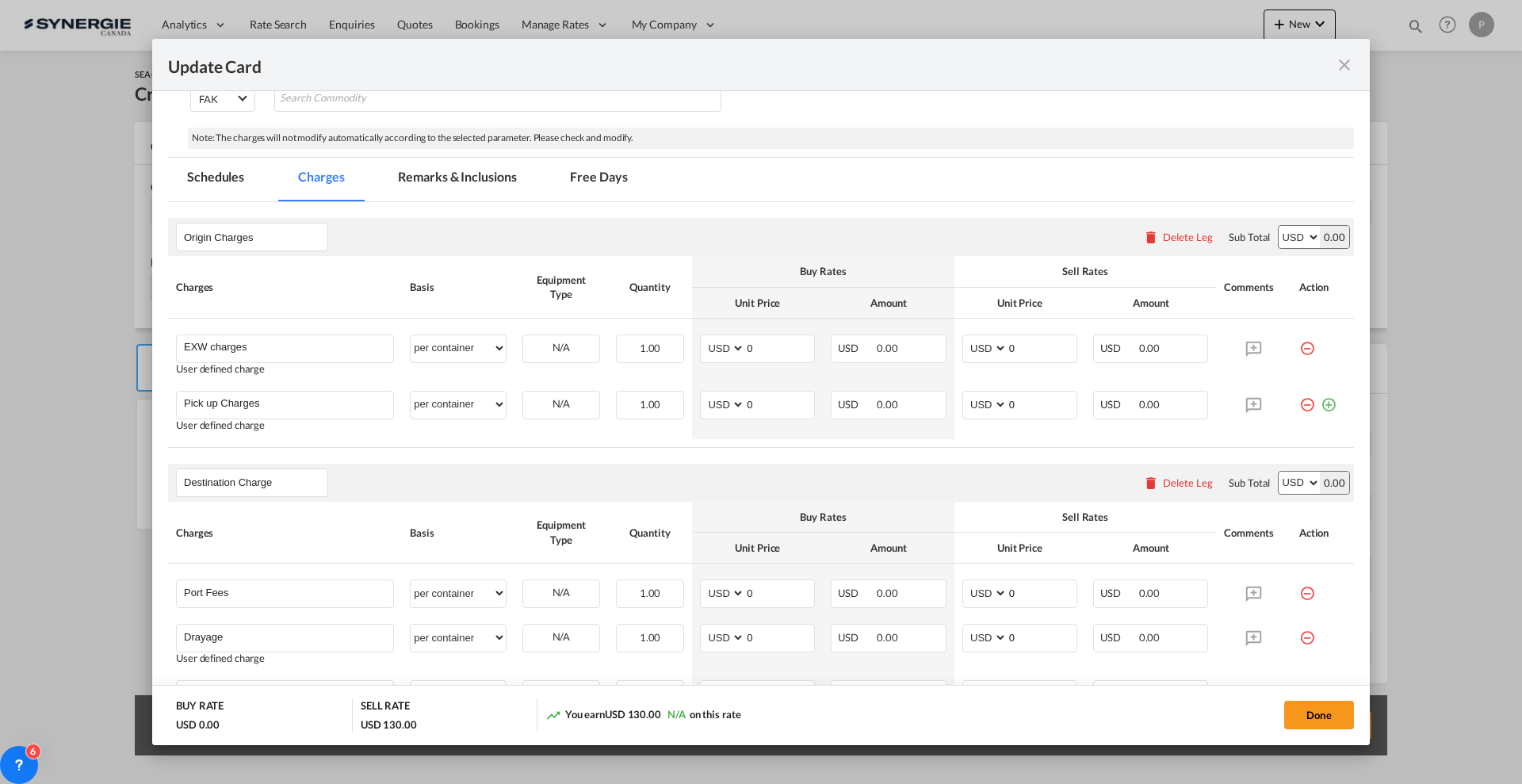
click at [1148, 243] on button "Delete Leg" at bounding box center [1178, 237] width 70 height 13
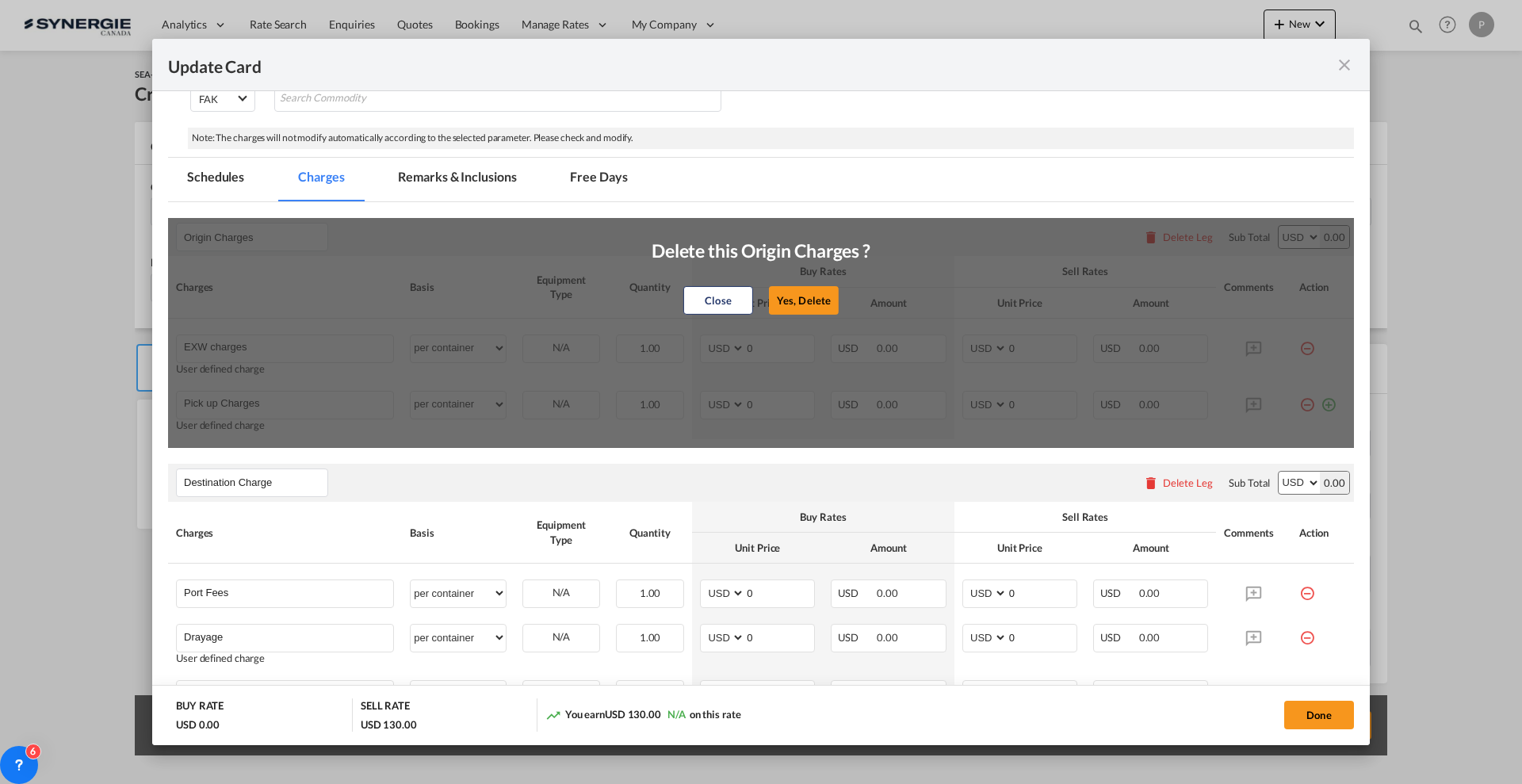
click at [756, 305] on div "Close Yes, Delete" at bounding box center [760, 301] width 219 height 38
drag, startPoint x: 788, startPoint y: 302, endPoint x: 930, endPoint y: 263, distance: 147.3
click at [788, 303] on button "Yes, Delete" at bounding box center [804, 301] width 70 height 29
type input "Destination Charge"
type input "Port Fees"
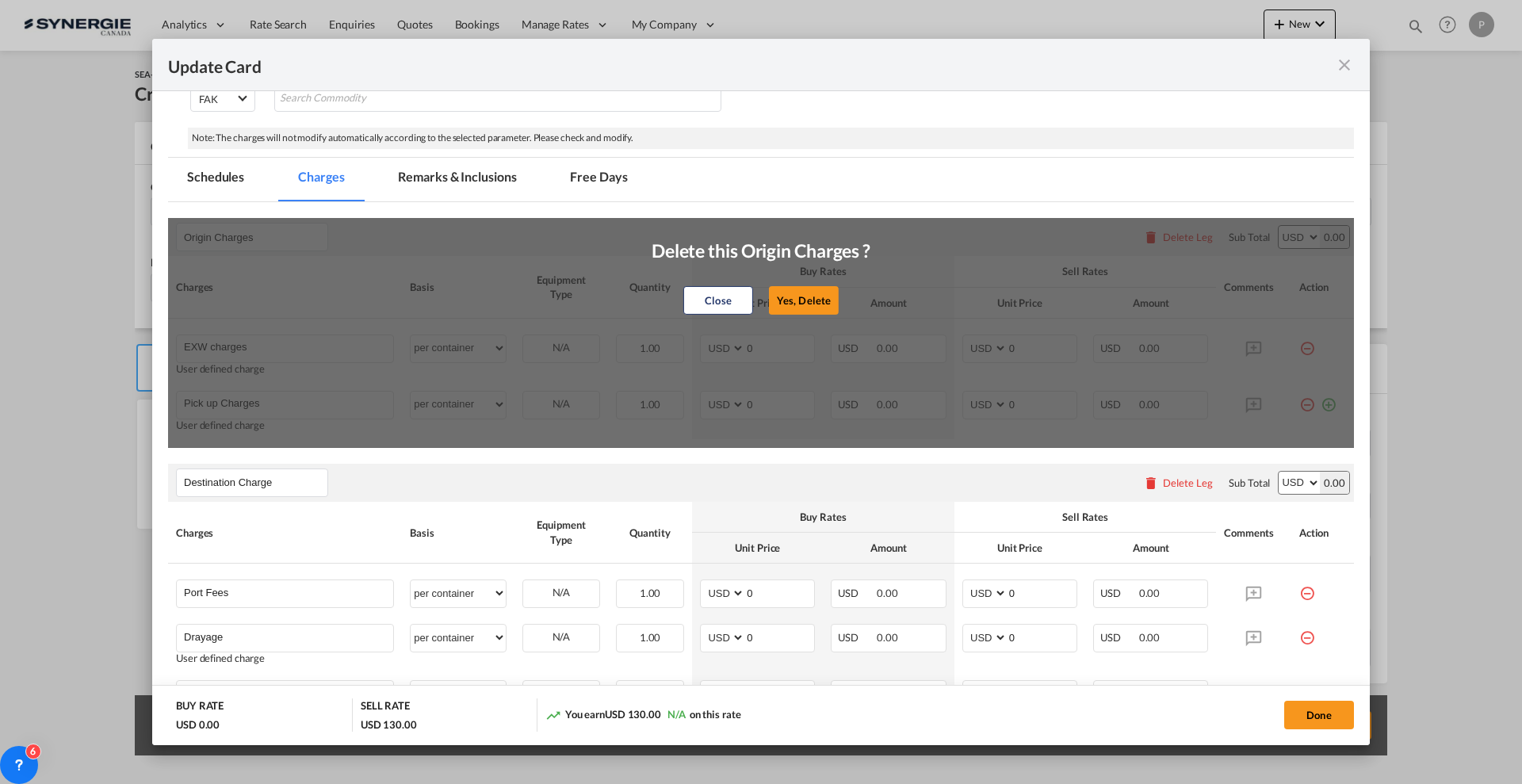
type input "Drayage"
type input "Doc and Handling fees"
type input "E-manifest"
select select "per B/L"
type input "35"
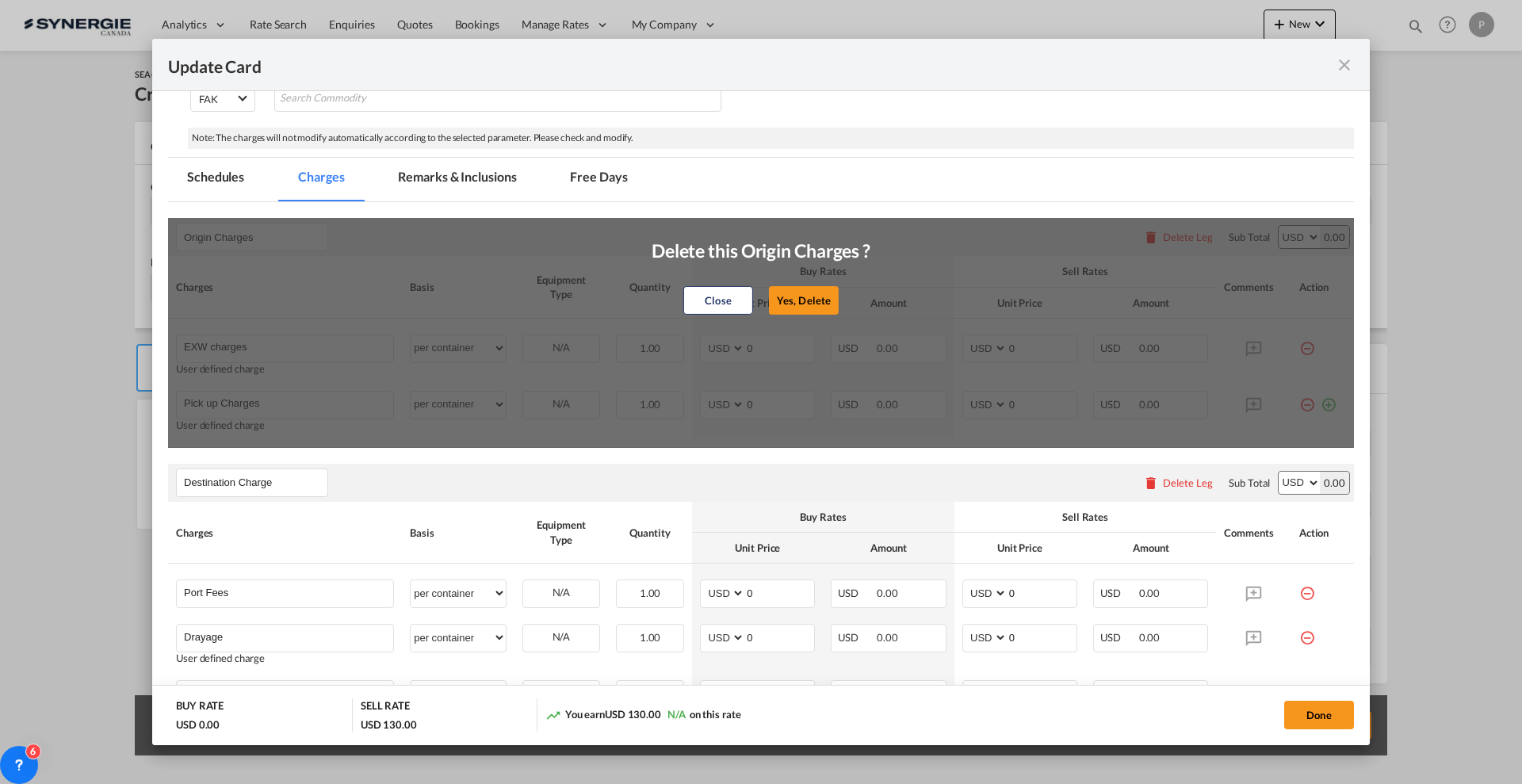
type input "Doc fee"
select select "per B/L"
type input "30"
type input "Handling fee"
select select "per B/L"
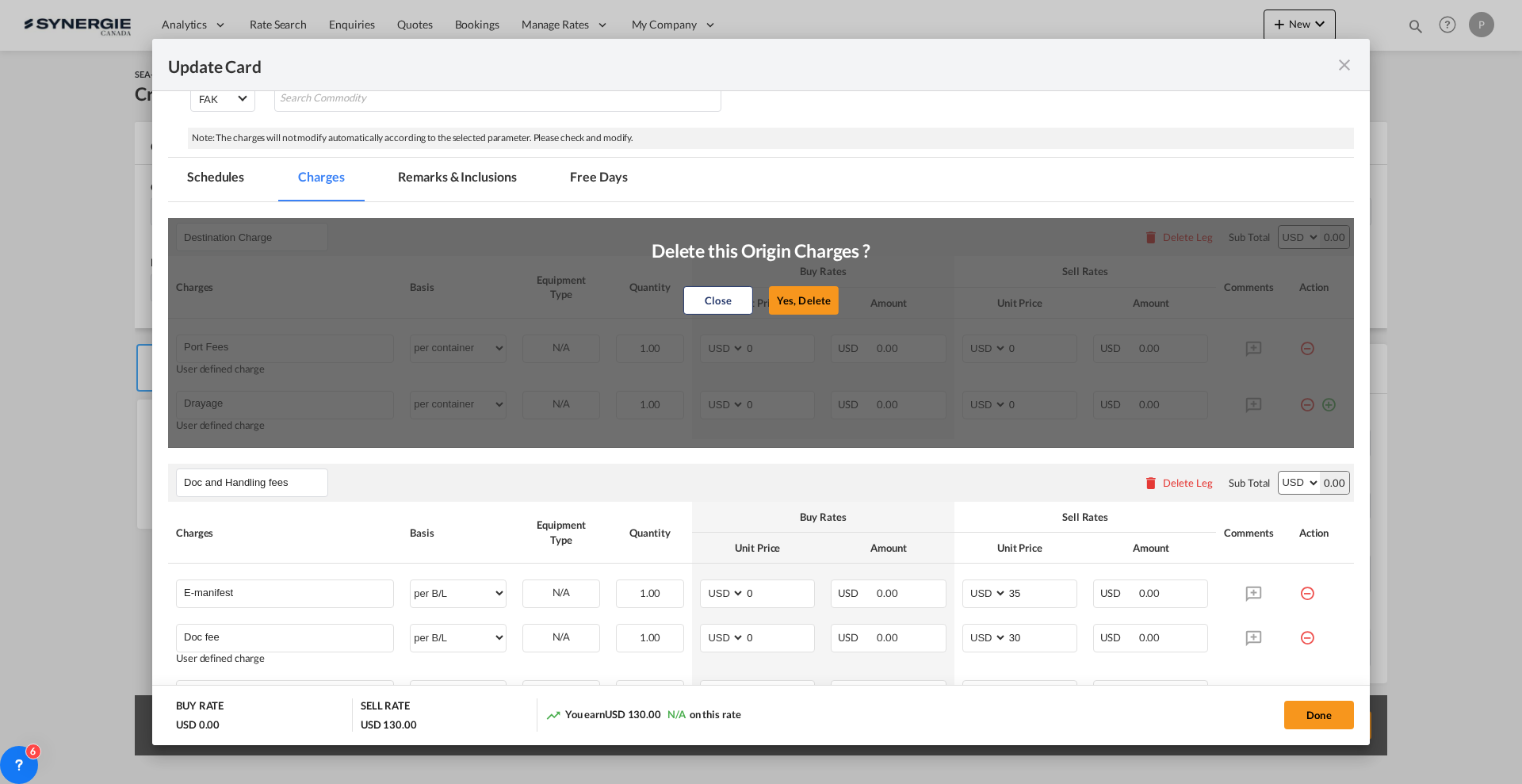
type input "65"
type input "Cargo Coverage"
type input "Cargo Coverage - Rate to be confirmed depending on commodity and value Min 50 U…"
select select "per shipment"
type input "0"
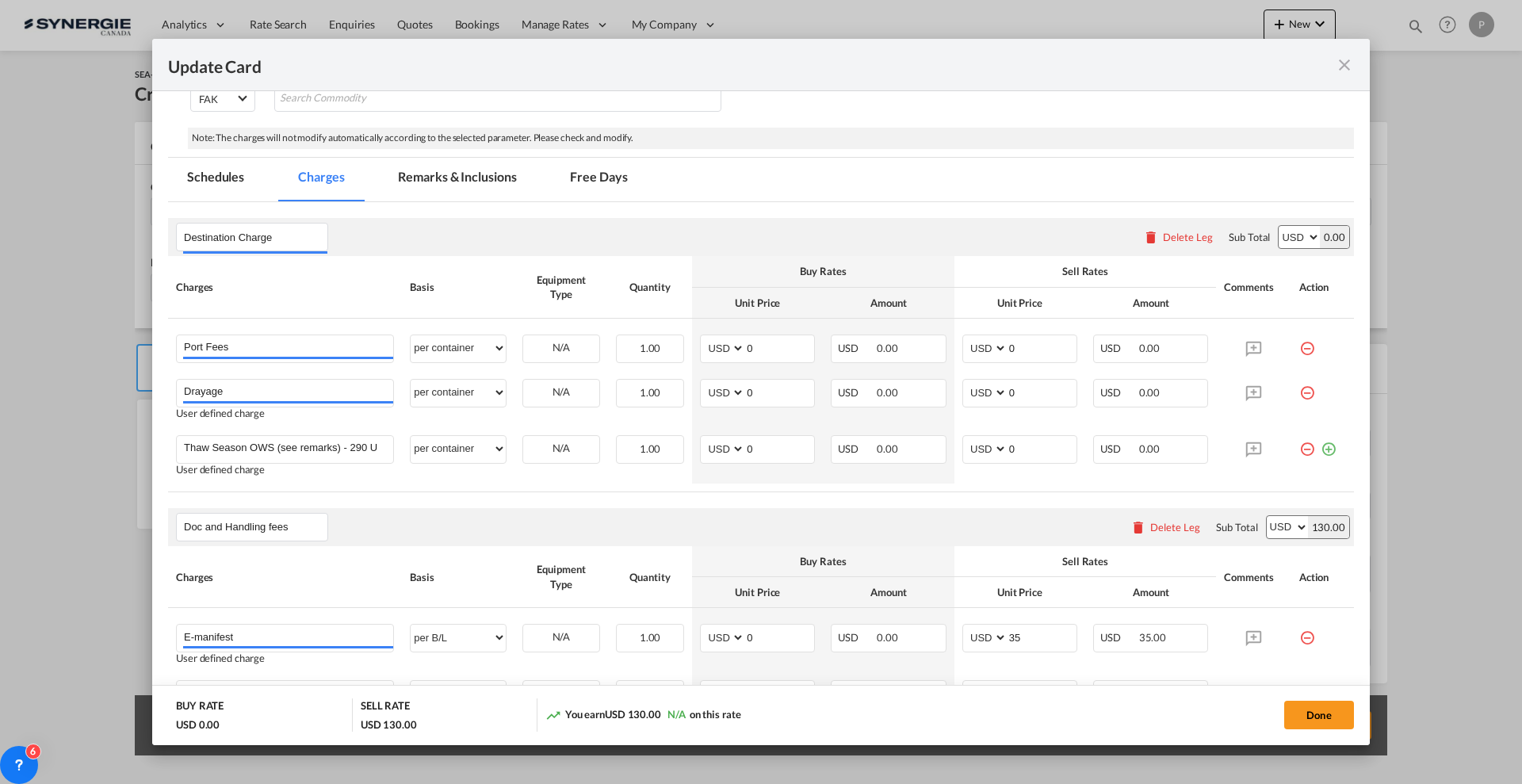
click at [1300, 347] on md-icon "icon-minus-circle-outline red-400-fg" at bounding box center [1307, 343] width 16 height 16
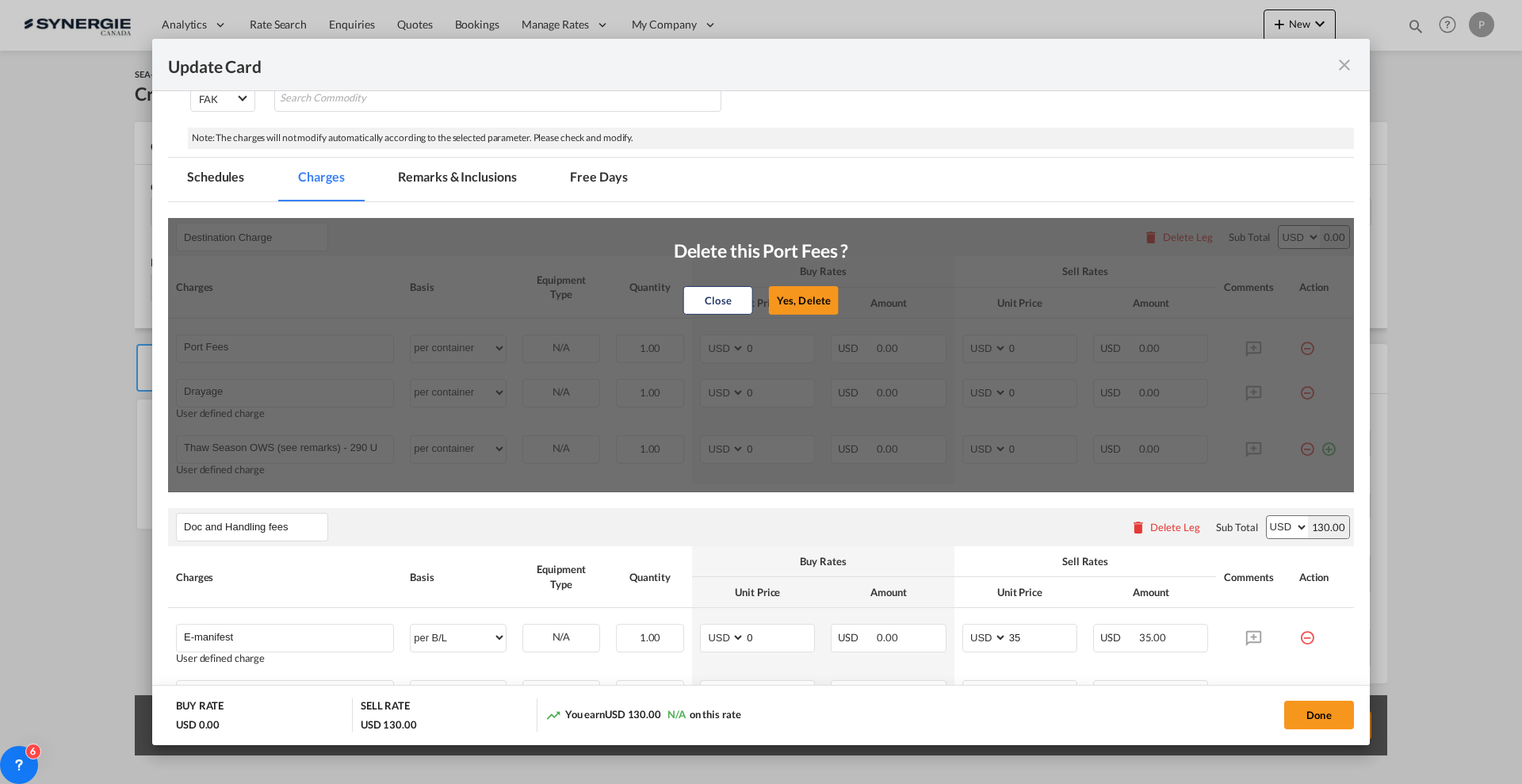
drag, startPoint x: 781, startPoint y: 303, endPoint x: 755, endPoint y: 301, distance: 26.1
click at [781, 302] on button "Yes, Delete" at bounding box center [804, 301] width 70 height 29
type input "Drayage"
type input "Thaw Season OWS (see remarks) - 290 USD if applicable"
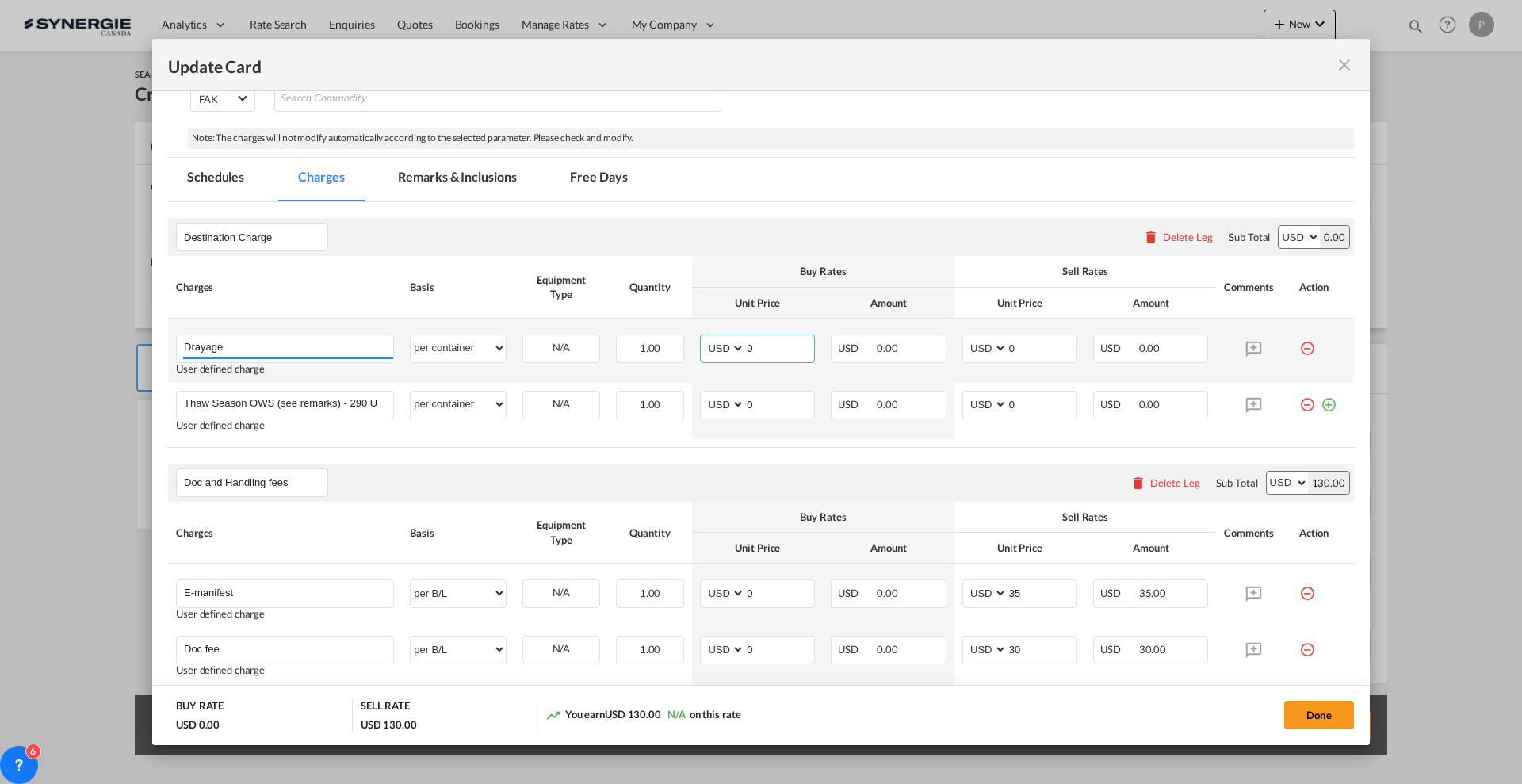
click at [758, 342] on input "0" at bounding box center [779, 347] width 69 height 24
type input "495"
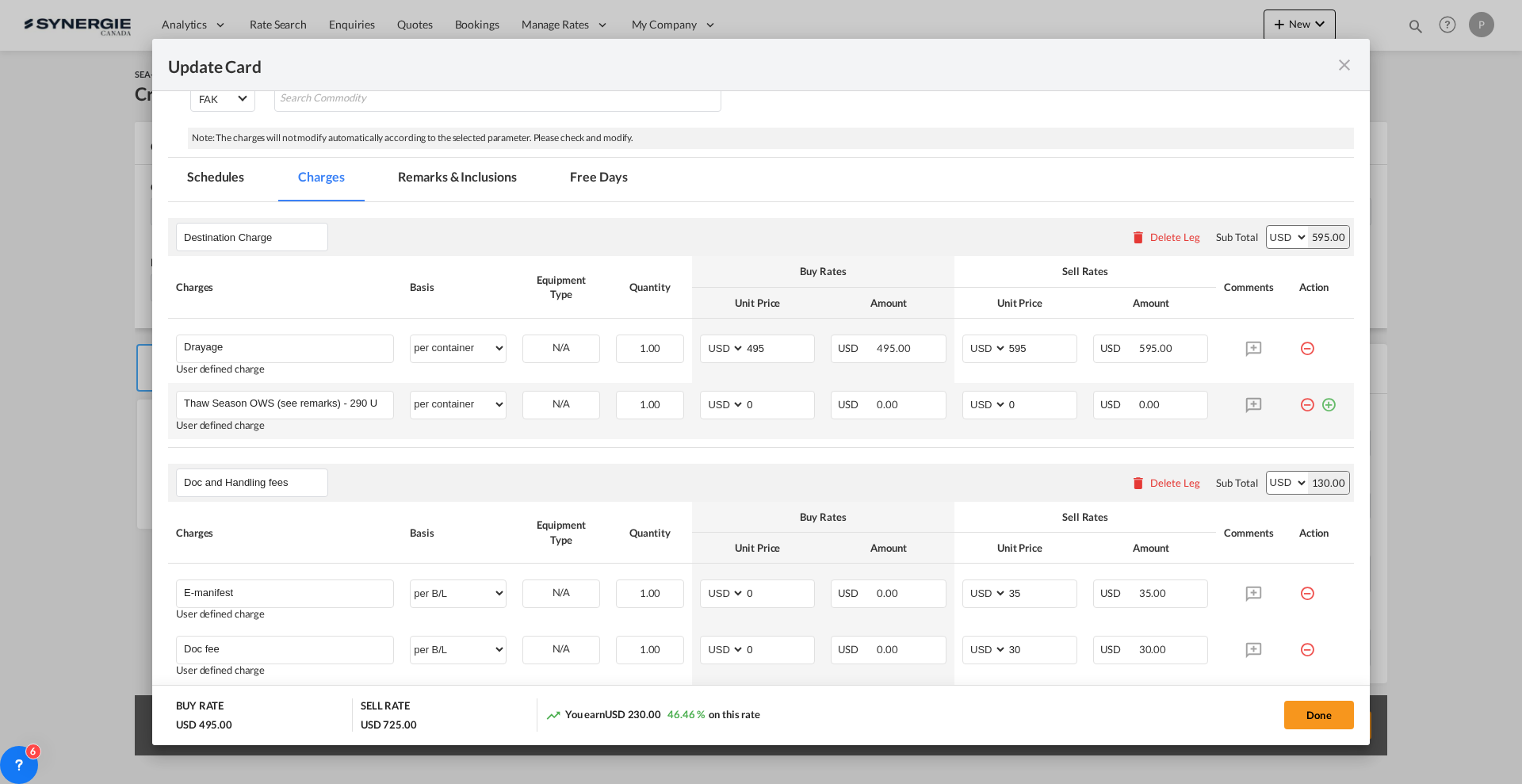
click at [1299, 406] on md-icon "icon-minus-circle-outline red-400-fg" at bounding box center [1307, 398] width 16 height 16
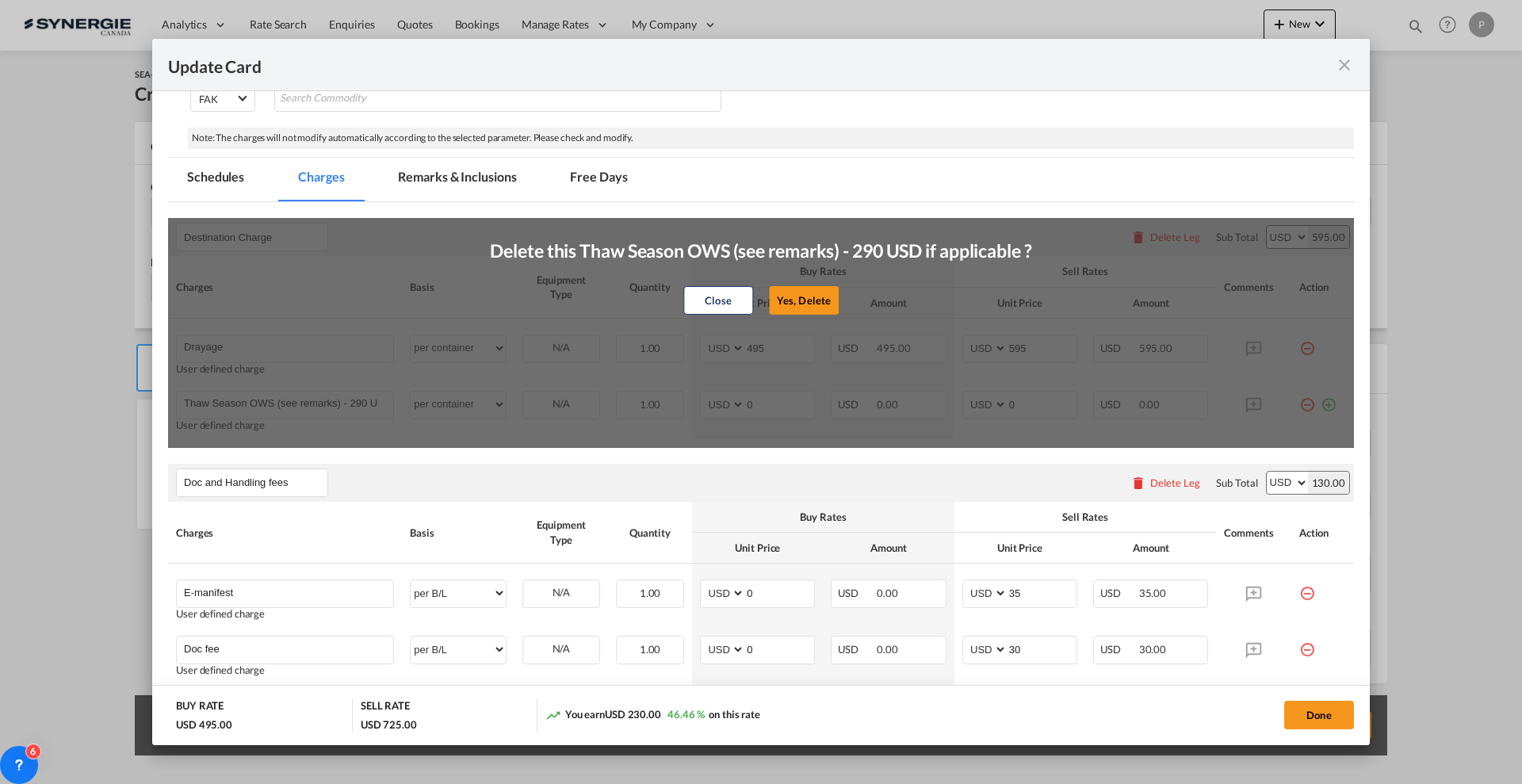
click at [807, 289] on button "Yes, Delete" at bounding box center [804, 301] width 70 height 29
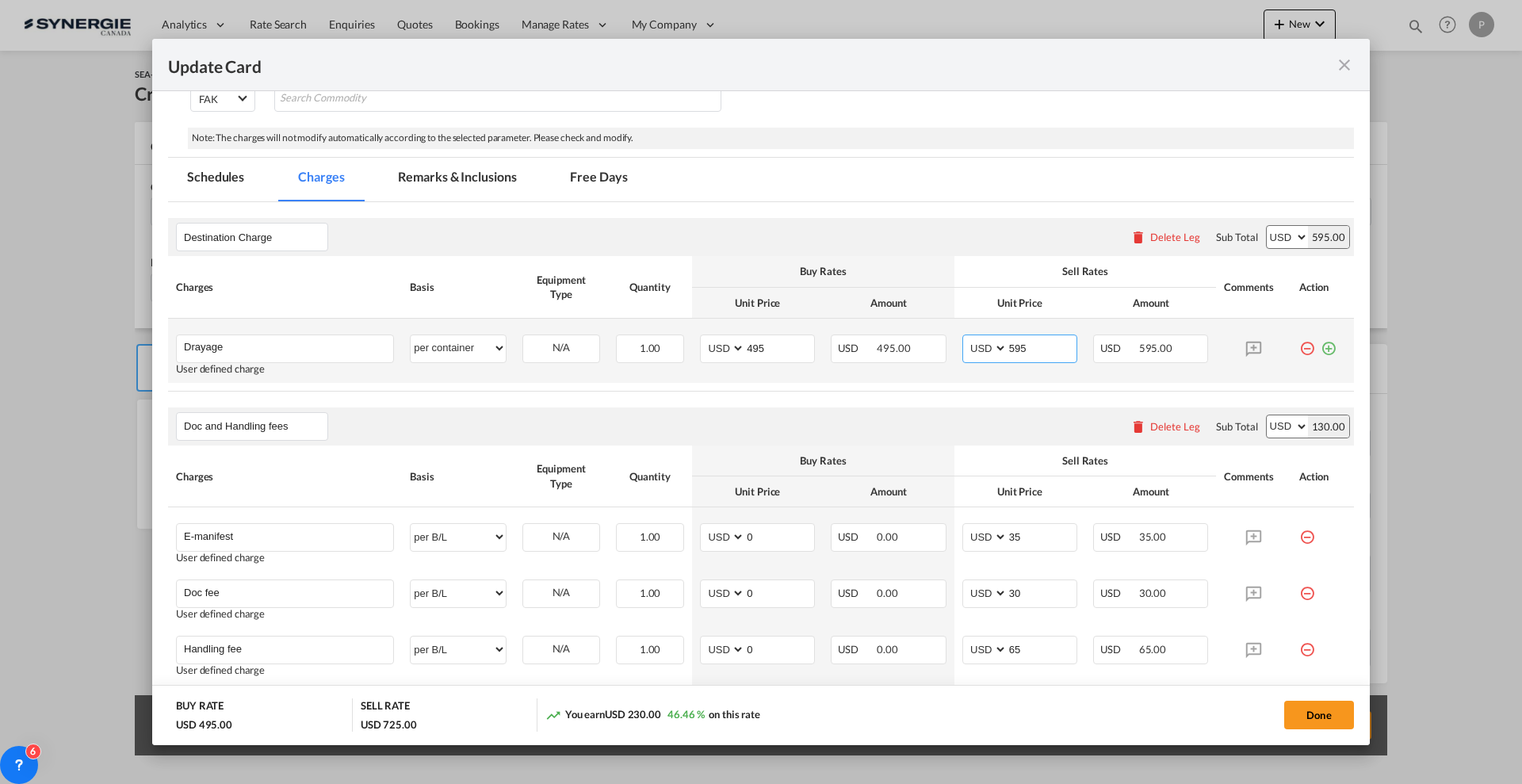
drag, startPoint x: 1021, startPoint y: 341, endPoint x: 1010, endPoint y: 333, distance: 13.6
click at [1010, 333] on td "AED AFN ALL AMD ANG AOA ARS AUD AWG AZN BAM BBD BDT BGN BHD BIF BMD BND BOB BRL…" at bounding box center [1019, 351] width 130 height 64
type input "565"
click at [1004, 246] on div "Destination Charge Please enter leg name Leg Name Already Exists Delete Leg Sub…" at bounding box center [760, 237] width 1186 height 38
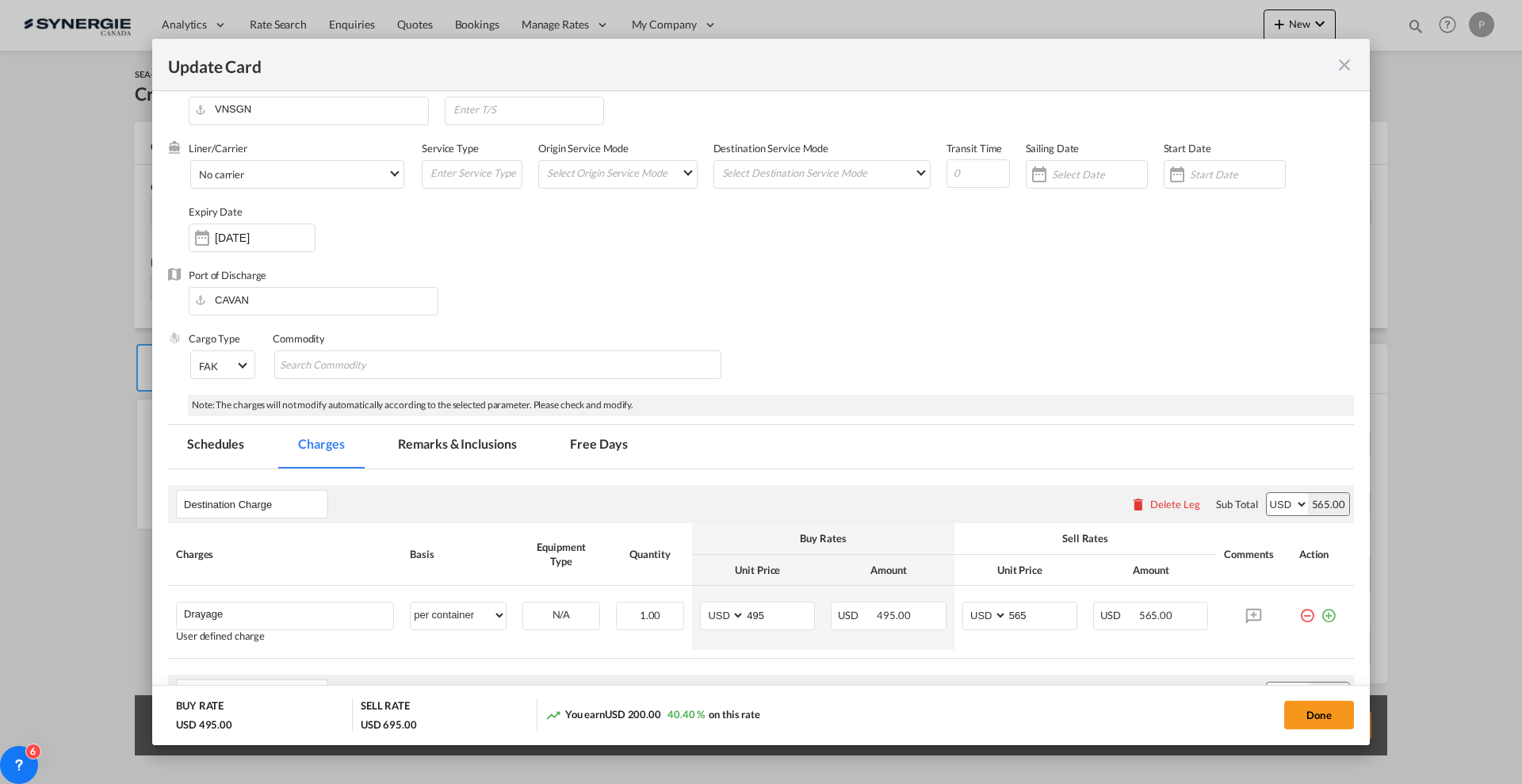
scroll to position [0, 0]
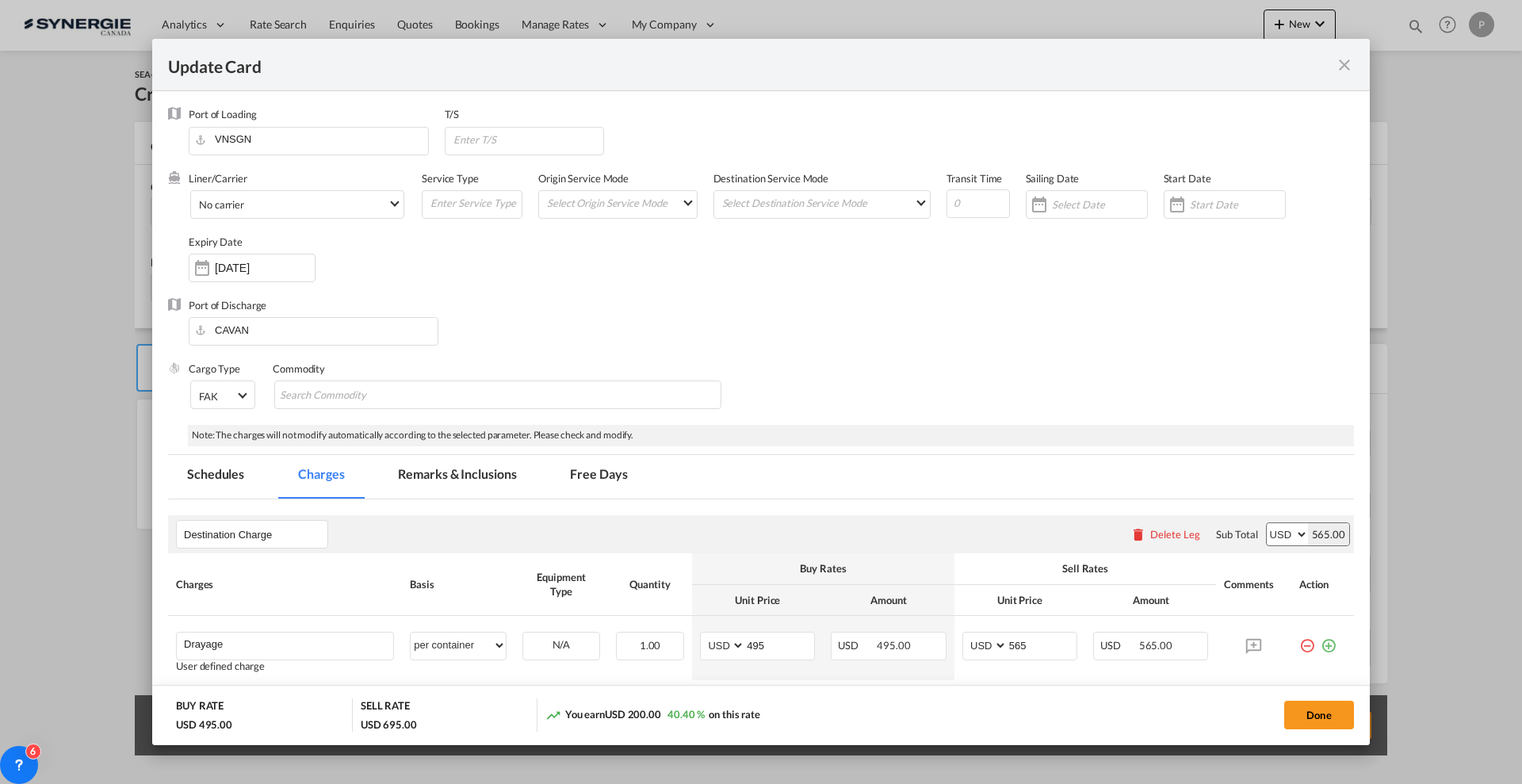
drag, startPoint x: 469, startPoint y: 487, endPoint x: 875, endPoint y: 510, distance: 406.7
click at [469, 488] on md-tab-item "Remarks & Inclusions" at bounding box center [456, 476] width 156 height 44
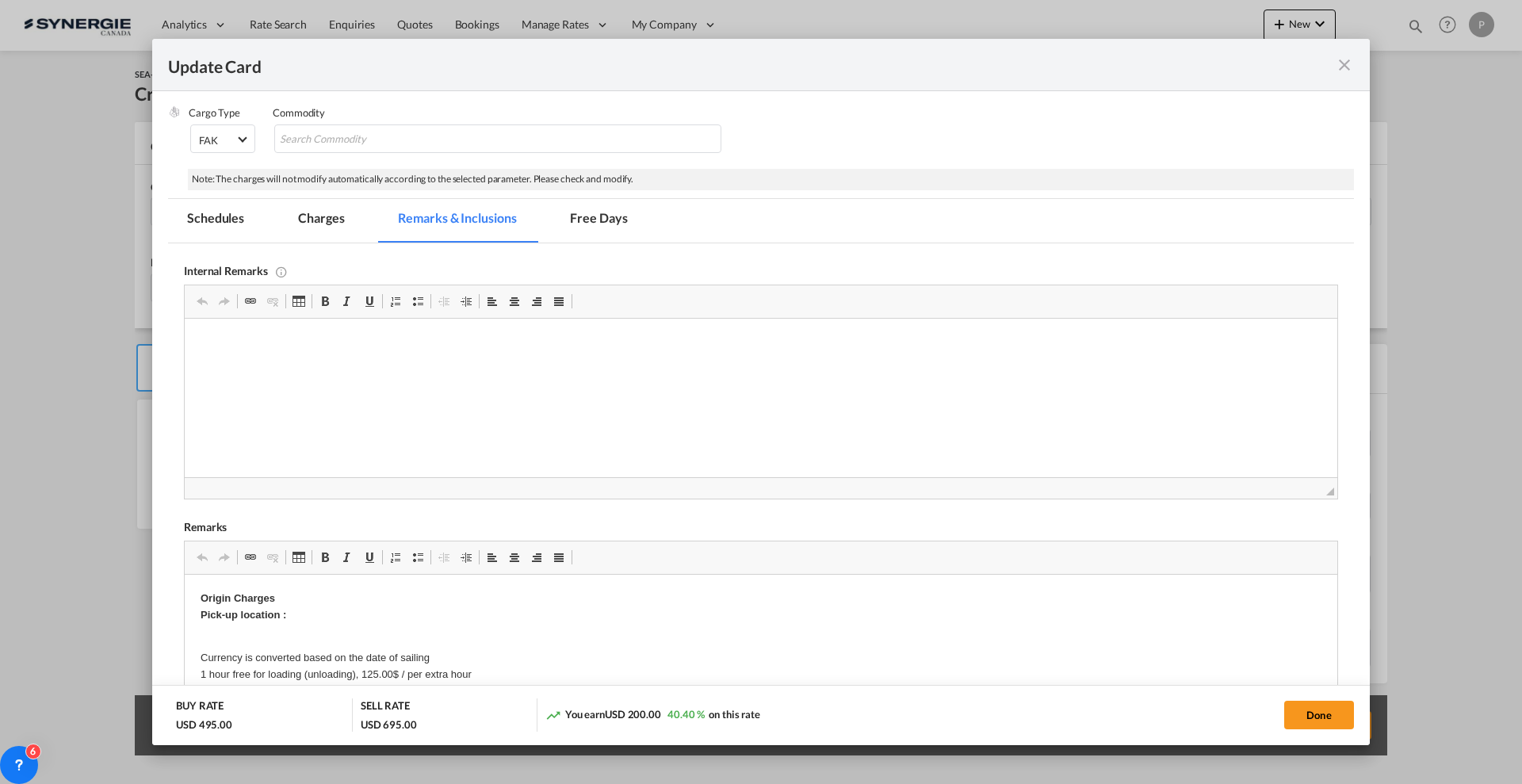
scroll to position [396, 0]
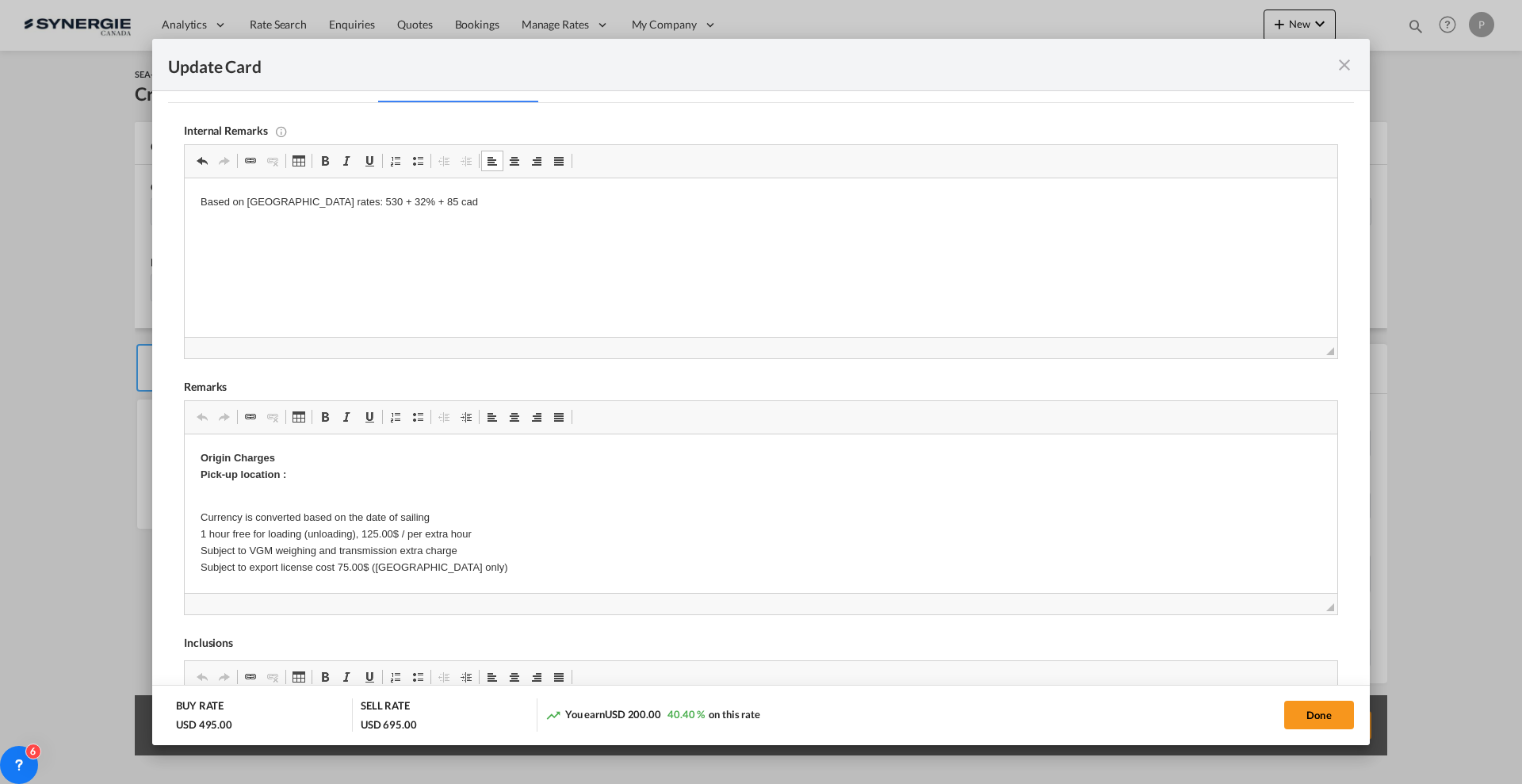
click at [430, 198] on p "Based on Canadawest rates: 530 + 32% + 85 cad" at bounding box center [761, 202] width 1121 height 17
drag, startPoint x: 201, startPoint y: 452, endPoint x: 552, endPoint y: 553, distance: 365.2
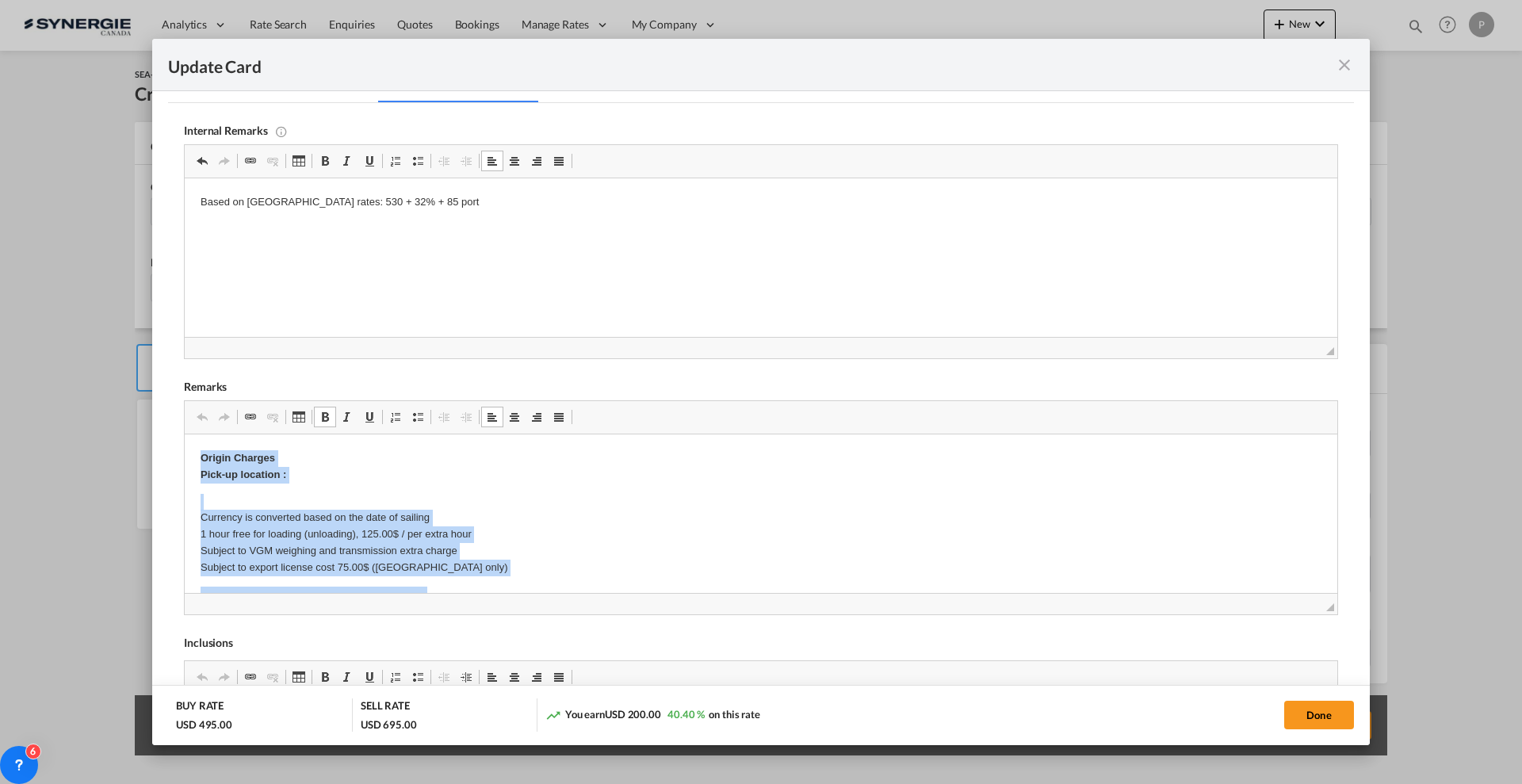
drag, startPoint x: 472, startPoint y: 576, endPoint x: 338, endPoint y: 863, distance: 316.7
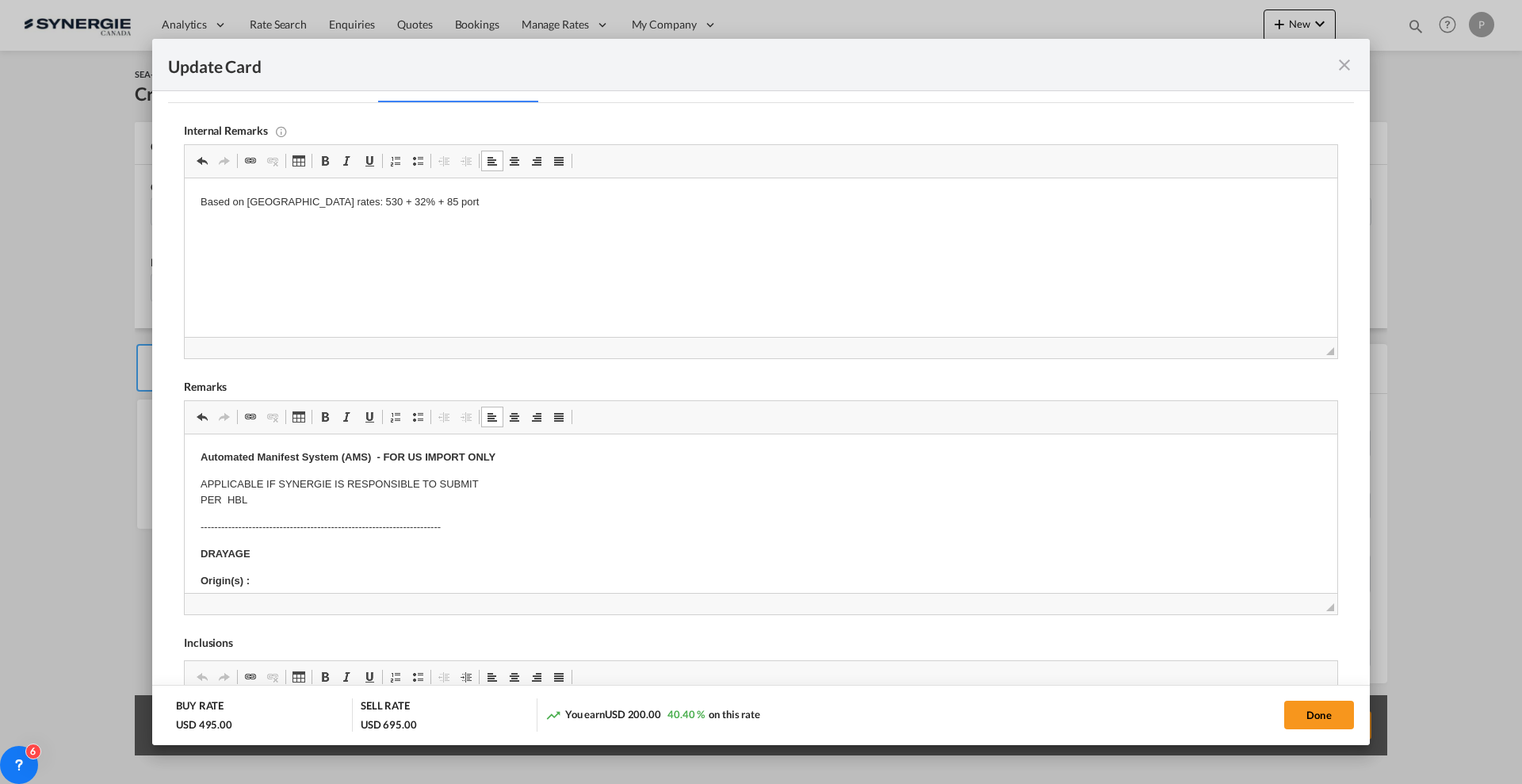
scroll to position [99, 0]
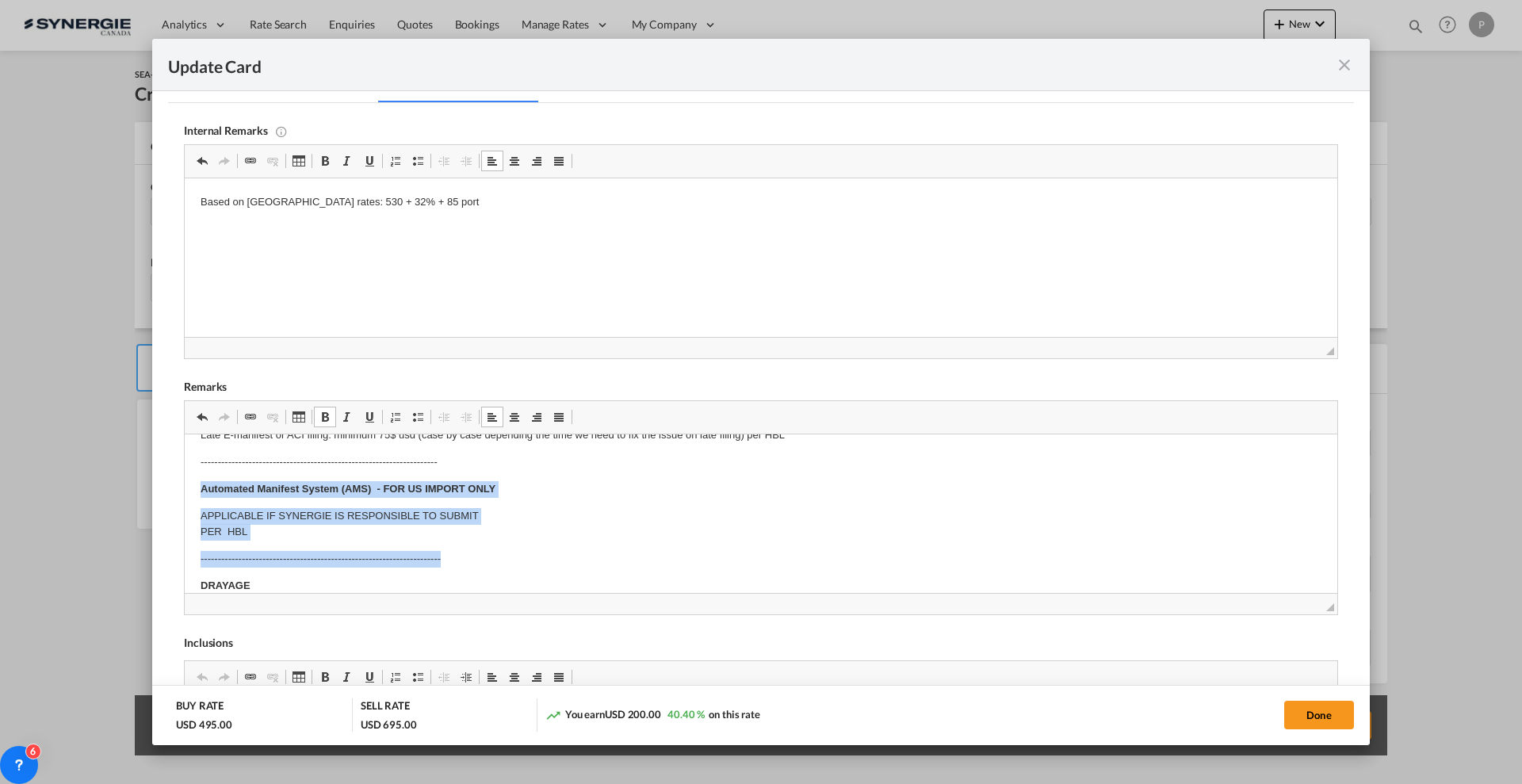
drag, startPoint x: 212, startPoint y: 483, endPoint x: 460, endPoint y: 555, distance: 258.2
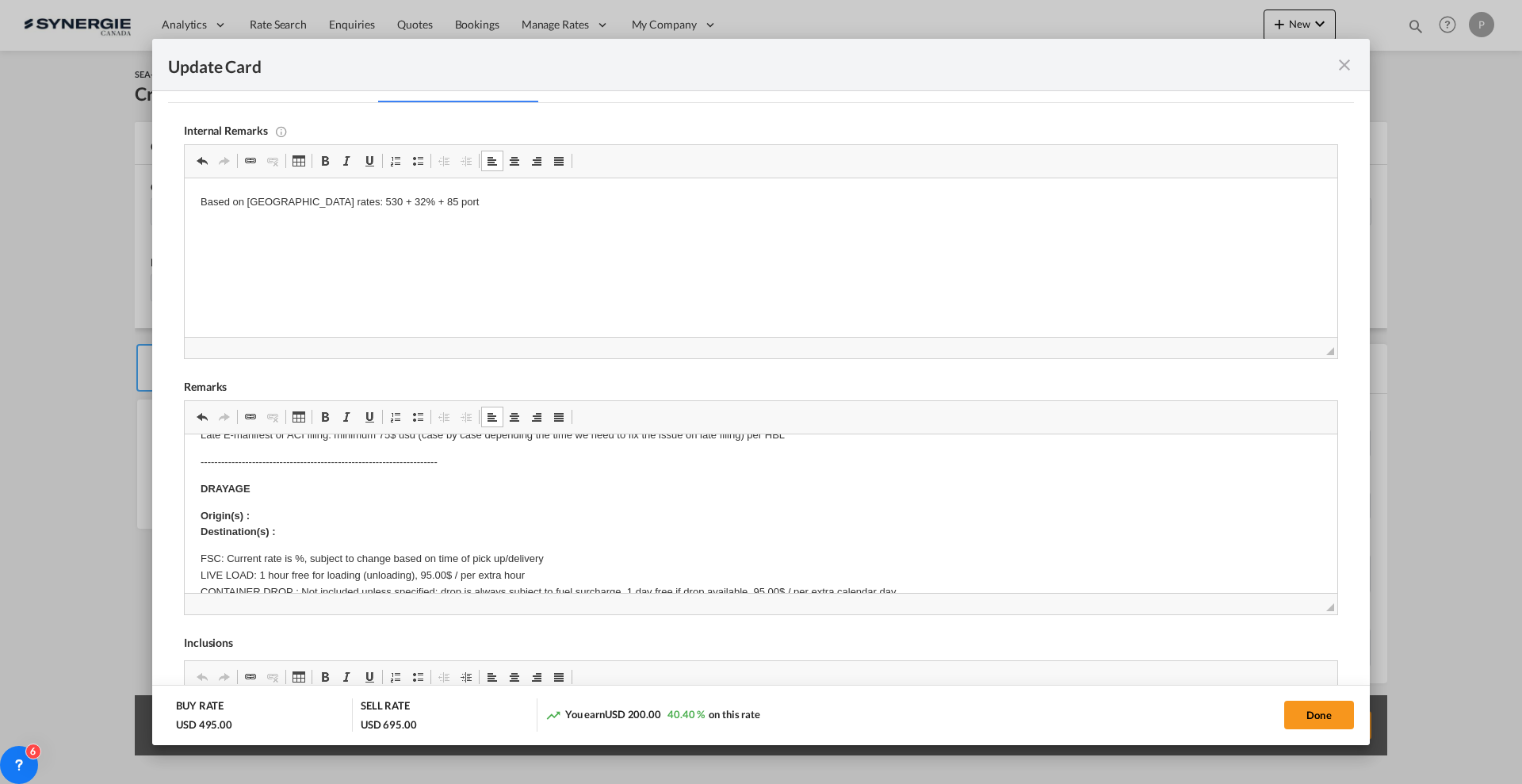
click at [338, 512] on p "Origin(s) : Destination(s) :" at bounding box center [761, 525] width 1121 height 33
click at [344, 534] on p "Origin(s) : Destination(s) :" at bounding box center [761, 525] width 1121 height 33
paste body "Editor, editor17"
click at [340, 518] on p "Origin(s) : Destination(s) : Transnova Logistics, 6231 Westminster Hwy, Richmon…" at bounding box center [761, 525] width 1121 height 33
click at [301, 549] on body "E Manifest (ACI): Applicable if Synergie is responsible to submit Per E-manifes…" at bounding box center [761, 784] width 1121 height 866
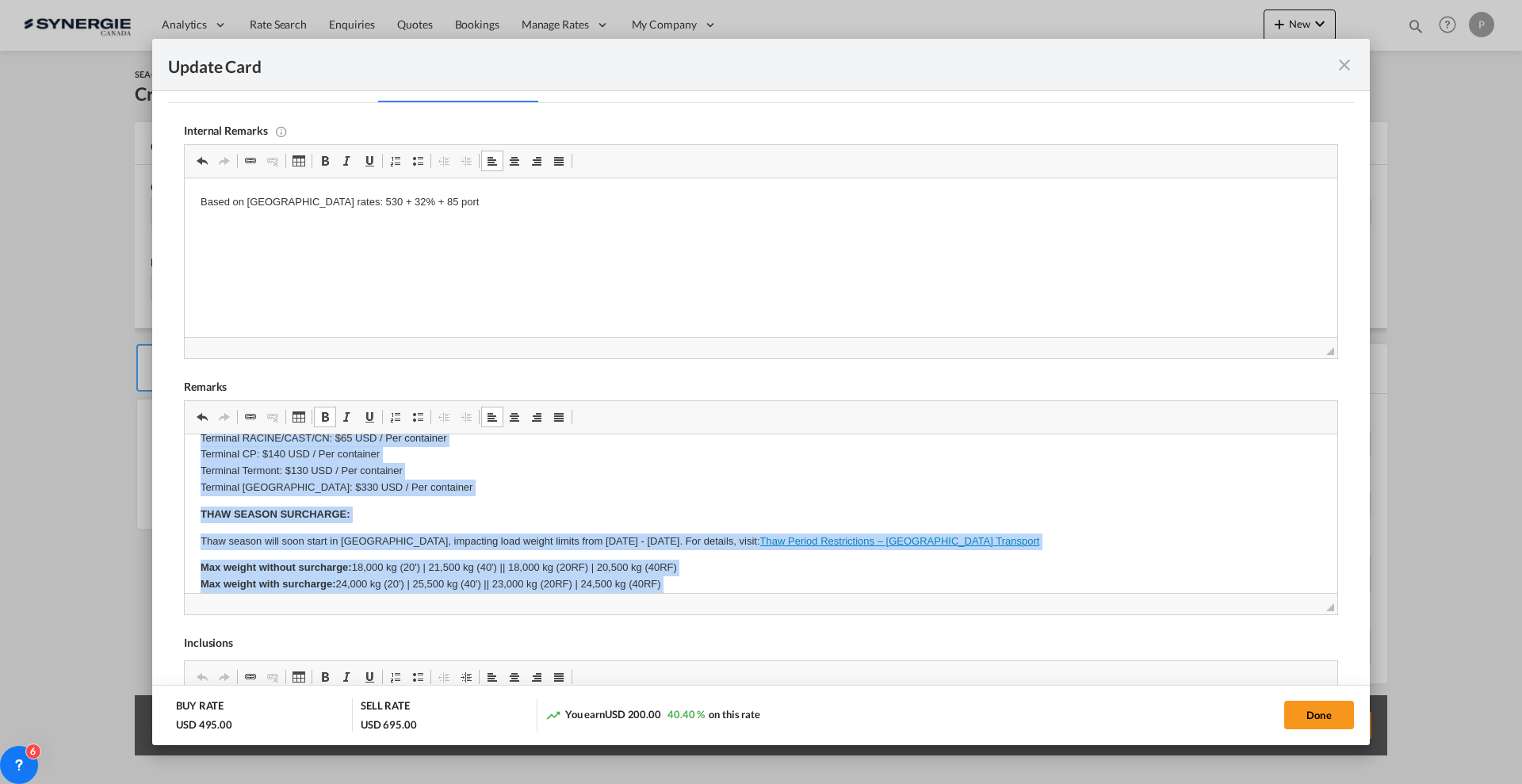
scroll to position [511, 0]
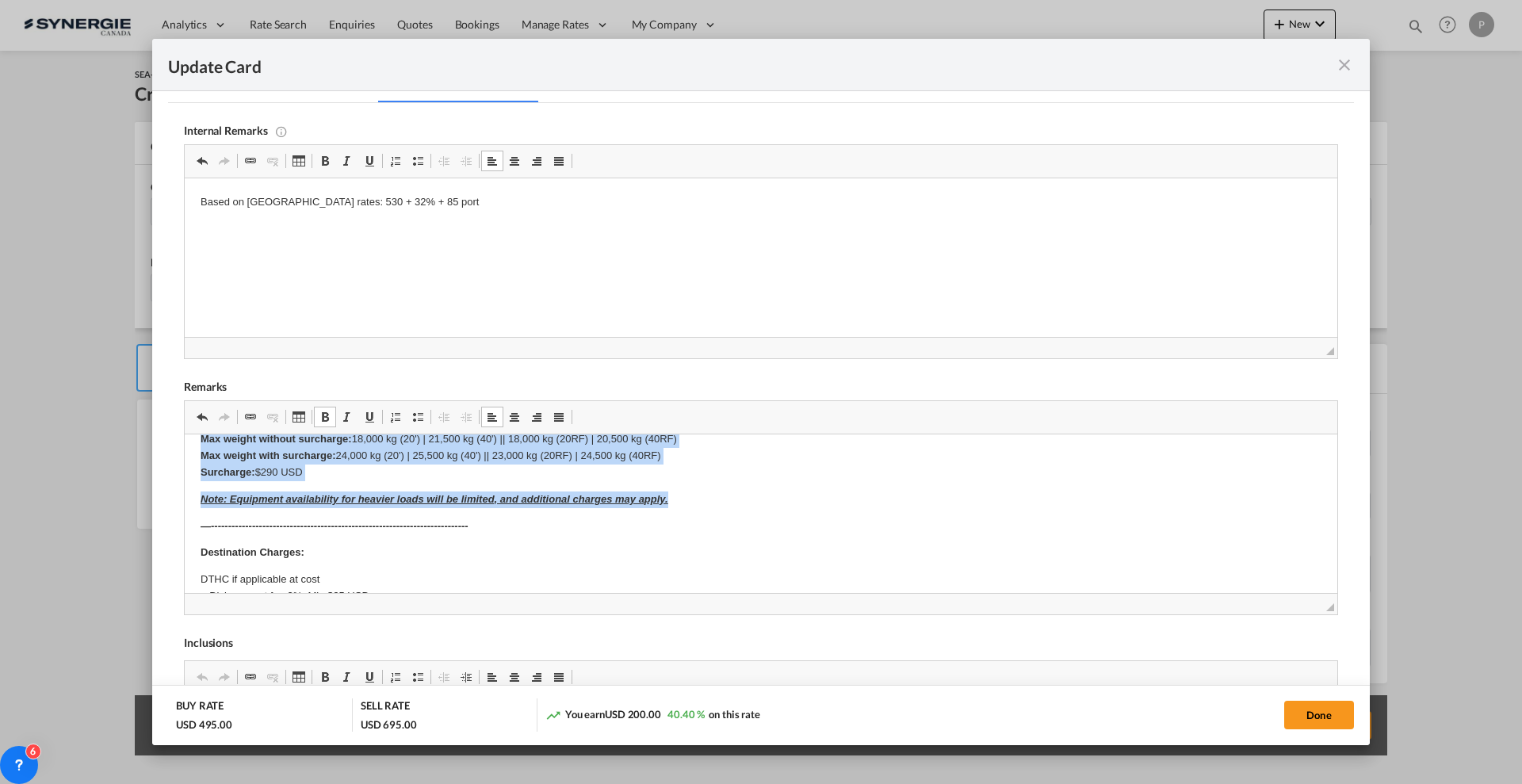
drag, startPoint x: 197, startPoint y: 475, endPoint x: 721, endPoint y: 500, distance: 524.6
click at [721, 499] on html "E Manifest (ACI): Applicable if Synergie is responsible to submit Per E-manifes…" at bounding box center [760, 371] width 1152 height 897
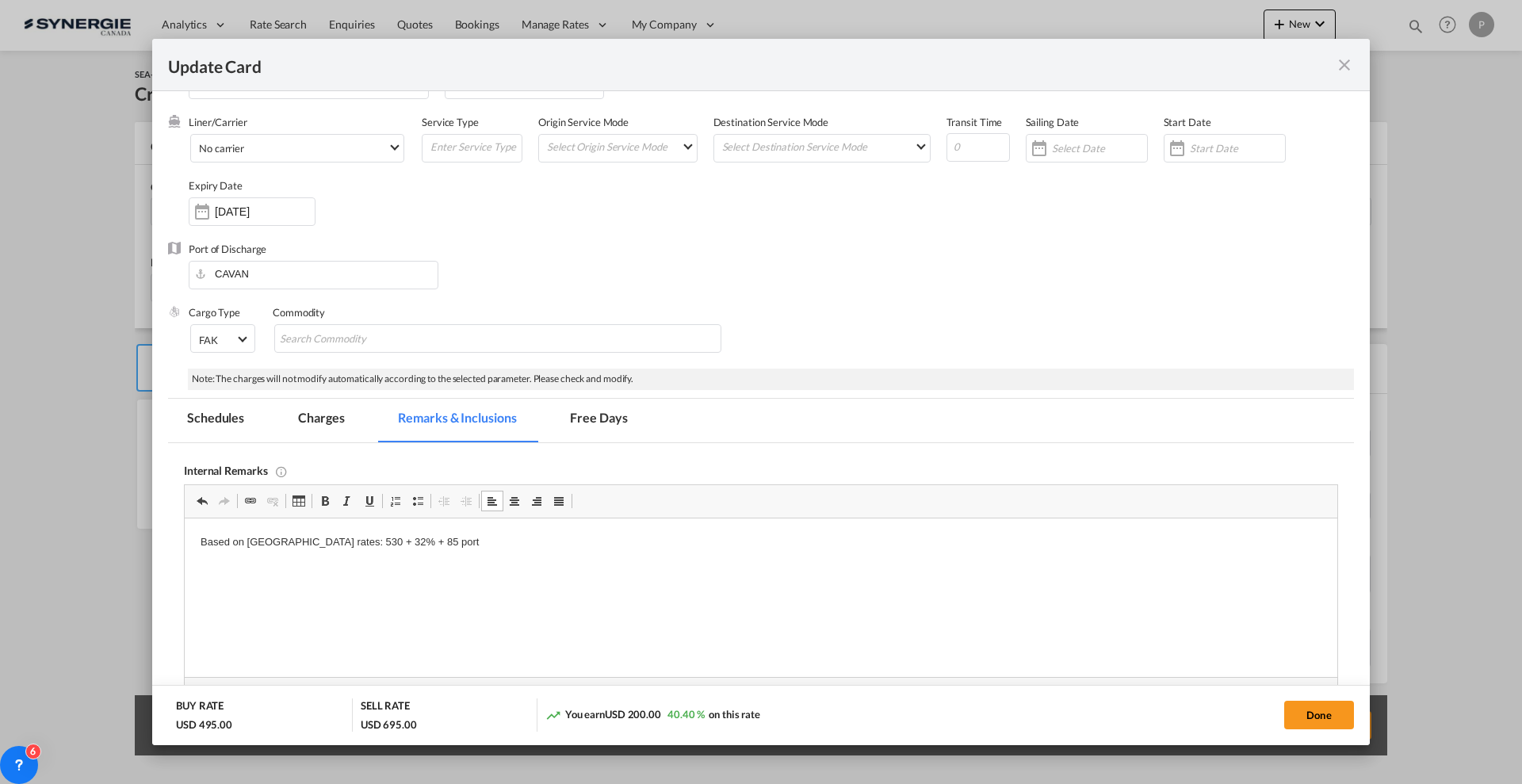
scroll to position [0, 0]
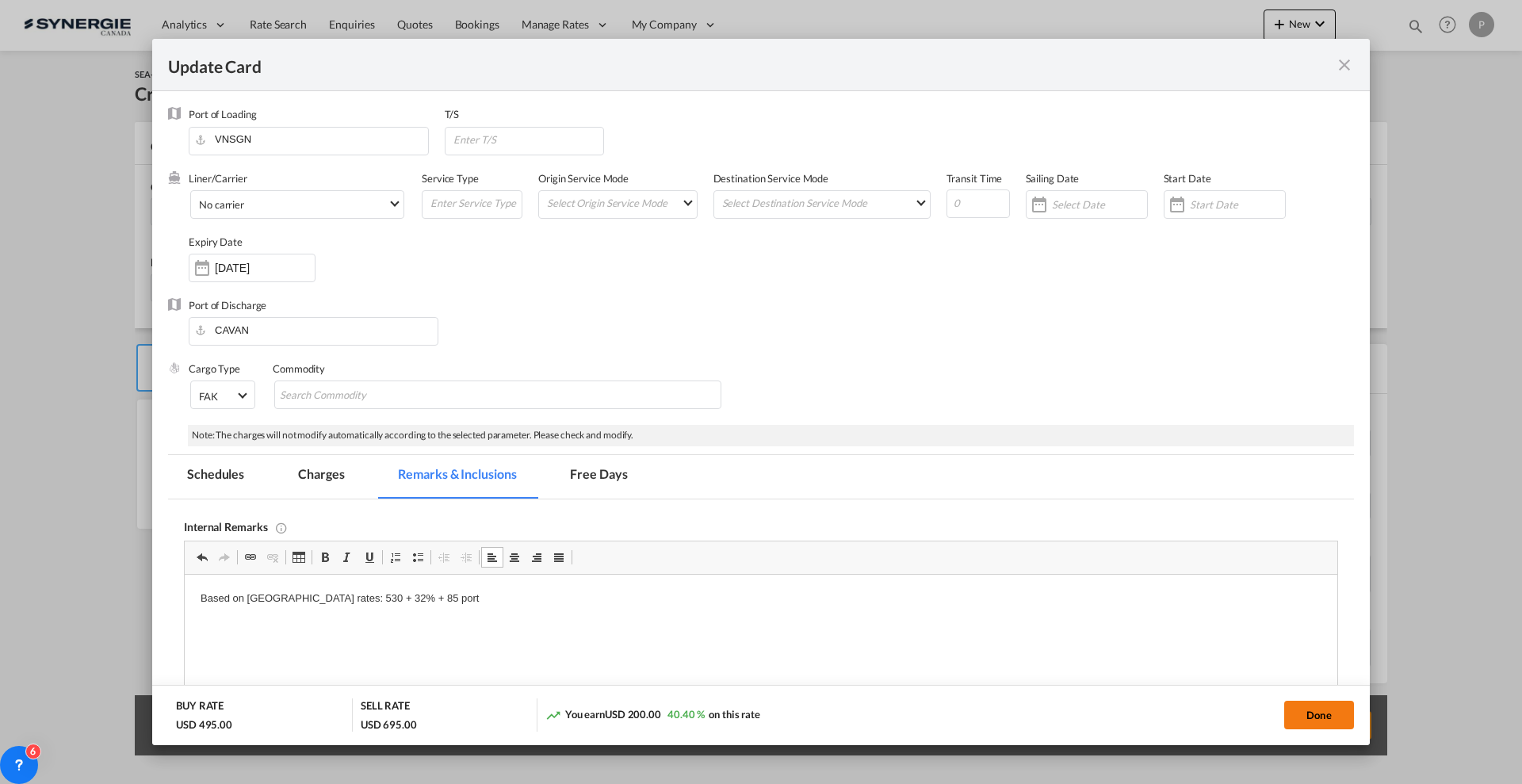
click at [1301, 715] on button "Done" at bounding box center [1319, 715] width 70 height 29
type input "10 Sep 2025"
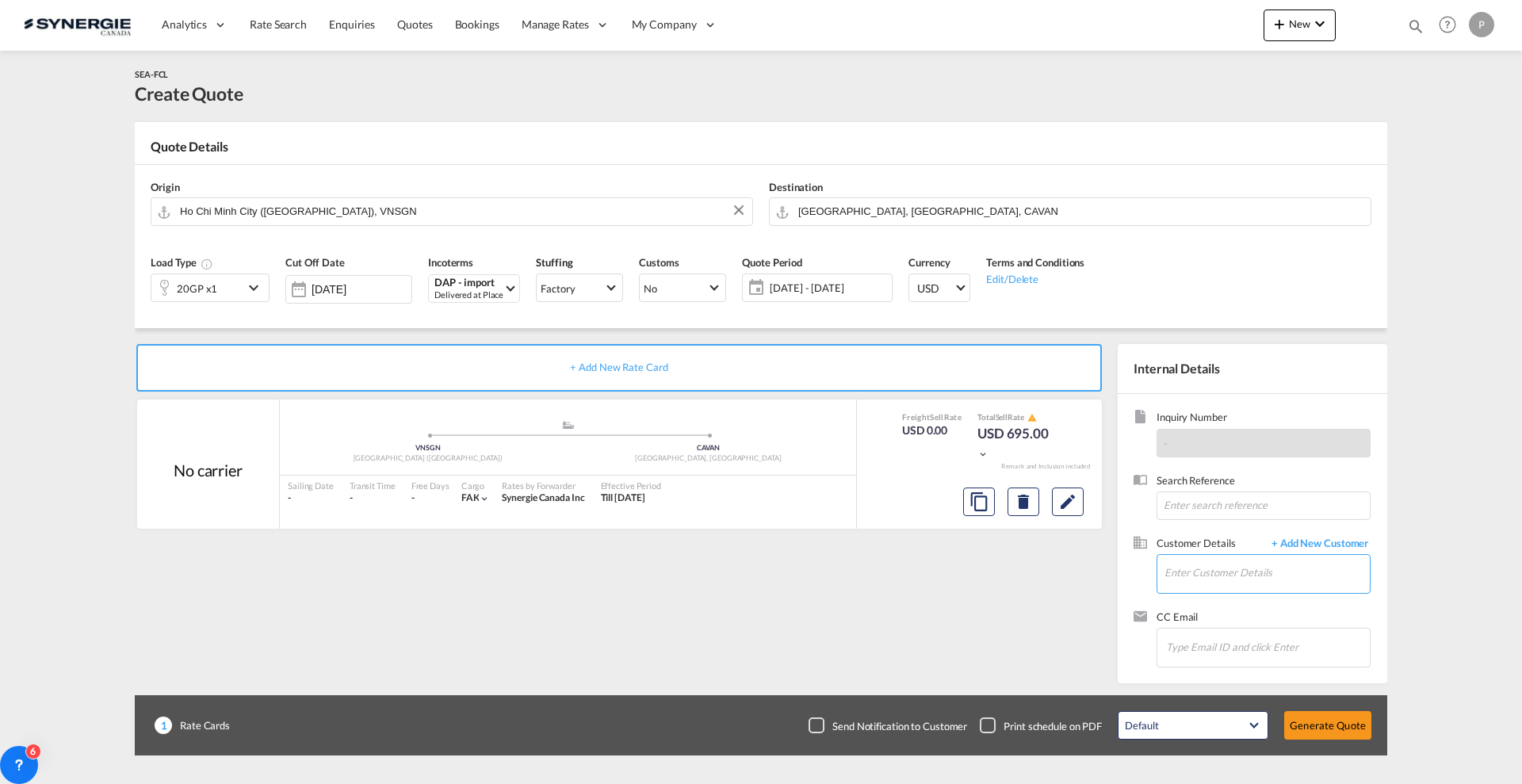
click at [1208, 565] on input "Enter Customer Details" at bounding box center [1267, 572] width 205 height 36
paste input "pricing@bsllogistics.com"
click at [1254, 600] on div ". . pricing@bsllogistics.com | BSL LOGISTICS CORP" at bounding box center [1322, 600] width 317 height 43
type input "BSL LOGISTICS CORP, . ., pricing@bsllogistics.com"
click at [1357, 727] on button "Generate Quote" at bounding box center [1328, 725] width 87 height 29
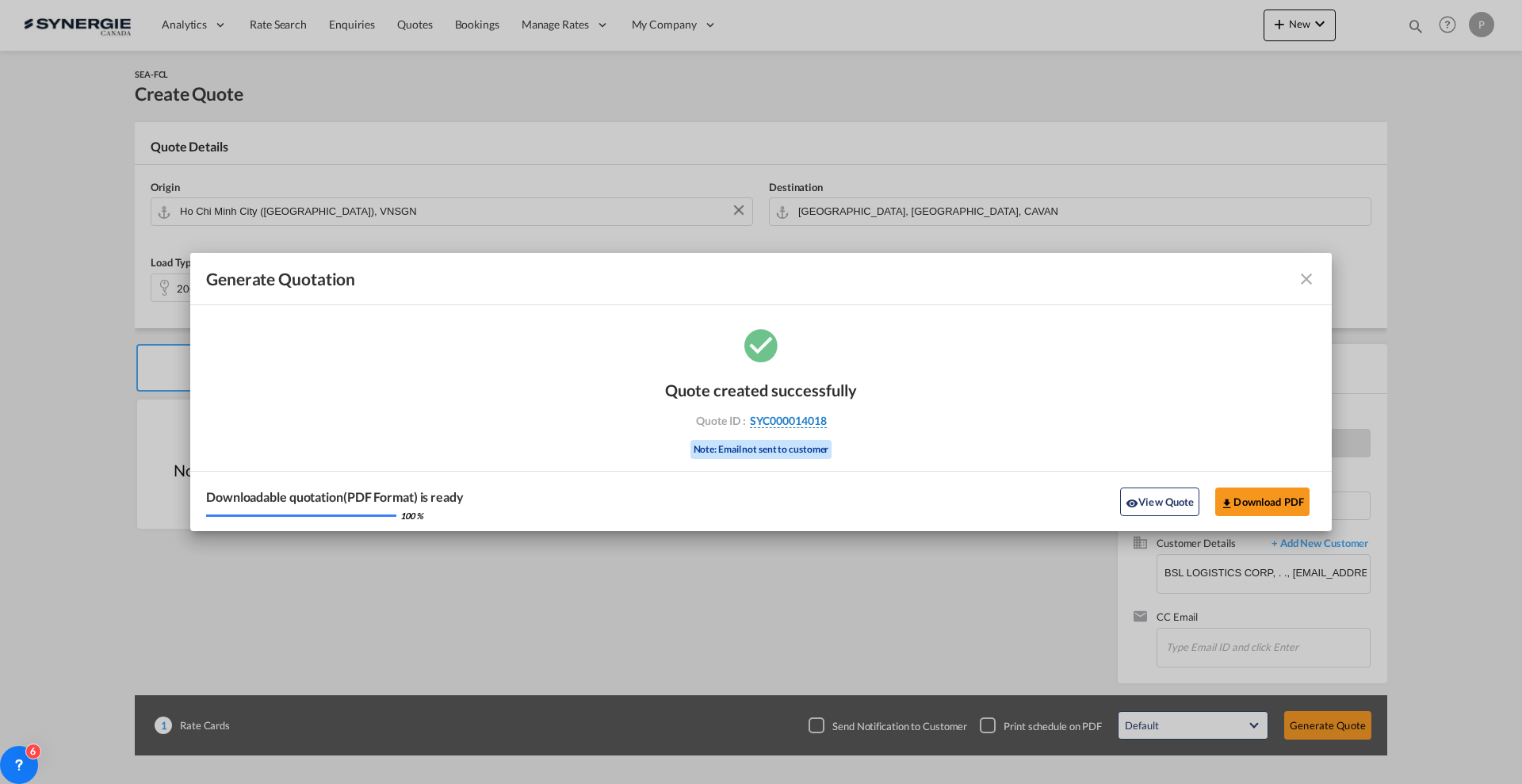
drag, startPoint x: 836, startPoint y: 424, endPoint x: 826, endPoint y: 425, distance: 10.0
click at [826, 425] on div "Quote ID : SYC000014018" at bounding box center [760, 421] width 184 height 14
copy div "SYC000014018"
click at [1245, 490] on button "Download PDF" at bounding box center [1262, 502] width 95 height 29
click at [1144, 497] on button "View Quote" at bounding box center [1160, 502] width 80 height 29
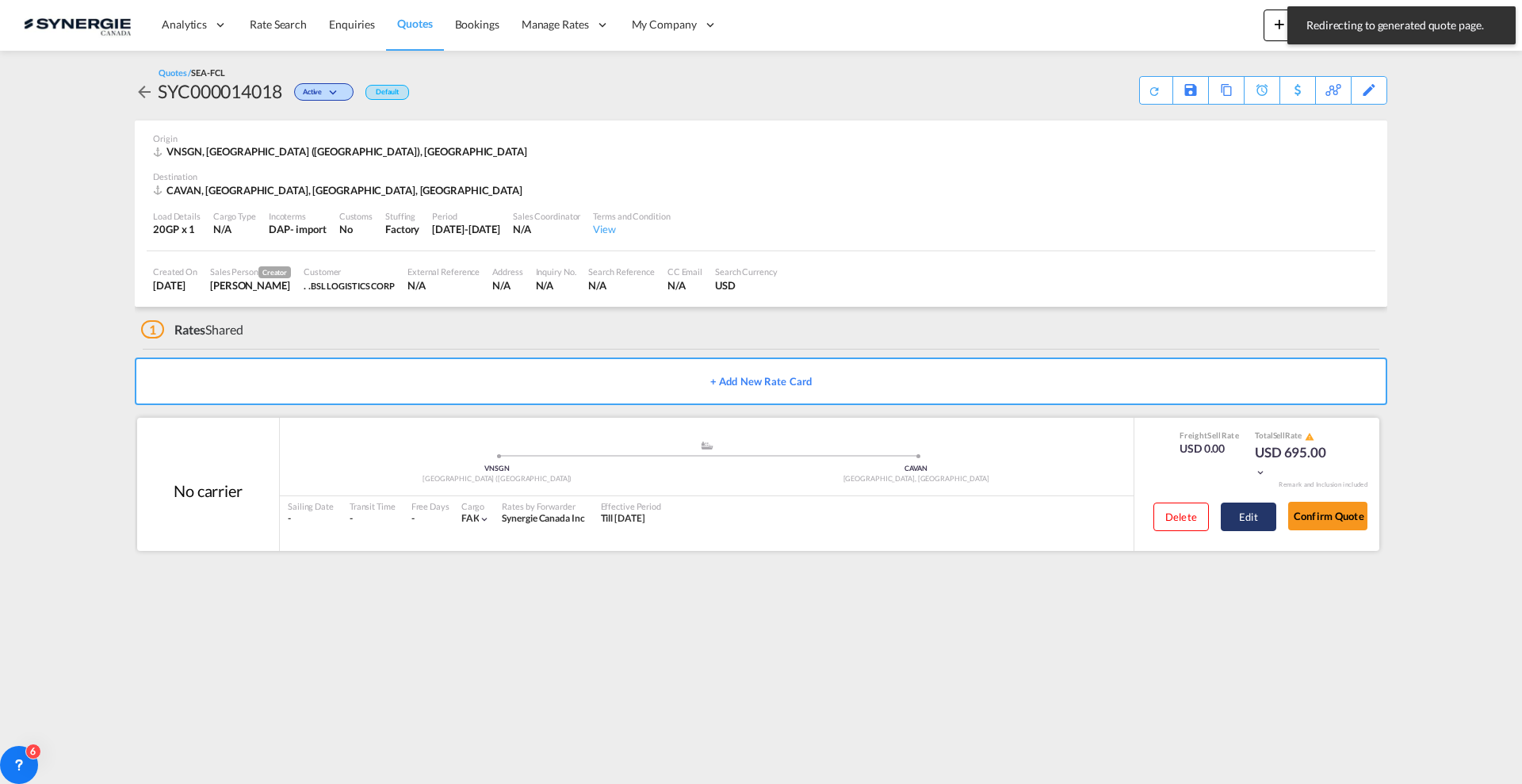
click at [1228, 508] on button "Edit" at bounding box center [1248, 517] width 56 height 29
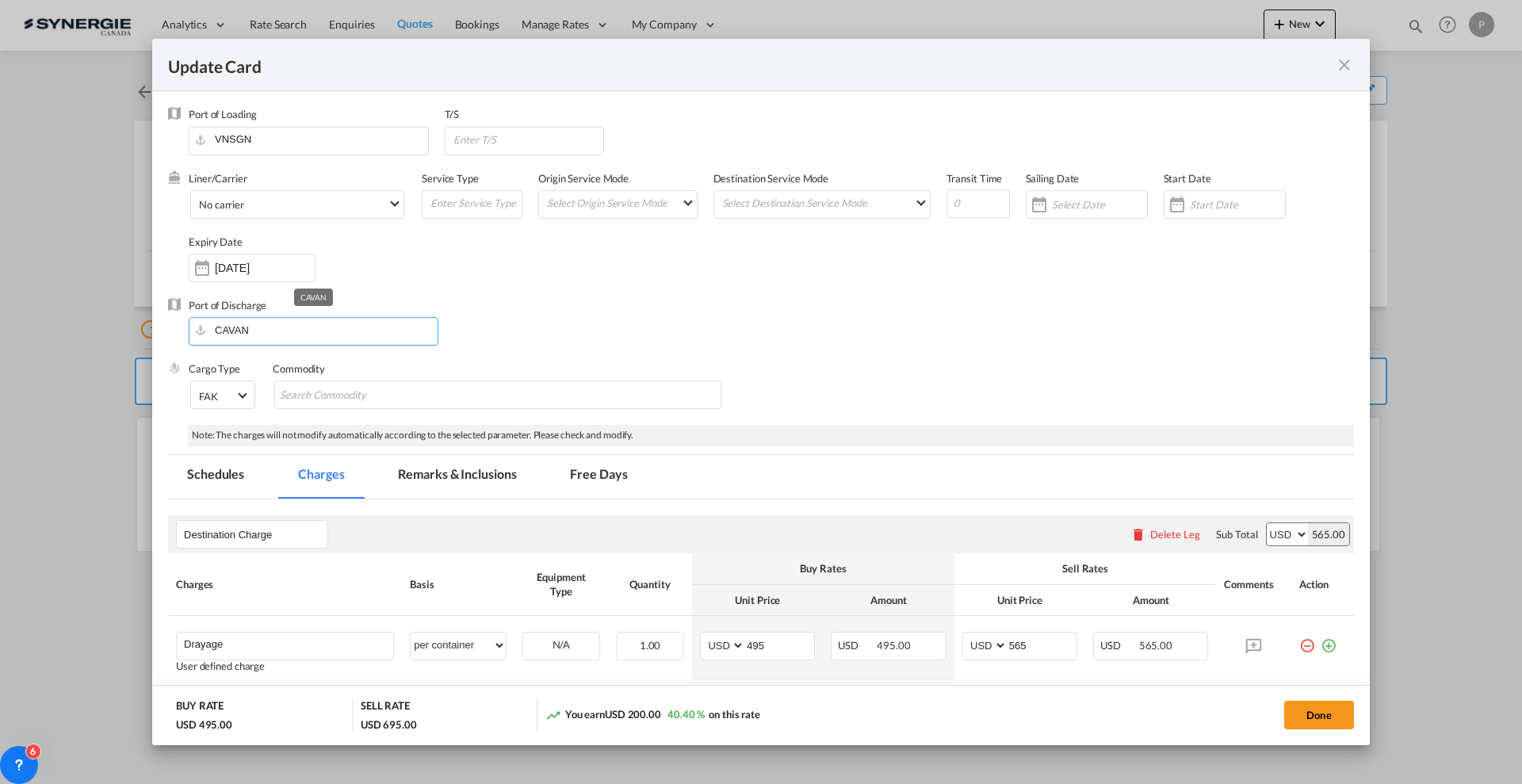
click at [287, 335] on input "CAVAN" at bounding box center [316, 330] width 241 height 24
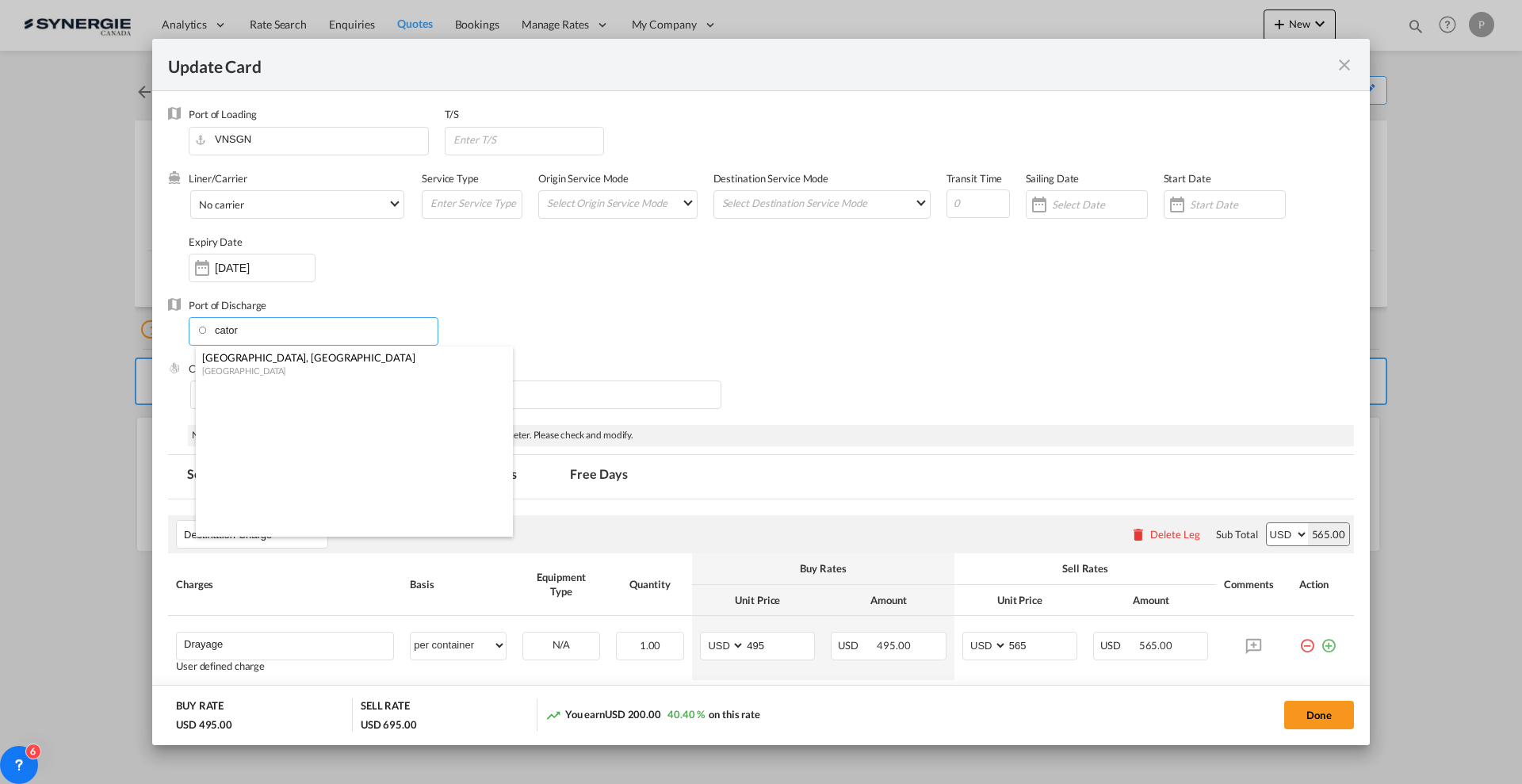
click at [280, 371] on div "[GEOGRAPHIC_DATA]" at bounding box center [349, 371] width 295 height 12
type input "Toronto, ON, CATOR"
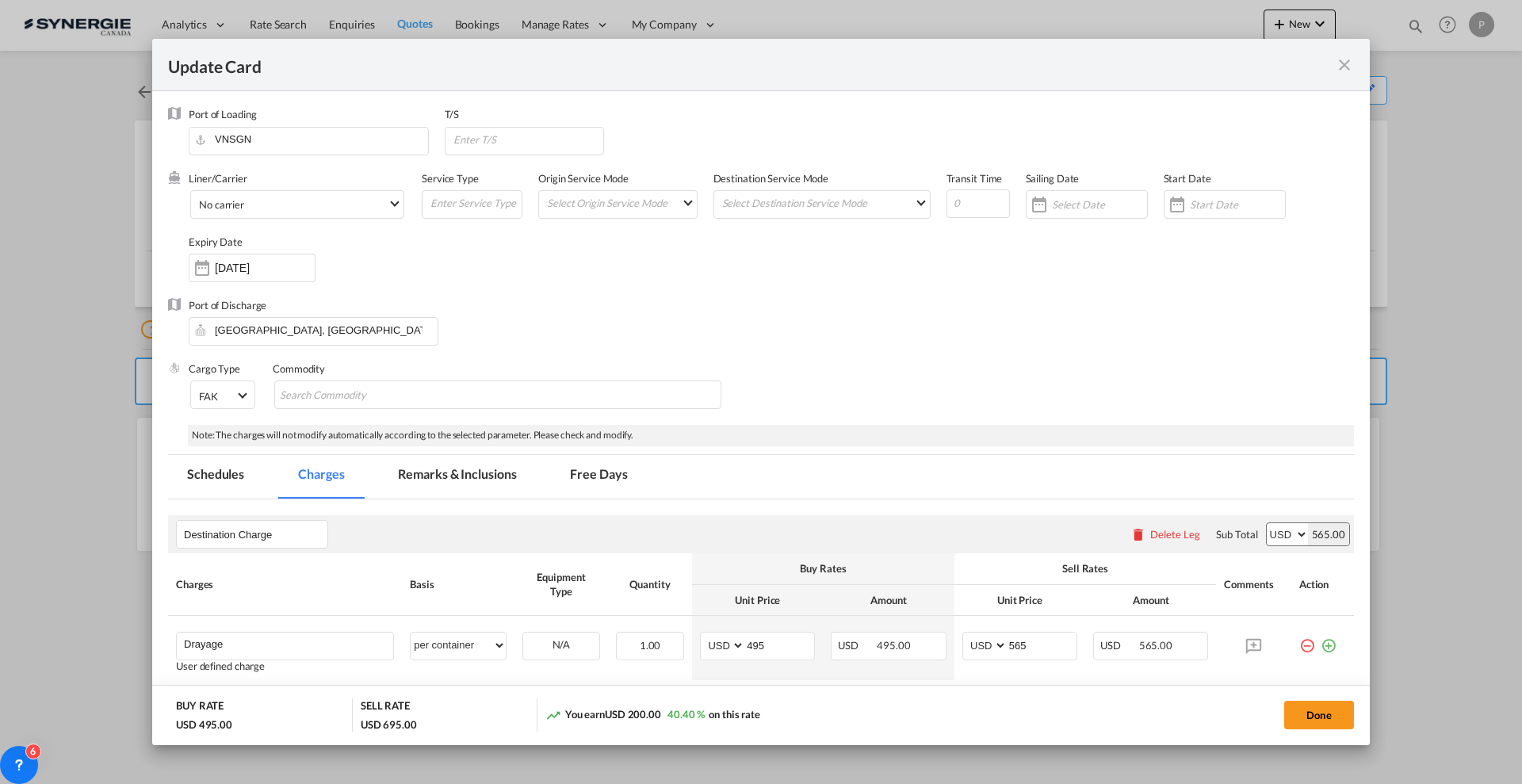
click at [691, 324] on div "Port of Discharge Toronto, ON, CATOR" at bounding box center [760, 330] width 1186 height 64
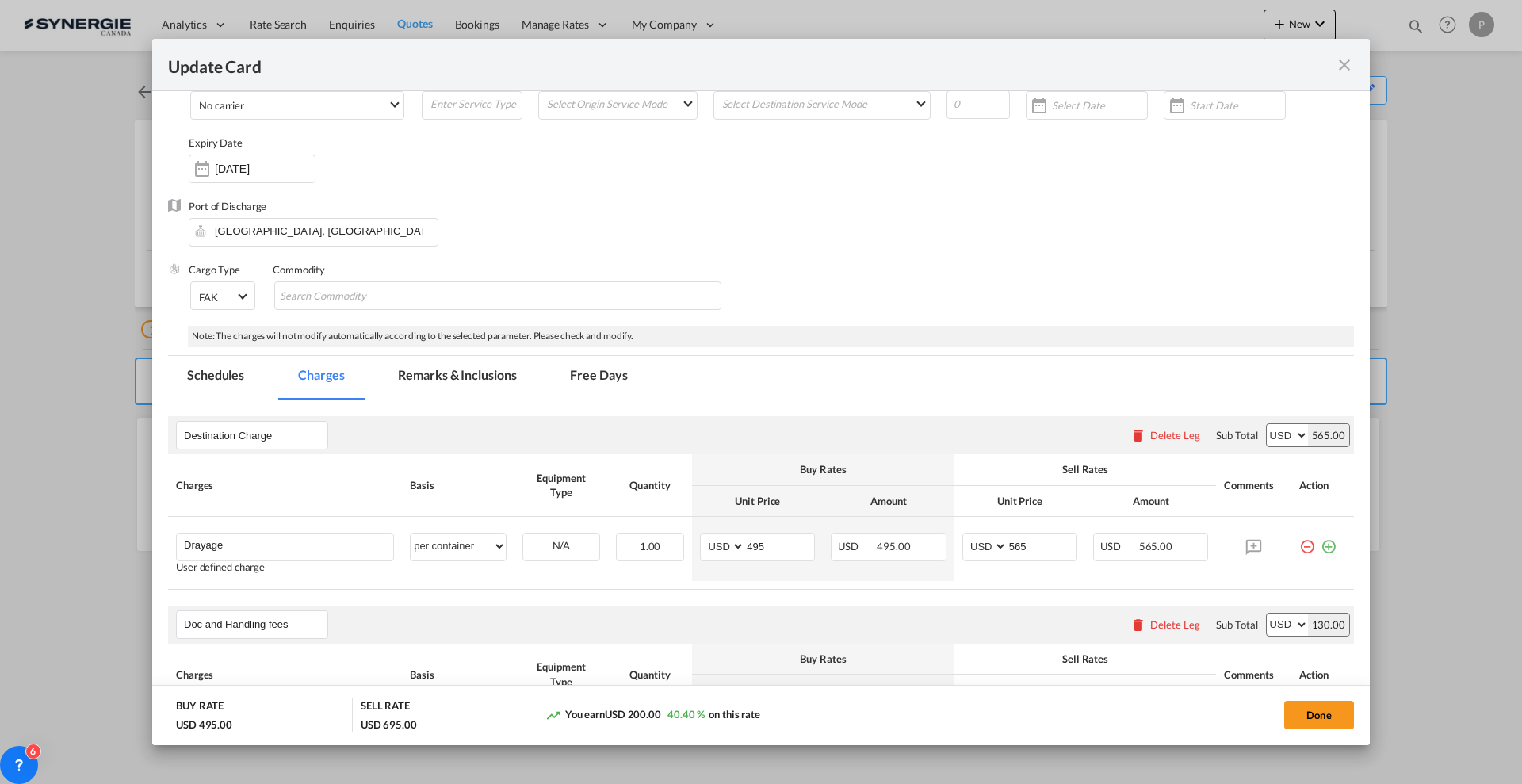
click at [459, 370] on md-tab-item "Remarks & Inclusions" at bounding box center [456, 378] width 156 height 44
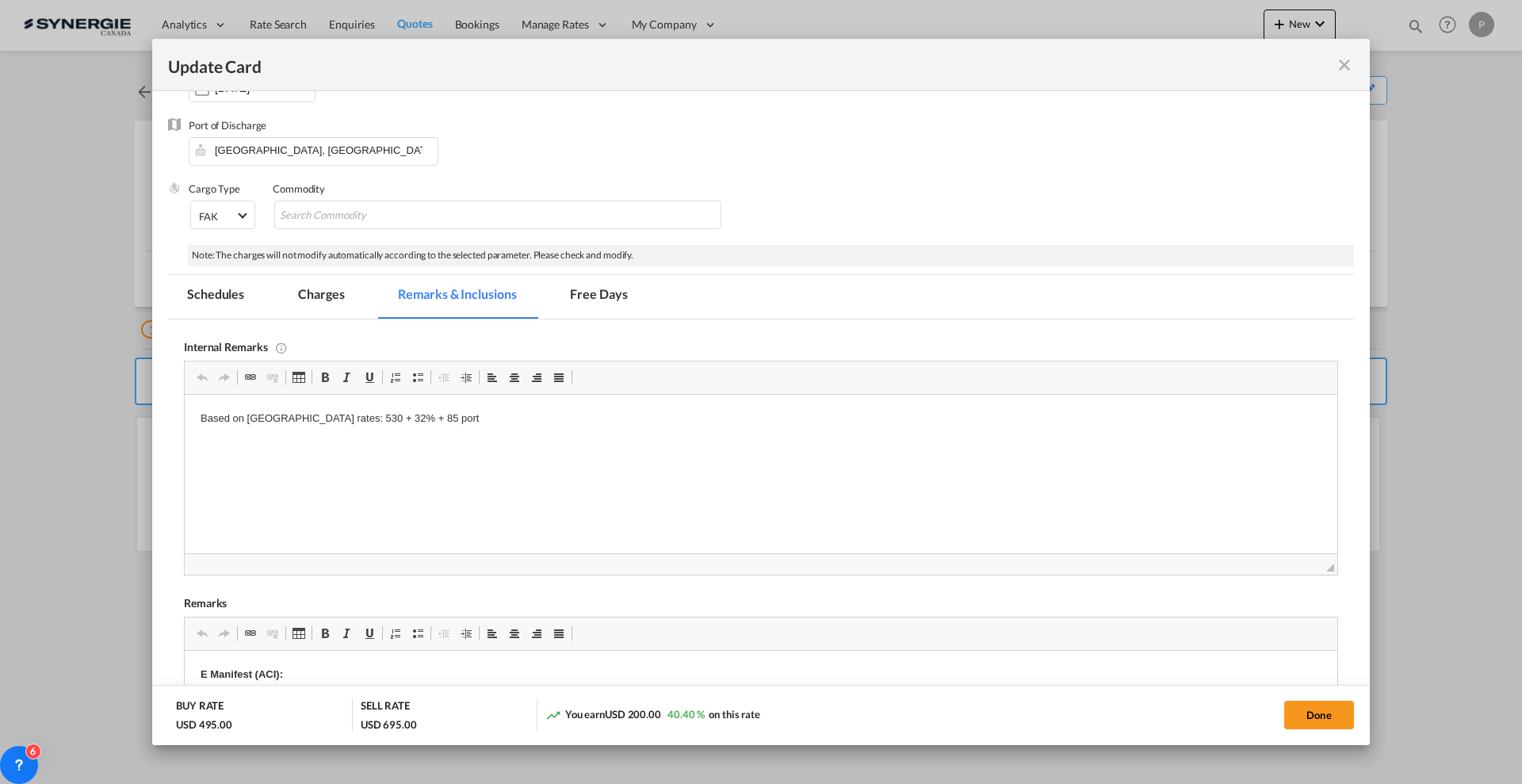
scroll to position [297, 0]
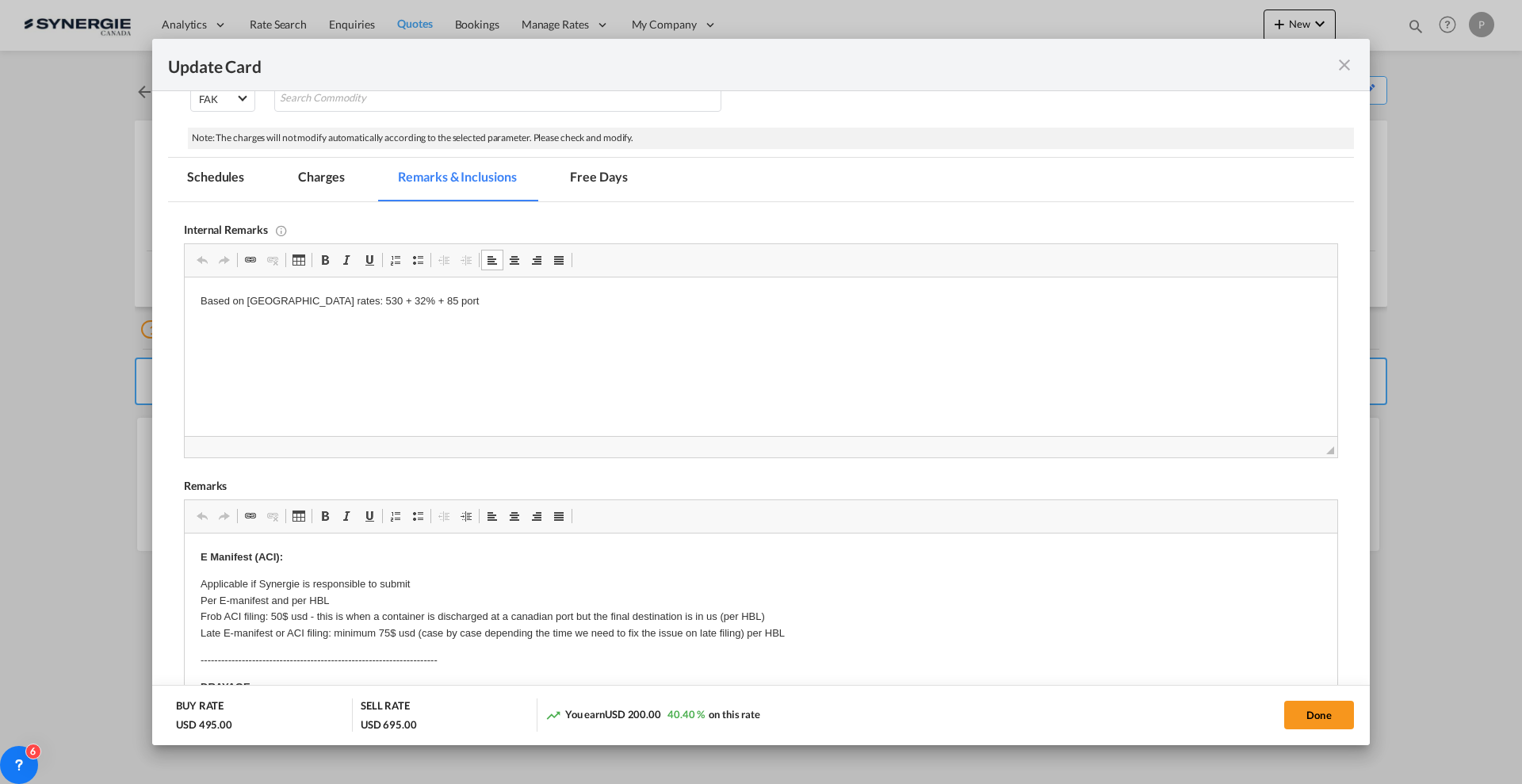
drag, startPoint x: 449, startPoint y: 301, endPoint x: 363, endPoint y: 574, distance: 286.2
click at [247, 295] on p "Based on Canadawest rates: 530 + 32% + 85 port" at bounding box center [761, 301] width 1121 height 17
click at [247, 294] on p "Based on Canadawest rates: 530 + 32% + 85 port" at bounding box center [761, 301] width 1121 height 17
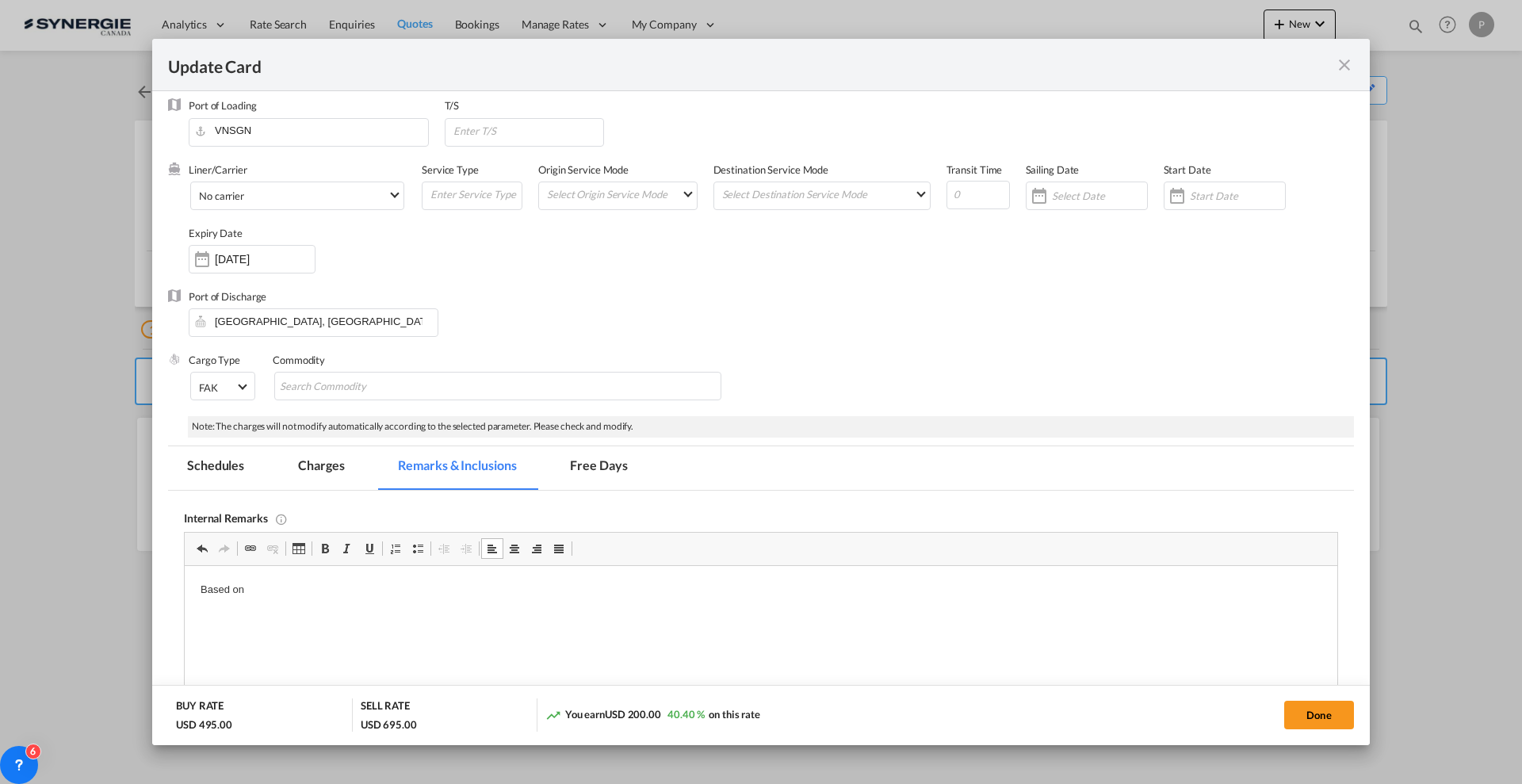
scroll to position [0, 0]
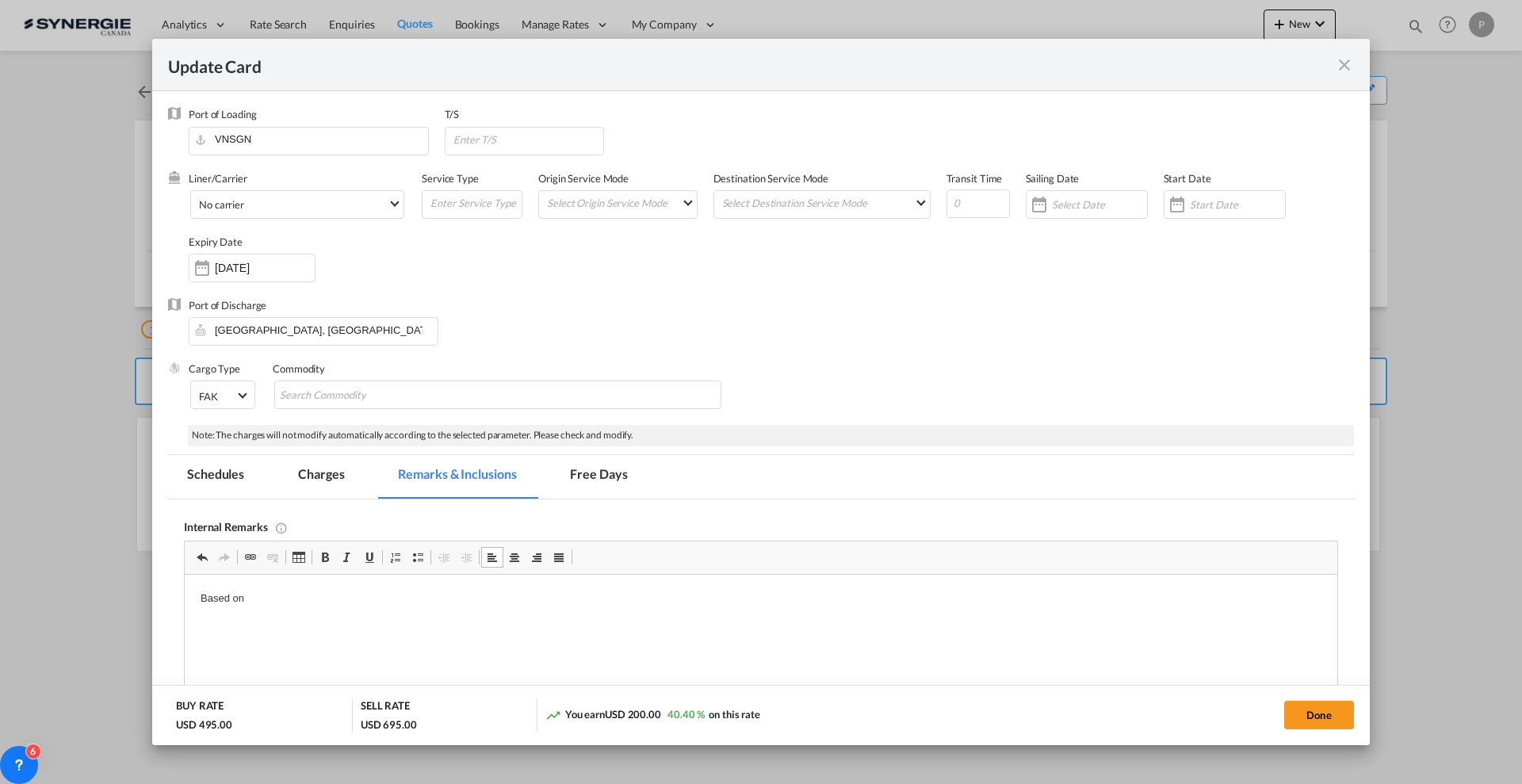
click at [308, 469] on md-tab-item "Charges" at bounding box center [321, 476] width 84 height 44
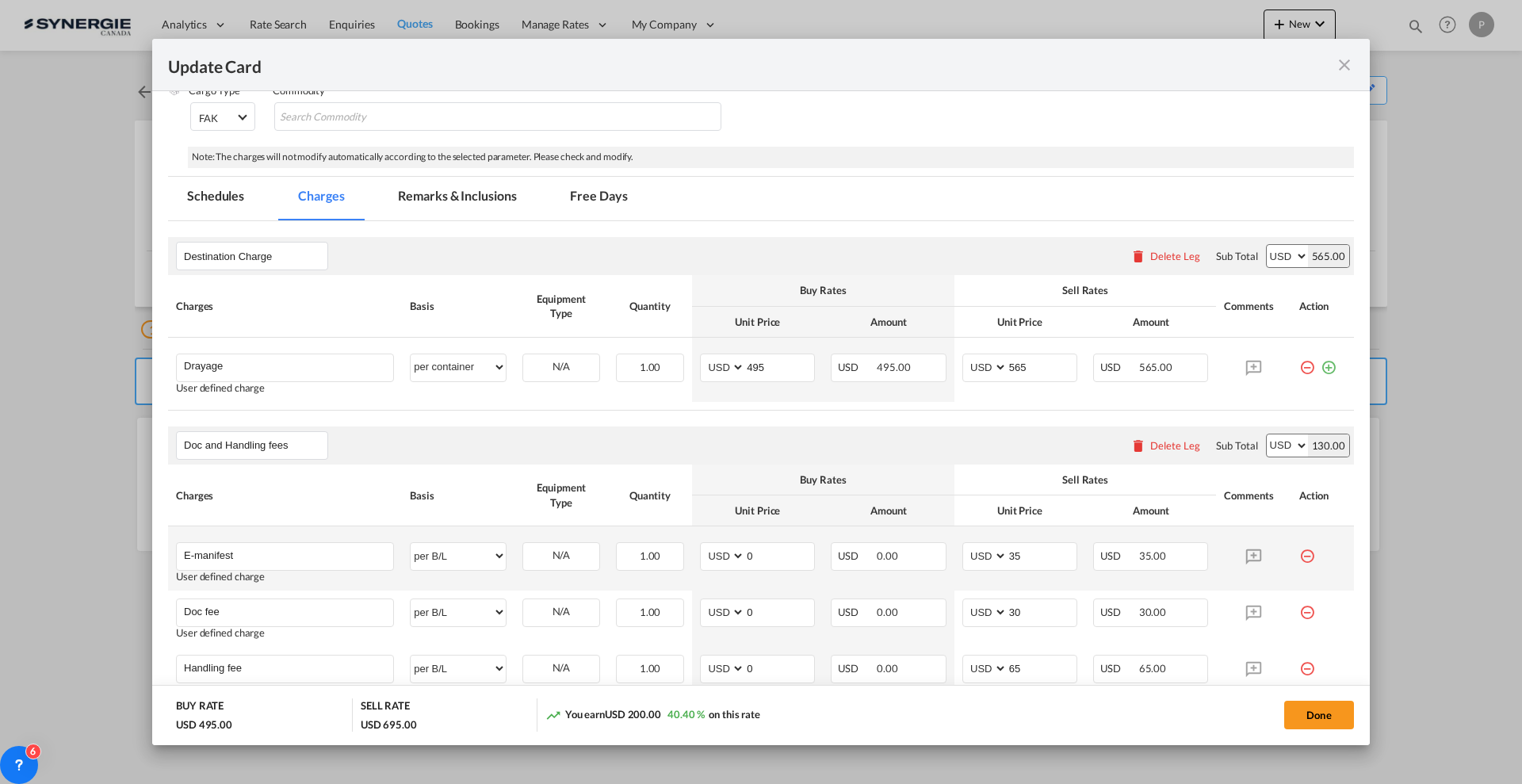
scroll to position [297, 0]
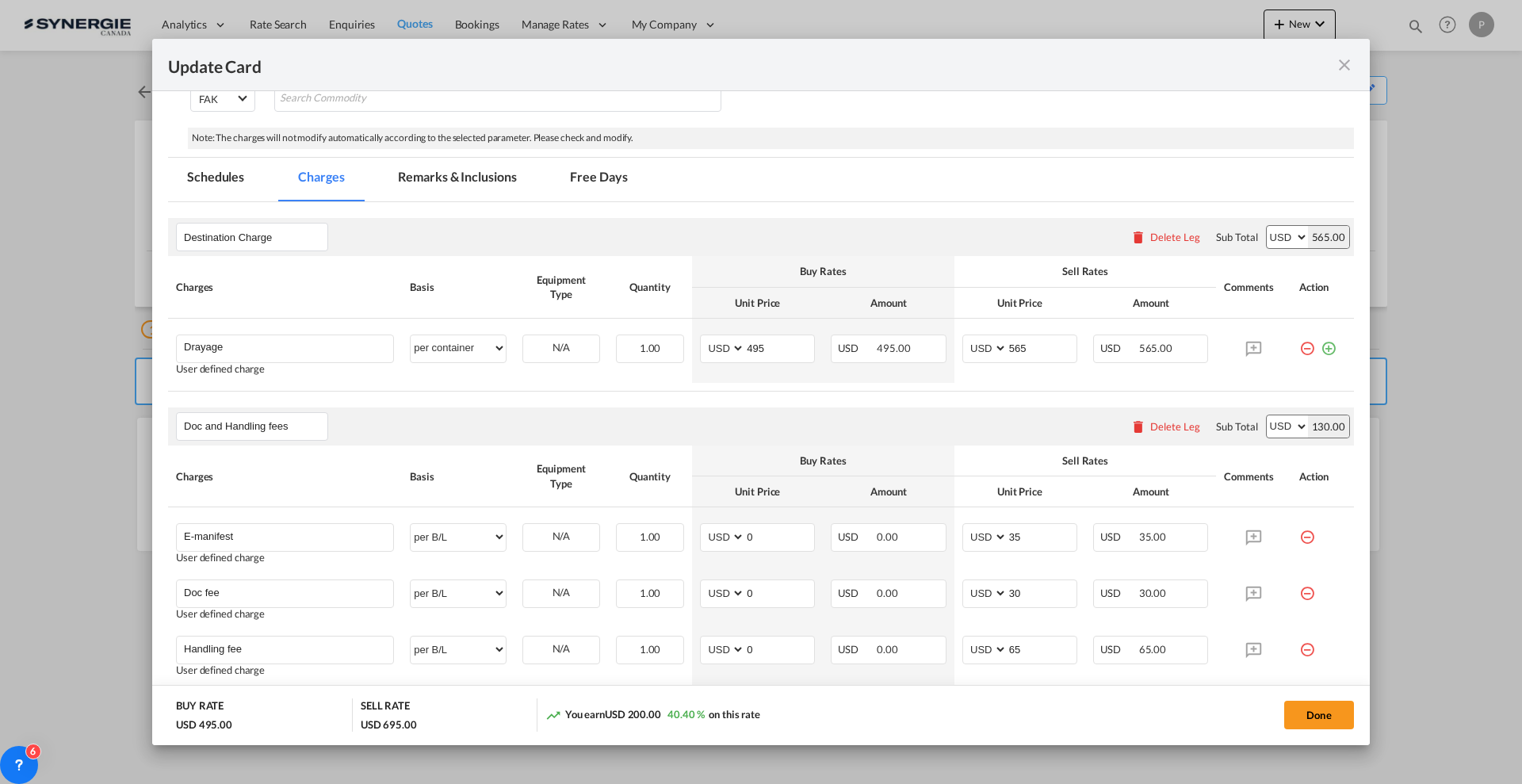
drag, startPoint x: 1349, startPoint y: 57, endPoint x: 1325, endPoint y: 251, distance: 195.5
click at [1349, 57] on md-icon "icon-close fg-AAA8AD m-0 pointer" at bounding box center [1345, 65] width 19 height 19
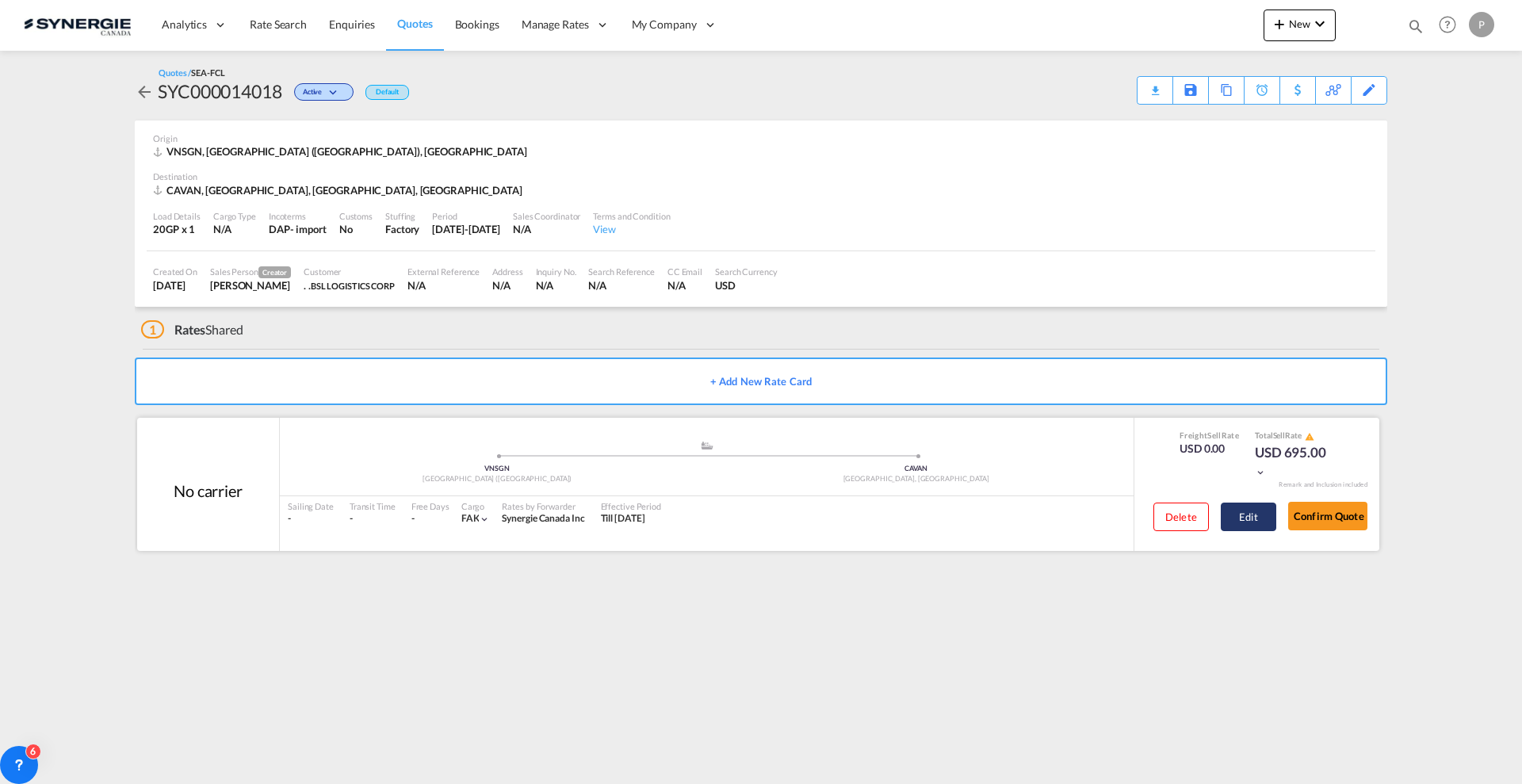
click at [1249, 504] on button "Edit" at bounding box center [1248, 517] width 56 height 29
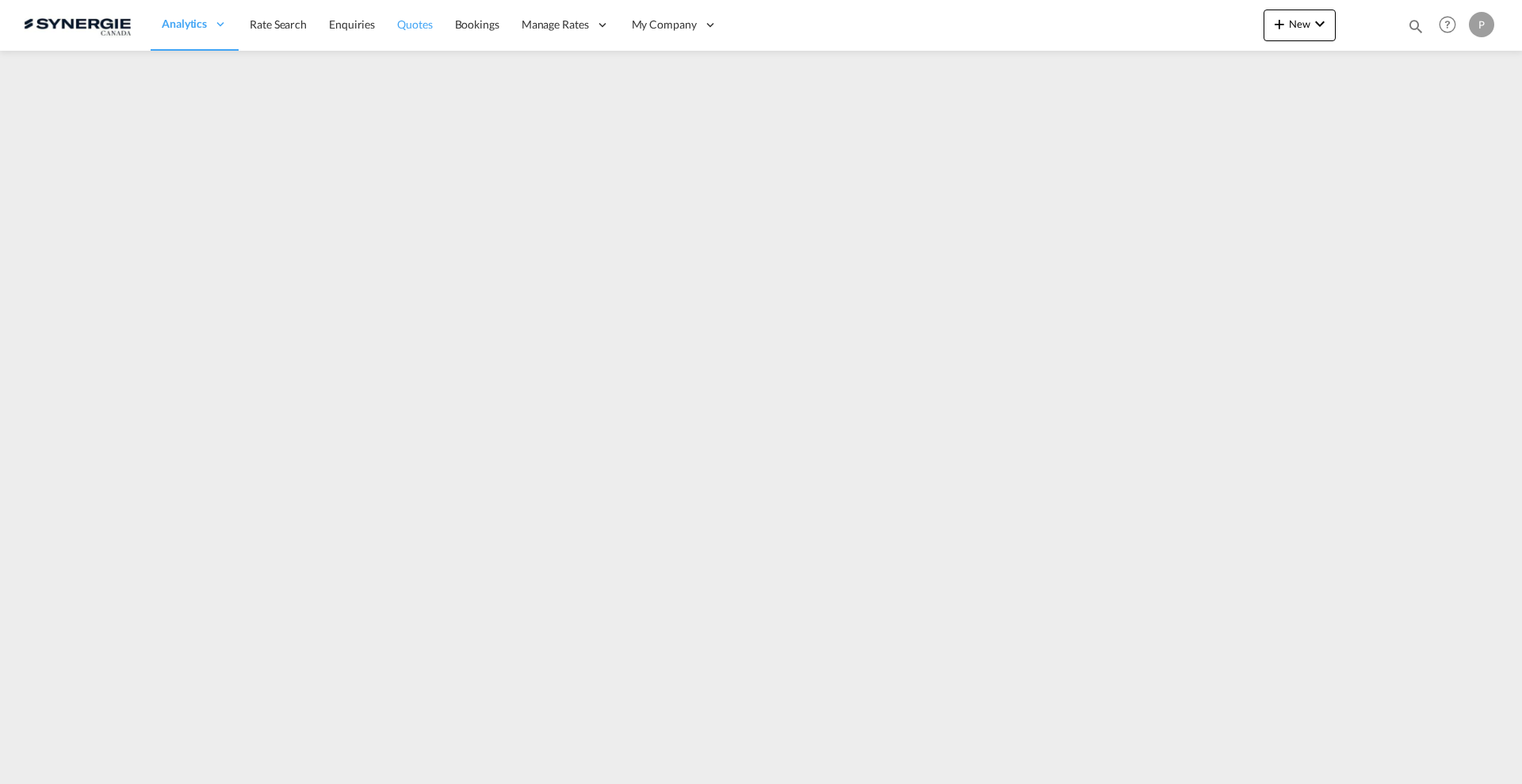
click at [398, 20] on span "Quotes" at bounding box center [414, 24] width 35 height 14
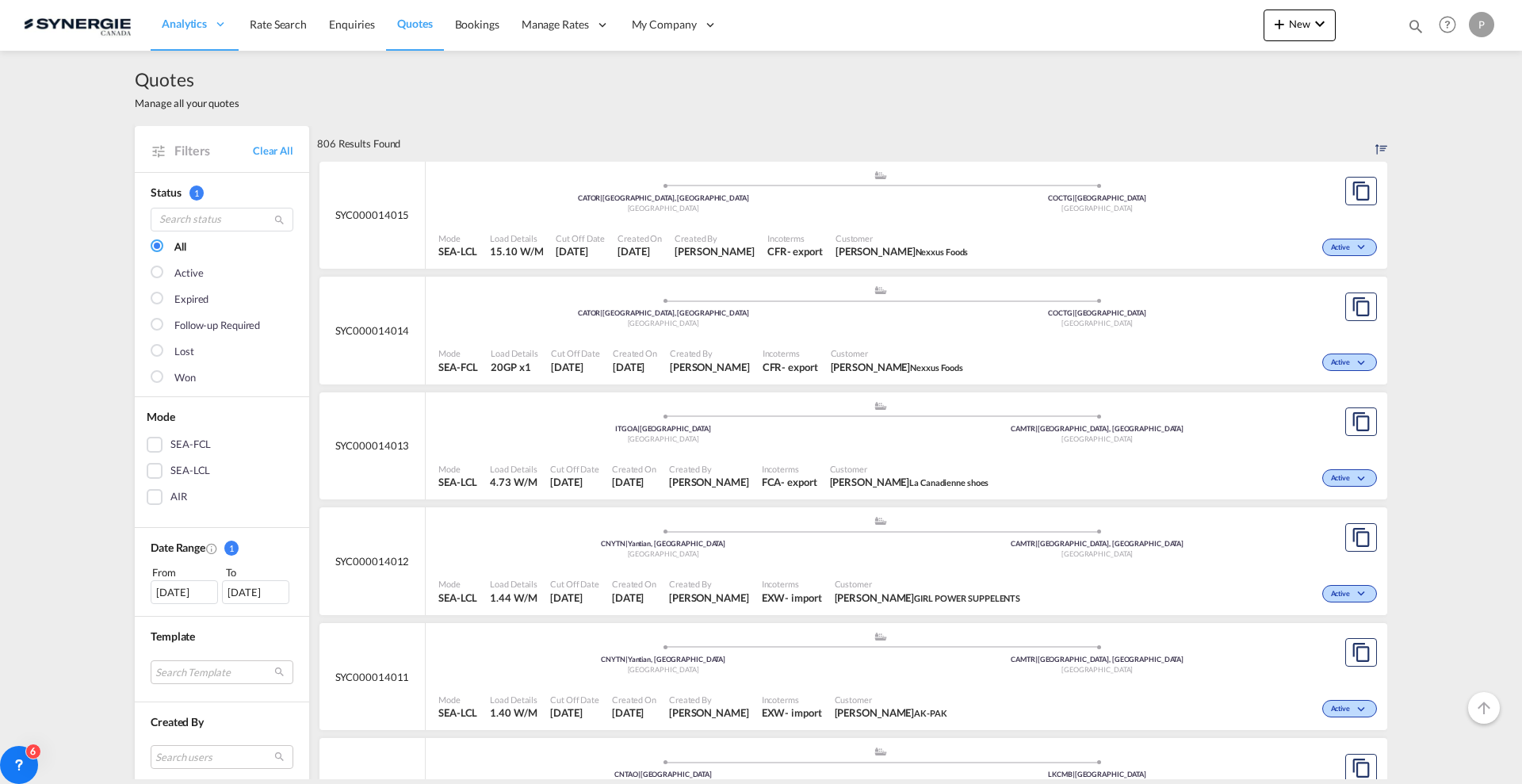
scroll to position [396, 0]
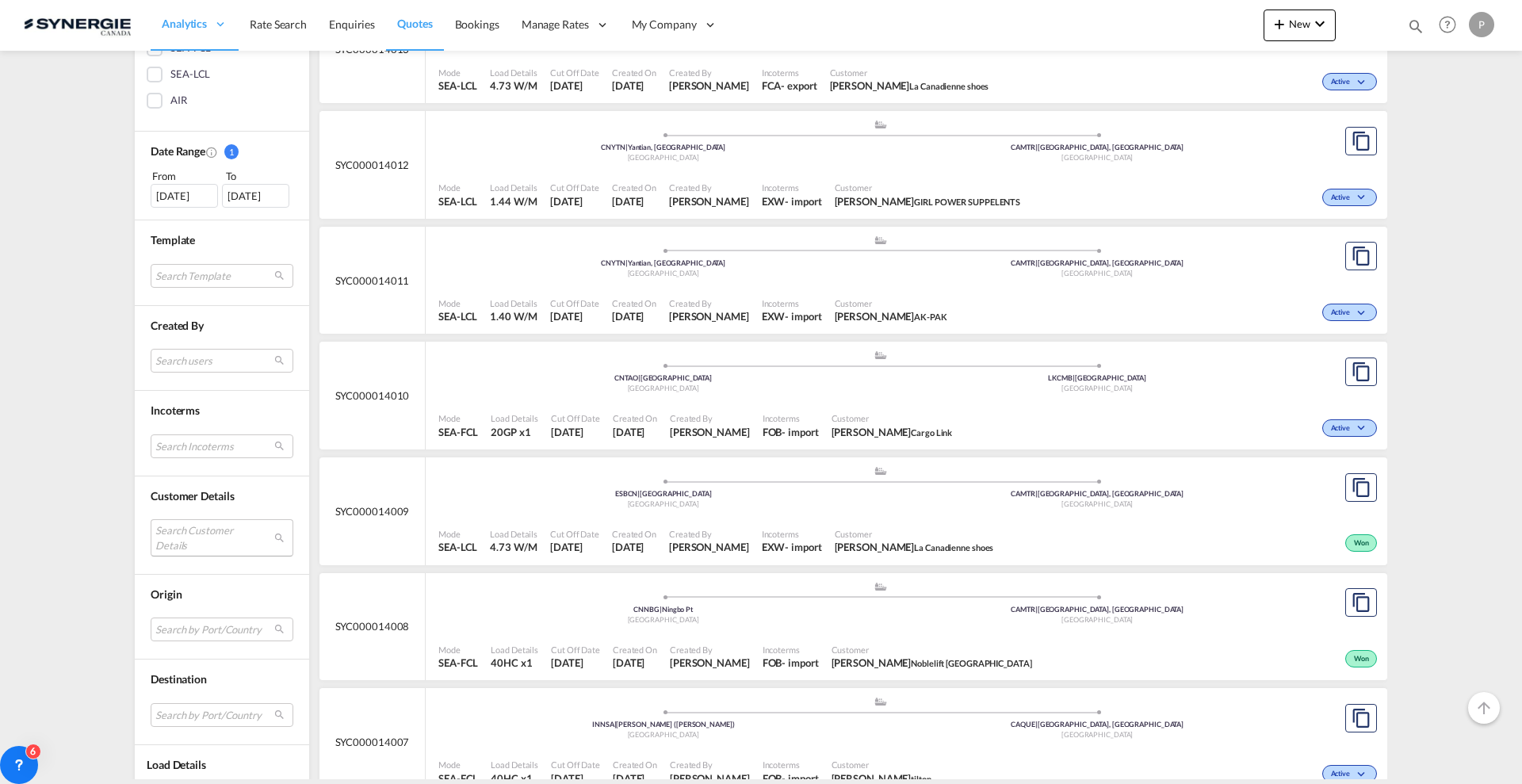
click at [171, 543] on md-select "Search Customer Details user name user [PERSON_NAME] [EMAIL_ADDRESS][PERSON_NAM…" at bounding box center [221, 538] width 142 height 37
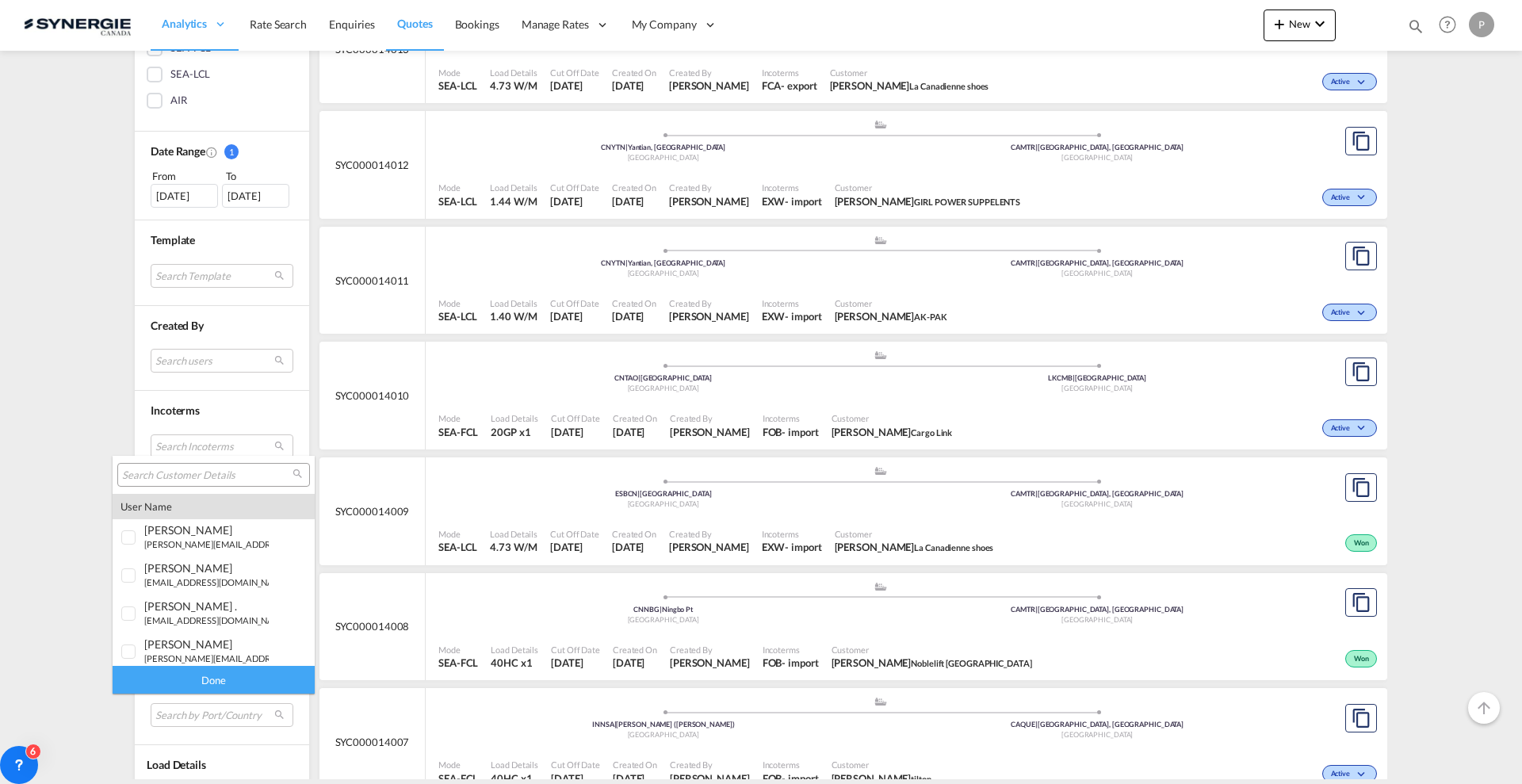
click at [210, 477] on input "search" at bounding box center [208, 475] width 170 height 14
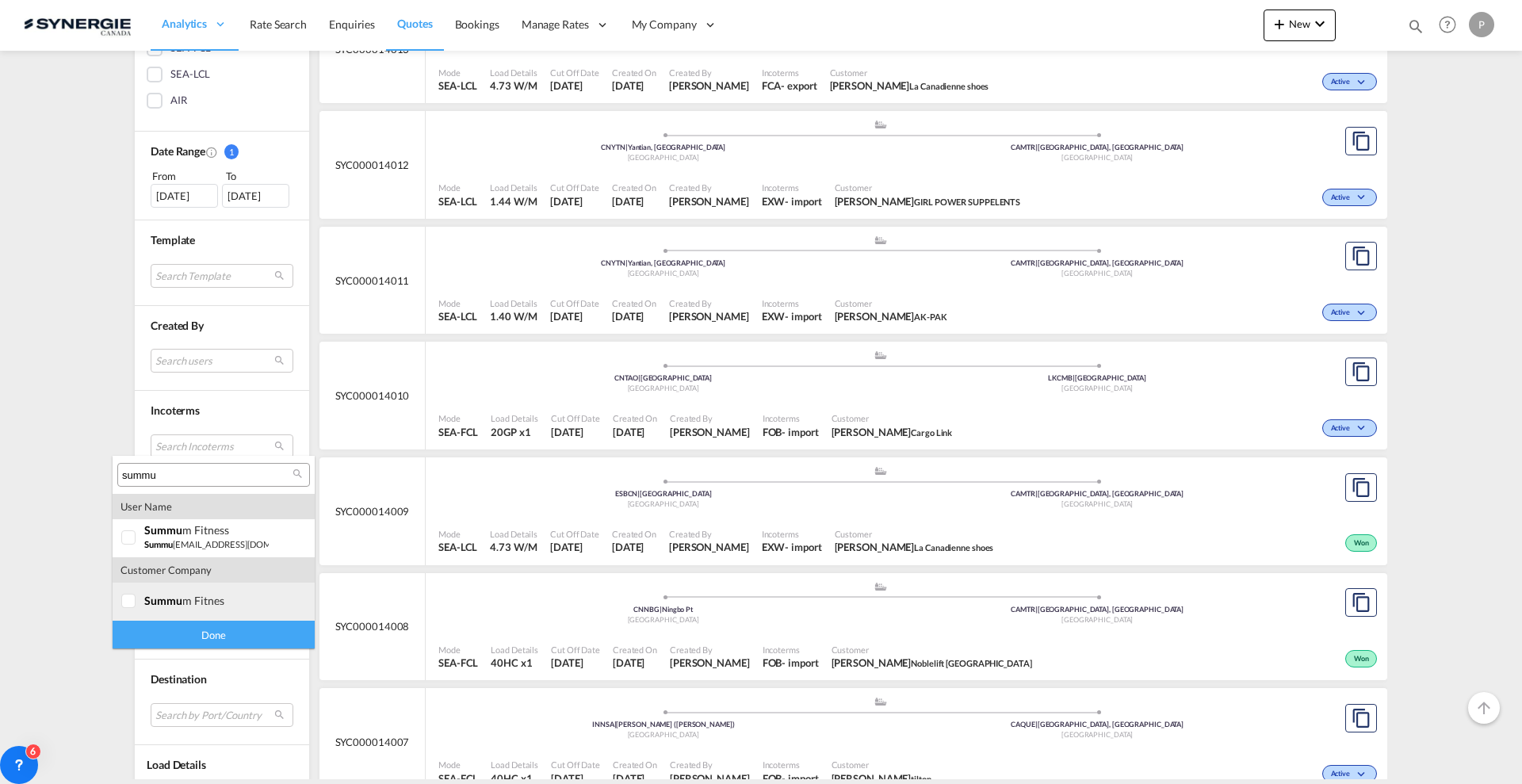
type input "summu"
click at [205, 618] on md-option "company summu m fitnes" at bounding box center [214, 602] width 202 height 38
click at [219, 636] on div "Done" at bounding box center [214, 635] width 202 height 28
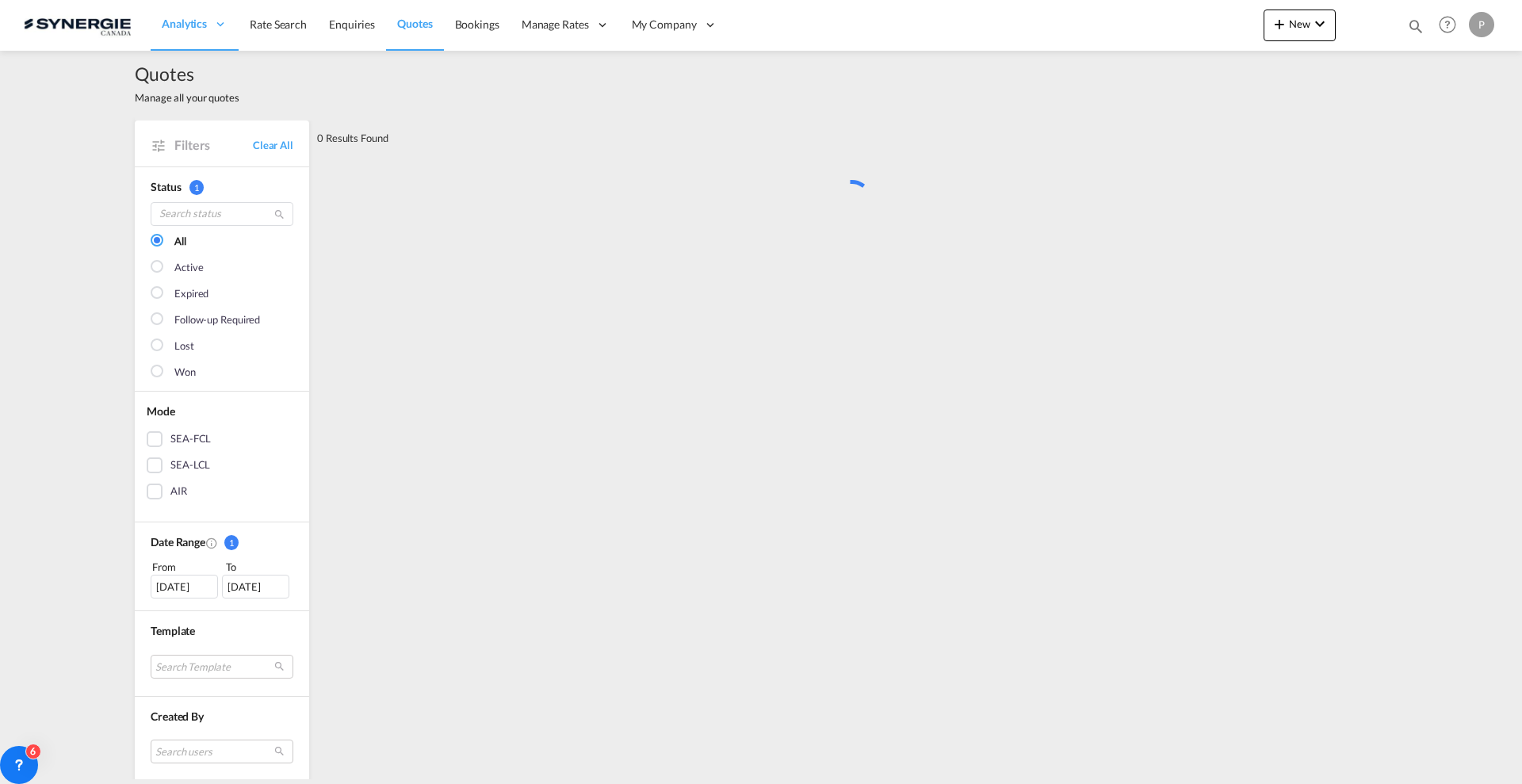
scroll to position [0, 0]
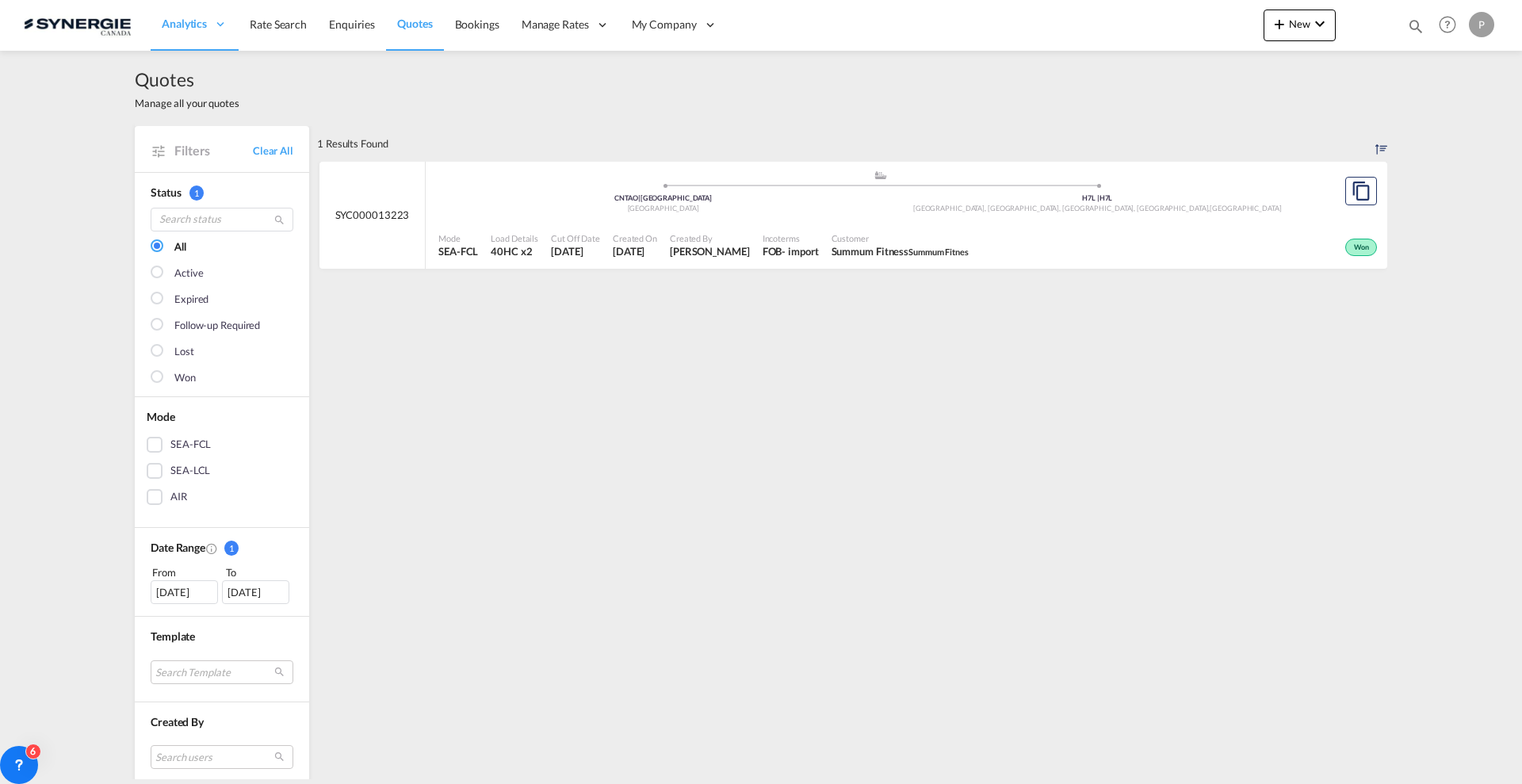
click at [1007, 235] on div "Won" at bounding box center [1178, 246] width 406 height 40
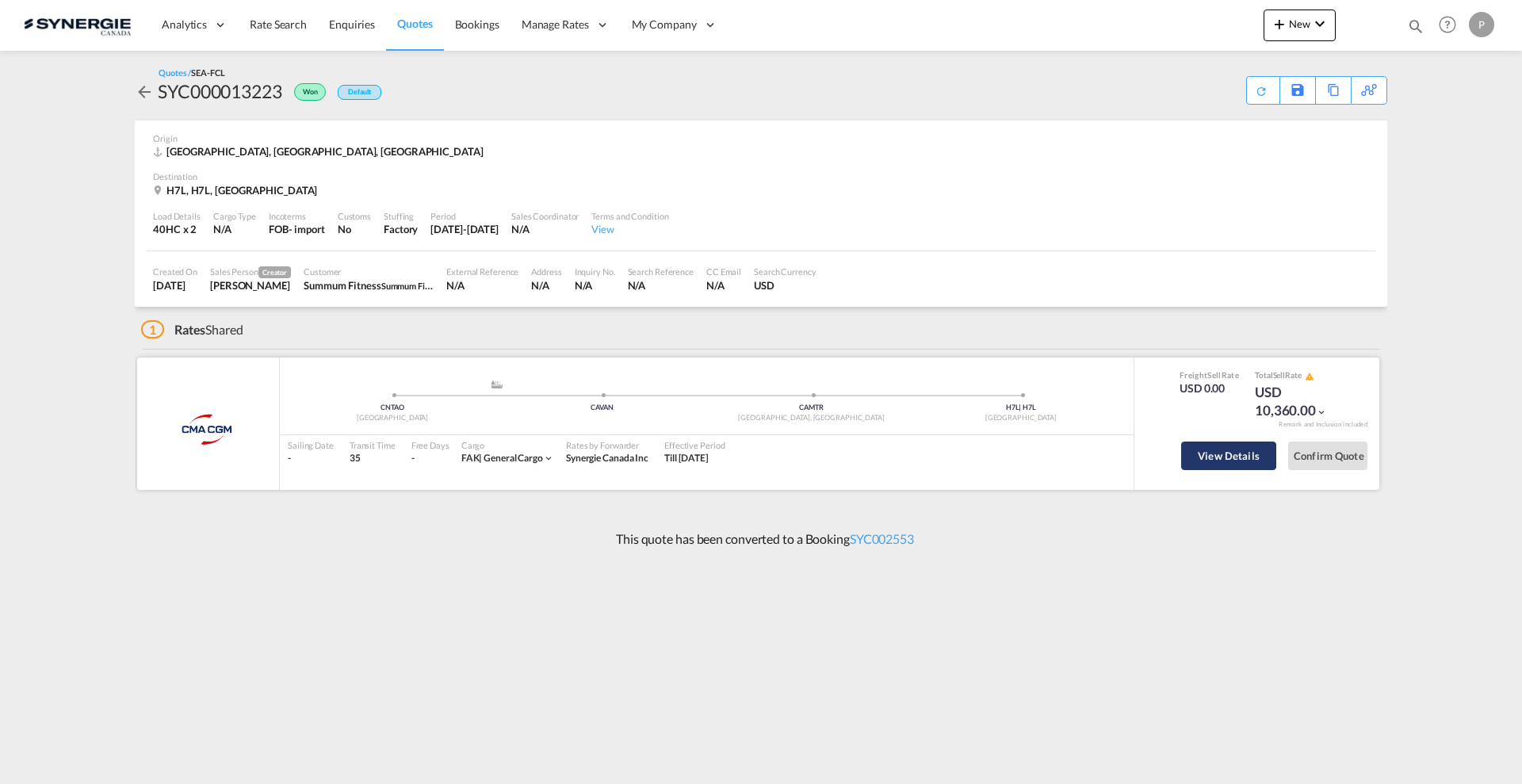
click at [1238, 460] on button "View Details" at bounding box center [1229, 456] width 95 height 29
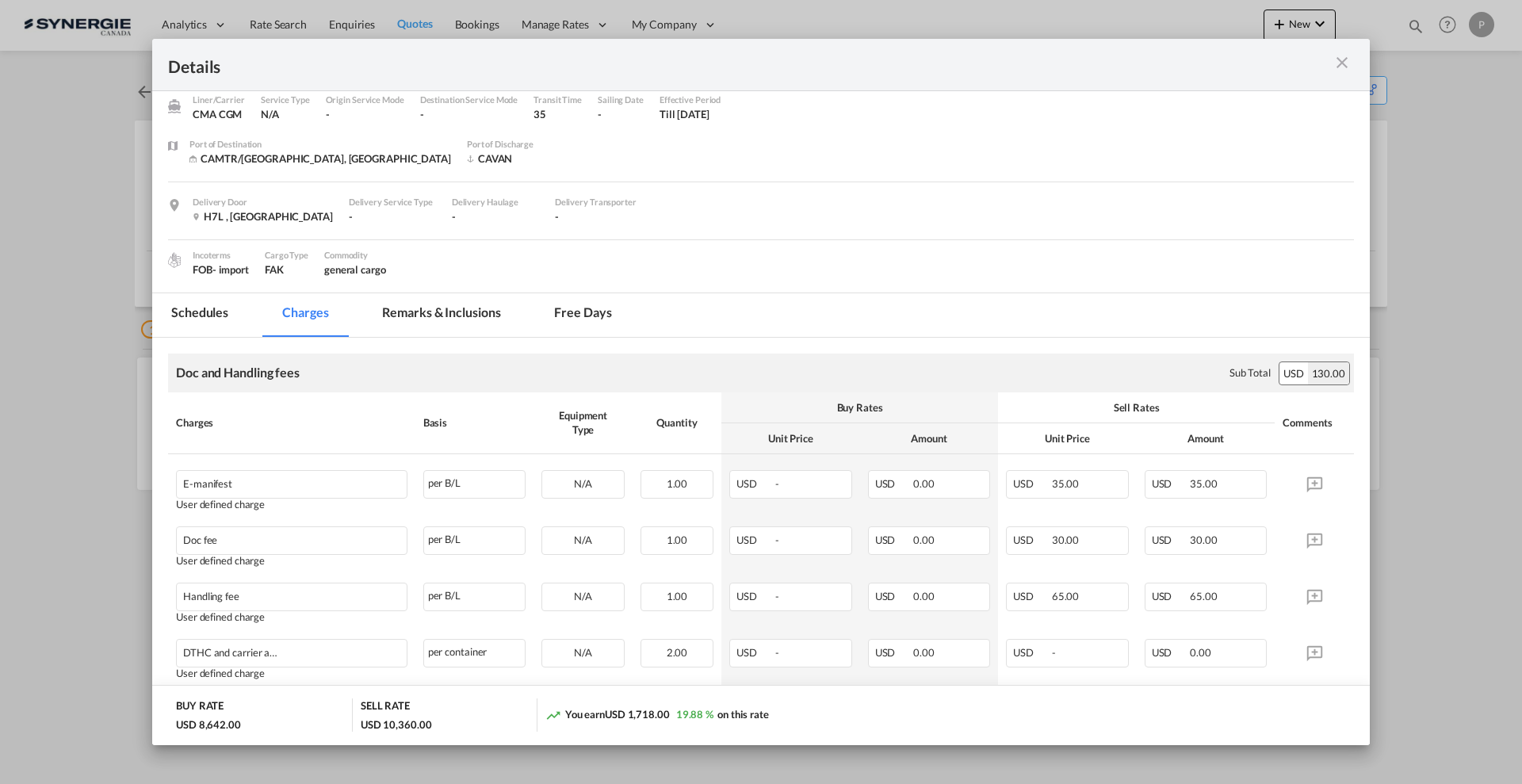
scroll to position [36, 0]
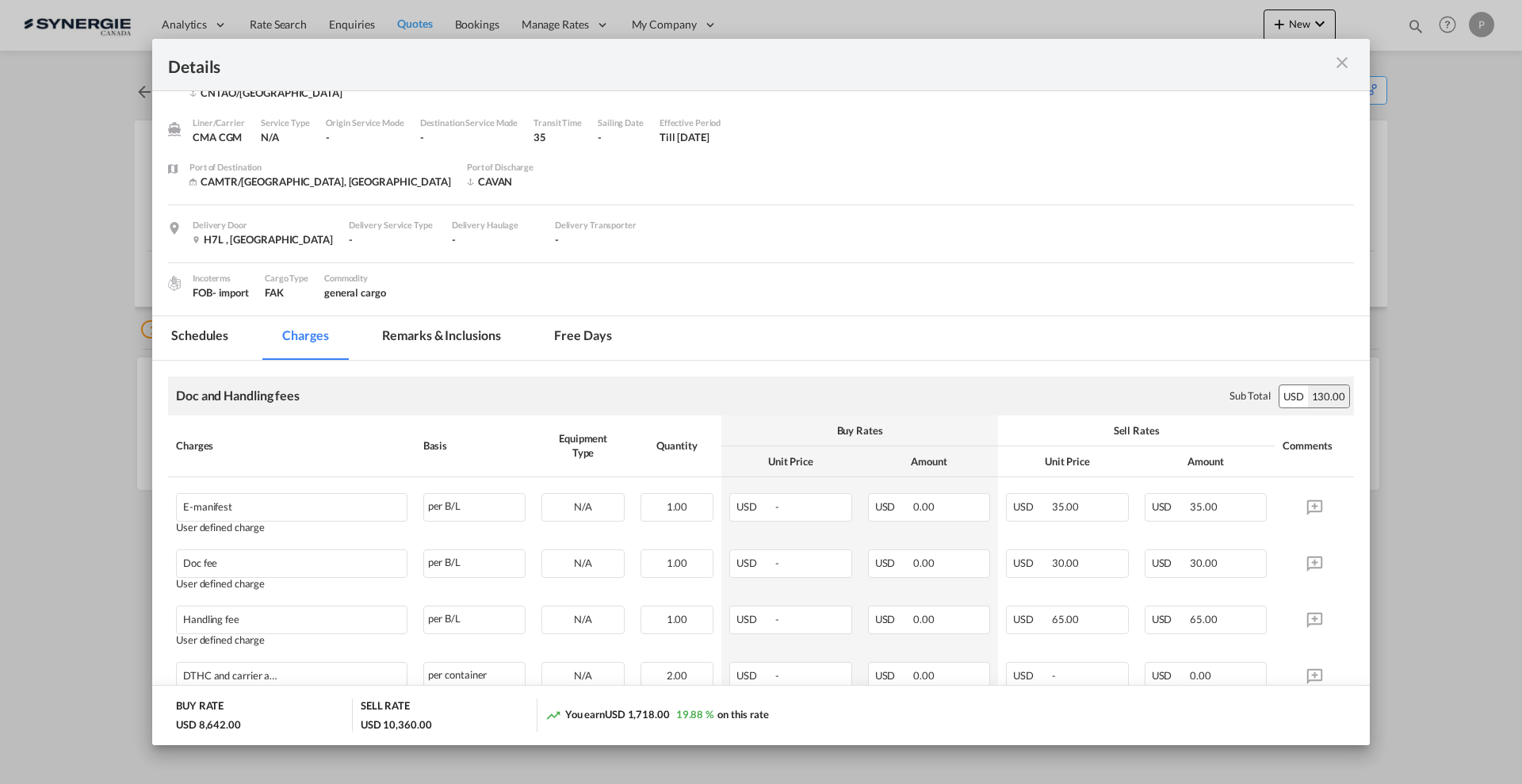
click at [413, 334] on md-tab-item "Remarks & Inclusions" at bounding box center [441, 338] width 156 height 44
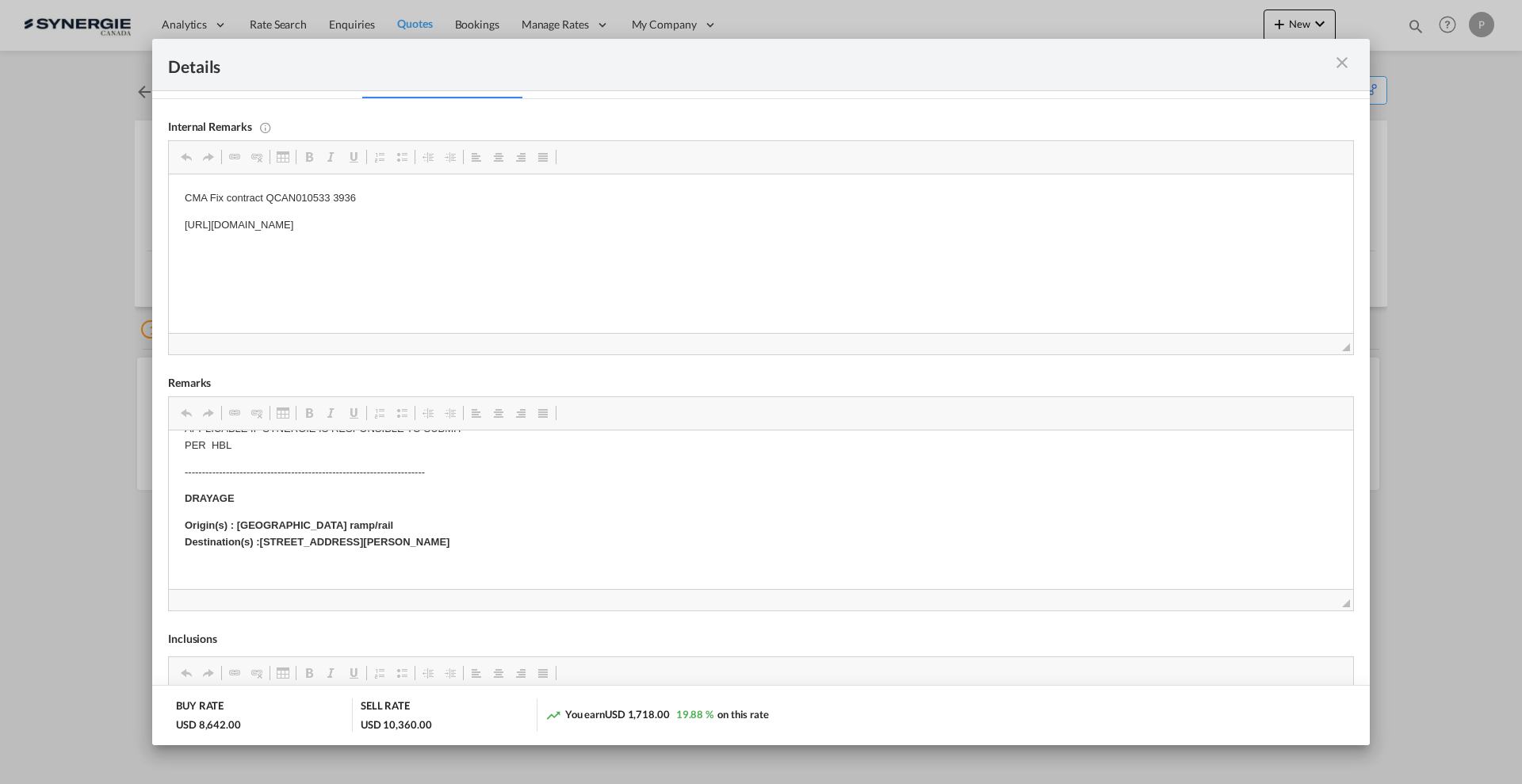
scroll to position [396, 0]
drag, startPoint x: 487, startPoint y: 538, endPoint x: 262, endPoint y: 544, distance: 225.1
click at [262, 544] on p "Origin(s) : [GEOGRAPHIC_DATA] ramp/rail Destination(s) :[STREET_ADDRESS][PERSON…" at bounding box center [760, 534] width 1152 height 33
copy strong "[STREET_ADDRESS][PERSON_NAME]"
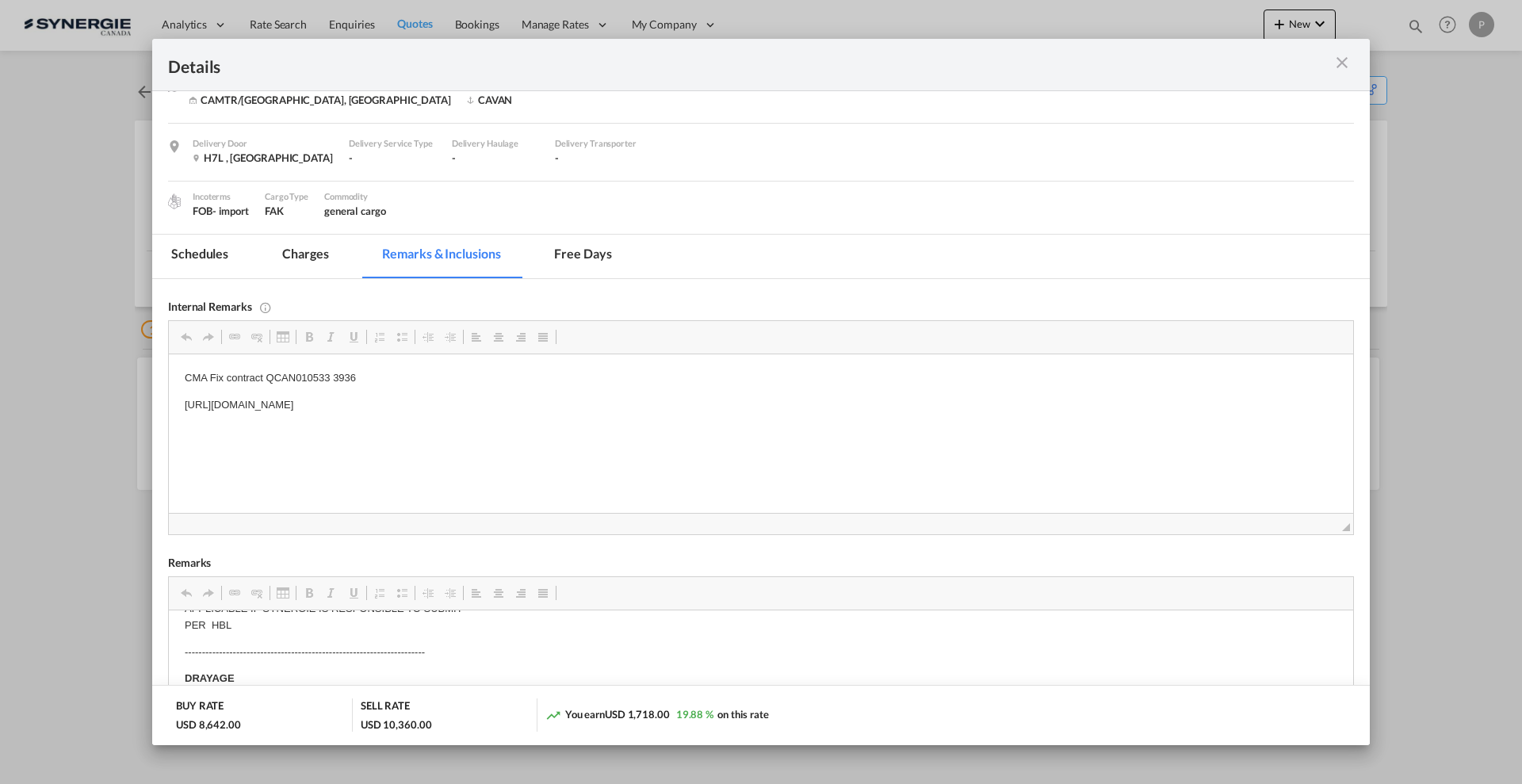
scroll to position [99, 0]
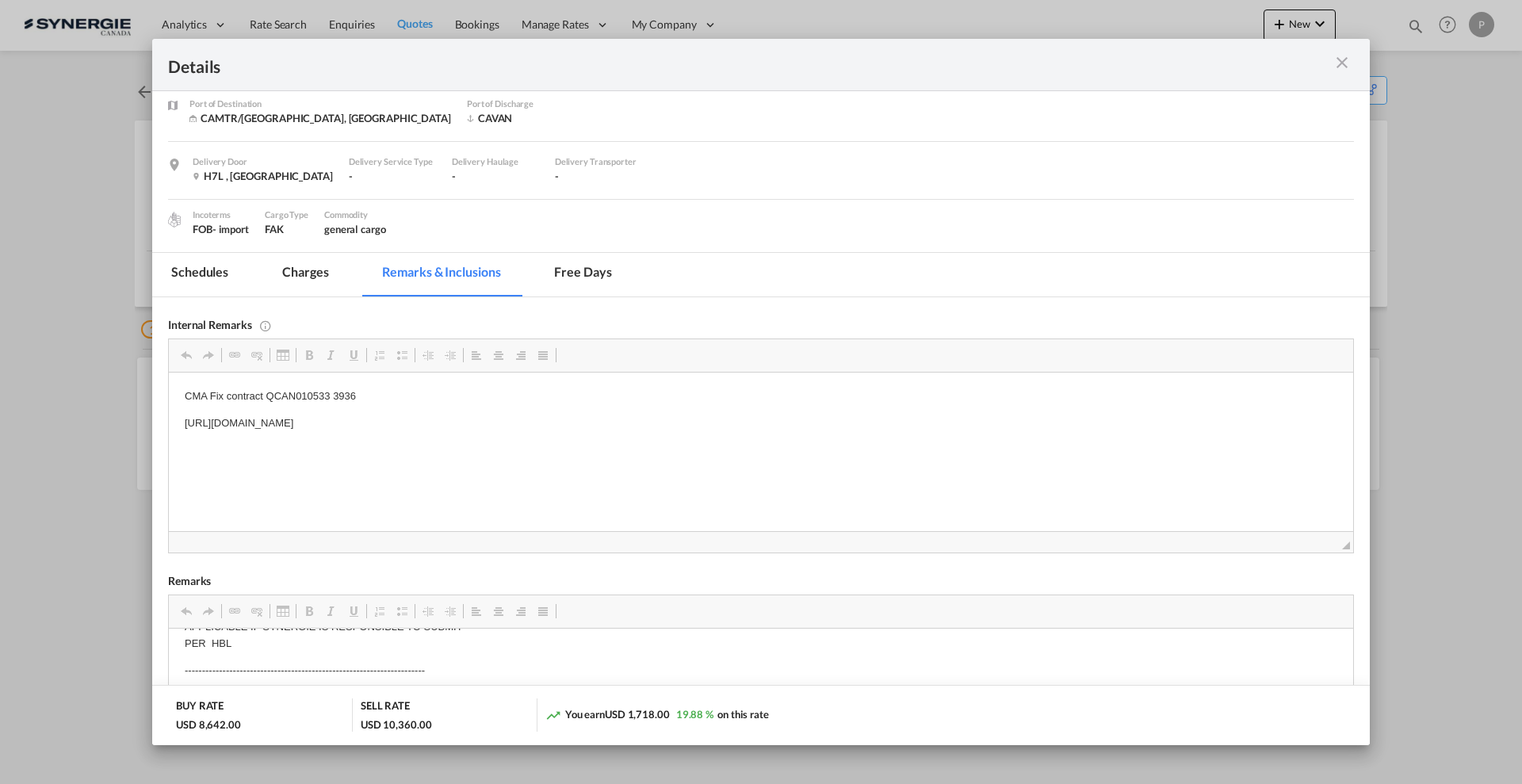
click at [323, 278] on md-tab-item "Charges" at bounding box center [305, 274] width 84 height 44
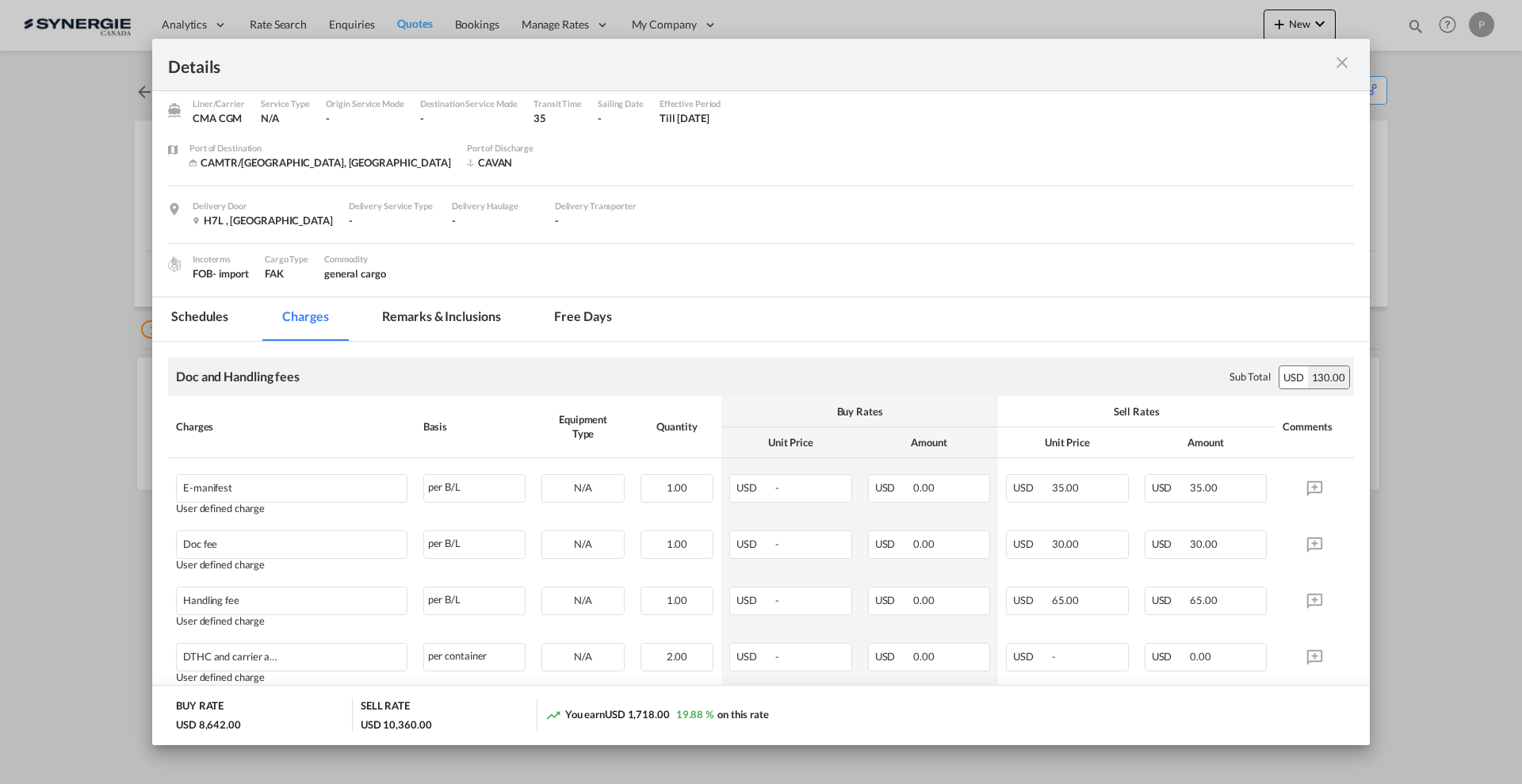
scroll to position [0, 0]
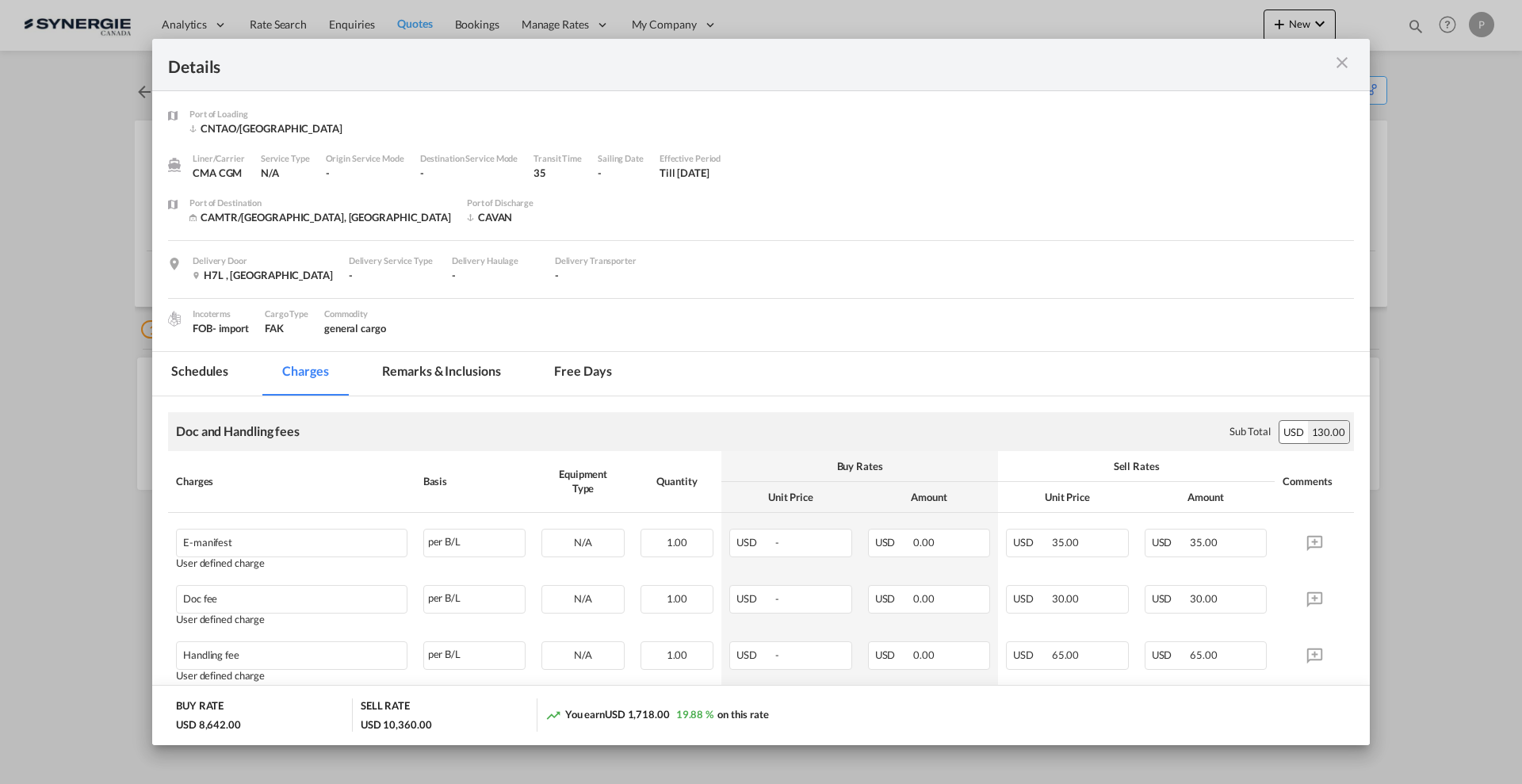
click at [436, 382] on md-tab-item "Remarks & Inclusions" at bounding box center [441, 374] width 156 height 44
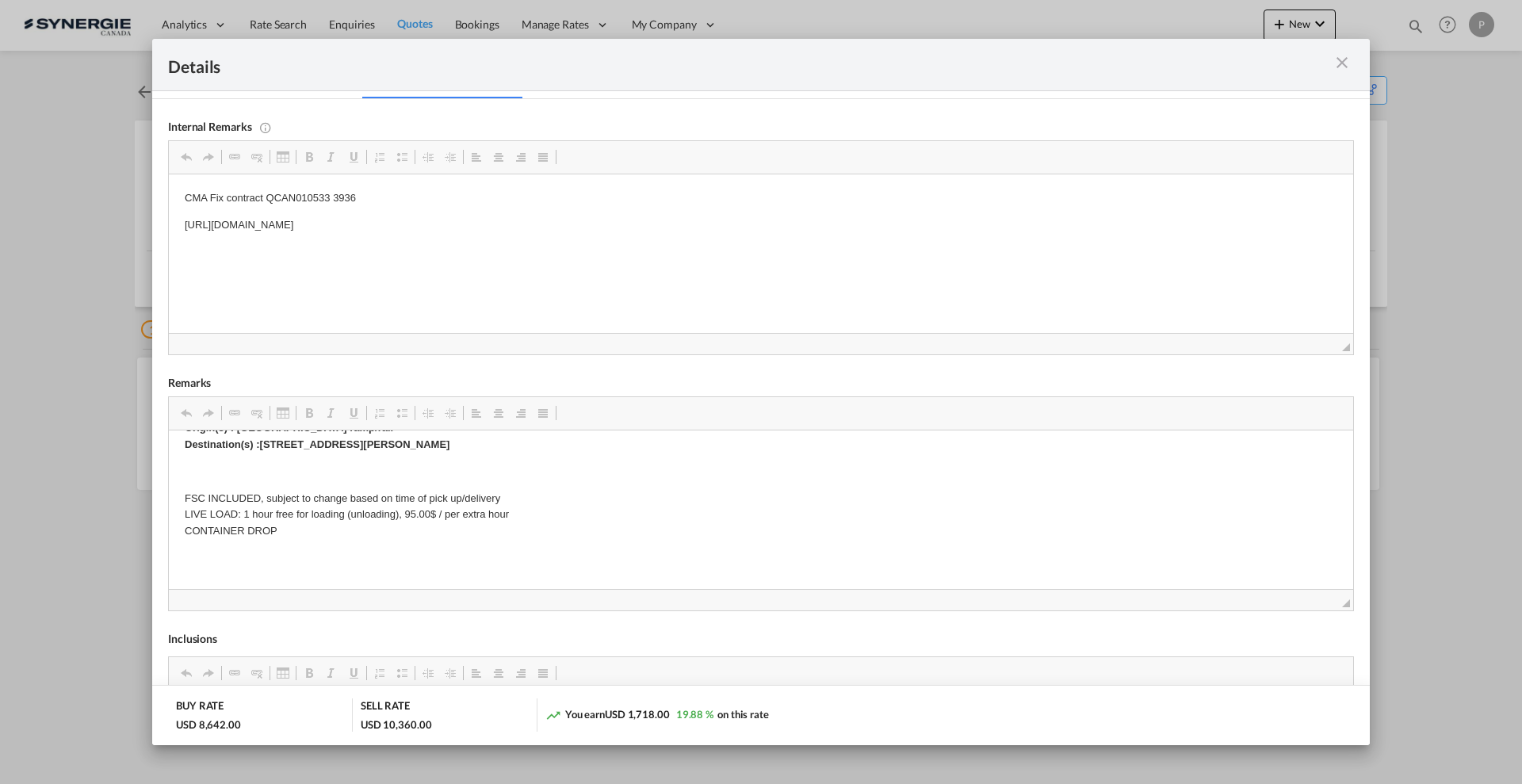
scroll to position [495, 0]
drag, startPoint x: 484, startPoint y: 445, endPoint x: 473, endPoint y: 445, distance: 11.0
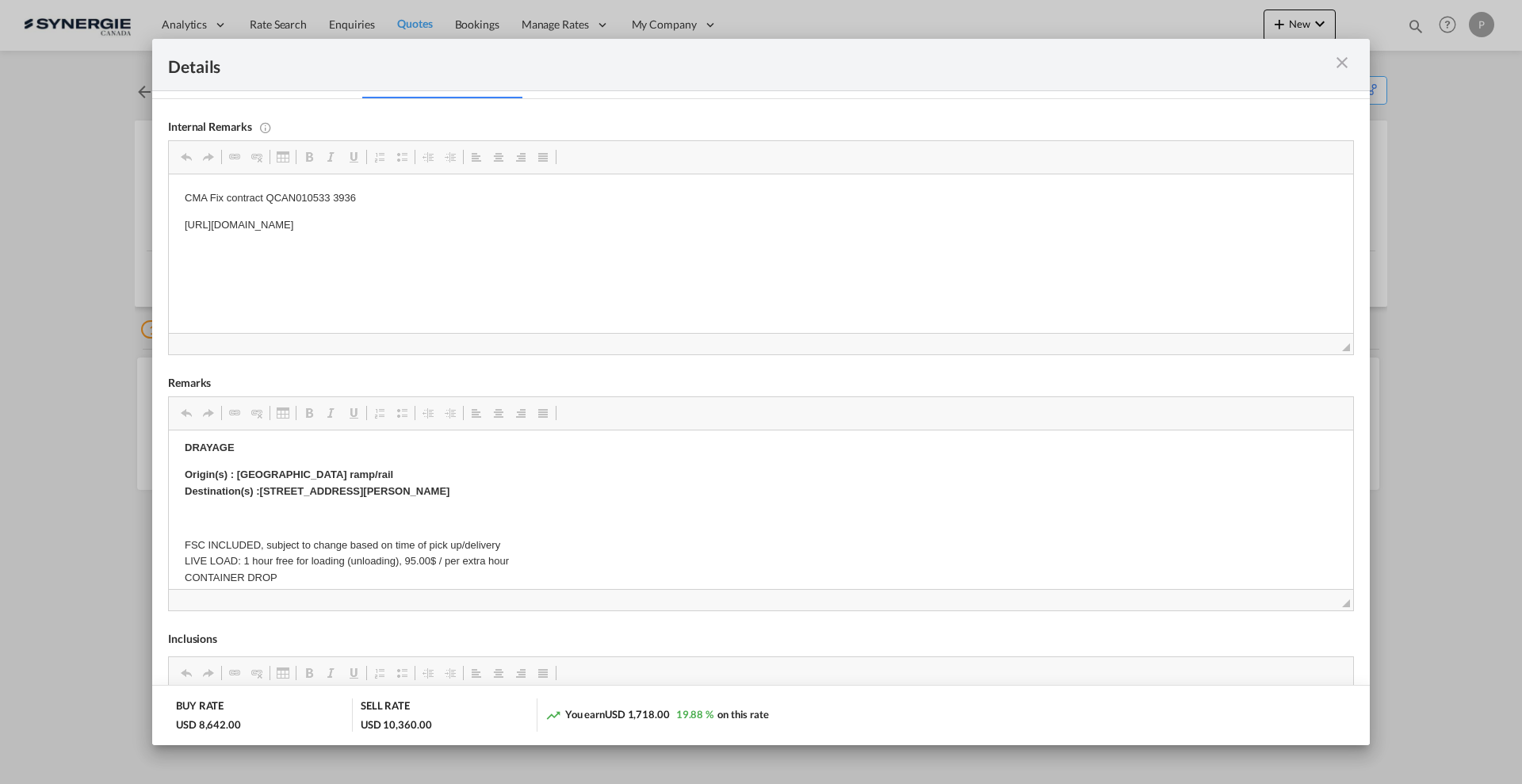
scroll to position [444, 0]
drag, startPoint x: 467, startPoint y: 443, endPoint x: 258, endPoint y: 492, distance: 214.7
click at [258, 492] on p "Origin(s) : [GEOGRAPHIC_DATA] ramp/rail Destination(s) :[STREET_ADDRESS][PERSON…" at bounding box center [760, 486] width 1152 height 33
copy strong "[STREET_ADDRESS][PERSON_NAME]"
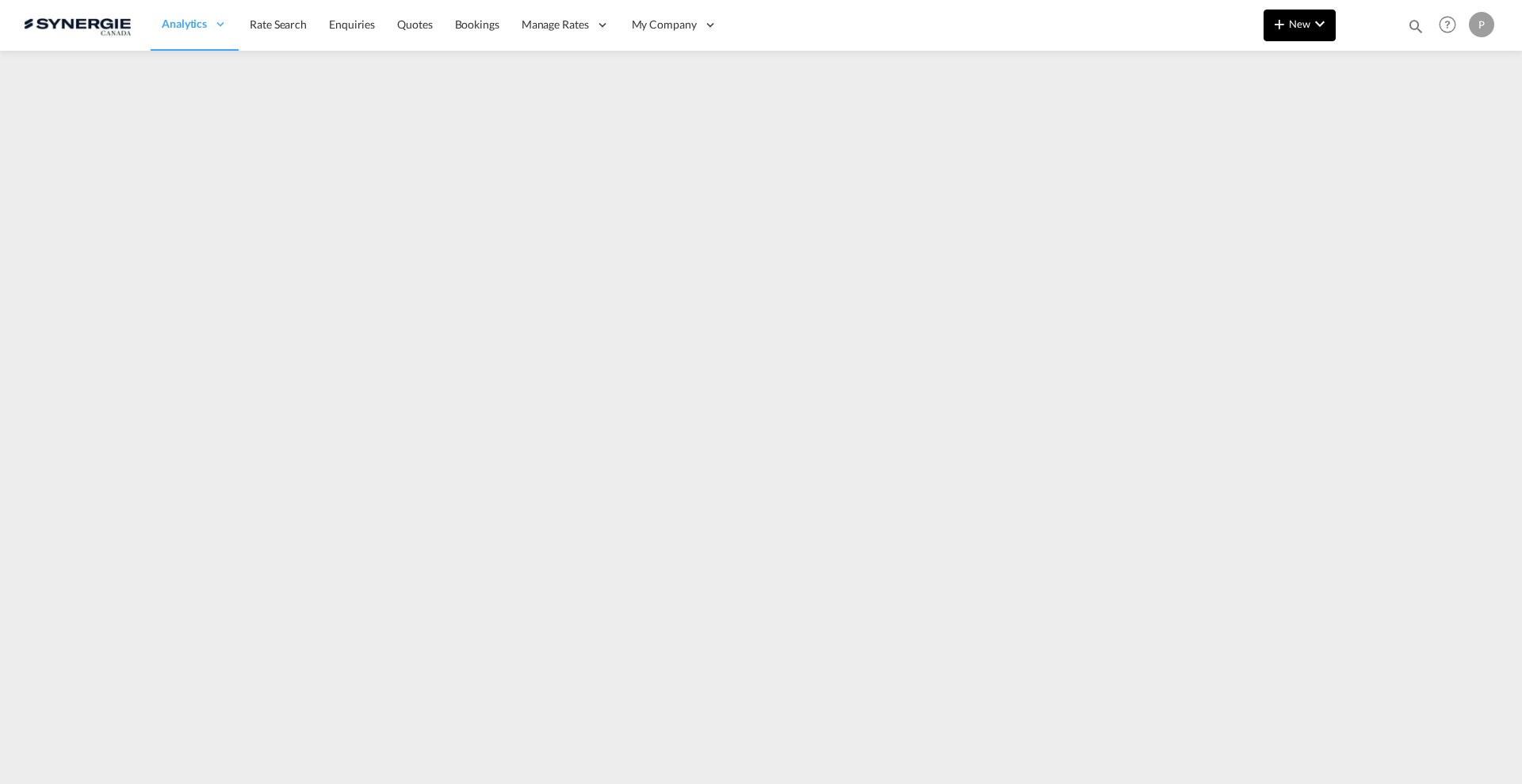
click at [1299, 6] on div "New Rates Ratecard Ratesheet Quote Bookings Bookings Quotes Enquiries Help Reso…" at bounding box center [1380, 25] width 235 height 49
click at [1299, 27] on span "New" at bounding box center [1299, 24] width 60 height 13
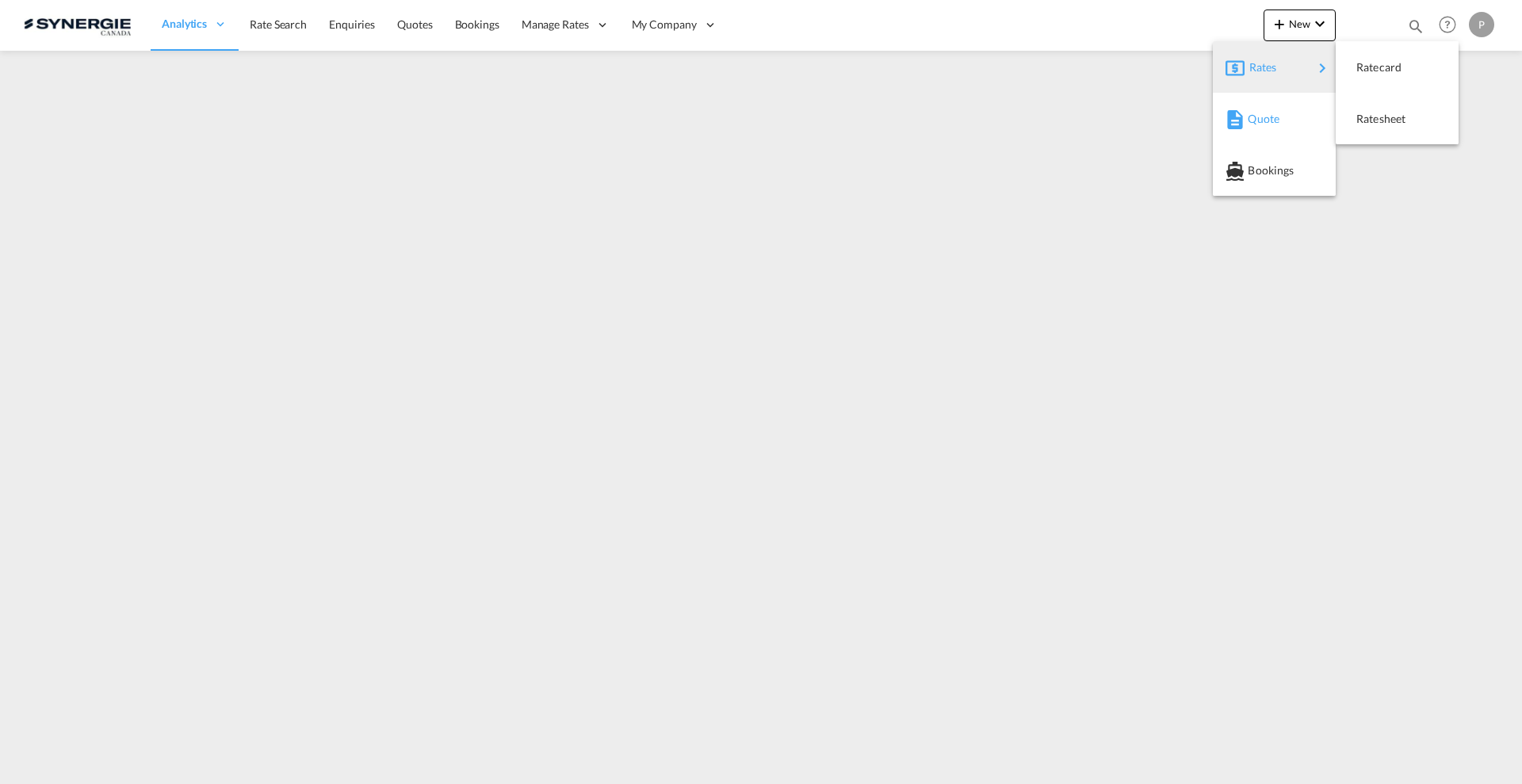
click at [1264, 111] on span "Quote" at bounding box center [1256, 119] width 17 height 32
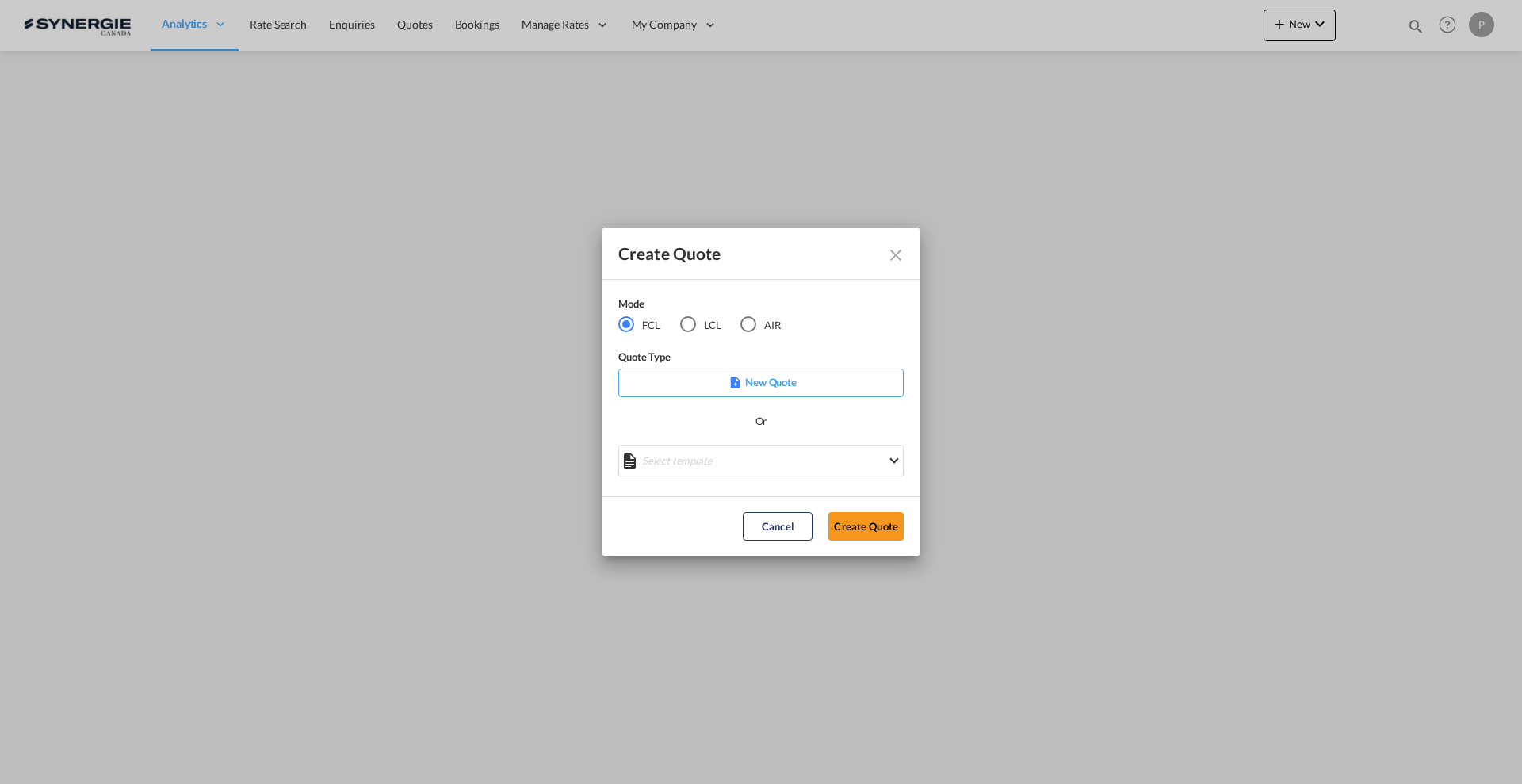
click at [707, 325] on md-radio-button "LCL" at bounding box center [701, 324] width 41 height 17
click at [704, 456] on md-select "Select template New DAP Import LCL [PERSON_NAME] | [DATE] [GEOGRAPHIC_DATA] LCL…" at bounding box center [761, 460] width 285 height 32
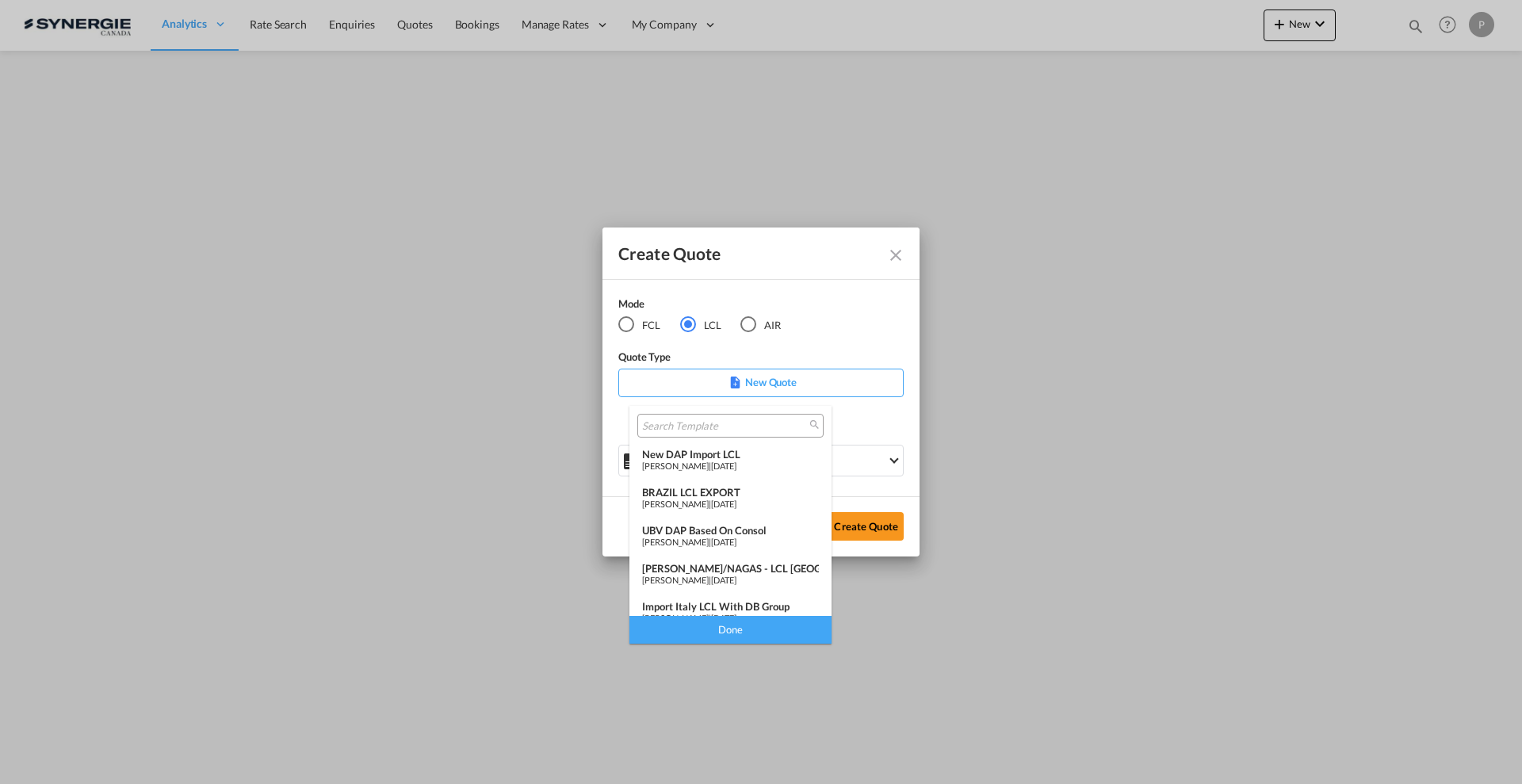
click at [728, 464] on span "[DATE]" at bounding box center [724, 465] width 25 height 10
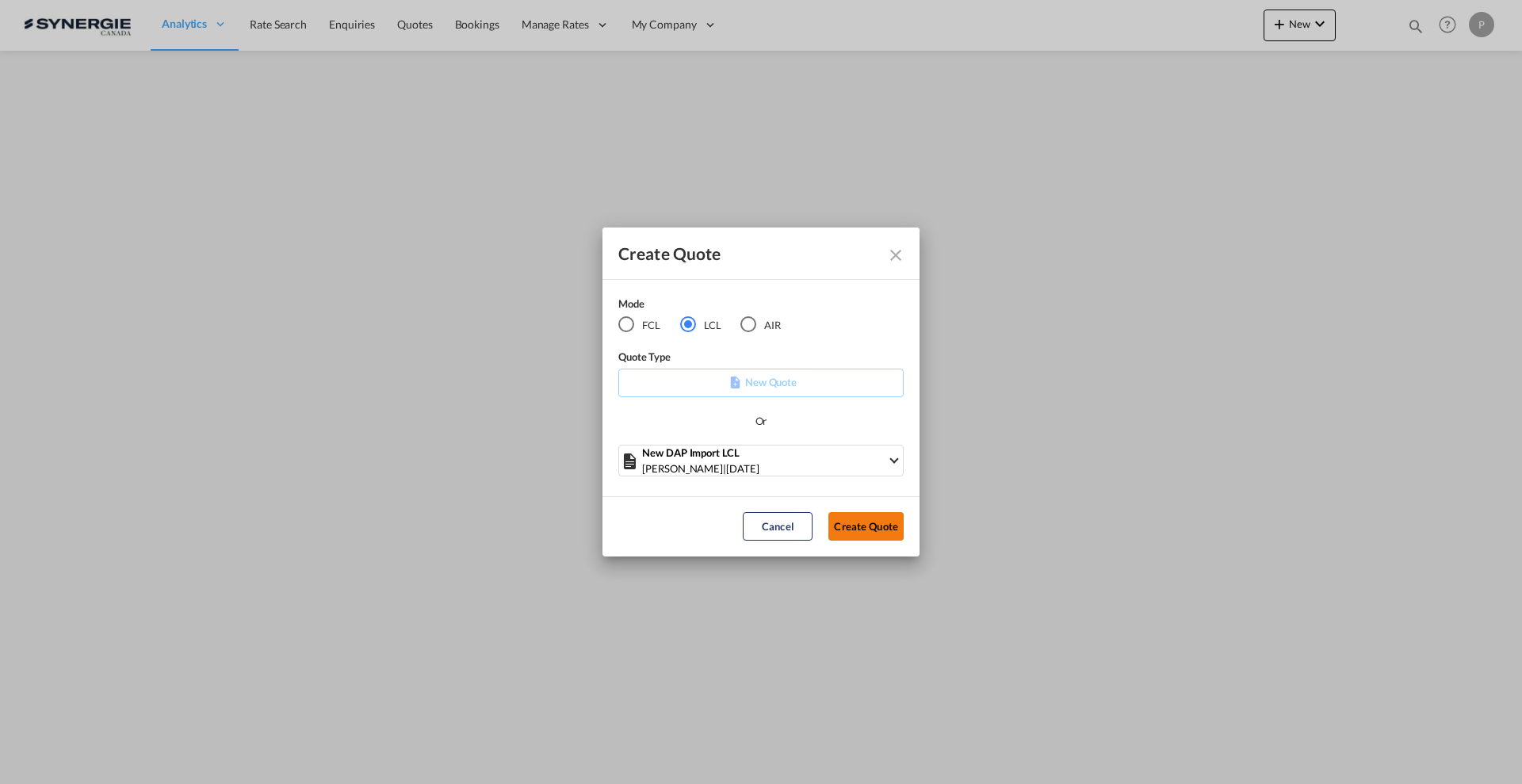
click at [879, 527] on button "Create Quote" at bounding box center [866, 526] width 76 height 29
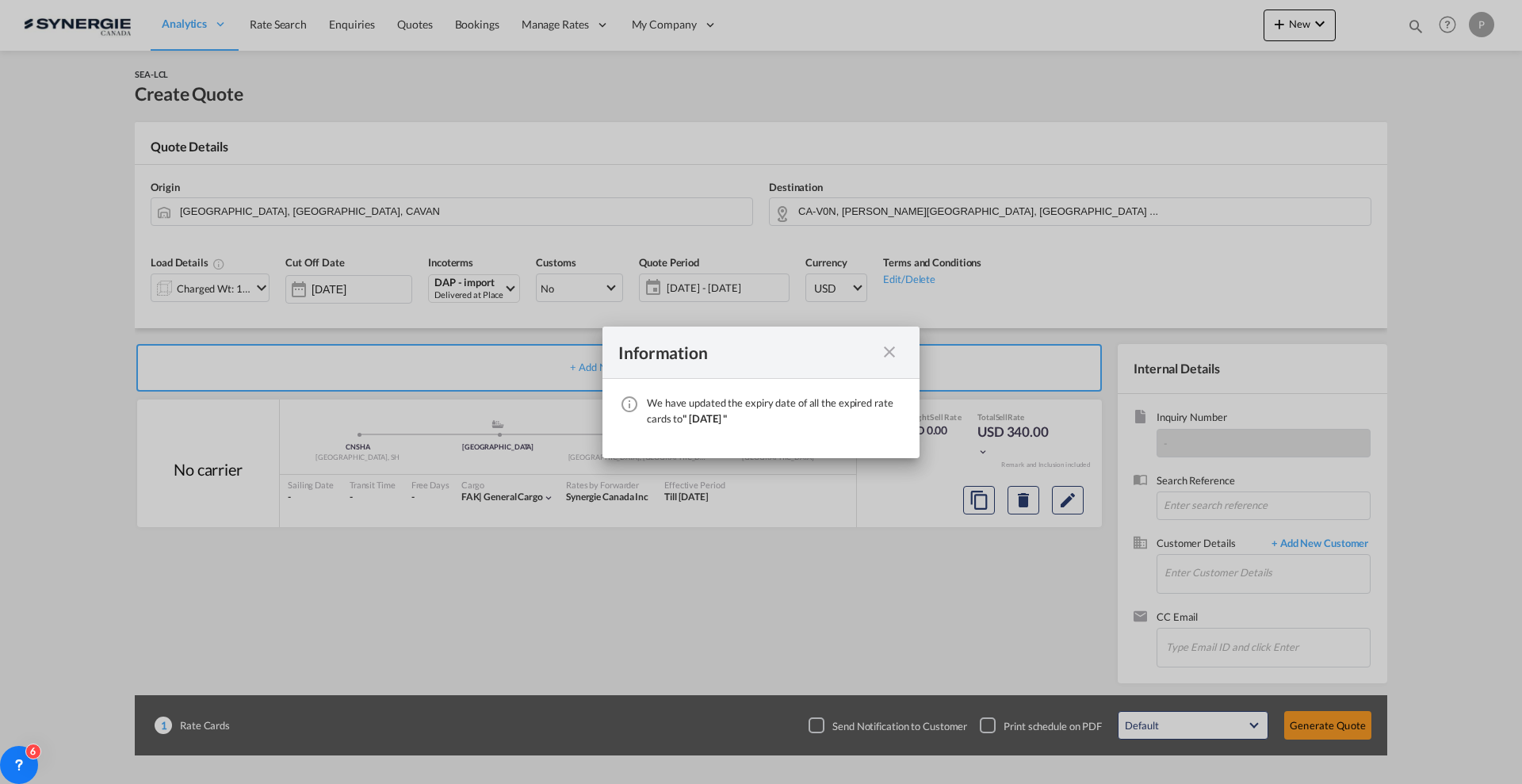
click at [895, 345] on md-icon "icon-close fg-AAA8AD cursor" at bounding box center [889, 352] width 19 height 19
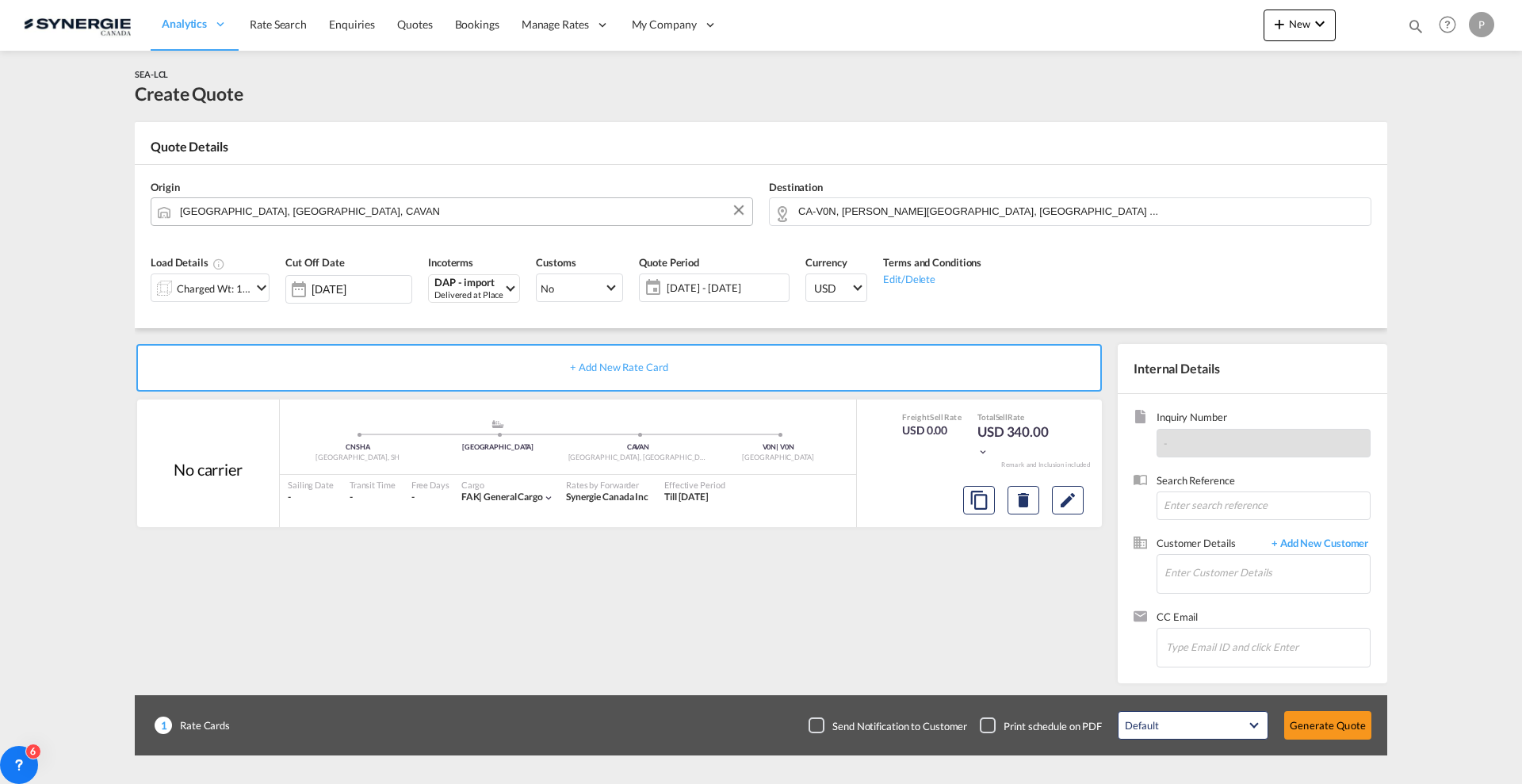
click at [436, 215] on input "[GEOGRAPHIC_DATA], [GEOGRAPHIC_DATA], CAVAN" at bounding box center [462, 211] width 565 height 28
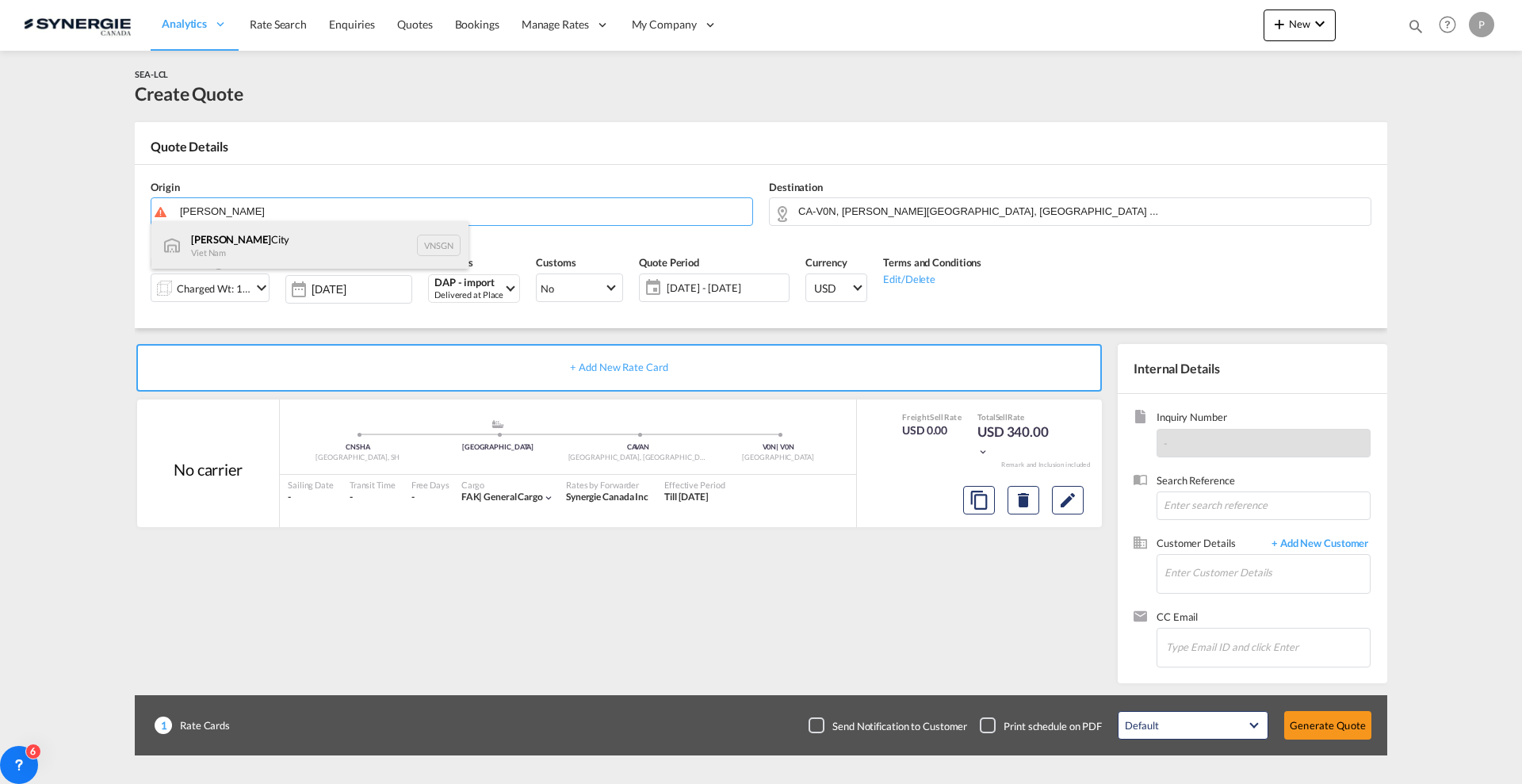
click at [355, 246] on div "[GEOGRAPHIC_DATA] Viet Nam VNSGN" at bounding box center [309, 245] width 317 height 48
type input "[GEOGRAPHIC_DATA], VNSGN"
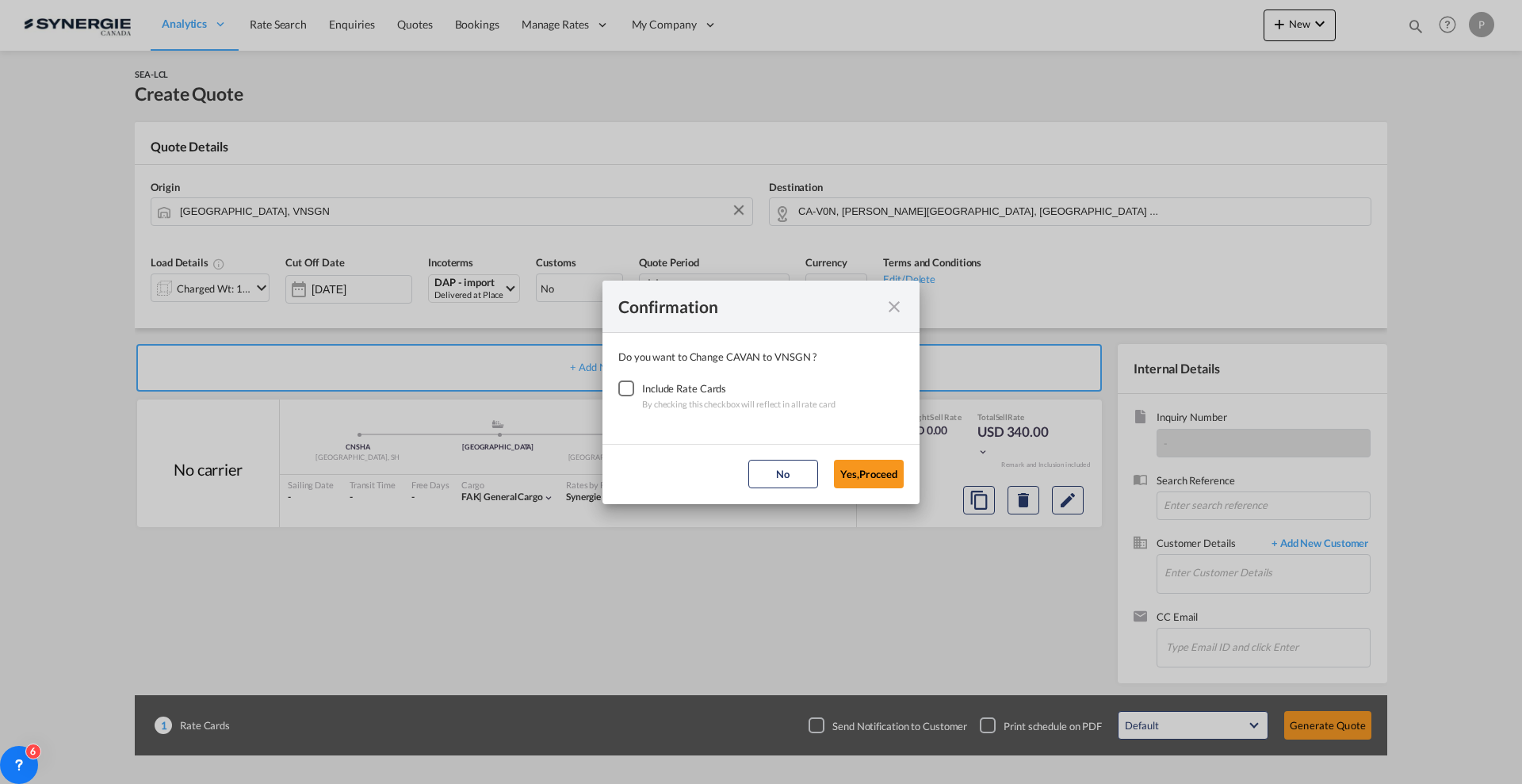
click at [634, 386] on div "Checkbox No Ink" at bounding box center [627, 388] width 16 height 16
click at [855, 477] on button "Yes,Proceed" at bounding box center [869, 474] width 70 height 29
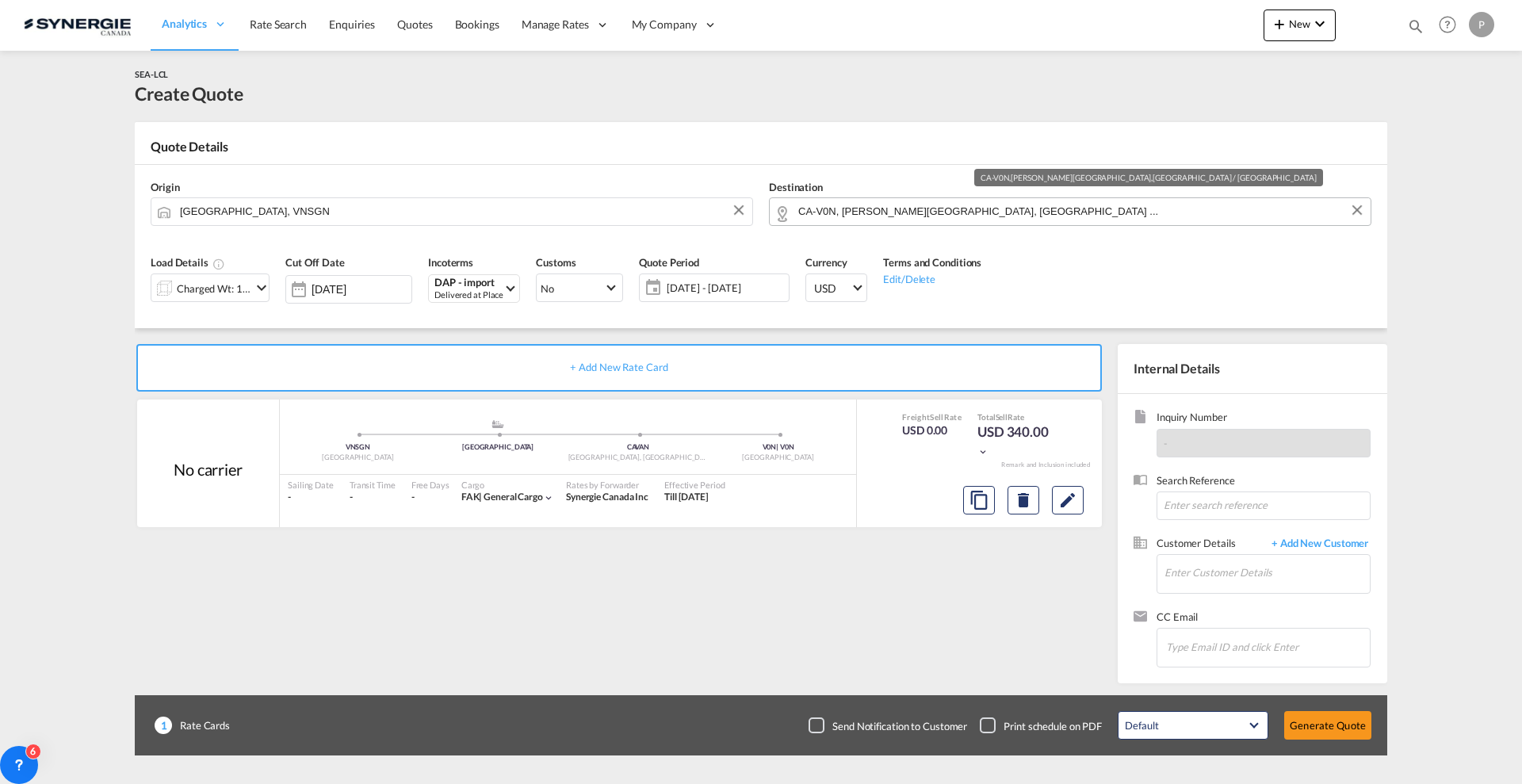
click at [844, 215] on input "CA-V0N, [PERSON_NAME][GEOGRAPHIC_DATA], [GEOGRAPHIC_DATA] ..." at bounding box center [1081, 211] width 565 height 28
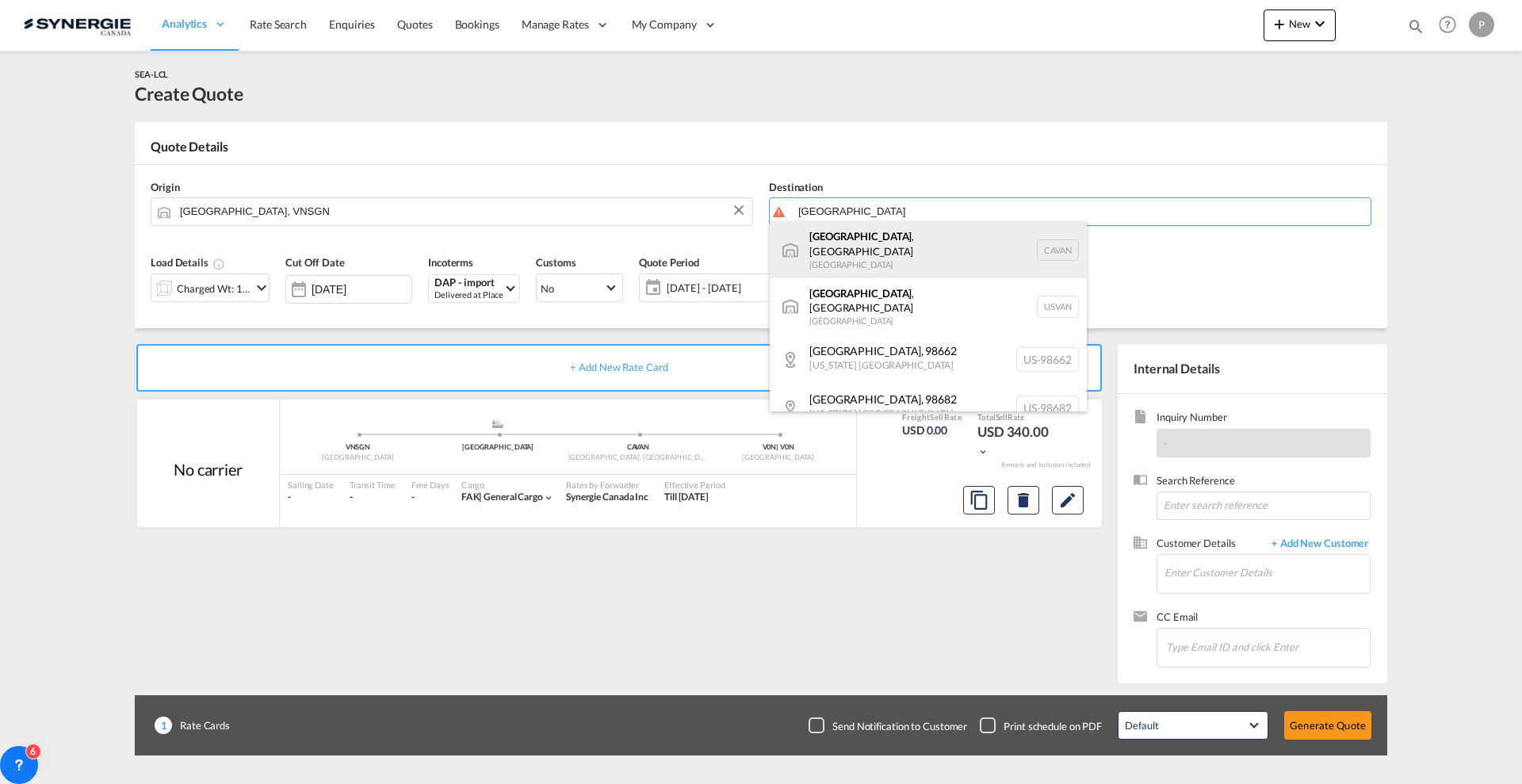
click at [858, 247] on div "[GEOGRAPHIC_DATA] , [GEOGRAPHIC_DATA] [GEOGRAPHIC_DATA] [GEOGRAPHIC_DATA]" at bounding box center [928, 250] width 317 height 57
type input "[GEOGRAPHIC_DATA], [GEOGRAPHIC_DATA], CAVAN"
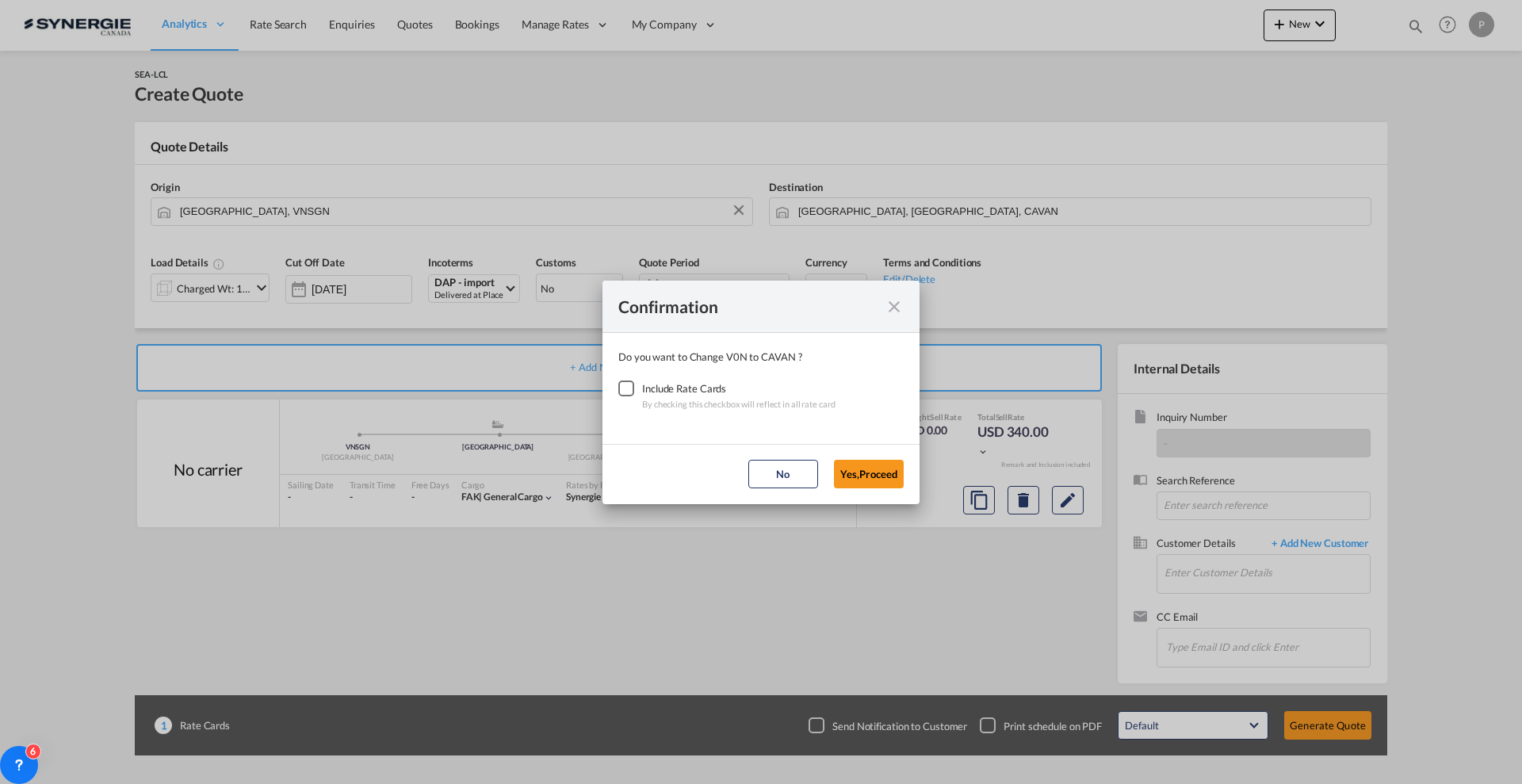
click at [621, 396] on div "Checkbox No Ink" at bounding box center [627, 388] width 16 height 16
click at [865, 462] on button "Yes,Proceed" at bounding box center [869, 474] width 70 height 29
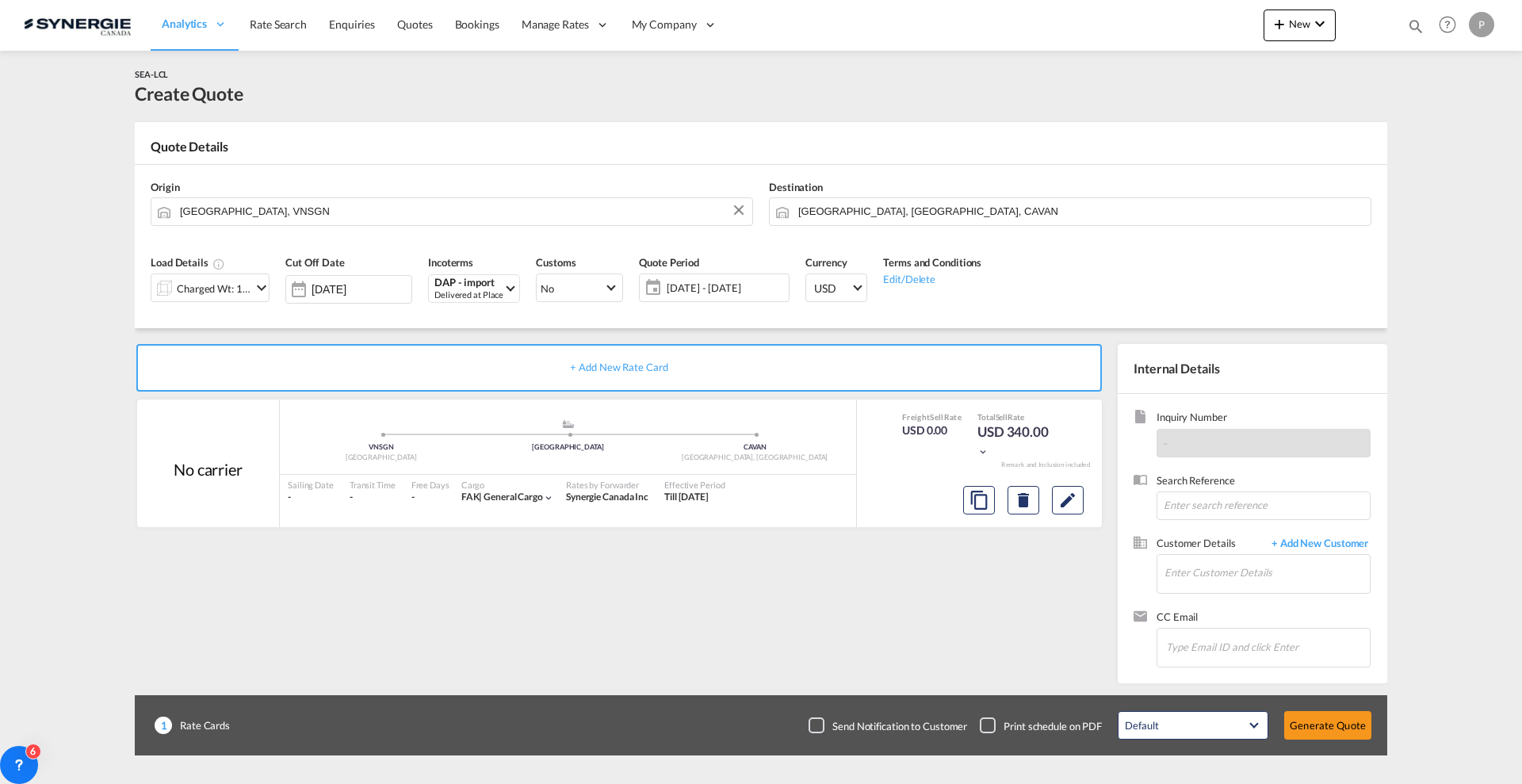
click at [213, 282] on div "Charged Wt: 1.46 W/M" at bounding box center [214, 289] width 75 height 22
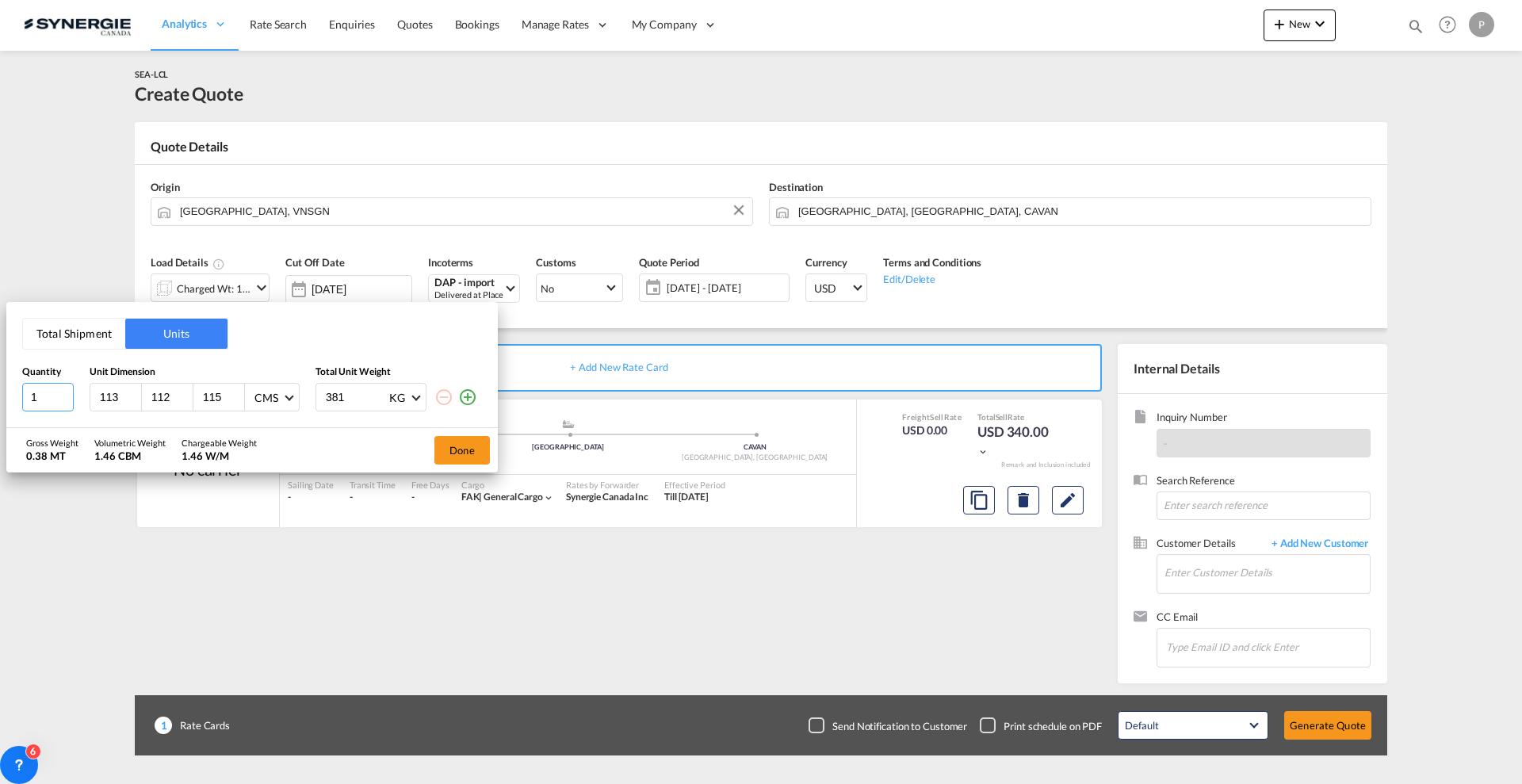
click at [49, 394] on input "1" at bounding box center [48, 397] width 52 height 29
click at [49, 393] on input "1" at bounding box center [48, 397] width 52 height 29
type input "6"
click at [111, 394] on input "113" at bounding box center [120, 397] width 43 height 14
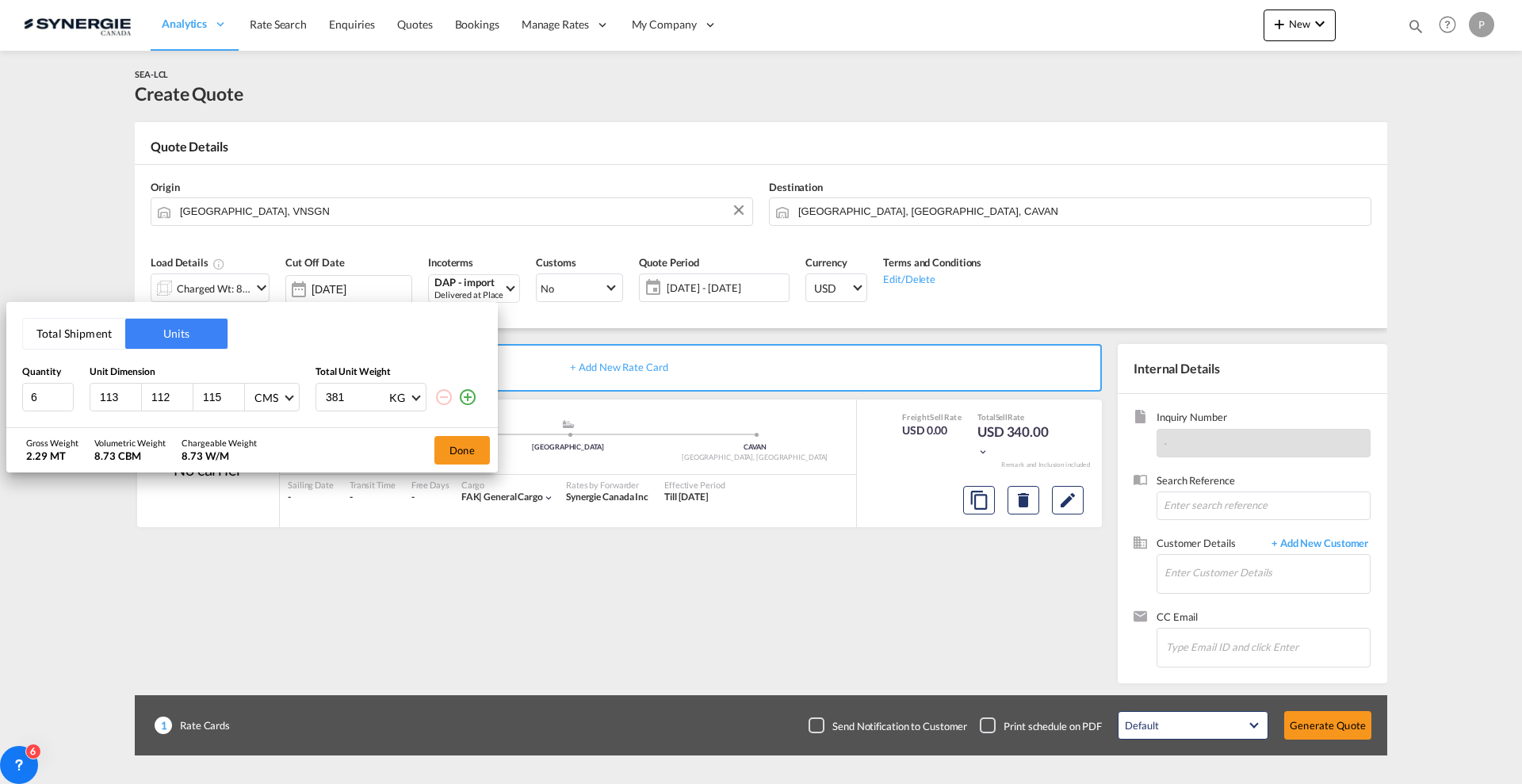
click at [111, 393] on input "113" at bounding box center [120, 397] width 43 height 14
type input "120"
type input "100"
type input "165"
type input "1200"
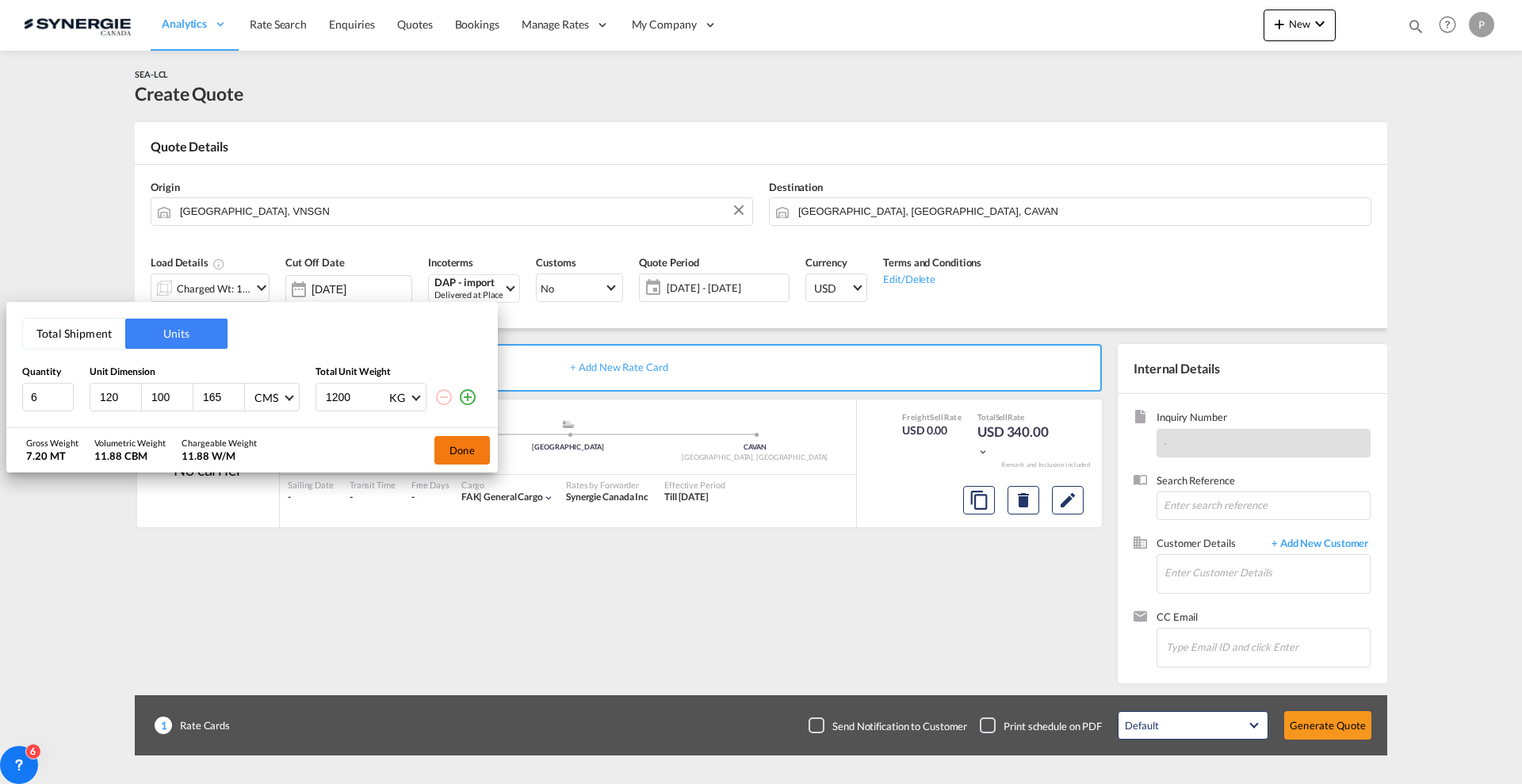
click at [446, 444] on button "Done" at bounding box center [462, 450] width 56 height 29
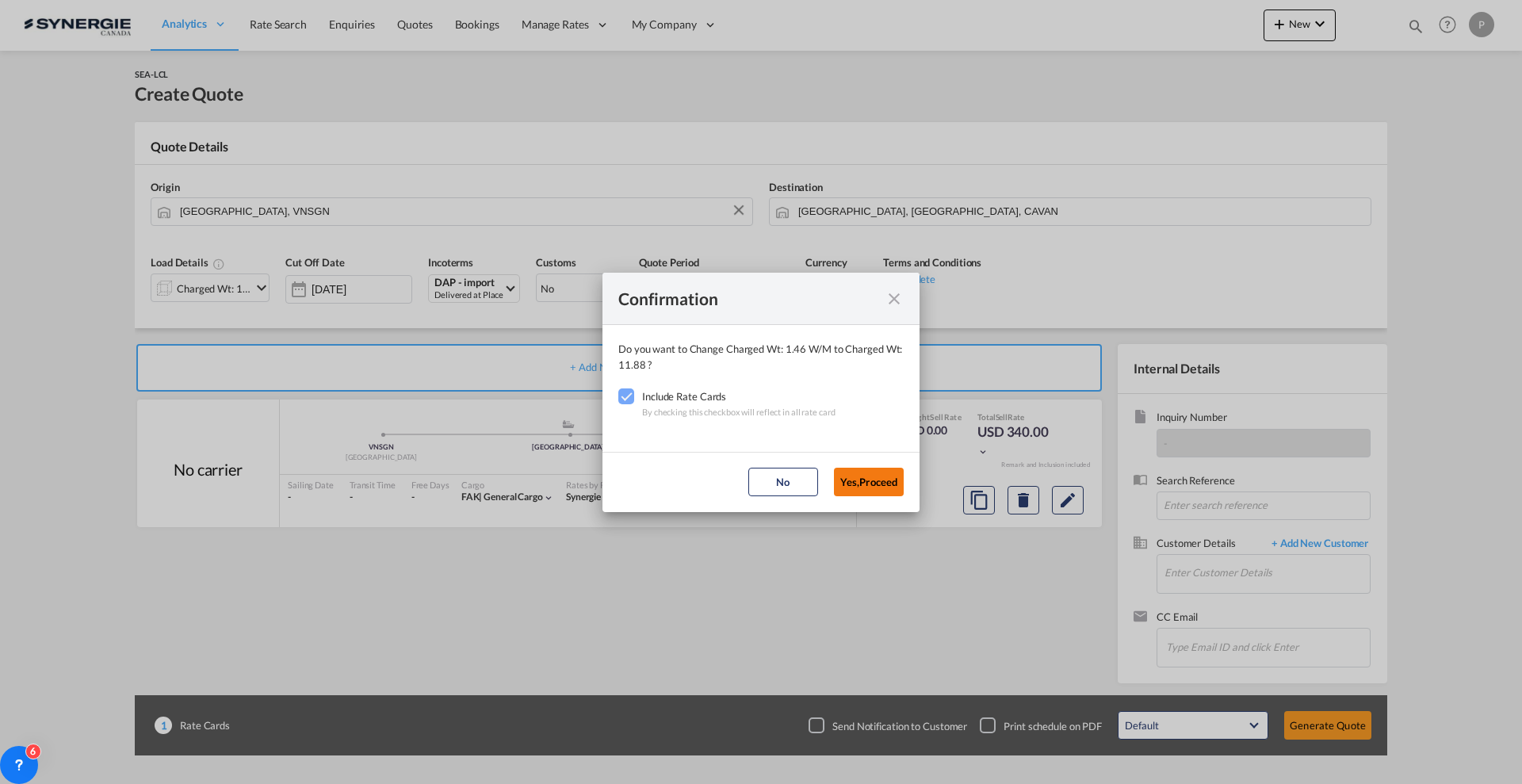
click at [878, 473] on button "Yes,Proceed" at bounding box center [869, 482] width 70 height 29
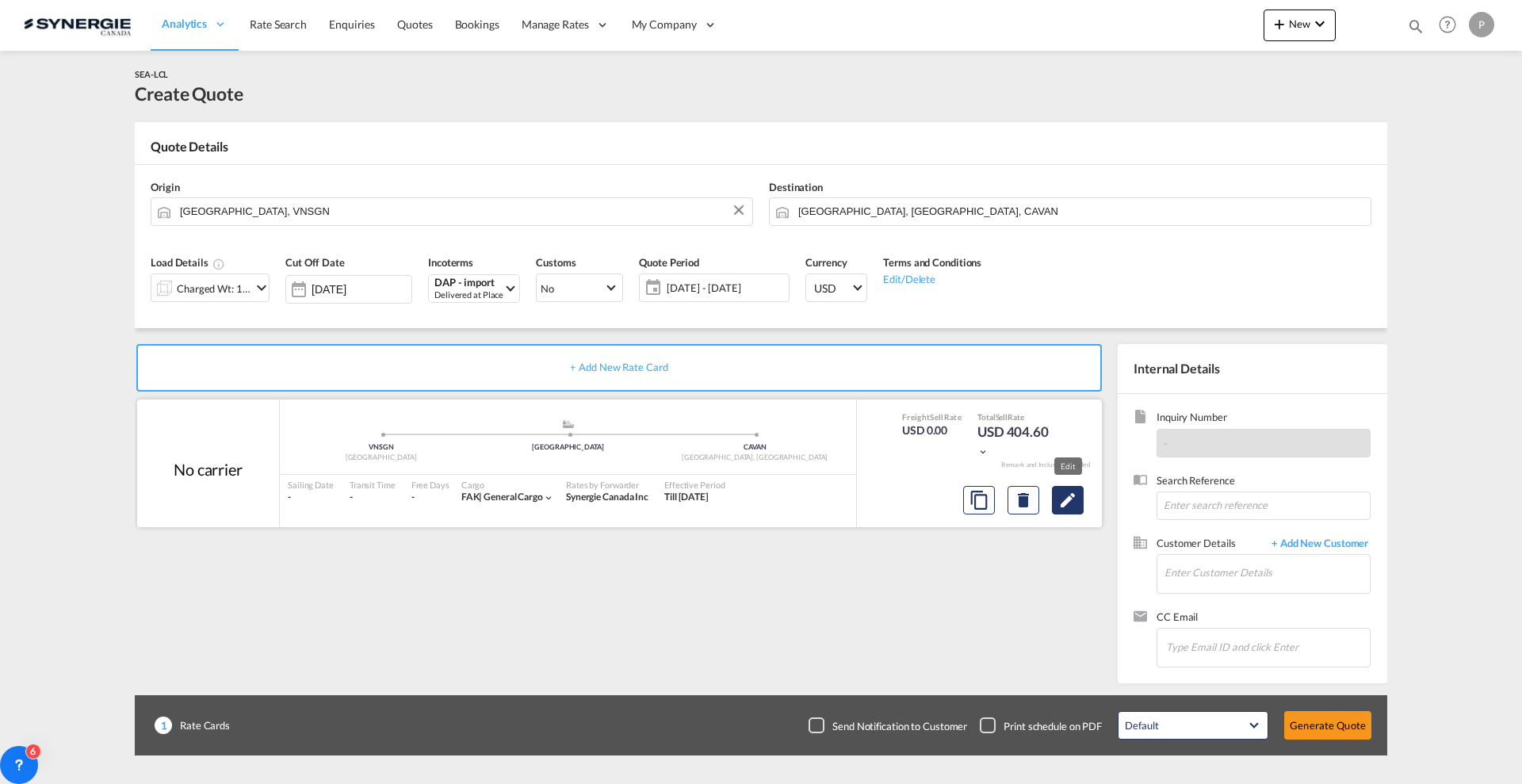
click at [1074, 500] on md-icon "Edit" at bounding box center [1068, 500] width 19 height 19
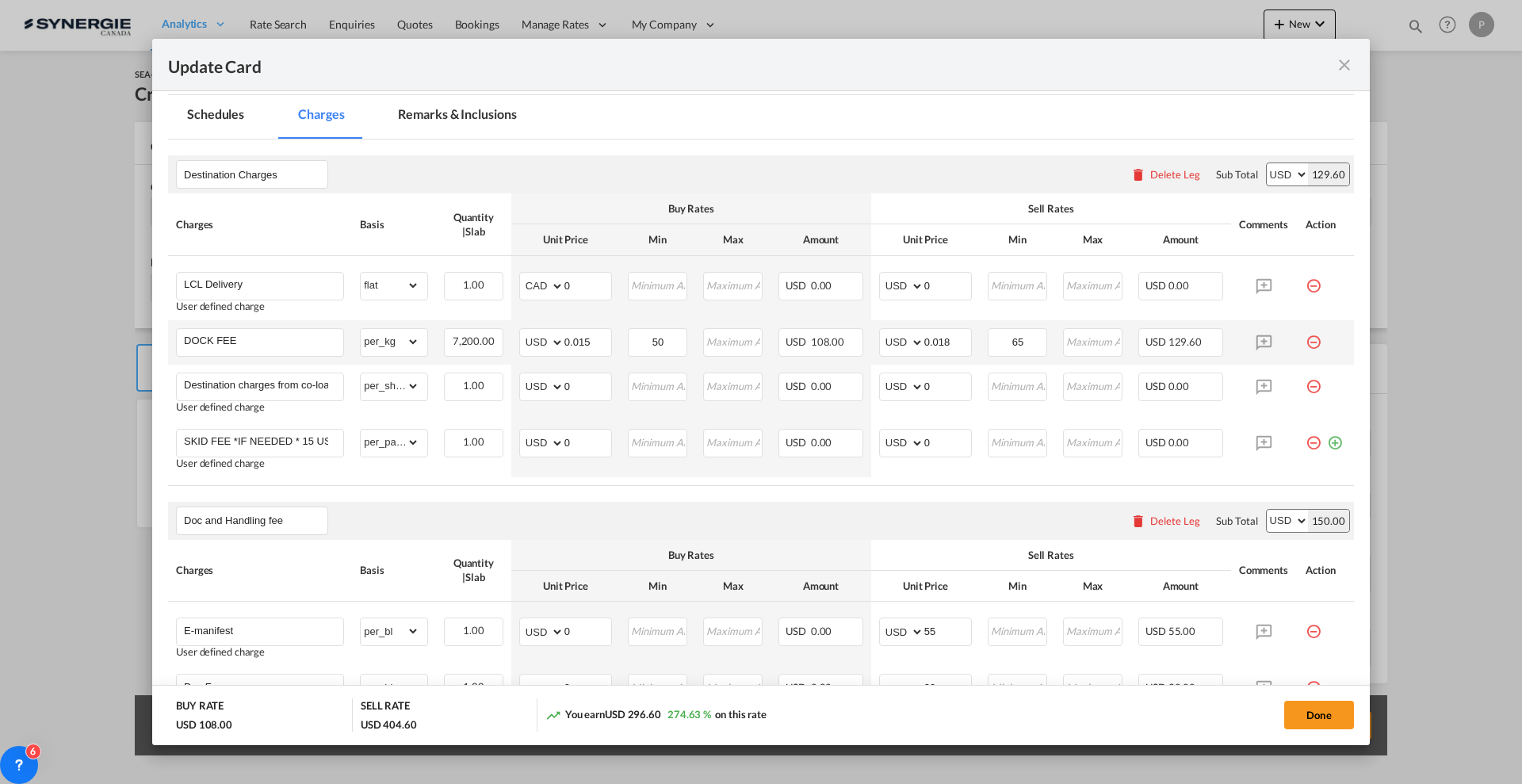
scroll to position [297, 0]
click at [588, 282] on input "0" at bounding box center [588, 284] width 47 height 24
click at [542, 282] on select "AED AFN ALL AMD ANG AOA ARS AUD AWG AZN BAM BBD BDT BGN BHD BIF BMD BND BOB BRL…" at bounding box center [543, 285] width 41 height 22
select select "string:USD"
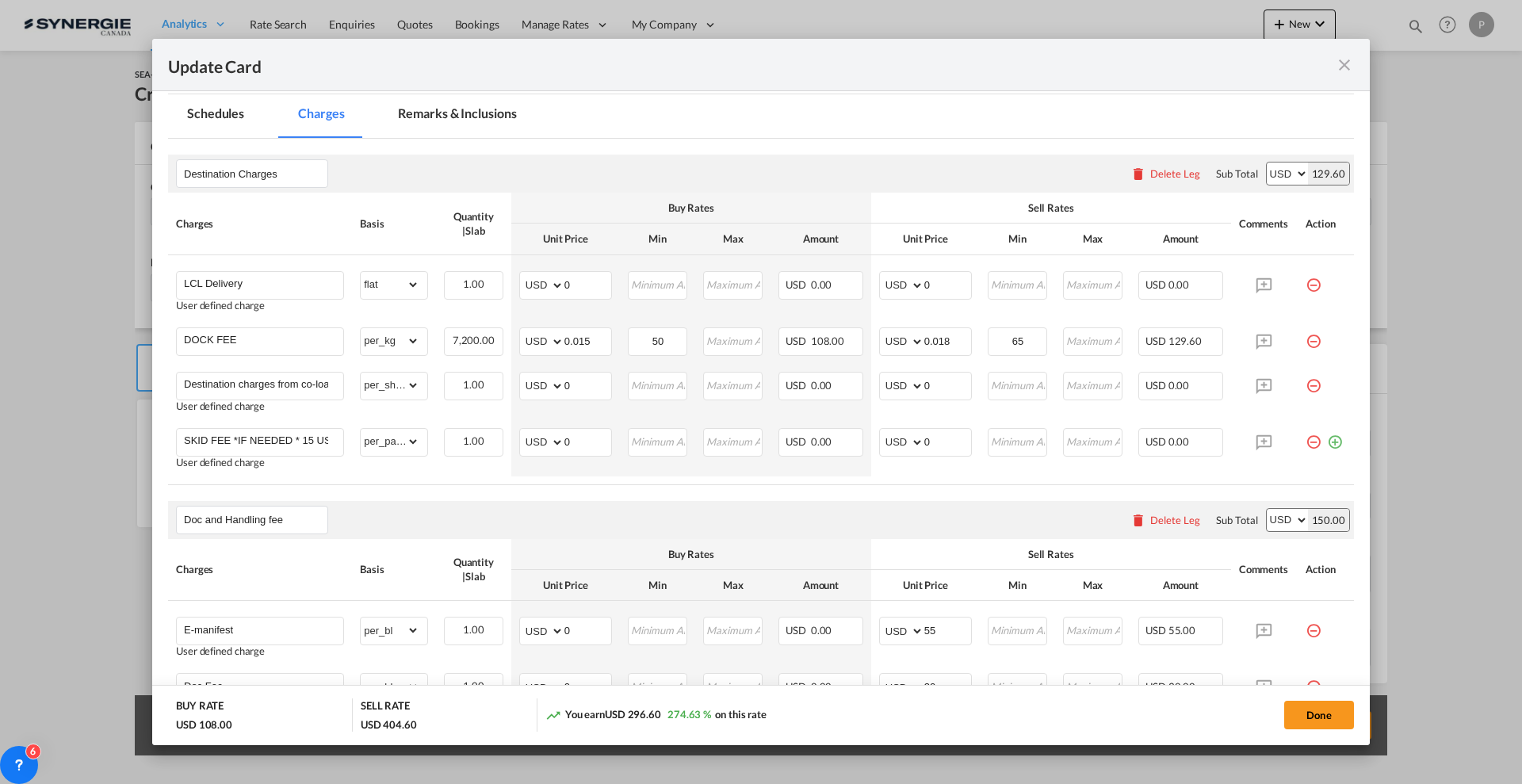
click at [0, 0] on div "Update CardPort of ..." at bounding box center [0, 0] width 0 height 0
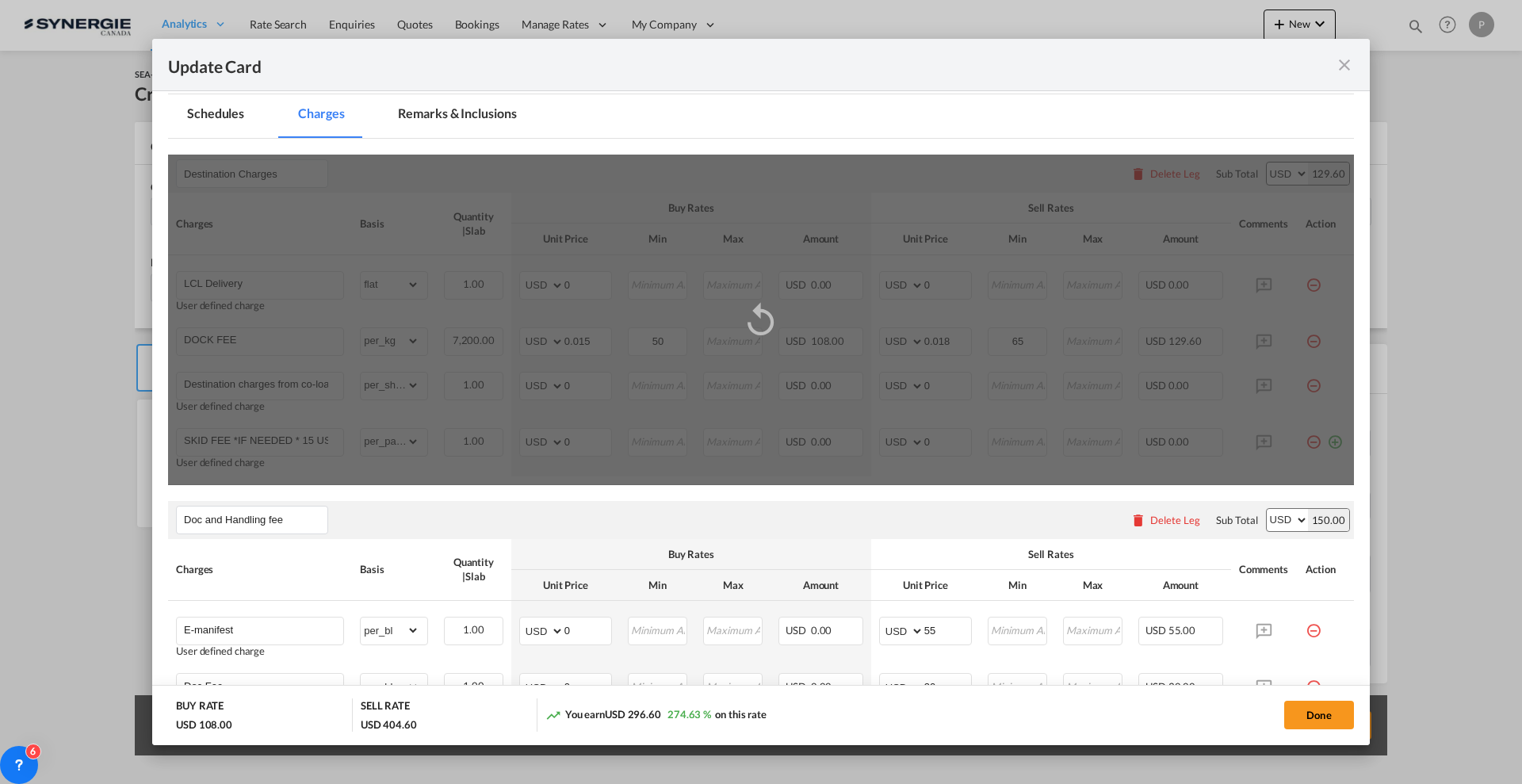
click at [591, 285] on div "Update CardPort of ..." at bounding box center [760, 320] width 1186 height 331
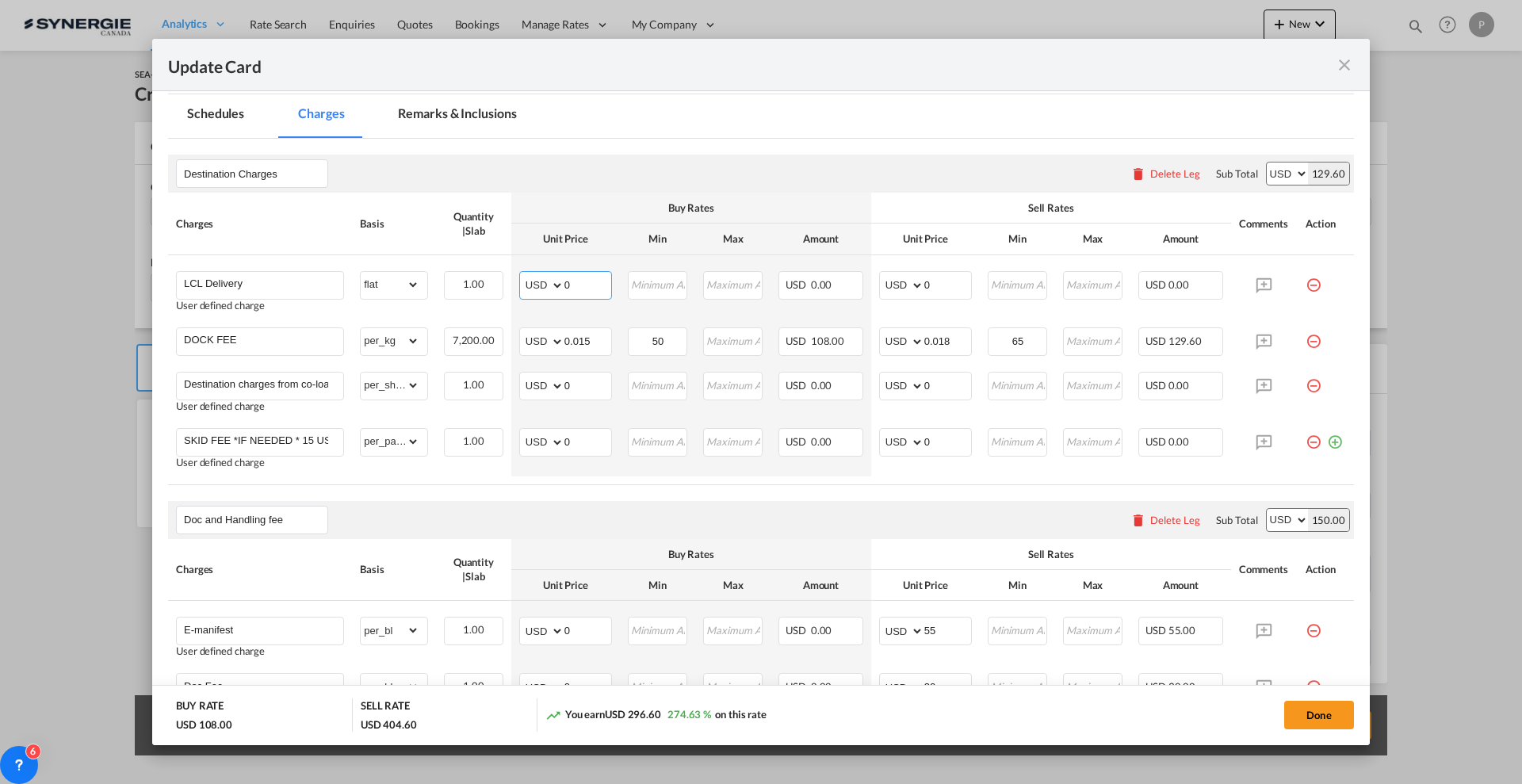
click at [591, 285] on input "0" at bounding box center [588, 284] width 47 height 24
type input "385"
type input "435"
click at [462, 114] on md-tab-item "Remarks & Inclusions" at bounding box center [456, 116] width 156 height 44
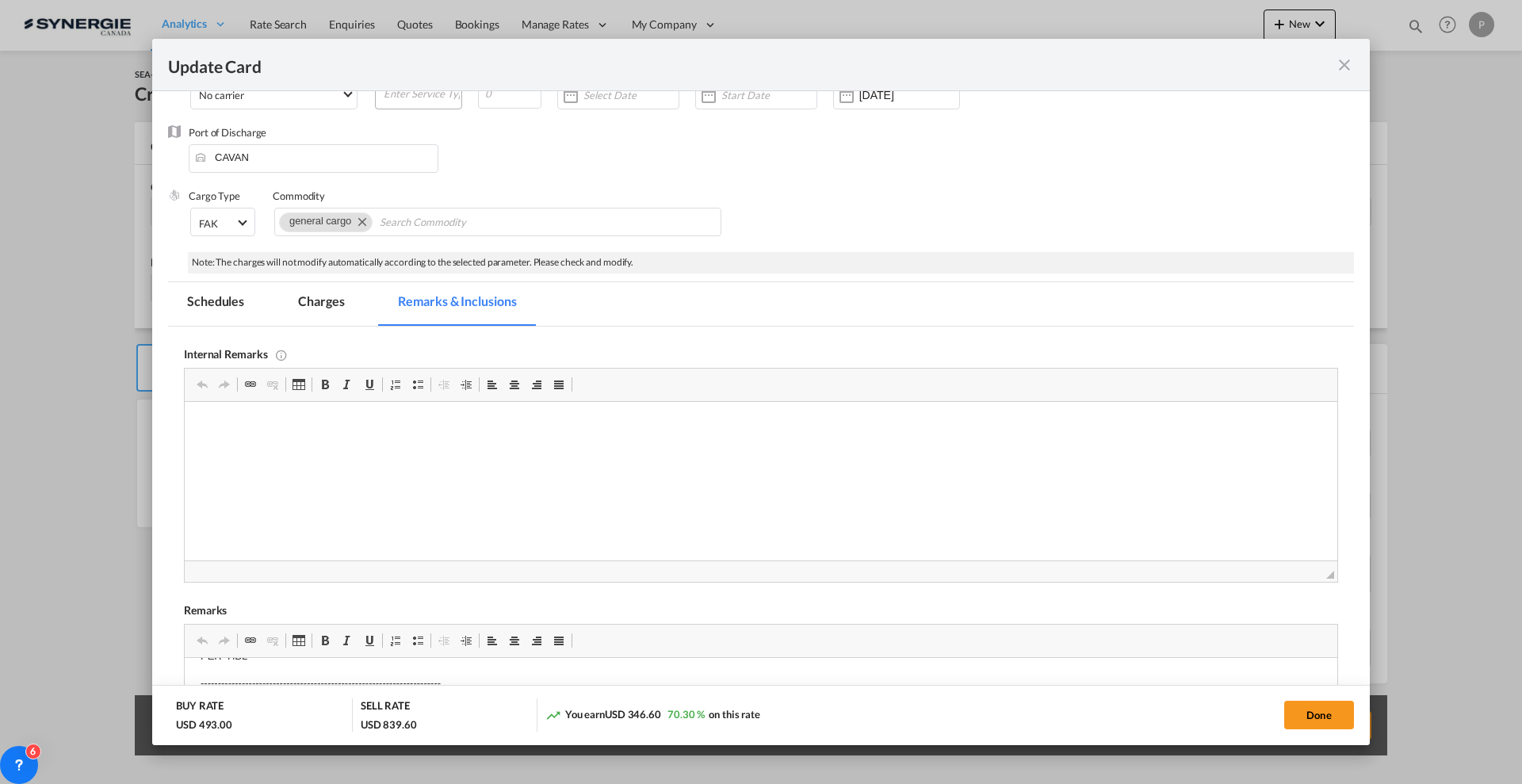
scroll to position [0, 0]
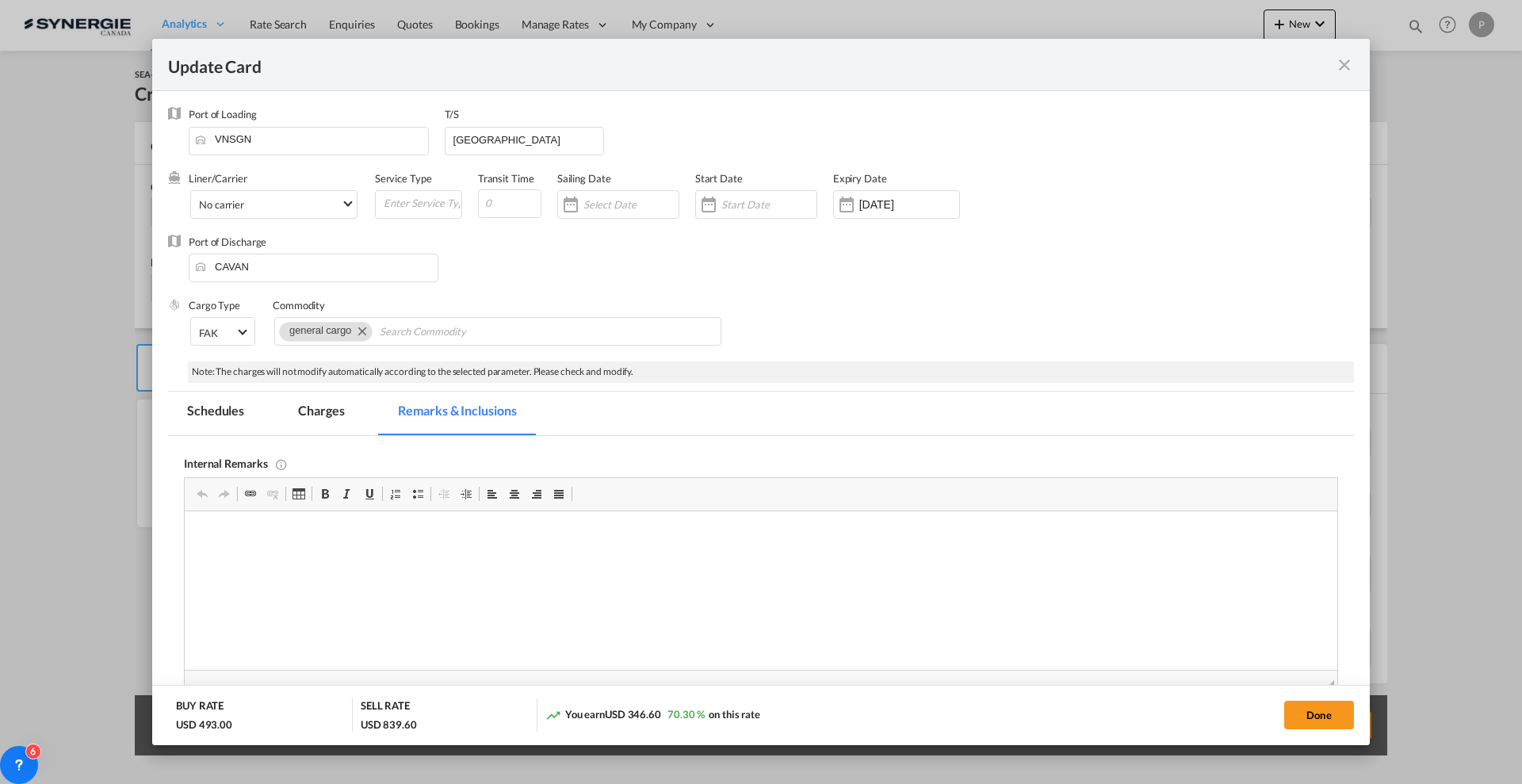
click at [362, 429] on md-tab-item "Charges" at bounding box center [321, 413] width 84 height 44
click at [339, 417] on md-tab-item "Charges" at bounding box center [321, 413] width 84 height 44
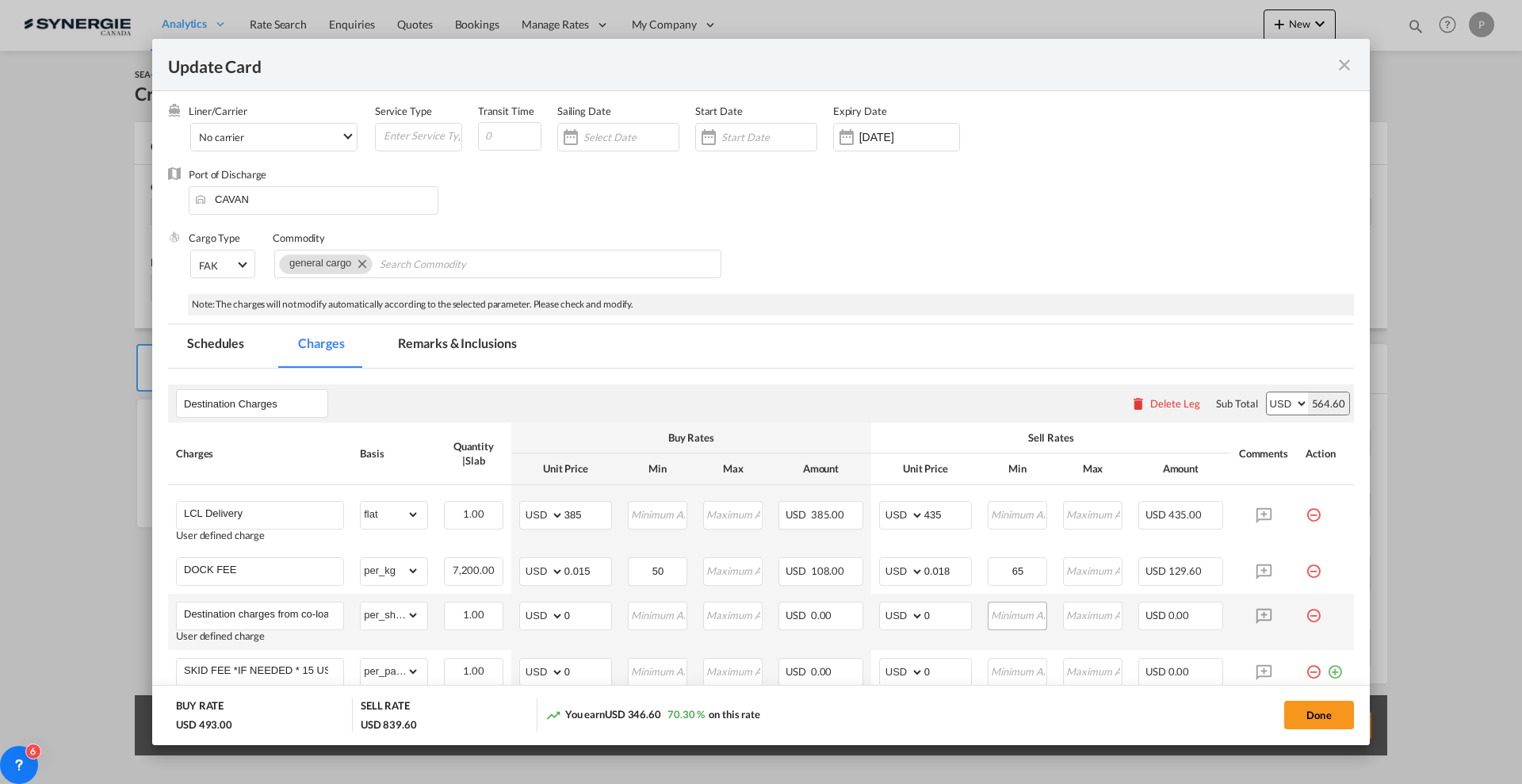
scroll to position [99, 0]
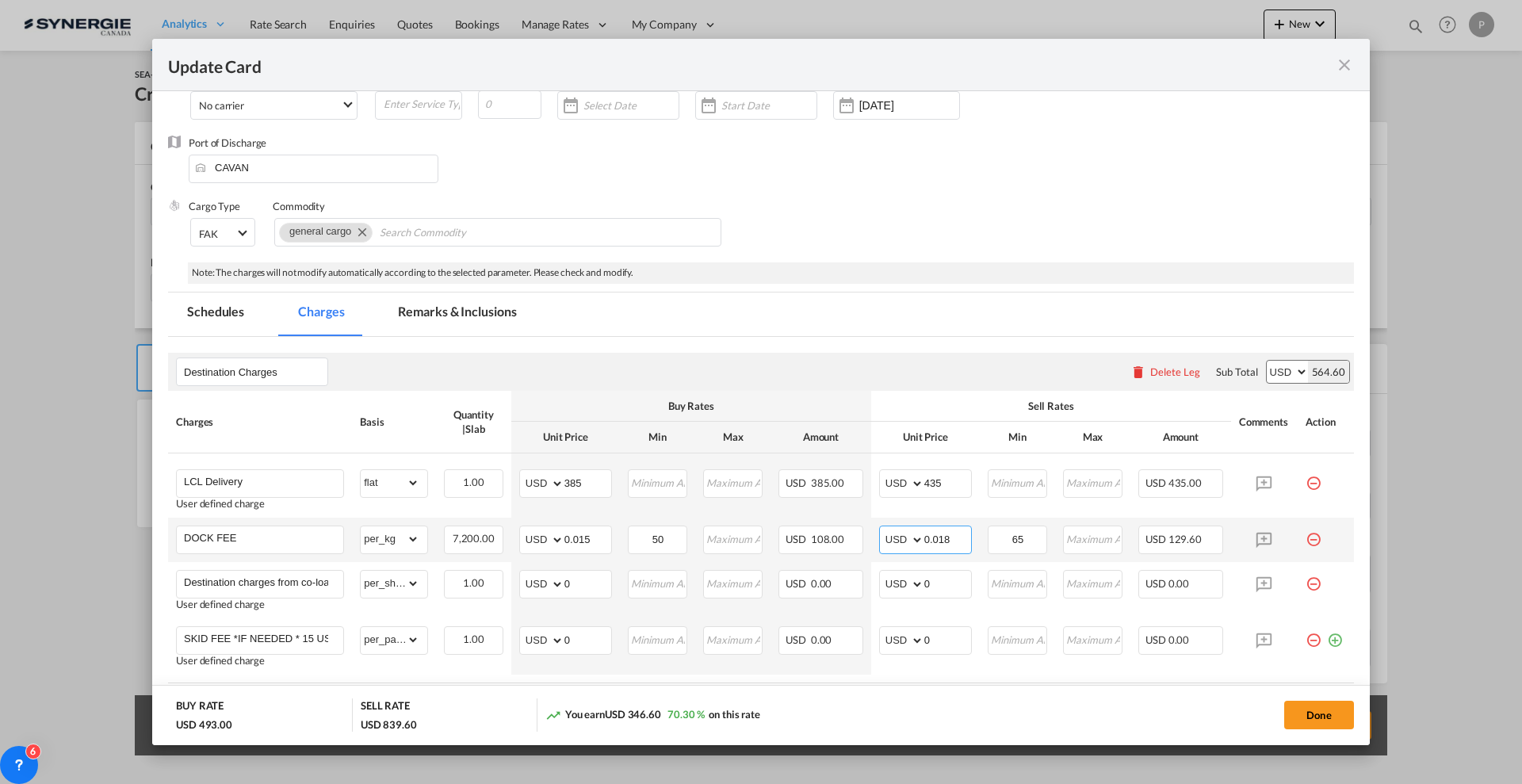
click at [942, 541] on input "0.018" at bounding box center [947, 538] width 47 height 24
click at [947, 537] on input "0.018" at bounding box center [947, 538] width 47 height 24
click at [950, 538] on input "0.018" at bounding box center [947, 538] width 47 height 24
click at [952, 528] on input "0.018" at bounding box center [947, 538] width 47 height 24
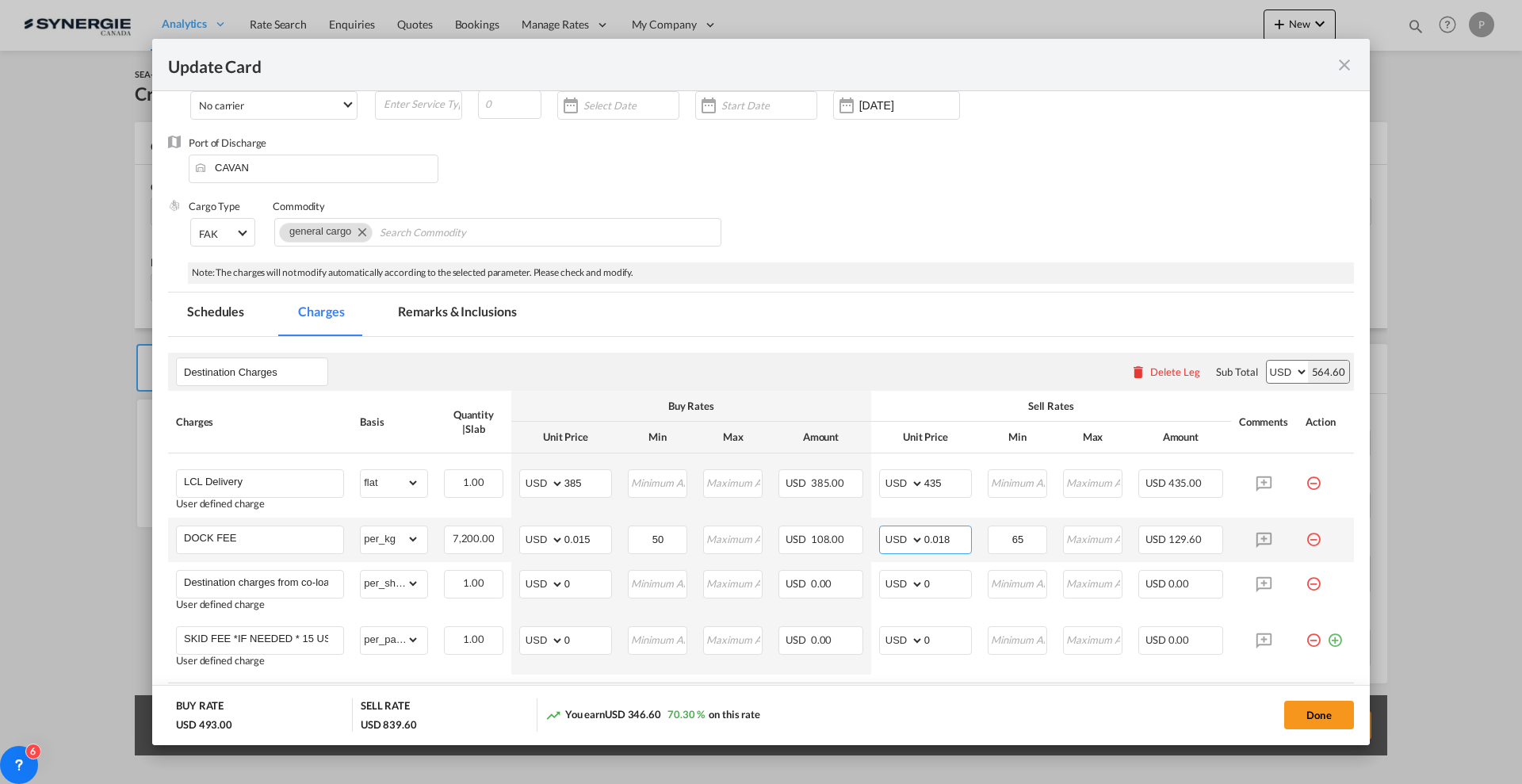
click at [944, 544] on input "0.018" at bounding box center [947, 538] width 47 height 24
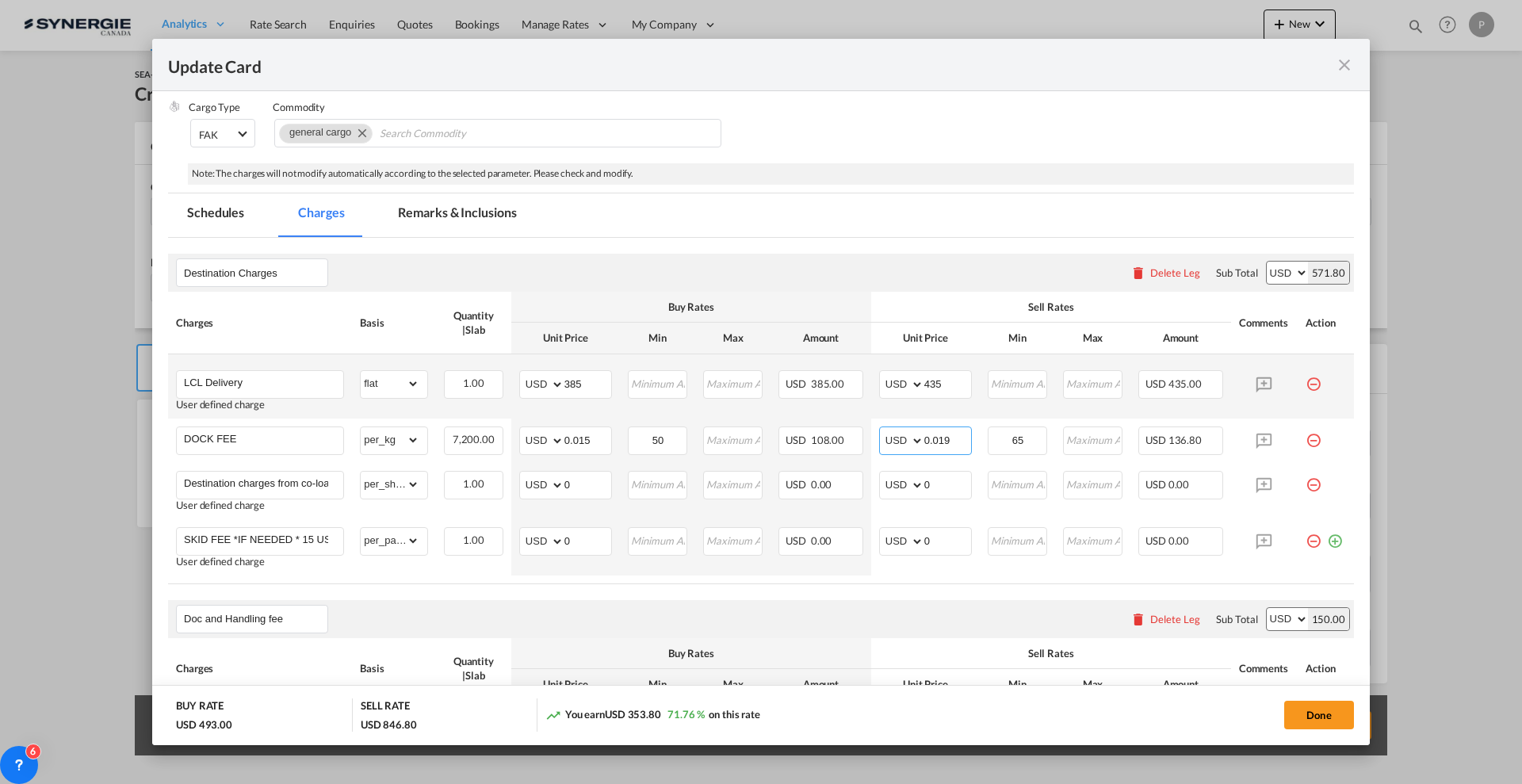
scroll to position [297, 0]
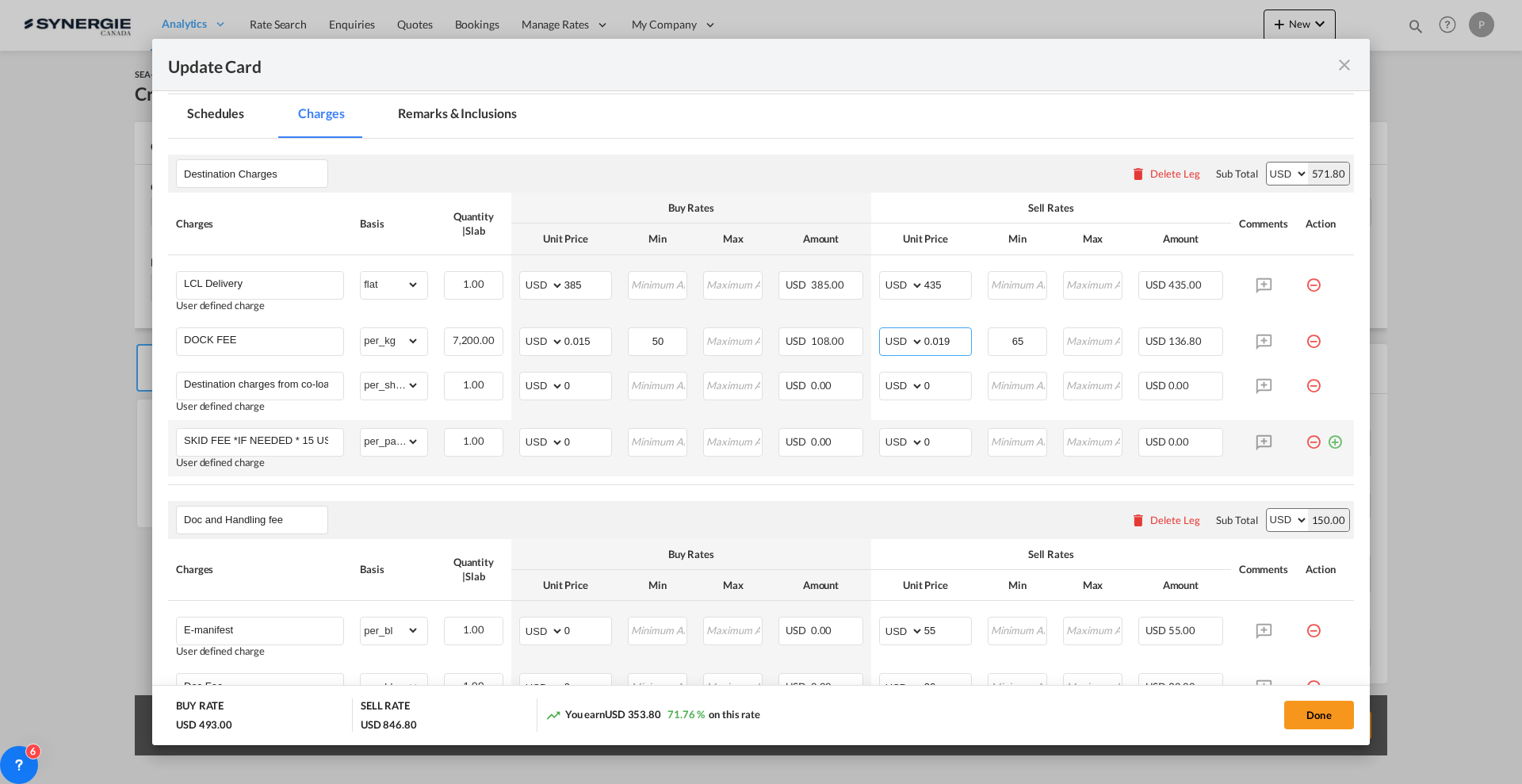
type input "0.019"
click at [1306, 443] on md-icon "icon-minus-circle-outline red-400-fg pt-7" at bounding box center [1314, 436] width 16 height 16
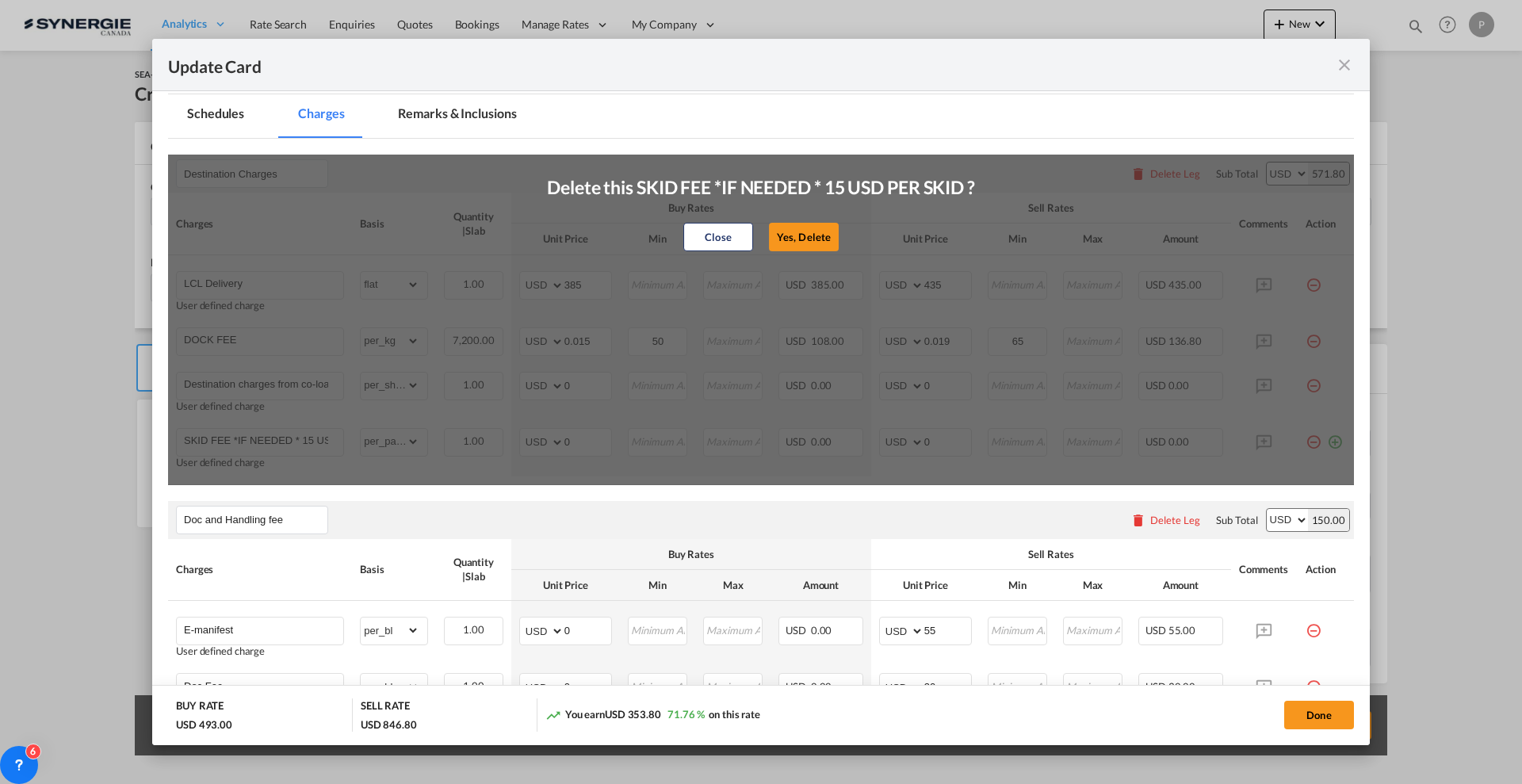
click at [810, 235] on button "Yes, Delete" at bounding box center [804, 237] width 70 height 29
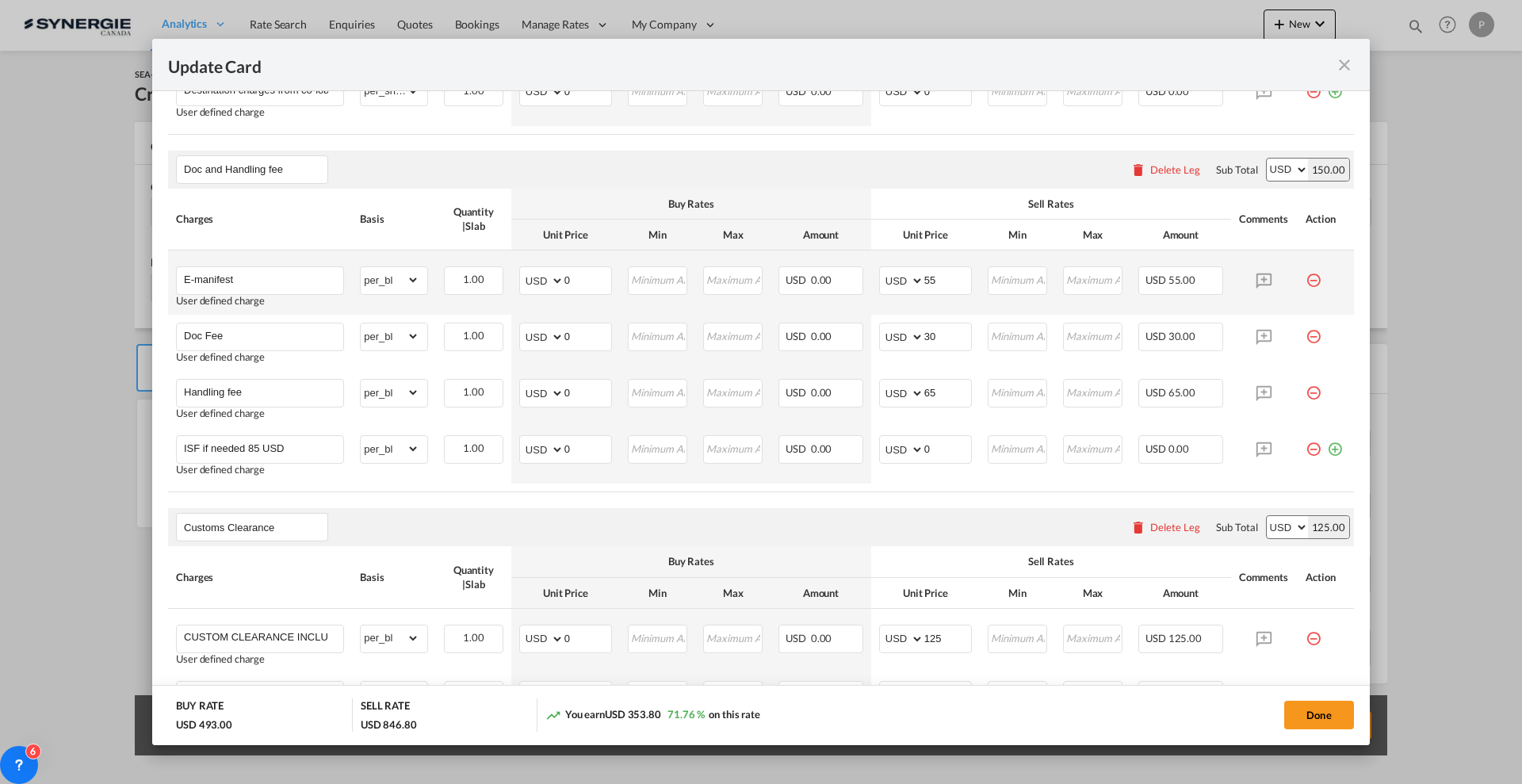
scroll to position [595, 0]
click at [1150, 526] on div "Delete Leg" at bounding box center [1175, 524] width 50 height 13
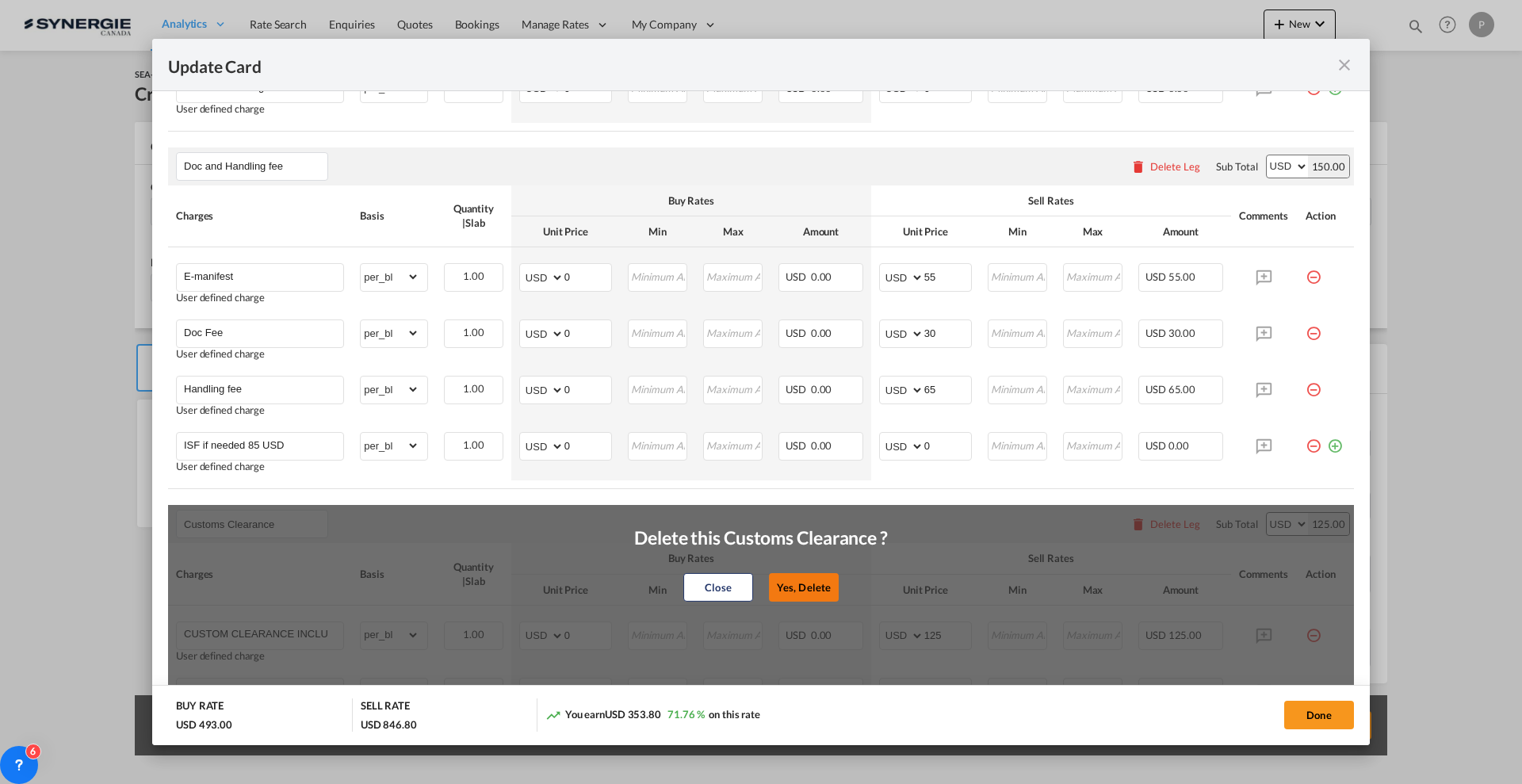
click at [805, 573] on button "Yes, Delete" at bounding box center [804, 588] width 70 height 29
type input "CONGESTION SURCHARGE"
type input "CONGESTION SURCHARGE Please note that due to global port congestion, many ocean…"
select select "per_shipment"
type input "0"
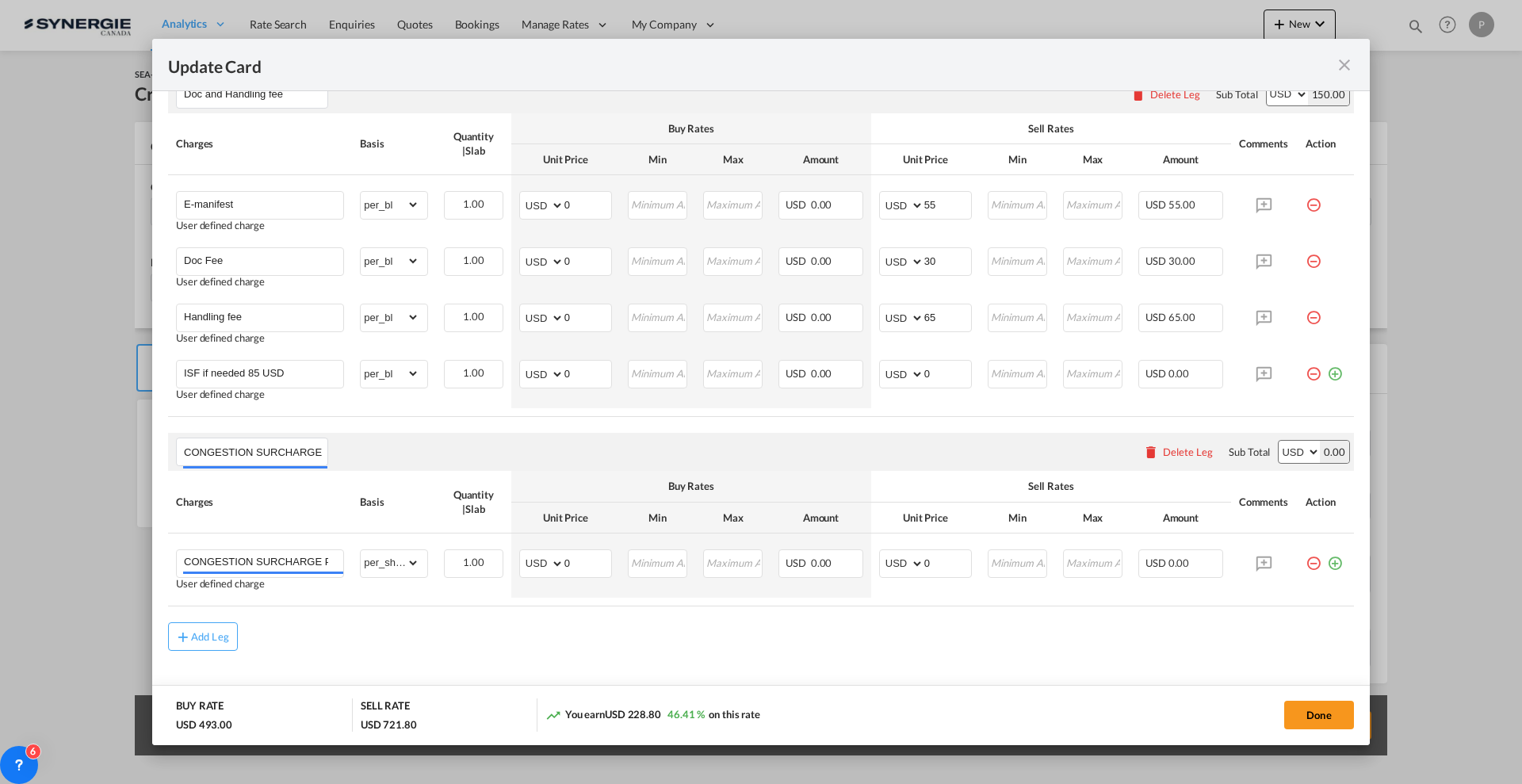
scroll to position [693, 0]
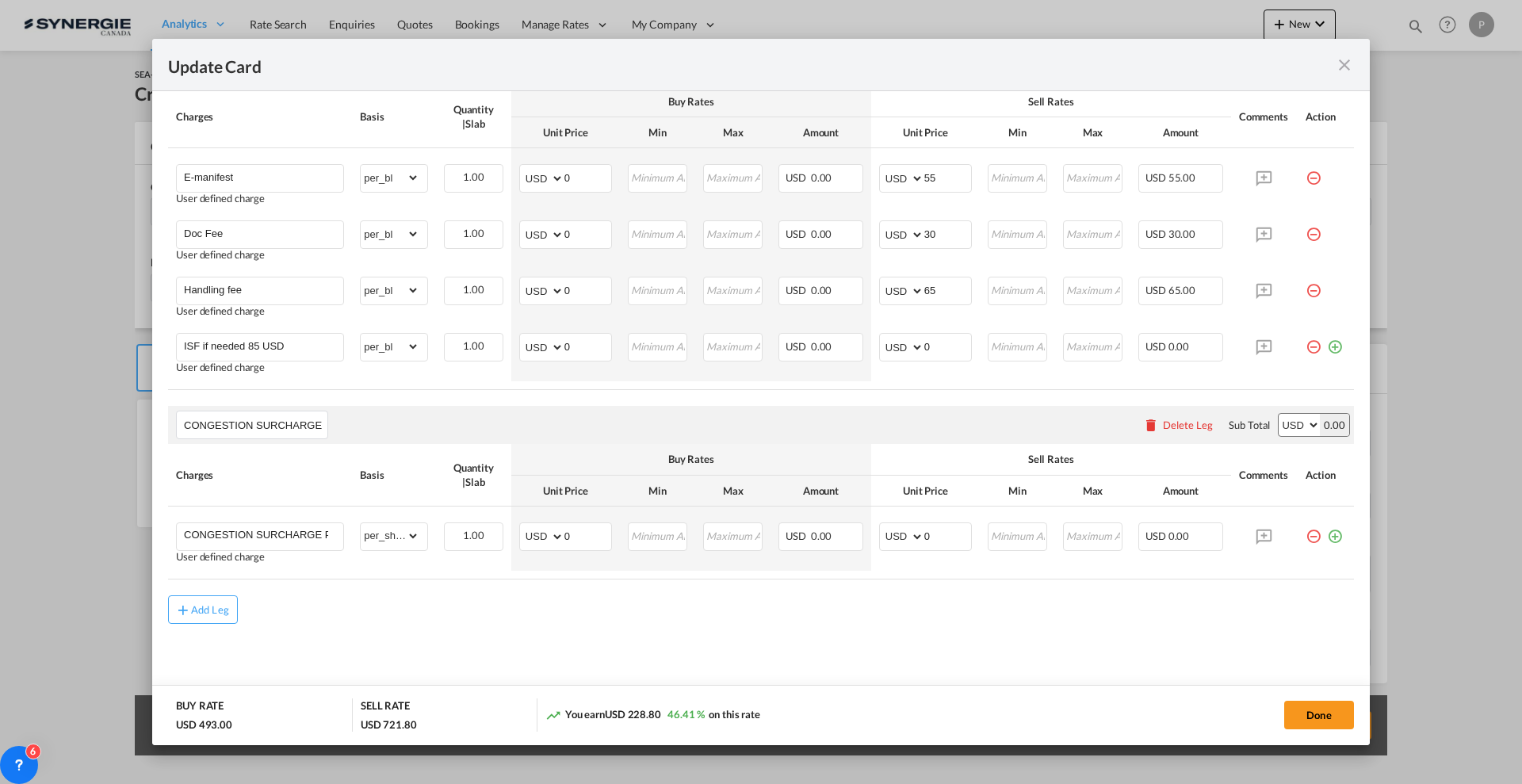
click at [1163, 433] on div "Delete Leg" at bounding box center [1178, 425] width 86 height 29
click at [1166, 437] on div "Delete Leg" at bounding box center [1178, 425] width 86 height 29
click at [1175, 429] on div "Delete Leg" at bounding box center [1187, 425] width 50 height 13
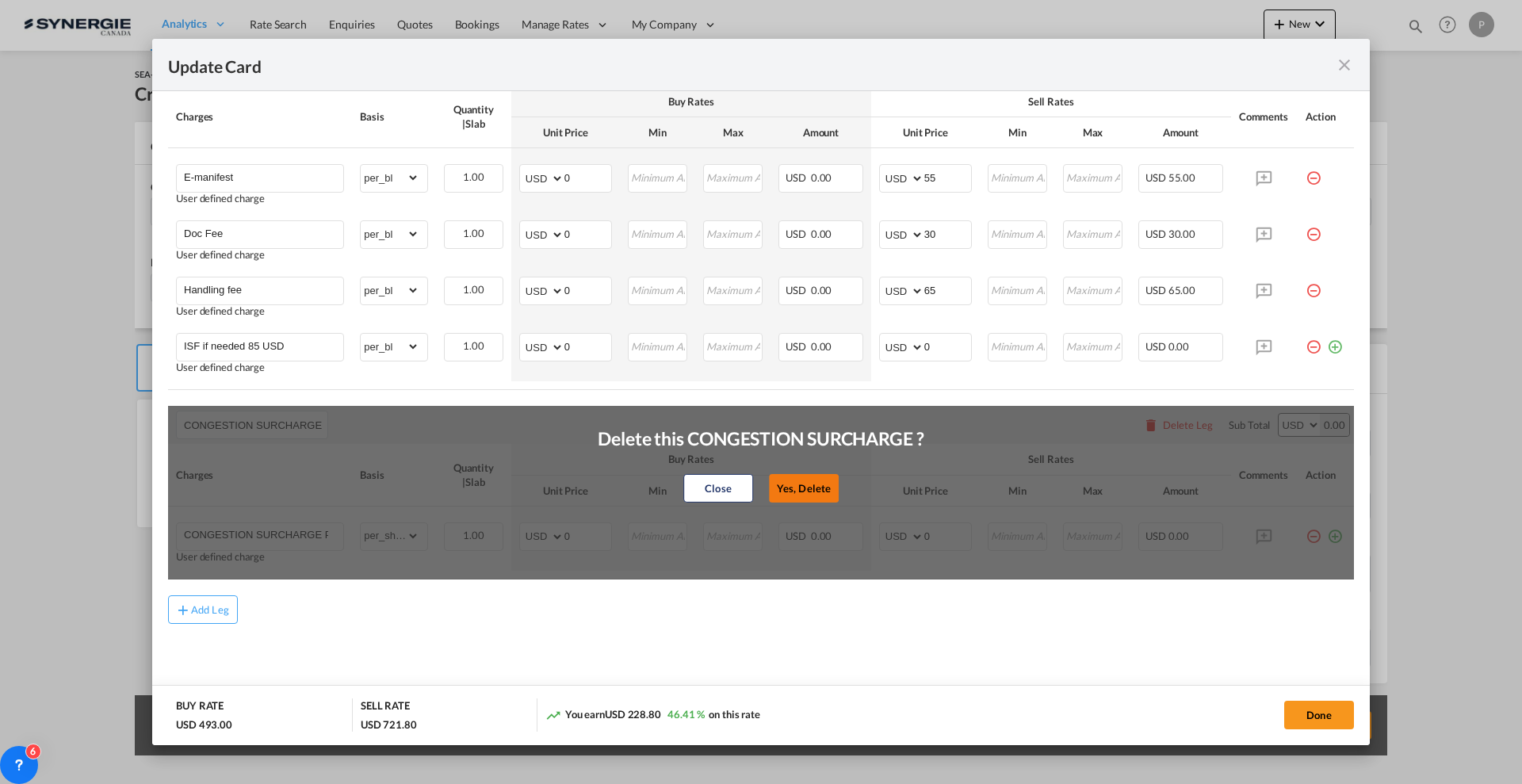
click at [819, 482] on button "Yes, Delete" at bounding box center [804, 488] width 70 height 29
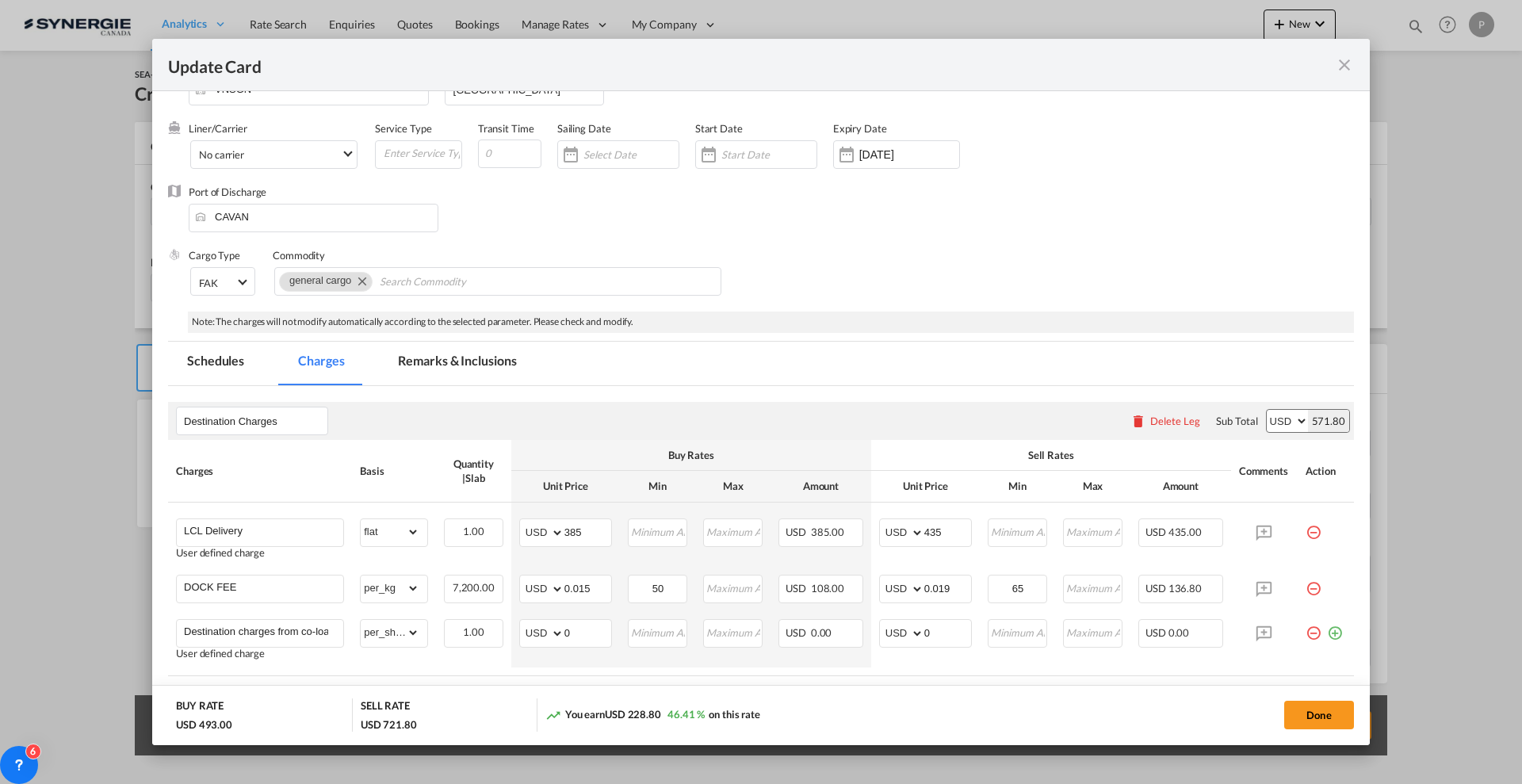
scroll to position [0, 0]
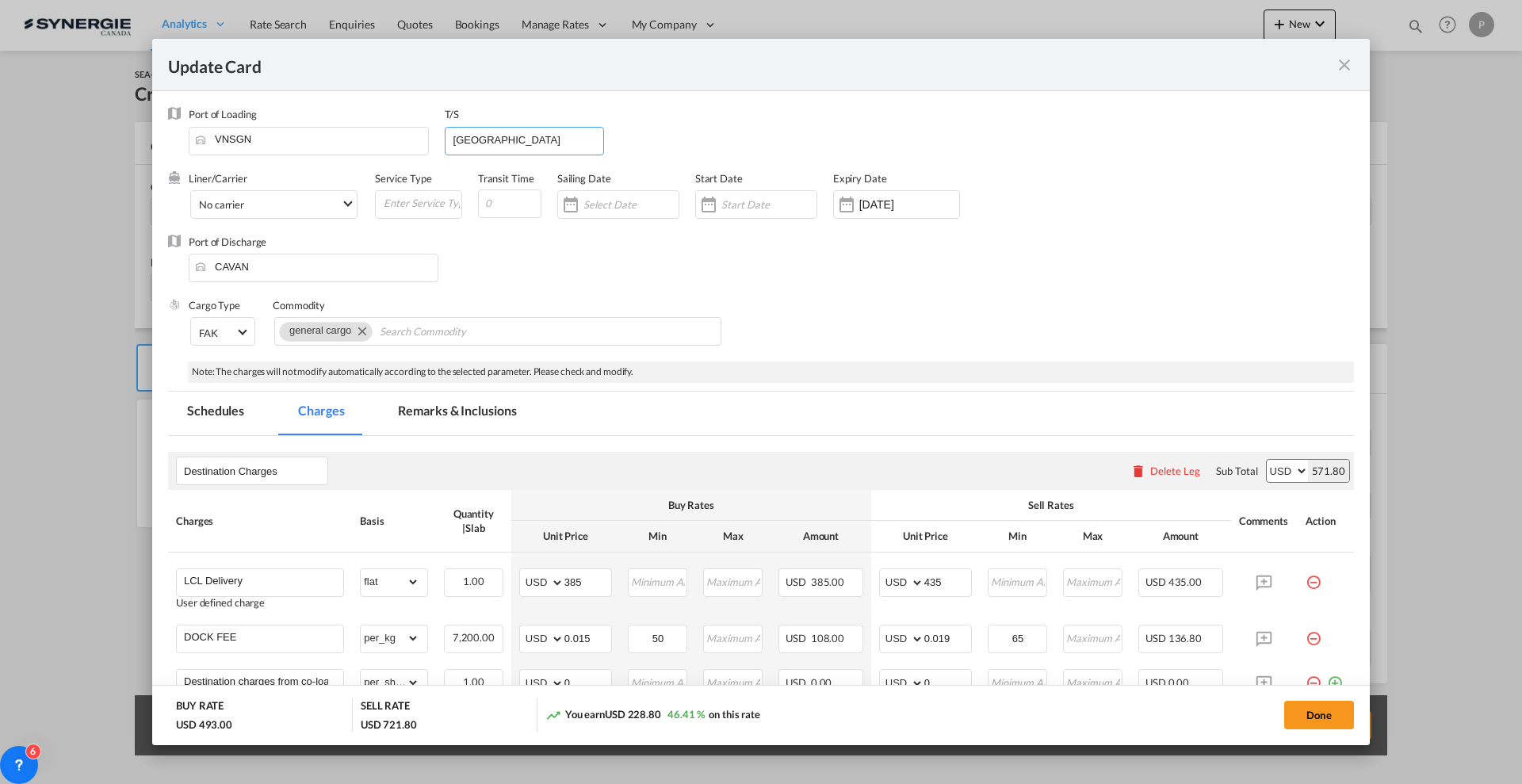
click at [474, 139] on input "Vancouver" at bounding box center [527, 139] width 152 height 24
click at [474, 406] on md-tab-item "Remarks & Inclusions" at bounding box center [456, 413] width 156 height 44
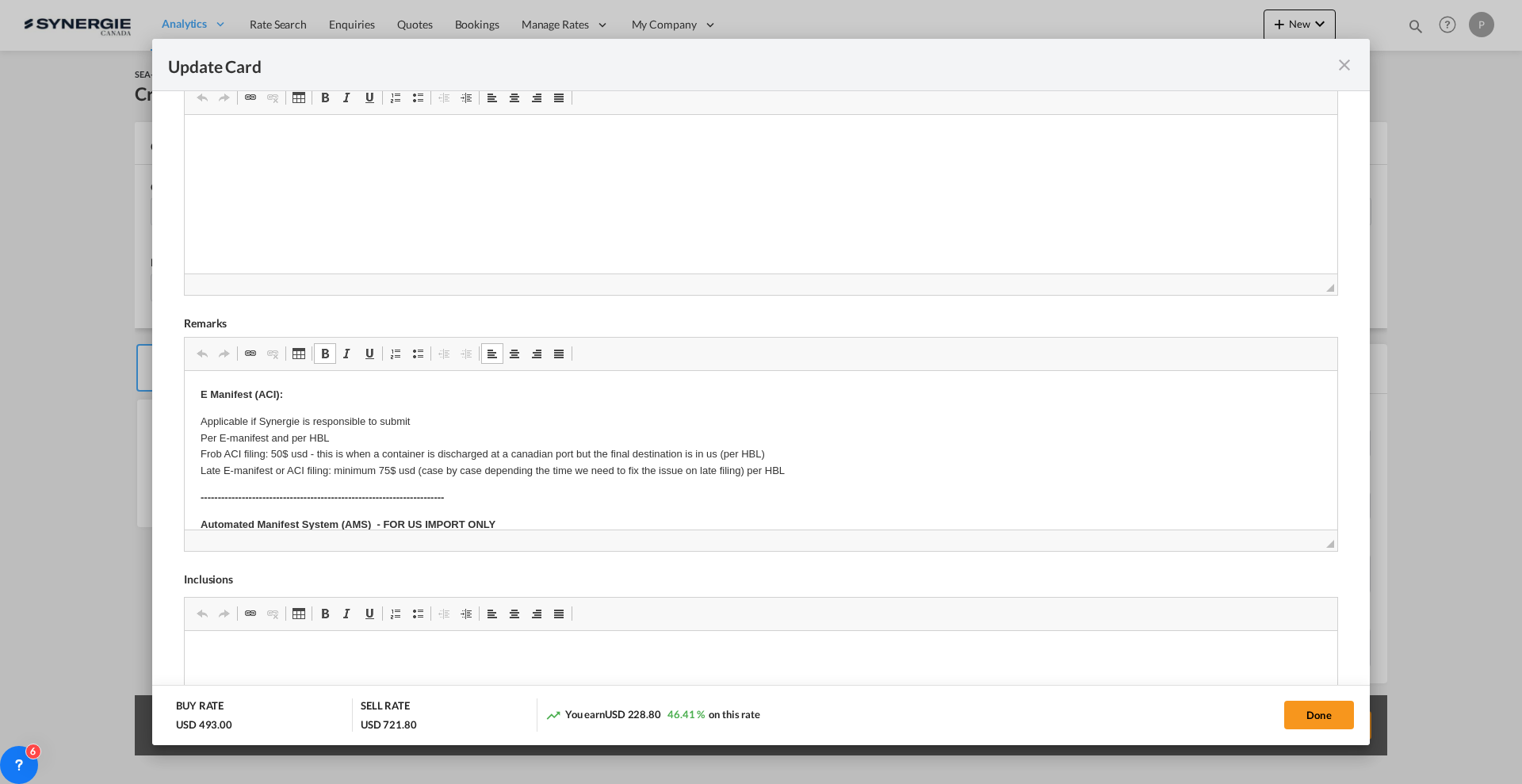
drag, startPoint x: 288, startPoint y: 471, endPoint x: 198, endPoint y: 449, distance: 92.6
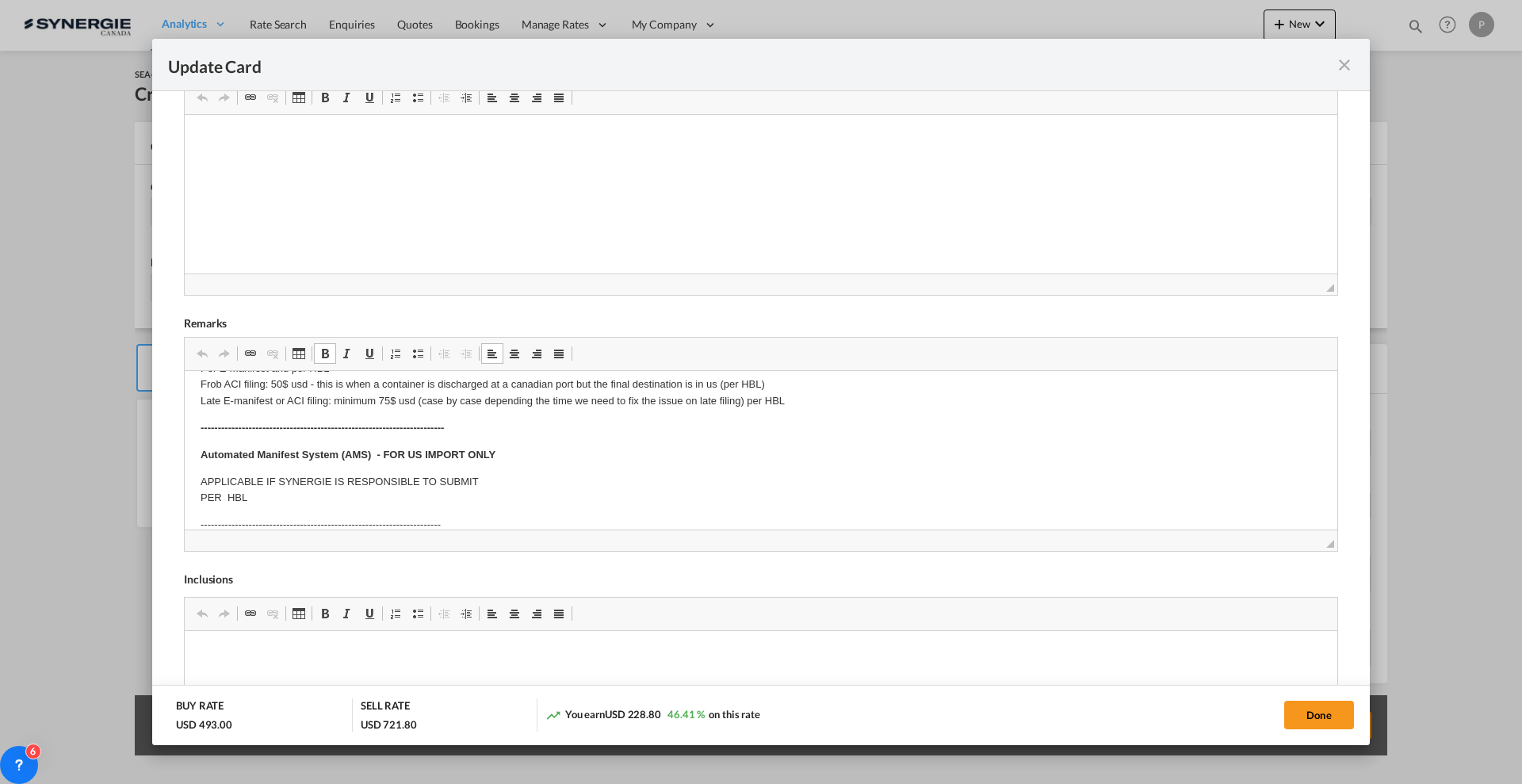
scroll to position [99, 0]
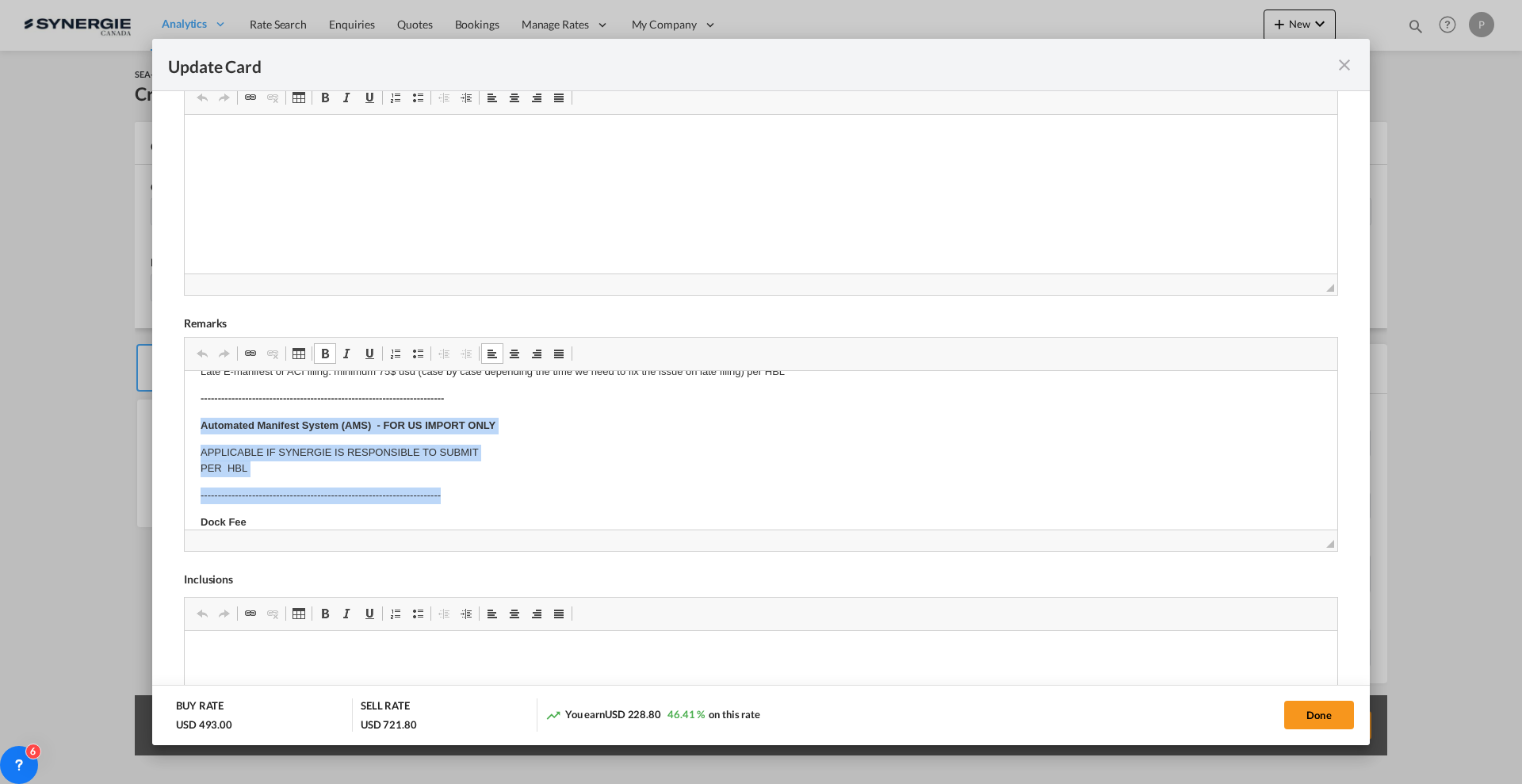
drag, startPoint x: 201, startPoint y: 413, endPoint x: 465, endPoint y: 486, distance: 273.9
click at [465, 485] on body "E Manifest (ACI): Applicable if Synergie is responsible to submit Per E-manifes…" at bounding box center [761, 782] width 1121 height 989
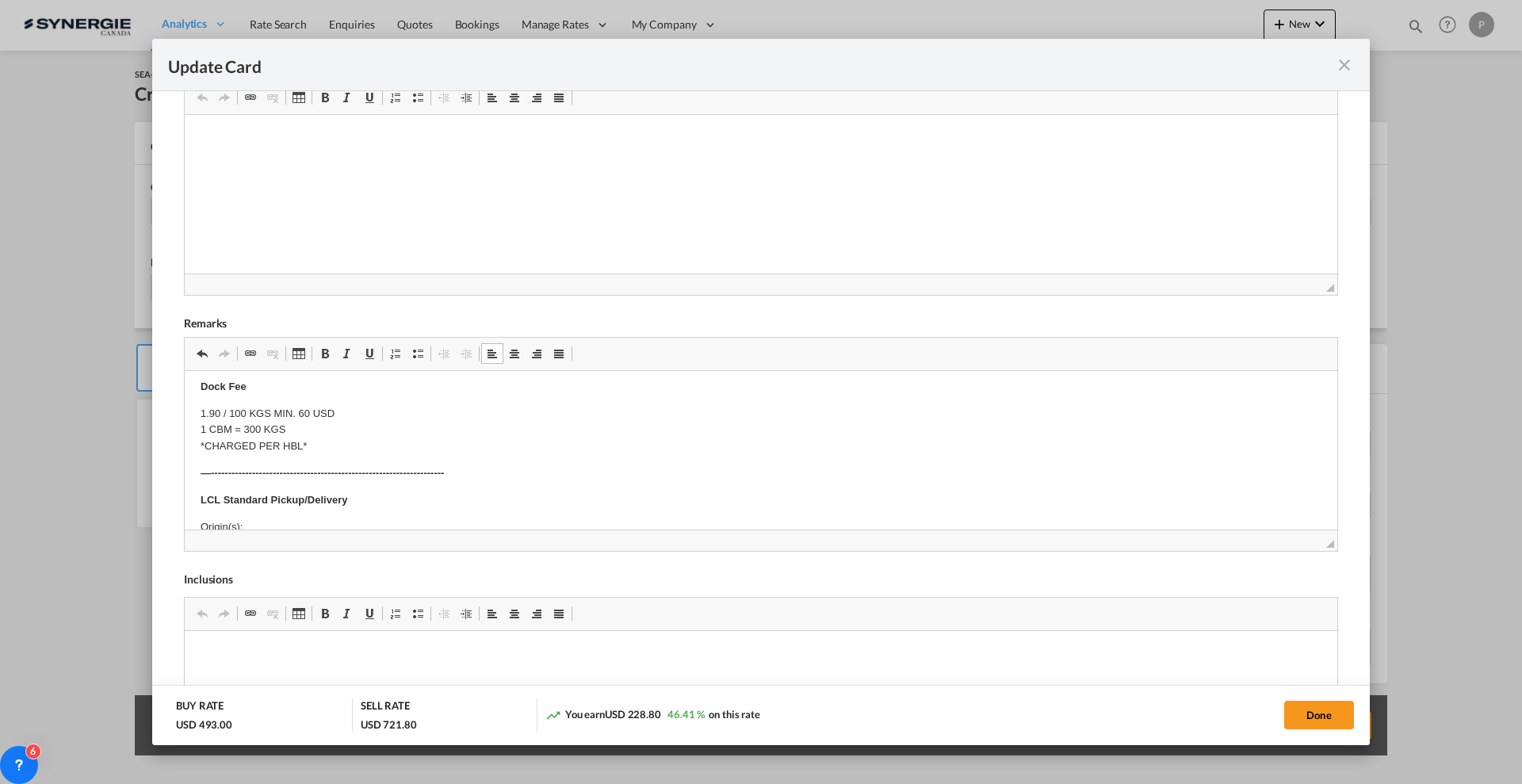
scroll to position [198, 0]
click at [314, 480] on p "Origin(s): Destination(s):" at bounding box center [761, 475] width 1121 height 33
click at [316, 464] on p "Origin(s): Destination(s): Transnova Logistics, 6231 Westminster Hwy, Richmond,…" at bounding box center [761, 475] width 1121 height 33
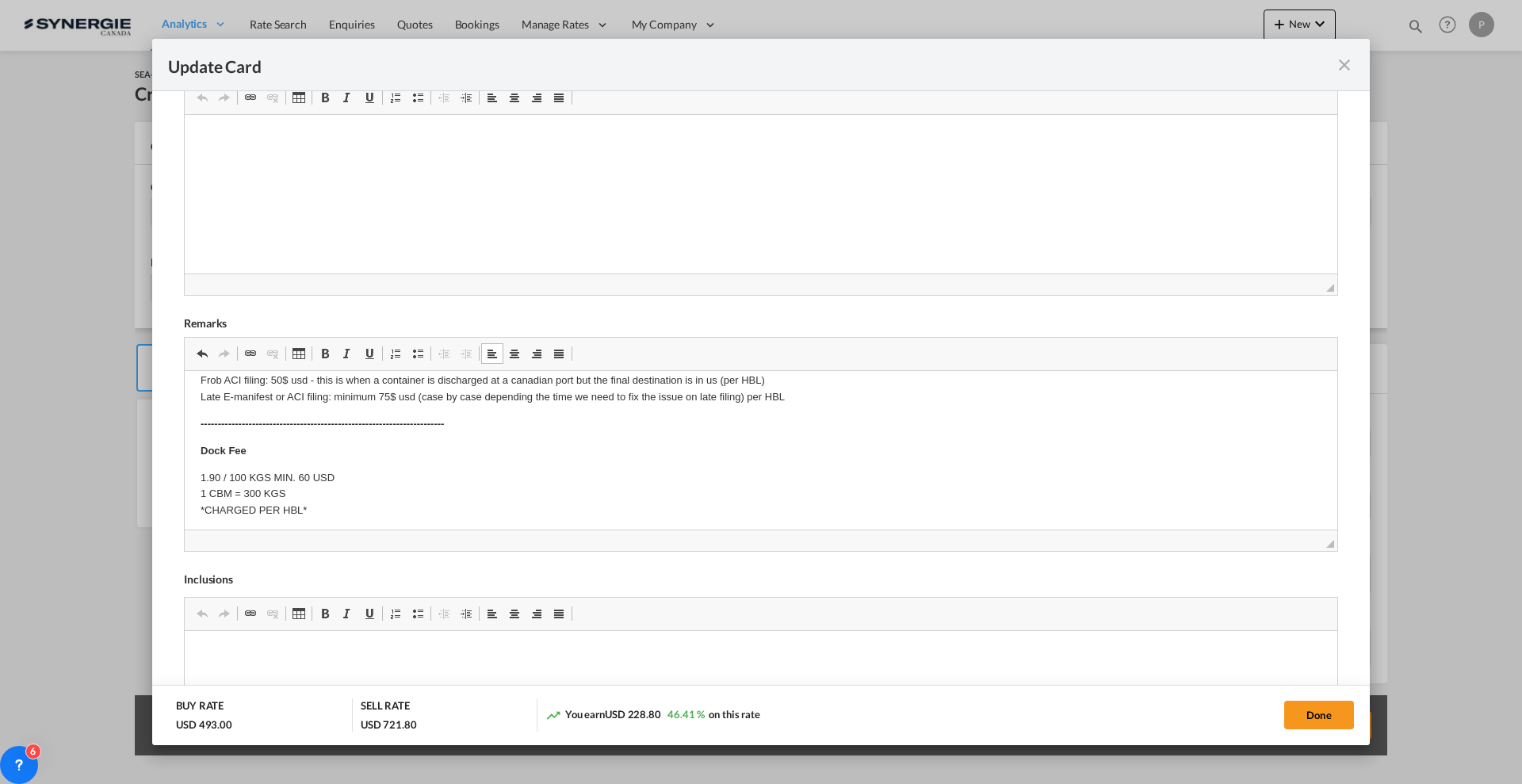
scroll to position [0, 0]
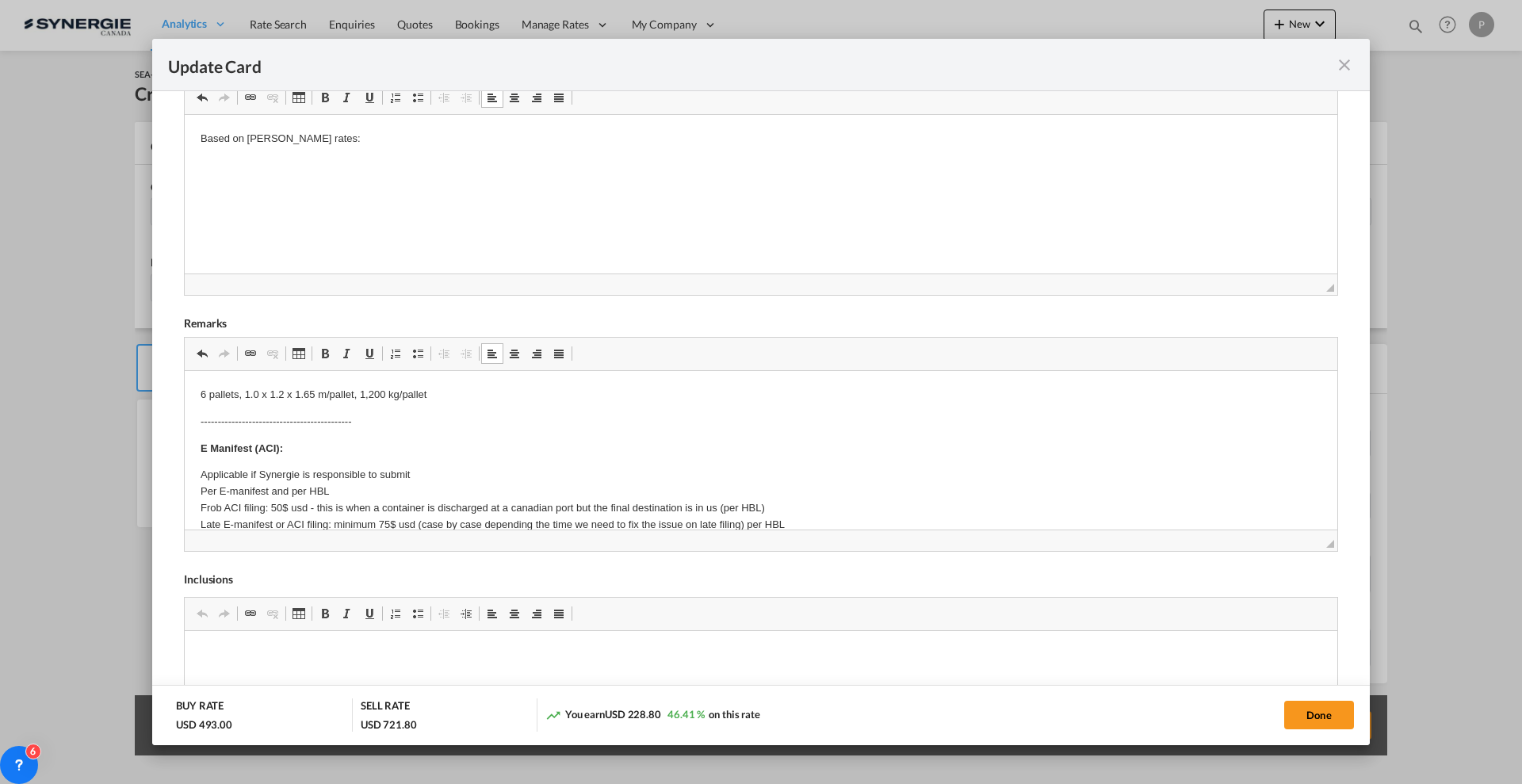
click at [353, 126] on html "Based on ISAAC rates:" at bounding box center [760, 139] width 1152 height 49
drag, startPoint x: 309, startPoint y: 137, endPoint x: 1298, endPoint y: 131, distance: 989.0
click at [1298, 131] on p "Based on ISAAC rates: chrome-extension://efaidnbmnnnibpcajpcglclefindmkaj/https…" at bounding box center [761, 138] width 1121 height 17
click at [1220, 163] on html "Based on ISAAC rates: https://drive.google.com/file/d/1oL8ebaQQvJ5z1TIiIwGHrUe8…" at bounding box center [760, 139] width 1152 height 49
click at [1302, 713] on button "Done" at bounding box center [1319, 715] width 70 height 29
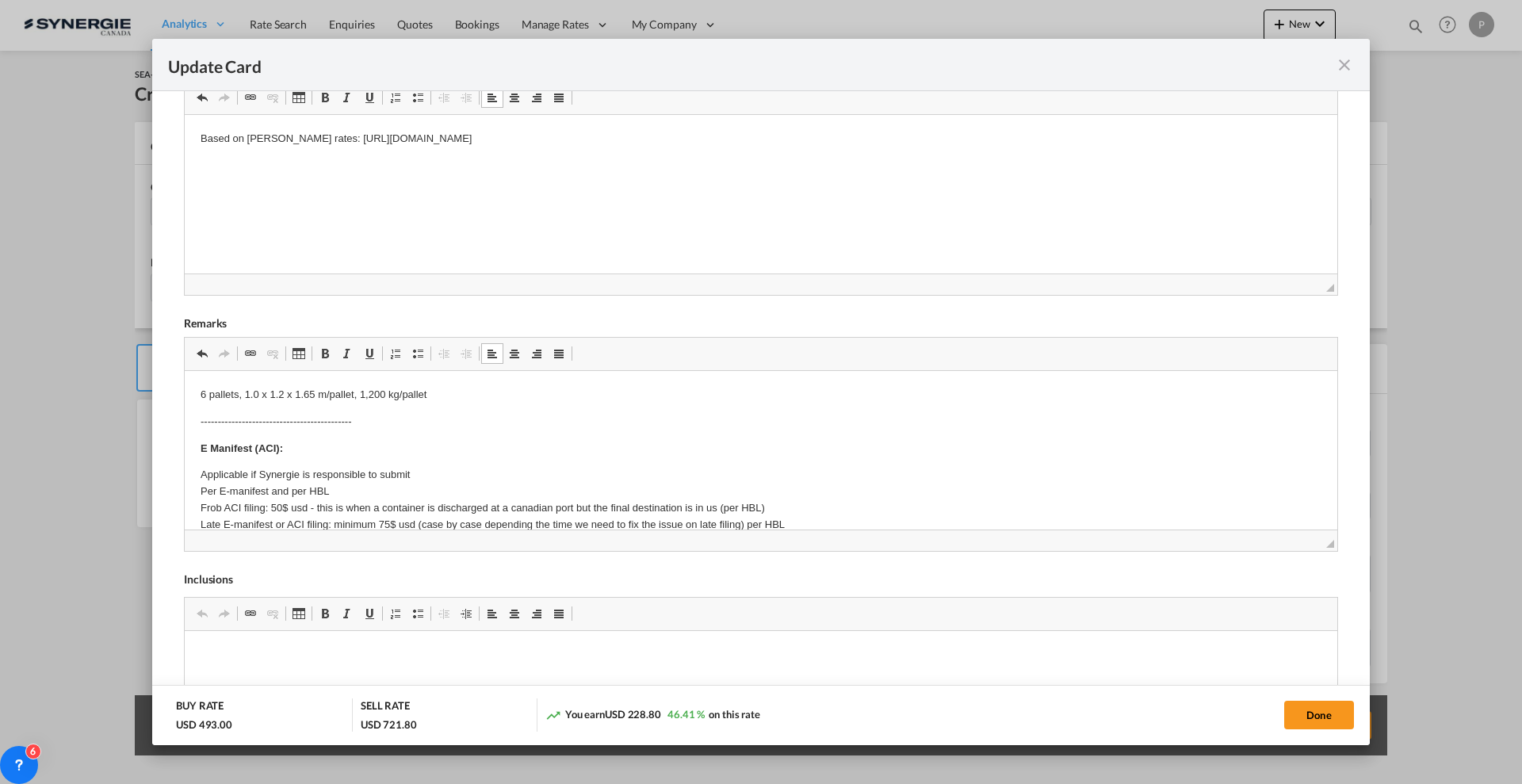
type input "17 Aug 2026"
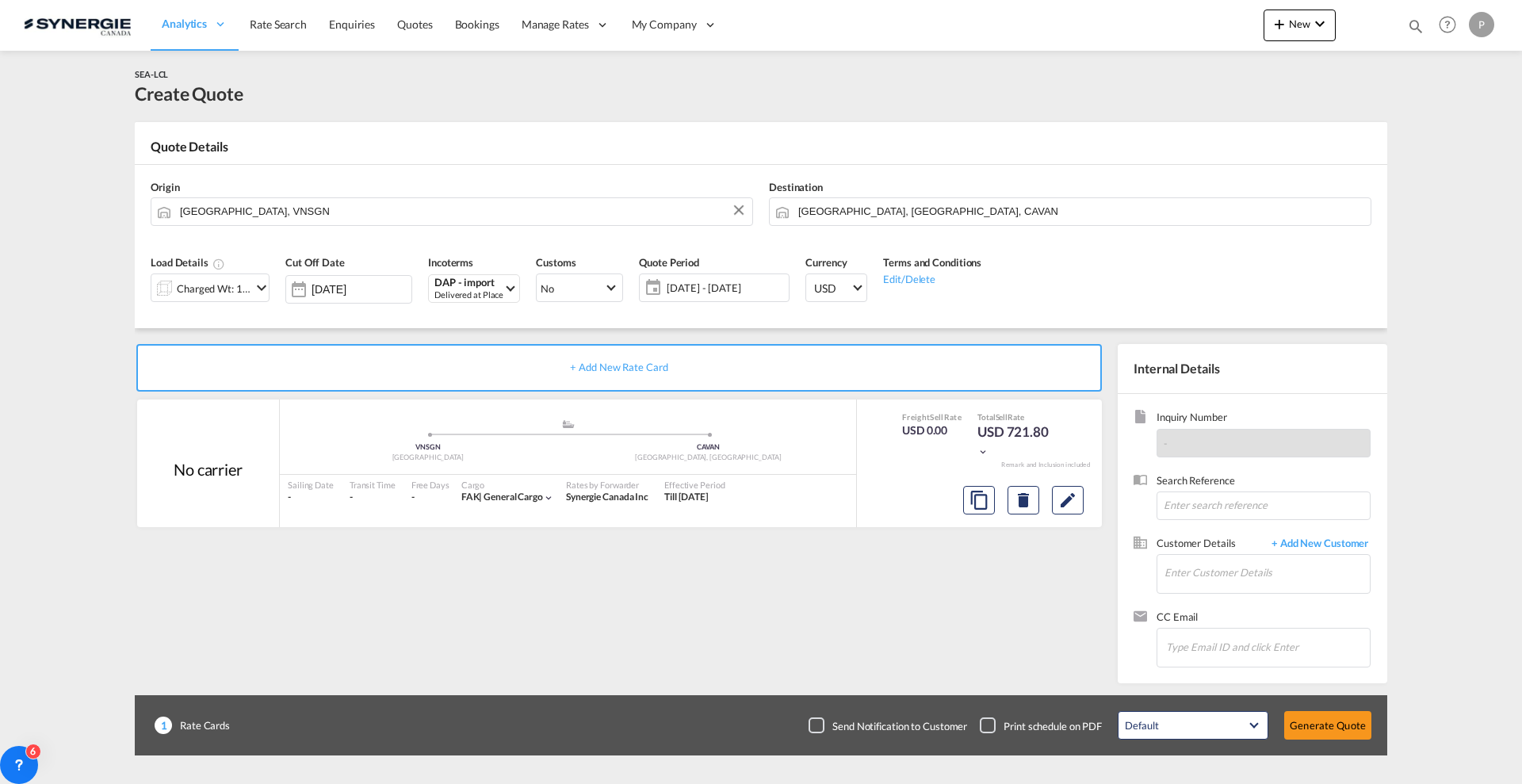
scroll to position [60, 0]
click at [1271, 564] on input "Enter Customer Details" at bounding box center [1267, 572] width 205 height 36
click at [1233, 561] on input "Enter Customer Details" at bounding box center [1267, 572] width 205 height 36
paste input "pricing@bsllogistics.com"
click at [1252, 603] on div ". . pricing@bsllogistics.com | BSL LOGISTICS CORP" at bounding box center [1322, 600] width 317 height 43
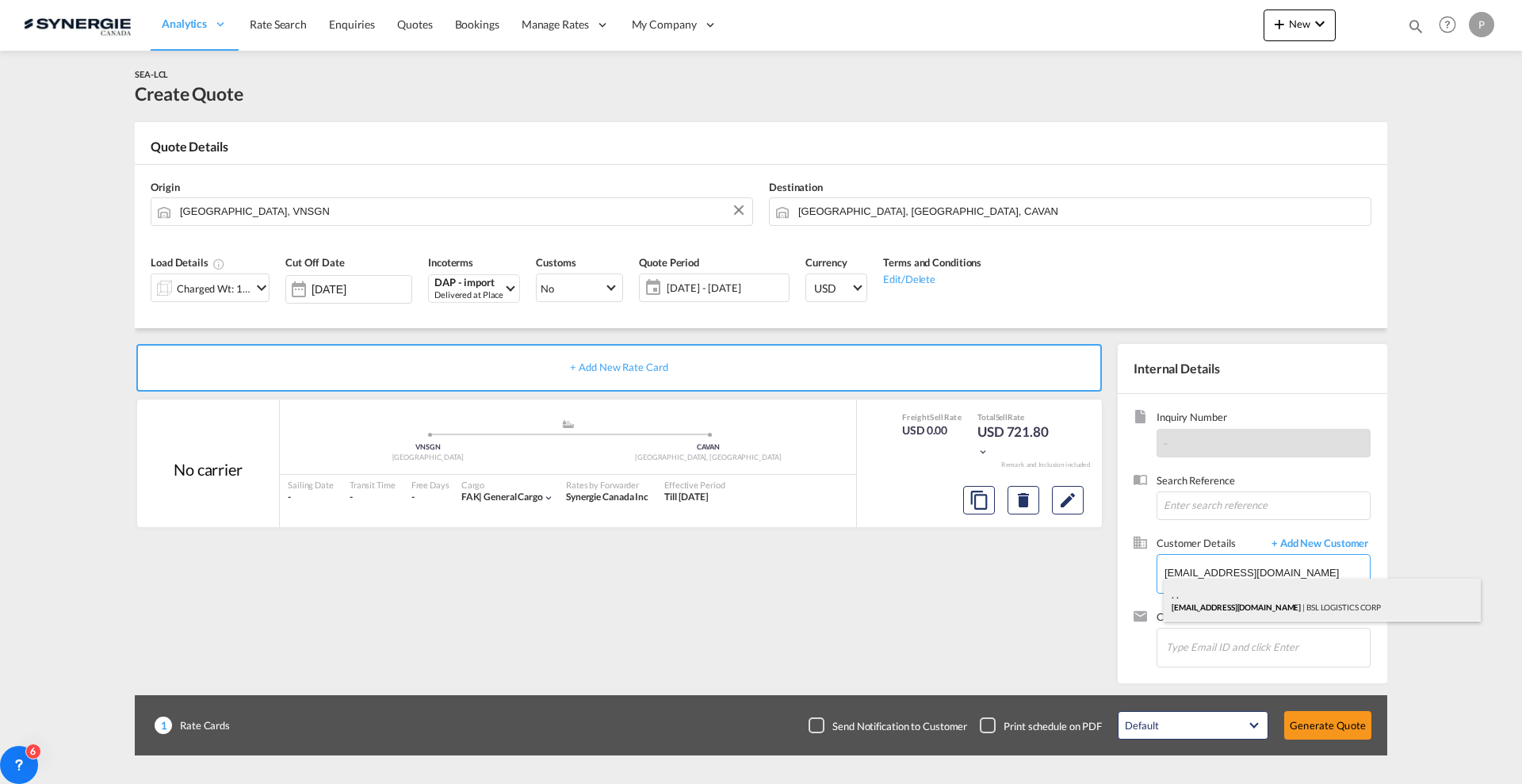
type input "BSL LOGISTICS CORP, . ., pricing@bsllogistics.com"
click at [1326, 728] on button "Generate Quote" at bounding box center [1328, 725] width 87 height 29
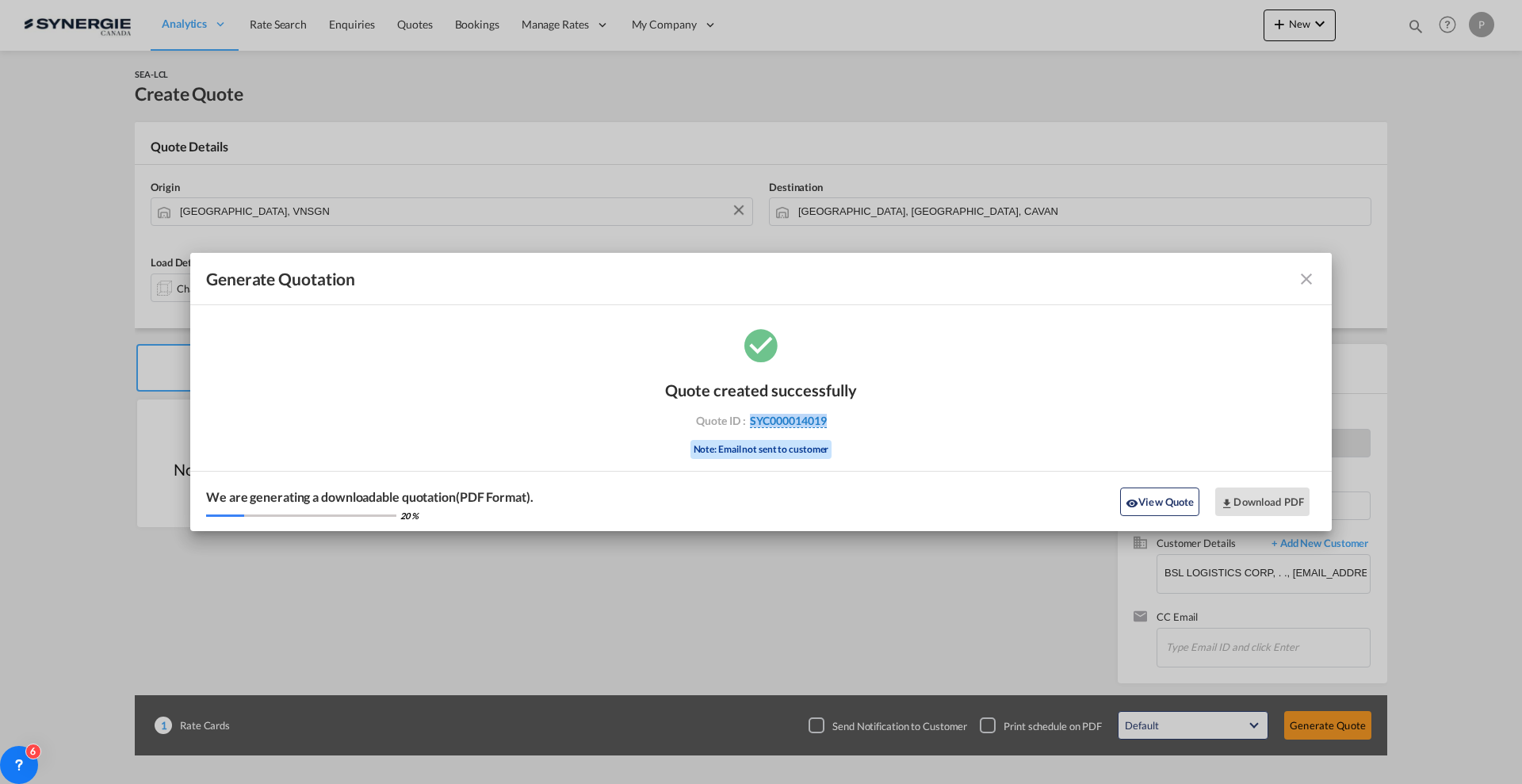
drag, startPoint x: 867, startPoint y: 429, endPoint x: 750, endPoint y: 419, distance: 117.4
click at [750, 419] on div "Quote created successfully Quote ID : SYC000014019 Note: Email not sent to cust…" at bounding box center [760, 429] width 1141 height 207
copy span "SYC000014019"
click at [1241, 495] on button "Download PDF" at bounding box center [1262, 502] width 95 height 29
click at [1141, 495] on button "View Quote" at bounding box center [1160, 502] width 80 height 29
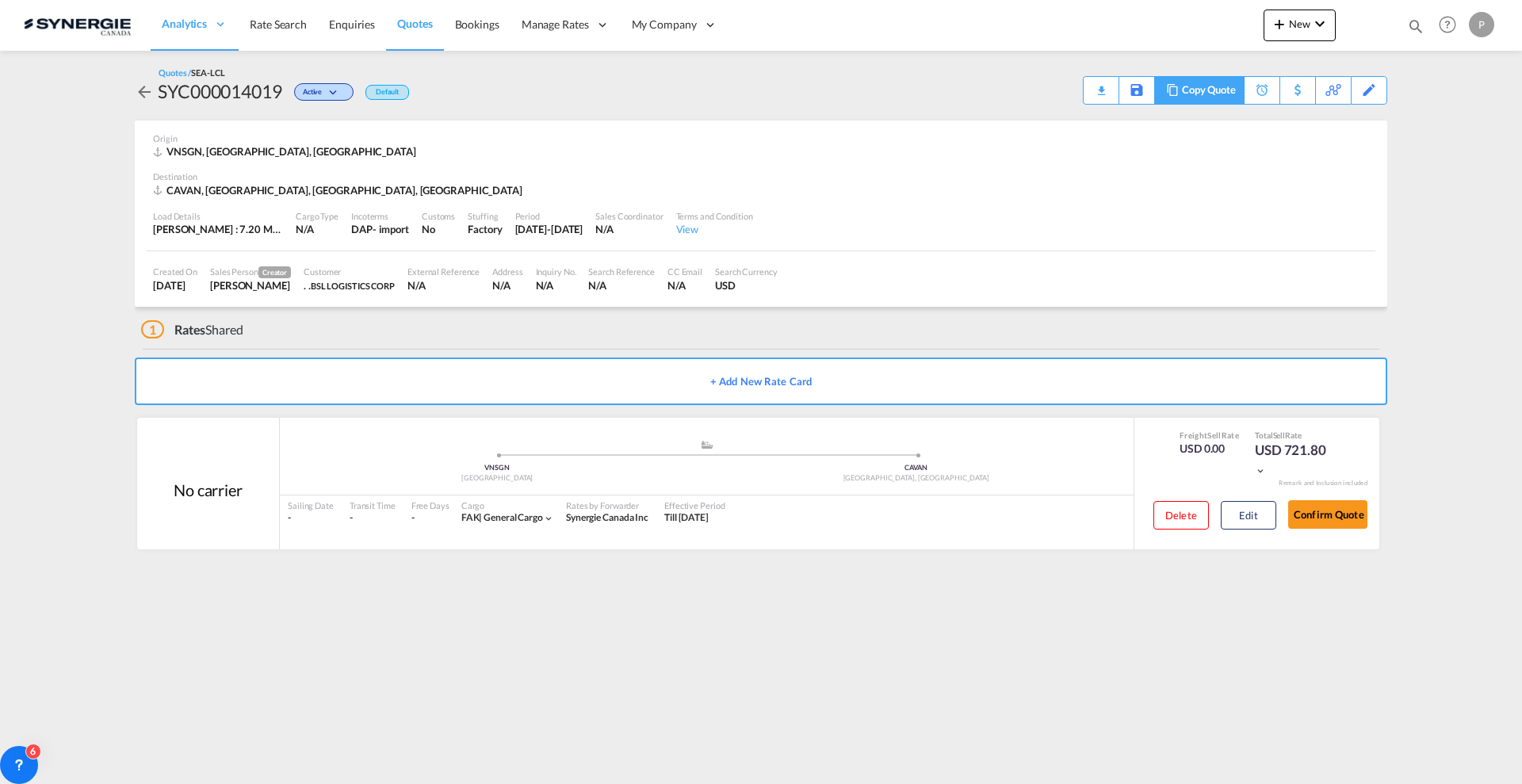
click at [1233, 96] on div "Copy Quote" at bounding box center [1209, 91] width 54 height 27
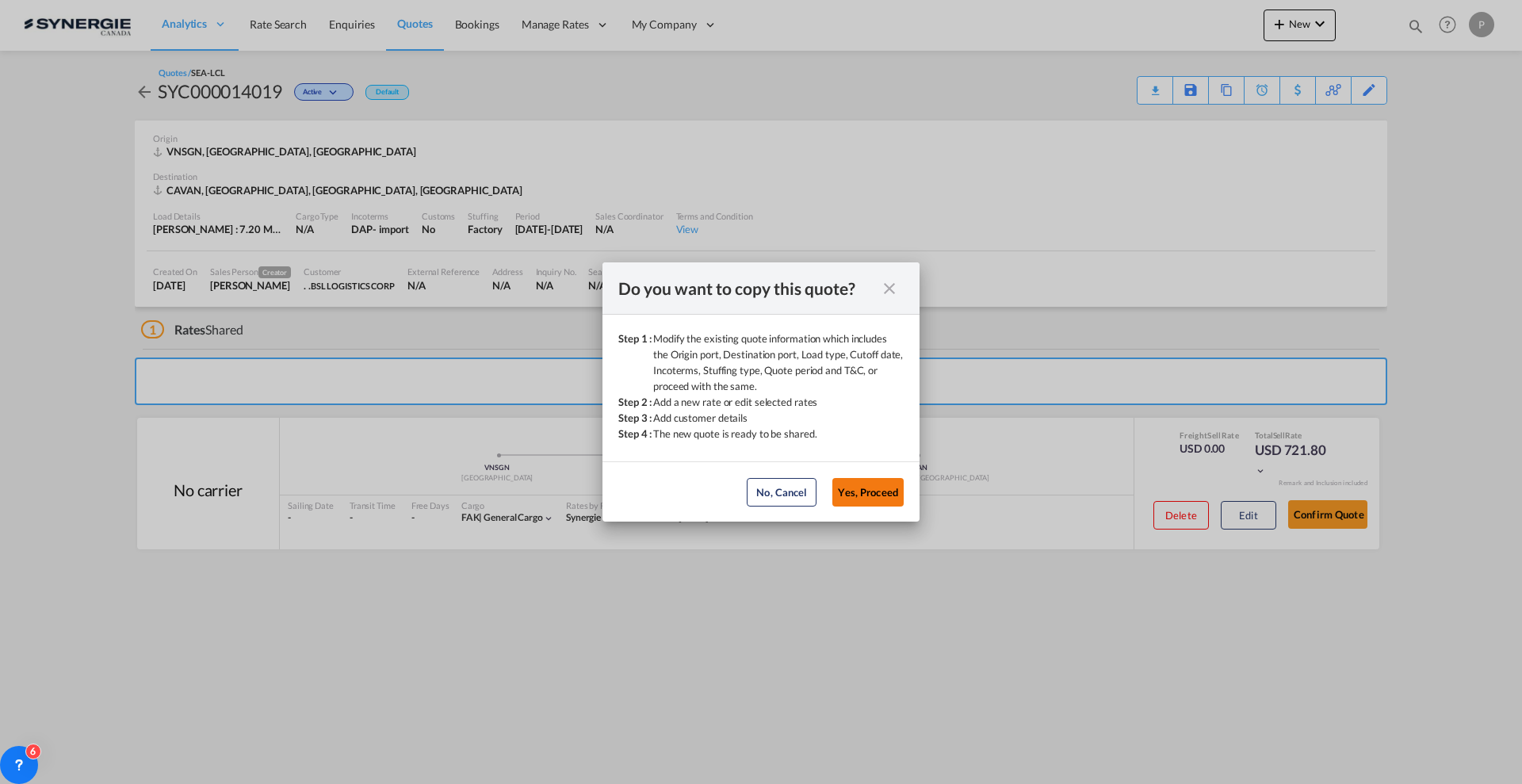
click at [882, 493] on button "Yes, Proceed" at bounding box center [868, 492] width 72 height 29
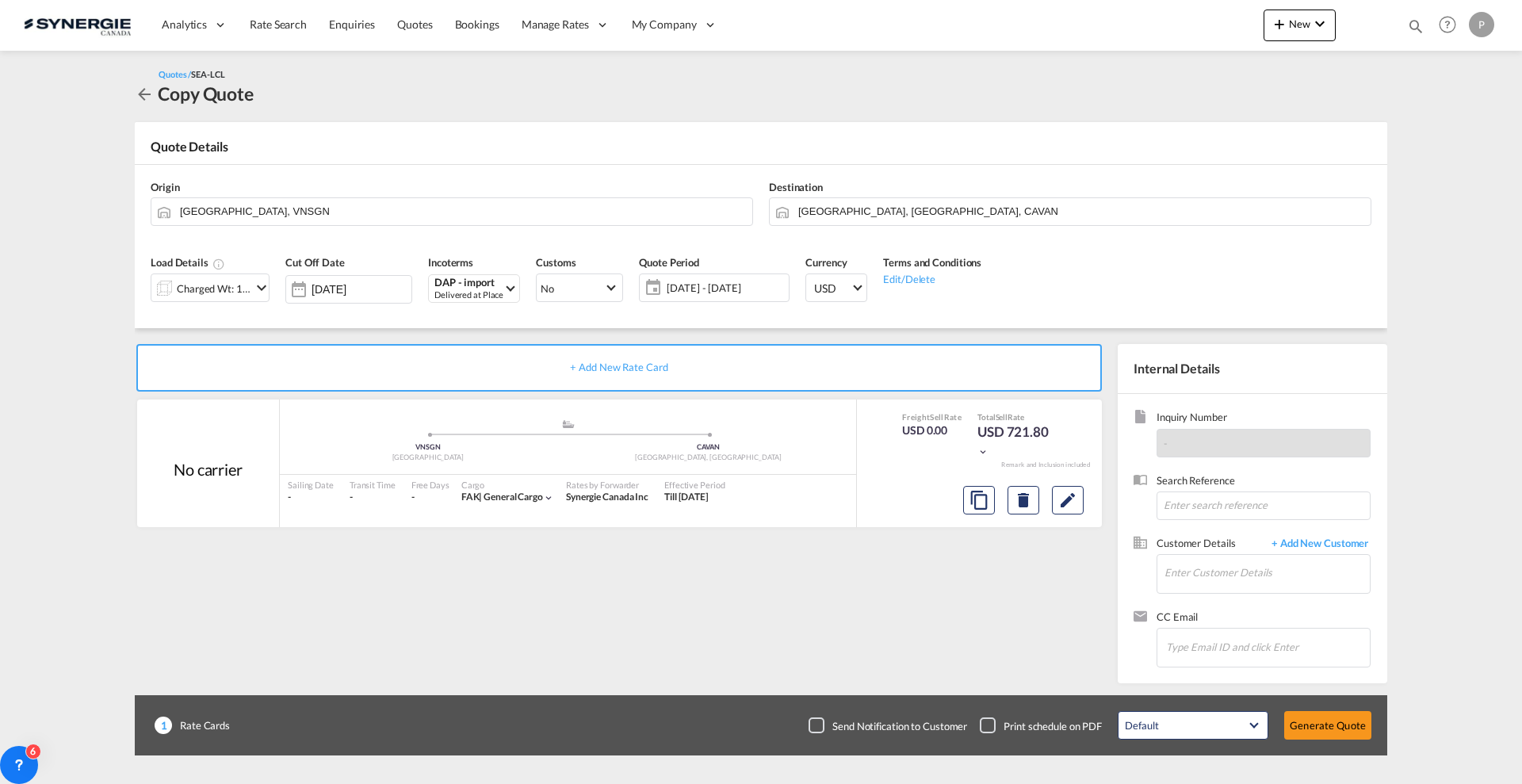
click at [248, 289] on div "Charged Wt: 11.88 W/M" at bounding box center [214, 289] width 75 height 22
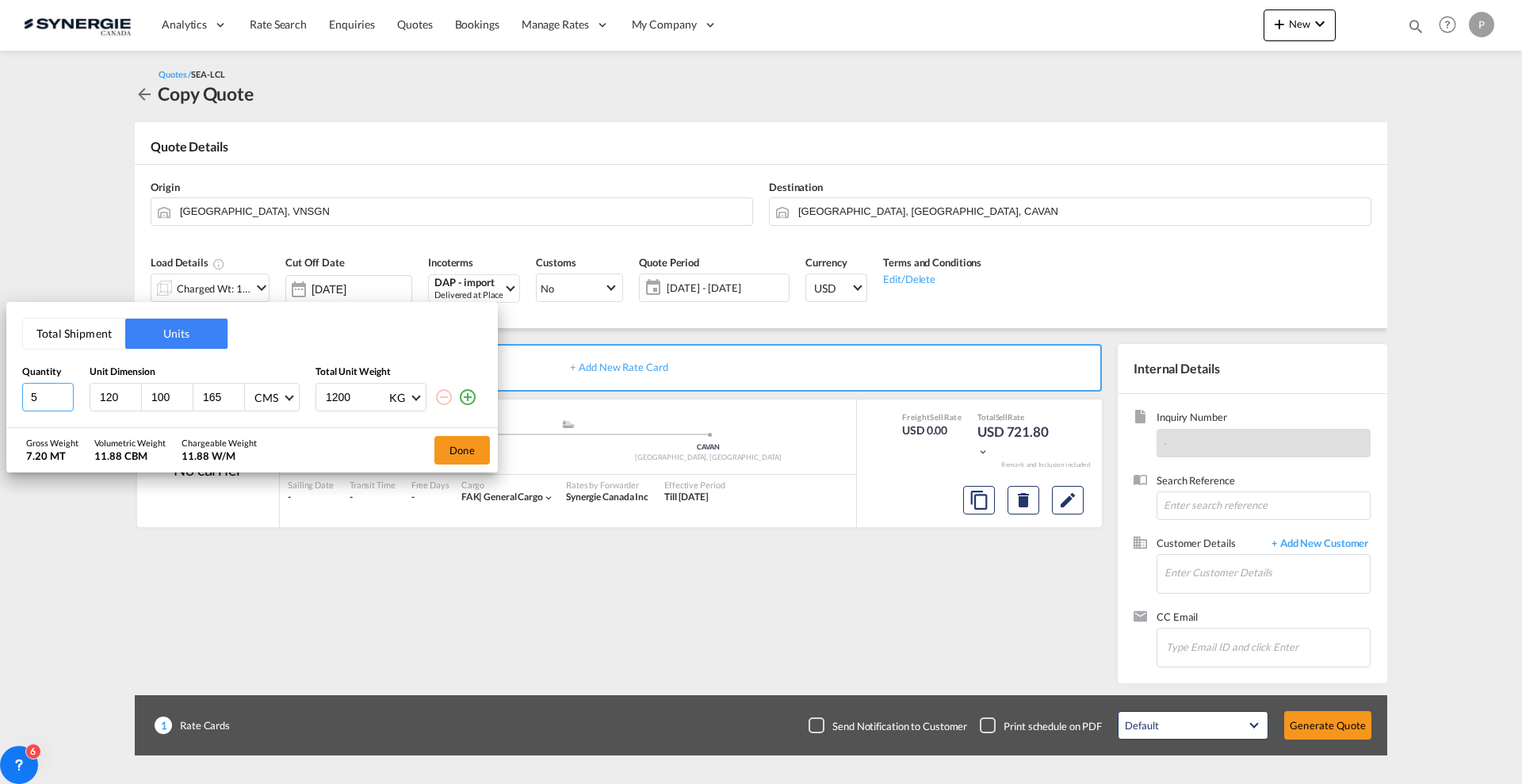
click at [66, 399] on input "5" at bounding box center [48, 397] width 52 height 29
type input "4"
click at [66, 398] on input "4" at bounding box center [48, 397] width 52 height 29
click at [444, 442] on button "Done" at bounding box center [462, 450] width 56 height 29
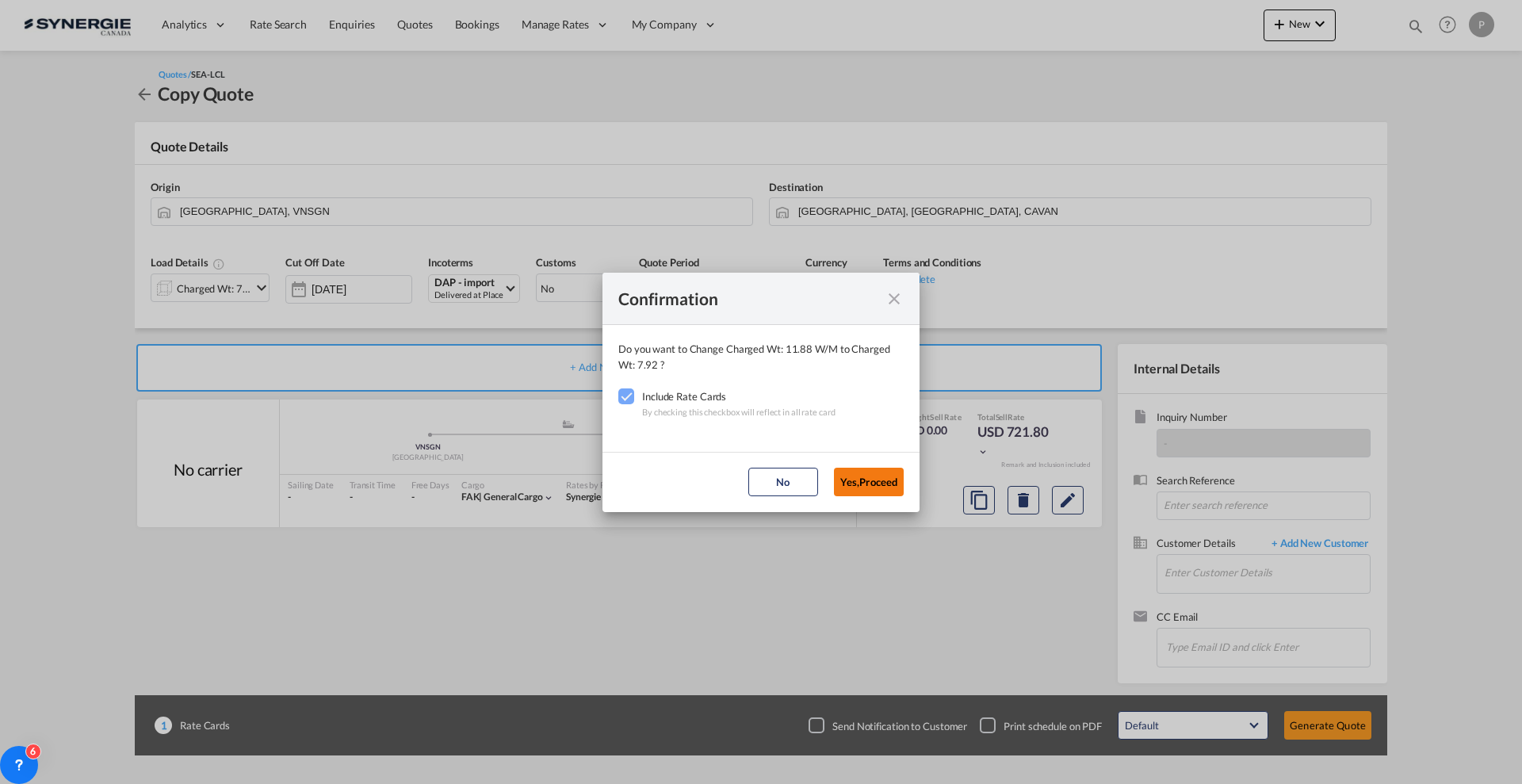
click at [856, 483] on button "Yes,Proceed" at bounding box center [869, 482] width 70 height 29
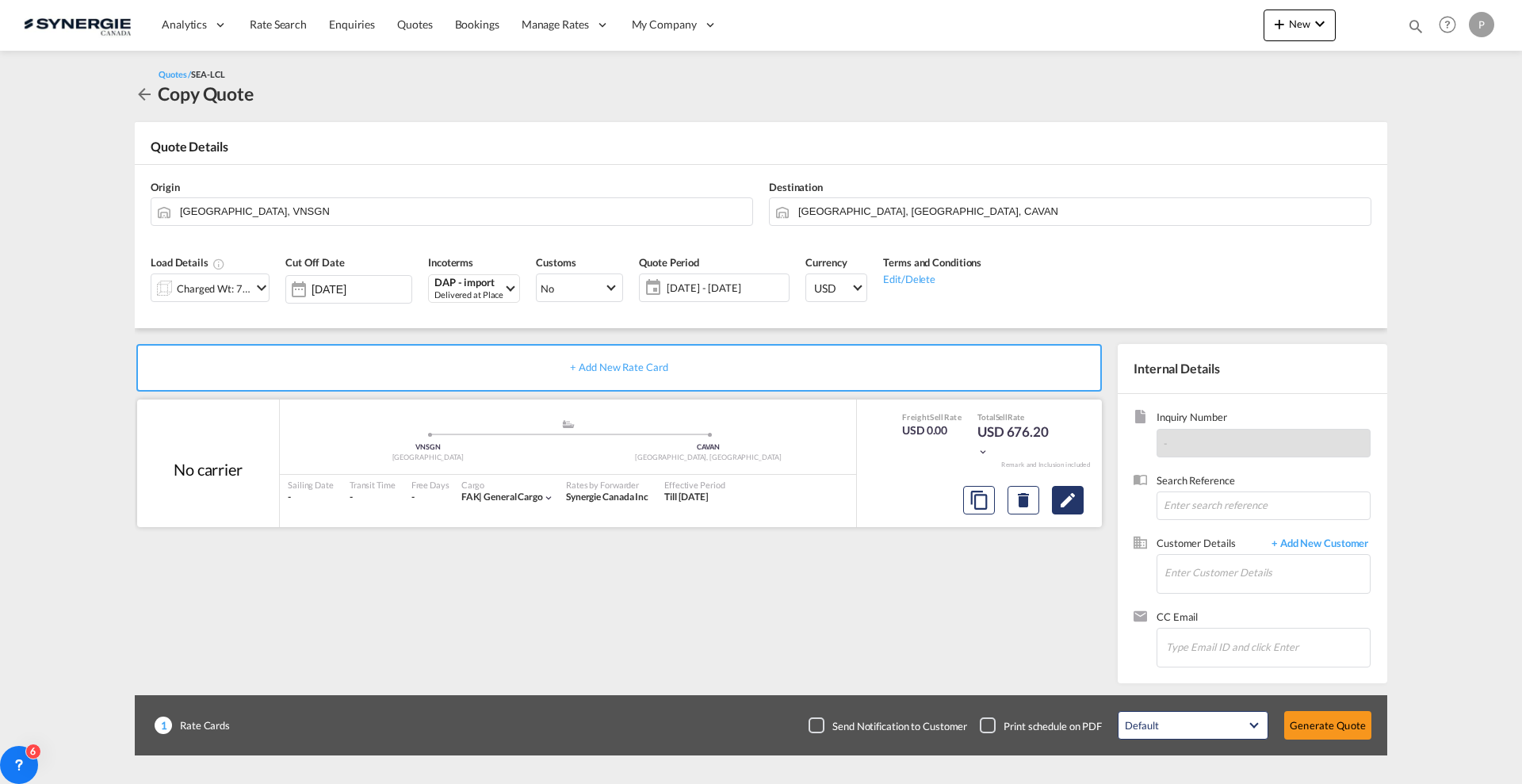
click at [1073, 497] on md-icon "Edit" at bounding box center [1068, 500] width 19 height 19
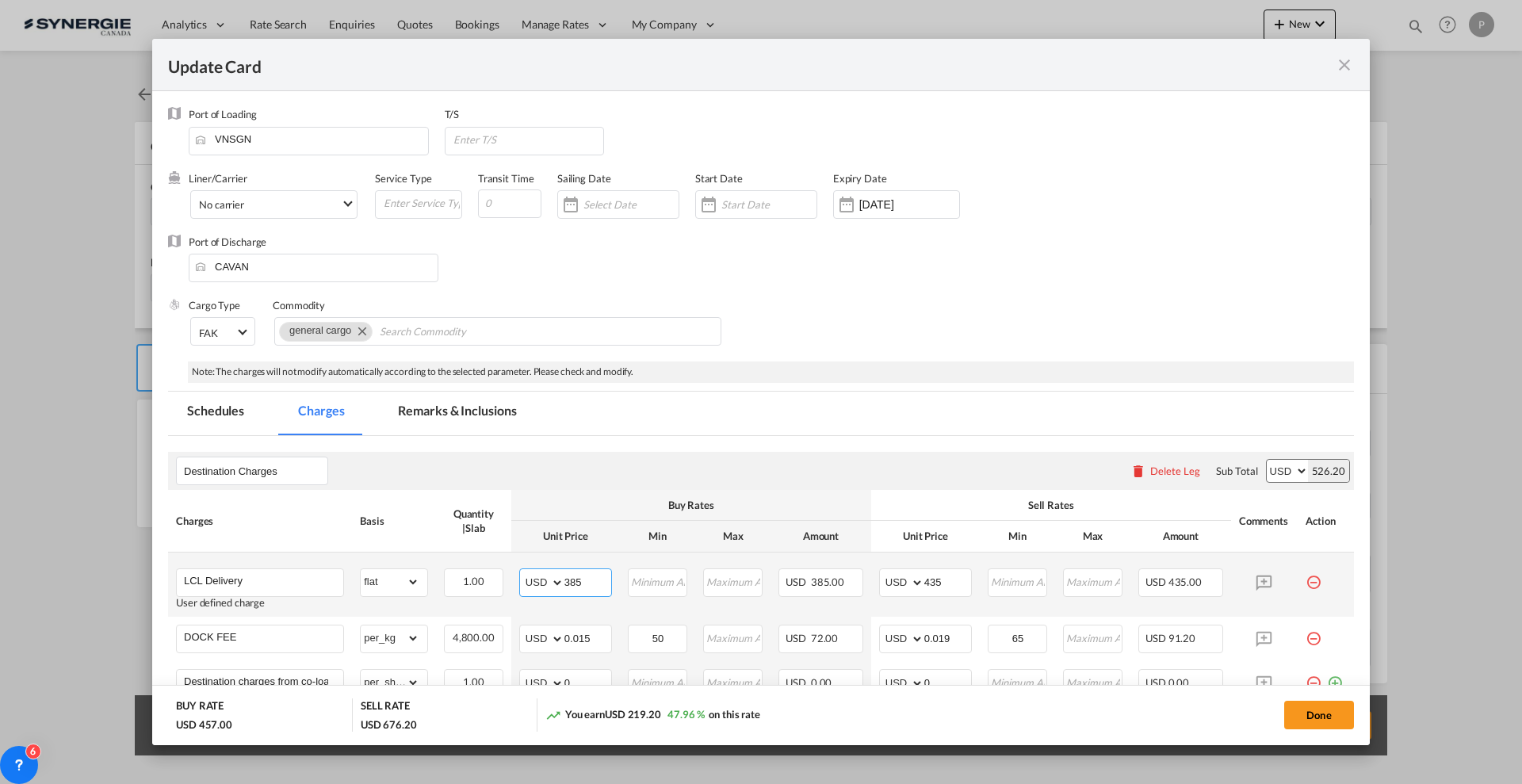
click at [571, 582] on input "385" at bounding box center [588, 581] width 47 height 24
click at [572, 582] on input "385" at bounding box center [588, 581] width 47 height 24
type input "260"
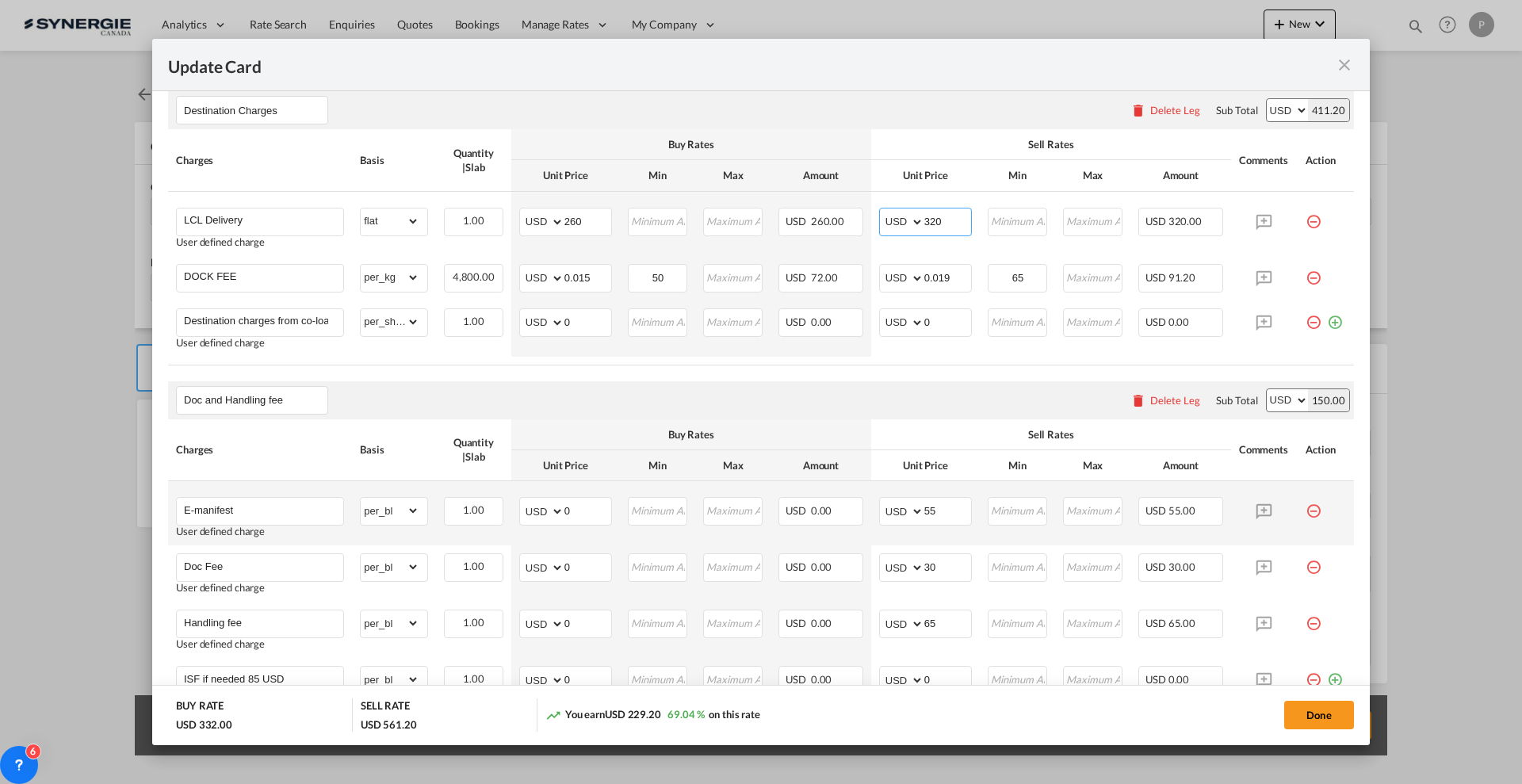
scroll to position [396, 0]
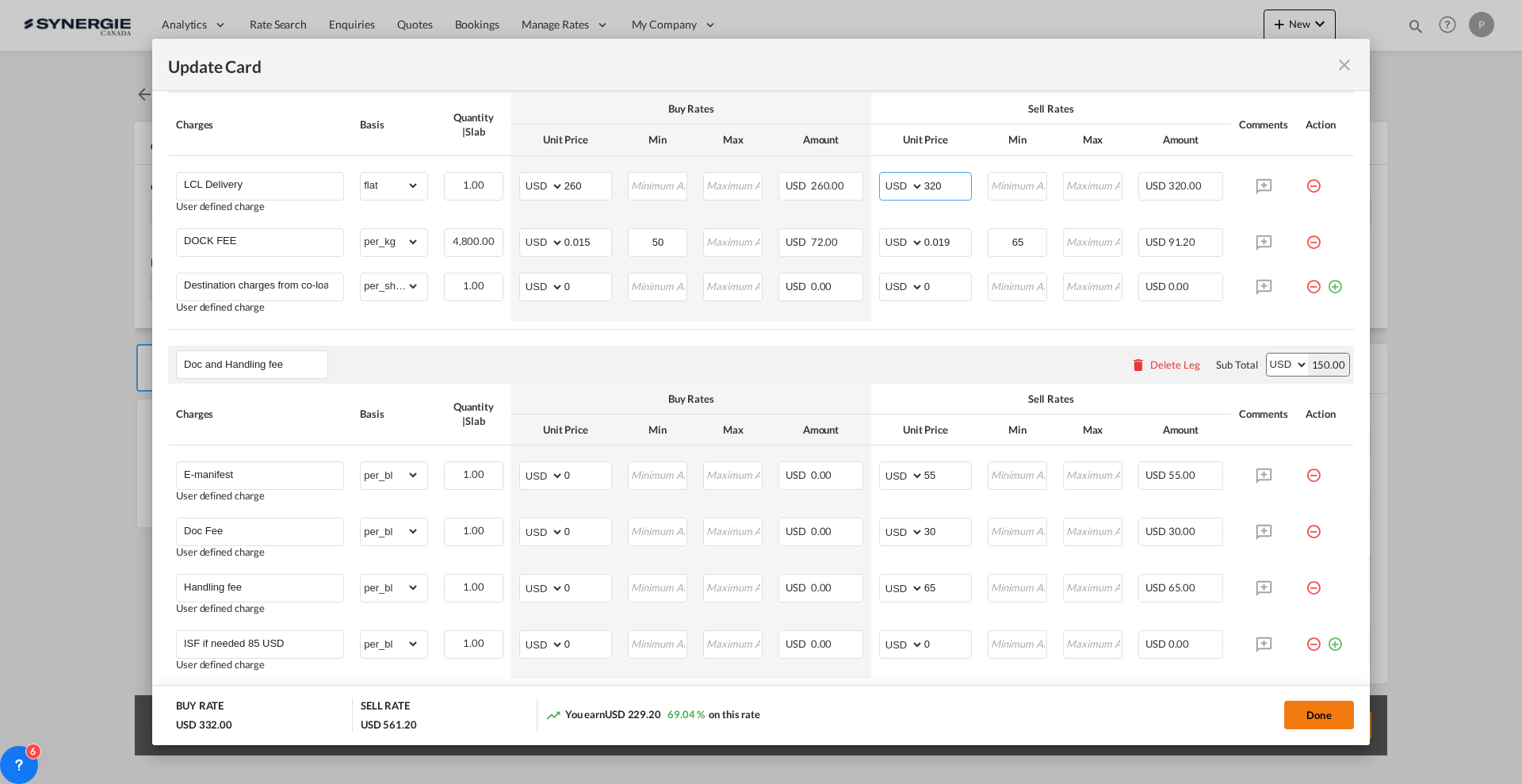
type input "320"
click at [1300, 717] on button "Done" at bounding box center [1319, 715] width 70 height 29
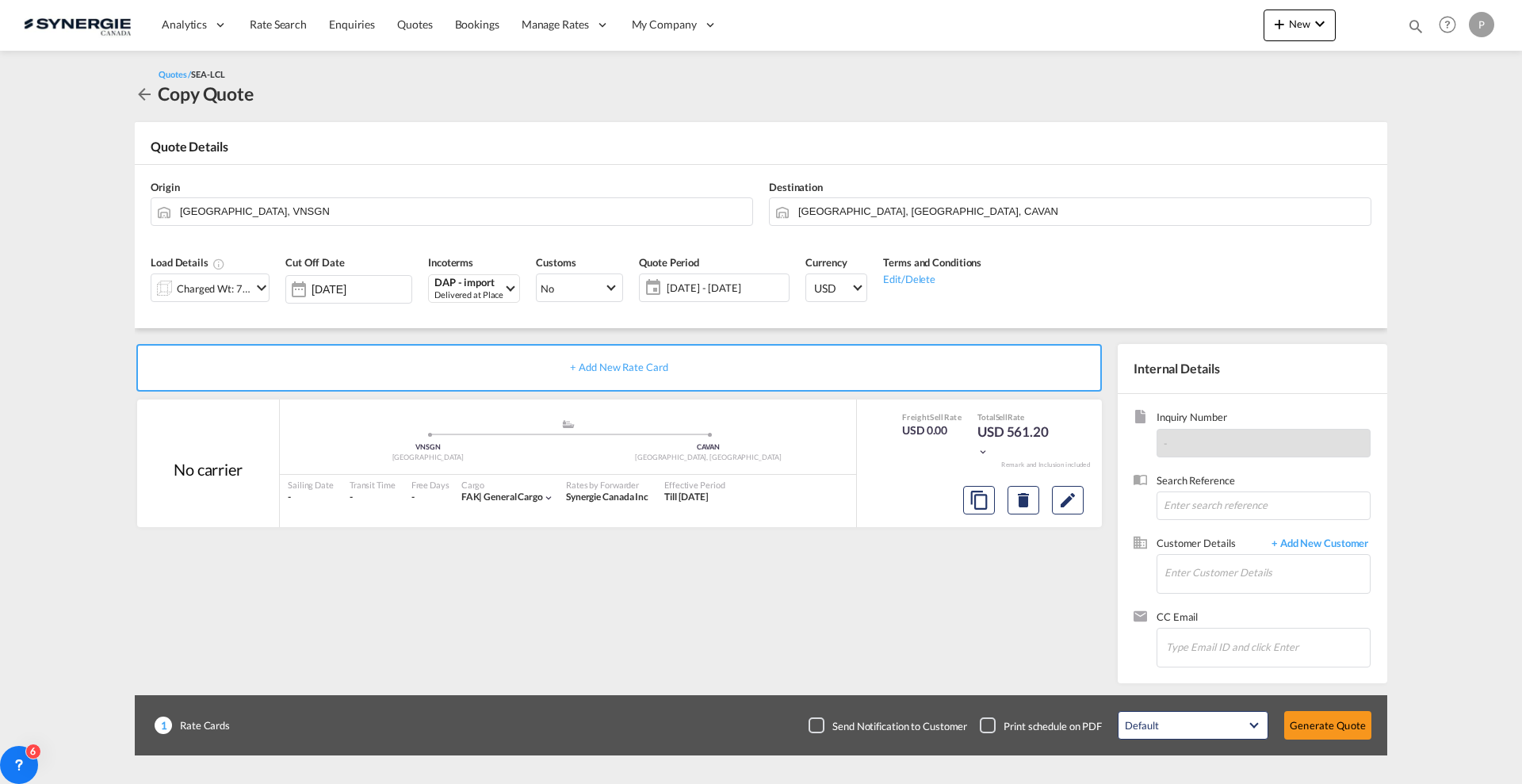
type input "17 Aug 2026"
click at [1229, 571] on input "Enter Customer Details" at bounding box center [1267, 572] width 205 height 36
click at [1203, 570] on input "Enter Customer Details" at bounding box center [1267, 572] width 205 height 36
paste input "pricing@bsllogistics.com"
click at [1252, 594] on div ". . pricing@bsllogistics.com | BSL LOGISTICS CORP" at bounding box center [1266, 600] width 206 height 43
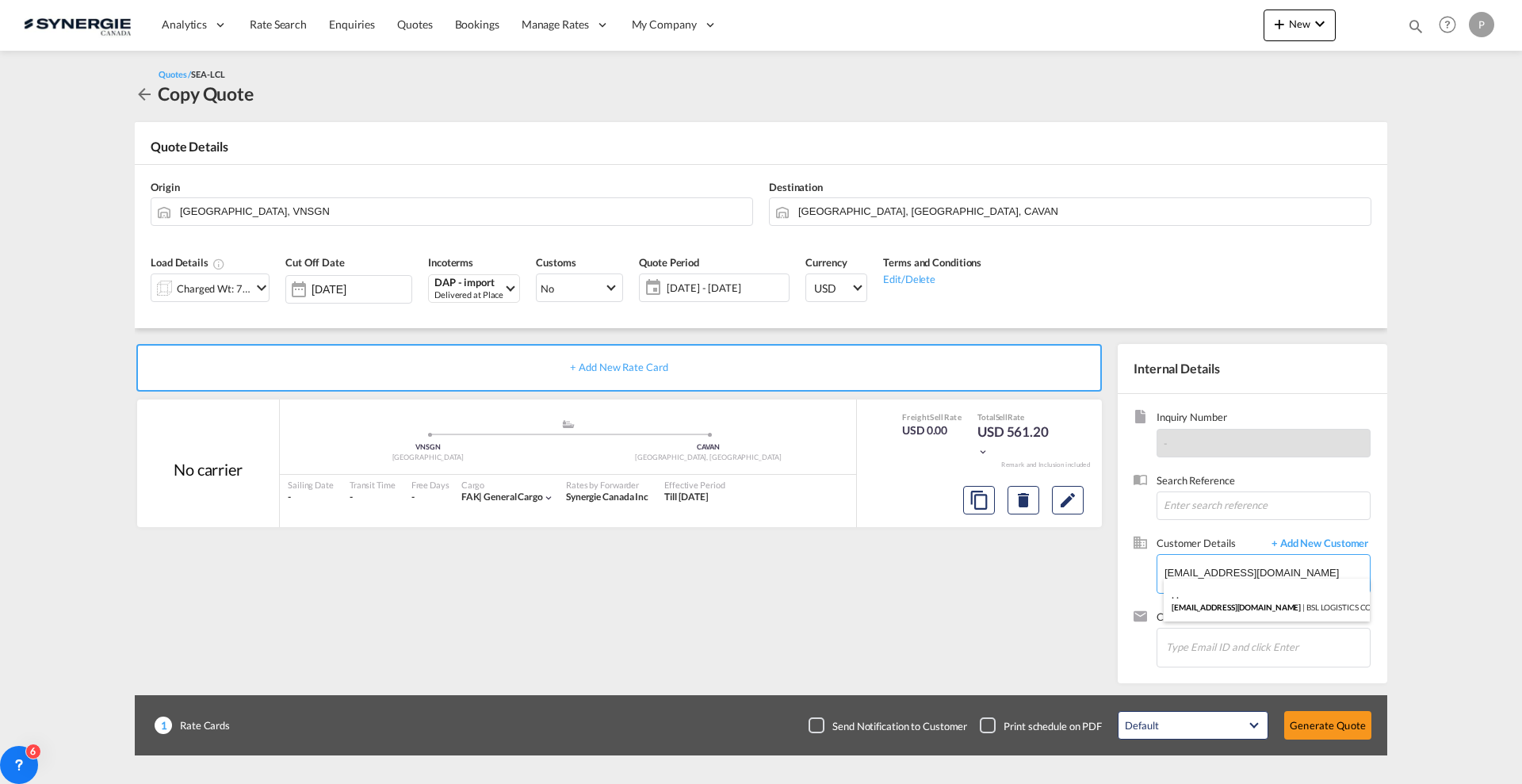
type input "BSL LOGISTICS CORP, . ., pricing@bsllogistics.com"
click at [1333, 706] on div "Default All in Leg Totals Default Generate Quote" at bounding box center [1244, 725] width 270 height 45
click at [1334, 713] on button "Generate Quote" at bounding box center [1328, 725] width 87 height 29
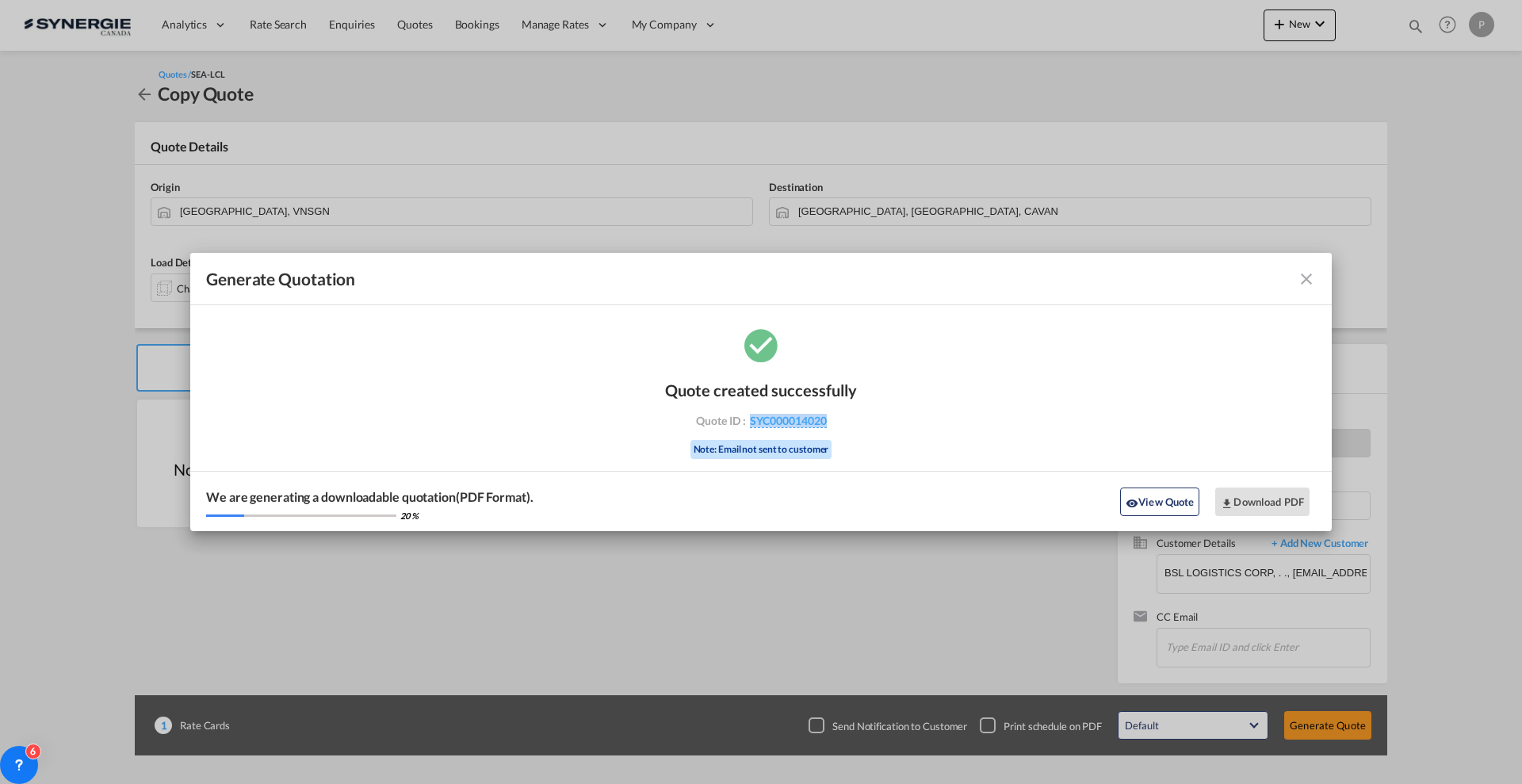
drag, startPoint x: 852, startPoint y: 431, endPoint x: 747, endPoint y: 429, distance: 105.0
click at [747, 429] on div "Quote created successfully Quote ID : SYC000014020 Note: Email not sent to cust…" at bounding box center [760, 418] width 192 height 107
copy span "SYC000014020"
click at [1130, 497] on md-icon "icon-eye" at bounding box center [1132, 503] width 13 height 13
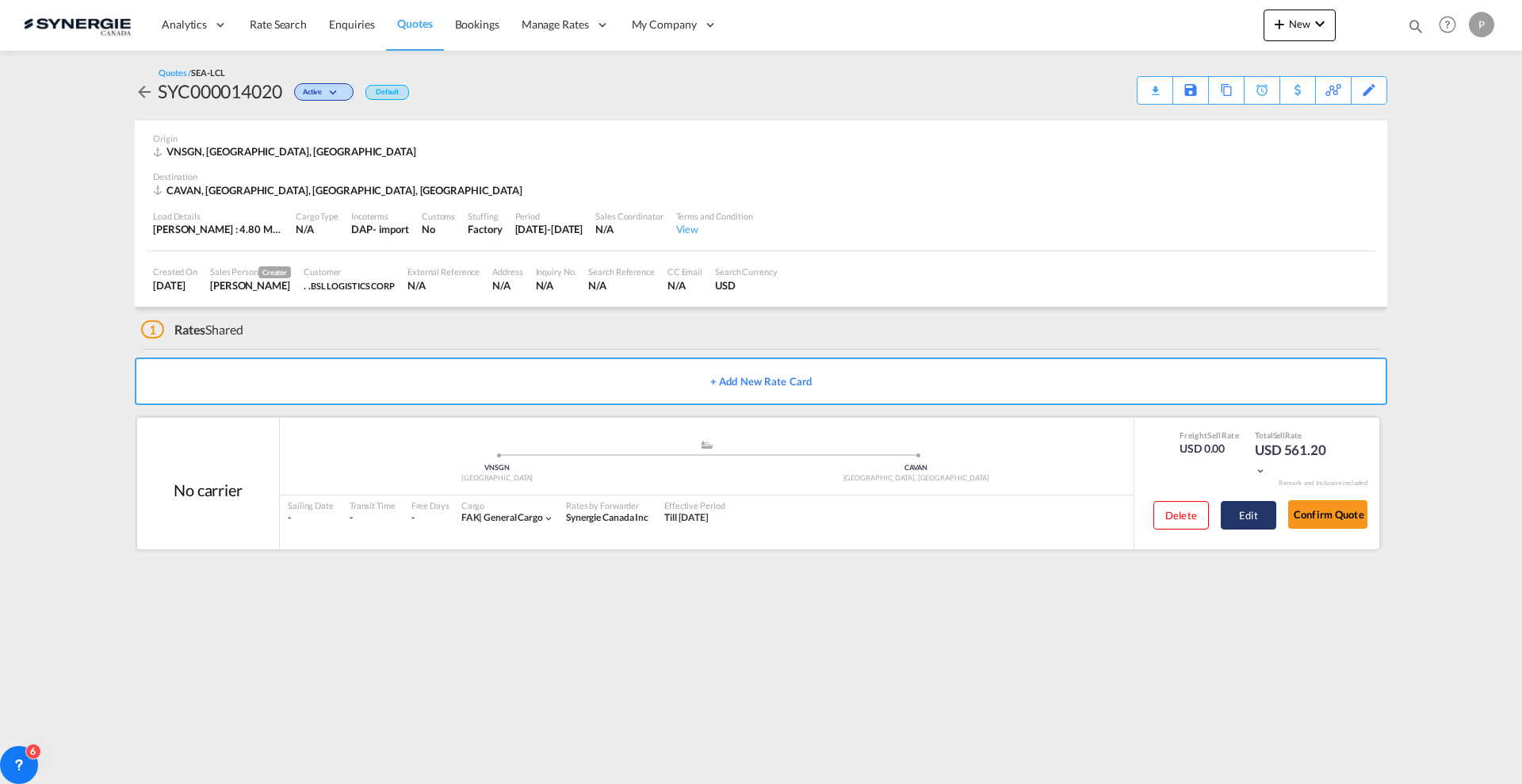
click at [1263, 525] on button "Edit" at bounding box center [1248, 515] width 56 height 29
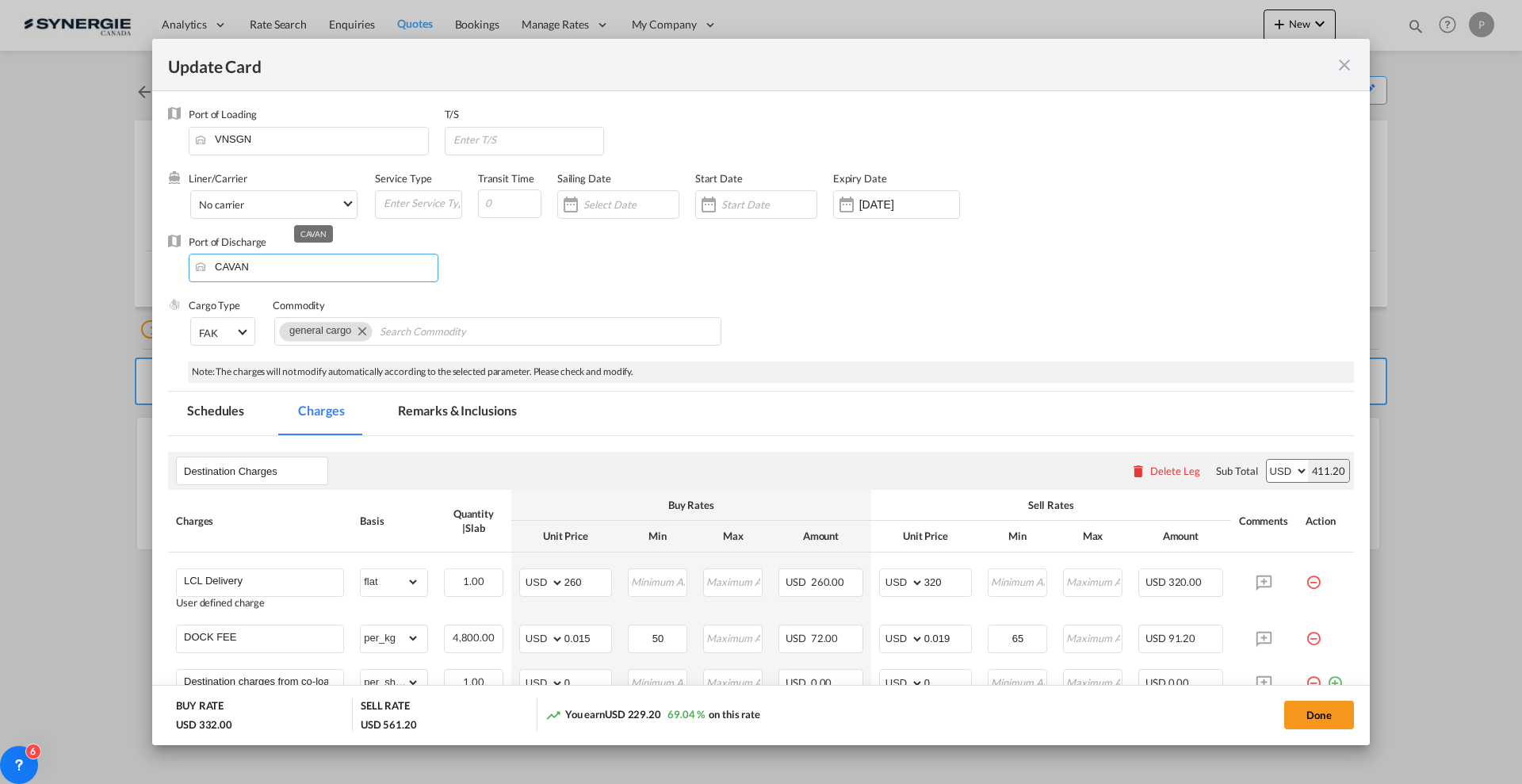
click at [249, 266] on input "CAVAN" at bounding box center [316, 266] width 241 height 24
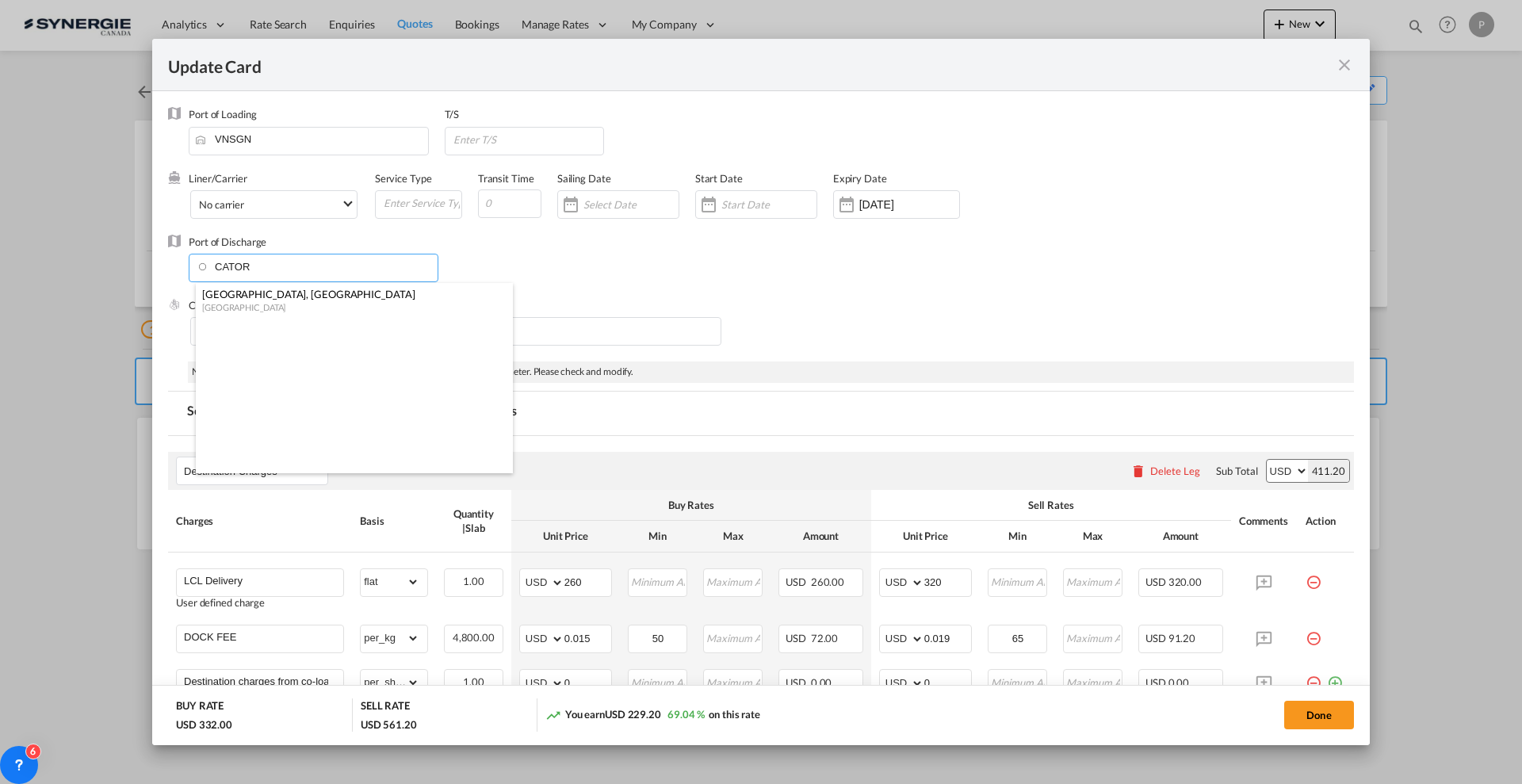
click at [313, 305] on div "[GEOGRAPHIC_DATA]" at bounding box center [349, 307] width 295 height 12
type input "Toronto, ON, CATOR"
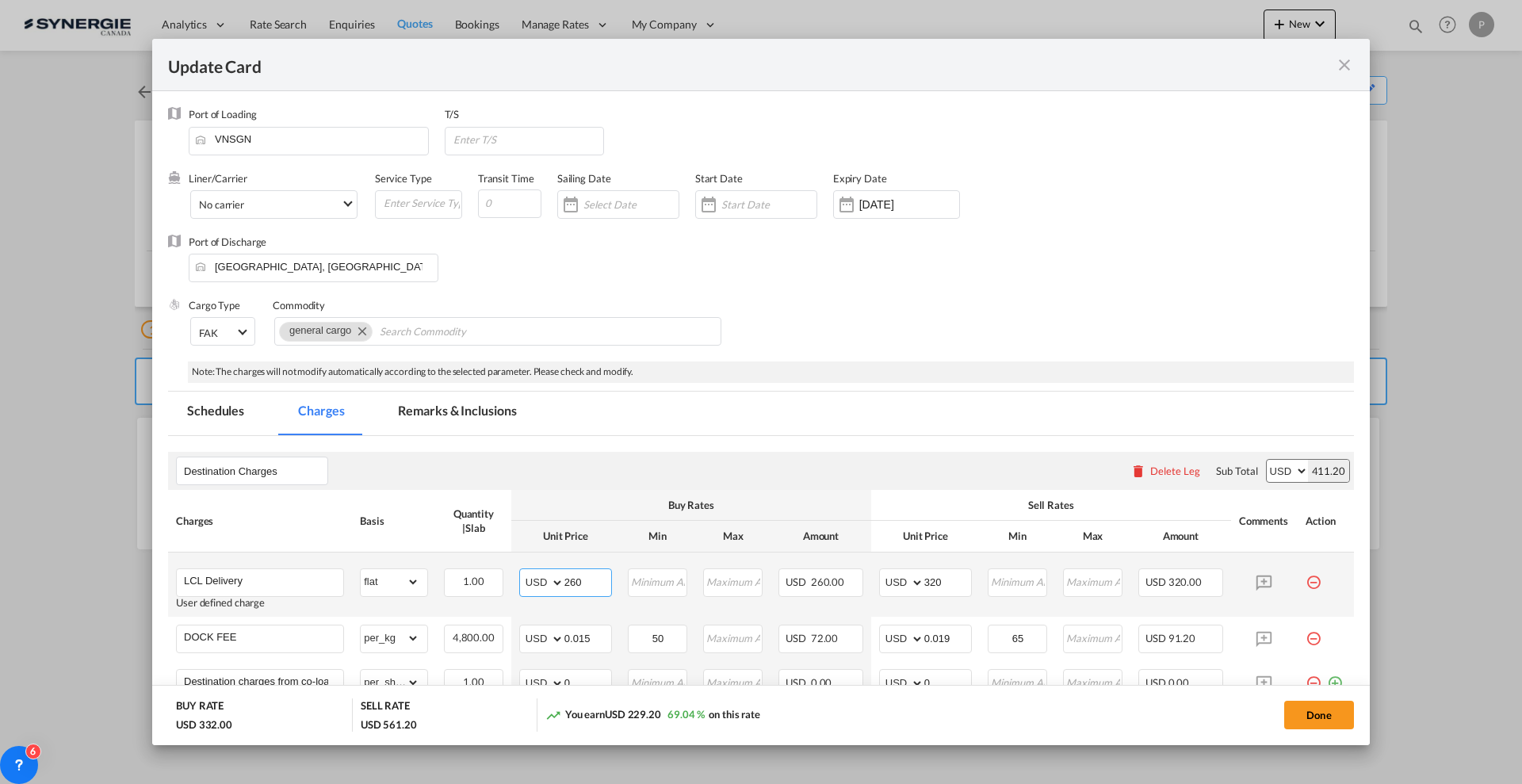
click at [591, 584] on input "260" at bounding box center [588, 581] width 47 height 24
click at [591, 583] on input "260" at bounding box center [588, 581] width 47 height 24
click at [488, 421] on md-tab-item "Remarks & Inclusions" at bounding box center [456, 413] width 156 height 44
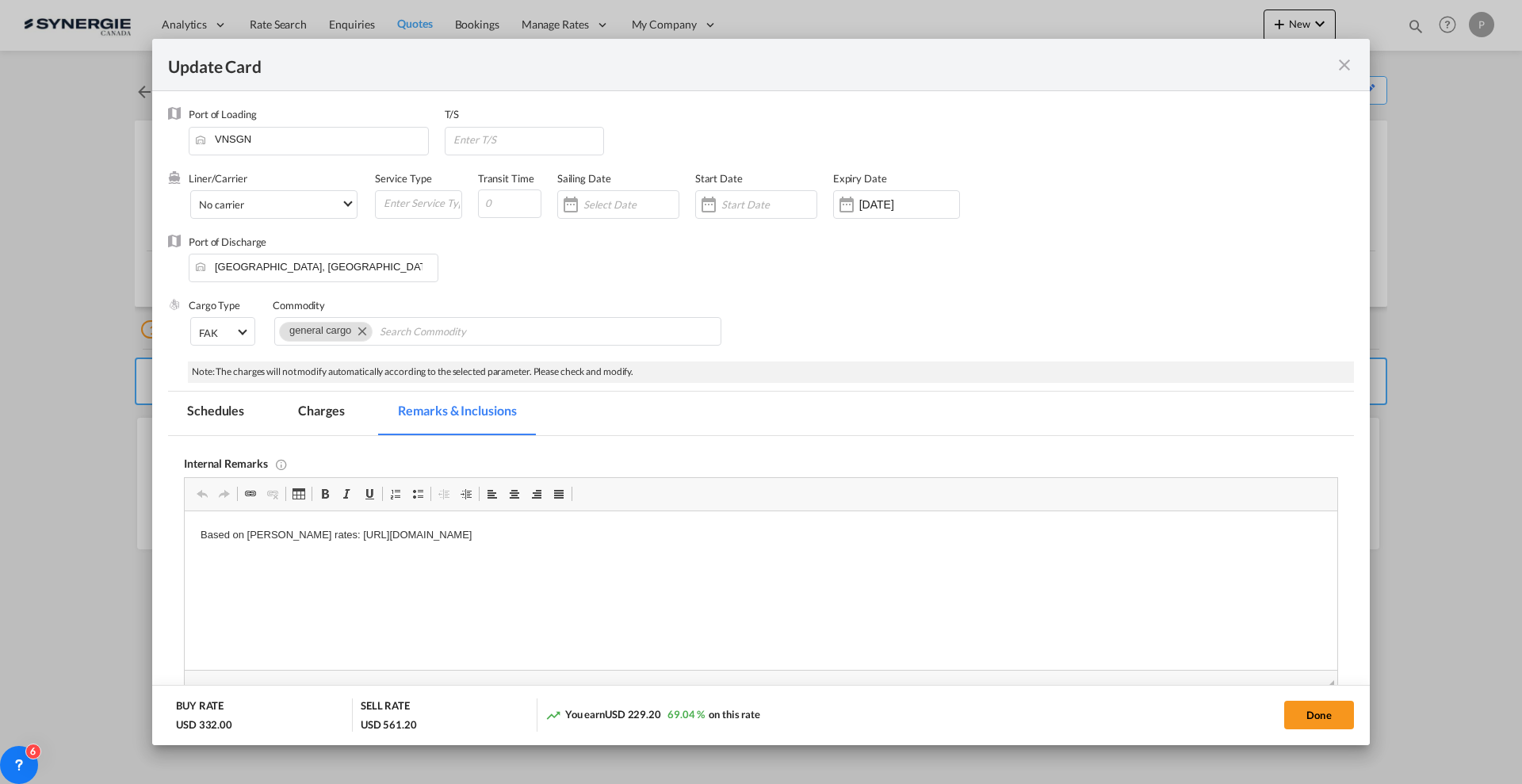
scroll to position [99, 0]
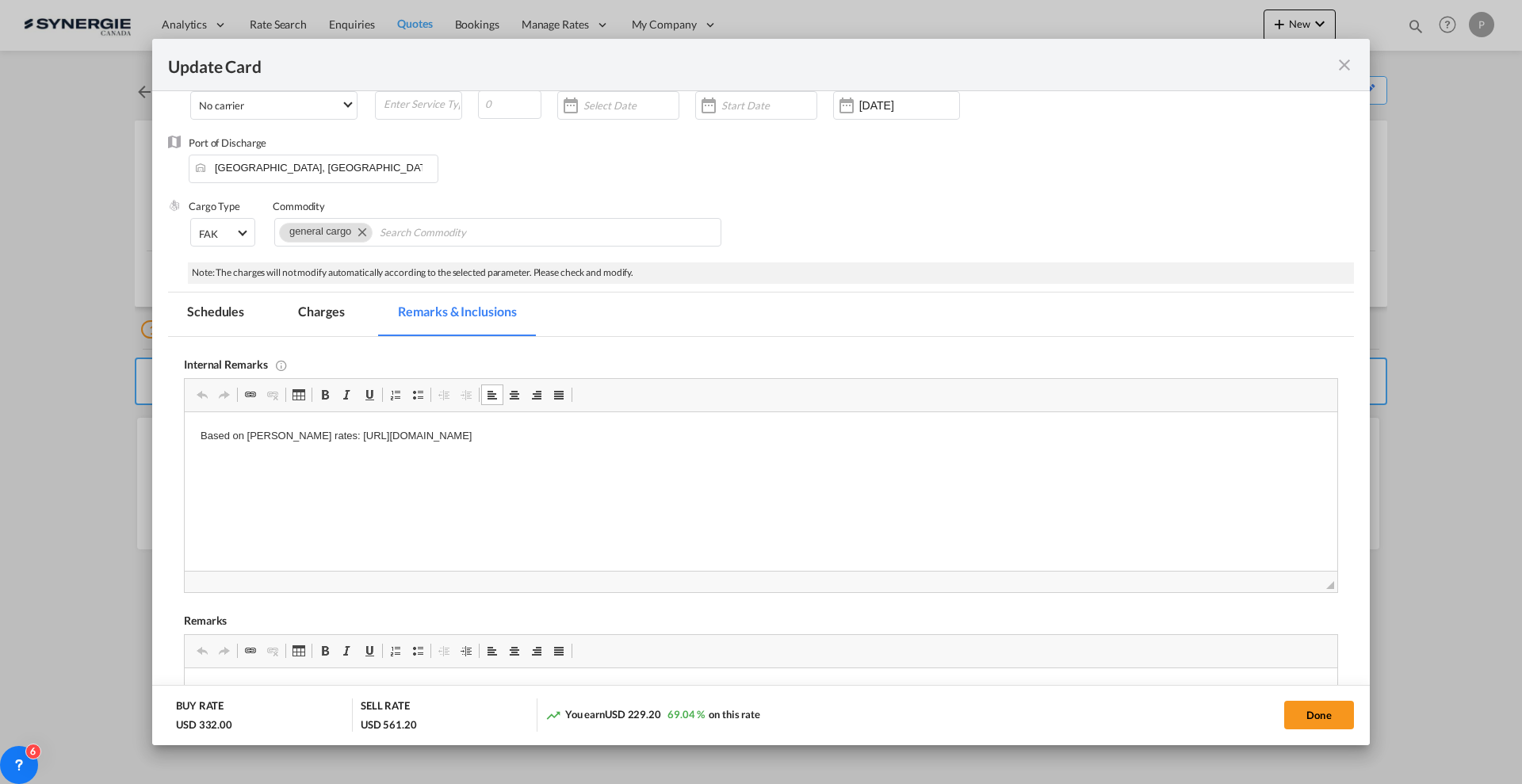
drag, startPoint x: 772, startPoint y: 429, endPoint x: 247, endPoint y: 415, distance: 525.2
click at [247, 415] on html "Based on ISAAC rates: https://drive.google.com/file/d/1oL8ebaQQvJ5z1TIiIwGHrUe8…" at bounding box center [760, 436] width 1152 height 49
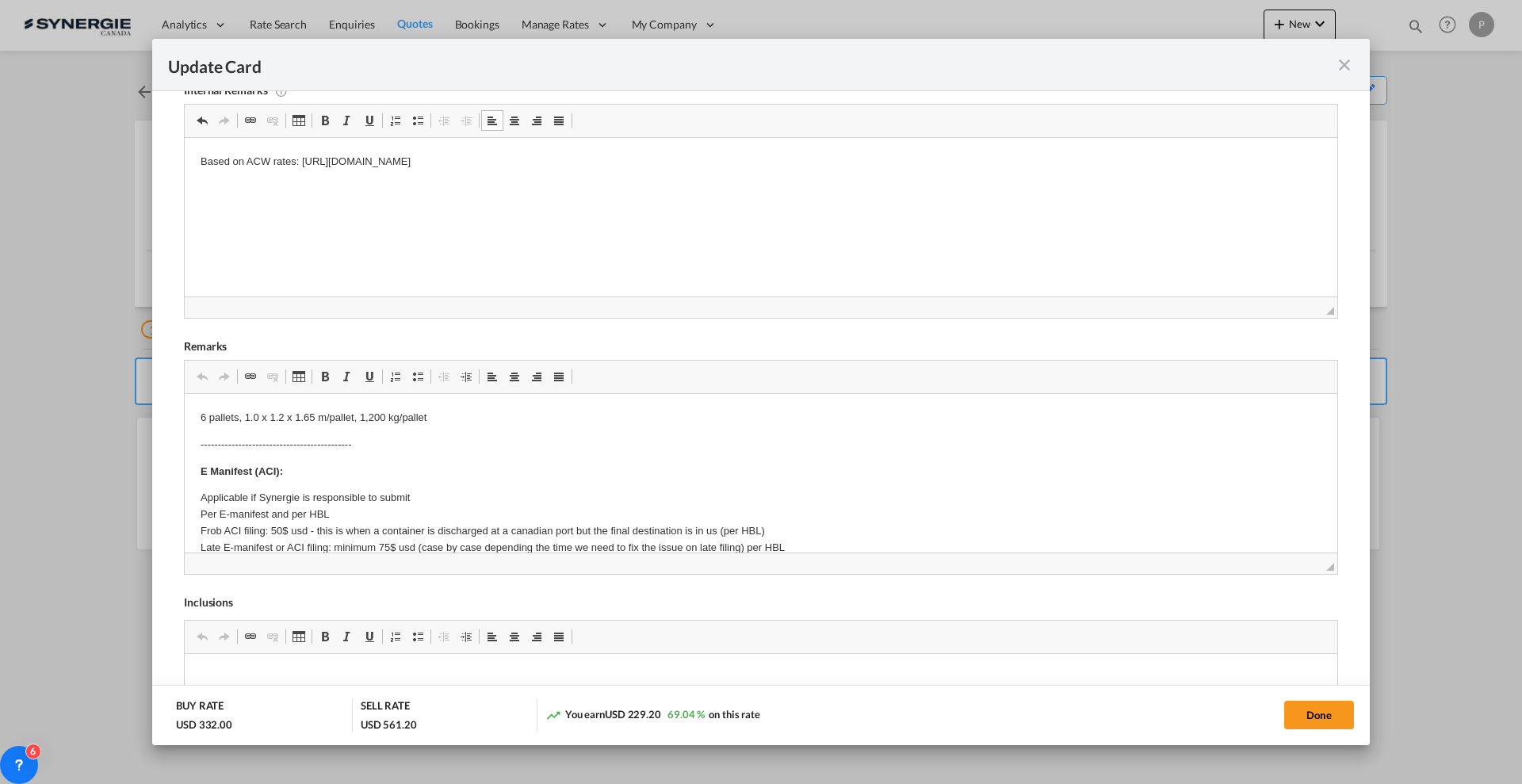
scroll to position [396, 0]
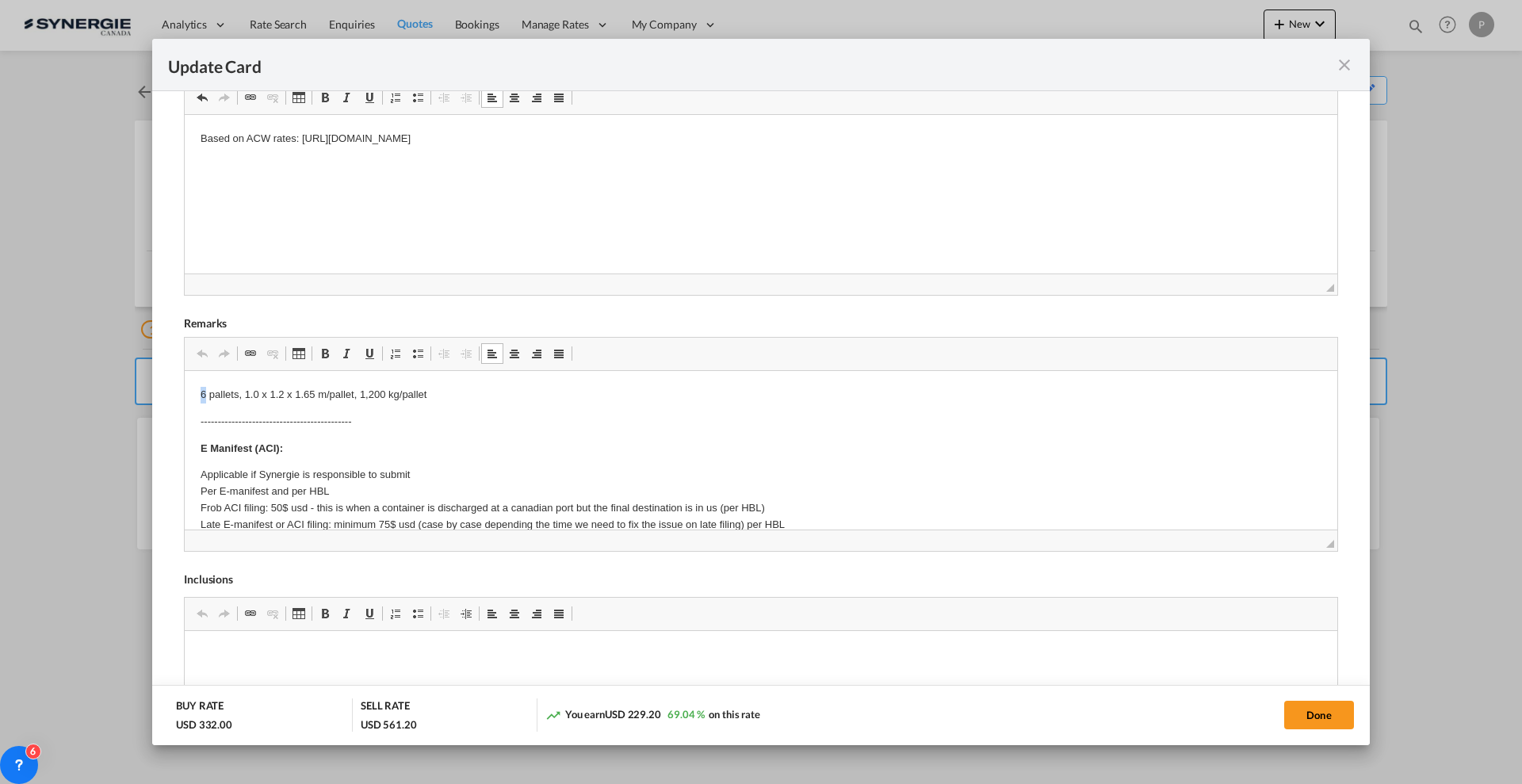
drag, startPoint x: 204, startPoint y: 391, endPoint x: 195, endPoint y: 388, distance: 9.5
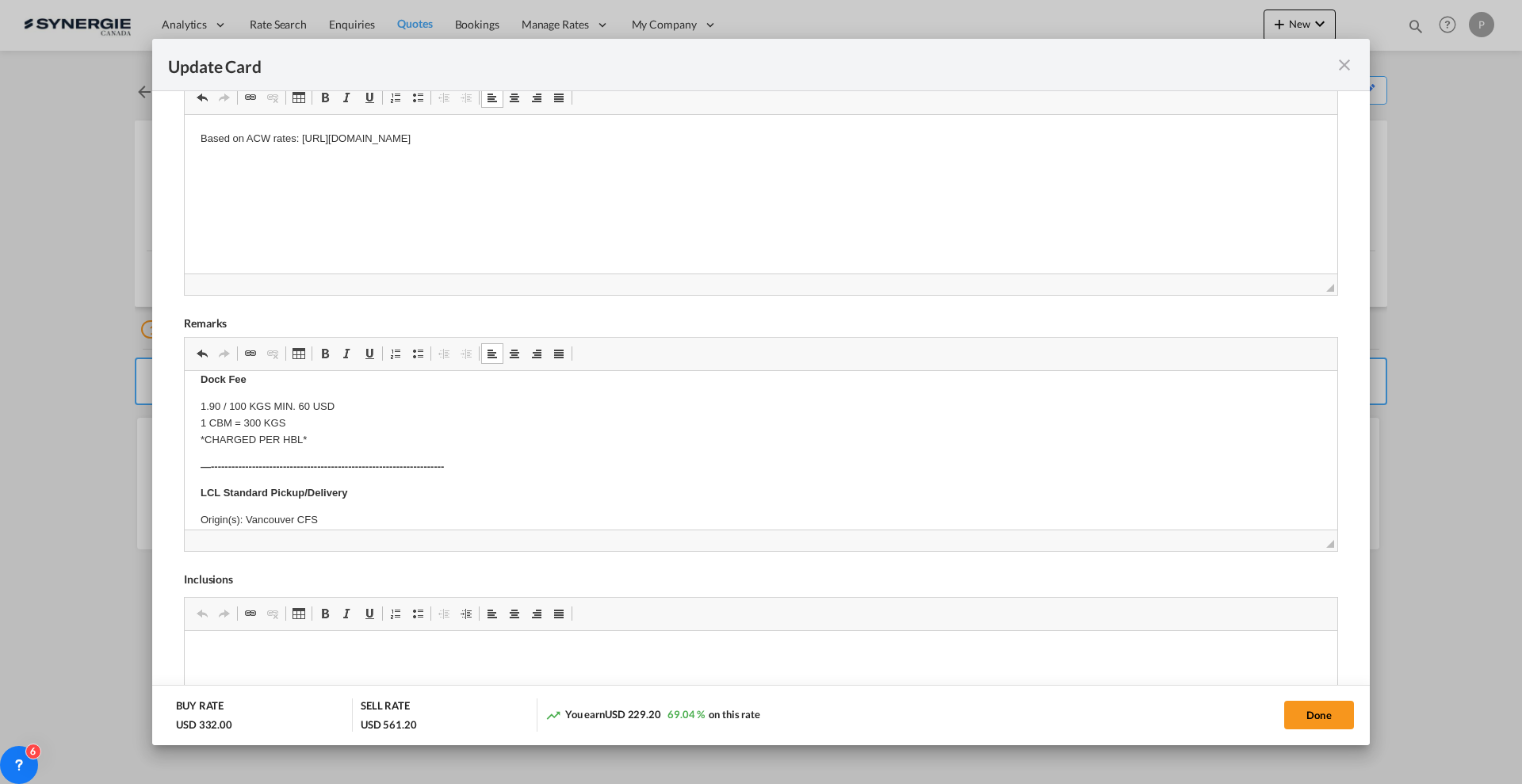
scroll to position [297, 0]
click at [281, 413] on p "Origin(s): Vancouver CFS Destination(s): Transnova Logistics, 6231 Westminster …" at bounding box center [761, 429] width 1121 height 33
drag, startPoint x: 269, startPoint y: 429, endPoint x: 656, endPoint y: 435, distance: 387.0
click at [656, 435] on p "Origin(s): Toronto CFS Destination(s): Transnova Logistics, 6231 Westminster Hw…" at bounding box center [761, 429] width 1121 height 33
click at [279, 425] on p "Origin(s): Toronto CFS Destination(s): (110 Aeropark Blvd, Mount Hope, ON, Cana…" at bounding box center [761, 429] width 1121 height 33
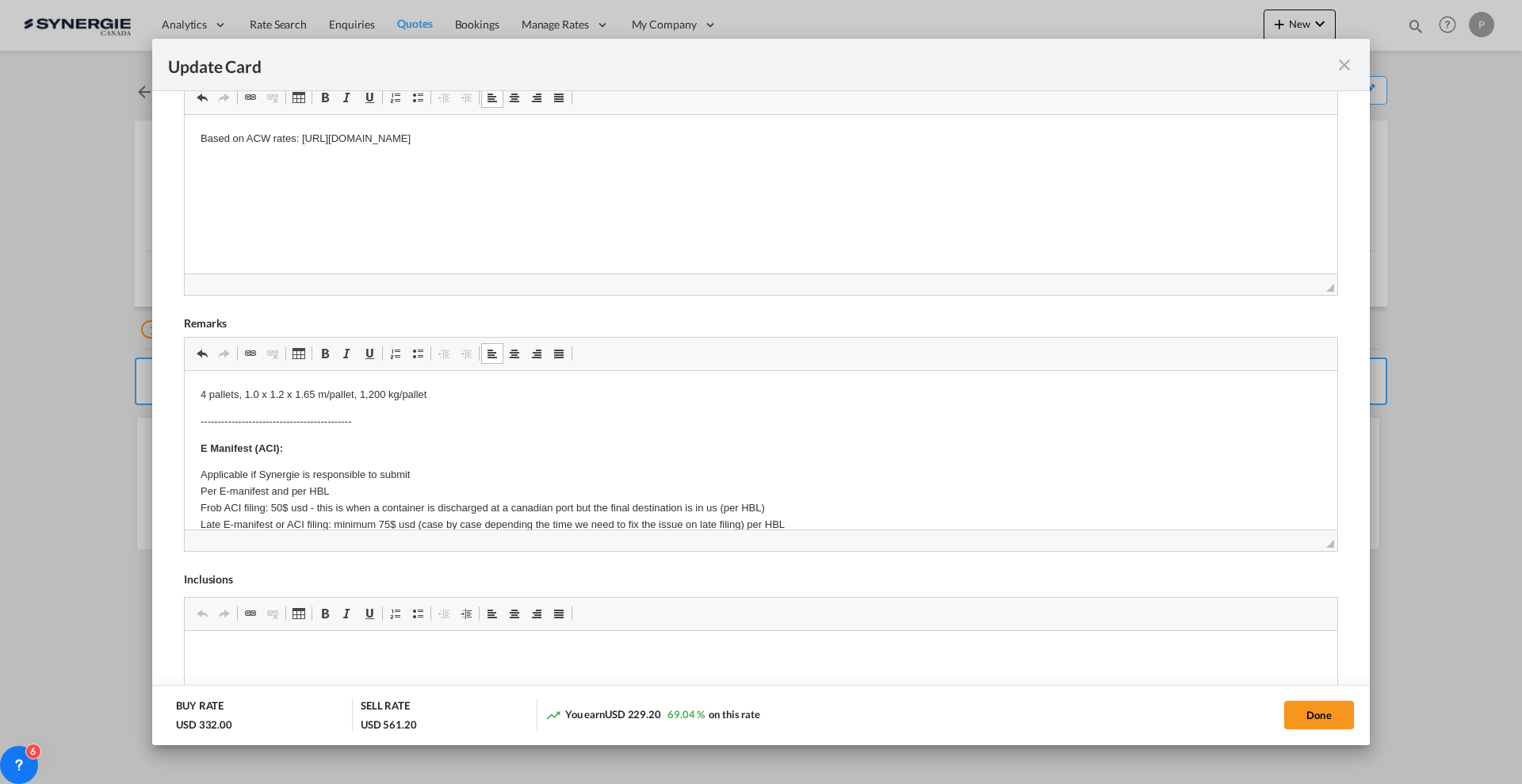
scroll to position [0, 0]
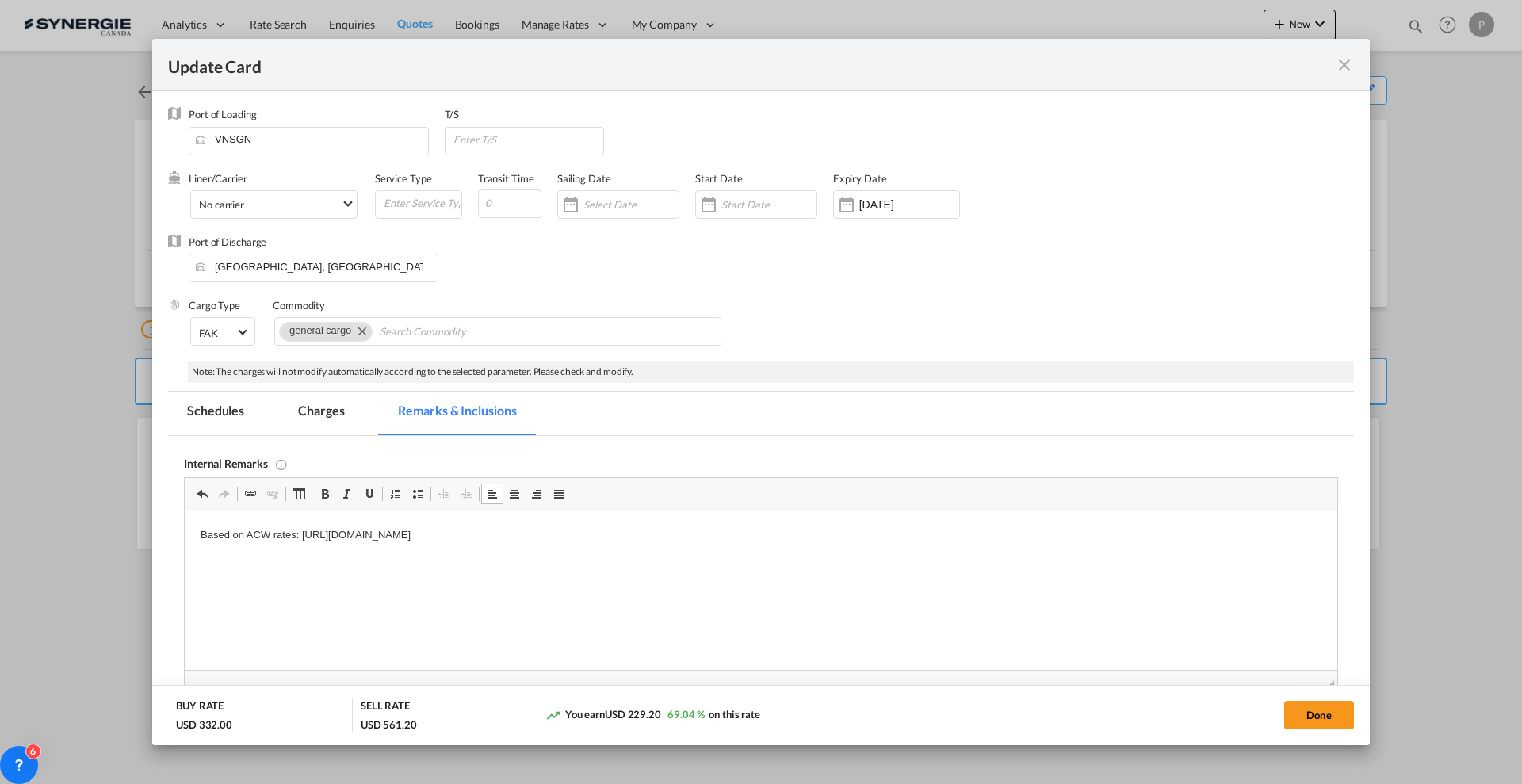
click at [1323, 710] on button "Done" at bounding box center [1319, 715] width 70 height 29
type input "17 Aug 2026"
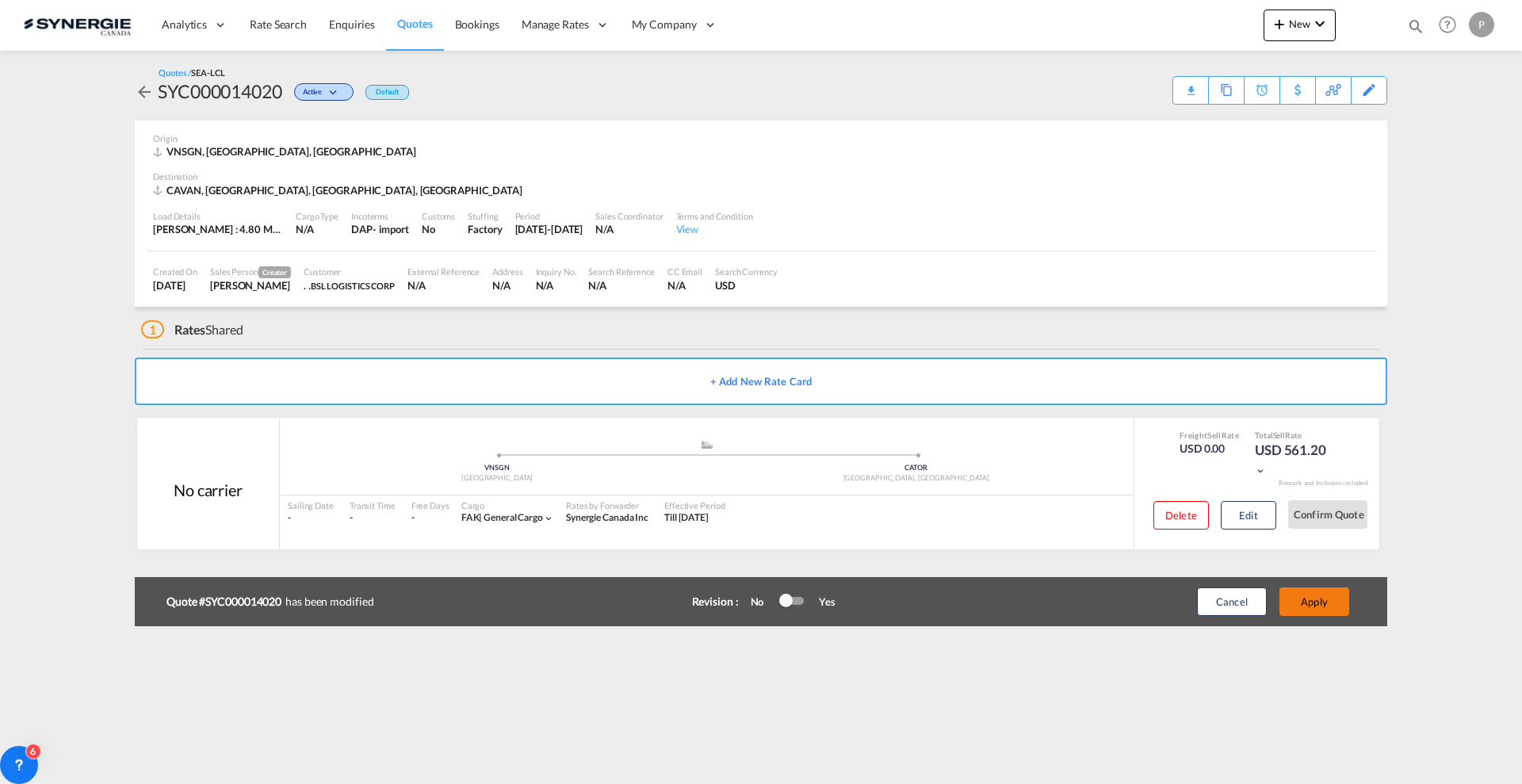
click at [1322, 609] on button "Apply" at bounding box center [1314, 602] width 70 height 29
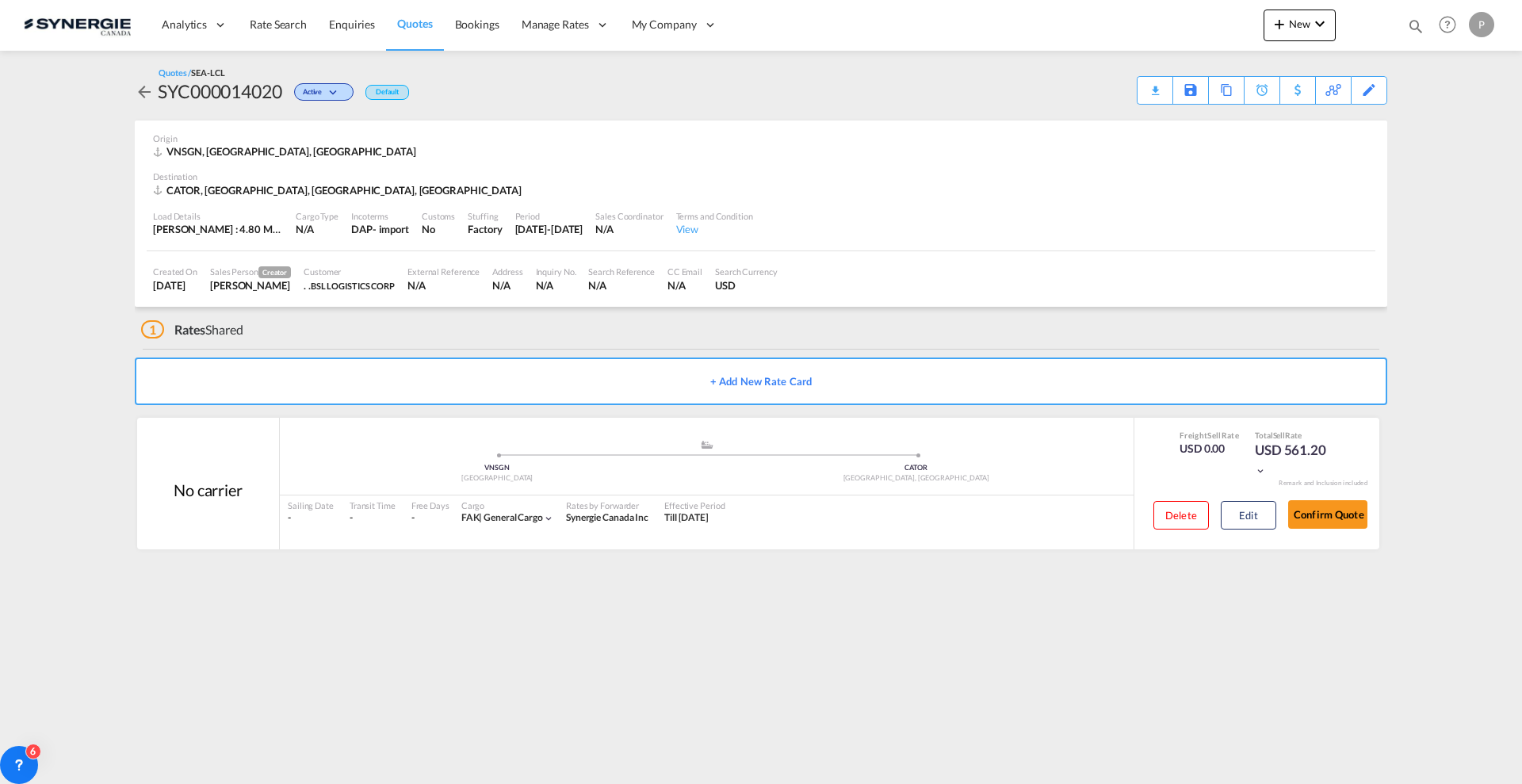
click at [1136, 87] on div "Quotes / SEA-LCL SYC000014020 Active Default Download Quote Save As Template Co…" at bounding box center [760, 86] width 1252 height 38
click at [1147, 90] on div "Download Quote" at bounding box center [1124, 90] width 81 height 25
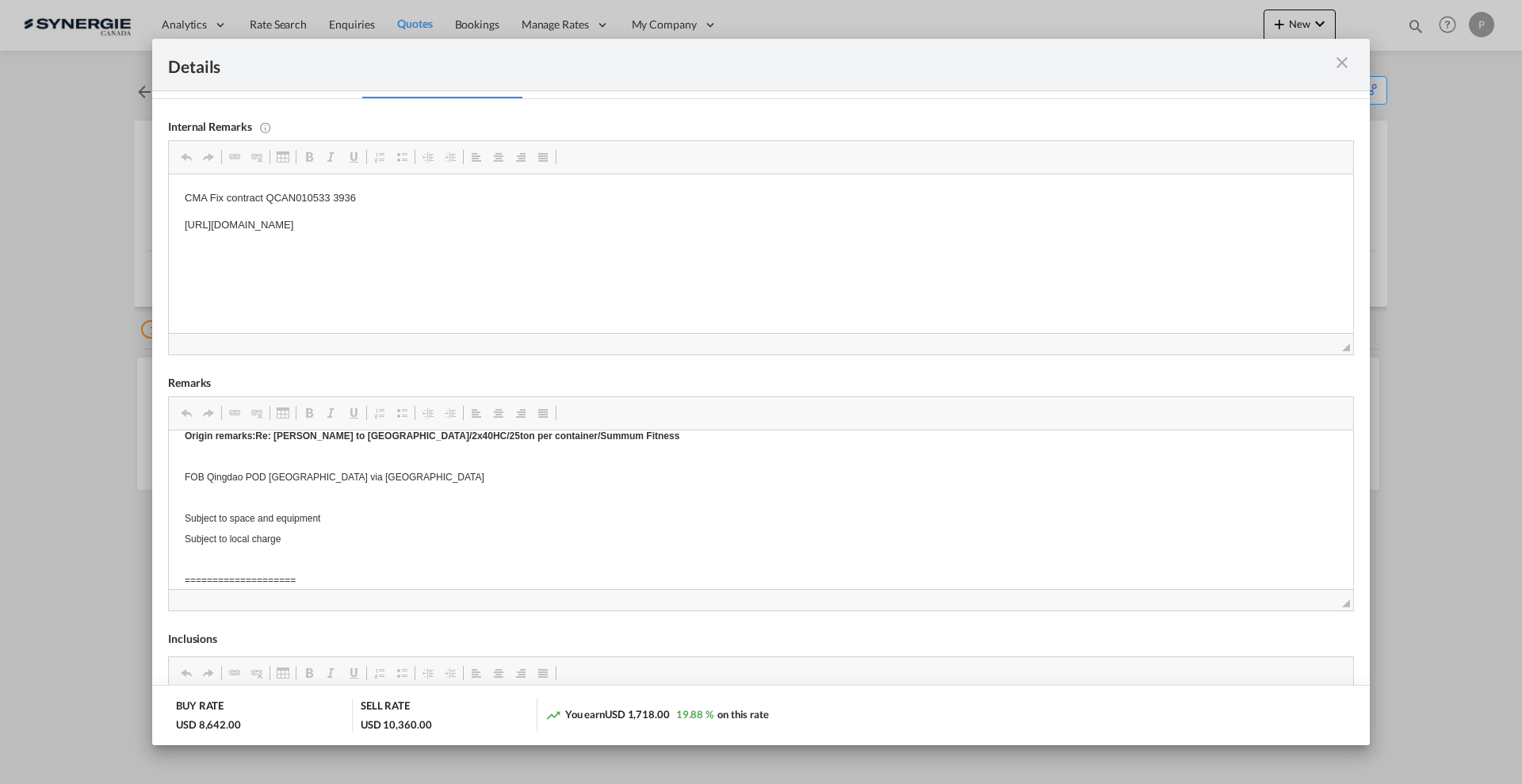
scroll to position [16, 0]
